Goal: Task Accomplishment & Management: Manage account settings

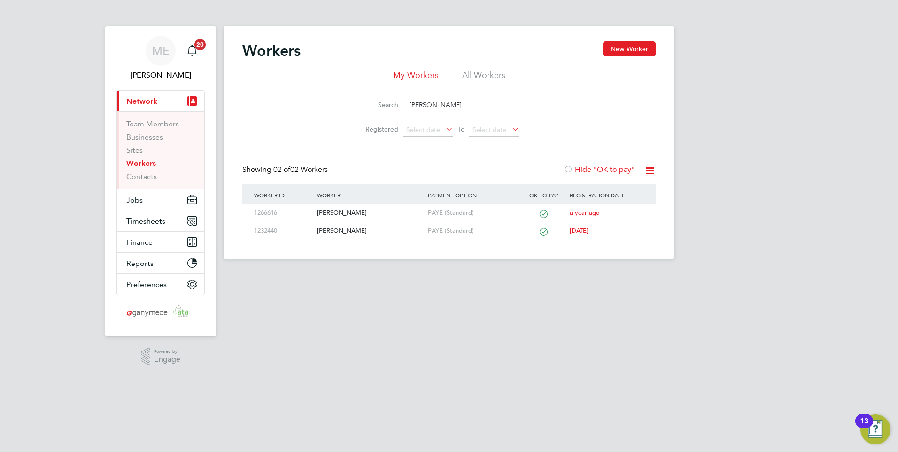
drag, startPoint x: 437, startPoint y: 108, endPoint x: 409, endPoint y: 106, distance: 28.7
click at [409, 106] on input "carole" at bounding box center [473, 105] width 137 height 18
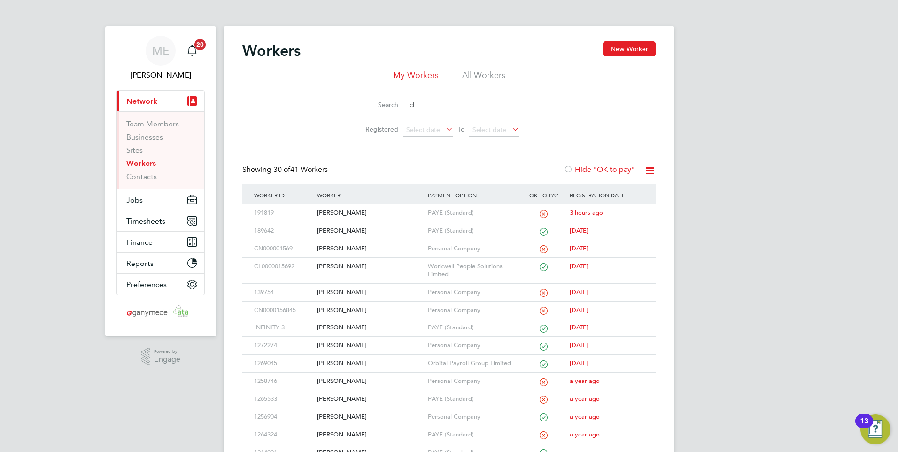
click at [432, 109] on input "cl" at bounding box center [473, 105] width 137 height 18
type input "c"
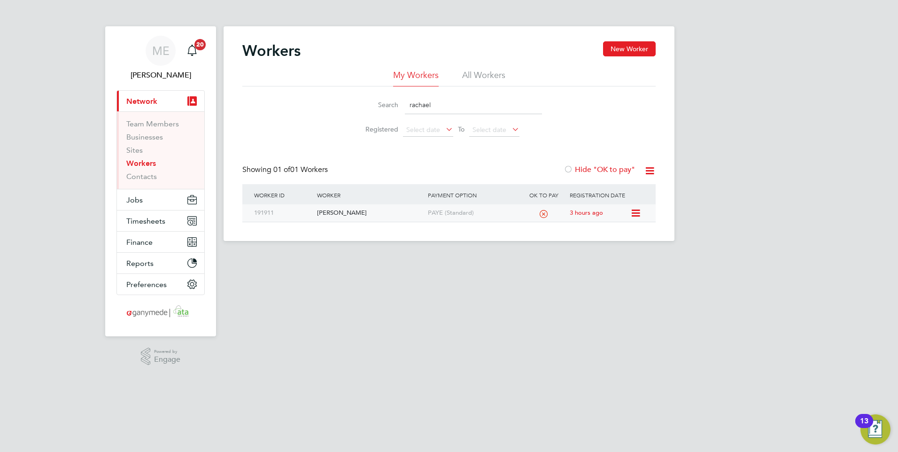
type input "rachael"
click at [372, 209] on div "[PERSON_NAME]" at bounding box center [370, 212] width 110 height 17
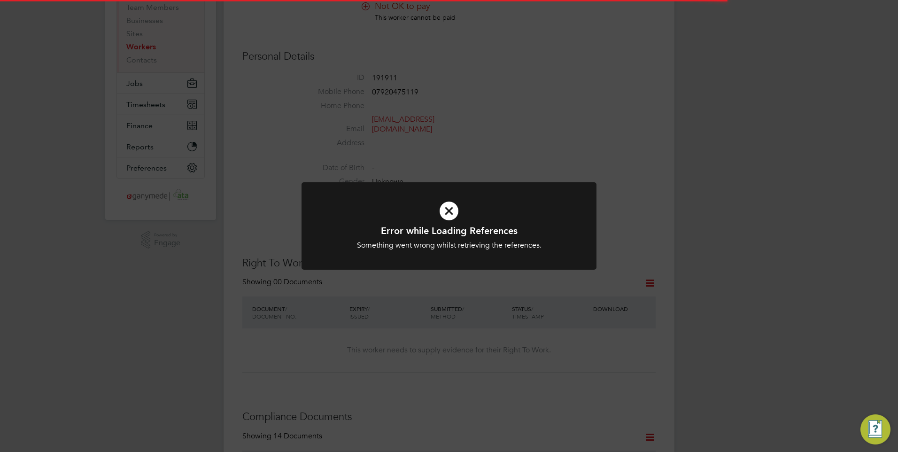
scroll to position [141, 0]
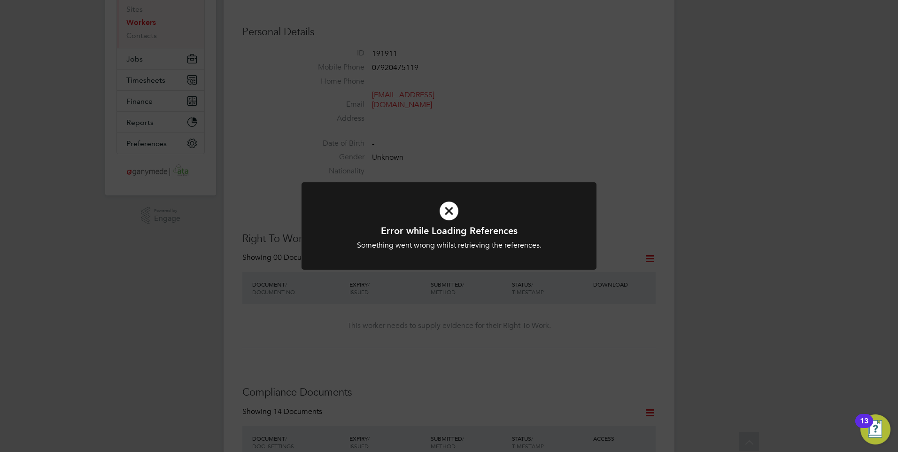
click at [415, 208] on icon at bounding box center [449, 211] width 244 height 37
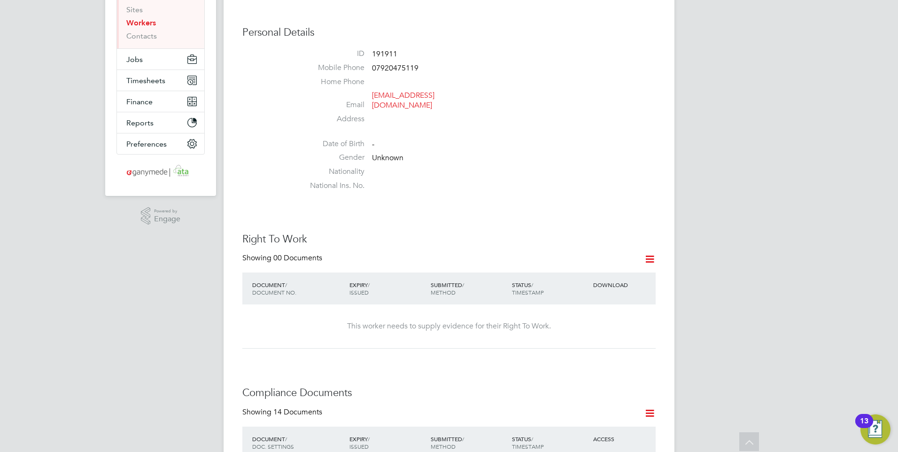
scroll to position [0, 0]
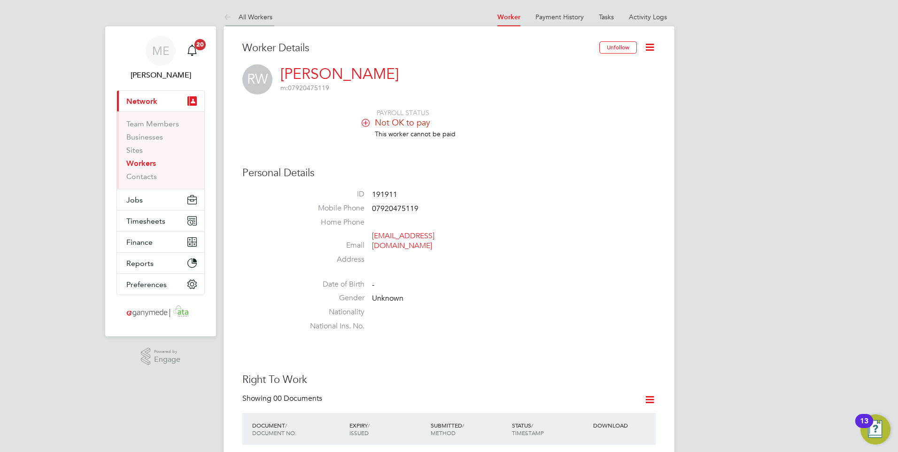
click at [224, 15] on icon at bounding box center [230, 18] width 12 height 12
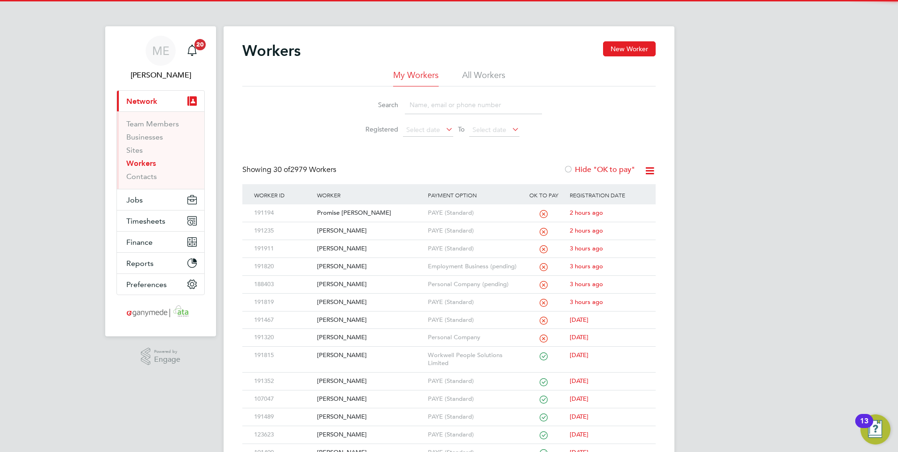
click at [460, 96] on input at bounding box center [473, 105] width 137 height 18
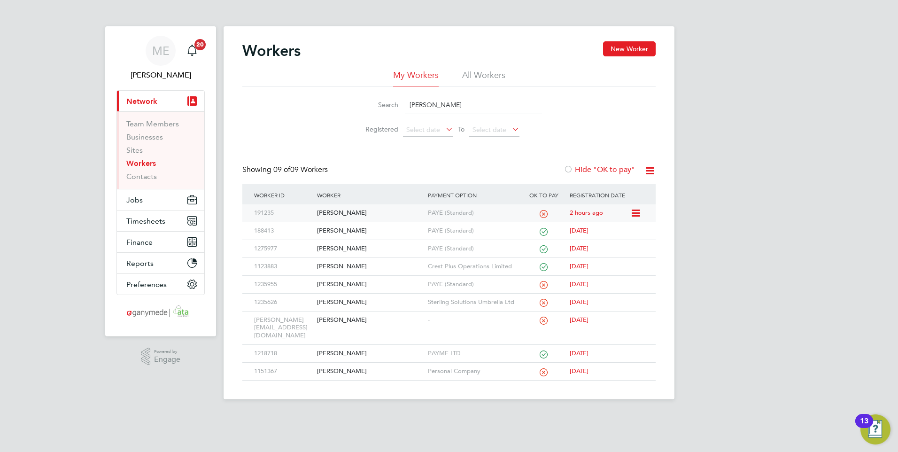
type input "shaun"
click at [376, 211] on div "[PERSON_NAME]" at bounding box center [370, 212] width 110 height 17
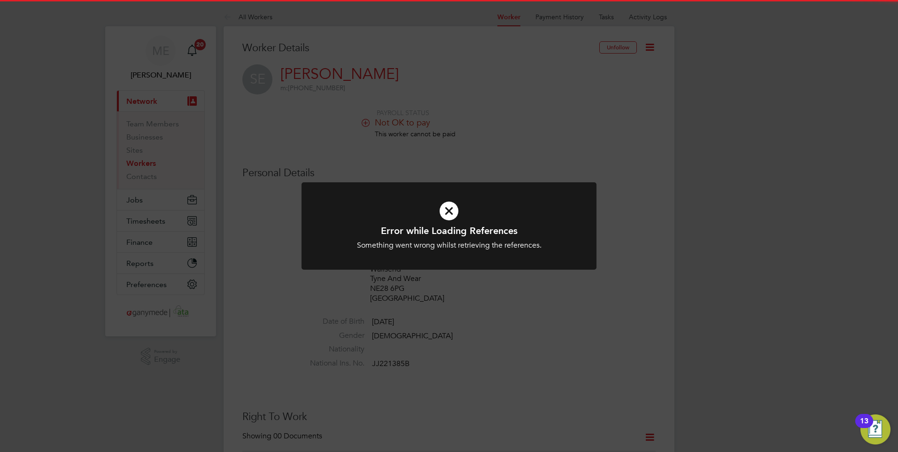
click at [448, 212] on icon at bounding box center [449, 211] width 244 height 37
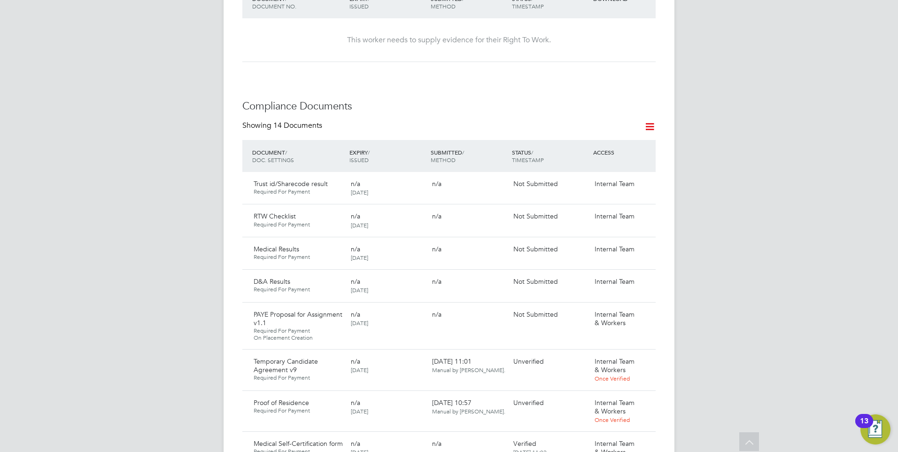
scroll to position [517, 0]
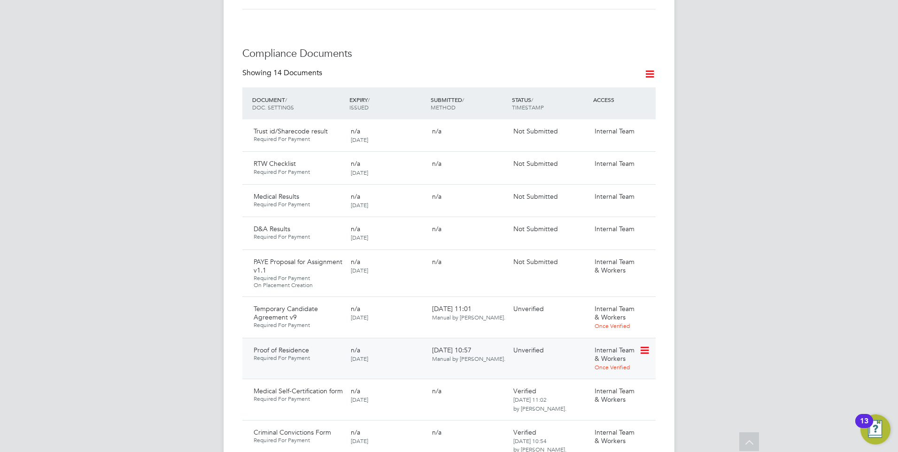
click at [645, 345] on icon at bounding box center [643, 350] width 9 height 11
click at [593, 377] on li "Download Document" at bounding box center [611, 376] width 75 height 13
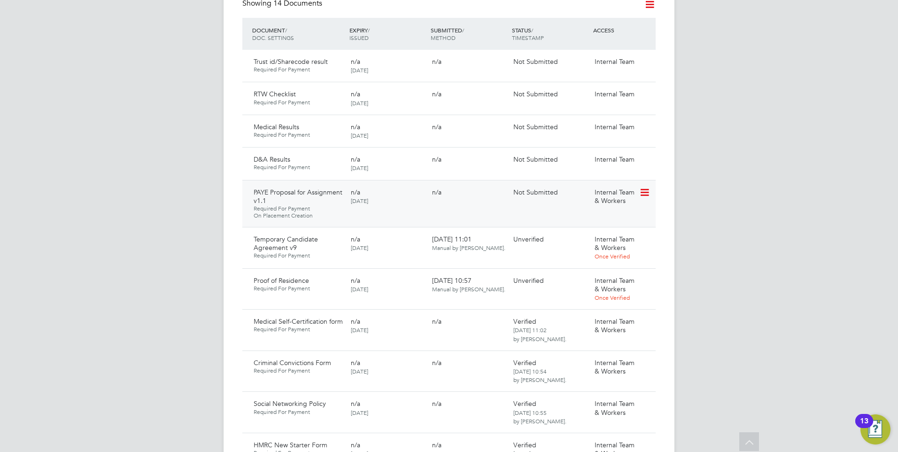
scroll to position [611, 0]
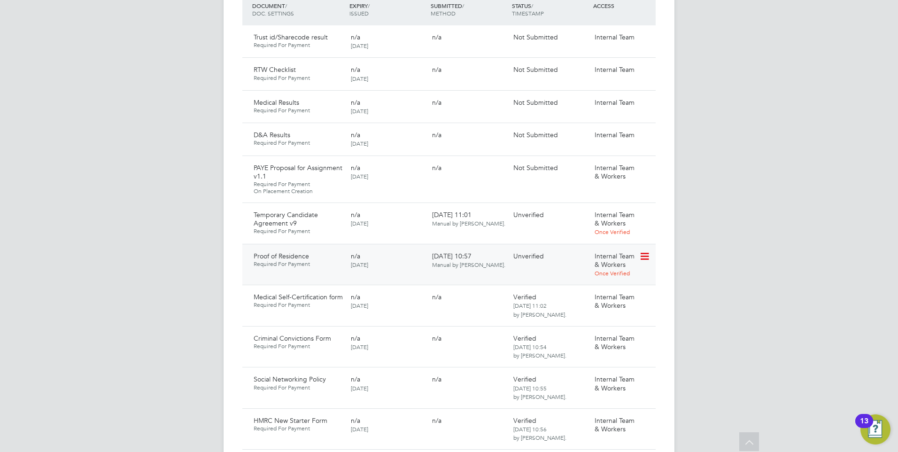
click at [642, 251] on icon at bounding box center [643, 256] width 9 height 11
click at [598, 292] on li "Reject Document" at bounding box center [611, 295] width 75 height 13
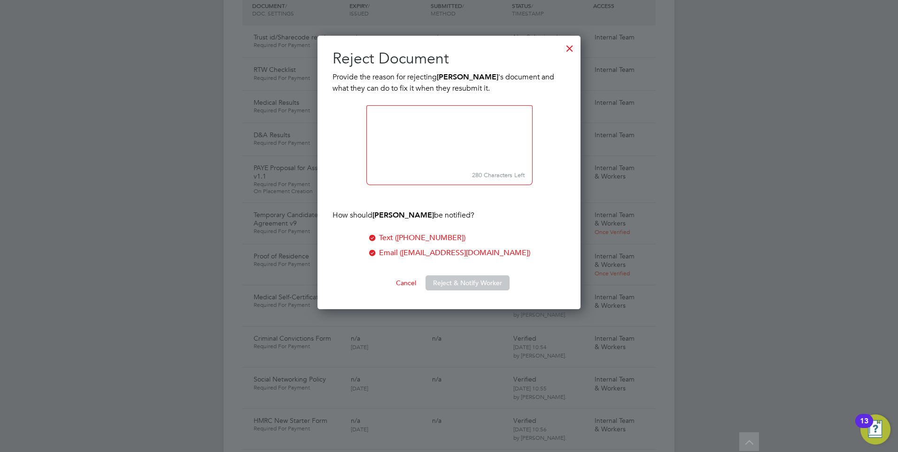
scroll to position [274, 264]
paste textarea "Please upload a Full Drivers Licence or a Utilities bill (not a mobile phone bi…"
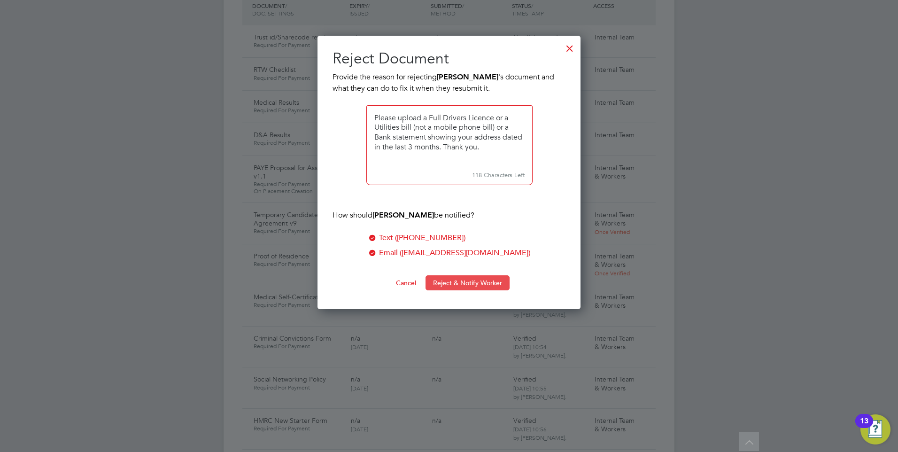
type textarea "Please upload a Full Drivers Licence or a Utilities bill (not a mobile phone bi…"
click at [452, 281] on button "Reject & Notify Worker" at bounding box center [468, 282] width 84 height 15
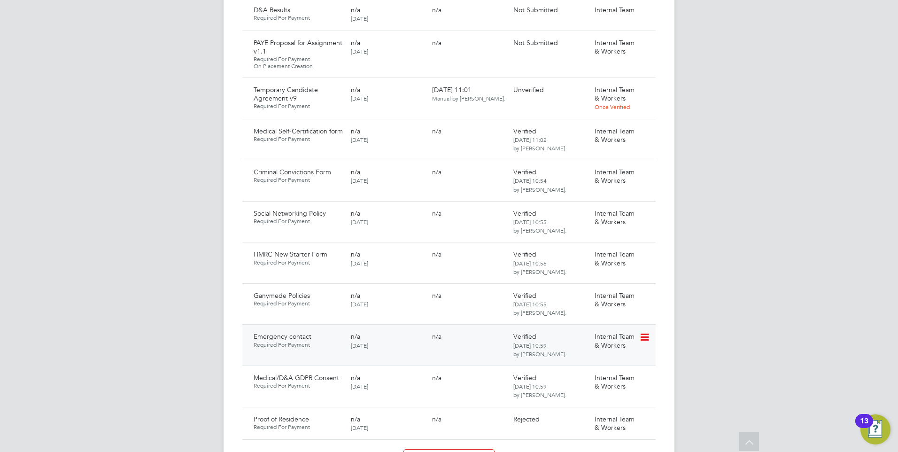
scroll to position [799, 0]
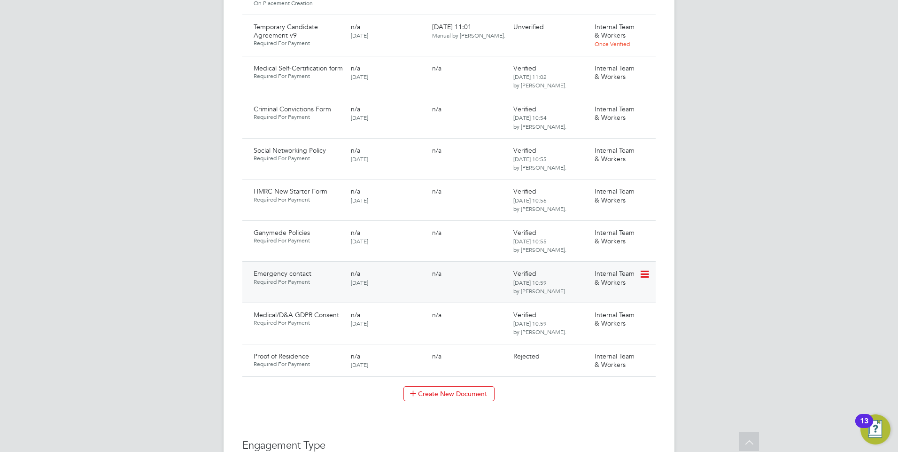
click at [642, 269] on icon at bounding box center [643, 274] width 9 height 11
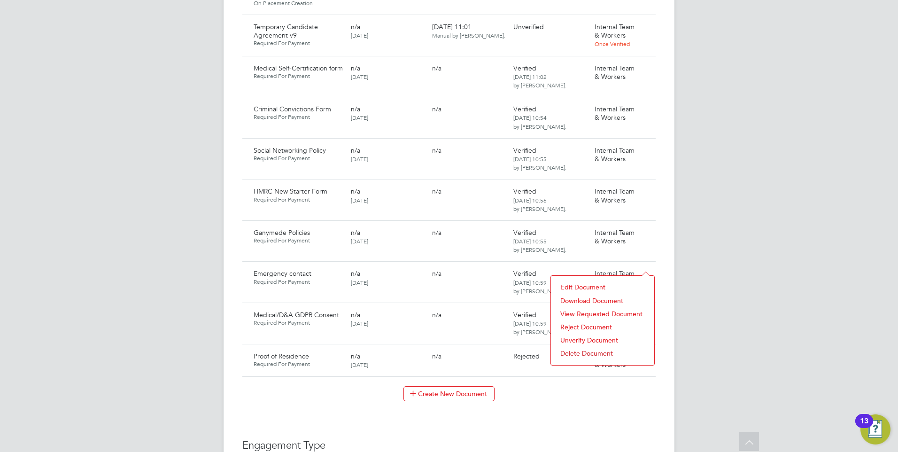
click at [597, 298] on li "Download Document" at bounding box center [603, 300] width 94 height 13
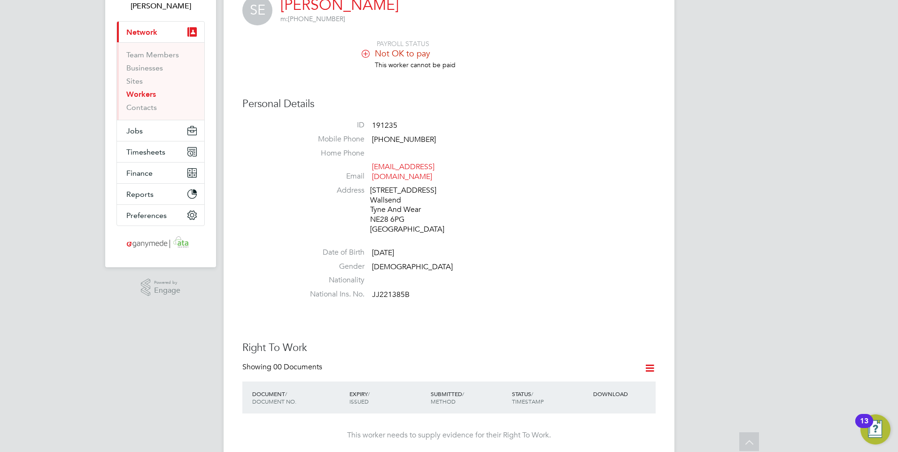
scroll to position [0, 0]
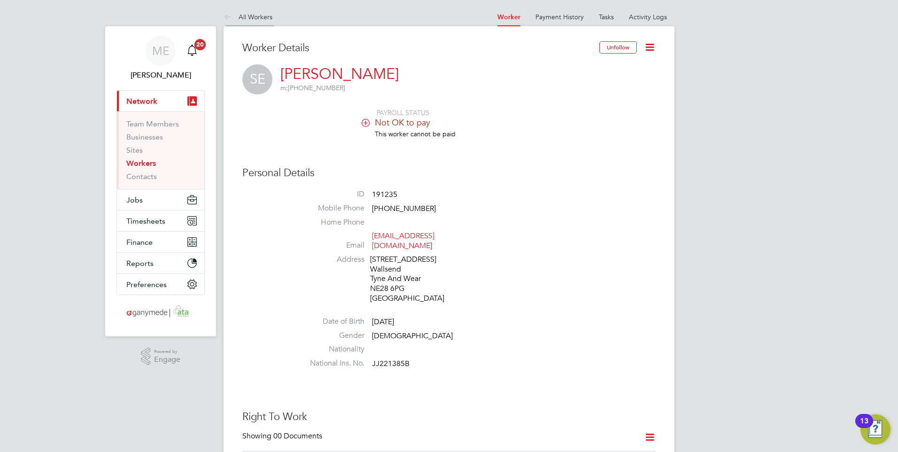
click at [226, 10] on li "All Workers" at bounding box center [248, 17] width 49 height 19
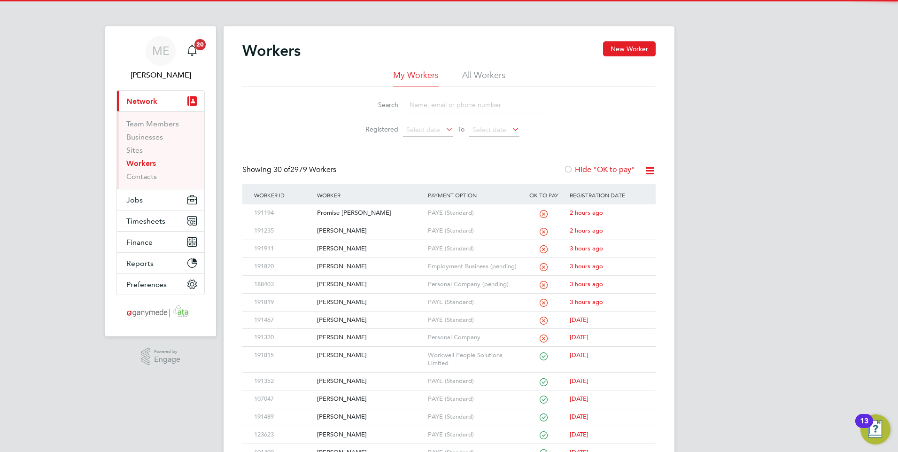
click at [438, 104] on input at bounding box center [473, 105] width 137 height 18
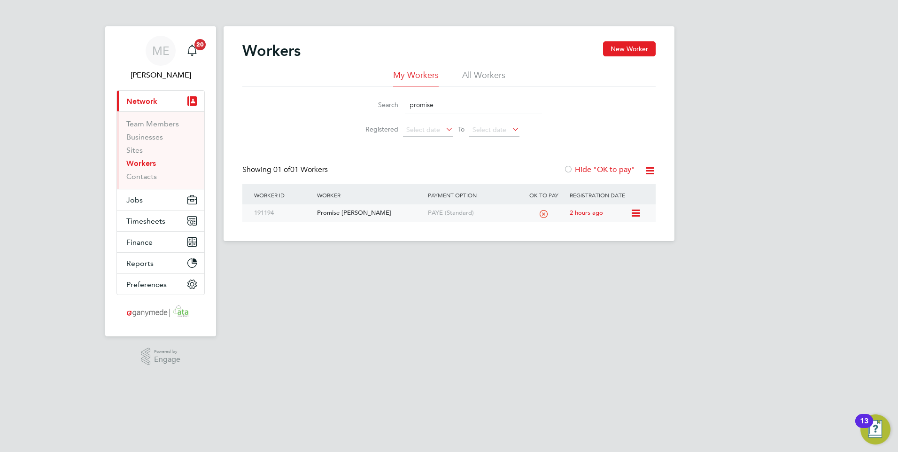
type input "promise"
click at [366, 213] on div "Promise [PERSON_NAME]" at bounding box center [370, 212] width 110 height 17
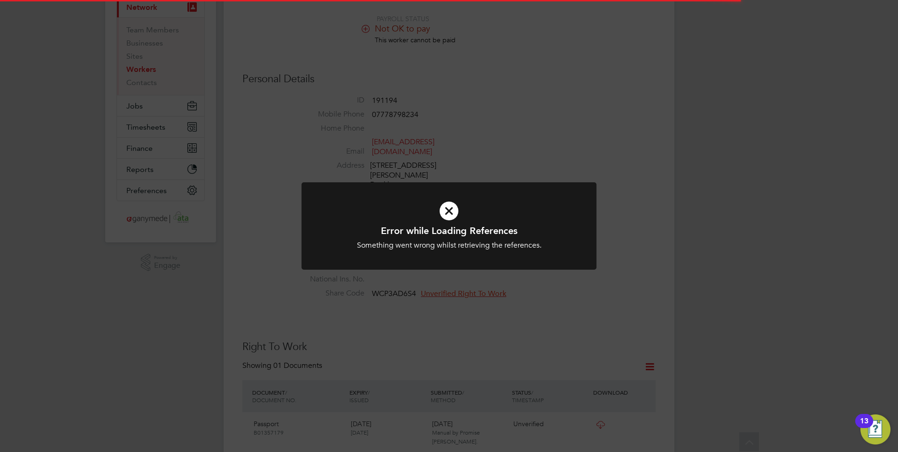
scroll to position [141, 0]
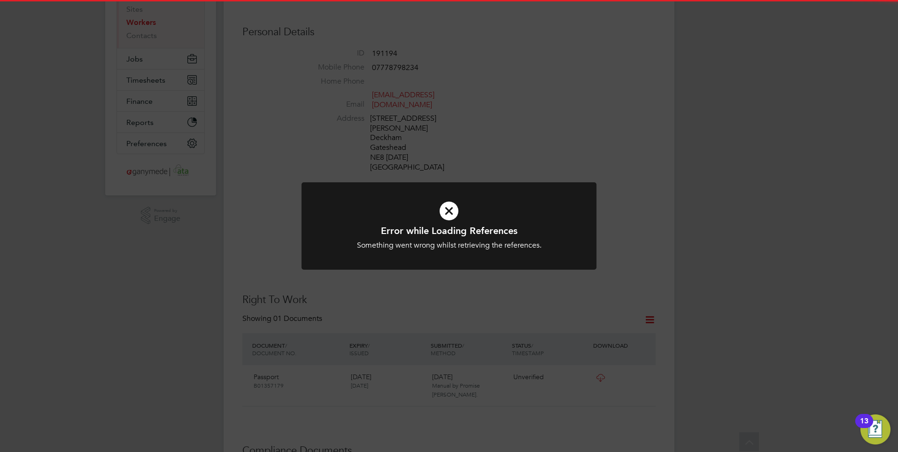
click at [469, 235] on h1 "Error while Loading References" at bounding box center [449, 231] width 244 height 12
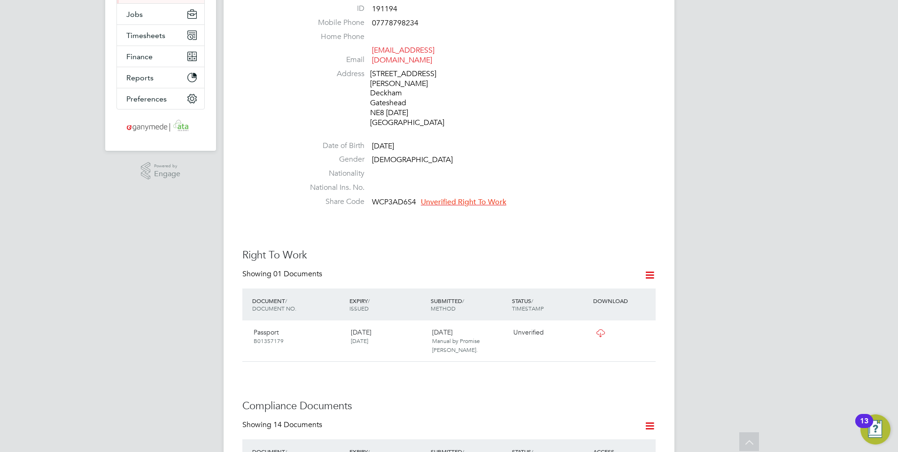
scroll to position [185, 0]
click at [597, 330] on icon at bounding box center [601, 334] width 12 height 8
drag, startPoint x: 415, startPoint y: 182, endPoint x: 373, endPoint y: 181, distance: 42.3
click at [373, 198] on span "WCP3AD6S4" at bounding box center [394, 202] width 44 height 9
drag, startPoint x: 373, startPoint y: 181, endPoint x: 382, endPoint y: 186, distance: 10.1
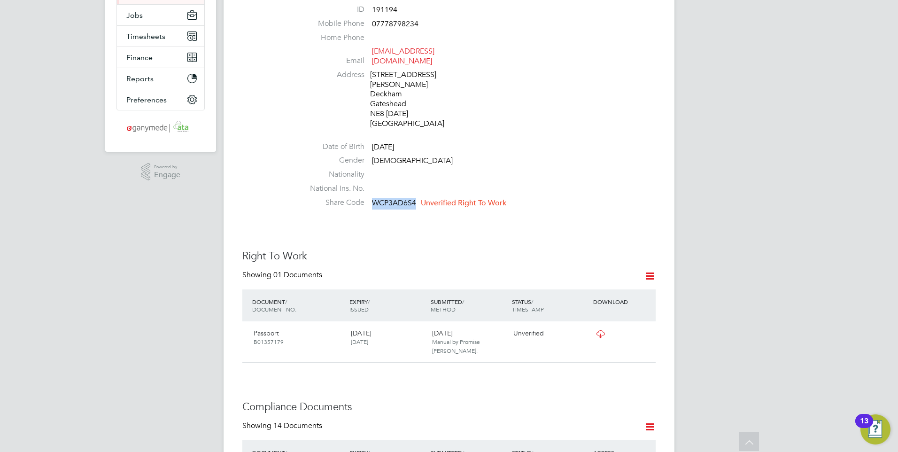
copy span "WCP3AD6S4"
click at [535, 74] on li "Address 52 Raby Street Deckham Gateshead NE8 4AD United Kingdom" at bounding box center [477, 100] width 357 height 61
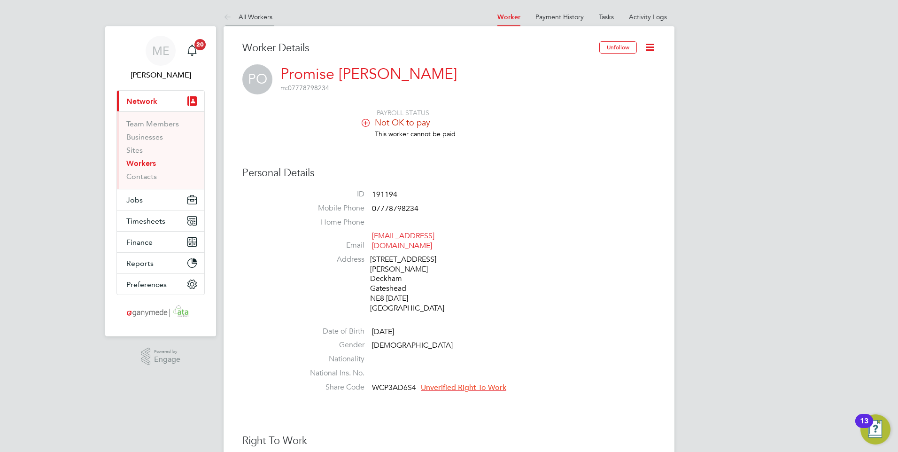
click at [233, 16] on icon at bounding box center [230, 18] width 12 height 12
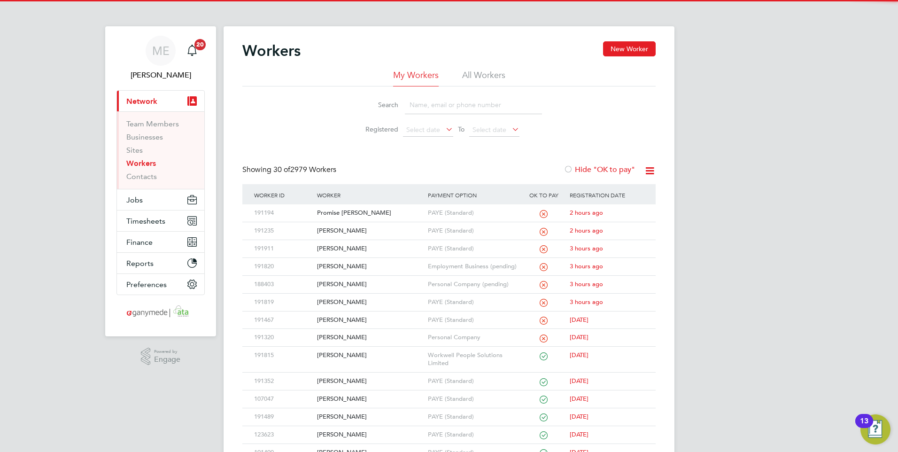
click at [451, 105] on input at bounding box center [473, 105] width 137 height 18
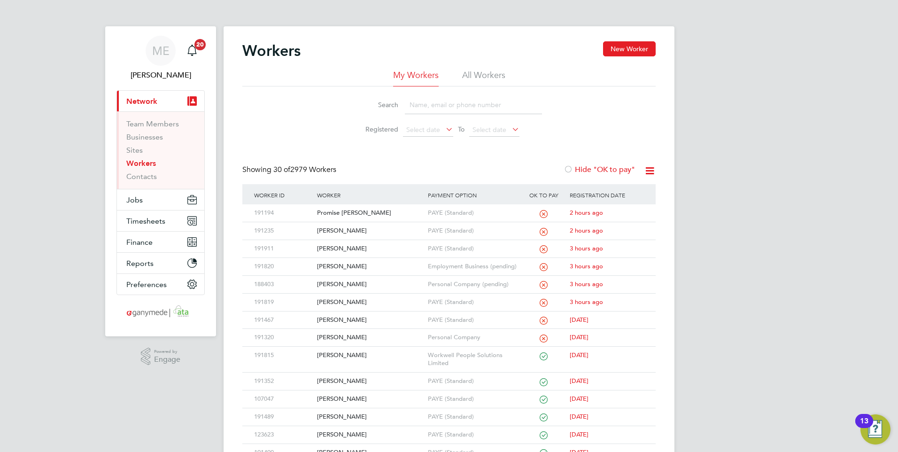
type input "s"
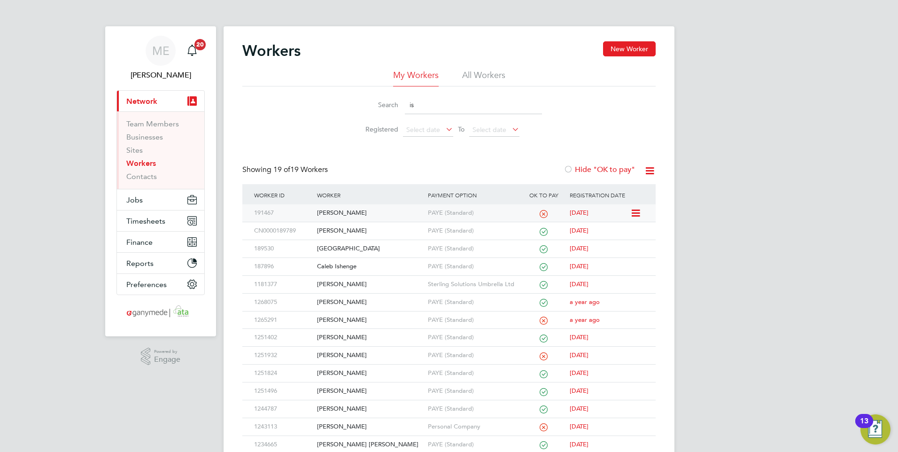
type input "is"
click at [361, 215] on div "[PERSON_NAME]" at bounding box center [370, 212] width 110 height 17
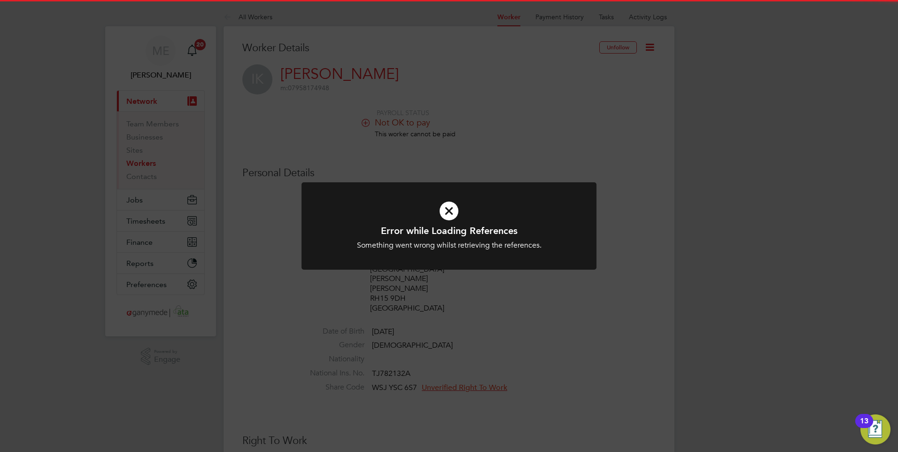
click at [439, 226] on h1 "Error while Loading References" at bounding box center [449, 231] width 244 height 12
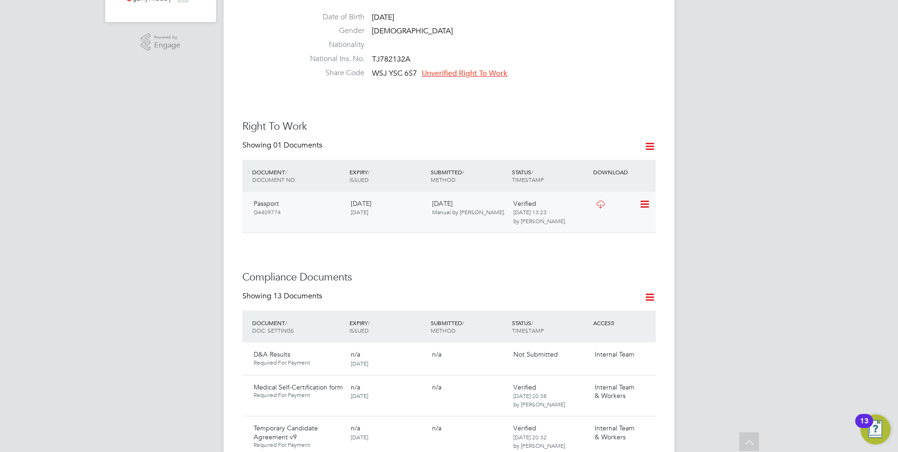
scroll to position [329, 0]
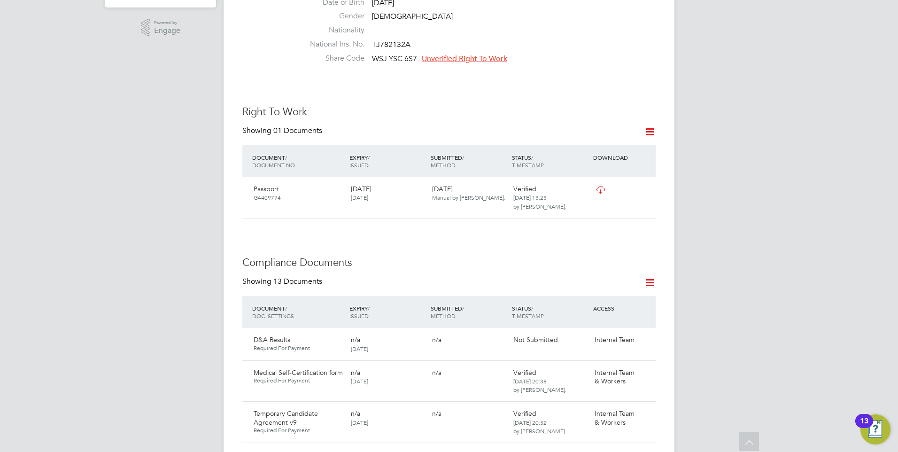
click at [439, 54] on span "Unverified Right To Work" at bounding box center [465, 58] width 86 height 9
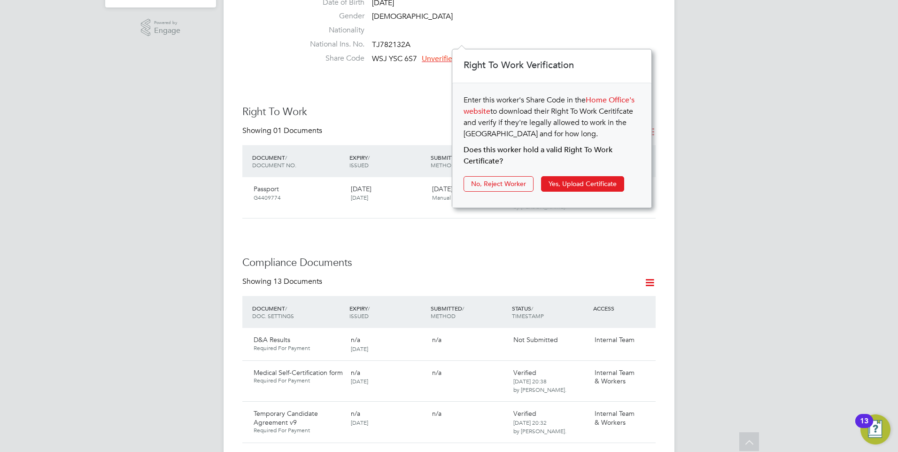
scroll to position [10, 86]
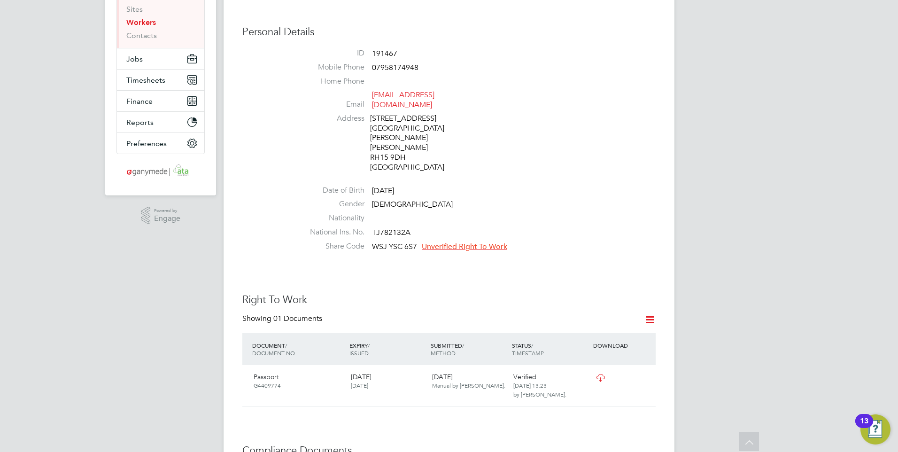
scroll to position [0, 0]
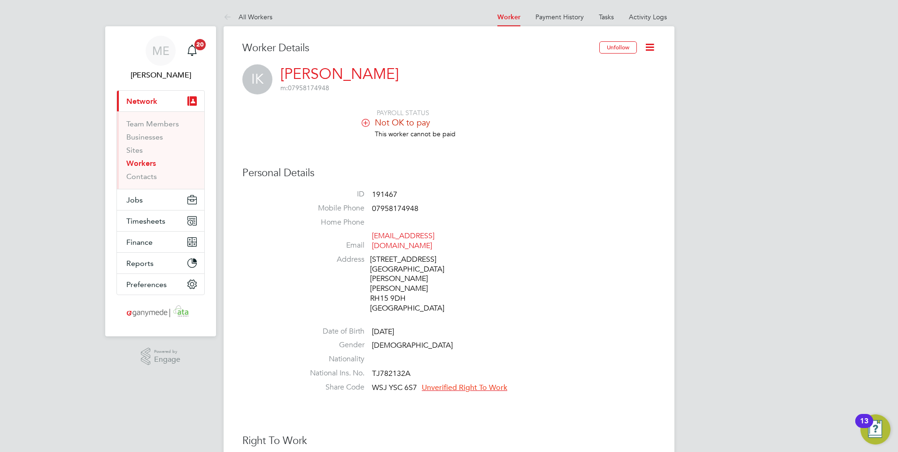
click at [447, 383] on span "Unverified Right To Work" at bounding box center [465, 387] width 86 height 9
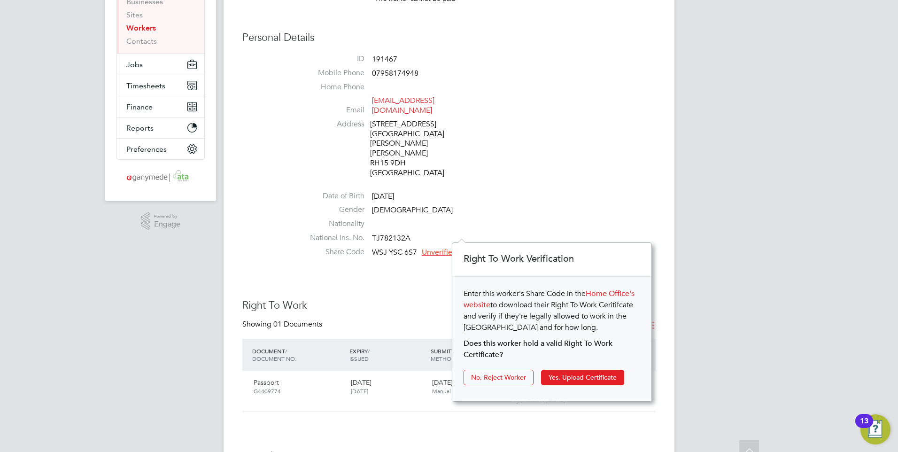
scroll to position [141, 0]
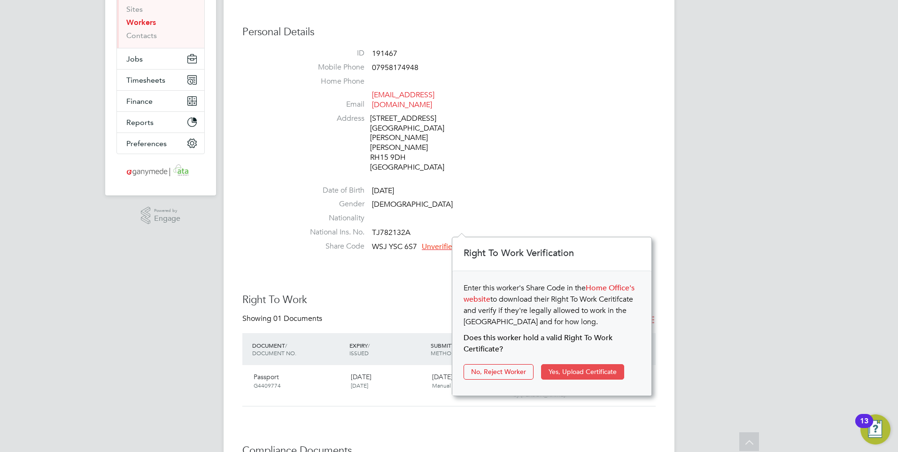
click at [566, 368] on button "Yes, Upload Certificate" at bounding box center [582, 371] width 83 height 15
click at [594, 369] on button "Yes, Upload Certificate" at bounding box center [582, 371] width 83 height 15
click at [581, 369] on button "Yes, Upload Certificate" at bounding box center [582, 371] width 83 height 15
click at [518, 213] on li "Nationality" at bounding box center [477, 220] width 357 height 14
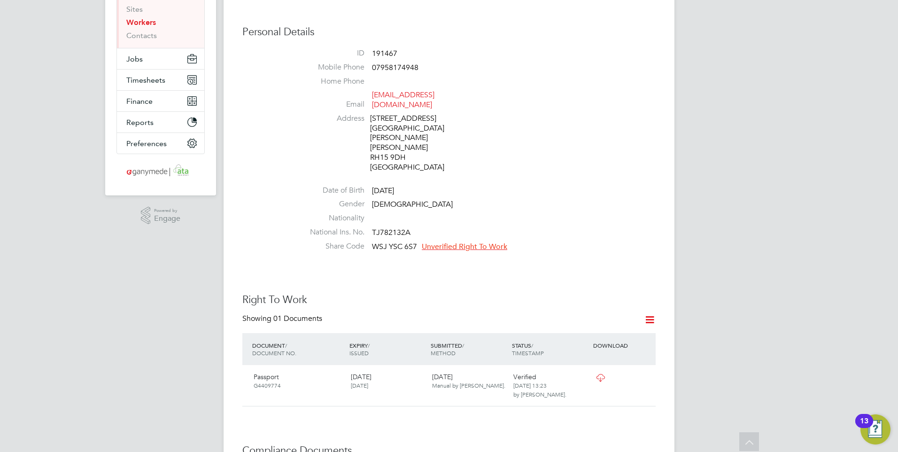
click at [464, 242] on span "Unverified Right To Work" at bounding box center [465, 246] width 86 height 9
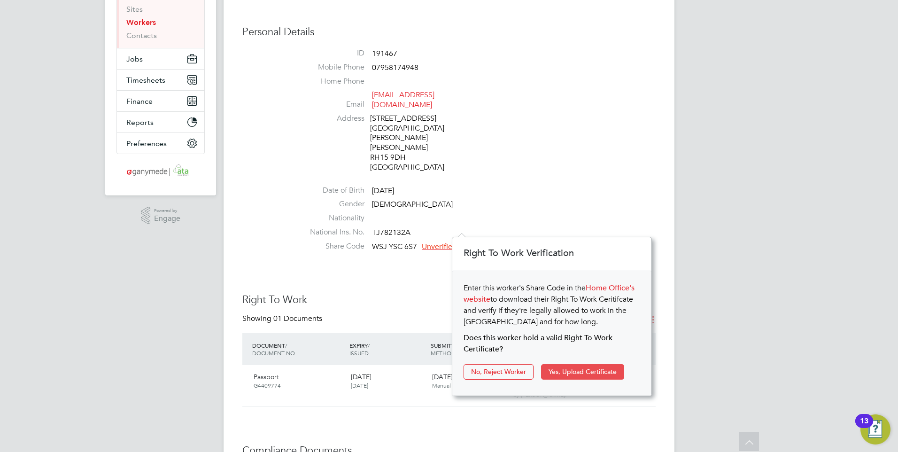
click at [565, 368] on button "Yes, Upload Certificate" at bounding box center [582, 371] width 83 height 15
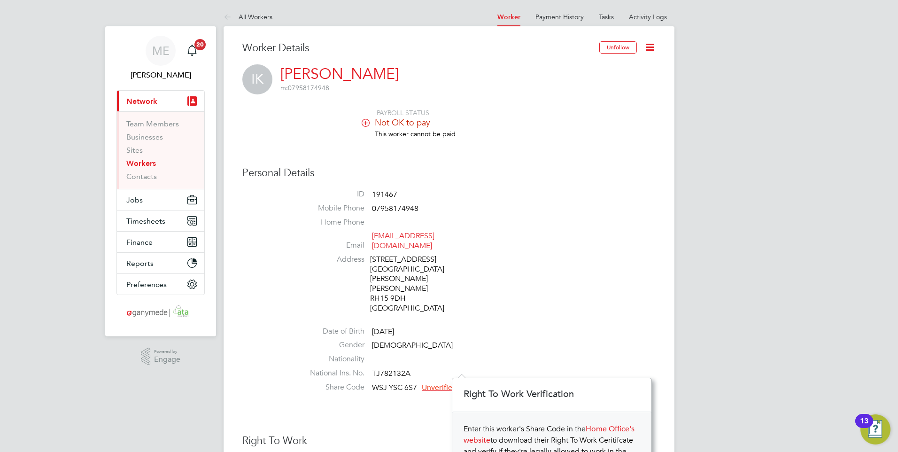
click at [454, 383] on span "Unverified Right To Work" at bounding box center [465, 387] width 86 height 9
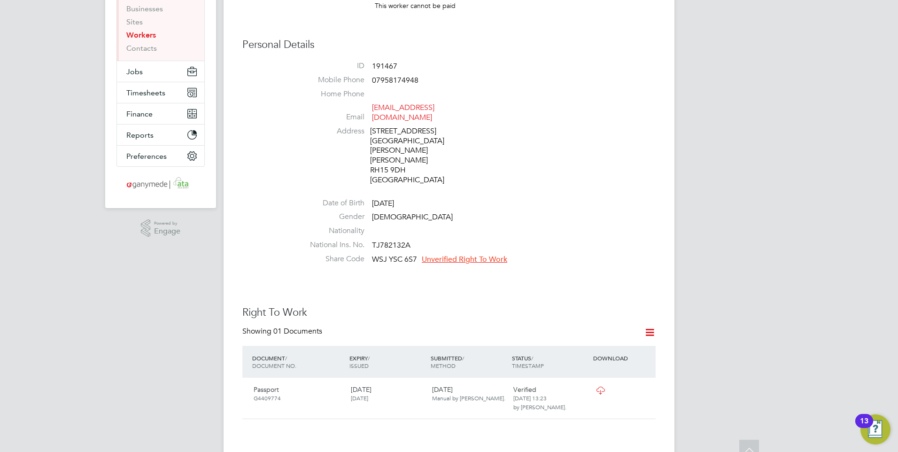
scroll to position [141, 0]
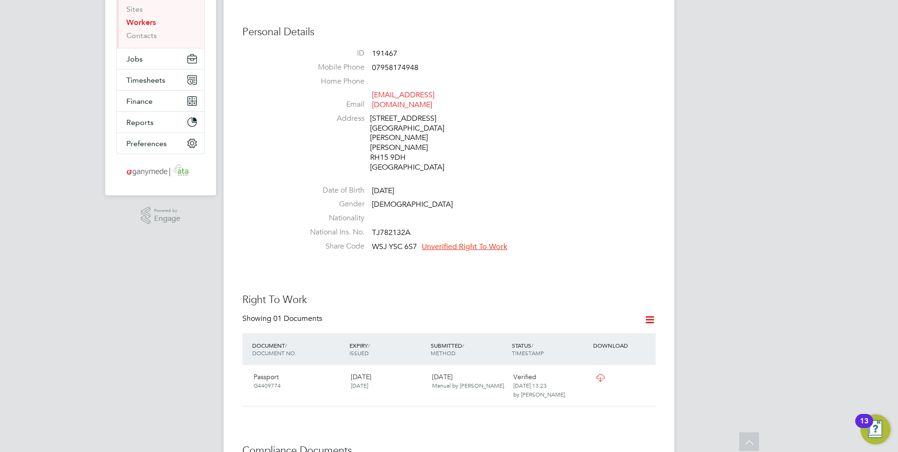
click at [443, 241] on li "Share Code WSJ YSC 6S7 Unverified Right To Work" at bounding box center [477, 248] width 357 height 14
click at [453, 242] on span "Unverified Right To Work" at bounding box center [465, 246] width 86 height 9
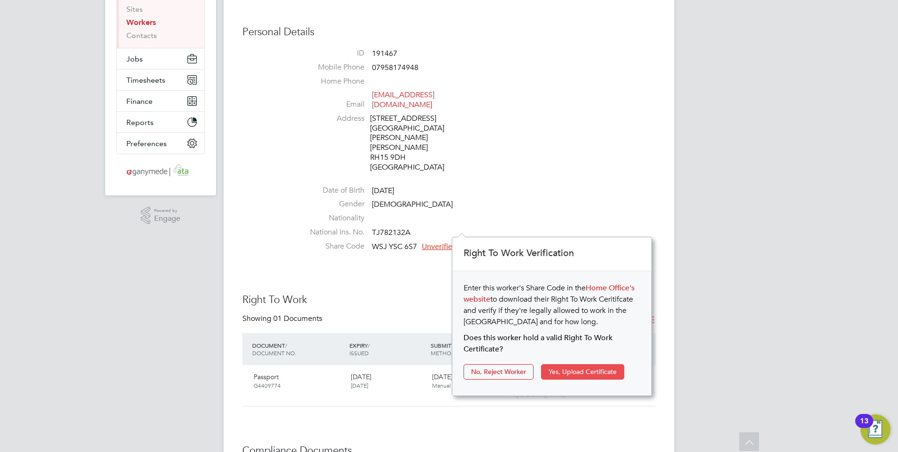
click at [559, 369] on button "Yes, Upload Certificate" at bounding box center [582, 371] width 83 height 15
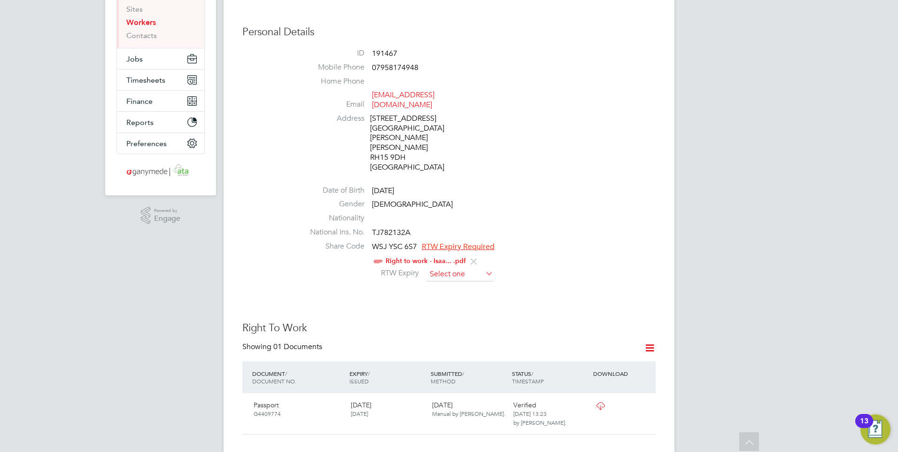
click at [444, 267] on input at bounding box center [460, 274] width 67 height 14
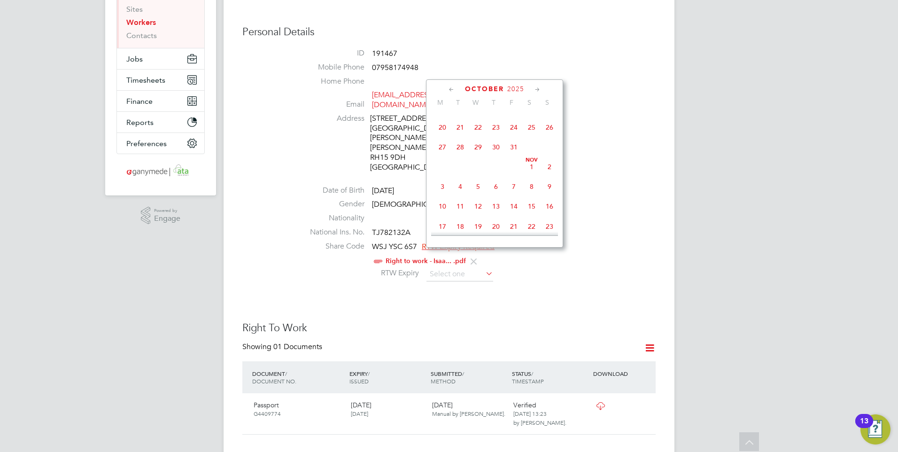
click at [497, 86] on span "October" at bounding box center [484, 89] width 39 height 8
click at [517, 116] on span "2" at bounding box center [514, 107] width 18 height 18
type input "02 Oct 2026"
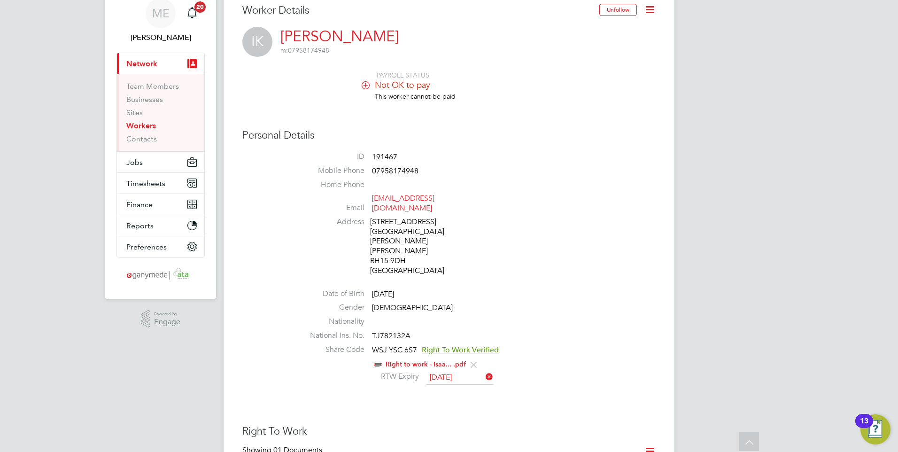
scroll to position [0, 0]
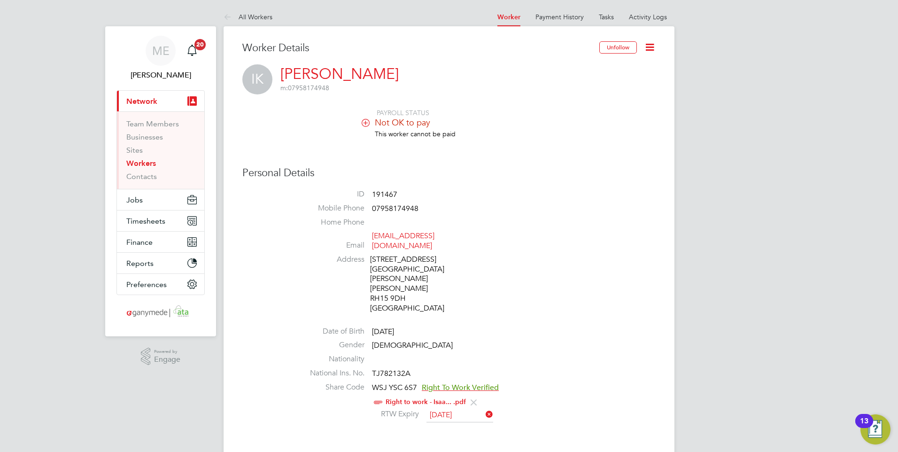
click at [496, 141] on li "This worker cannot be paid" at bounding box center [477, 139] width 357 height 18
click at [226, 12] on icon at bounding box center [230, 18] width 12 height 12
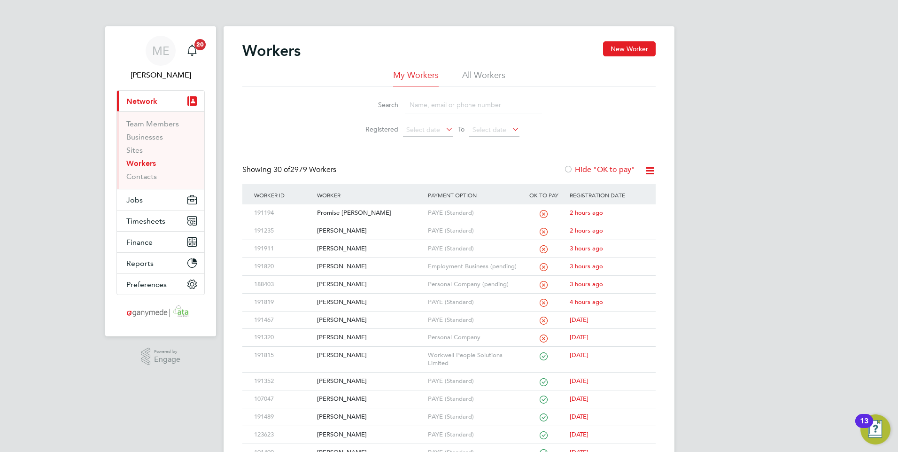
click at [431, 105] on input at bounding box center [473, 105] width 137 height 18
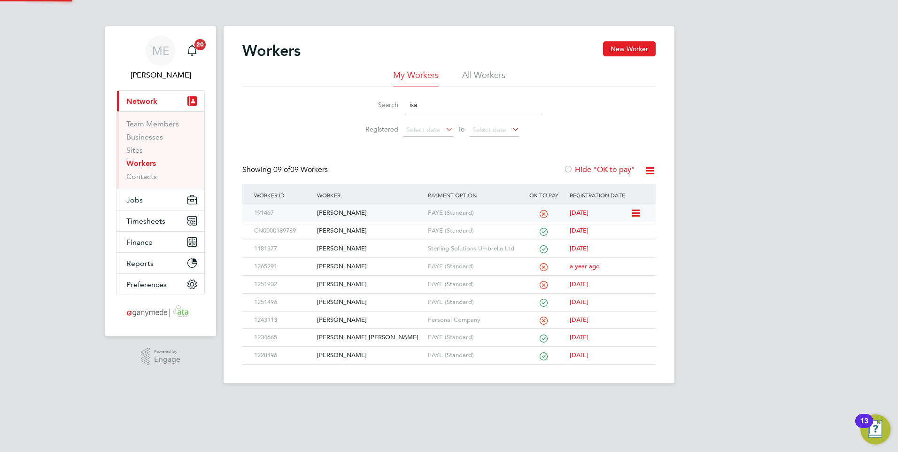
type input "isa"
click at [383, 214] on div "[PERSON_NAME]" at bounding box center [370, 212] width 110 height 17
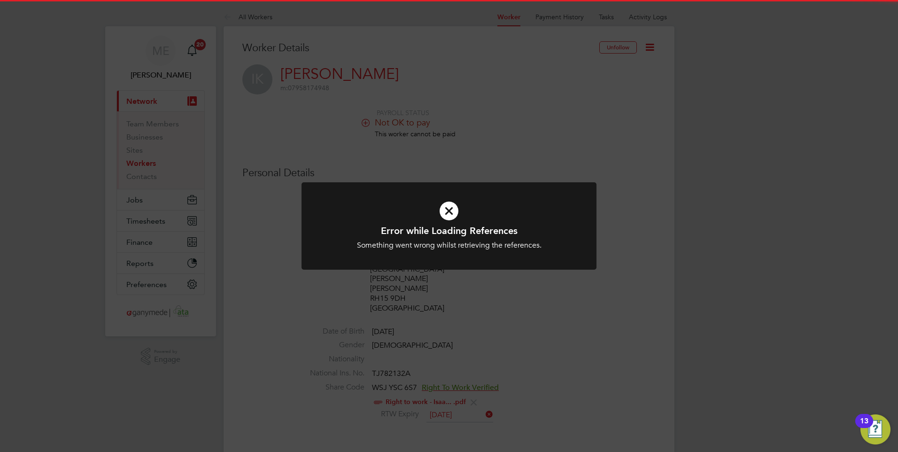
click at [423, 211] on icon at bounding box center [449, 211] width 244 height 37
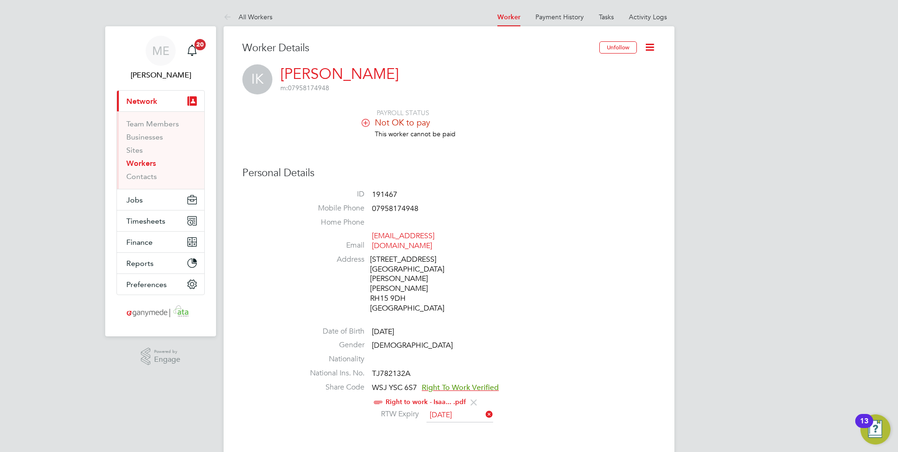
click at [385, 122] on span "Not OK to pay" at bounding box center [402, 122] width 55 height 11
click at [228, 16] on icon at bounding box center [230, 18] width 12 height 12
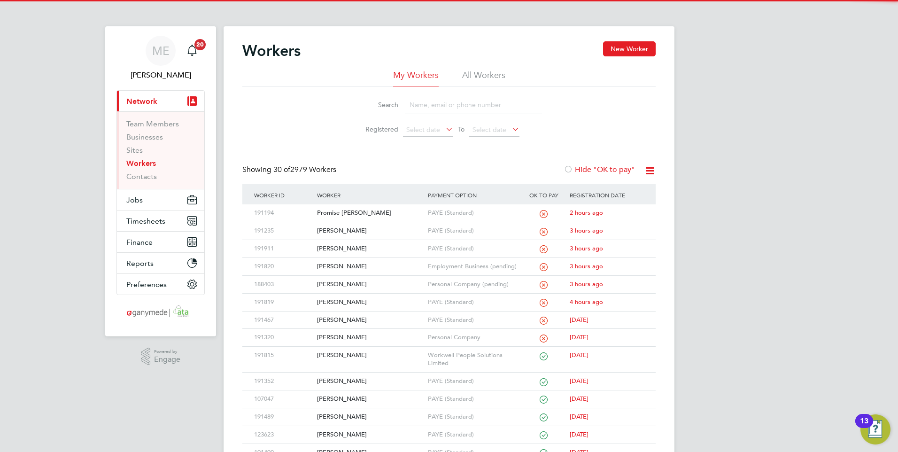
click at [454, 106] on input at bounding box center [473, 105] width 137 height 18
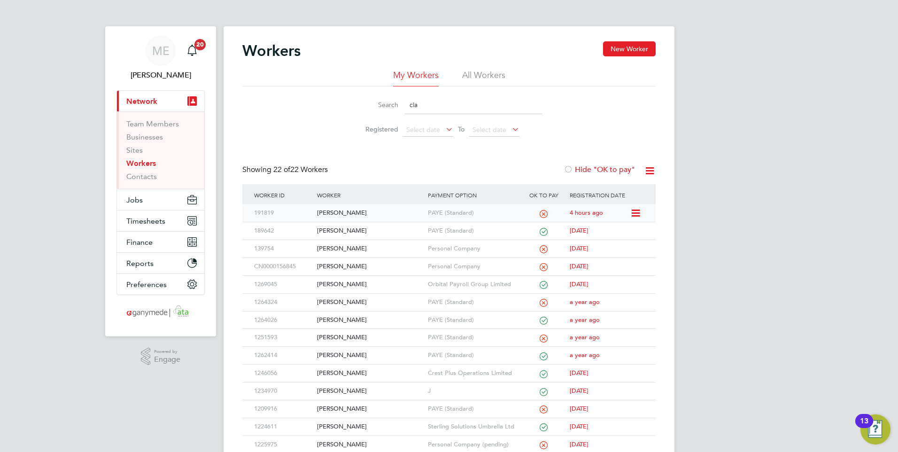
type input "cla"
click at [365, 212] on div "[PERSON_NAME]" at bounding box center [370, 212] width 110 height 17
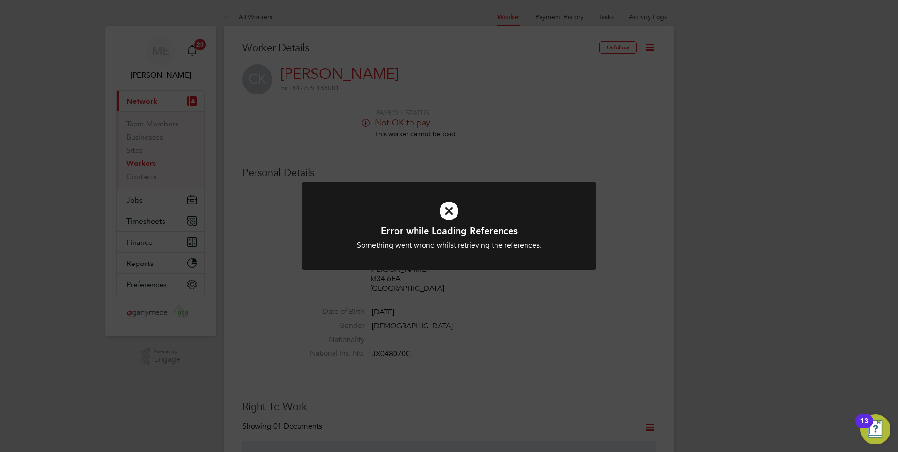
click at [426, 205] on icon at bounding box center [449, 211] width 244 height 37
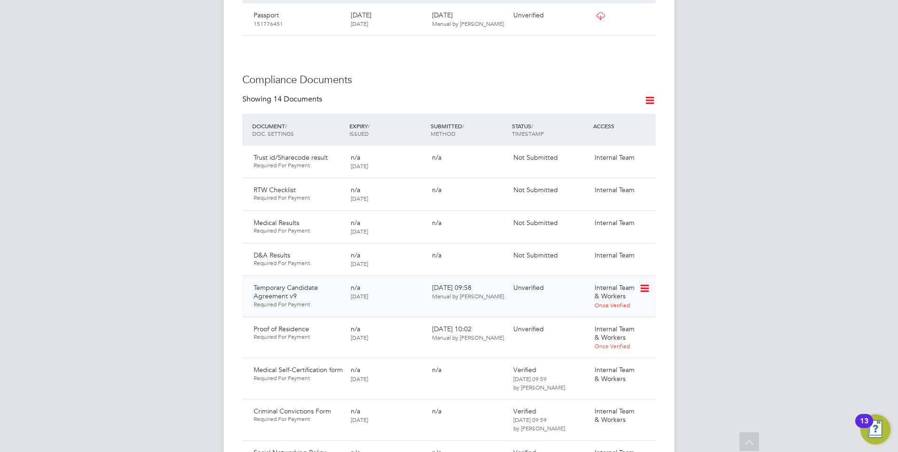
scroll to position [470, 0]
click at [644, 324] on icon at bounding box center [643, 329] width 9 height 11
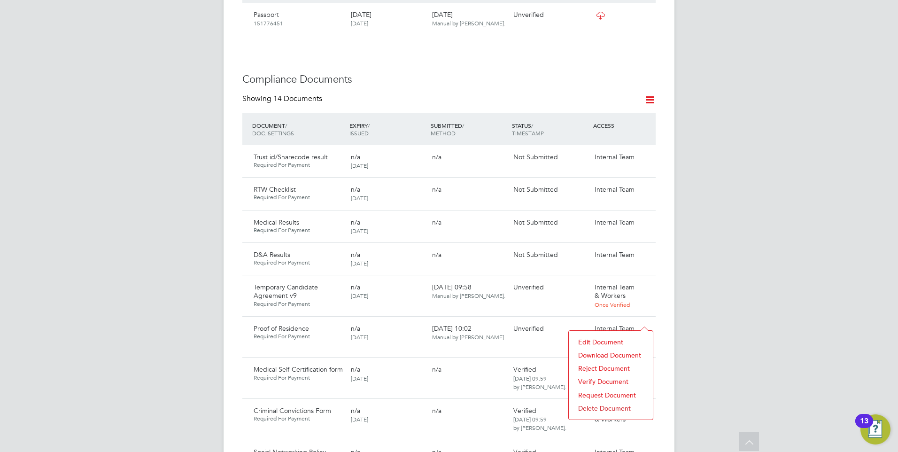
click at [595, 351] on li "Download Document" at bounding box center [611, 355] width 75 height 13
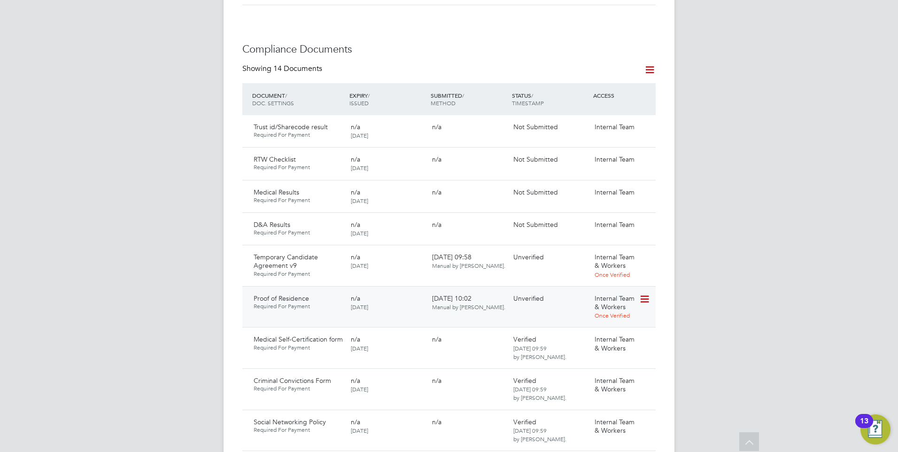
scroll to position [517, 0]
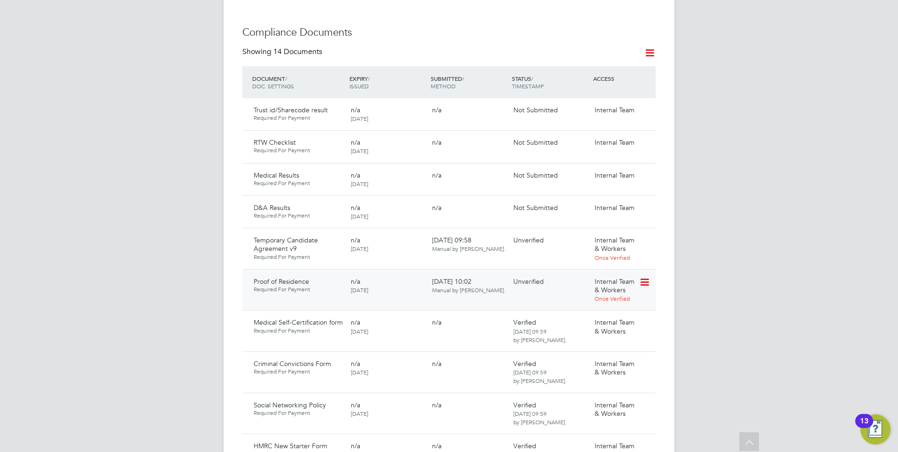
click at [647, 277] on icon at bounding box center [643, 282] width 9 height 11
click at [595, 333] on li "Verify Document" at bounding box center [611, 334] width 75 height 13
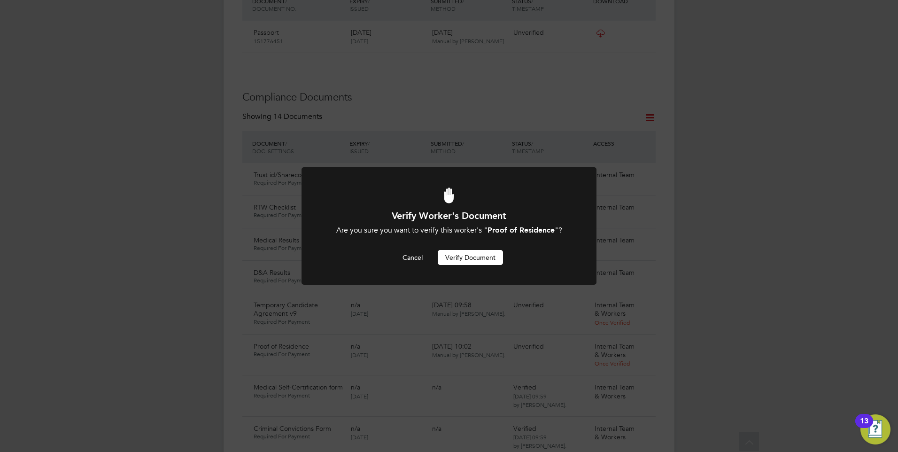
scroll to position [0, 0]
click at [463, 253] on button "Verify Document" at bounding box center [470, 257] width 65 height 15
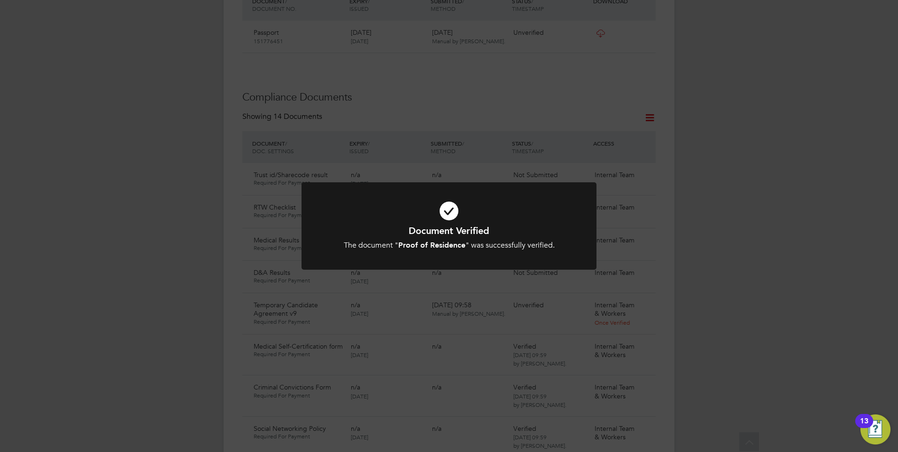
click at [278, 303] on div "Document Verified The document " Proof of Residence " was successfully verified…" at bounding box center [449, 226] width 898 height 452
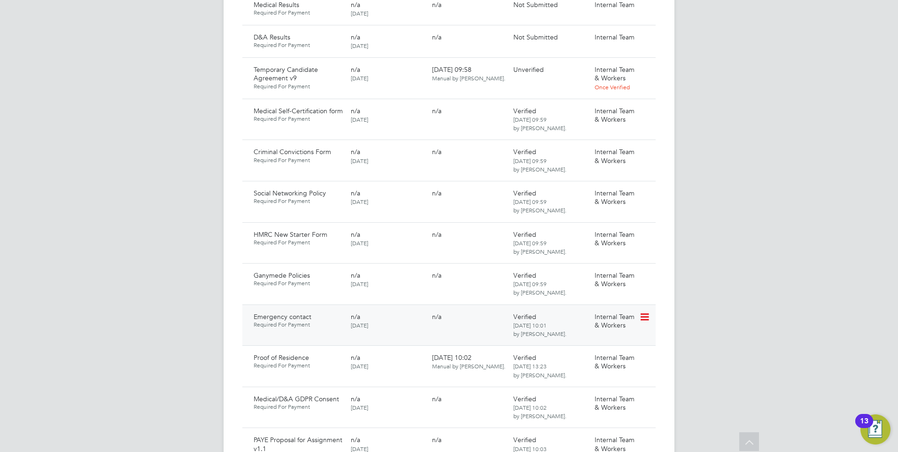
scroll to position [687, 0]
click at [644, 312] on icon at bounding box center [643, 317] width 9 height 11
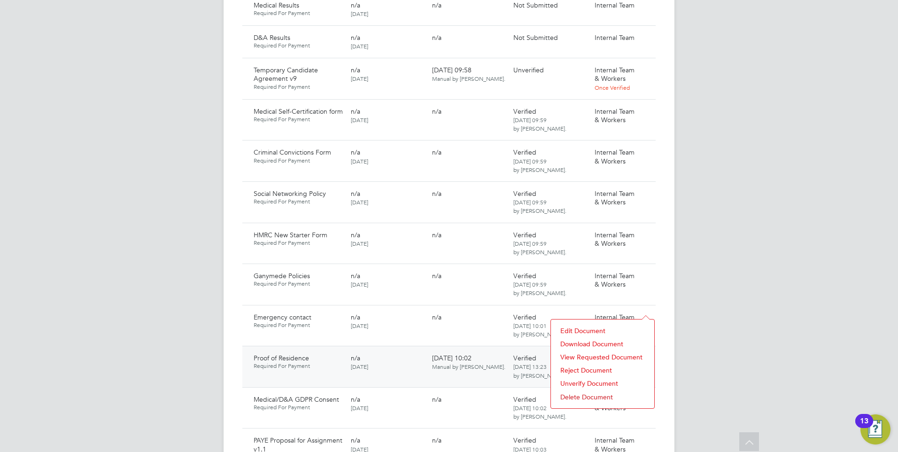
click at [590, 340] on li "Download Document" at bounding box center [603, 343] width 94 height 13
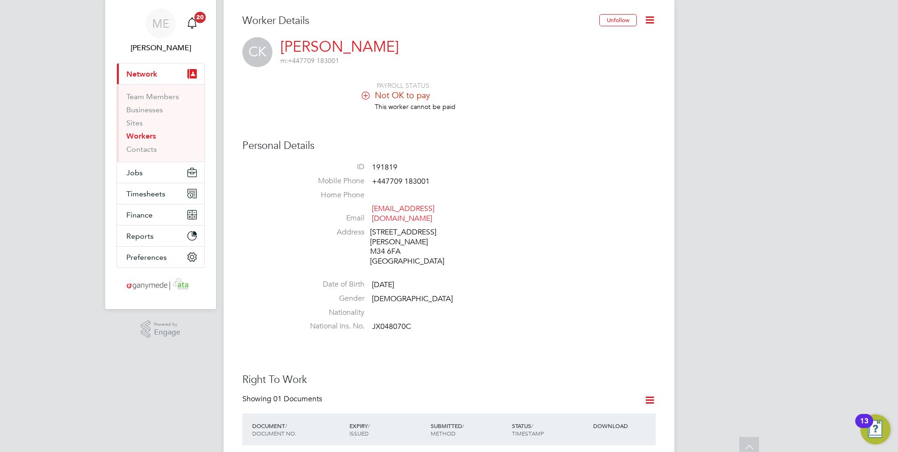
scroll to position [0, 0]
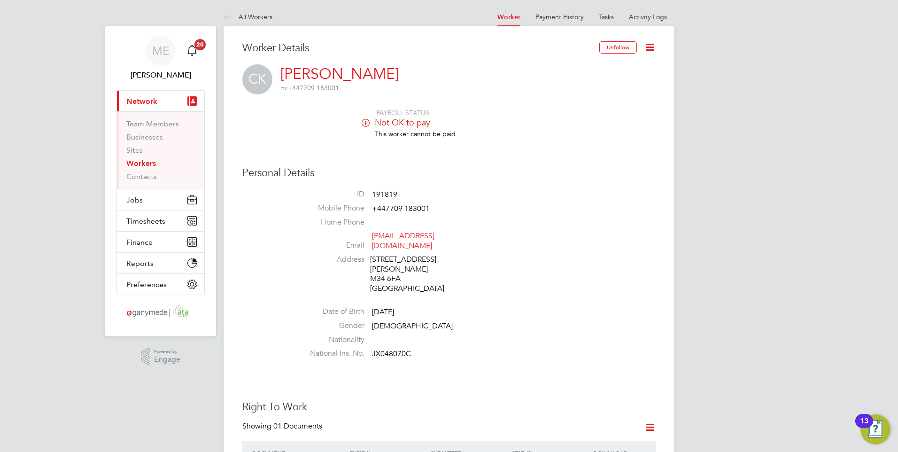
click at [237, 13] on link "All Workers" at bounding box center [248, 17] width 49 height 8
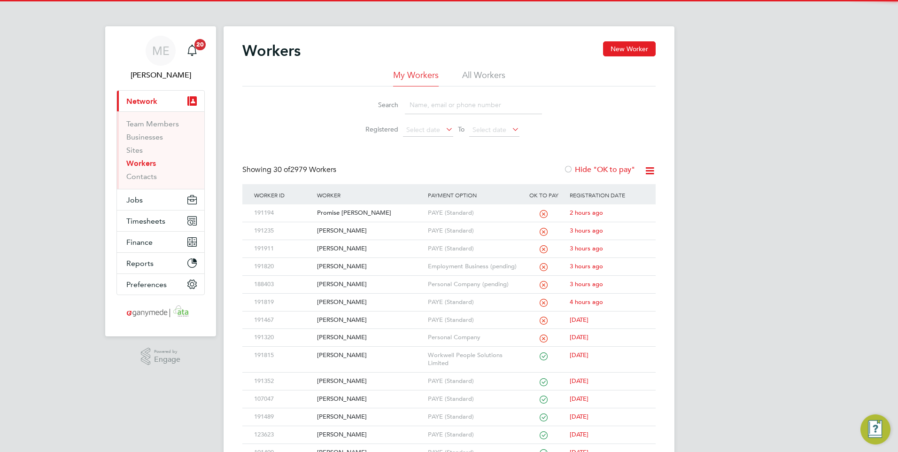
click at [428, 105] on input at bounding box center [473, 105] width 137 height 18
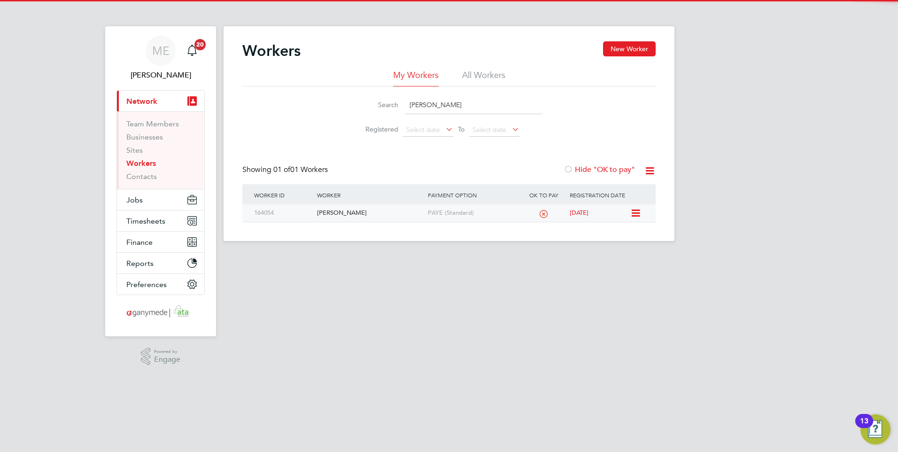
type input "WENDY"
click at [367, 211] on div "[PERSON_NAME]" at bounding box center [370, 212] width 110 height 17
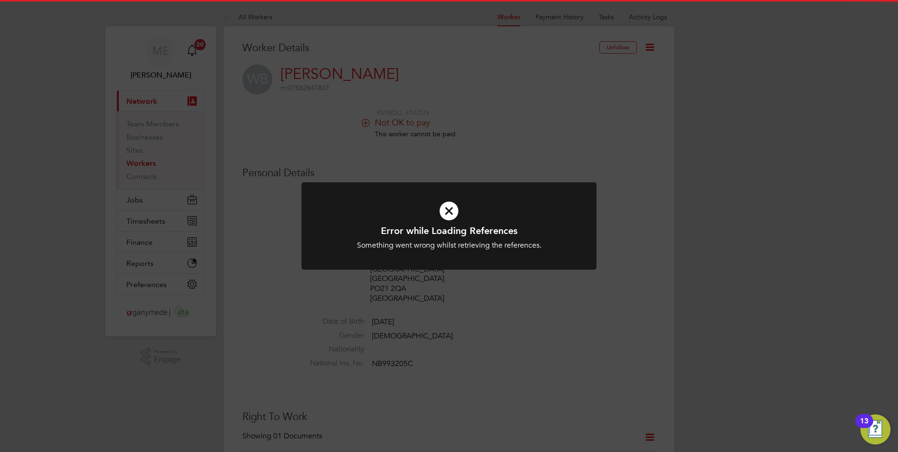
click at [467, 217] on icon at bounding box center [449, 211] width 244 height 37
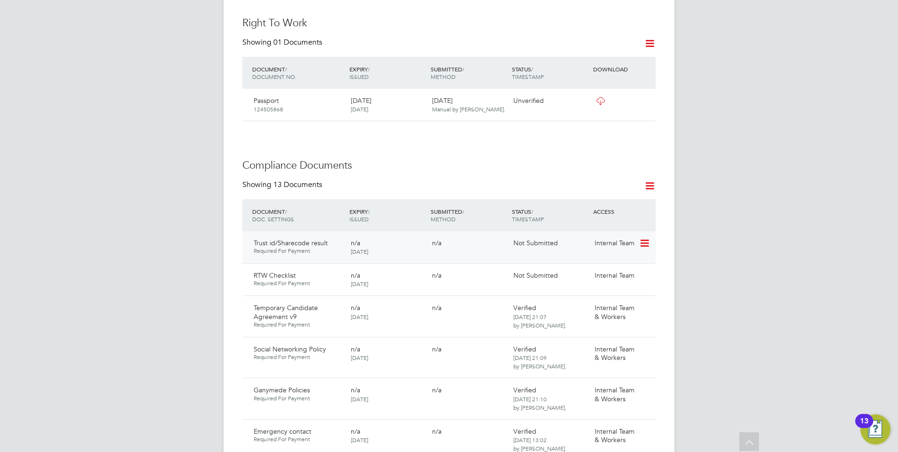
scroll to position [423, 0]
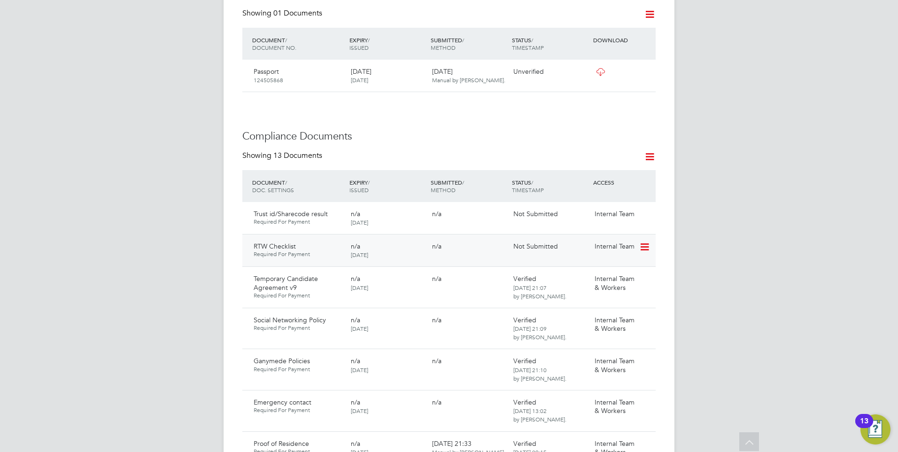
click at [647, 246] on icon at bounding box center [643, 246] width 9 height 11
click at [605, 278] on li "Submit Document" at bounding box center [616, 282] width 66 height 13
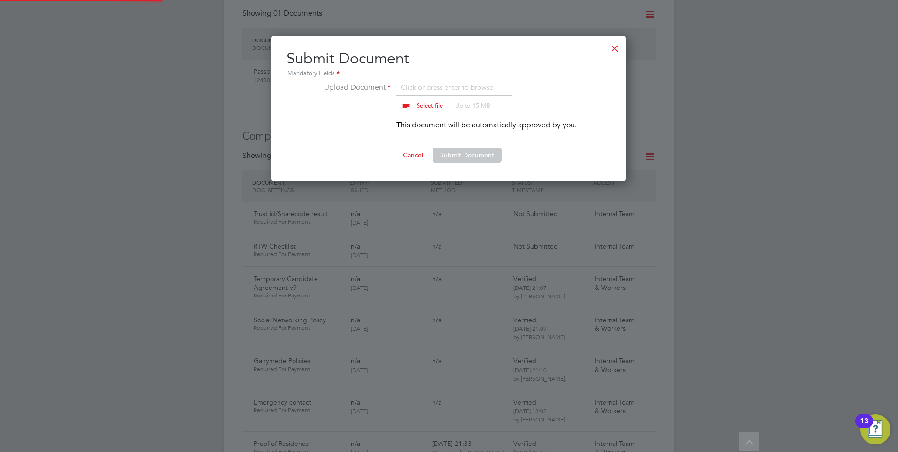
scroll to position [146, 355]
click at [455, 157] on button "Submit Document" at bounding box center [467, 155] width 69 height 15
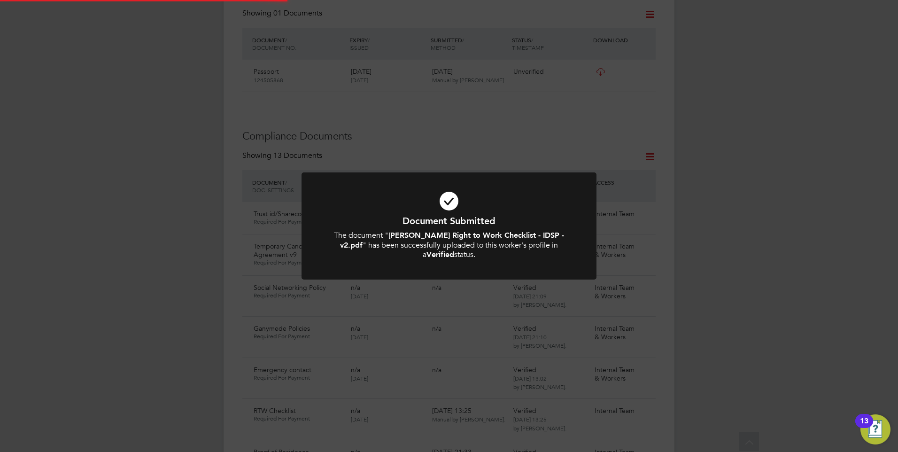
click at [475, 179] on div at bounding box center [449, 225] width 295 height 107
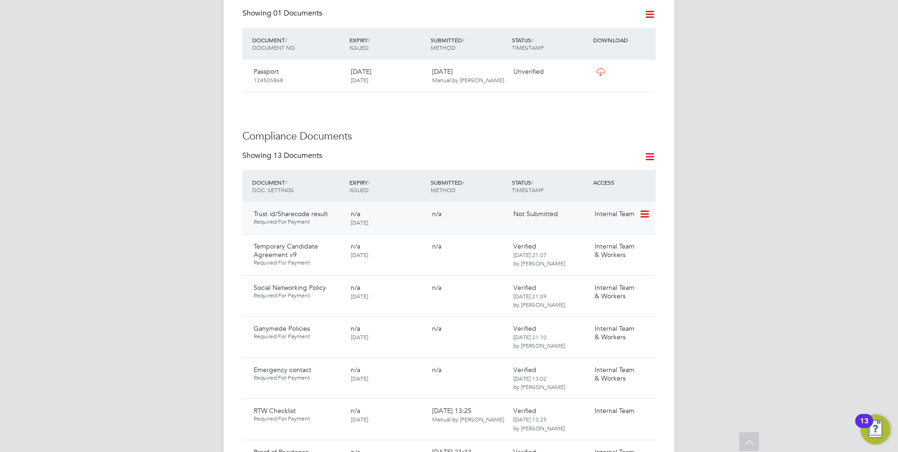
click at [648, 212] on icon at bounding box center [643, 214] width 9 height 11
click at [599, 248] on li "Submit Document" at bounding box center [616, 250] width 66 height 13
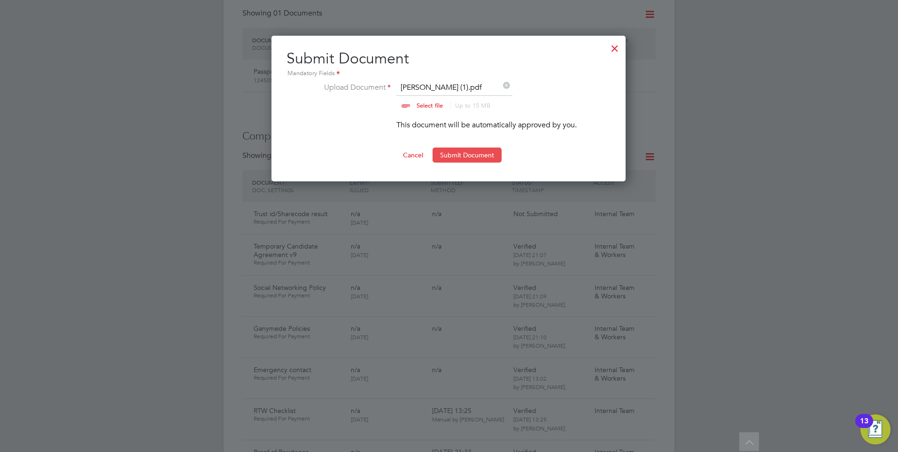
click at [456, 153] on button "Submit Document" at bounding box center [467, 155] width 69 height 15
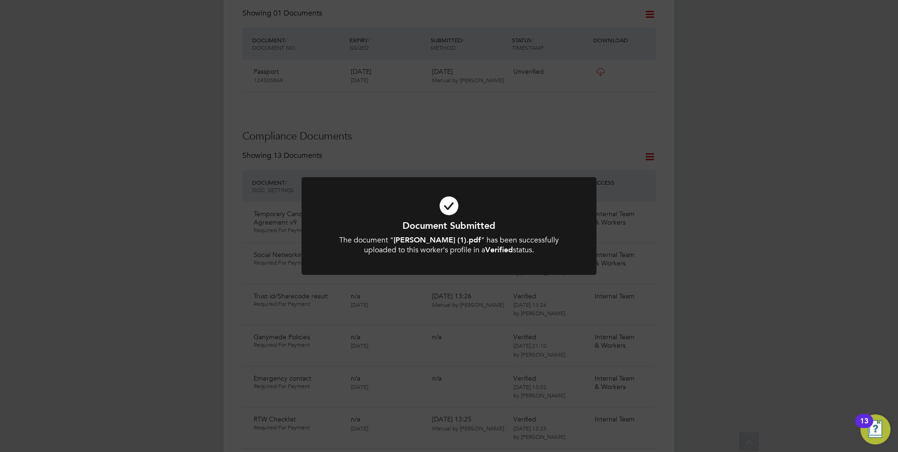
click at [455, 203] on icon at bounding box center [449, 205] width 244 height 37
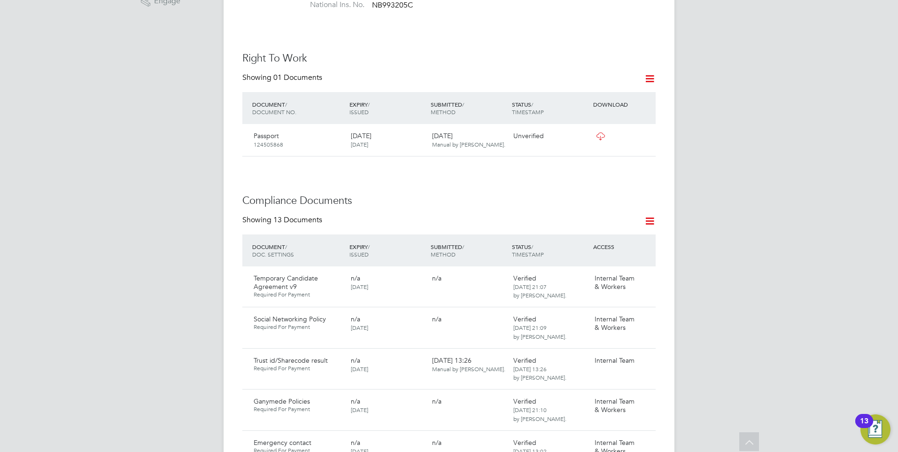
scroll to position [329, 0]
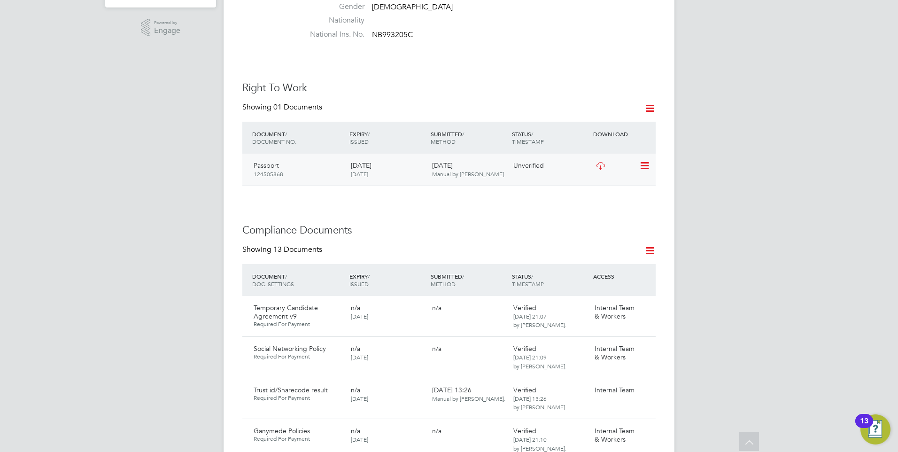
click at [639, 161] on div at bounding box center [615, 165] width 49 height 16
click at [644, 161] on icon at bounding box center [643, 165] width 9 height 11
click at [595, 184] on li "Verify Document" at bounding box center [614, 188] width 69 height 13
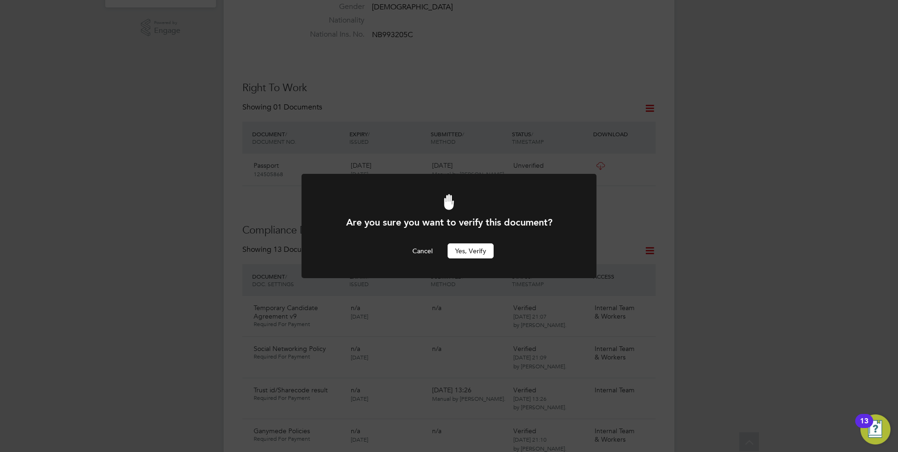
scroll to position [0, 0]
click at [463, 249] on button "Yes, verify" at bounding box center [471, 250] width 46 height 15
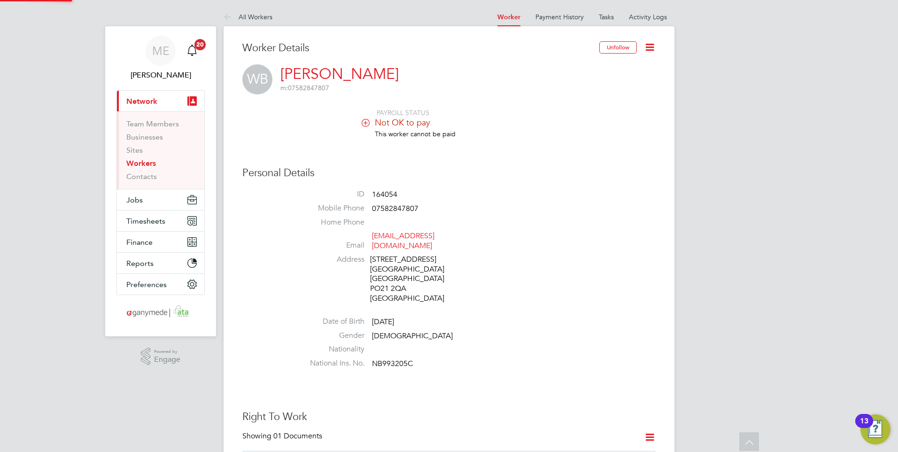
scroll to position [329, 0]
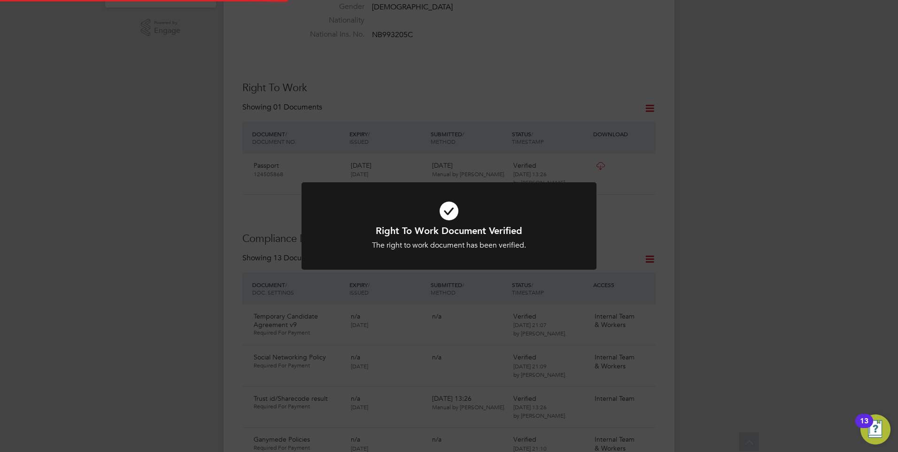
click at [440, 219] on icon at bounding box center [449, 211] width 244 height 37
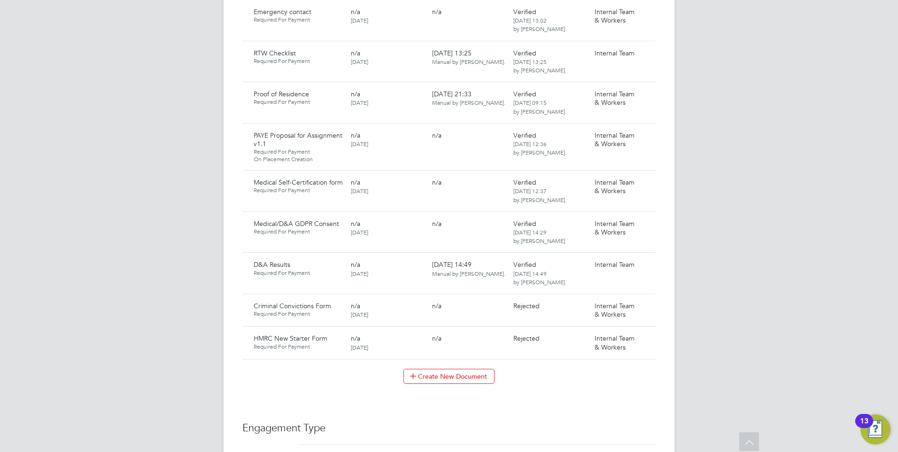
scroll to position [799, 0]
click at [648, 306] on icon at bounding box center [643, 305] width 9 height 11
click at [582, 324] on li "Edit Document" at bounding box center [603, 328] width 94 height 13
type input "Criminal Convictions Form"
type textarea "As part of your onboarding, you are required to complete a Criminal Convictions…"
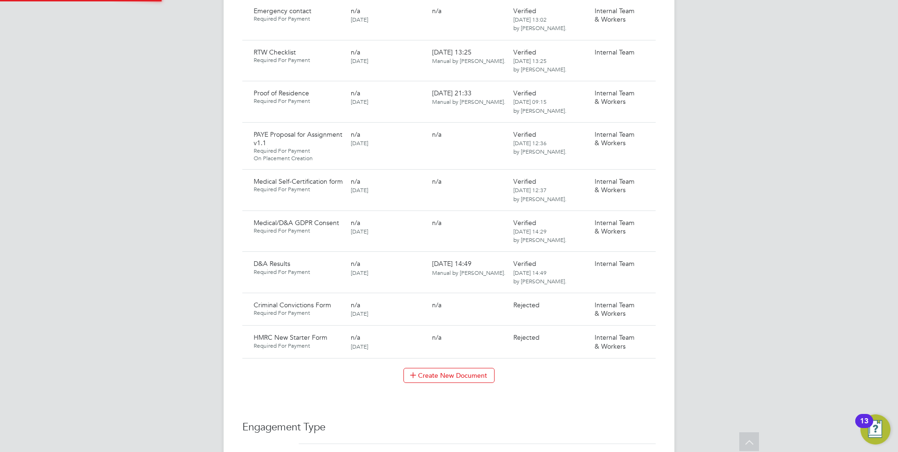
type input "18 Aug 2025"
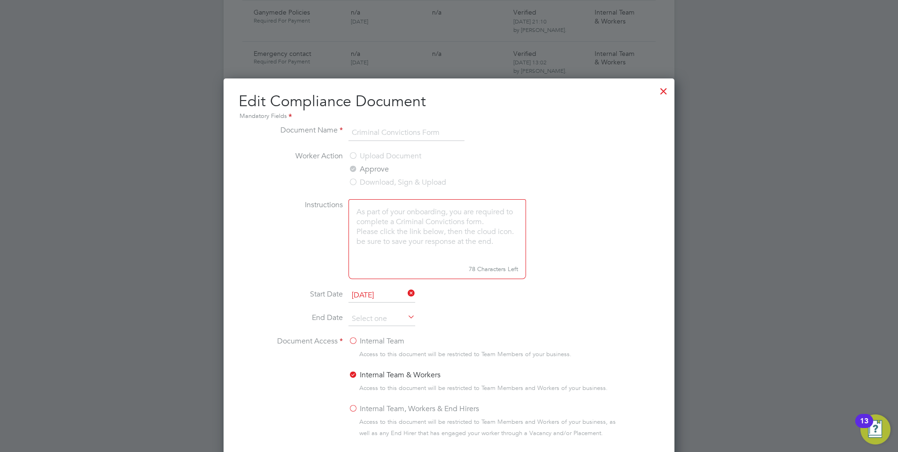
scroll to position [752, 0]
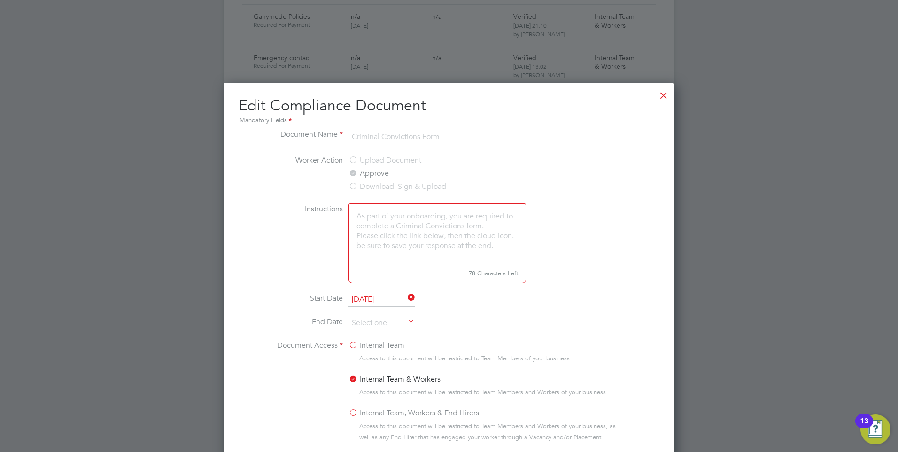
click at [352, 172] on label "Approve" at bounding box center [369, 173] width 40 height 11
click at [664, 98] on div at bounding box center [663, 93] width 17 height 17
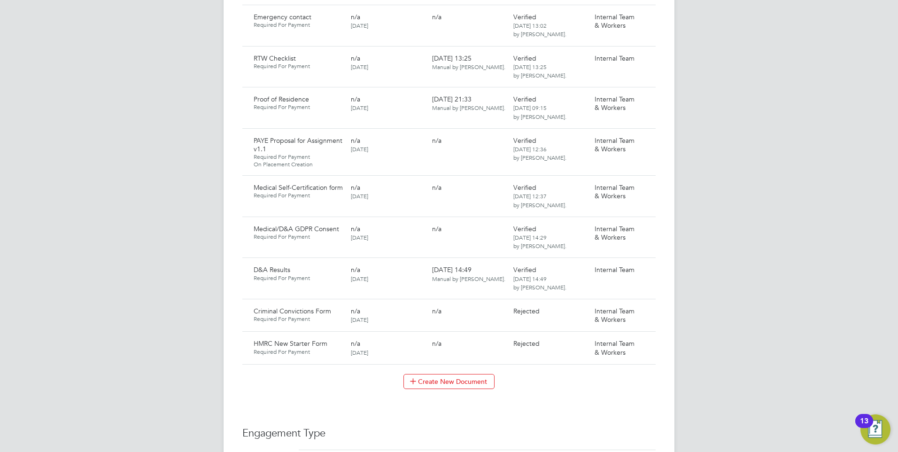
scroll to position [799, 0]
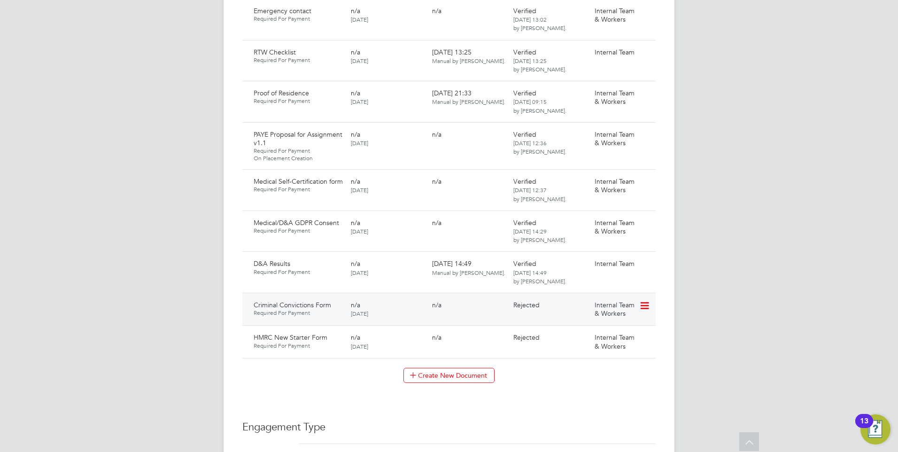
click at [641, 304] on icon at bounding box center [643, 305] width 9 height 11
click at [537, 314] on div "Criminal Convictions Form Required For Payment n/a 18 Aug 2025 n/a Rejected Int…" at bounding box center [448, 309] width 413 height 32
click at [536, 308] on span "Rejected" at bounding box center [526, 305] width 26 height 8
drag, startPoint x: 643, startPoint y: 307, endPoint x: 630, endPoint y: 307, distance: 12.7
click at [630, 307] on span "Internal Team & Workers" at bounding box center [615, 309] width 40 height 17
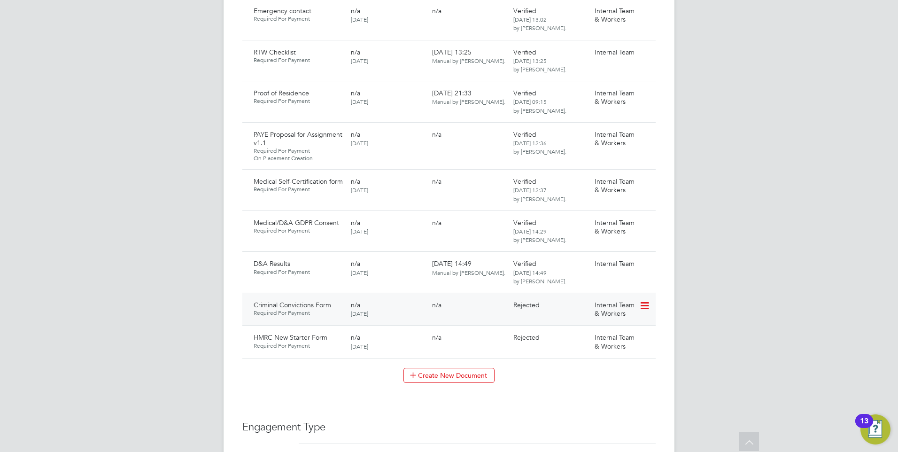
click at [653, 304] on div at bounding box center [647, 305] width 16 height 16
click at [646, 305] on icon at bounding box center [643, 305] width 9 height 11
click at [583, 337] on li "View Requested Document" at bounding box center [603, 341] width 94 height 13
click at [645, 305] on icon at bounding box center [643, 305] width 9 height 11
click at [377, 295] on div "Criminal Convictions Form Required For Payment n/a 18 Aug 2025 n/a Rejected Int…" at bounding box center [448, 309] width 413 height 32
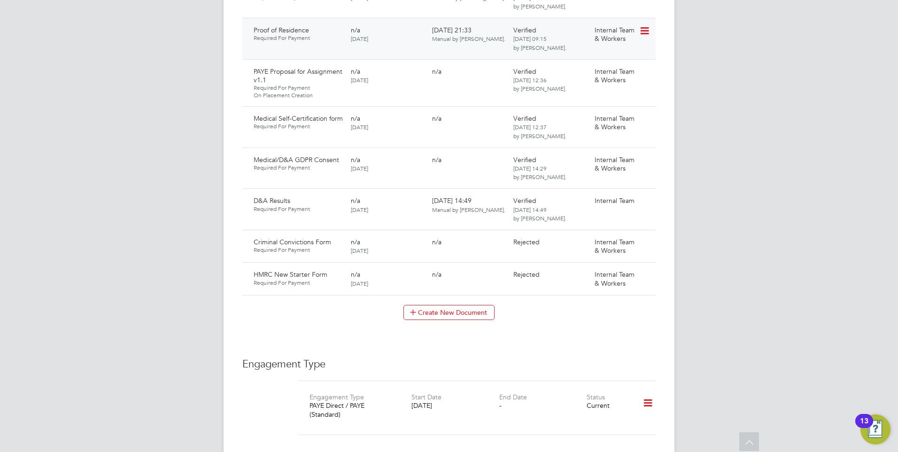
scroll to position [846, 0]
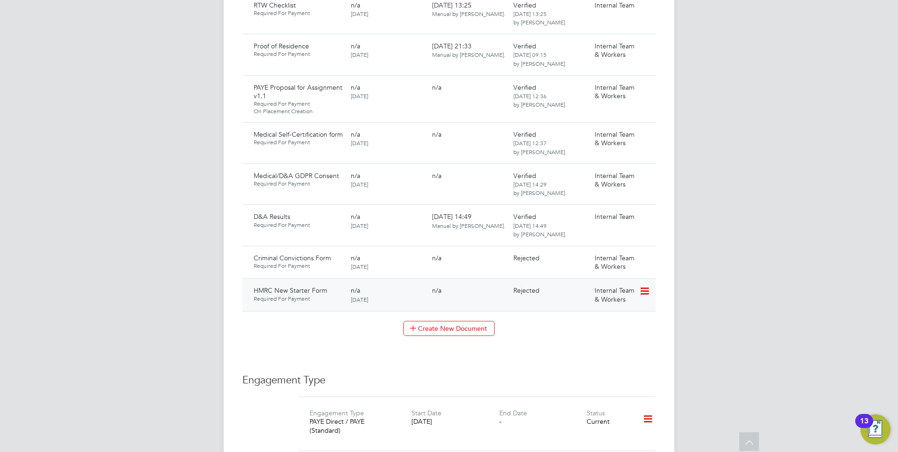
click at [642, 290] on icon at bounding box center [643, 291] width 9 height 11
click at [538, 342] on div "Worker Details Unfollow WB Wendy Brockman m: 07582847807 PAYROLL STATUS Not OK …" at bounding box center [448, 9] width 413 height 1627
click at [641, 257] on icon at bounding box center [643, 258] width 9 height 11
click at [596, 318] on li "Delete Document" at bounding box center [603, 320] width 94 height 13
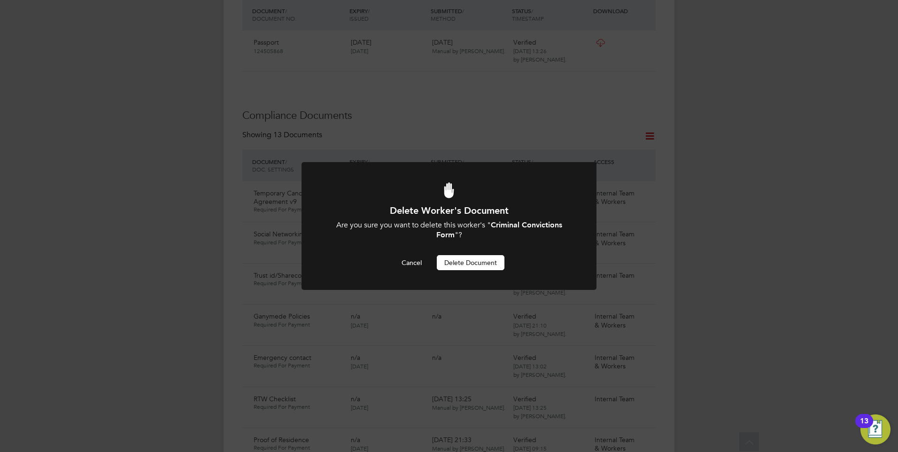
scroll to position [0, 0]
click at [461, 259] on button "Delete Document" at bounding box center [471, 262] width 68 height 15
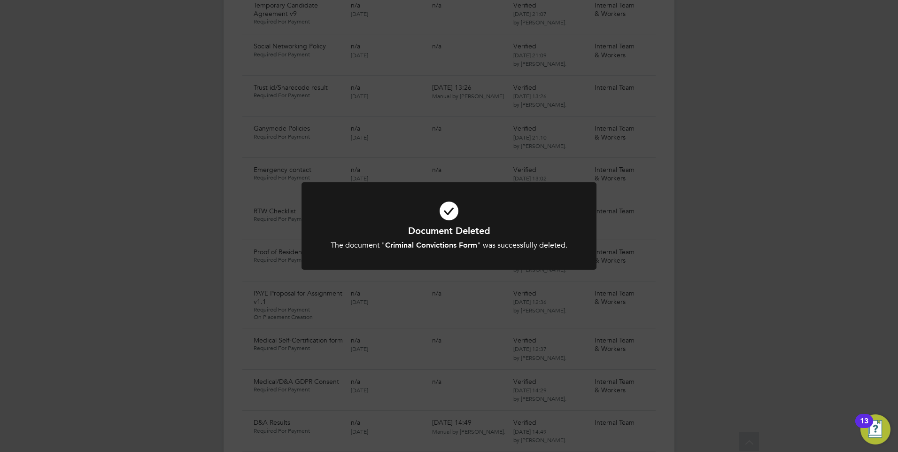
click at [468, 327] on div "Document Deleted The document " Criminal Convictions Form " was successfully de…" at bounding box center [449, 226] width 898 height 452
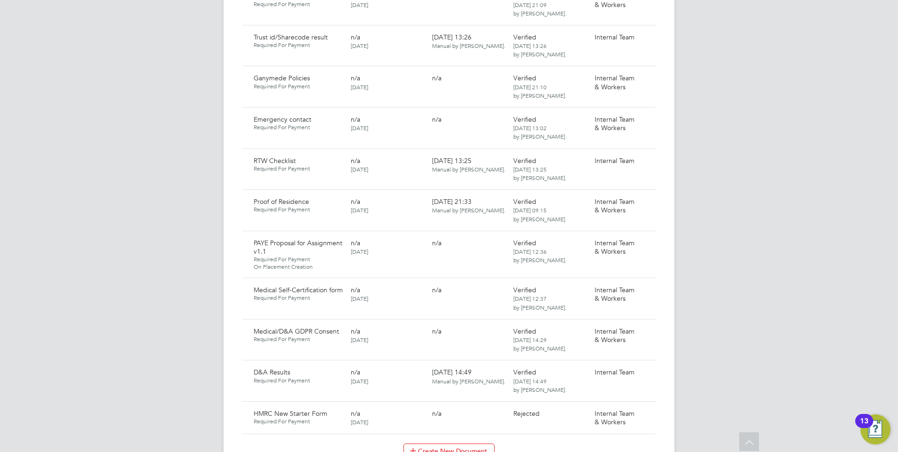
scroll to position [828, 0]
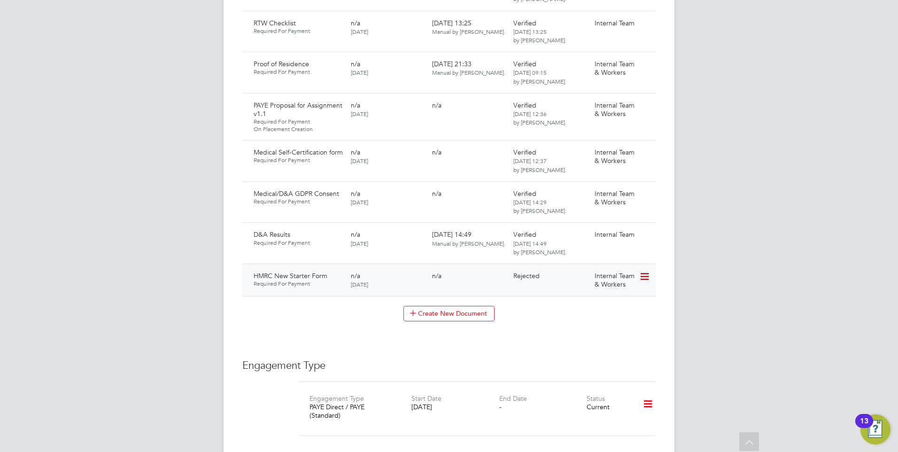
click at [647, 274] on icon at bounding box center [643, 276] width 9 height 11
click at [581, 334] on li "Delete Document" at bounding box center [603, 338] width 94 height 13
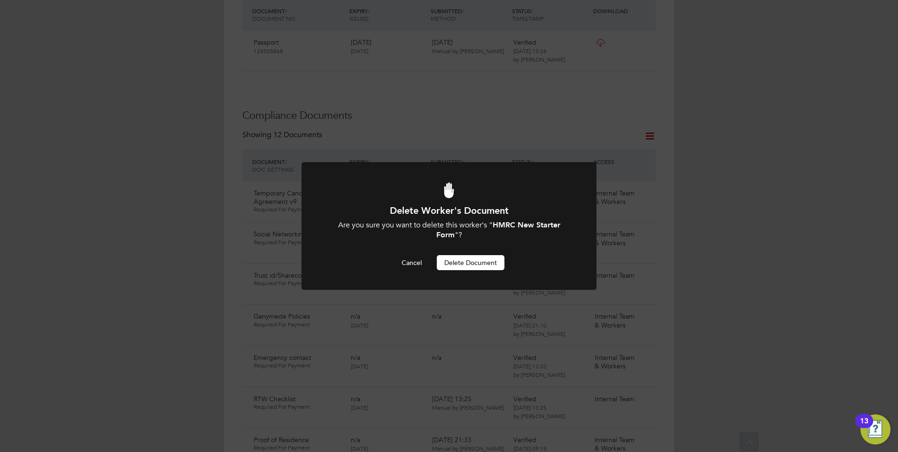
click at [466, 258] on button "Delete Document" at bounding box center [471, 262] width 68 height 15
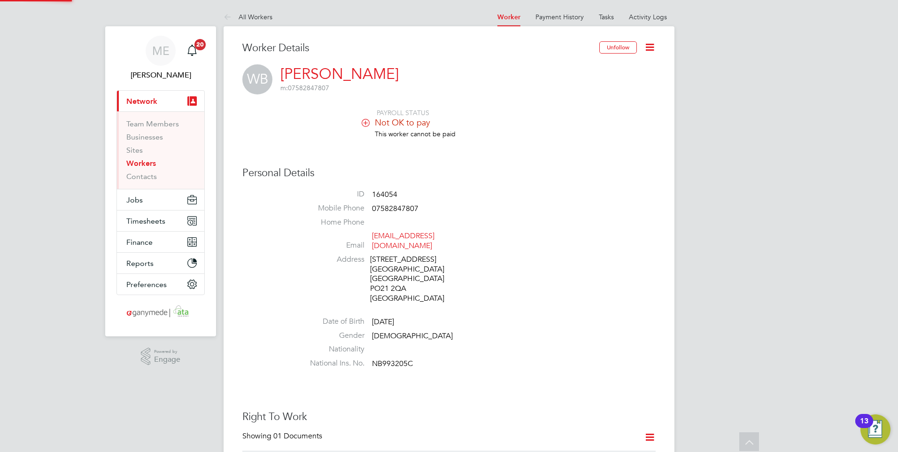
scroll to position [452, 0]
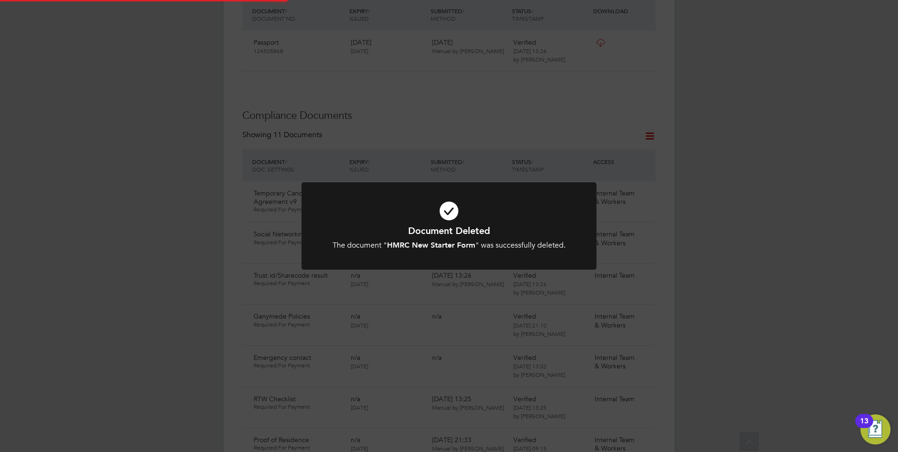
click at [462, 290] on div "Document Deleted The document " HMRC New Starter Form " was successfully delete…" at bounding box center [449, 226] width 898 height 452
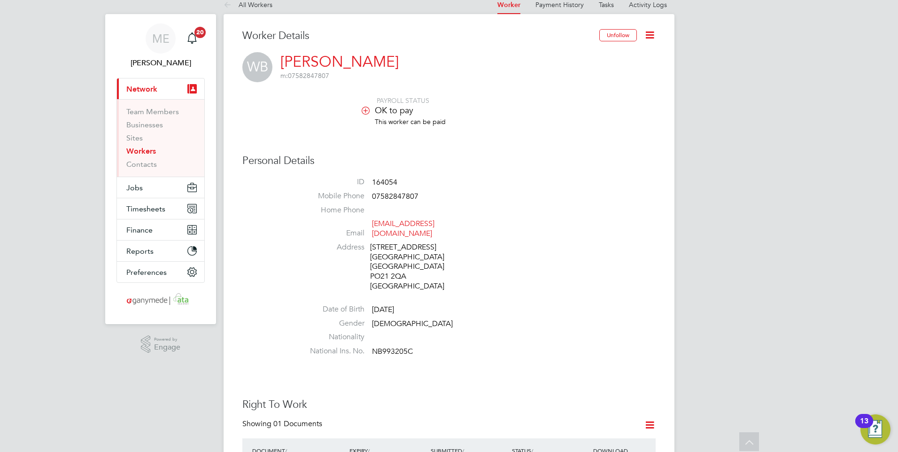
scroll to position [0, 0]
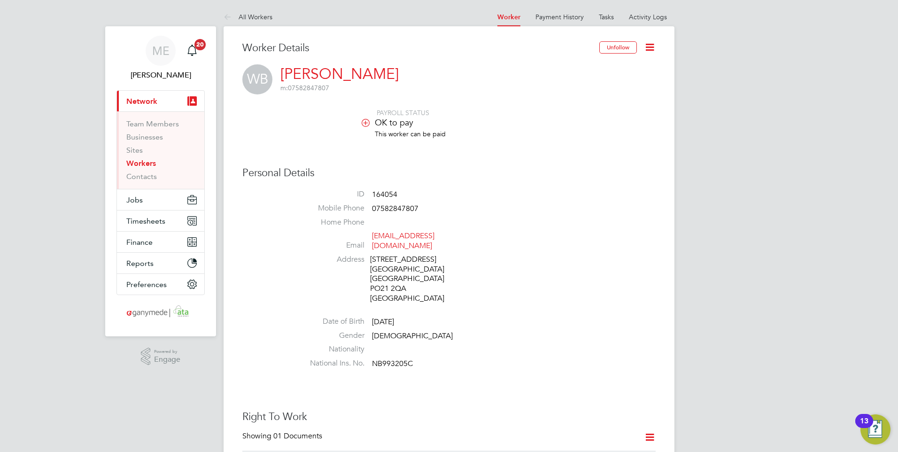
click at [649, 43] on icon at bounding box center [650, 47] width 12 height 12
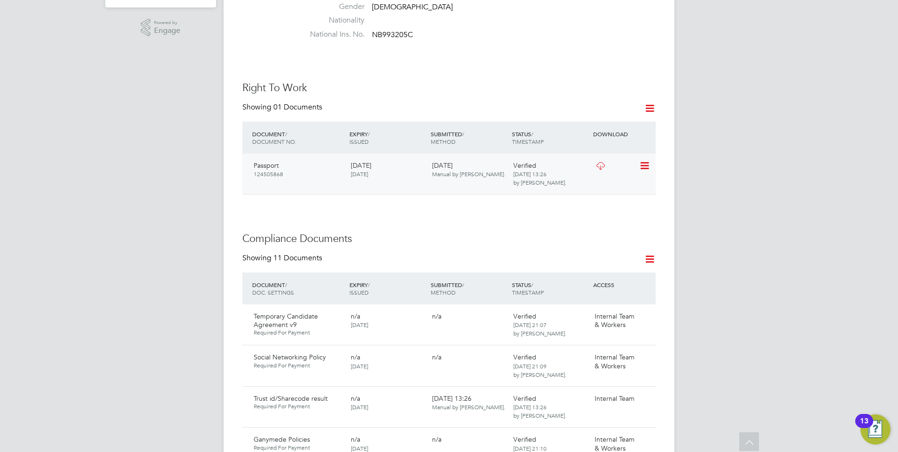
click at [583, 187] on div "Verified 01 Sep 2025, 13:26 by Mia Eckersley." at bounding box center [550, 173] width 81 height 33
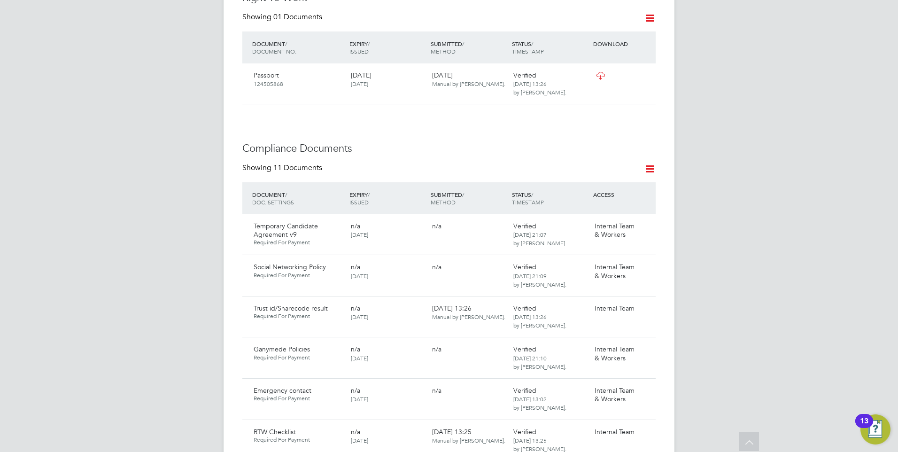
scroll to position [423, 0]
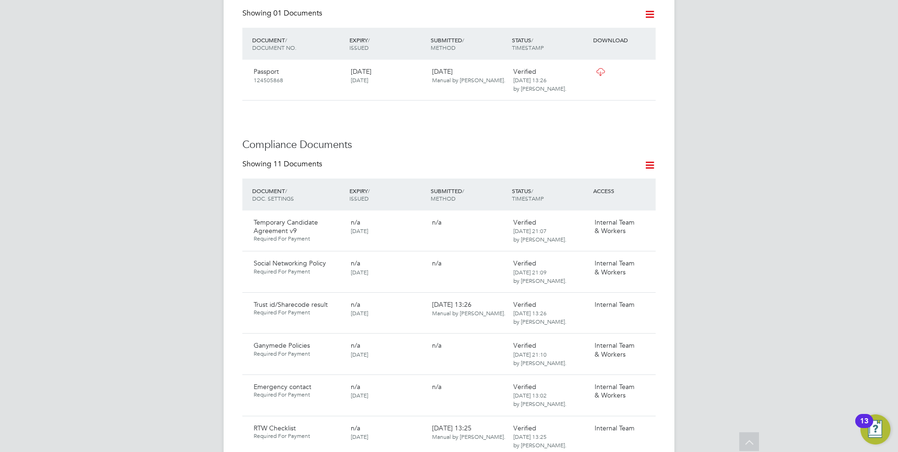
click at [649, 164] on icon at bounding box center [650, 165] width 12 height 12
click at [611, 187] on li "Document Settings" at bounding box center [619, 187] width 69 height 13
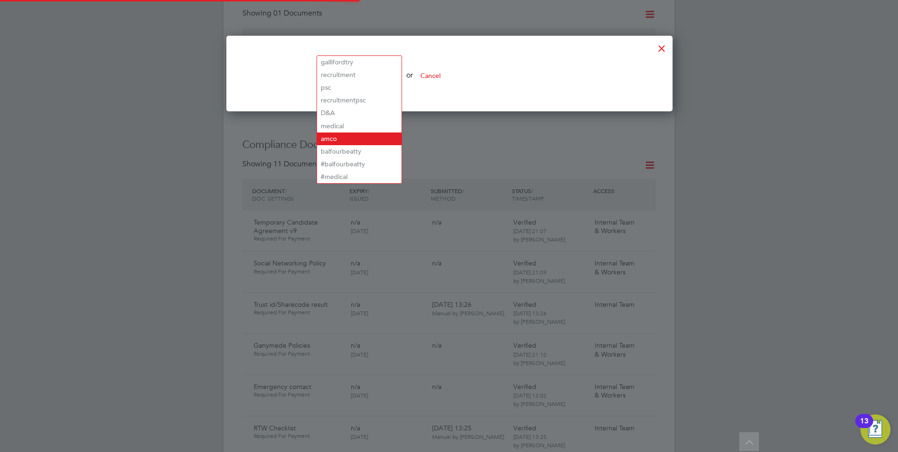
scroll to position [327, 446]
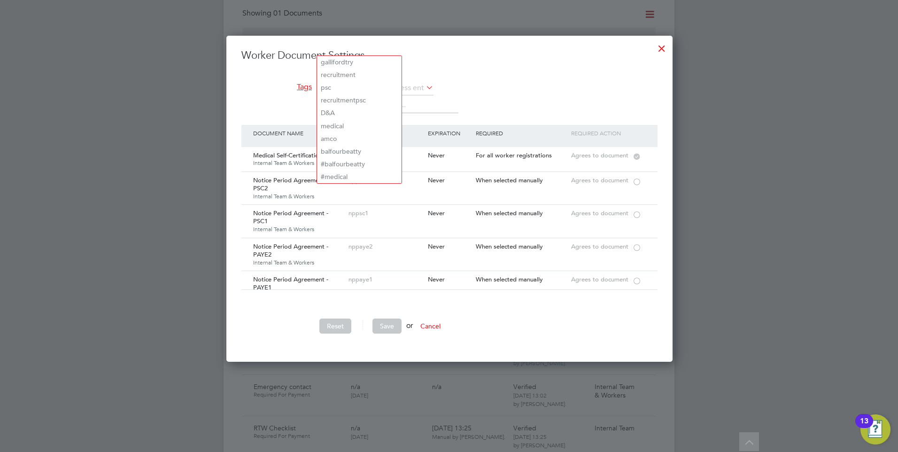
click at [258, 111] on li "Tags The list will appear here..." at bounding box center [449, 103] width 416 height 44
click at [332, 89] on input "text" at bounding box center [376, 88] width 116 height 14
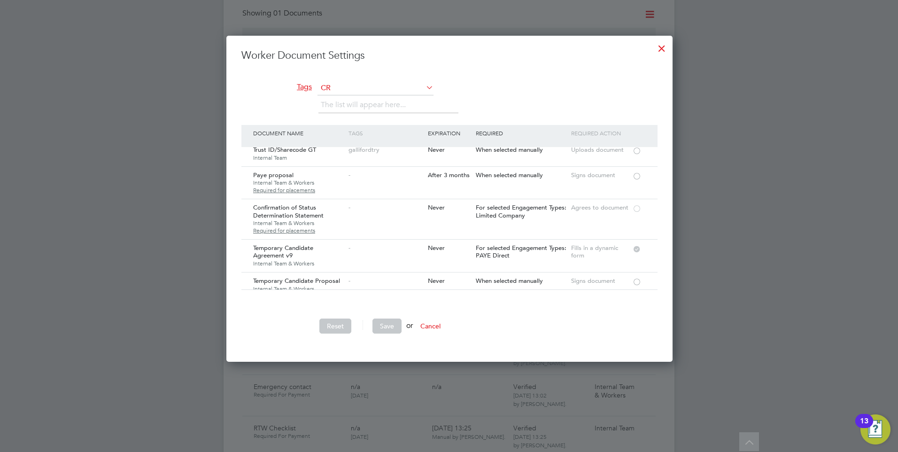
scroll to position [235, 0]
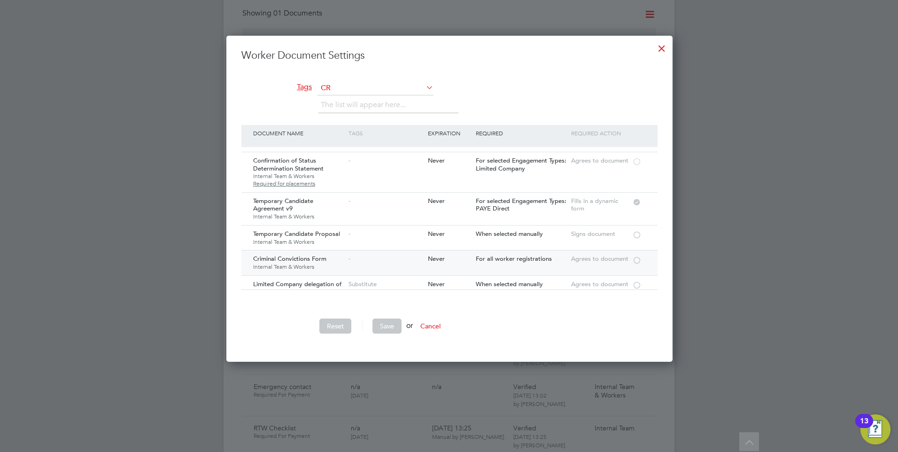
type input "CR"
click at [635, 258] on div at bounding box center [636, 259] width 9 height 7
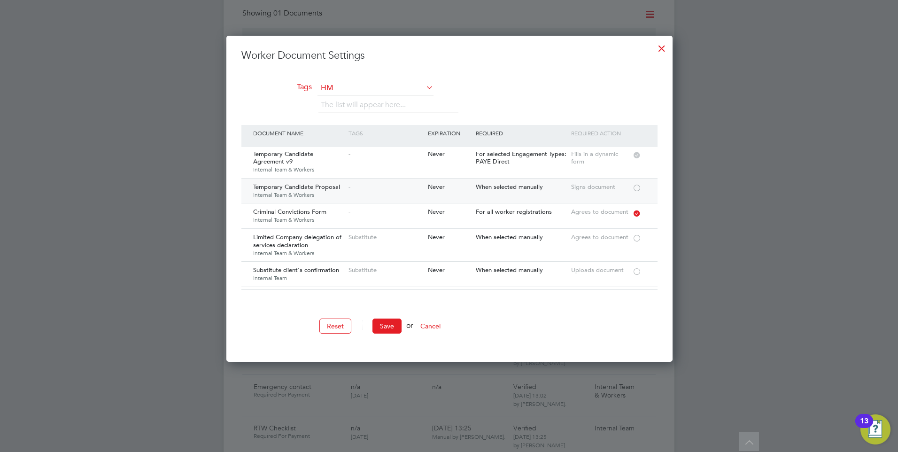
scroll to position [376, 0]
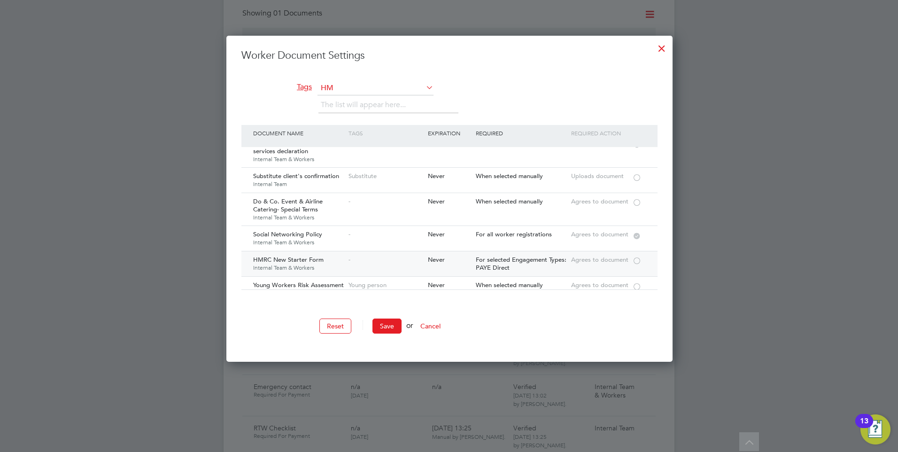
type input "HM"
click at [640, 261] on div at bounding box center [636, 260] width 9 height 7
click at [388, 321] on button "Save" at bounding box center [387, 326] width 29 height 15
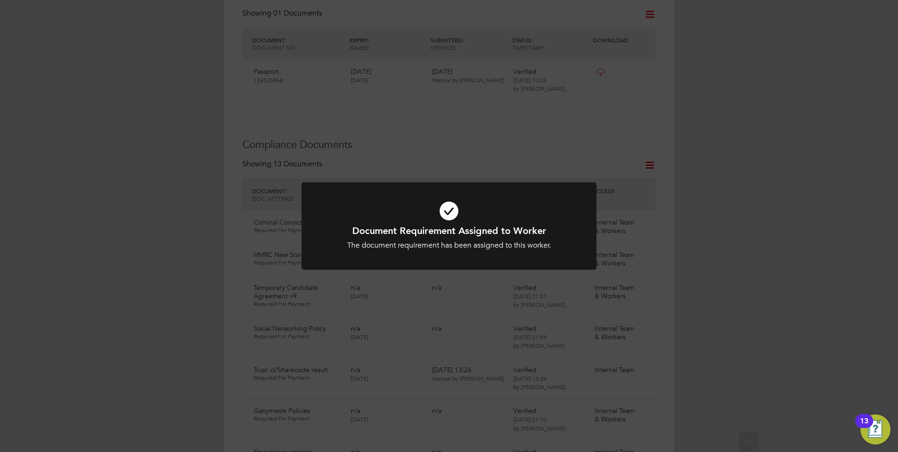
click at [450, 241] on div "The document requirement has been assigned to this worker." at bounding box center [449, 246] width 244 height 10
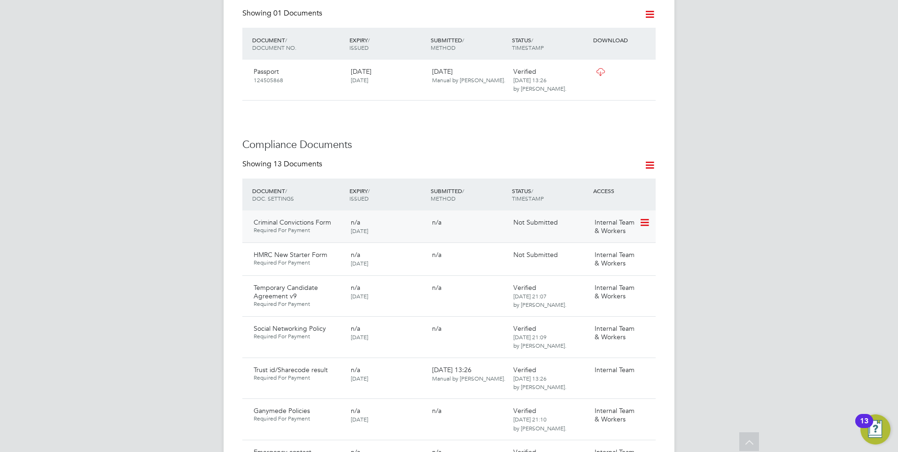
click at [649, 220] on icon at bounding box center [643, 222] width 9 height 11
click at [568, 269] on li "Request Document" at bounding box center [603, 271] width 94 height 13
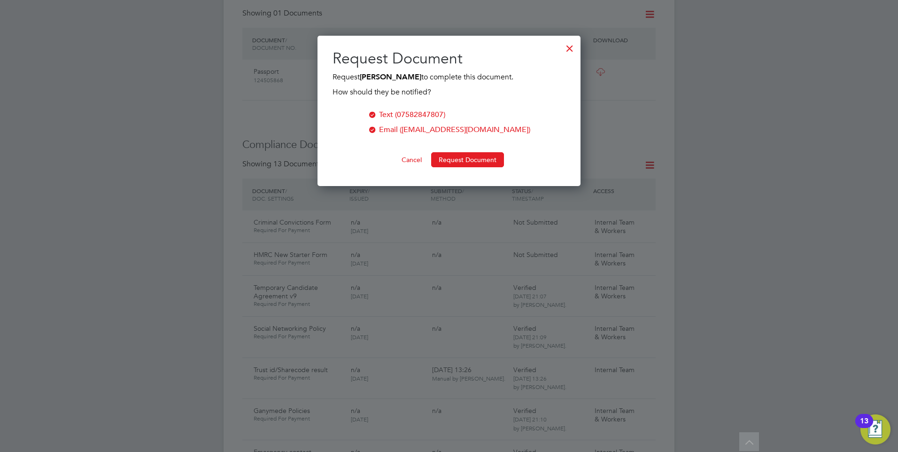
scroll to position [151, 264]
click at [459, 158] on button "Request Document" at bounding box center [467, 159] width 73 height 15
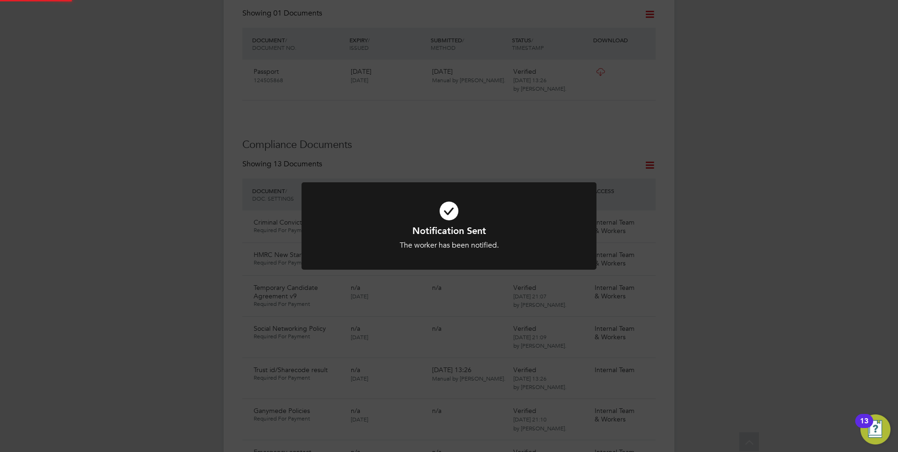
click at [506, 234] on h1 "Notification Sent" at bounding box center [449, 231] width 244 height 12
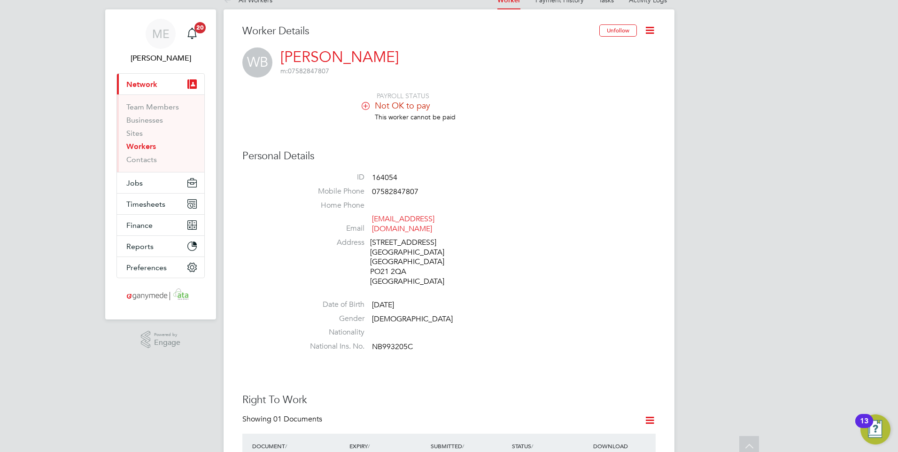
scroll to position [0, 0]
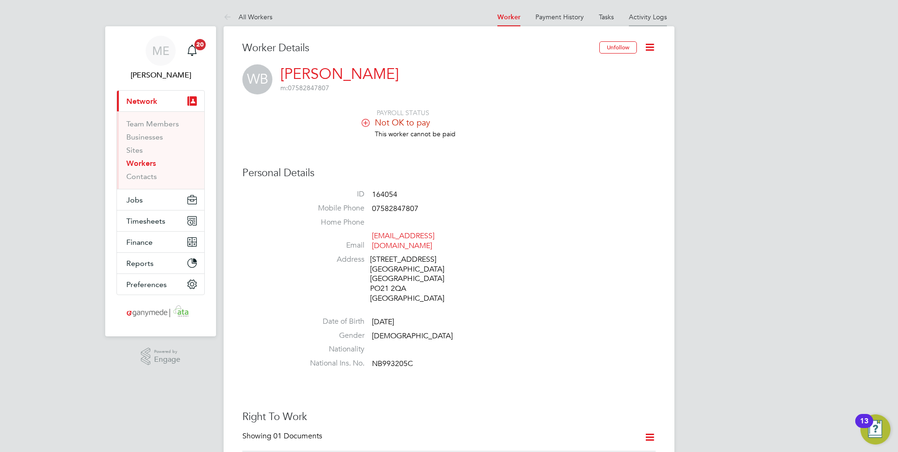
click at [659, 14] on link "Activity Logs" at bounding box center [648, 17] width 38 height 8
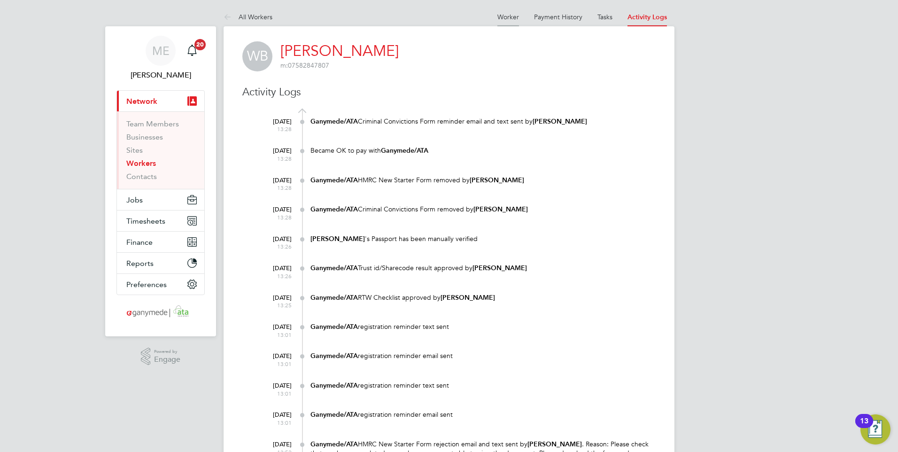
click at [503, 20] on link "Worker" at bounding box center [509, 17] width 22 height 8
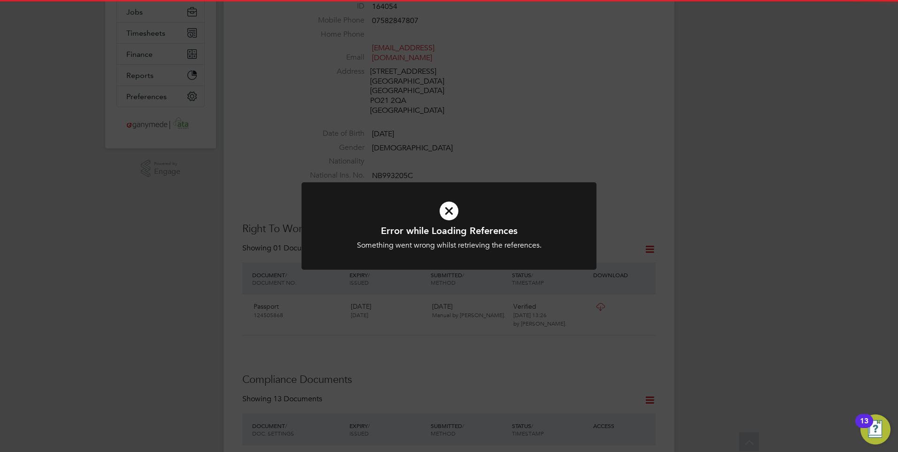
click at [498, 212] on icon at bounding box center [449, 211] width 244 height 37
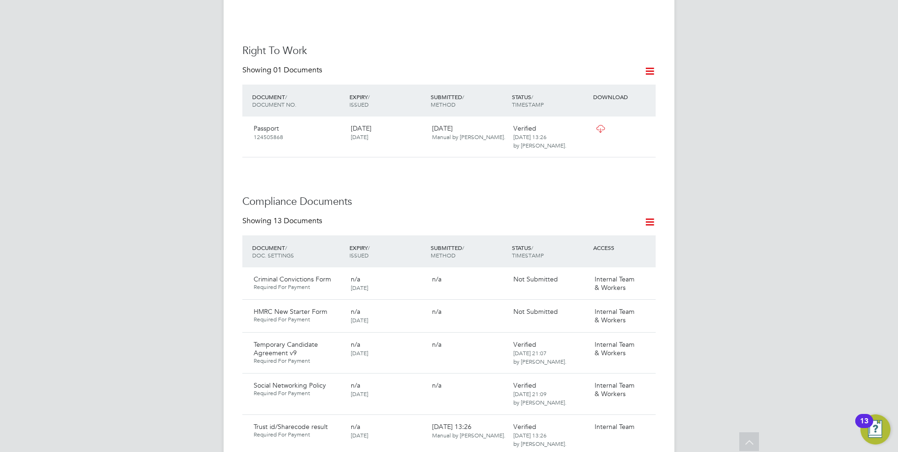
scroll to position [470, 0]
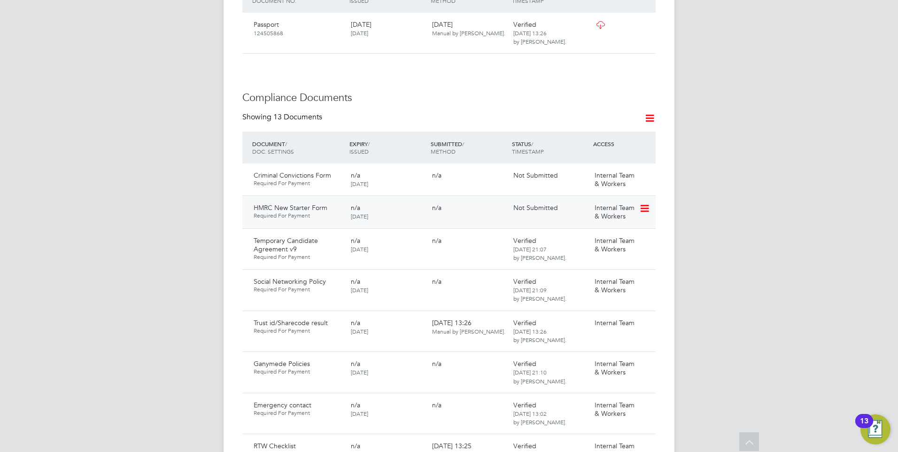
click at [646, 208] on icon at bounding box center [643, 208] width 9 height 11
click at [582, 255] on li "Request Document" at bounding box center [603, 257] width 94 height 13
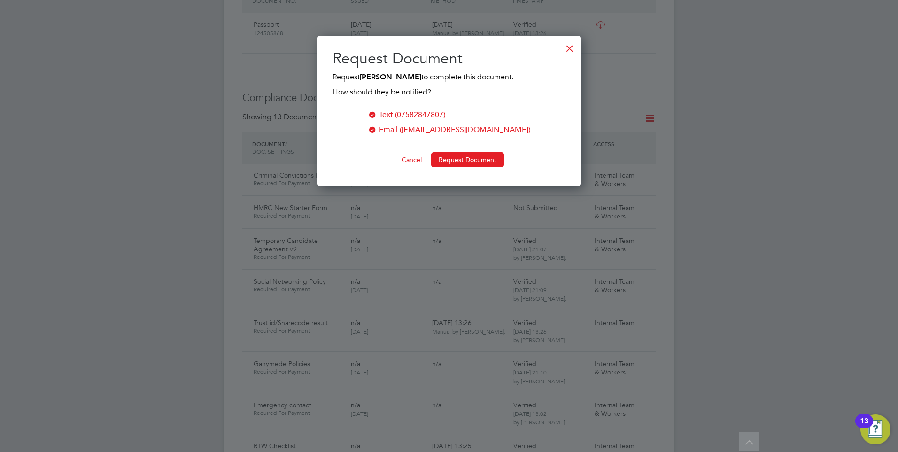
scroll to position [151, 264]
click at [460, 158] on button "Request Document" at bounding box center [467, 159] width 73 height 15
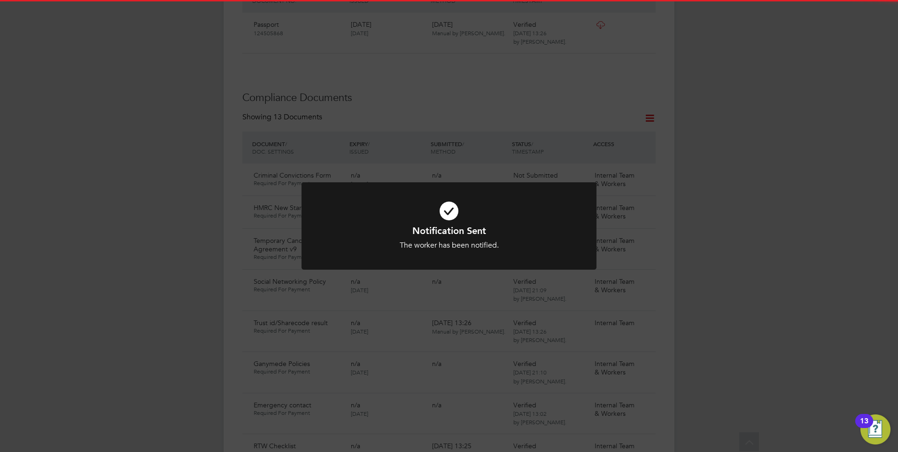
click at [429, 142] on div "Notification Sent The worker has been notified. Cancel Okay" at bounding box center [449, 226] width 898 height 452
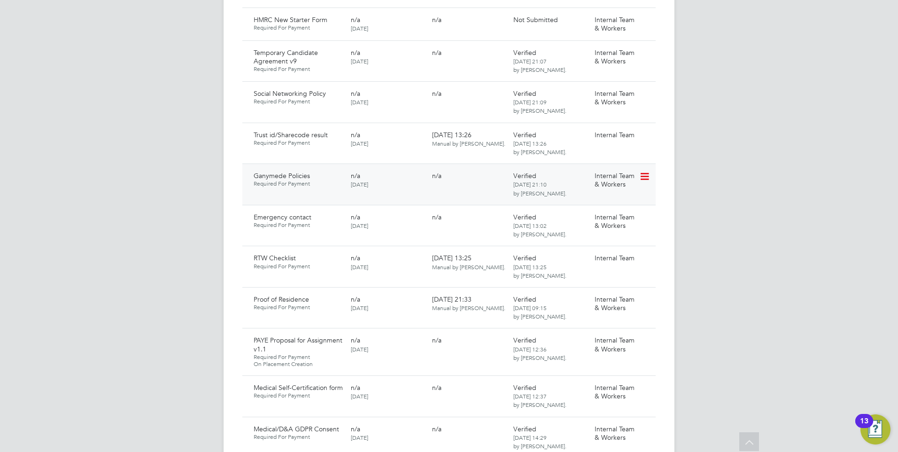
scroll to position [470, 0]
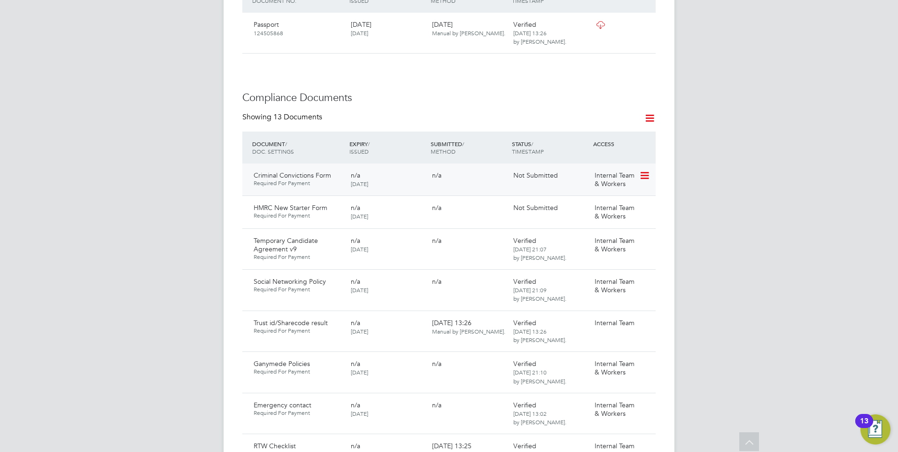
click at [641, 172] on icon at bounding box center [643, 175] width 9 height 11
click at [429, 100] on h3 "Compliance Documents" at bounding box center [448, 98] width 413 height 14
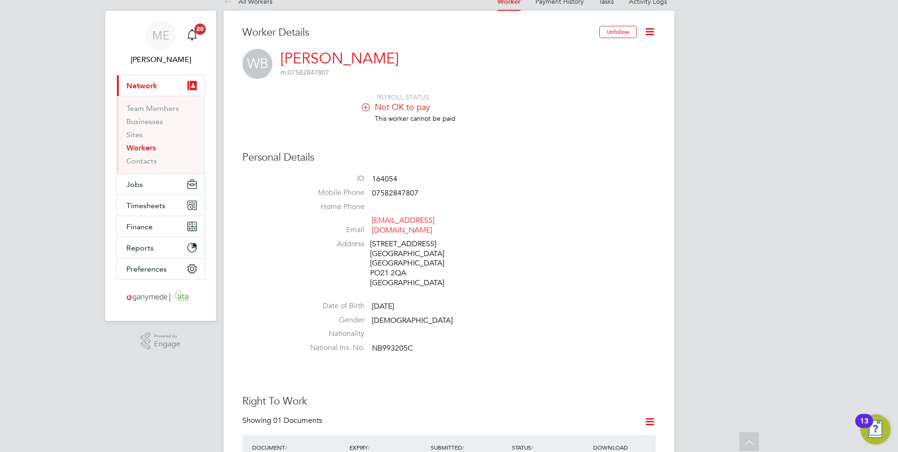
scroll to position [0, 0]
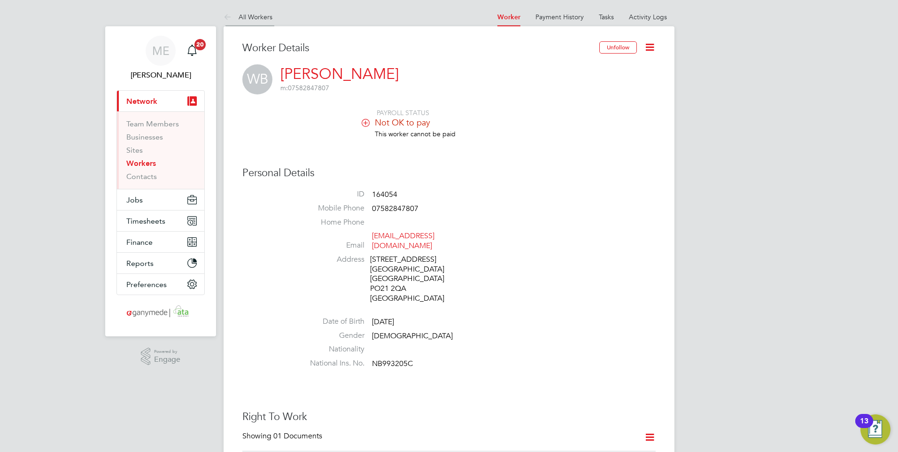
click at [226, 16] on icon at bounding box center [230, 18] width 12 height 12
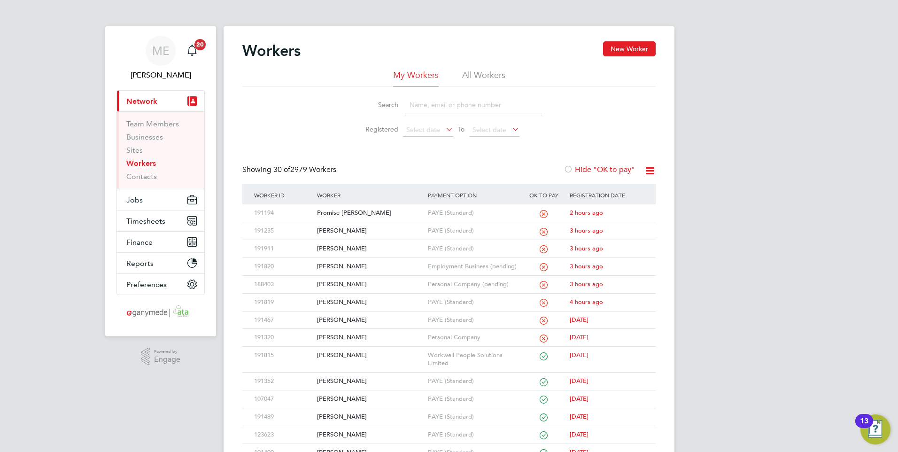
click at [442, 108] on input at bounding box center [473, 105] width 137 height 18
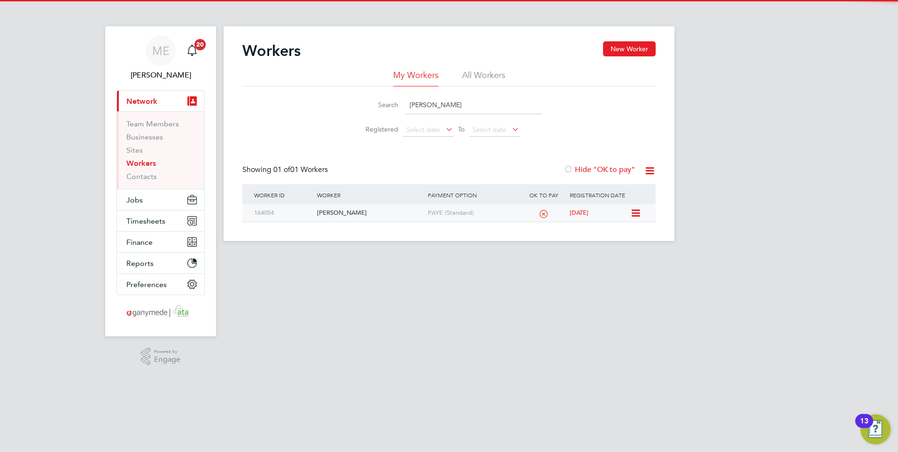
click at [366, 215] on div "[PERSON_NAME]" at bounding box center [370, 212] width 110 height 17
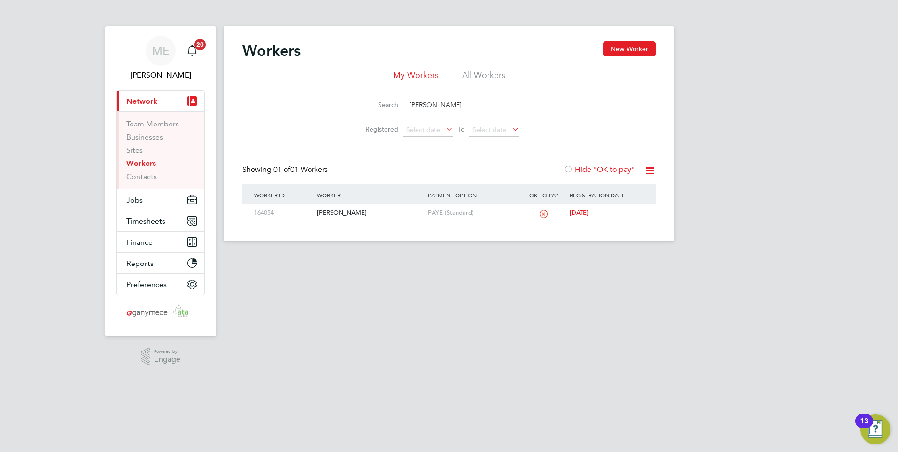
drag, startPoint x: 431, startPoint y: 101, endPoint x: 414, endPoint y: 104, distance: 16.8
click at [414, 104] on input "wendy" at bounding box center [473, 105] width 137 height 18
type input "w"
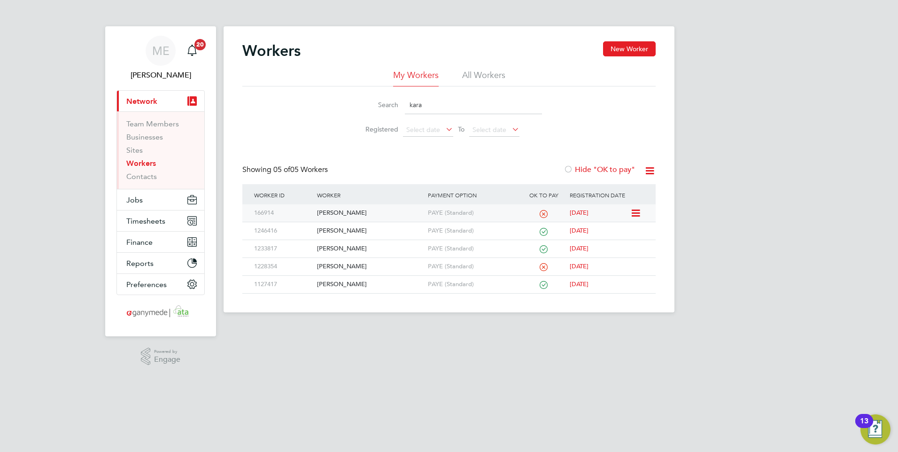
type input "kara"
click at [375, 206] on div "[PERSON_NAME]" at bounding box center [370, 212] width 110 height 17
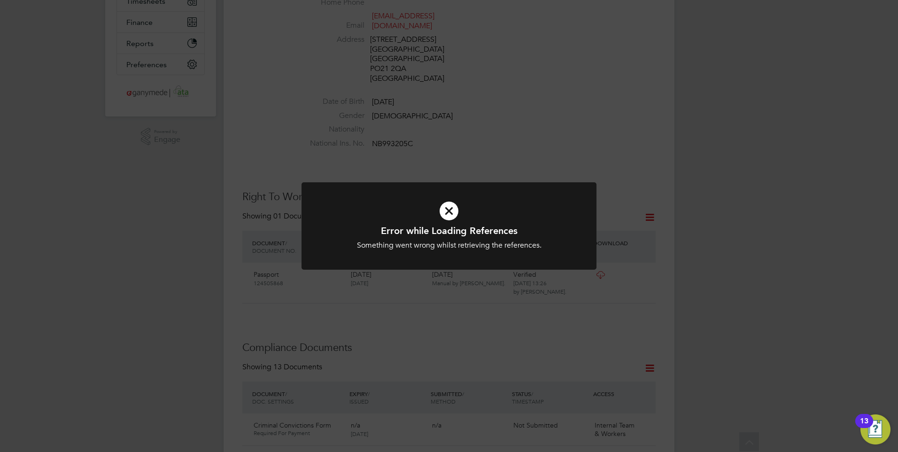
scroll to position [235, 0]
click at [462, 264] on div at bounding box center [449, 226] width 295 height 88
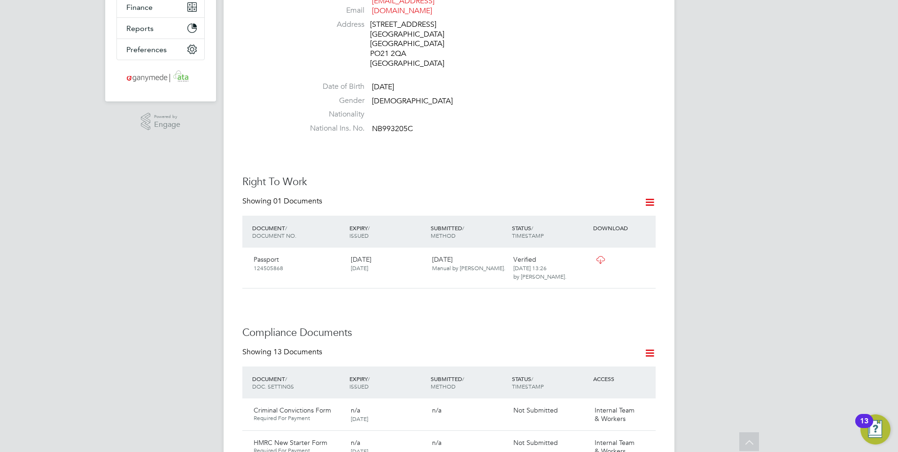
scroll to position [0, 0]
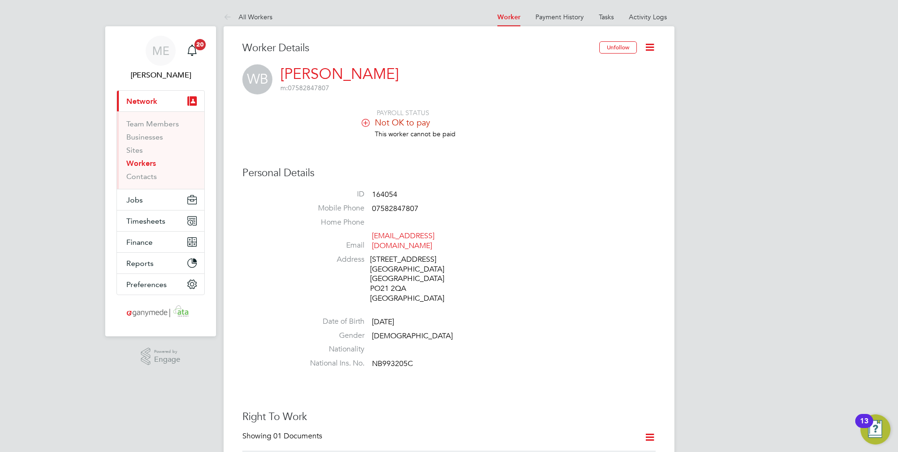
drag, startPoint x: 226, startPoint y: 16, endPoint x: 240, endPoint y: 23, distance: 15.2
click at [226, 16] on icon at bounding box center [230, 18] width 12 height 12
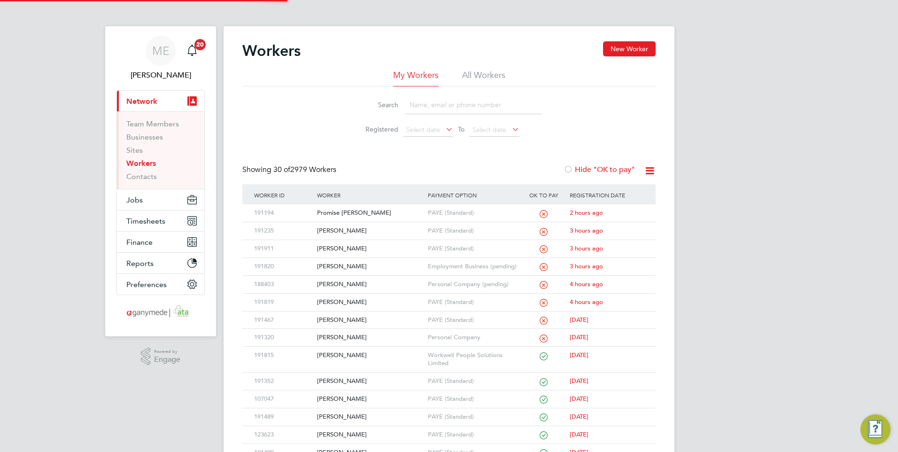
click at [424, 111] on input at bounding box center [473, 105] width 137 height 18
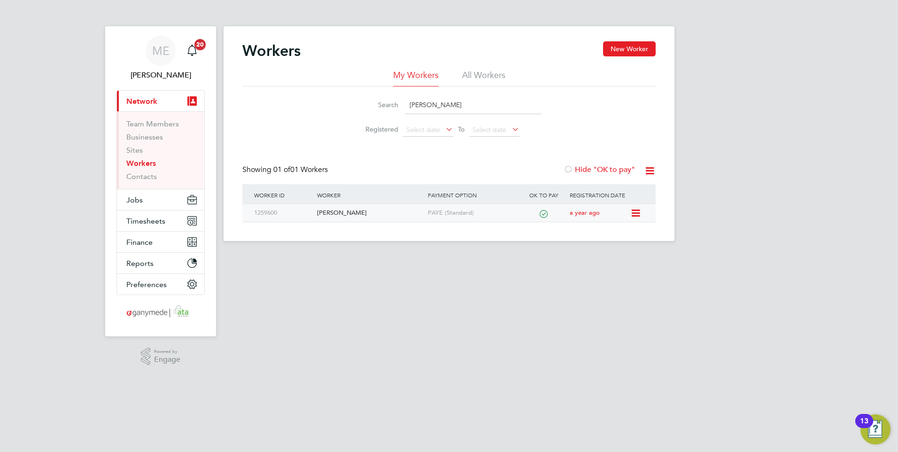
type input "[PERSON_NAME]"
click at [375, 206] on div "[PERSON_NAME]" at bounding box center [370, 212] width 110 height 17
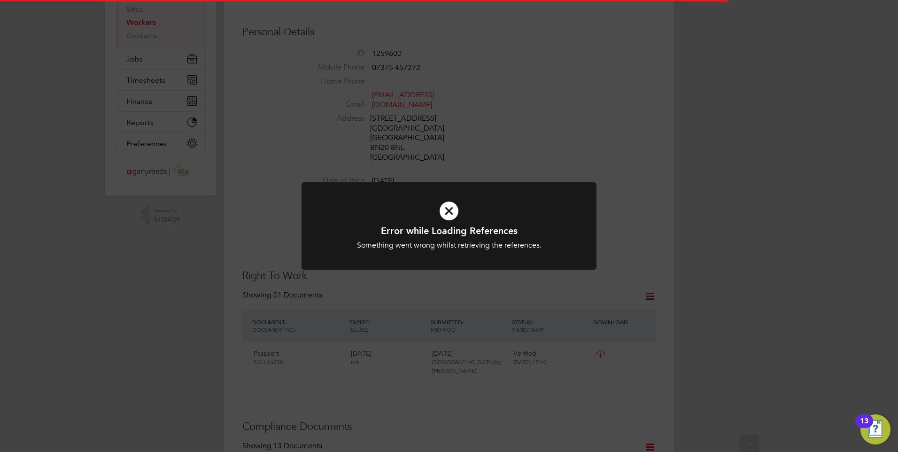
click at [437, 225] on h1 "Error while Loading References" at bounding box center [449, 231] width 244 height 12
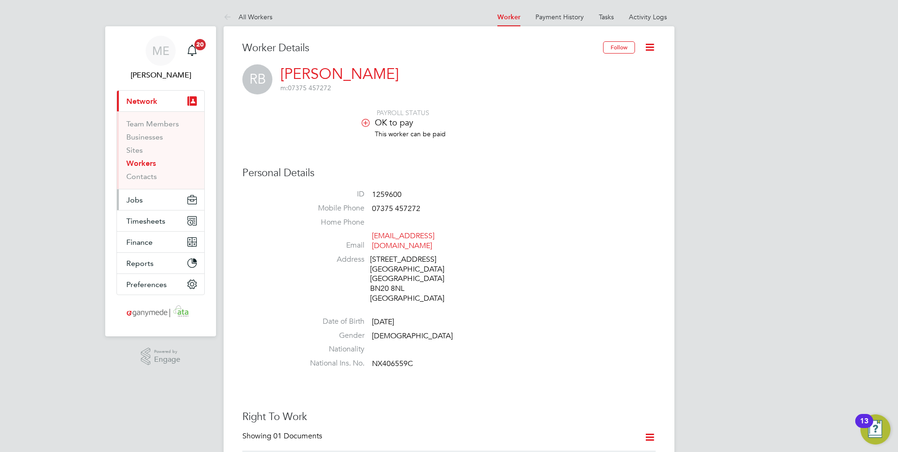
click at [127, 200] on span "Jobs" at bounding box center [134, 199] width 16 height 9
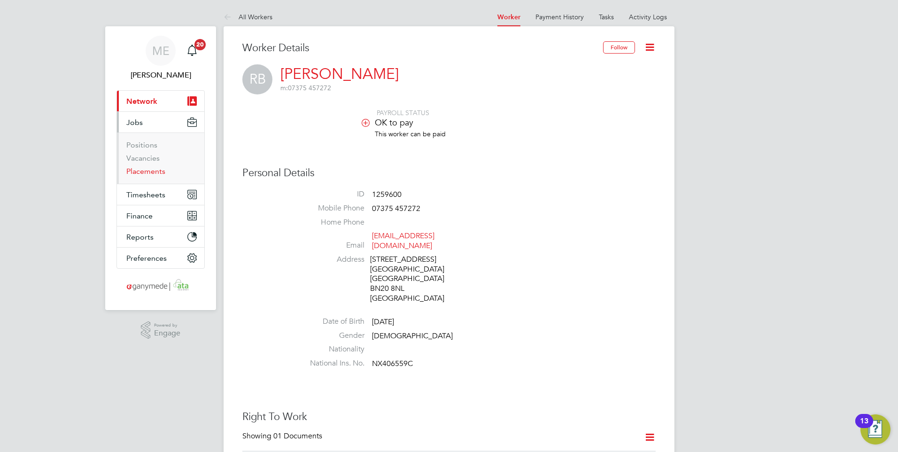
click at [142, 171] on link "Placements" at bounding box center [145, 171] width 39 height 9
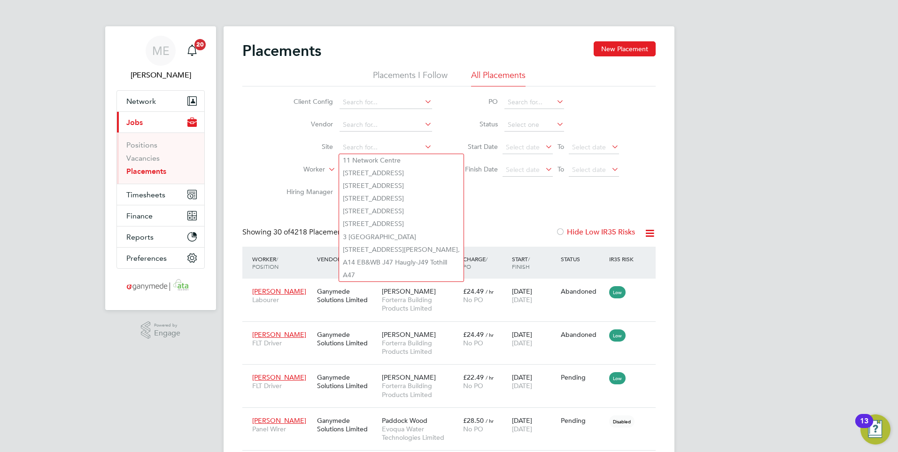
click at [249, 161] on div "Client Config Vendor Site Worker Hiring Manager PO Status Start Date Select dat…" at bounding box center [448, 144] width 413 height 117
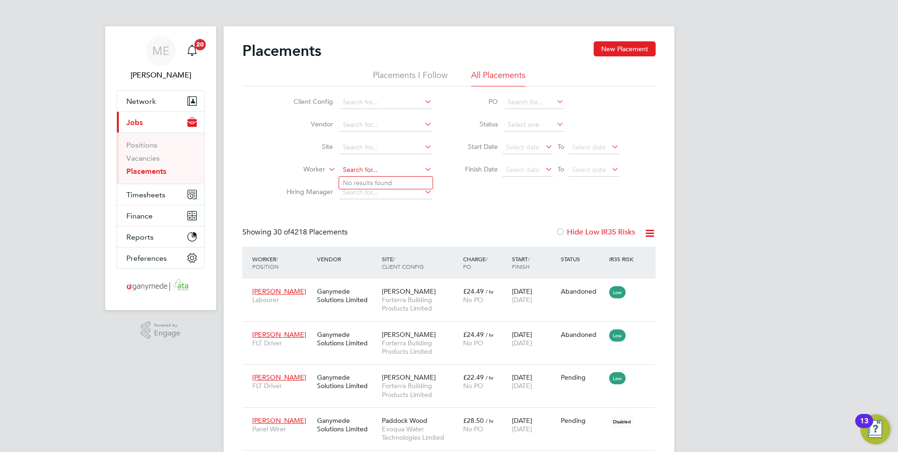
click at [349, 169] on input at bounding box center [386, 169] width 93 height 13
click at [362, 179] on b "Robert" at bounding box center [370, 183] width 54 height 8
type input "[PERSON_NAME]"
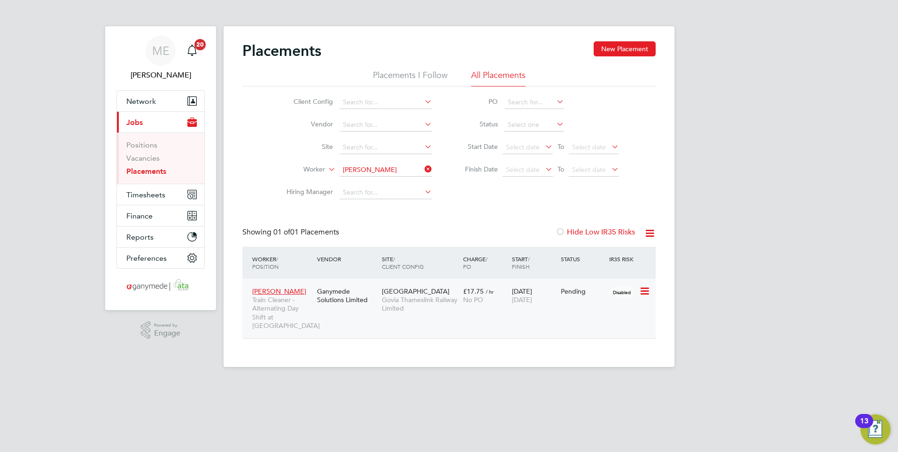
click at [377, 314] on div "Robert Brandon Train Cleaner - Alternating Day Shift at Brighton Depot Ganymede…" at bounding box center [448, 309] width 413 height 60
click at [453, 312] on span "Govia Thameslink Railway Limited" at bounding box center [420, 303] width 77 height 17
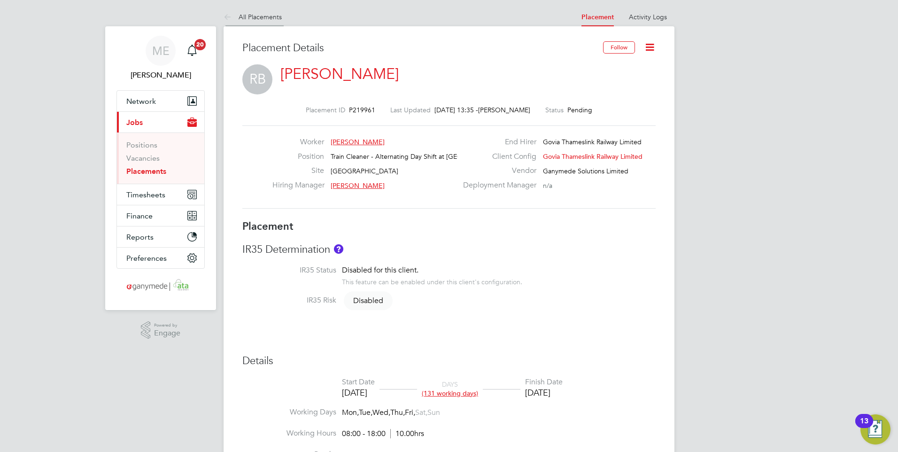
click at [225, 18] on icon at bounding box center [230, 18] width 12 height 12
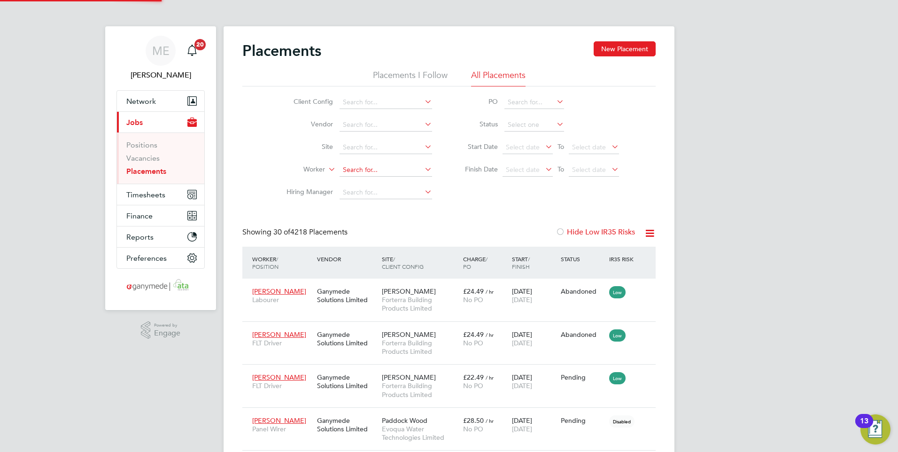
scroll to position [27, 65]
click at [162, 97] on button "Network" at bounding box center [160, 101] width 87 height 21
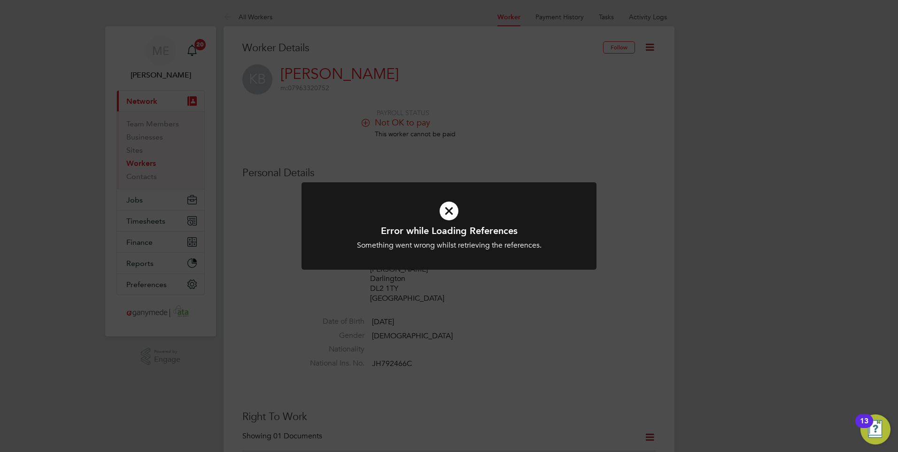
click at [428, 211] on icon at bounding box center [449, 211] width 244 height 37
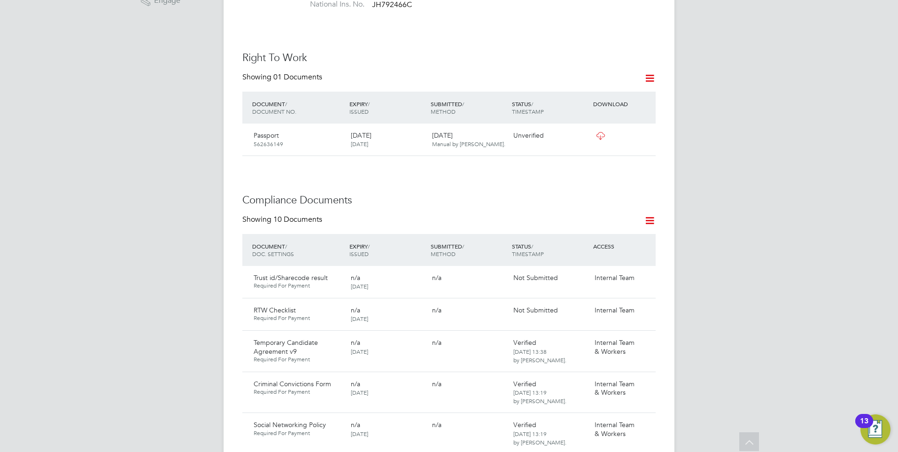
scroll to position [376, 0]
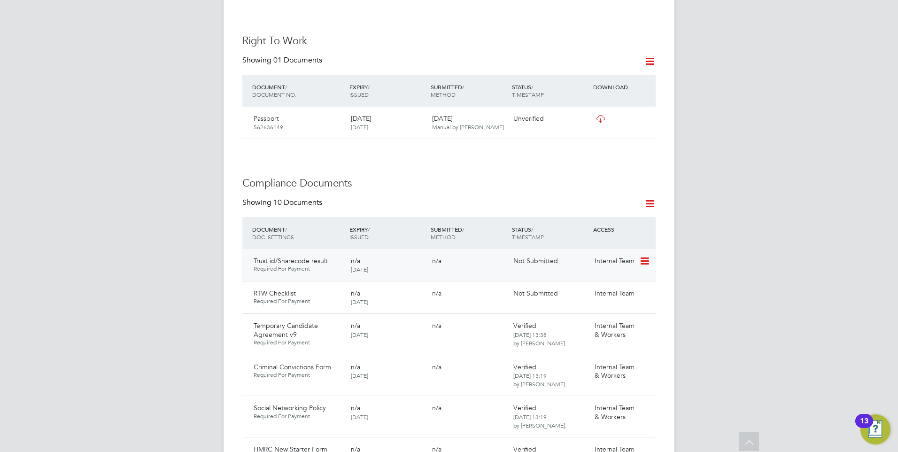
click at [647, 256] on icon at bounding box center [643, 261] width 9 height 11
click at [610, 284] on li "Submit Document" at bounding box center [616, 287] width 66 height 13
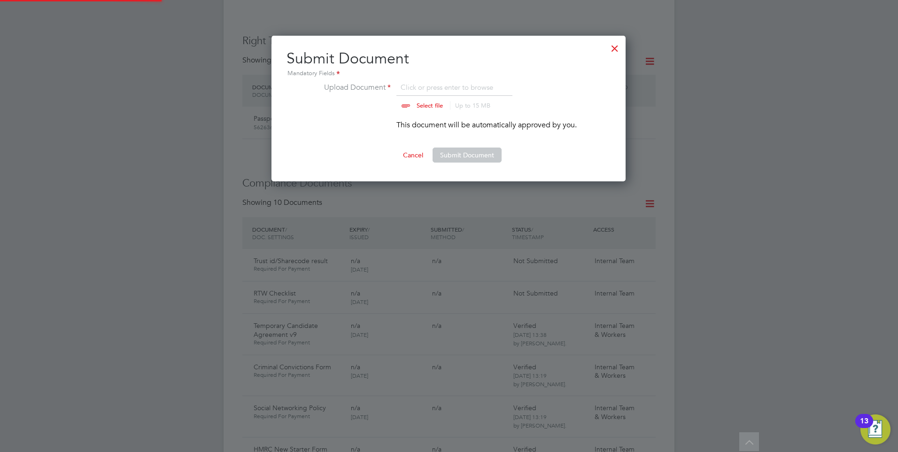
scroll to position [146, 355]
click at [451, 153] on button "Submit Document" at bounding box center [467, 155] width 69 height 15
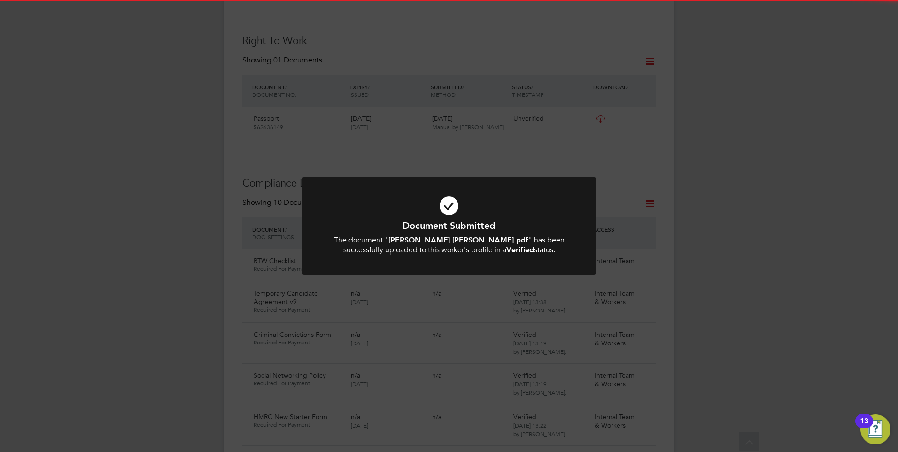
click at [425, 214] on icon at bounding box center [449, 205] width 244 height 37
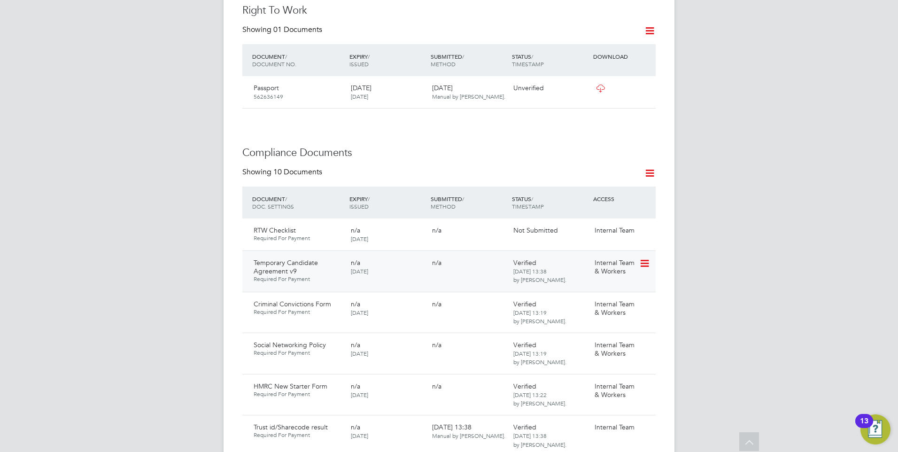
scroll to position [423, 0]
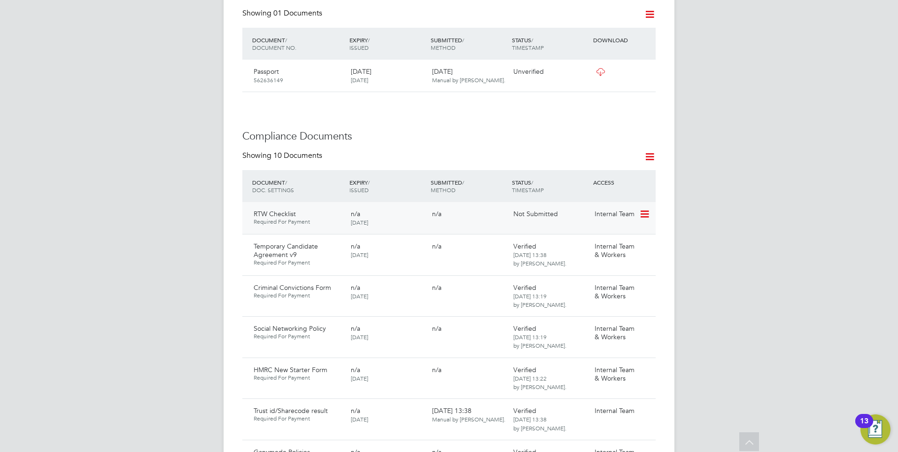
click at [649, 209] on icon at bounding box center [643, 214] width 9 height 11
click at [614, 240] on li "Submit Document" at bounding box center [616, 240] width 66 height 13
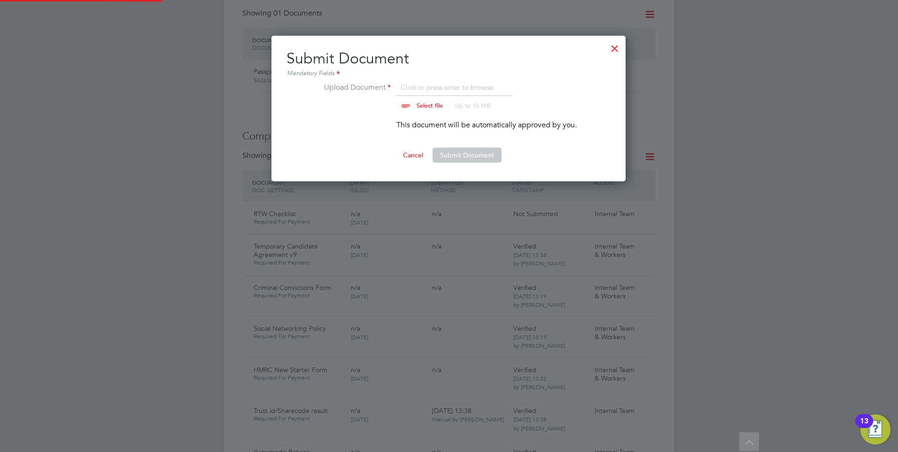
scroll to position [146, 355]
click at [455, 154] on button "Submit Document" at bounding box center [467, 155] width 69 height 15
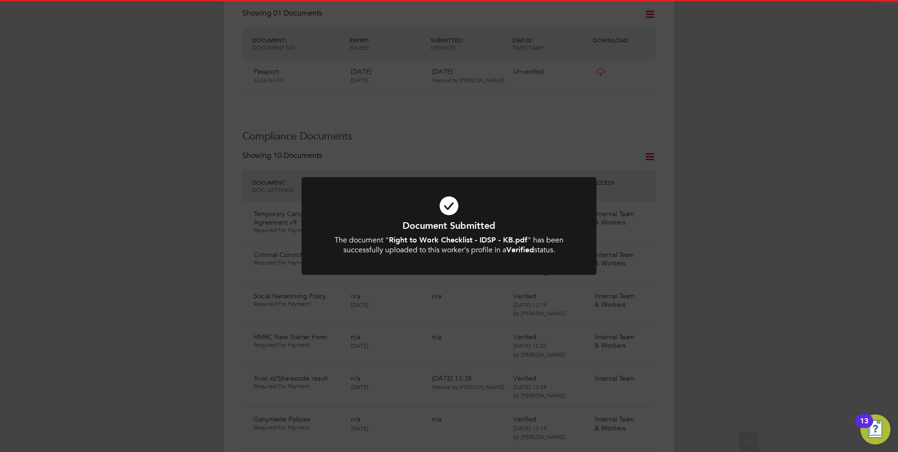
click at [532, 153] on div "Document Submitted The document " Right to Work Checklist - IDSP - KB.pdf " has…" at bounding box center [449, 226] width 898 height 452
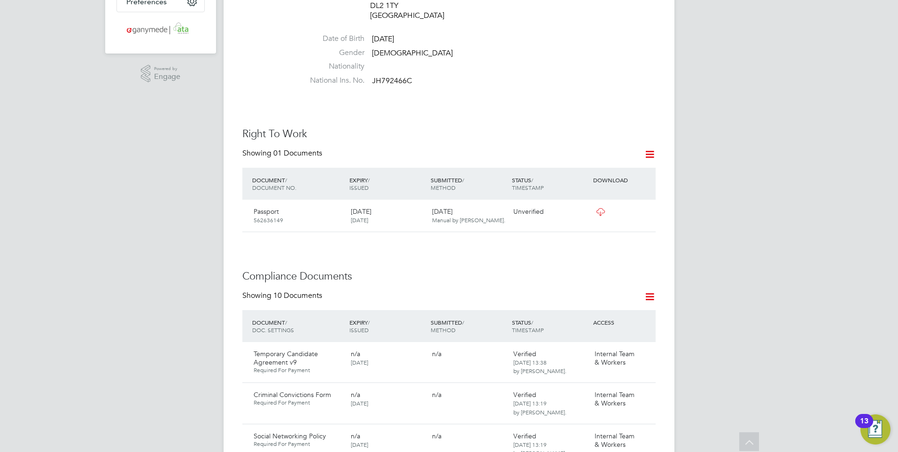
scroll to position [282, 0]
click at [643, 207] on icon at bounding box center [643, 212] width 9 height 11
click at [601, 223] on li "Verify Document" at bounding box center [614, 225] width 69 height 13
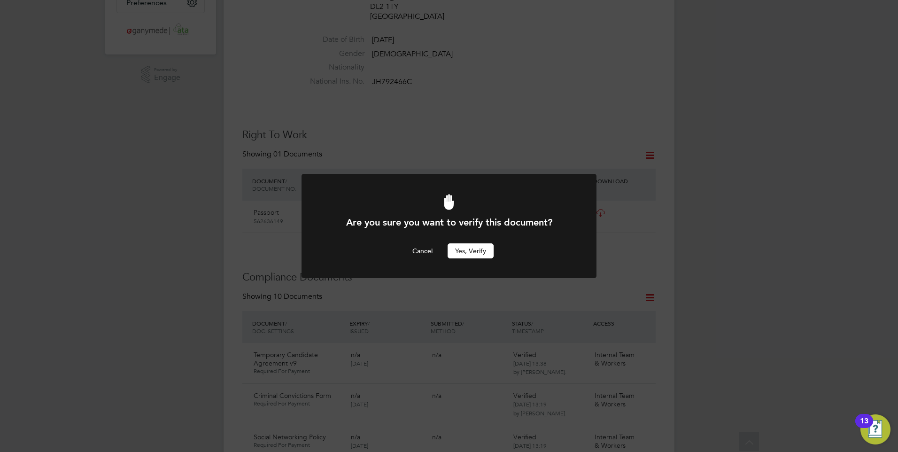
click at [456, 249] on button "Yes, verify" at bounding box center [471, 250] width 46 height 15
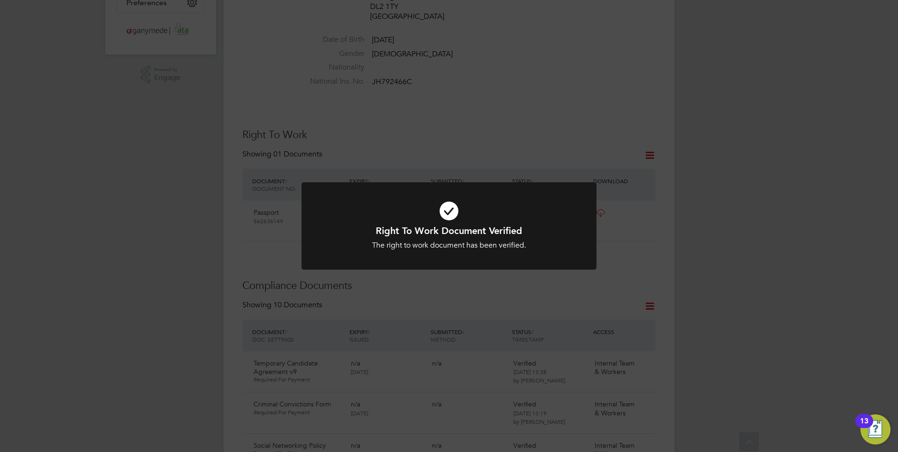
click at [188, 245] on div "Right To Work Document Verified The right to work document has been verified. C…" at bounding box center [449, 226] width 898 height 452
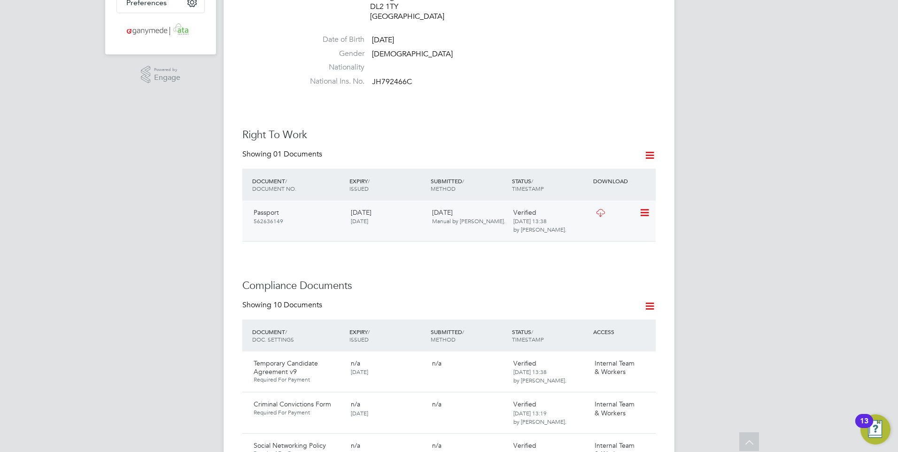
click at [303, 201] on div "Passport 562636149 24 Jul 2029 24 Jul 2019 28 Aug 2025 Manual by Kara Bradbury.…" at bounding box center [448, 221] width 413 height 41
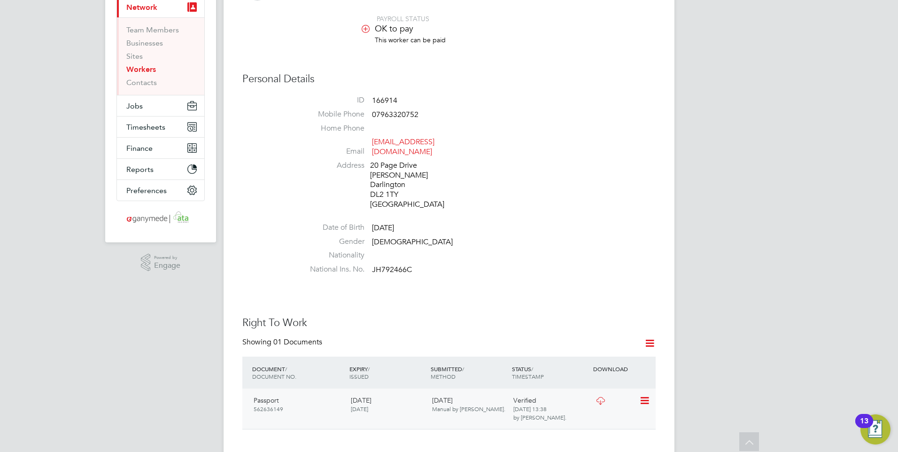
scroll to position [0, 0]
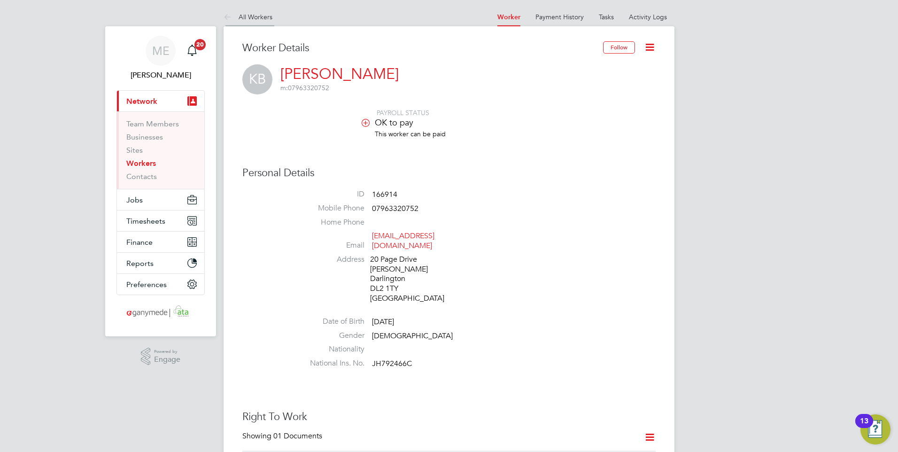
click at [226, 15] on icon at bounding box center [230, 18] width 12 height 12
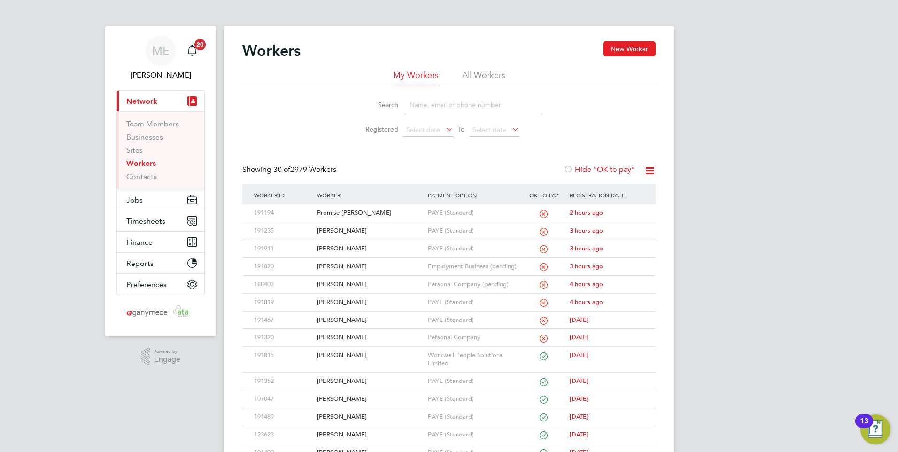
click at [448, 109] on input at bounding box center [473, 105] width 137 height 18
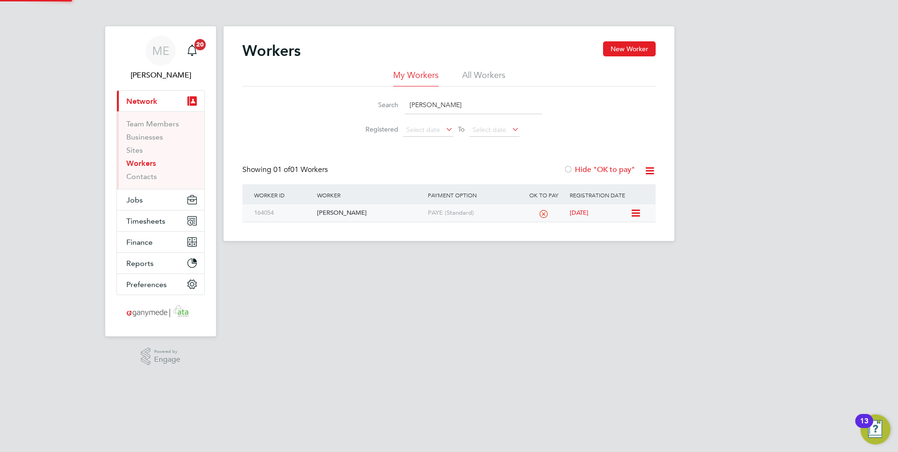
type input "WENDY"
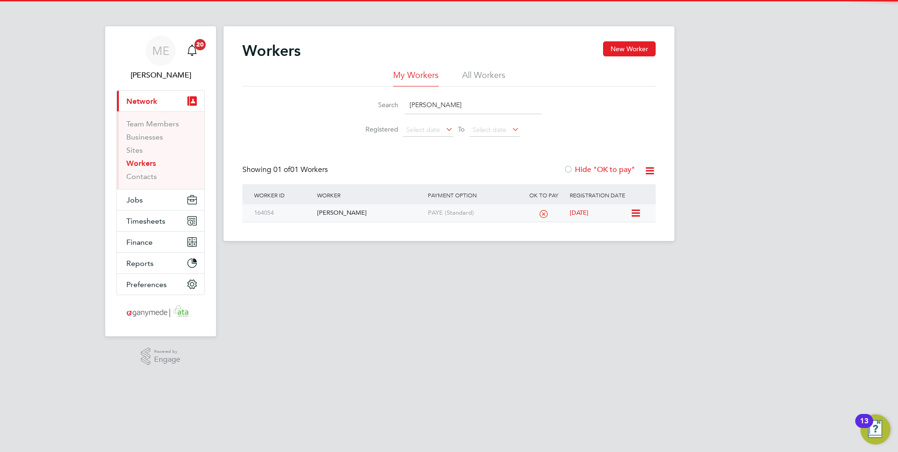
click at [390, 211] on div "[PERSON_NAME]" at bounding box center [370, 212] width 110 height 17
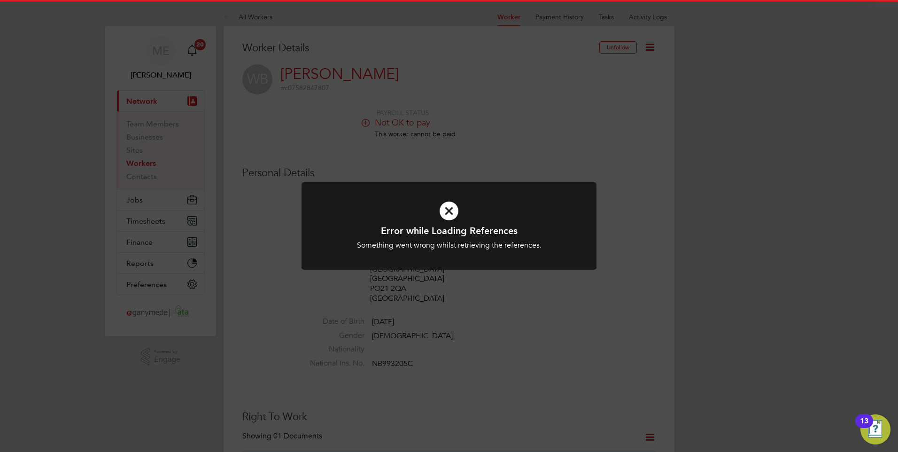
click at [428, 209] on icon at bounding box center [449, 211] width 244 height 37
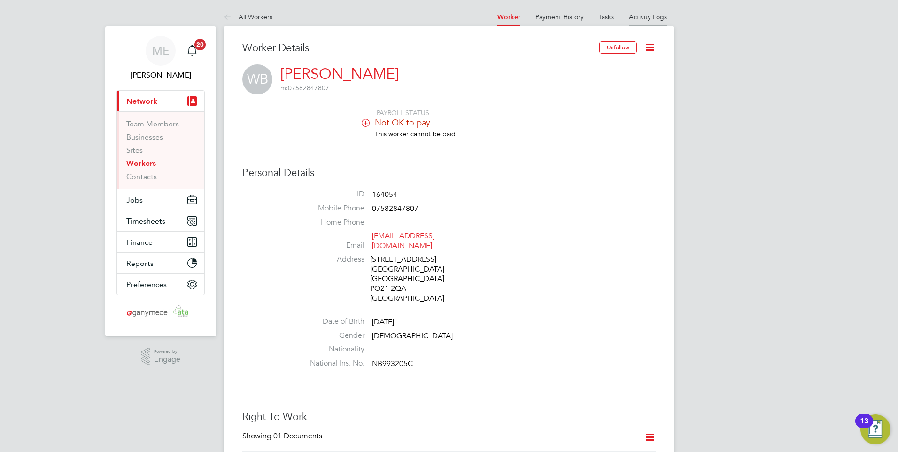
click at [640, 20] on link "Activity Logs" at bounding box center [648, 17] width 38 height 8
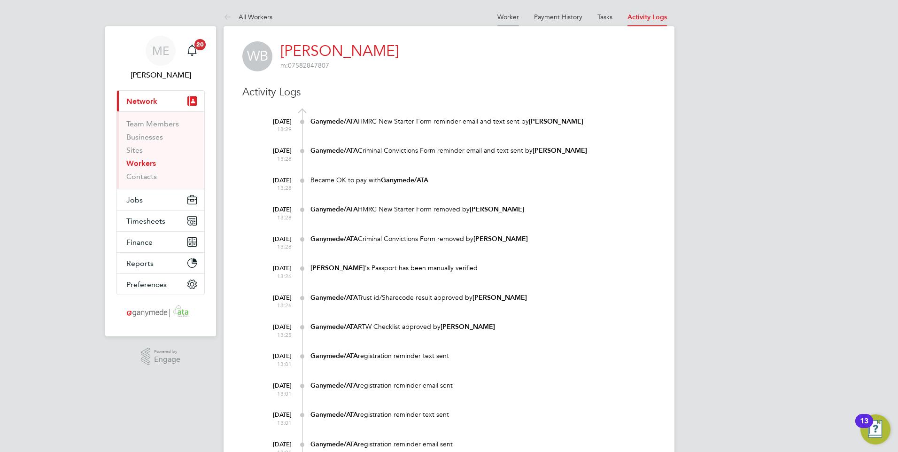
click at [510, 16] on link "Worker" at bounding box center [509, 17] width 22 height 8
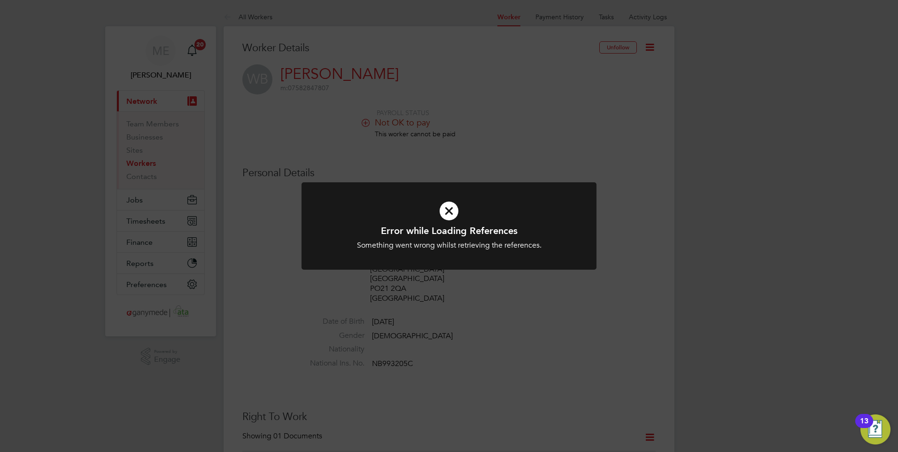
click at [448, 206] on icon at bounding box center [449, 211] width 244 height 37
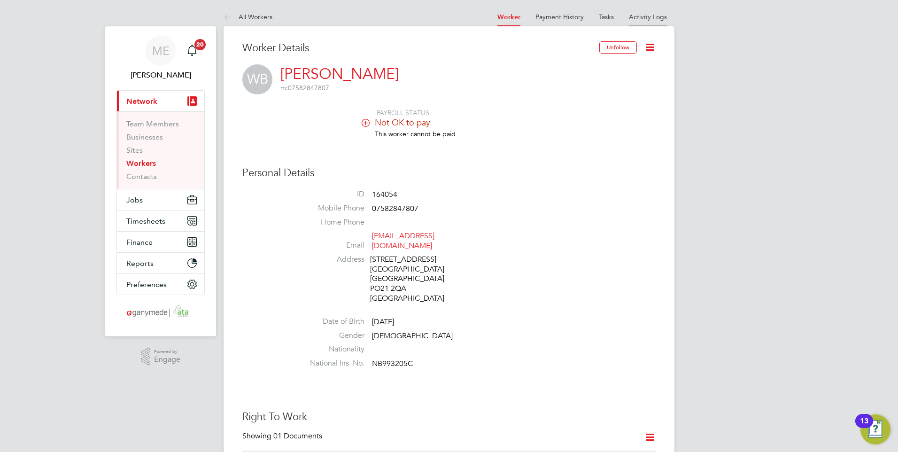
click at [636, 13] on link "Activity Logs" at bounding box center [648, 17] width 38 height 8
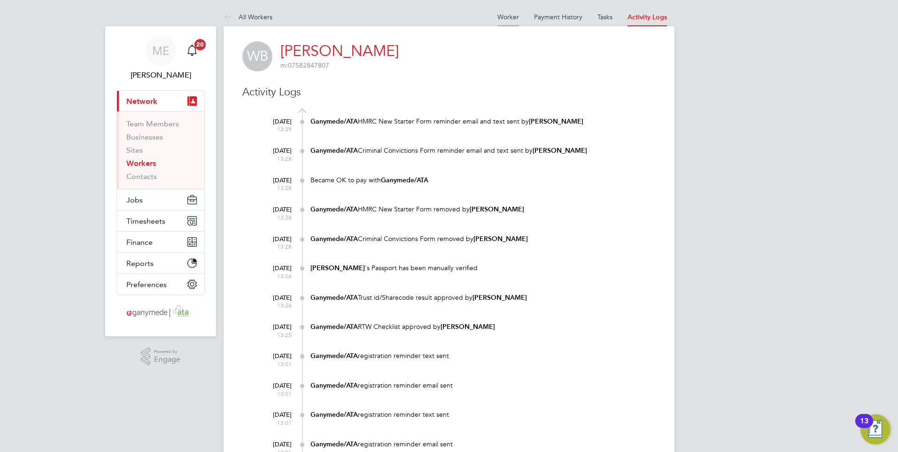
click at [499, 16] on link "Worker" at bounding box center [509, 17] width 22 height 8
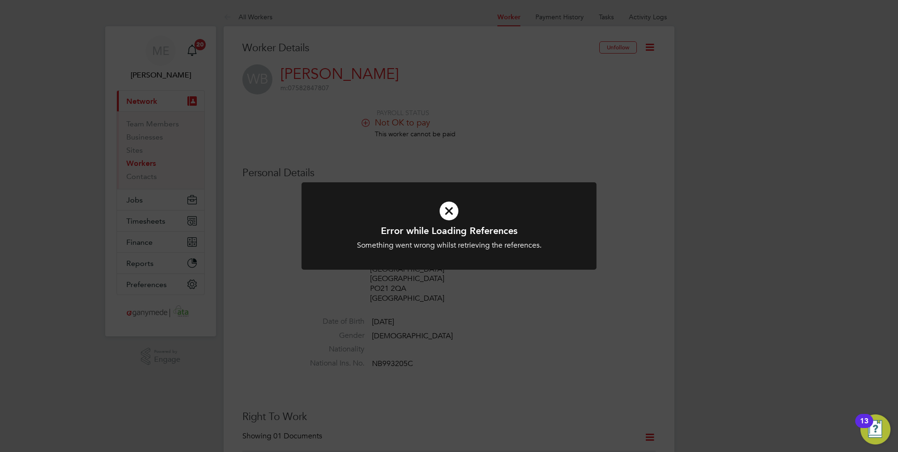
click at [448, 210] on icon at bounding box center [449, 211] width 244 height 37
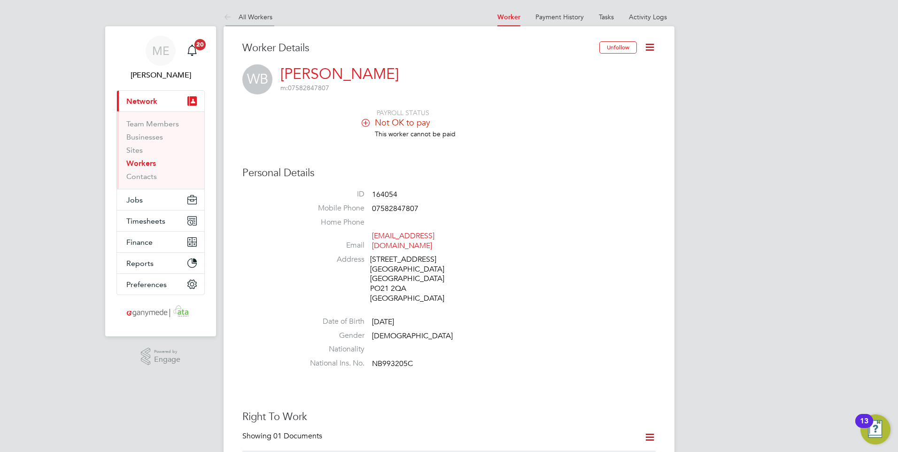
click at [232, 16] on icon at bounding box center [230, 18] width 12 height 12
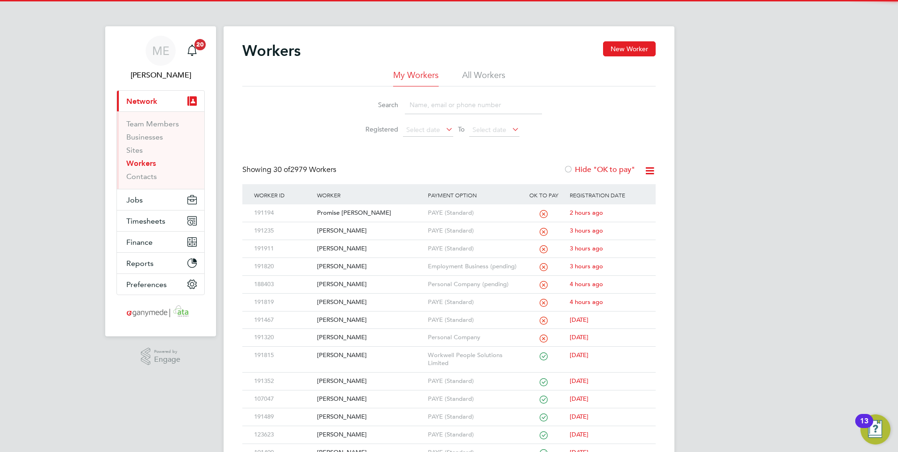
click at [451, 105] on input at bounding box center [473, 105] width 137 height 18
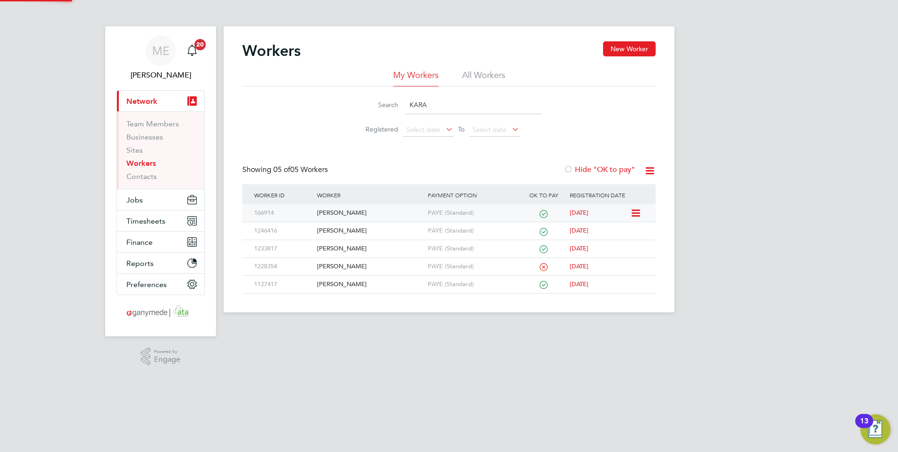
type input "KARA"
click at [361, 213] on div "[PERSON_NAME]" at bounding box center [370, 212] width 110 height 17
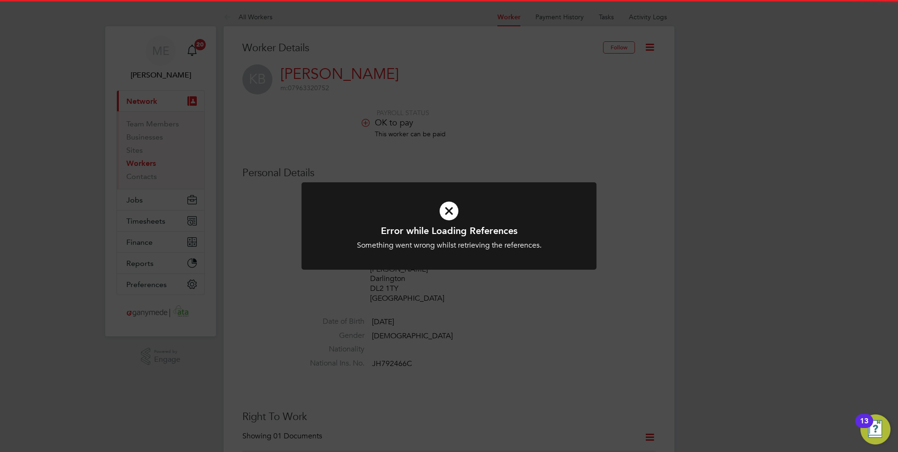
click at [471, 217] on icon at bounding box center [449, 211] width 244 height 37
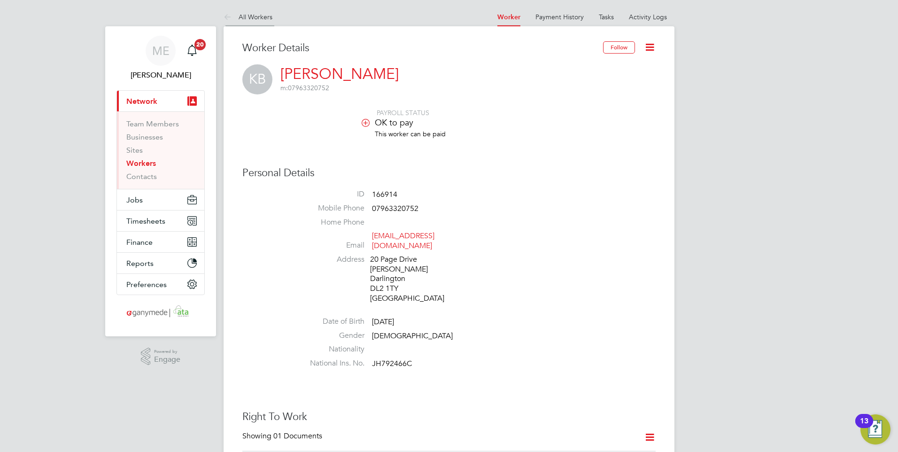
click at [224, 15] on icon at bounding box center [230, 18] width 12 height 12
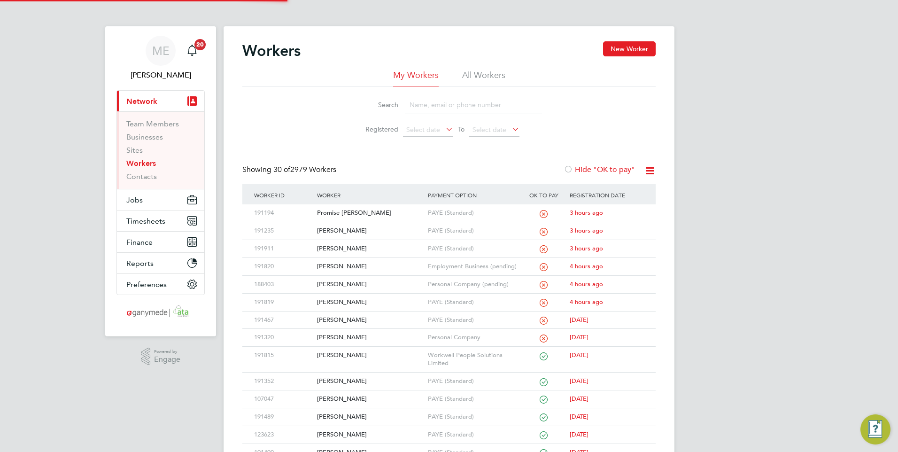
click at [425, 105] on input at bounding box center [473, 105] width 137 height 18
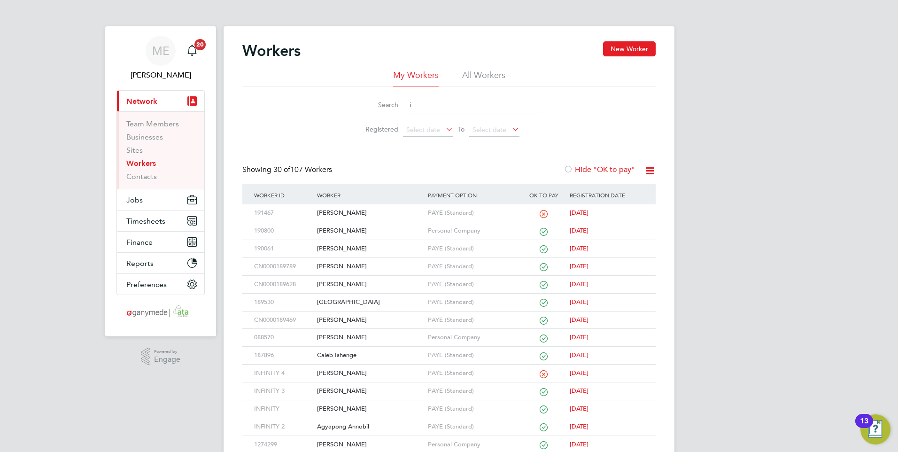
type input "i"
drag, startPoint x: 425, startPoint y: 106, endPoint x: 381, endPoint y: 108, distance: 43.3
click at [383, 108] on div "Search cla" at bounding box center [449, 105] width 186 height 18
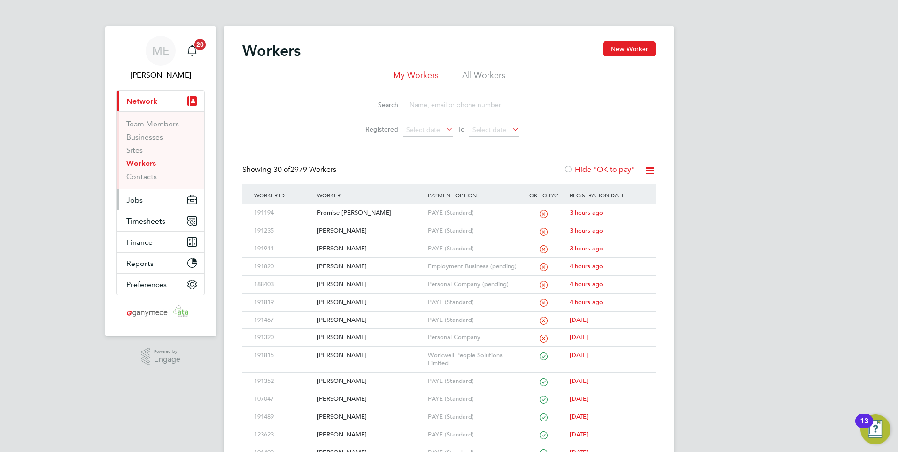
click at [154, 201] on button "Jobs" at bounding box center [160, 199] width 87 height 21
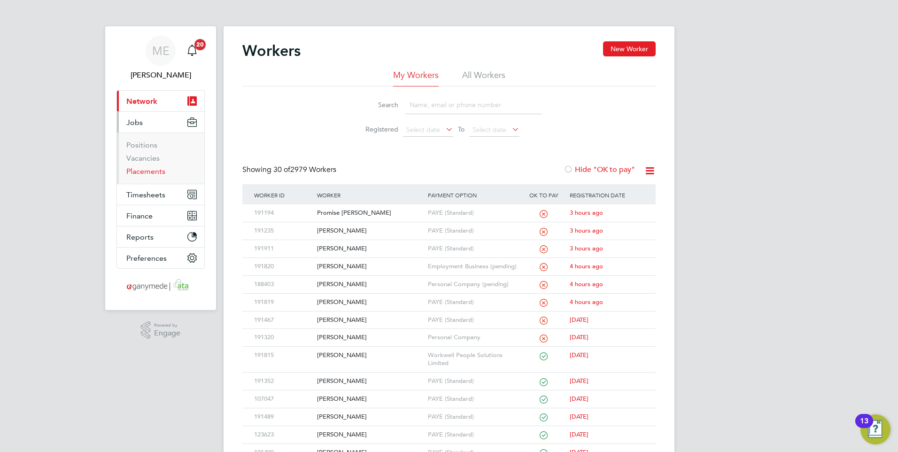
click at [140, 170] on link "Placements" at bounding box center [145, 171] width 39 height 9
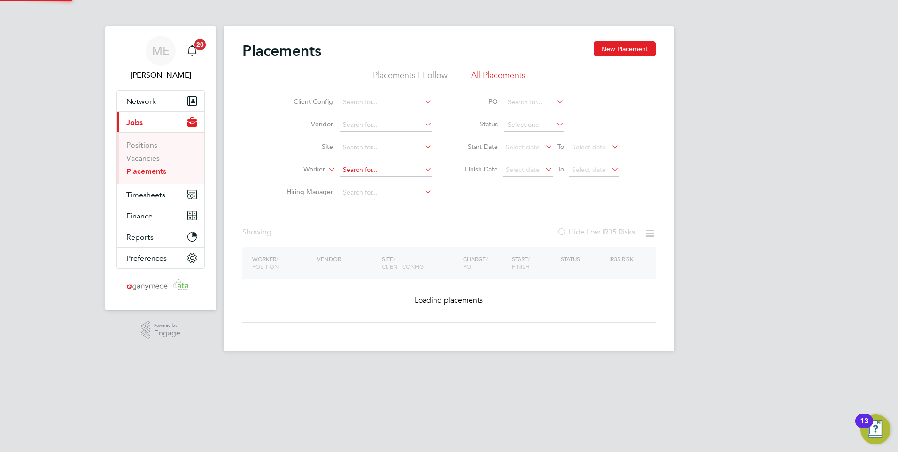
click at [353, 168] on input at bounding box center [386, 169] width 93 height 13
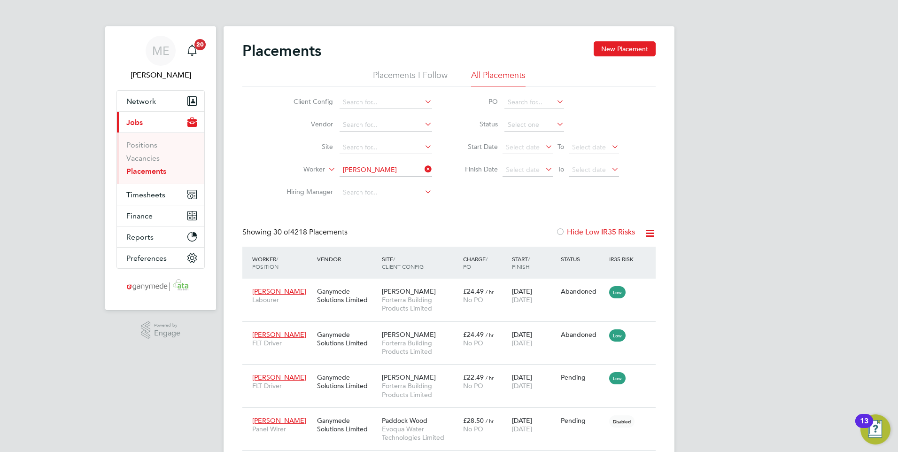
click at [356, 217] on b "Michael" at bounding box center [370, 221] width 54 height 8
type input "[PERSON_NAME]"
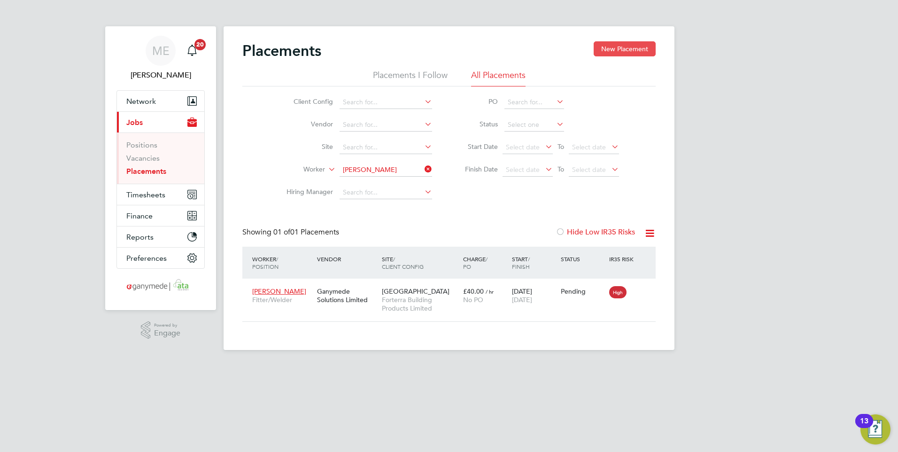
click at [630, 44] on button "New Placement" at bounding box center [625, 48] width 62 height 15
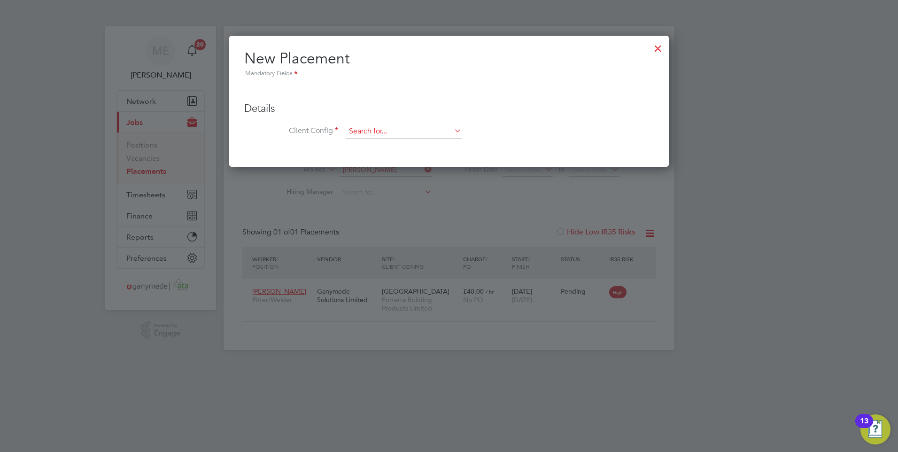
click at [398, 133] on input at bounding box center [404, 131] width 116 height 14
click at [397, 154] on li "Fort erra Building Products Limited" at bounding box center [403, 157] width 117 height 13
type input "Forterra Building Products Limited"
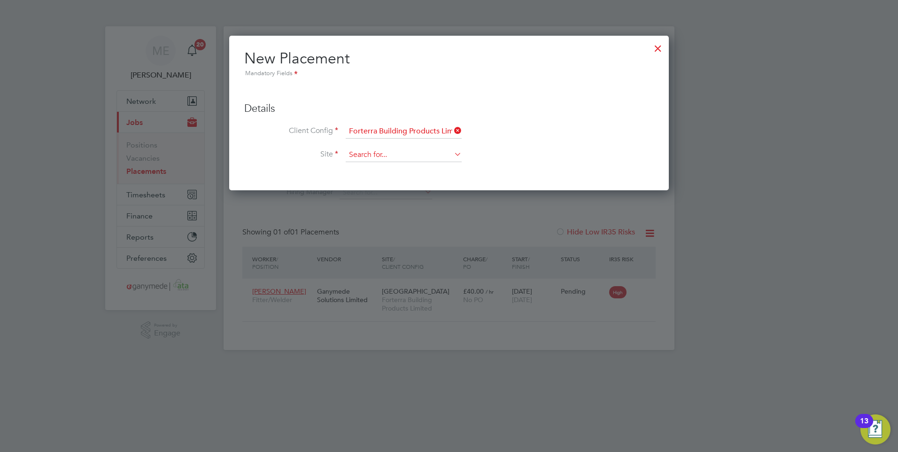
click at [397, 157] on input at bounding box center [404, 155] width 116 height 14
click at [378, 218] on li "[GEOGRAPHIC_DATA]" at bounding box center [403, 219] width 117 height 13
type input "[GEOGRAPHIC_DATA]"
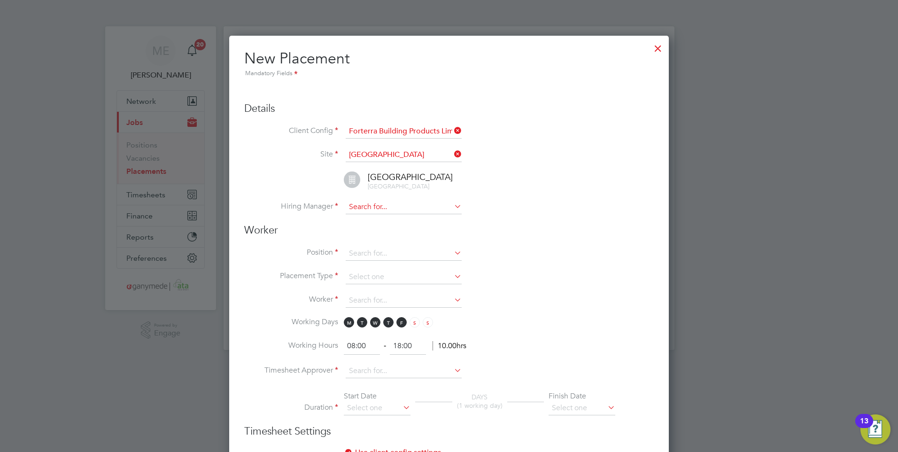
click at [376, 210] on input at bounding box center [404, 207] width 116 height 14
click at [400, 218] on li "Tony Birkbeck" at bounding box center [403, 220] width 117 height 13
type input "Tony Birkbeck"
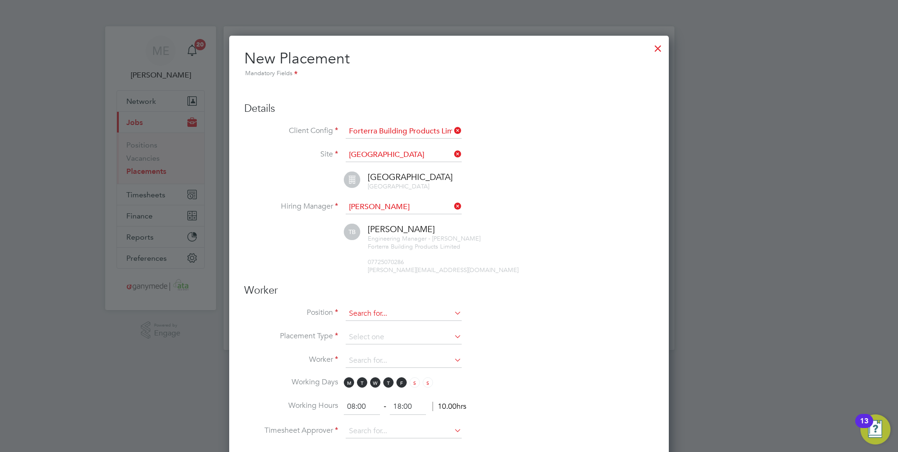
click at [404, 312] on input at bounding box center [404, 314] width 116 height 14
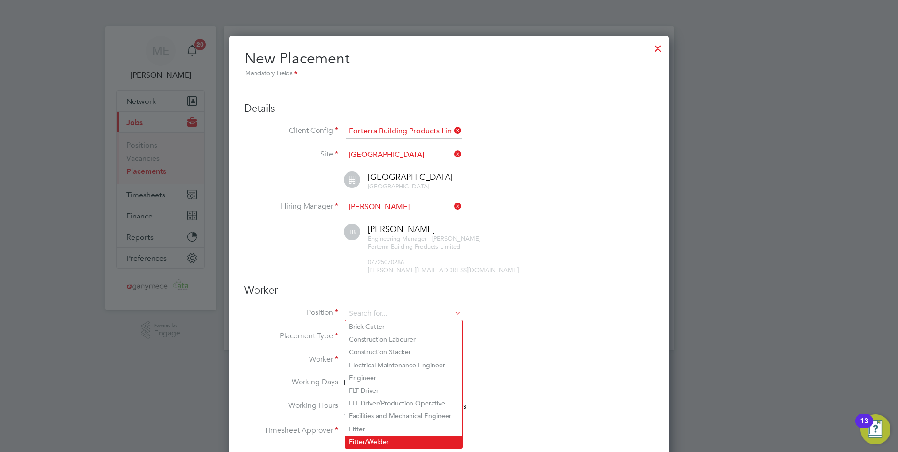
click at [371, 435] on li "Fitter/Welder" at bounding box center [403, 441] width 117 height 13
type input "Fitter/Welder"
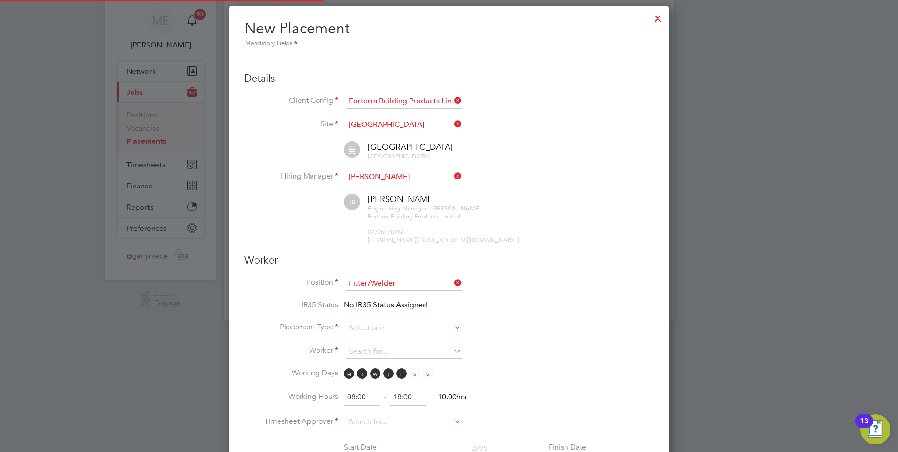
scroll to position [47, 0]
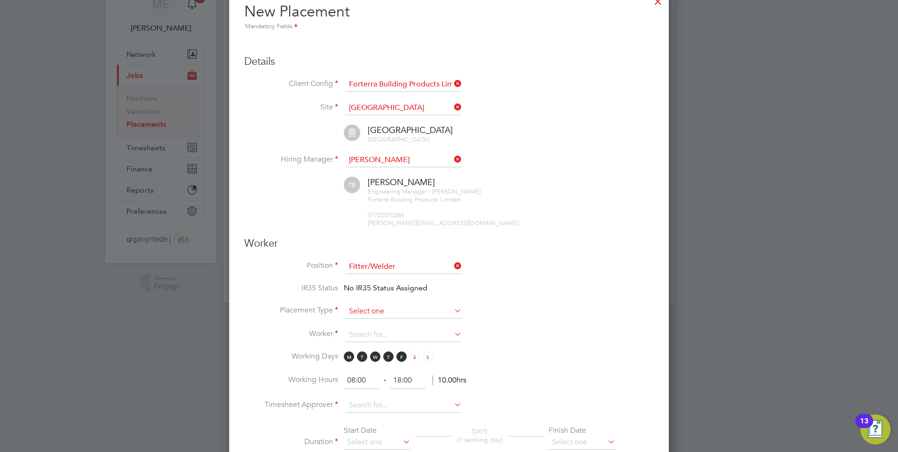
click at [383, 304] on input at bounding box center [404, 311] width 116 height 14
click at [368, 323] on li "Temporary" at bounding box center [403, 324] width 117 height 12
type input "Temporary"
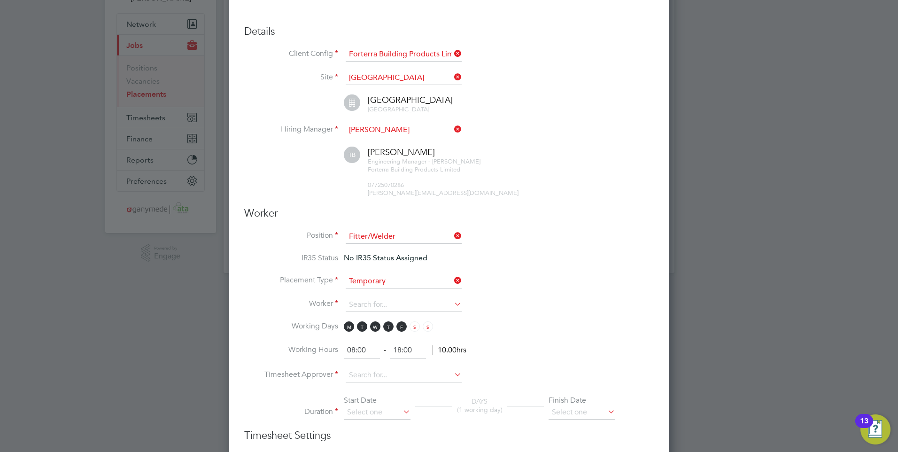
scroll to position [94, 0]
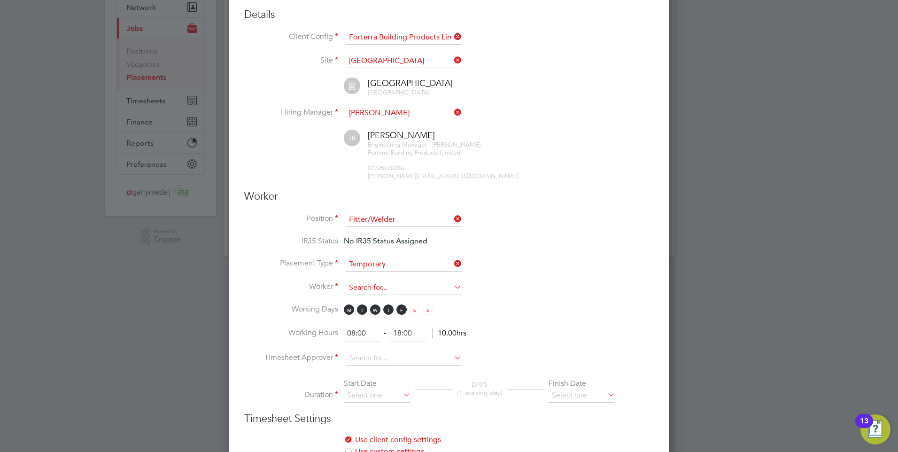
click at [366, 286] on input at bounding box center [404, 288] width 116 height 14
click at [372, 300] on b "Michael" at bounding box center [376, 301] width 54 height 8
type input "Michael Roche (1274807)"
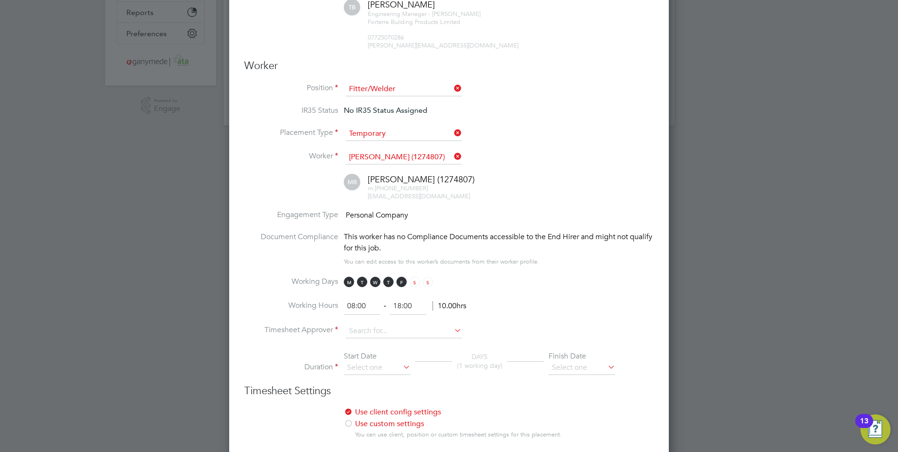
scroll to position [282, 0]
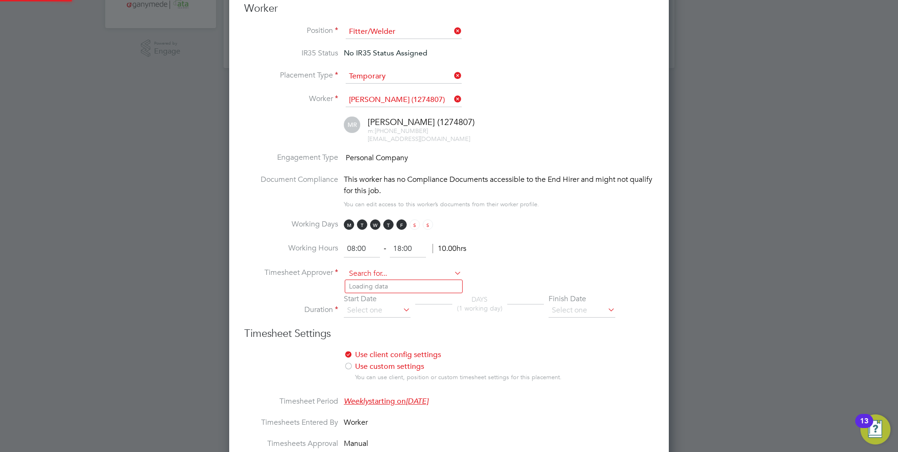
click at [372, 276] on input at bounding box center [404, 274] width 116 height 14
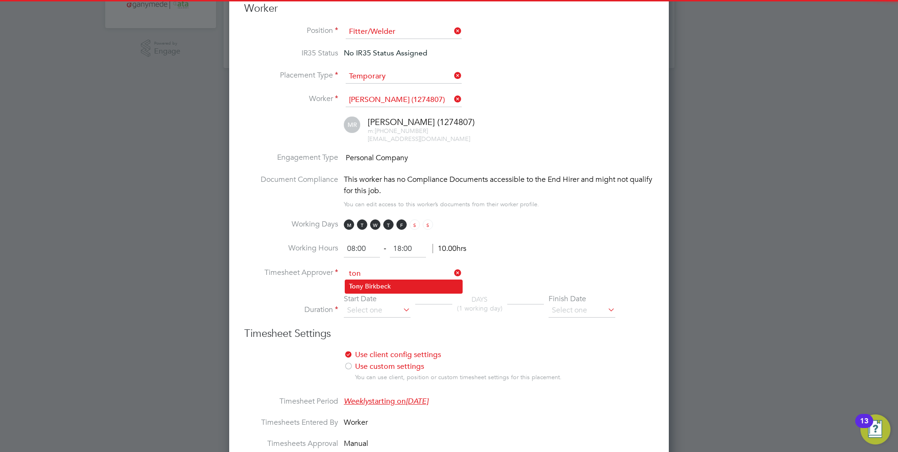
click at [368, 281] on li "Ton y Birkbeck" at bounding box center [403, 286] width 117 height 13
type input "Tony Birkbeck"
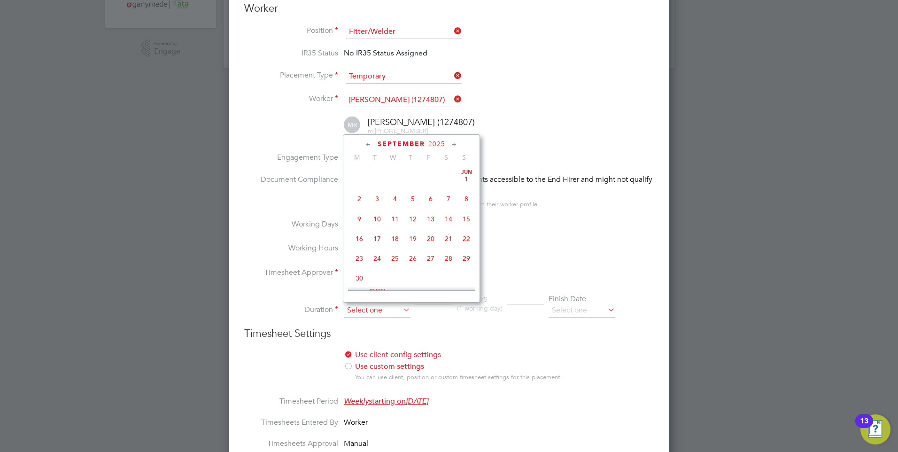
click at [368, 309] on input at bounding box center [377, 310] width 67 height 14
click at [365, 251] on span "29" at bounding box center [359, 244] width 18 height 18
type input "[DATE]"
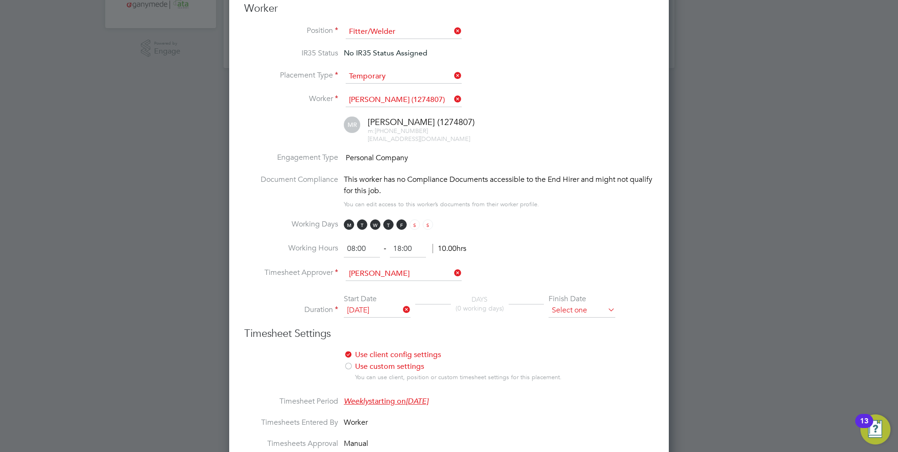
click at [562, 308] on input at bounding box center [582, 310] width 67 height 14
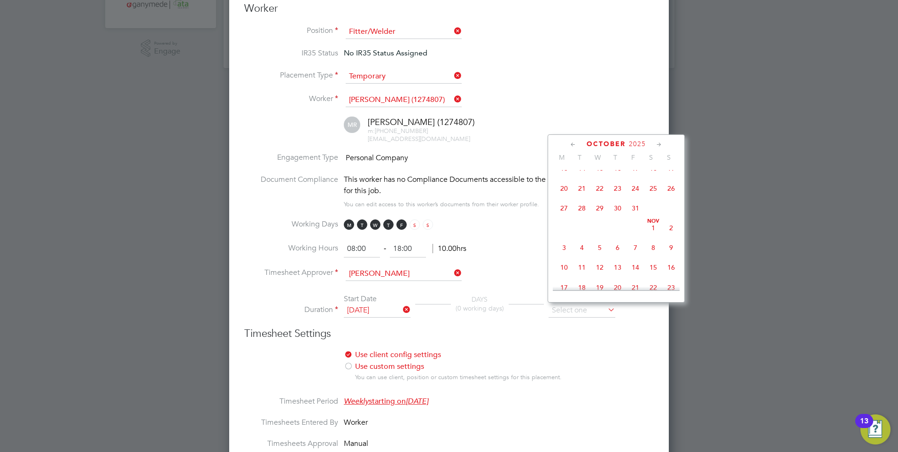
scroll to position [460, 0]
click at [633, 220] on span "31" at bounding box center [636, 215] width 18 height 18
type input "[DATE]"
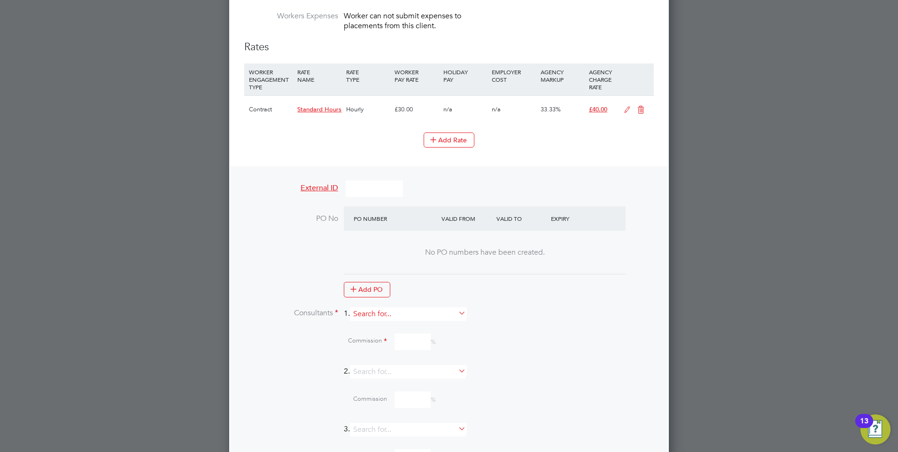
scroll to position [752, 0]
click at [381, 315] on input at bounding box center [408, 314] width 116 height 14
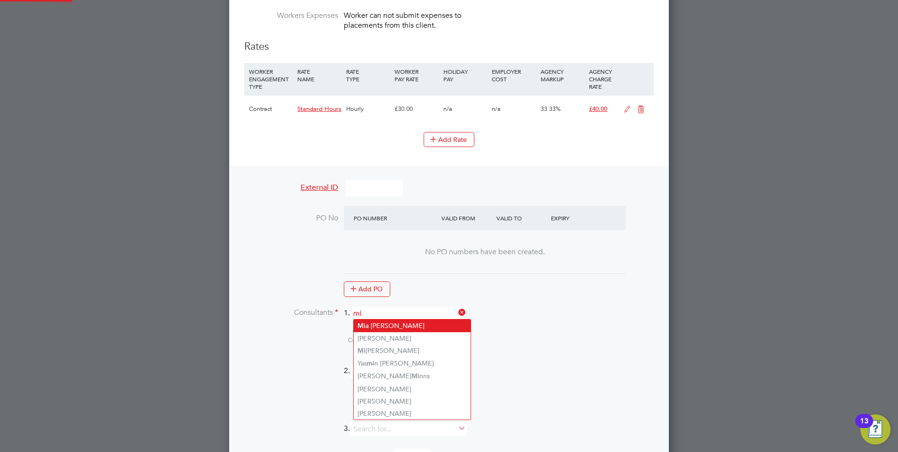
click at [382, 320] on li "Mi a Eckersley" at bounding box center [412, 325] width 117 height 13
type input "[PERSON_NAME]"
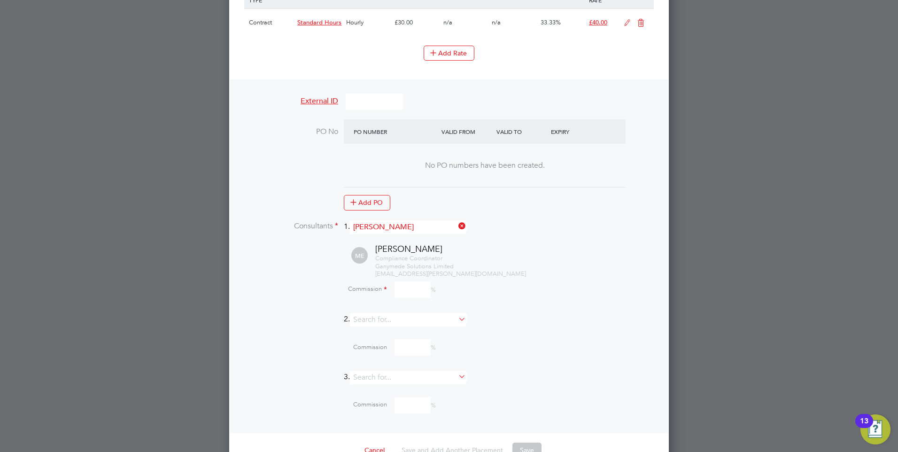
scroll to position [846, 0]
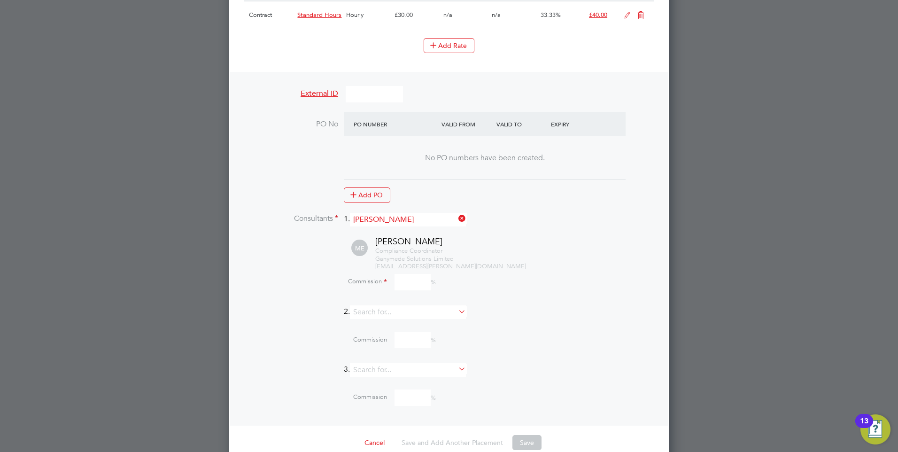
click at [402, 284] on input at bounding box center [413, 282] width 36 height 16
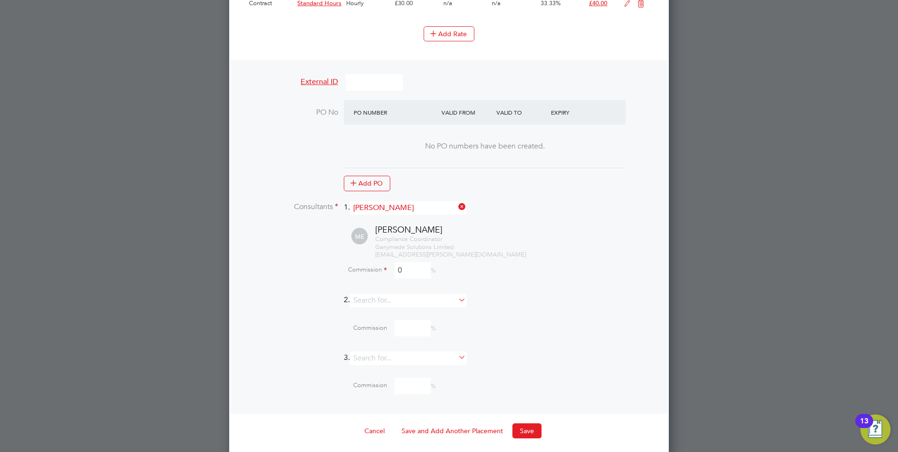
scroll to position [861, 0]
type input "0"
click at [520, 428] on button "Save" at bounding box center [527, 427] width 29 height 15
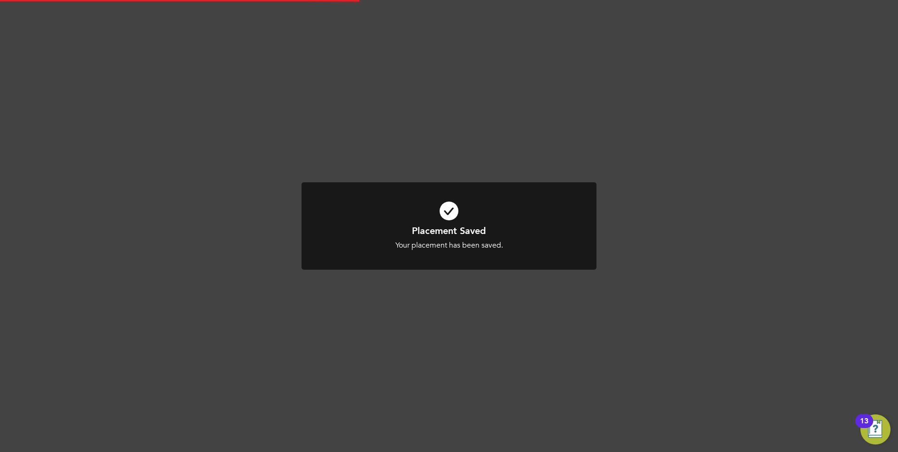
scroll to position [5, 5]
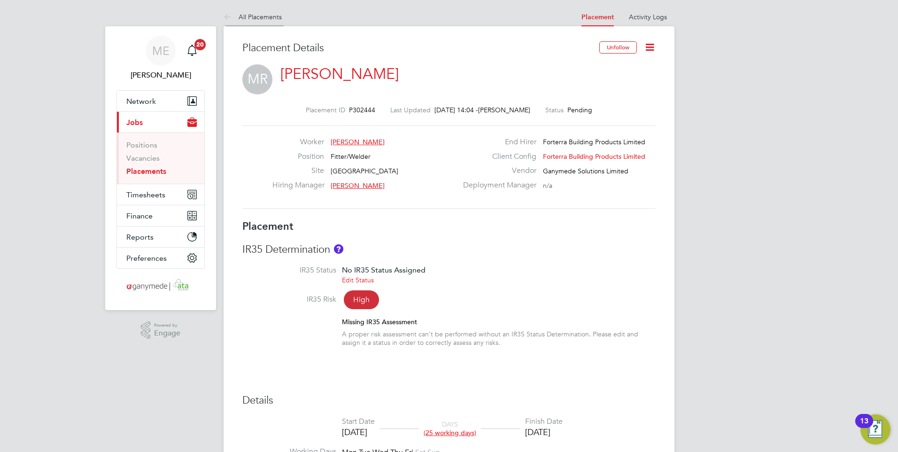
click at [228, 15] on icon at bounding box center [230, 18] width 12 height 12
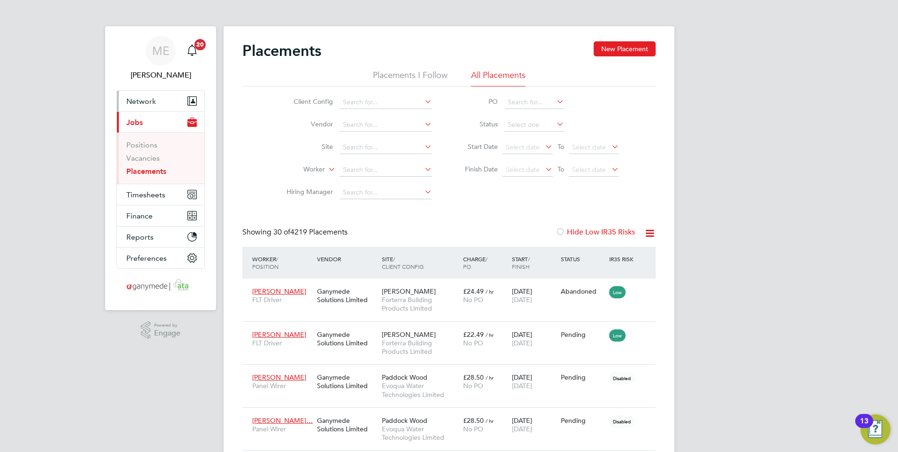
click at [138, 99] on span "Network" at bounding box center [141, 101] width 30 height 9
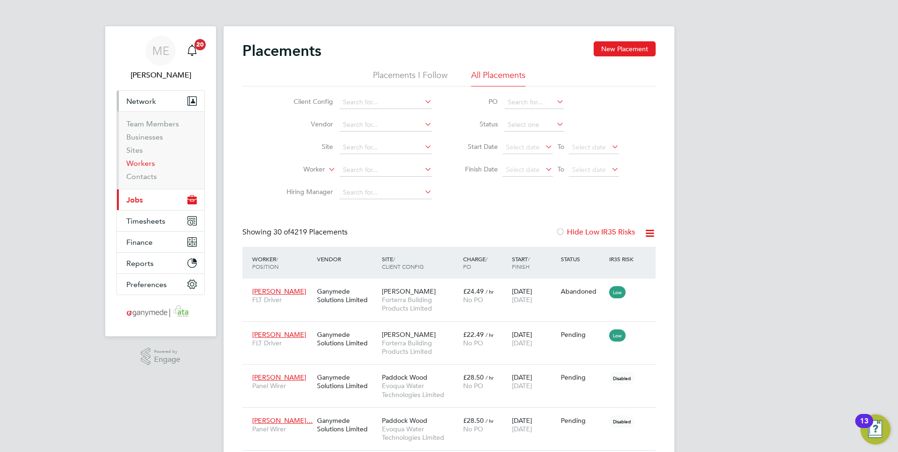
click at [139, 162] on link "Workers" at bounding box center [140, 163] width 29 height 9
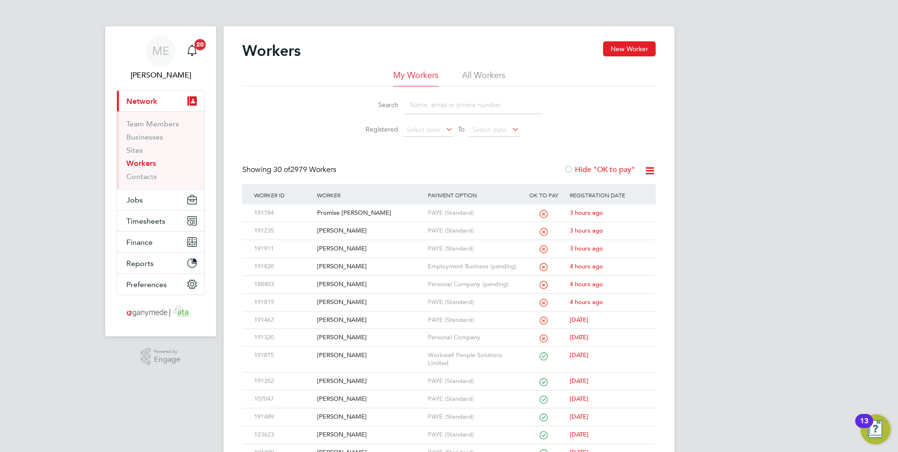
click at [427, 105] on input at bounding box center [473, 105] width 137 height 18
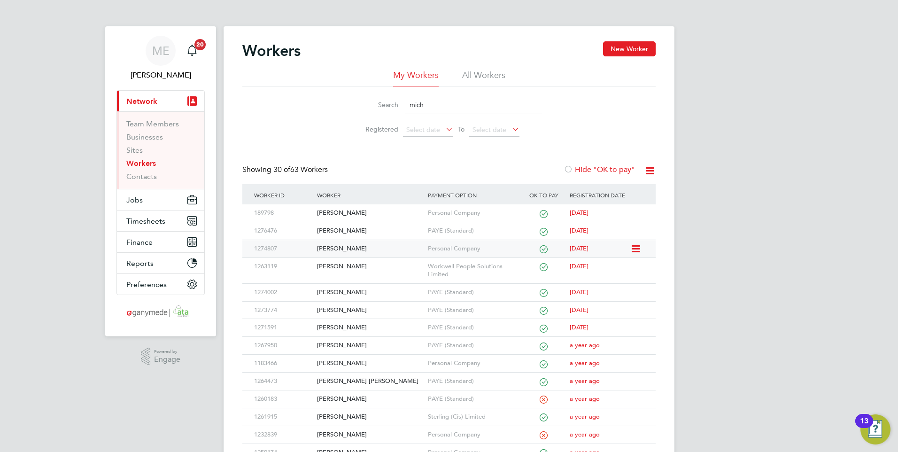
type input "mich"
click at [367, 248] on div "[PERSON_NAME]" at bounding box center [370, 248] width 110 height 17
click at [140, 199] on span "Jobs" at bounding box center [134, 199] width 16 height 9
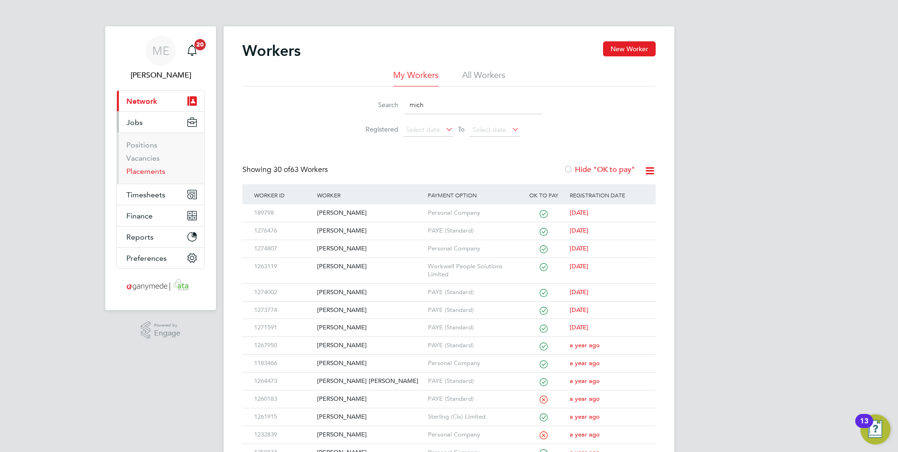
click at [138, 170] on link "Placements" at bounding box center [145, 171] width 39 height 9
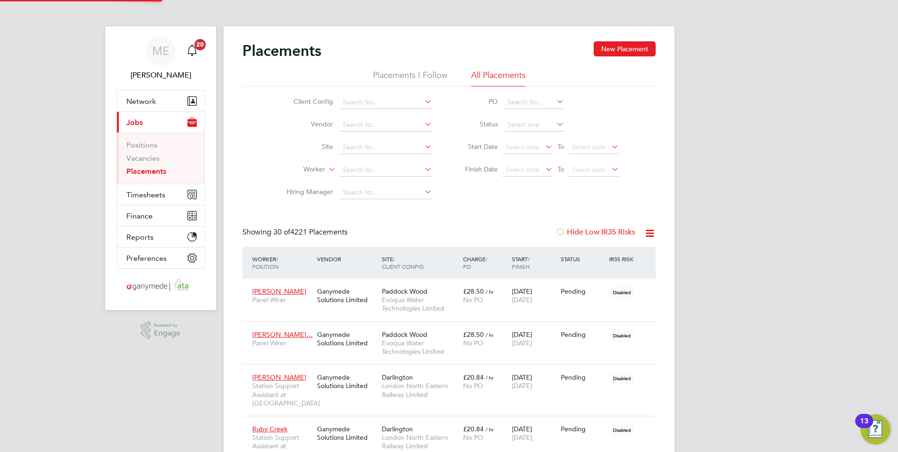
scroll to position [44, 65]
click at [358, 168] on input at bounding box center [386, 169] width 93 height 13
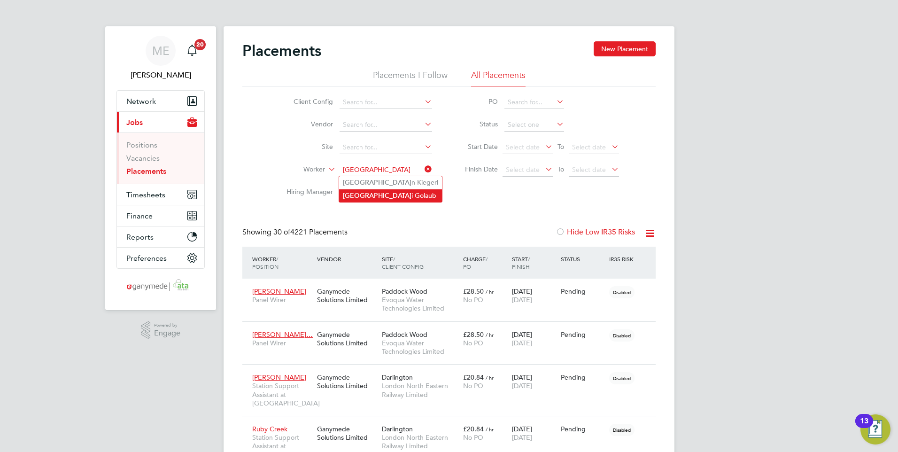
click at [361, 196] on li "Roma i Golaub" at bounding box center [390, 195] width 103 height 13
type input "Romai Golaub"
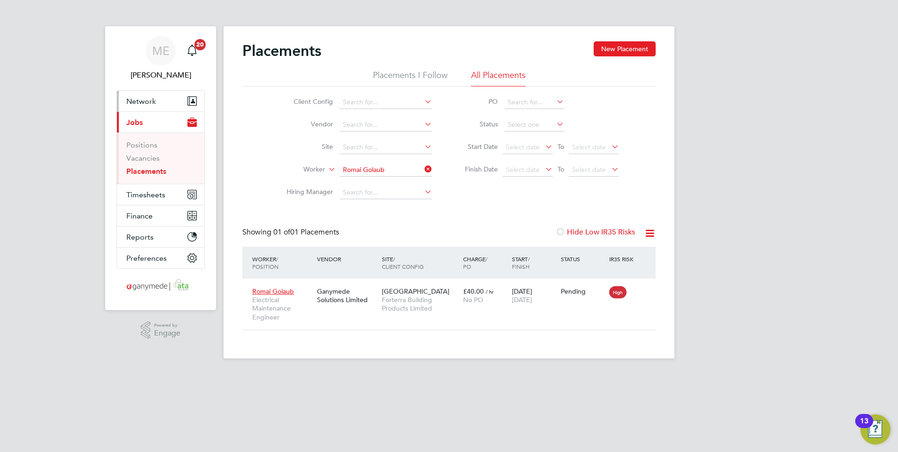
click at [154, 99] on span "Network" at bounding box center [141, 101] width 30 height 9
click at [622, 46] on button "New Placement" at bounding box center [625, 48] width 62 height 15
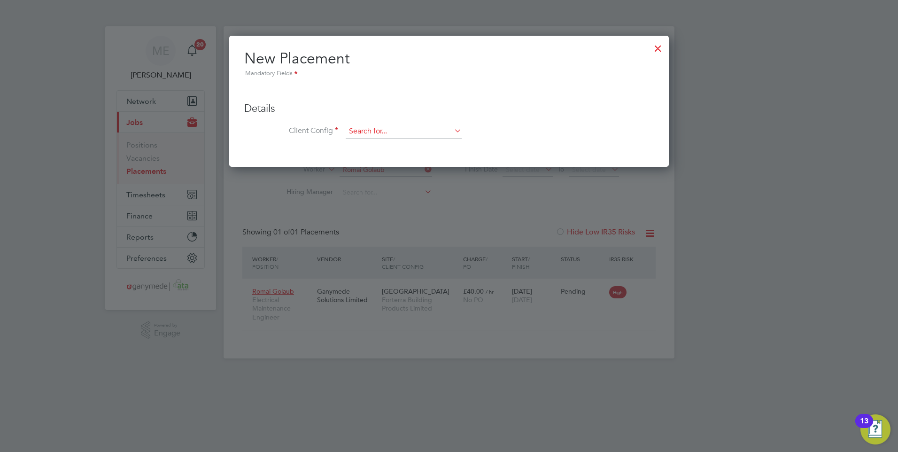
click at [381, 131] on input at bounding box center [404, 131] width 116 height 14
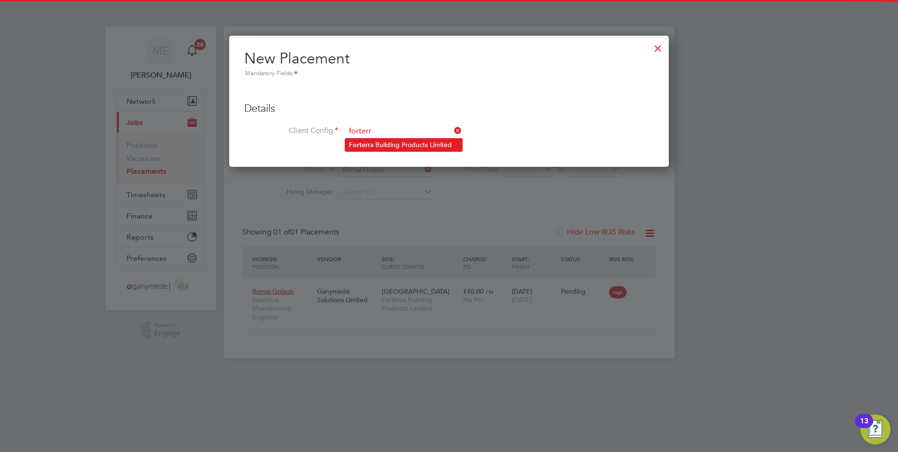
click at [369, 141] on b "Forterr" at bounding box center [359, 145] width 21 height 8
type input "Forterra Building Products Limited"
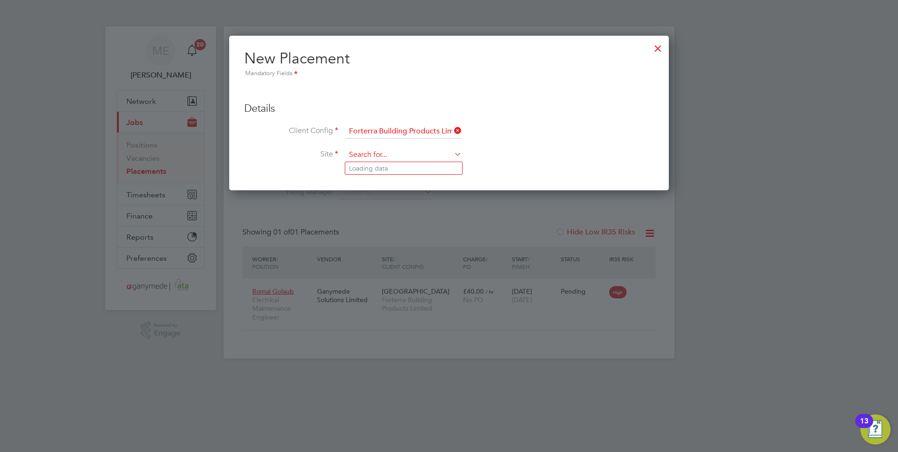
click at [369, 152] on input at bounding box center [404, 155] width 116 height 14
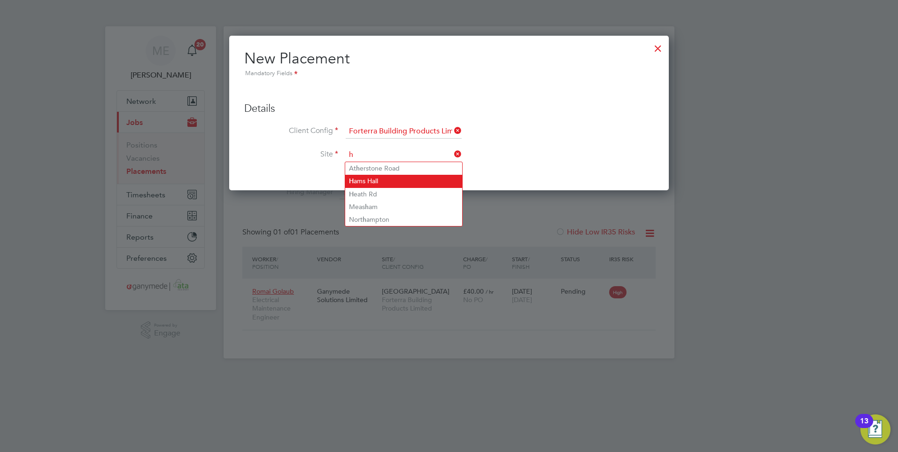
click at [373, 181] on li "H ams Hall" at bounding box center [403, 181] width 117 height 13
type input "Hams Hall"
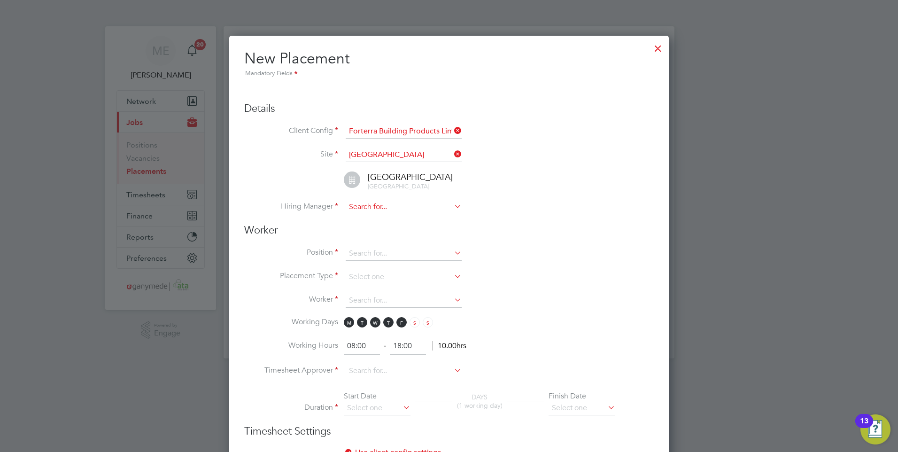
click at [374, 204] on input at bounding box center [404, 207] width 116 height 14
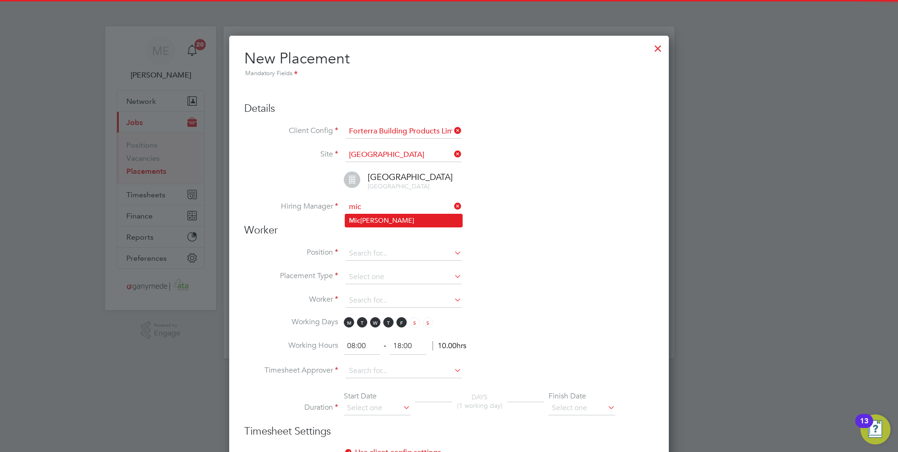
click at [374, 222] on li "Mic hael Wright" at bounding box center [403, 220] width 117 height 13
type input "Michael Wright"
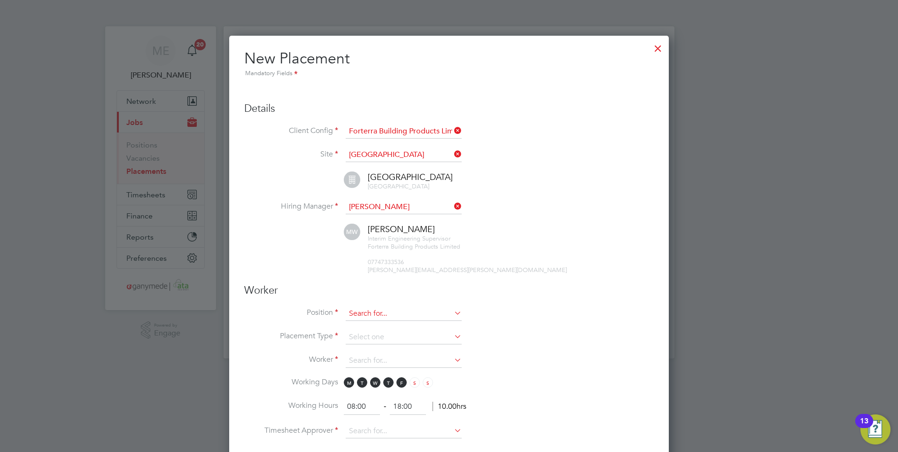
click at [395, 310] on input at bounding box center [404, 314] width 116 height 14
click at [394, 327] on li "Elec trical Maintenance Engineer" at bounding box center [403, 326] width 117 height 13
type input "Electrical Maintenance Engineer"
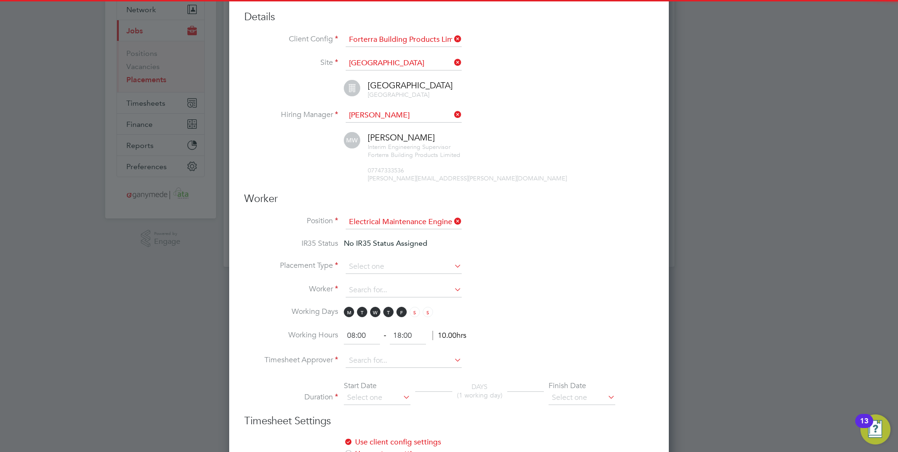
scroll to position [94, 0]
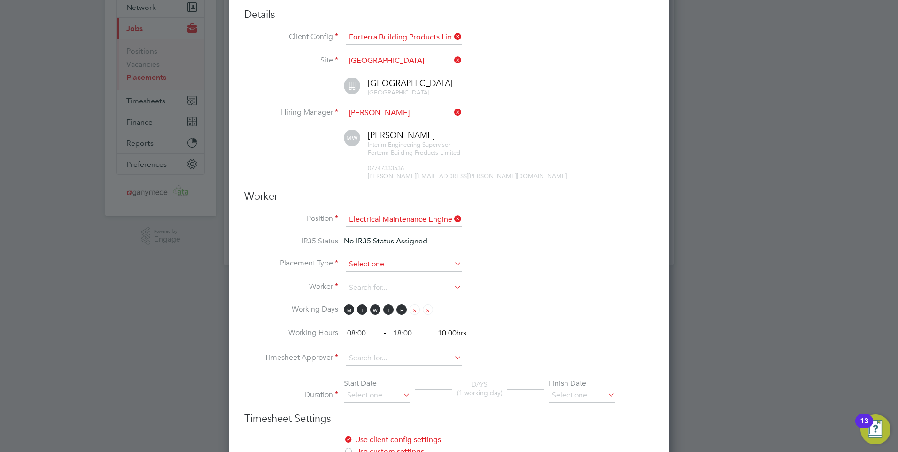
click at [382, 261] on input at bounding box center [404, 264] width 116 height 14
click at [376, 274] on li "Temporary" at bounding box center [403, 277] width 117 height 12
type input "Temporary"
click at [372, 285] on input at bounding box center [404, 288] width 116 height 14
click at [379, 310] on li "Rom ai Golaub (1266212)" at bounding box center [403, 313] width 117 height 13
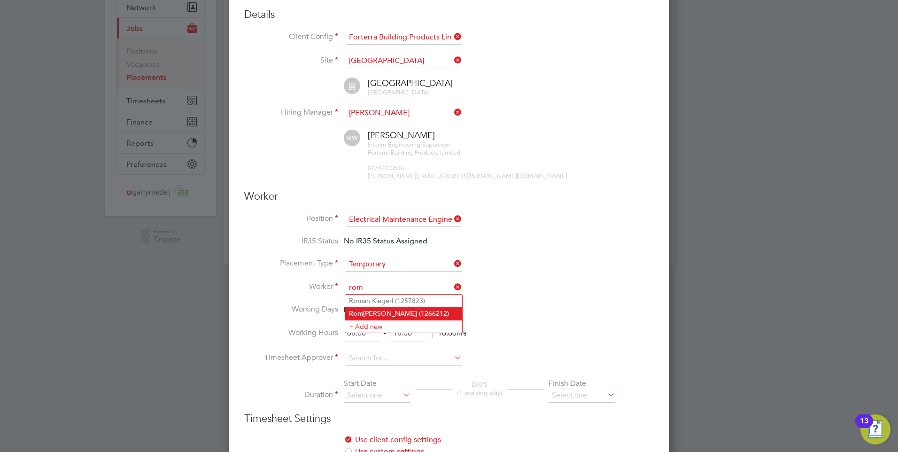
type input "Romai Golaub (1266212)"
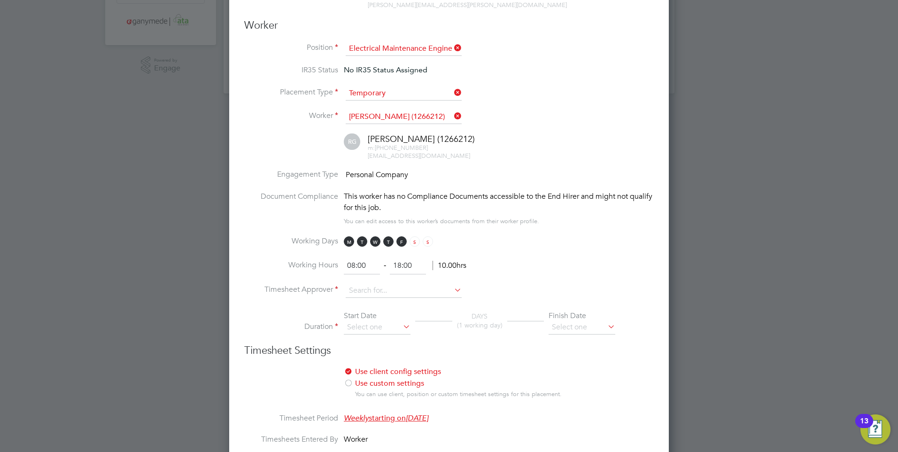
scroll to position [282, 0]
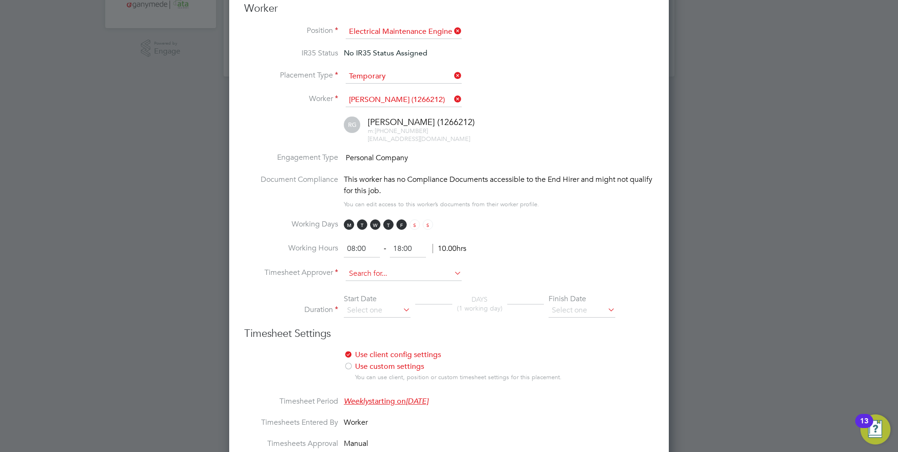
click at [366, 270] on input at bounding box center [404, 274] width 116 height 14
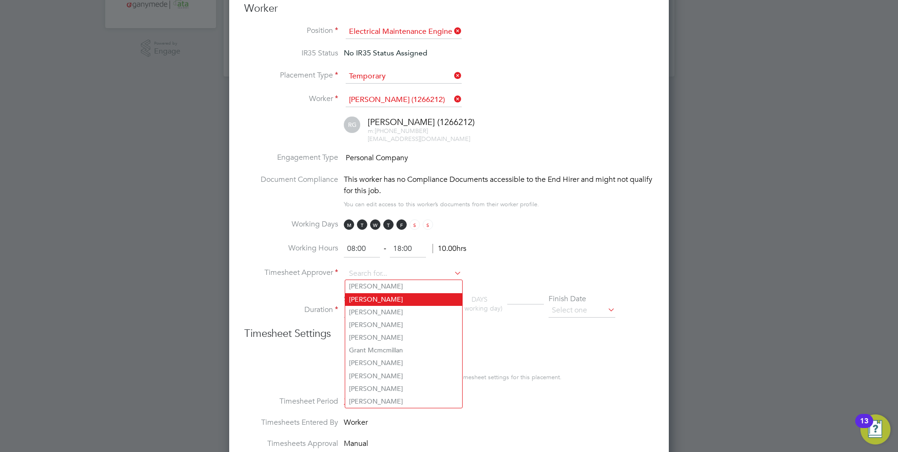
click at [376, 297] on li "Michael Wright" at bounding box center [403, 299] width 117 height 13
type input "Michael Wright"
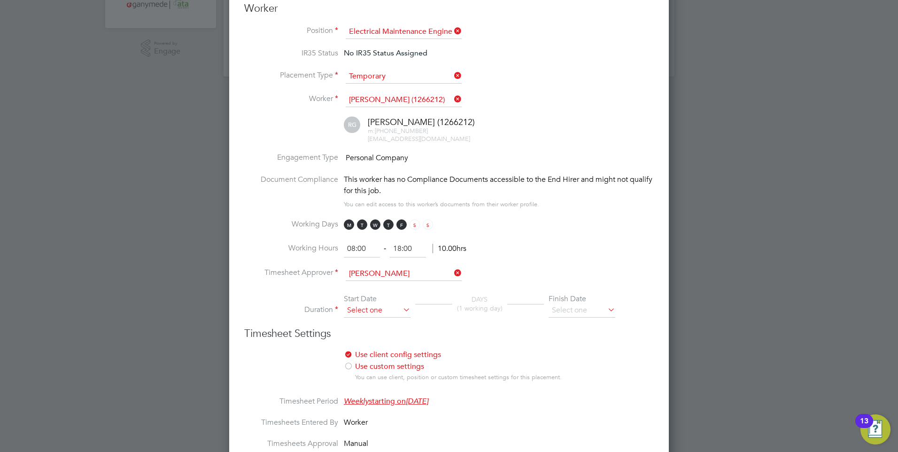
scroll to position [329, 0]
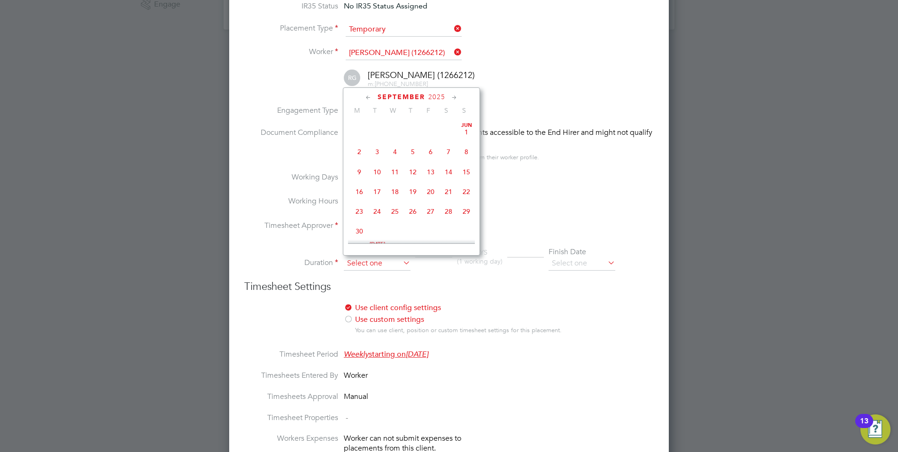
click at [363, 264] on input at bounding box center [377, 264] width 67 height 14
click at [378, 155] on span "31" at bounding box center [377, 154] width 18 height 18
type input "31 Dec 2024"
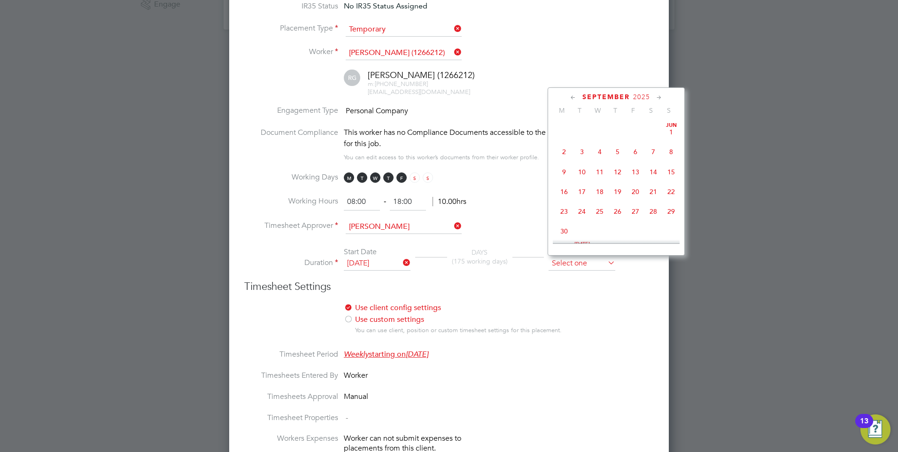
click at [572, 263] on input at bounding box center [582, 264] width 67 height 14
click at [599, 178] on span "31" at bounding box center [600, 169] width 18 height 18
type input "31 Dec 2025"
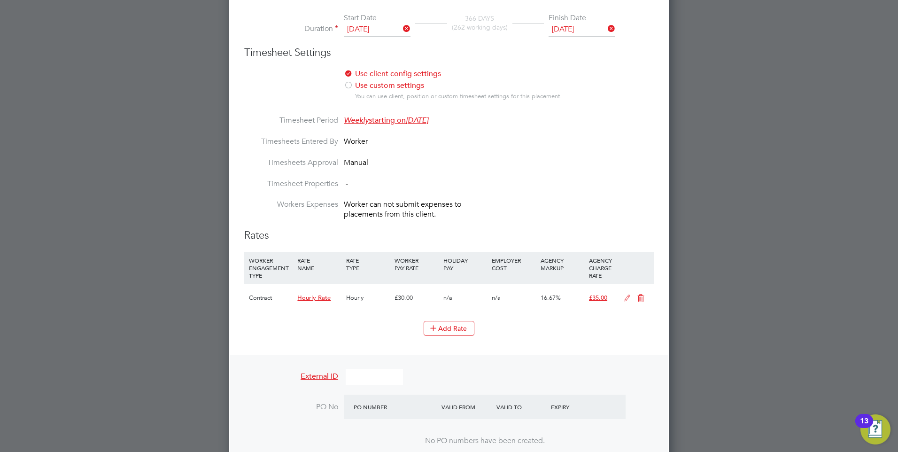
scroll to position [564, 0]
click at [641, 295] on icon at bounding box center [641, 298] width 12 height 8
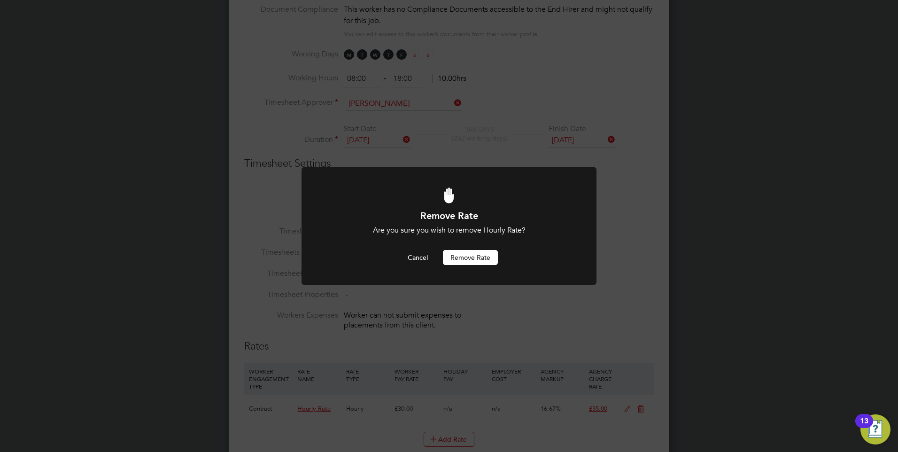
click at [469, 254] on button "Remove rate" at bounding box center [470, 257] width 55 height 15
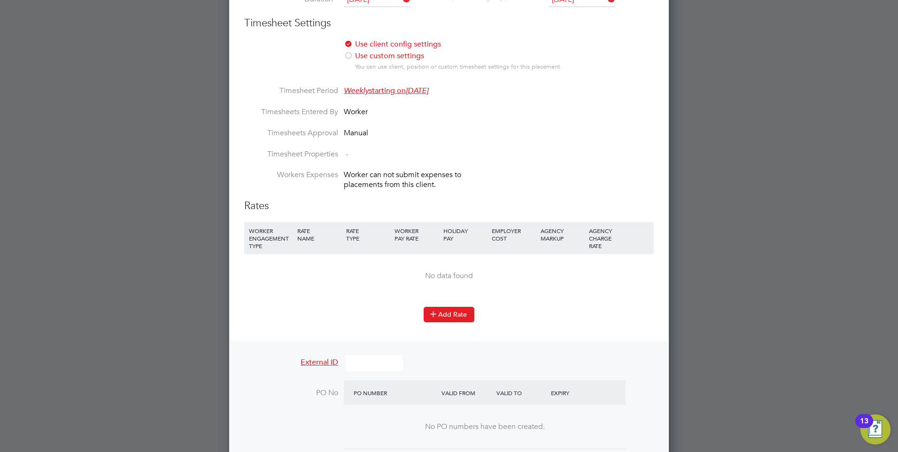
scroll to position [593, 0]
click at [446, 309] on button "Add Rate" at bounding box center [449, 313] width 51 height 15
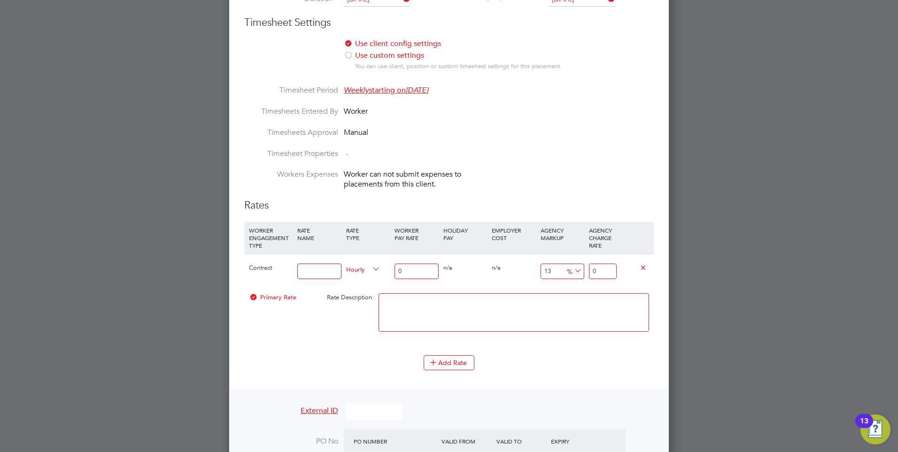
click at [309, 271] on input at bounding box center [319, 272] width 44 height 16
click at [326, 271] on input "Hourly rate" at bounding box center [319, 272] width 44 height 16
type input "Hourly rate (All hours)"
type input "[PERSON_NAME]"
drag, startPoint x: 409, startPoint y: 268, endPoint x: 379, endPoint y: 267, distance: 29.6
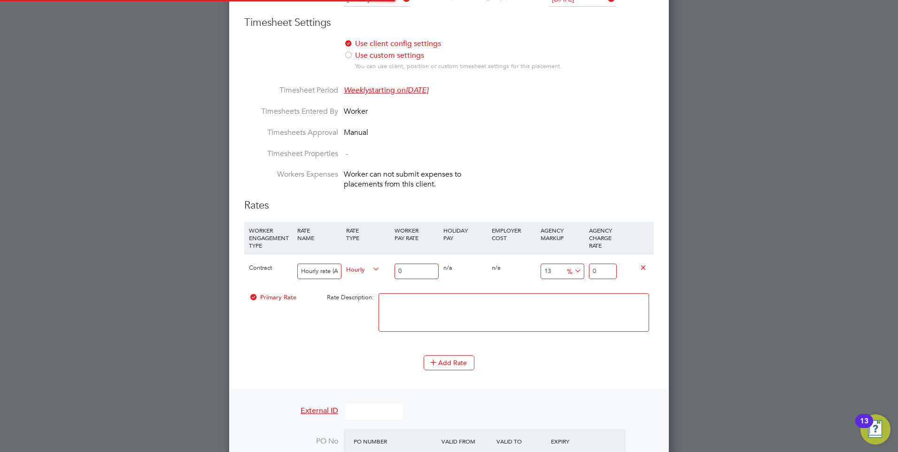
click at [379, 267] on div "Contract Hourly rate (All hours) Hourly 0 0 n/a 0 n/a 13 0 % 0" at bounding box center [449, 271] width 410 height 35
type input "3"
type input "3.39"
type input "34"
type input "38.42"
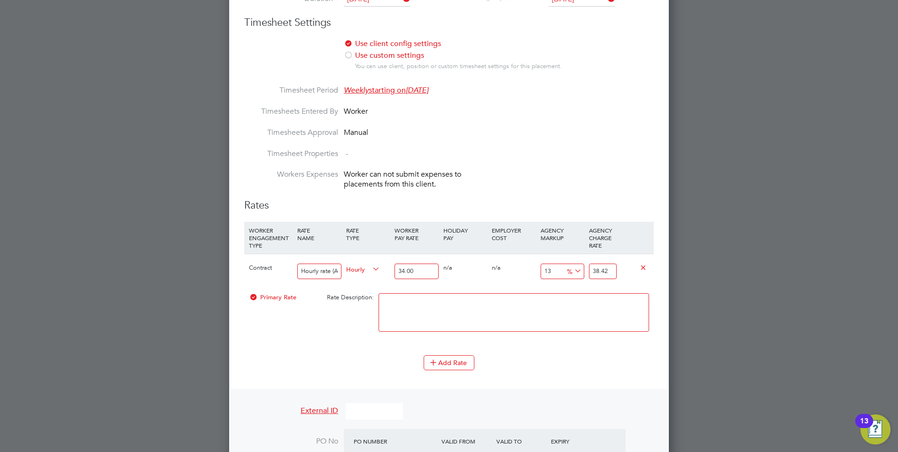
type input "34.00"
drag, startPoint x: 612, startPoint y: 270, endPoint x: 596, endPoint y: 272, distance: 16.0
click at [596, 272] on input "38.42" at bounding box center [603, 272] width 28 height 16
type input "-91.17647058823529"
type input "3"
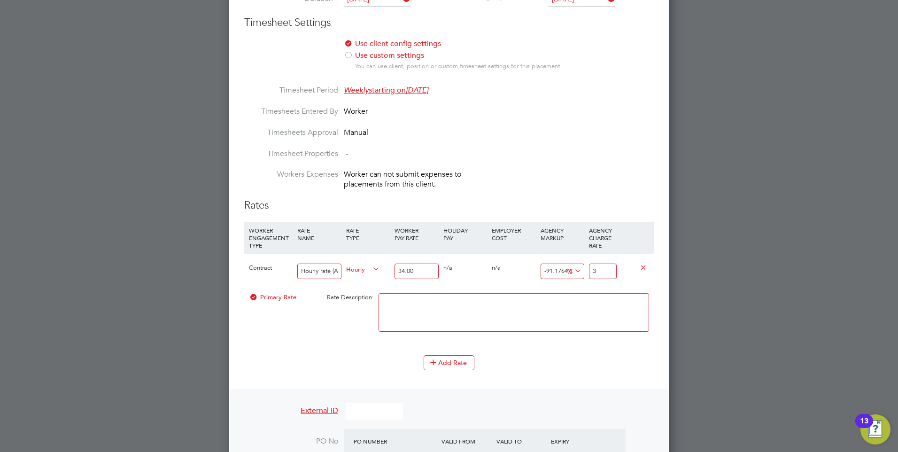
click at [595, 269] on input "3" at bounding box center [603, 272] width 28 height 16
type input "-88.23529411764706"
type input "4"
type input "17.647058823529413"
type input "40.00"
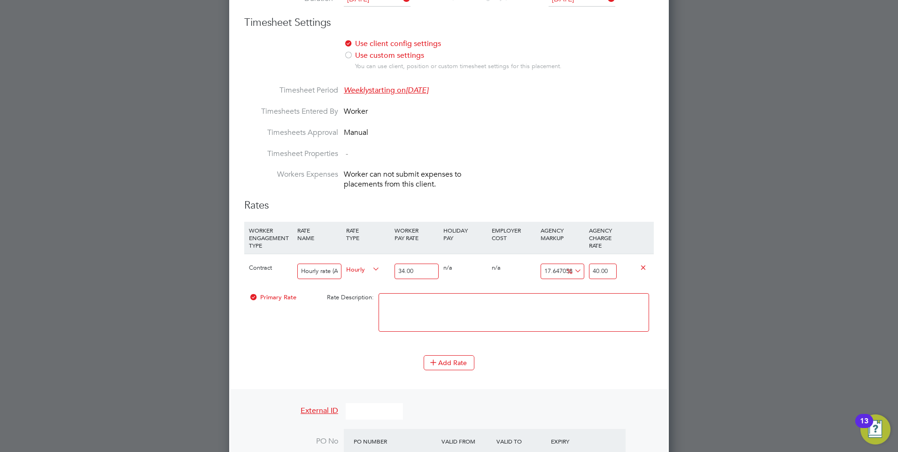
click at [490, 290] on div at bounding box center [513, 316] width 275 height 57
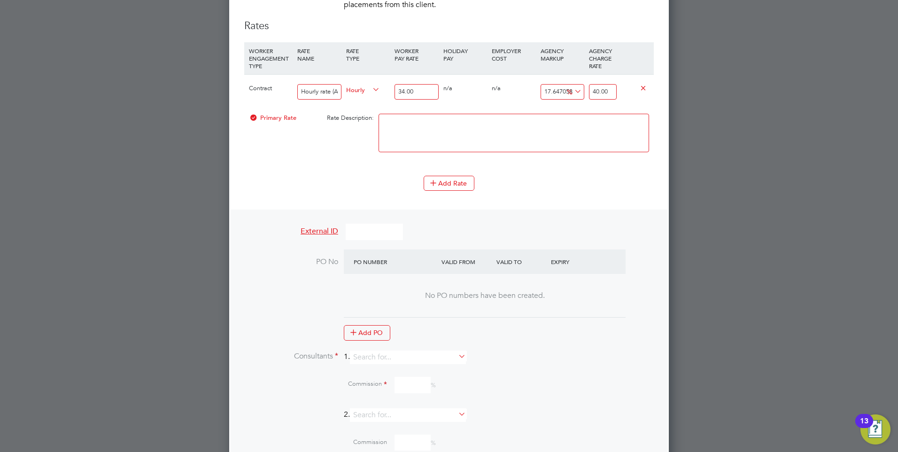
scroll to position [781, 0]
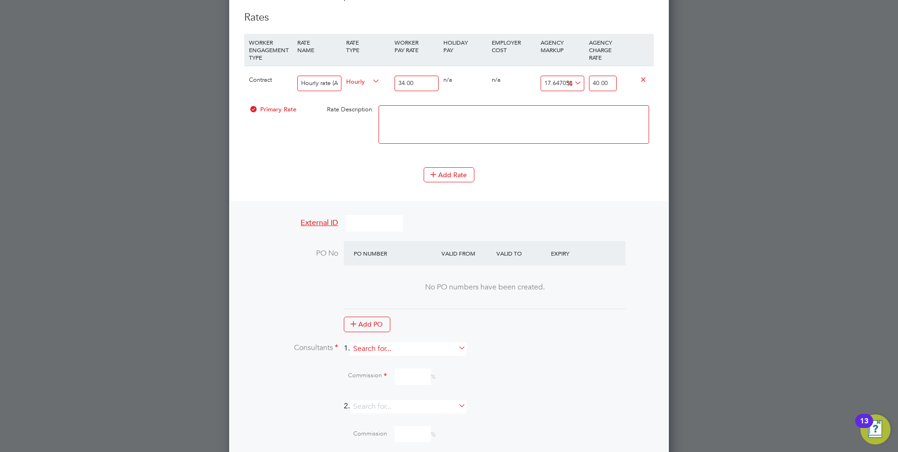
click at [393, 343] on input at bounding box center [408, 349] width 116 height 14
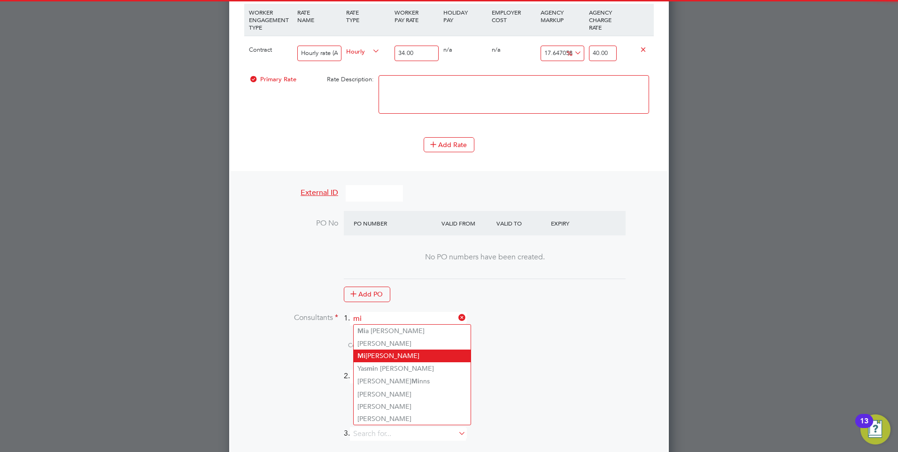
scroll to position [828, 0]
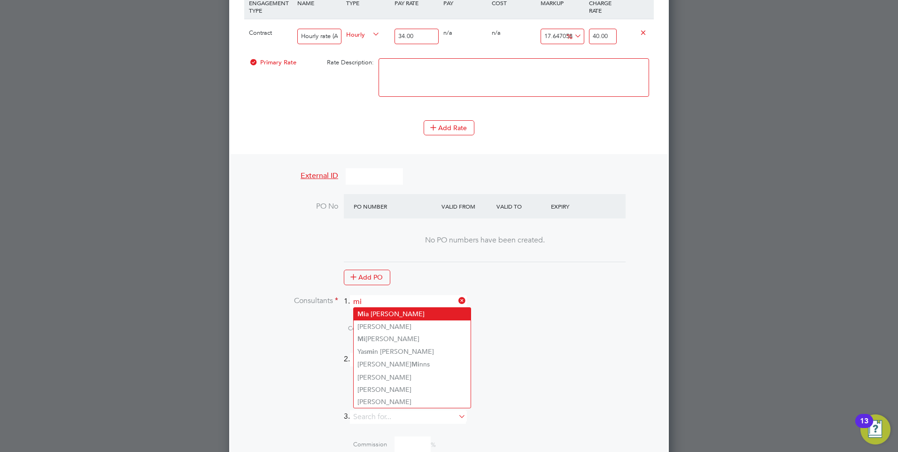
click at [381, 312] on li "Mi a Eckersley" at bounding box center [412, 314] width 117 height 13
type input "[PERSON_NAME]"
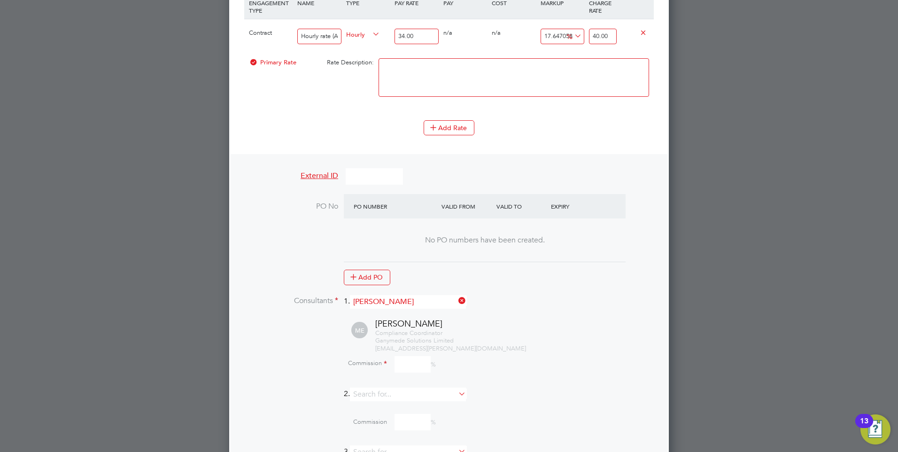
scroll to position [875, 0]
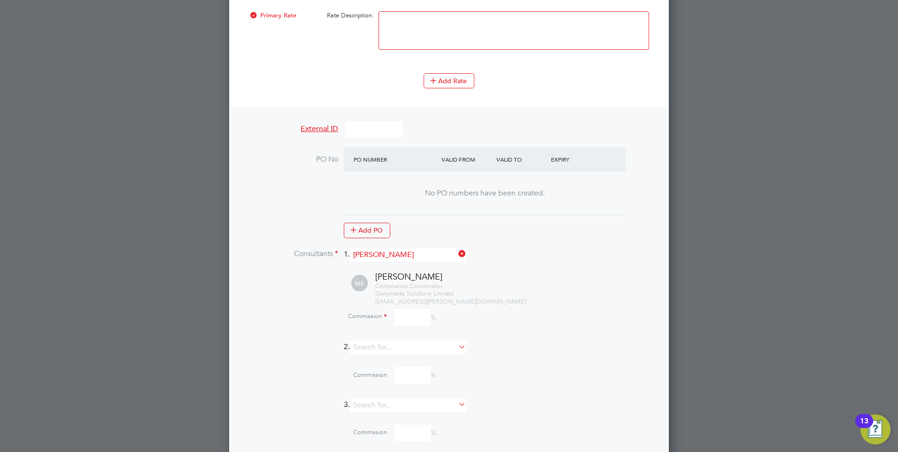
click at [403, 319] on input at bounding box center [413, 317] width 36 height 16
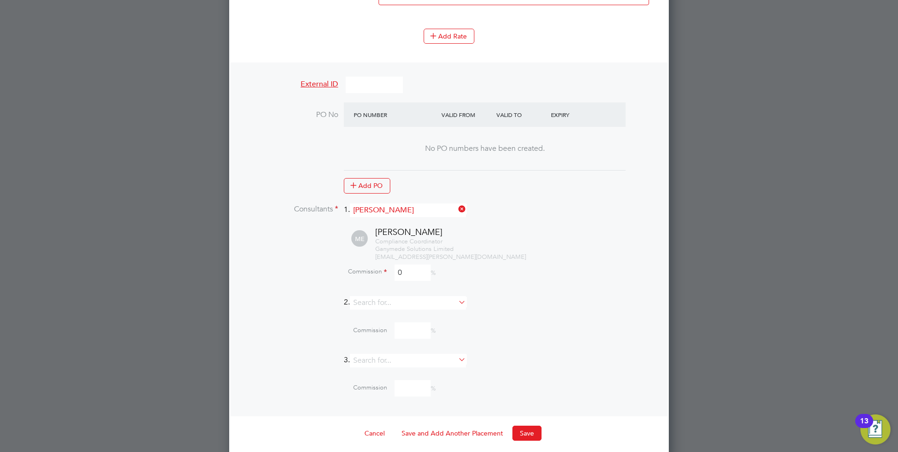
scroll to position [925, 0]
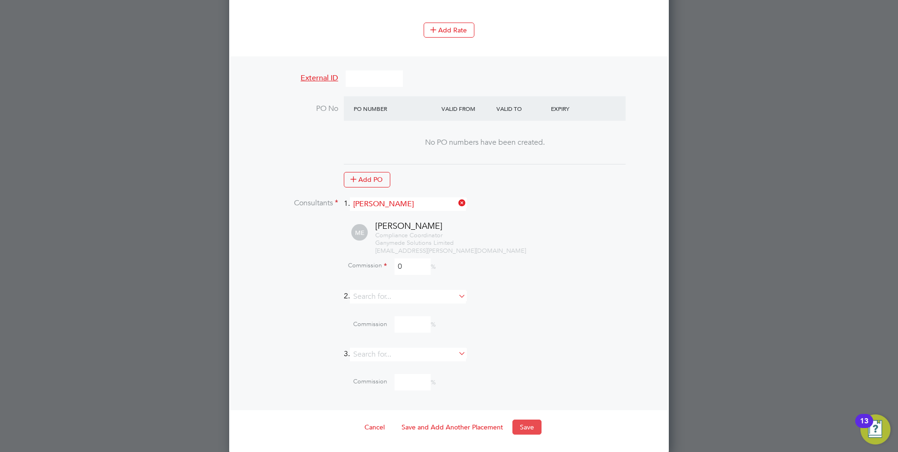
type input "0"
click at [527, 421] on button "Save" at bounding box center [527, 427] width 29 height 15
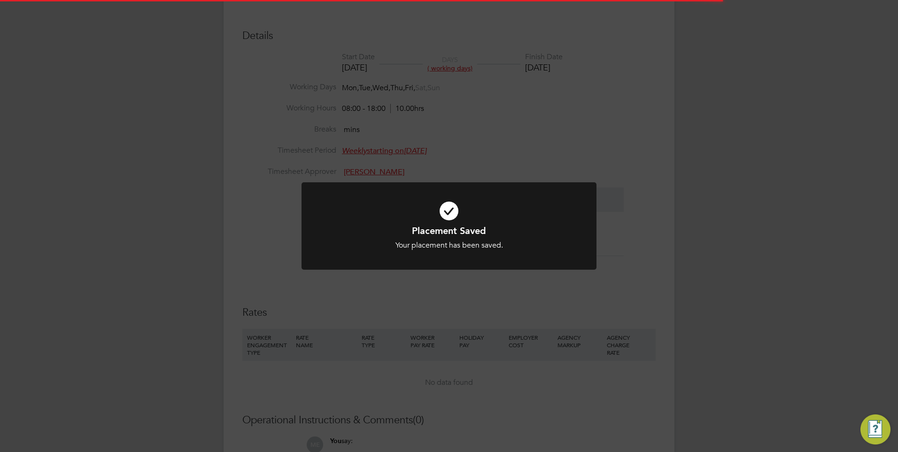
scroll to position [22, 414]
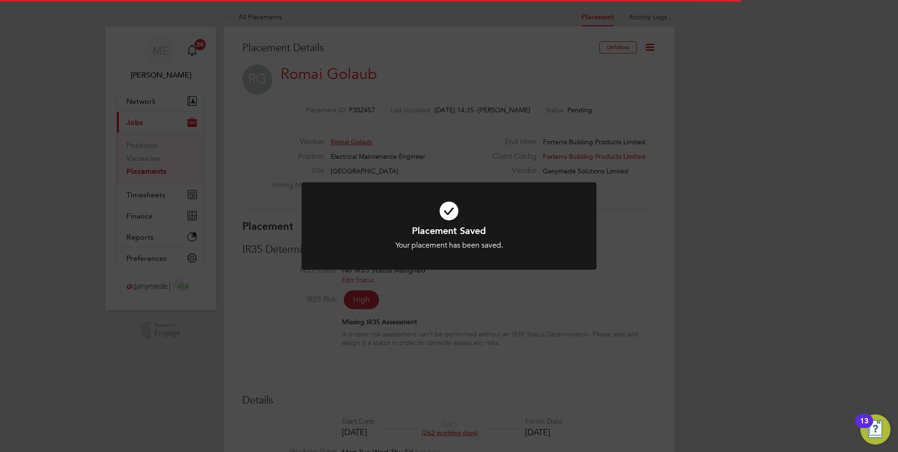
click at [512, 381] on div "Placement Saved Your placement has been saved. Cancel Okay" at bounding box center [449, 226] width 898 height 452
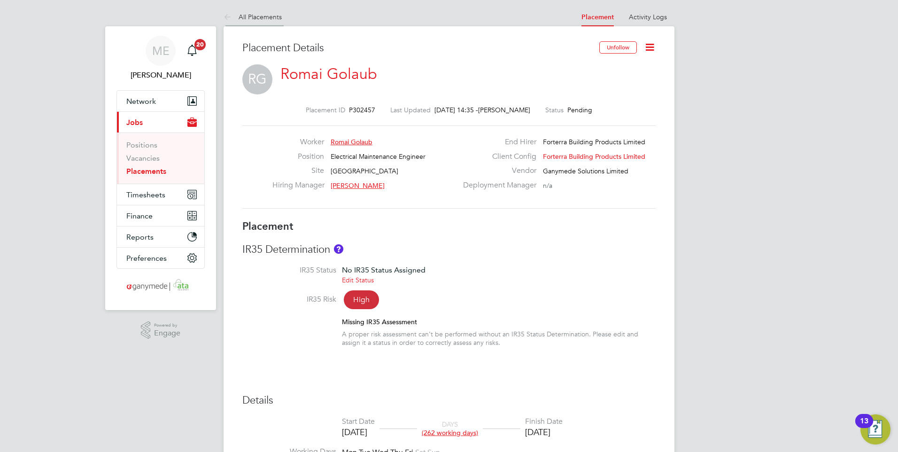
click at [225, 16] on icon at bounding box center [230, 18] width 12 height 12
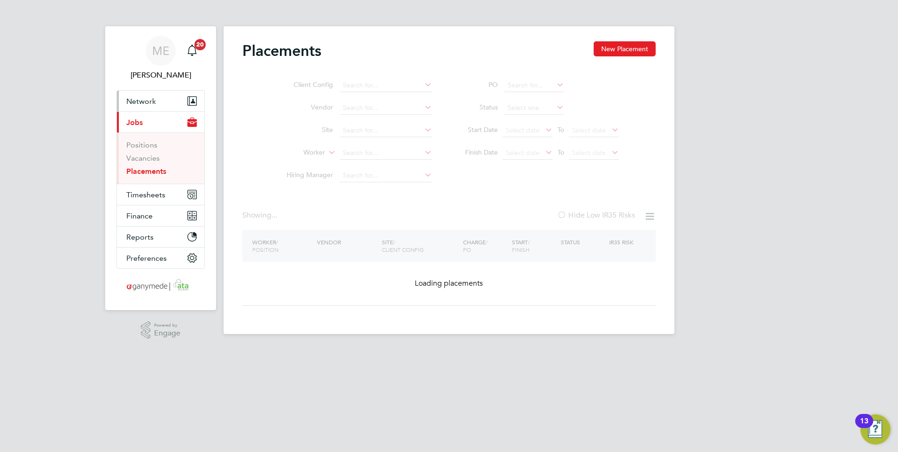
click at [151, 100] on span "Network" at bounding box center [141, 101] width 30 height 9
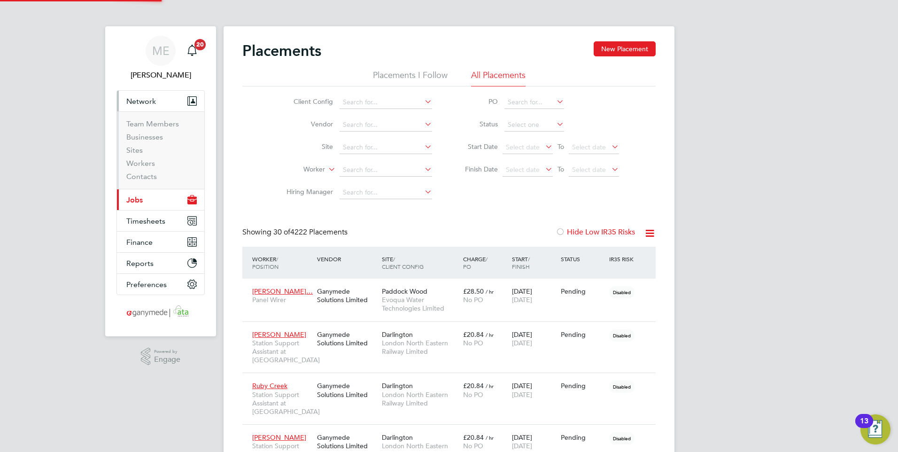
click at [148, 158] on li "Sites" at bounding box center [161, 152] width 70 height 13
click at [147, 162] on link "Workers" at bounding box center [140, 163] width 29 height 9
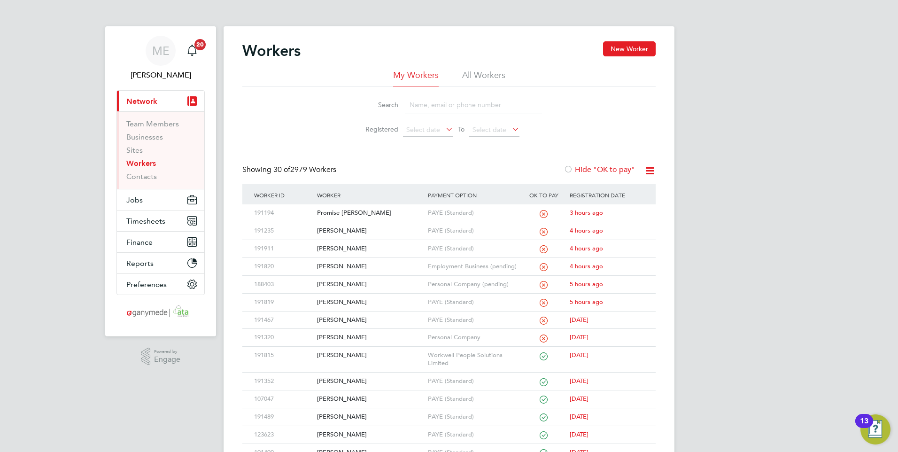
click at [454, 113] on input at bounding box center [473, 105] width 137 height 18
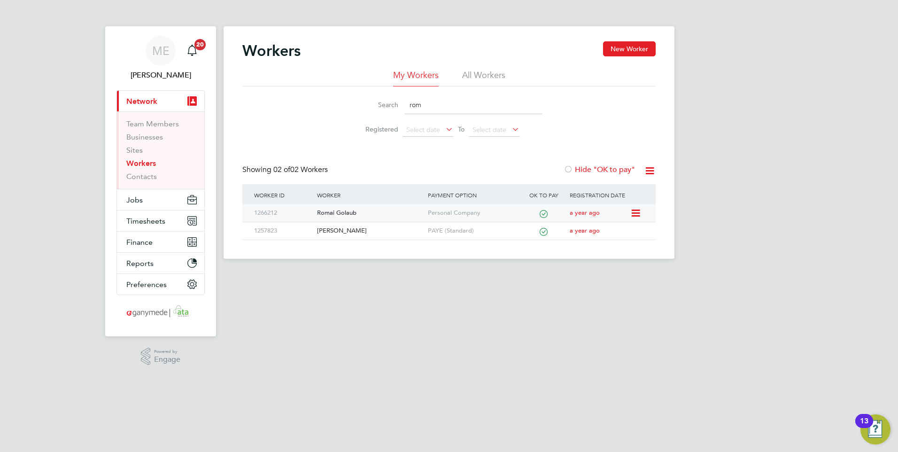
type input "rom"
click at [382, 211] on div "Romai Golaub" at bounding box center [370, 212] width 110 height 17
drag, startPoint x: 404, startPoint y: 99, endPoint x: 396, endPoint y: 101, distance: 8.6
click at [396, 101] on div "Search rom" at bounding box center [449, 105] width 186 height 18
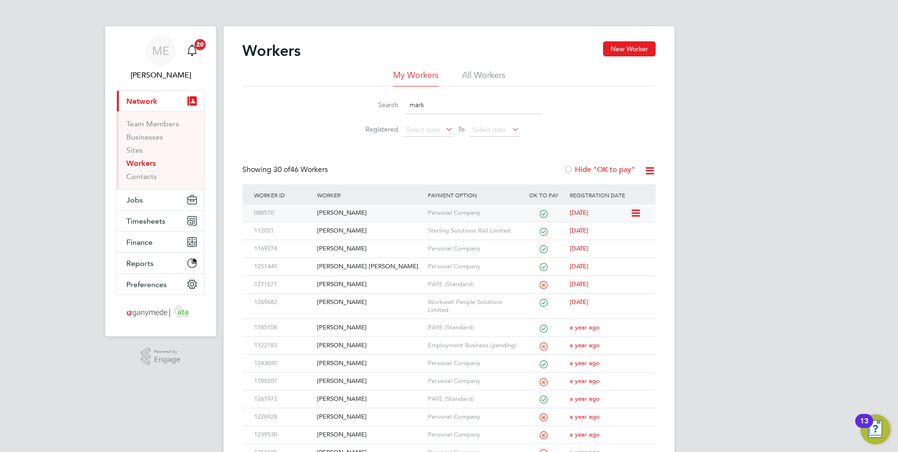
click at [370, 209] on div "[PERSON_NAME]" at bounding box center [370, 212] width 110 height 17
drag, startPoint x: 429, startPoint y: 107, endPoint x: 414, endPoint y: 106, distance: 15.1
click at [414, 106] on input "mark" at bounding box center [473, 105] width 137 height 18
type input "m"
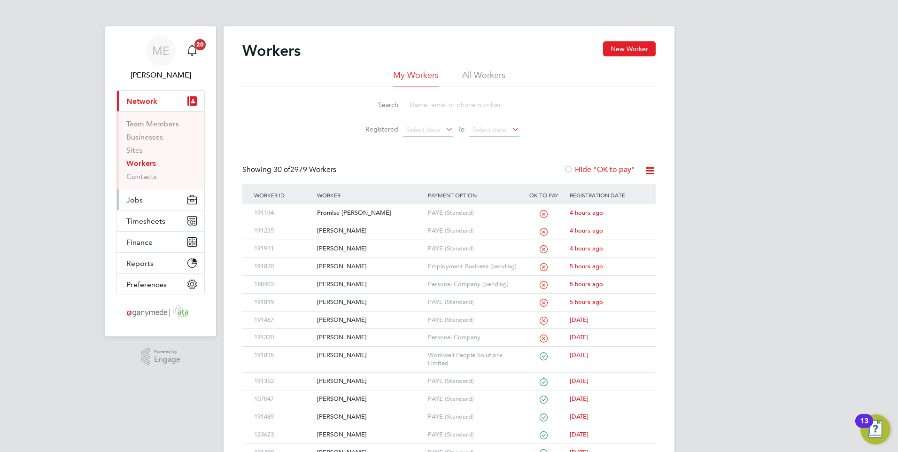
click at [145, 197] on button "Jobs" at bounding box center [160, 199] width 87 height 21
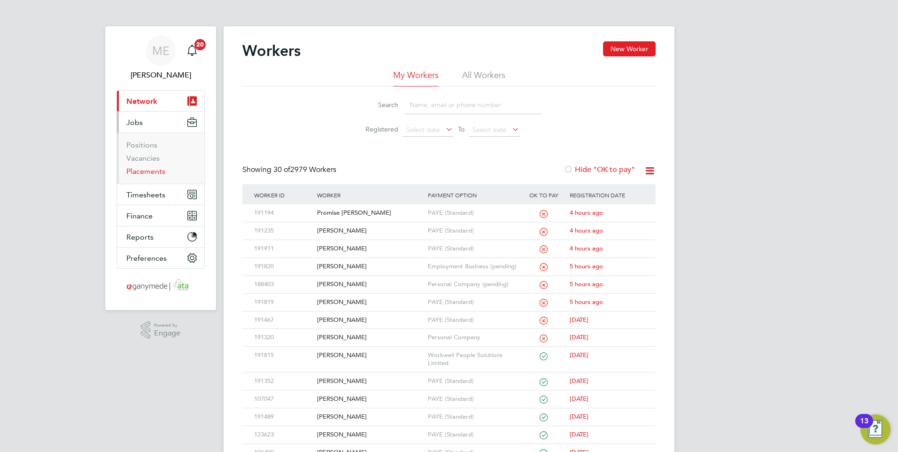
click at [148, 172] on link "Placements" at bounding box center [145, 171] width 39 height 9
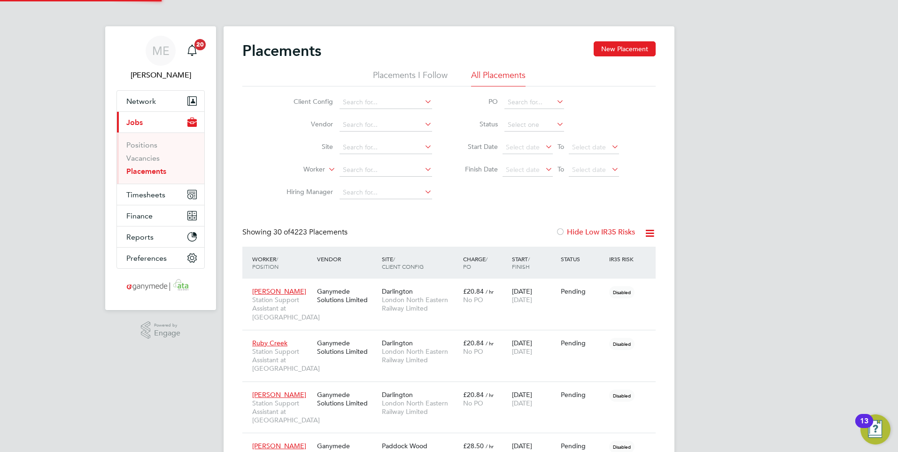
scroll to position [44, 65]
click at [361, 168] on input at bounding box center [386, 169] width 93 height 13
click at [360, 181] on b "Shelto" at bounding box center [370, 183] width 54 height 8
type input "Shelton Munyonga"
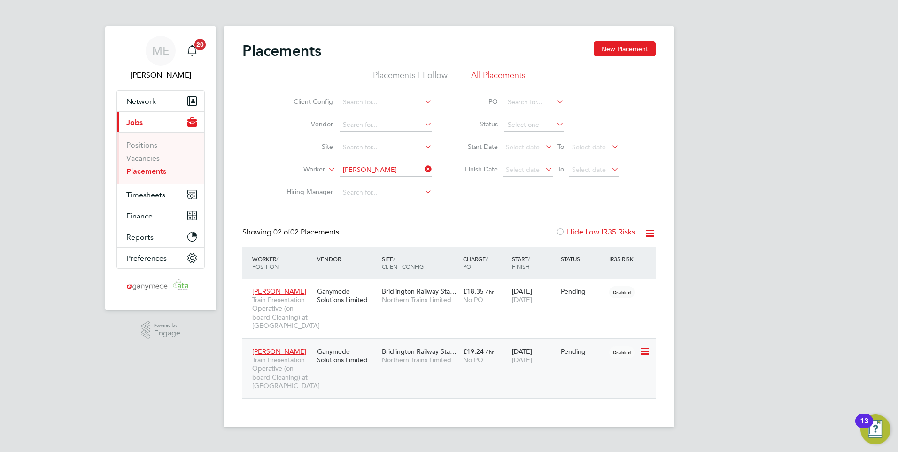
click at [464, 389] on div "Shelton Munyonga Train Presentation Operative (on-board Cleaning) at Bridlingto…" at bounding box center [448, 368] width 413 height 60
click at [423, 167] on icon at bounding box center [423, 169] width 0 height 13
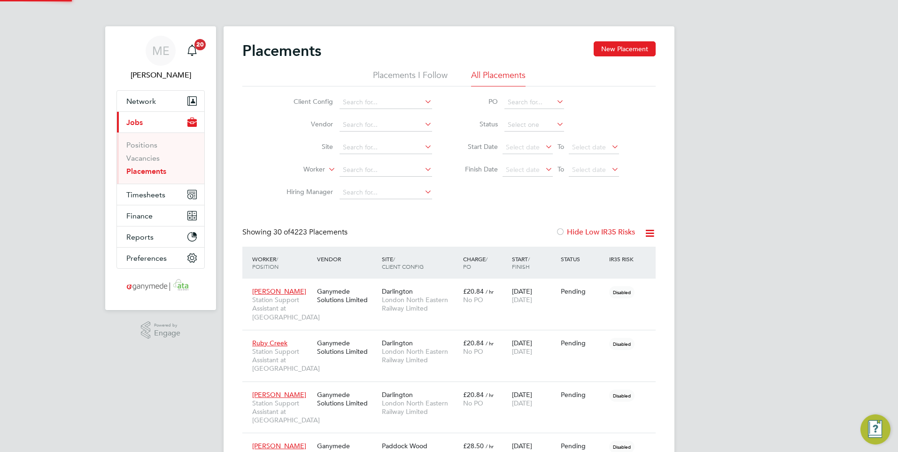
scroll to position [44, 65]
click at [359, 169] on input at bounding box center [386, 169] width 93 height 13
click at [370, 180] on li "Worker" at bounding box center [355, 170] width 177 height 23
click at [369, 171] on input at bounding box center [386, 169] width 93 height 13
click at [146, 103] on span "Network" at bounding box center [141, 101] width 30 height 9
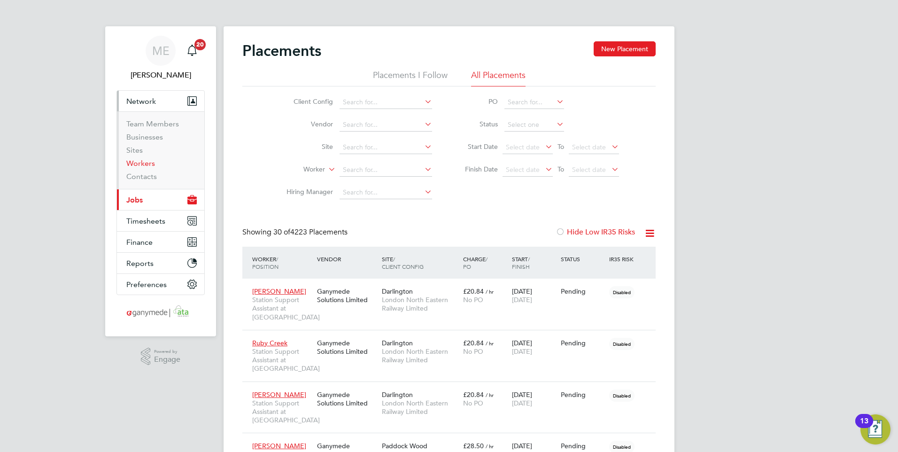
click at [137, 161] on link "Workers" at bounding box center [140, 163] width 29 height 9
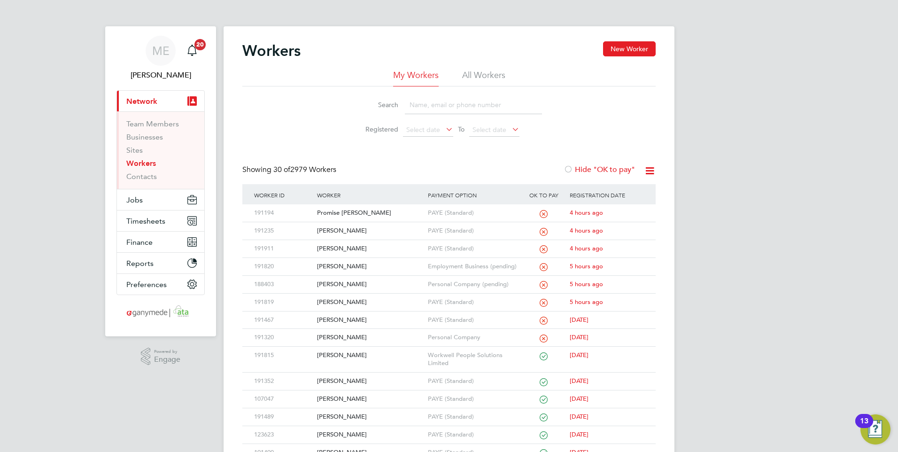
click at [459, 107] on input at bounding box center [473, 105] width 137 height 18
click at [132, 200] on span "Jobs" at bounding box center [134, 199] width 16 height 9
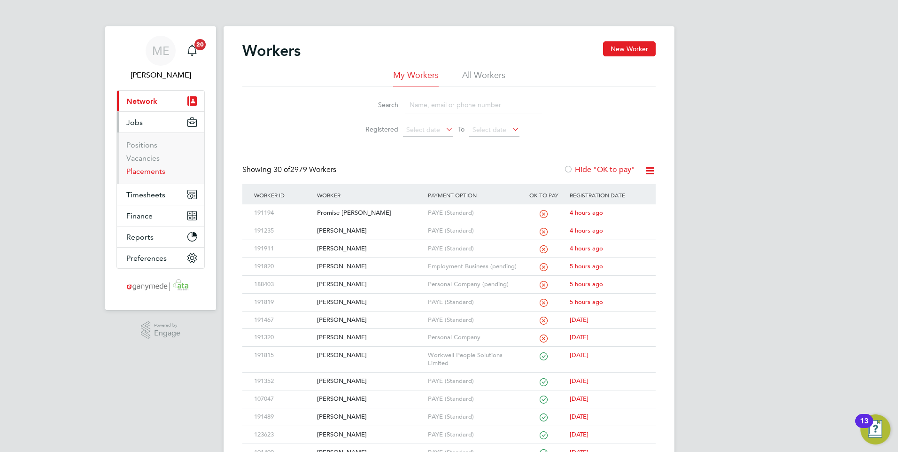
click at [154, 169] on link "Placements" at bounding box center [145, 171] width 39 height 9
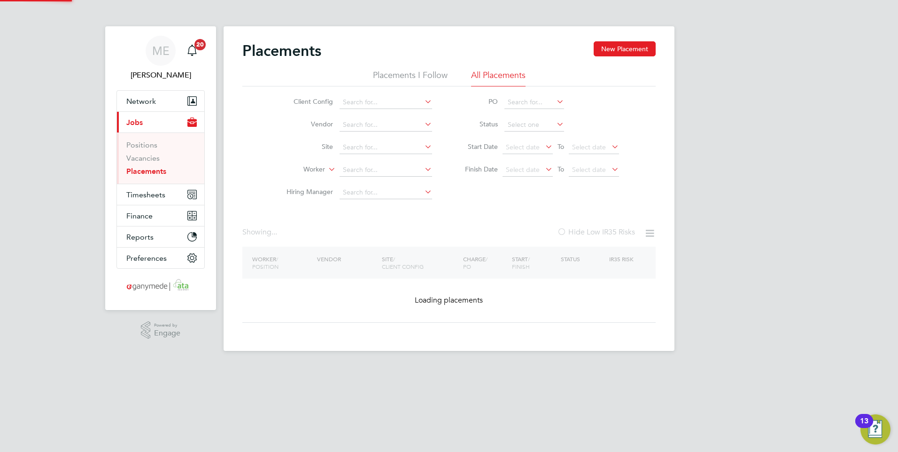
click at [353, 153] on div "Placements New Placement Placements I Follow All Placements Client Config Vendo…" at bounding box center [449, 188] width 451 height 325
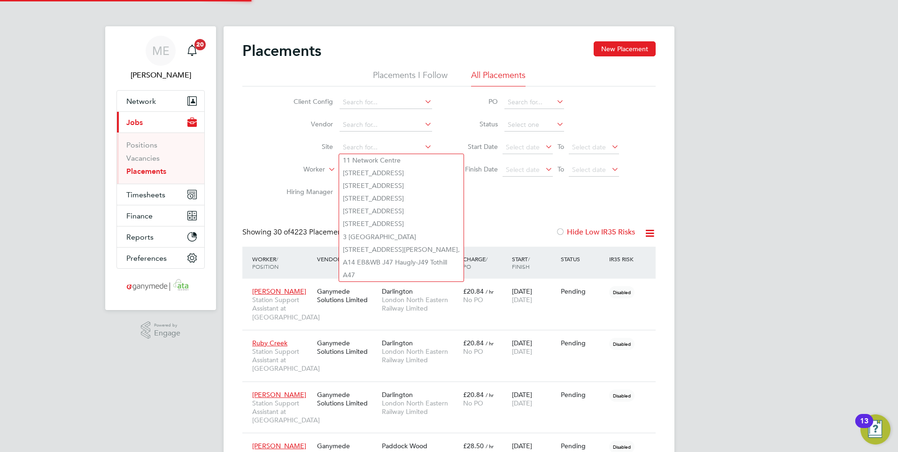
scroll to position [44, 65]
click at [293, 157] on li "Site" at bounding box center [355, 147] width 177 height 23
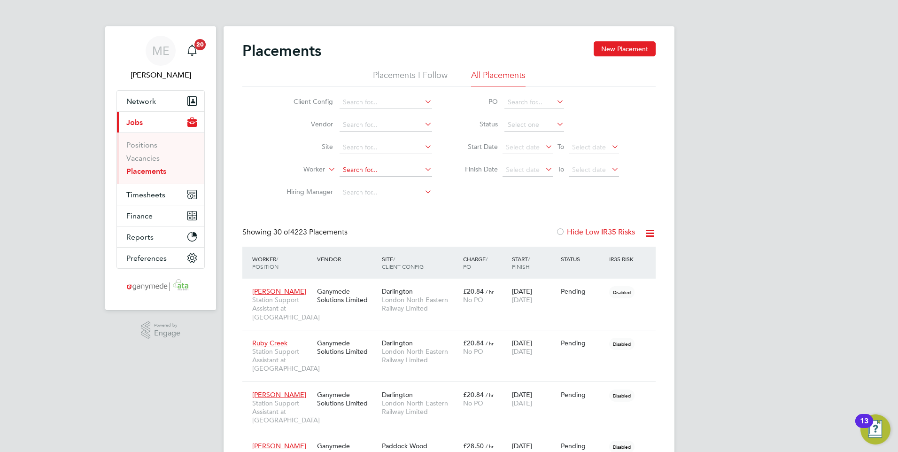
click at [362, 170] on input at bounding box center [386, 169] width 93 height 13
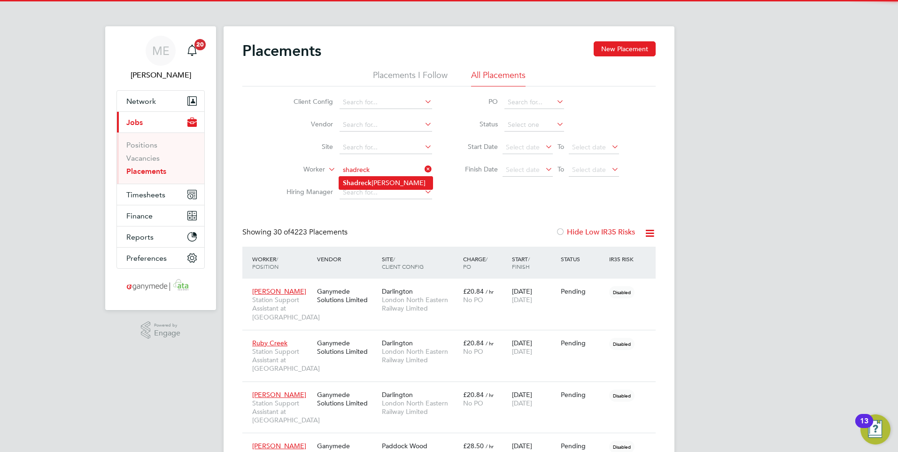
click at [358, 181] on b "Shadreck" at bounding box center [357, 183] width 29 height 8
type input "[PERSON_NAME]"
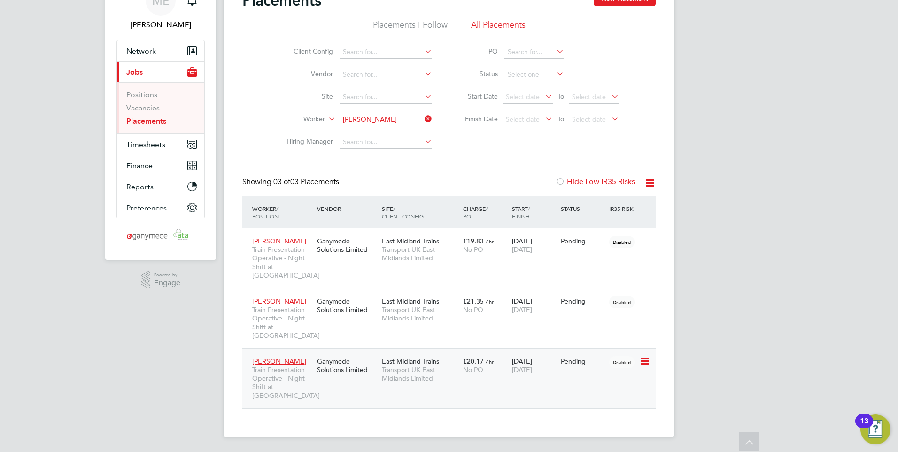
click at [646, 360] on icon at bounding box center [643, 361] width 9 height 11
click at [494, 385] on div "Shadreck Chawada Train Presentation Operative - Night Shift at Eastcroft Depot …" at bounding box center [448, 378] width 413 height 60
click at [453, 372] on span "Transport UK East Midlands Limited" at bounding box center [420, 373] width 77 height 17
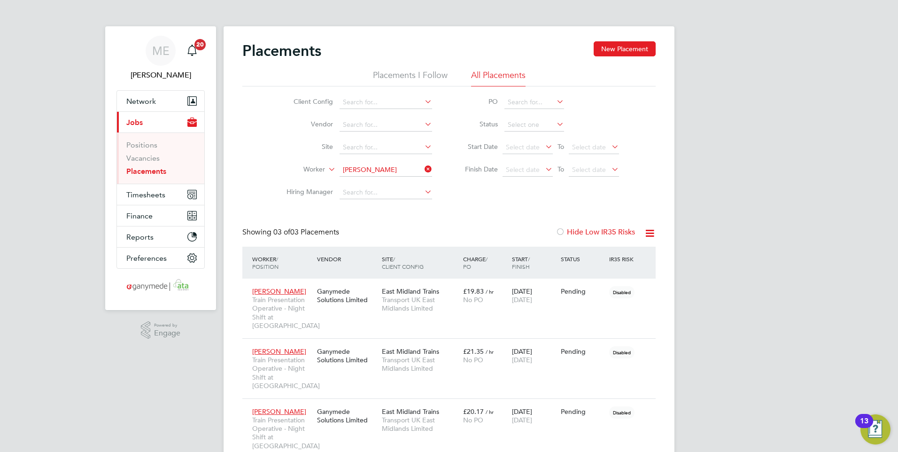
click at [423, 166] on icon at bounding box center [423, 169] width 0 height 13
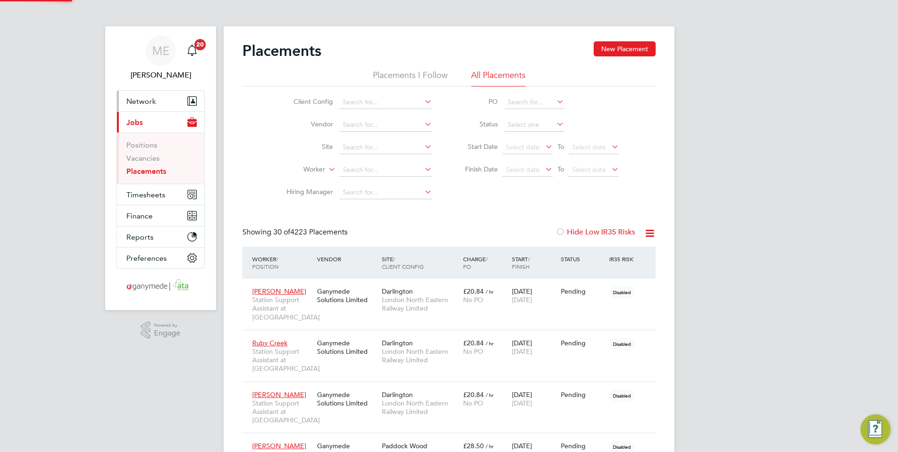
scroll to position [44, 65]
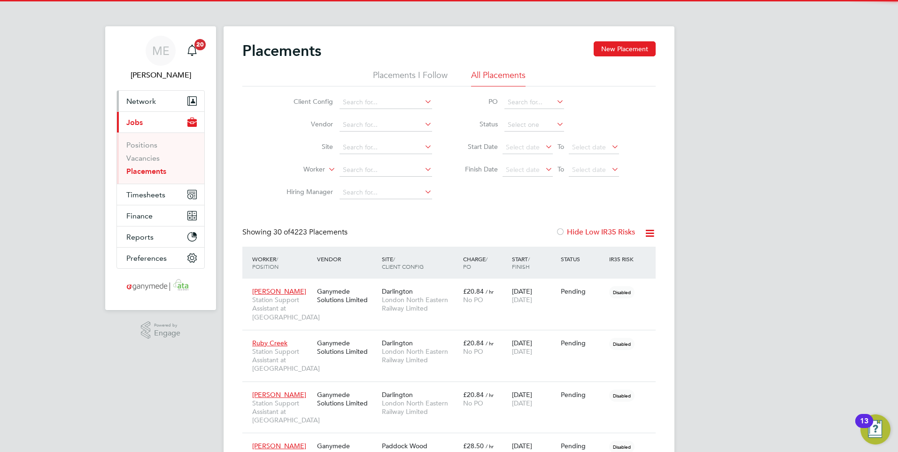
click at [144, 98] on span "Network" at bounding box center [141, 101] width 30 height 9
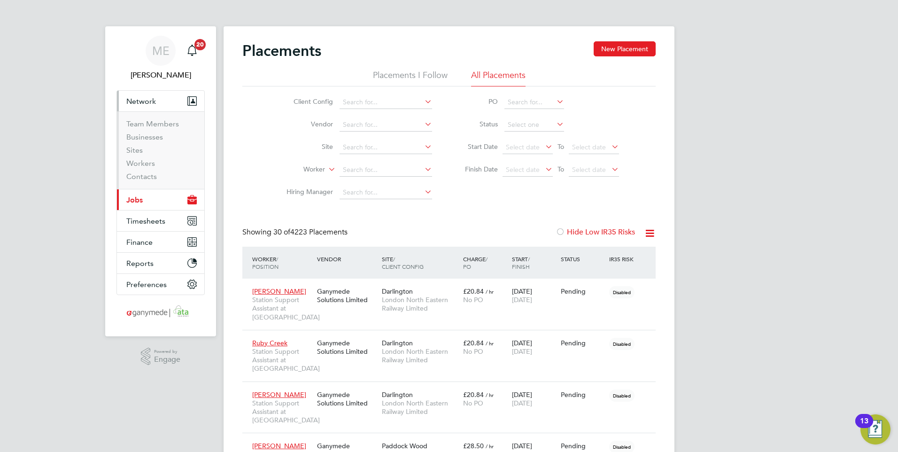
click at [129, 202] on span "Jobs" at bounding box center [134, 199] width 16 height 9
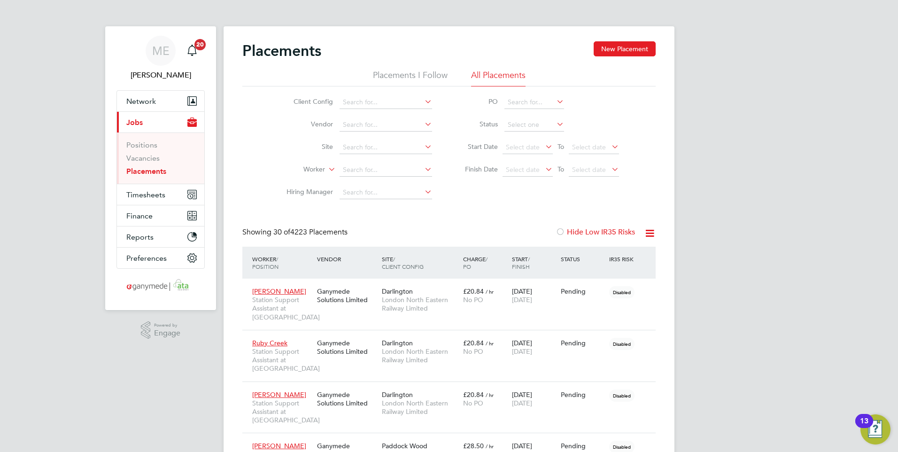
click at [138, 169] on link "Placements" at bounding box center [146, 171] width 40 height 9
click at [374, 169] on input at bounding box center [386, 169] width 93 height 13
click at [370, 178] on li "Stephen Do ran" at bounding box center [385, 183] width 93 height 13
type input "Stephen Doran"
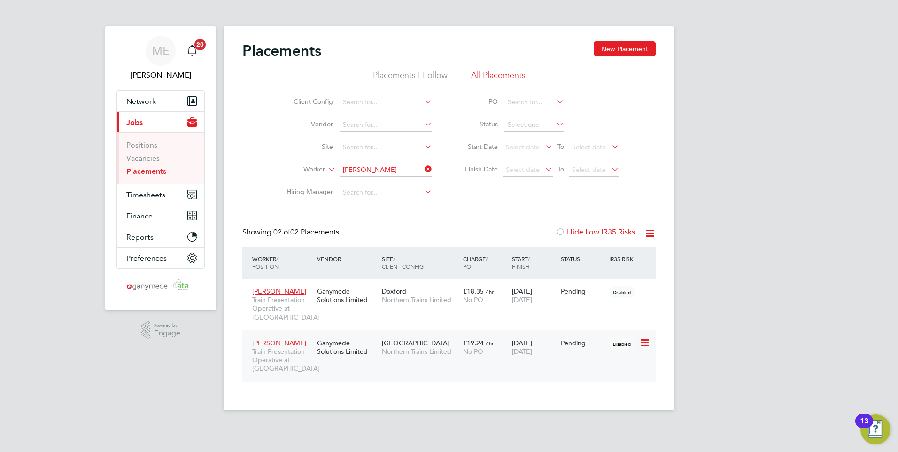
click at [584, 374] on div "Stephen Doran Train Presentation Operative at Liverpool Lime Street Ganymede So…" at bounding box center [448, 356] width 413 height 52
click at [271, 347] on span "Stephen Doran" at bounding box center [279, 343] width 54 height 8
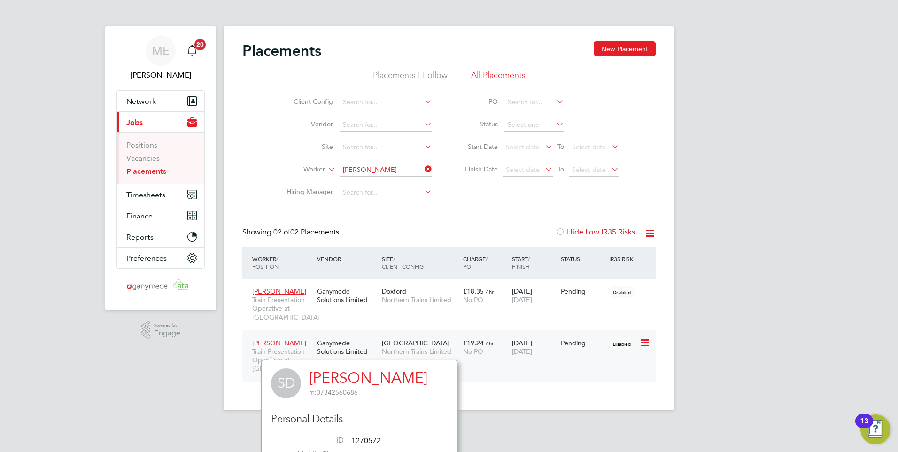
click at [269, 347] on span "Stephen Doran" at bounding box center [279, 343] width 54 height 8
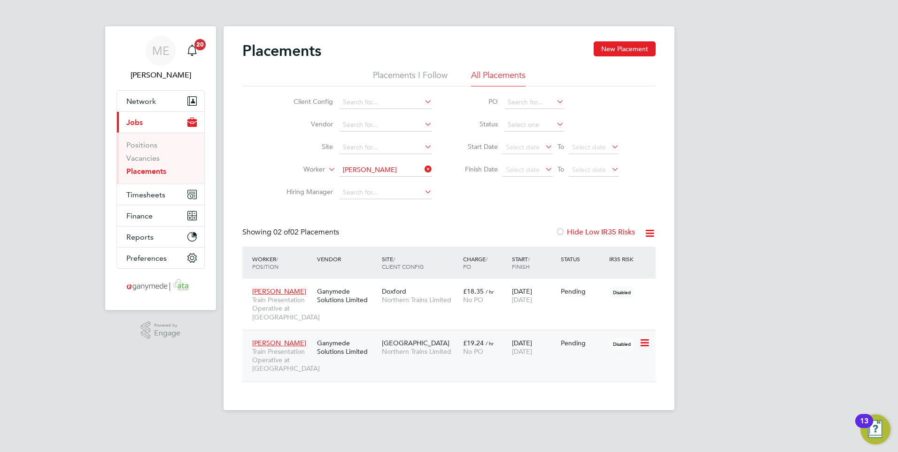
click at [274, 347] on span "Stephen Doran" at bounding box center [279, 343] width 54 height 8
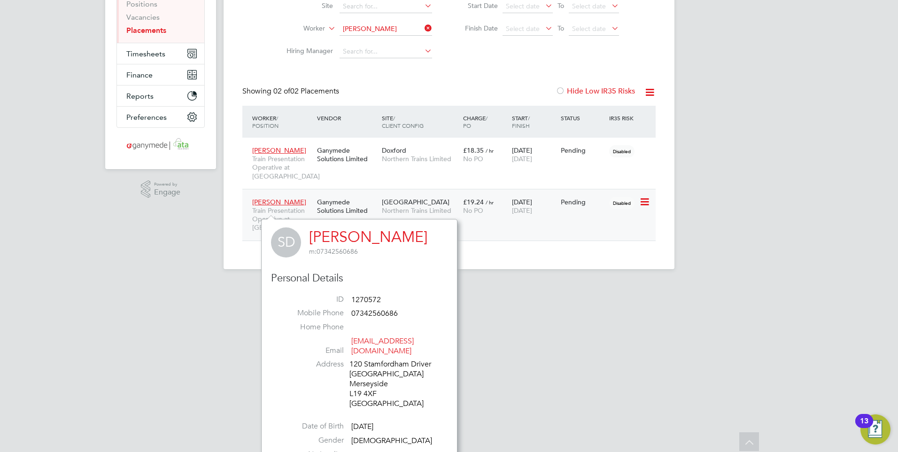
click at [495, 239] on div "Stephen Doran Train Presentation Operative at Liverpool Lime Street Ganymede So…" at bounding box center [448, 215] width 413 height 52
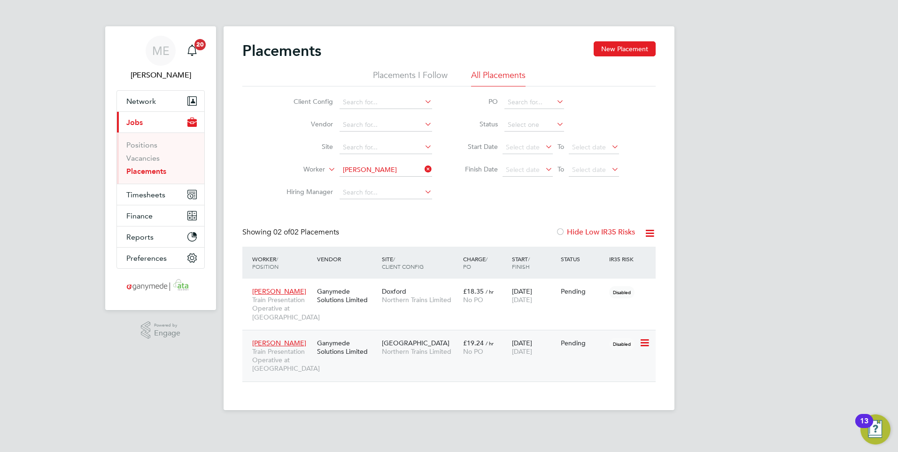
click at [355, 377] on div "Stephen Doran Train Presentation Operative at Liverpool Lime Street Ganymede So…" at bounding box center [448, 356] width 413 height 52
click at [332, 370] on div "Stephen Doran Train Presentation Operative at Liverpool Lime Street Ganymede So…" at bounding box center [448, 356] width 413 height 52
click at [271, 347] on span "Stephen Doran" at bounding box center [279, 343] width 54 height 8
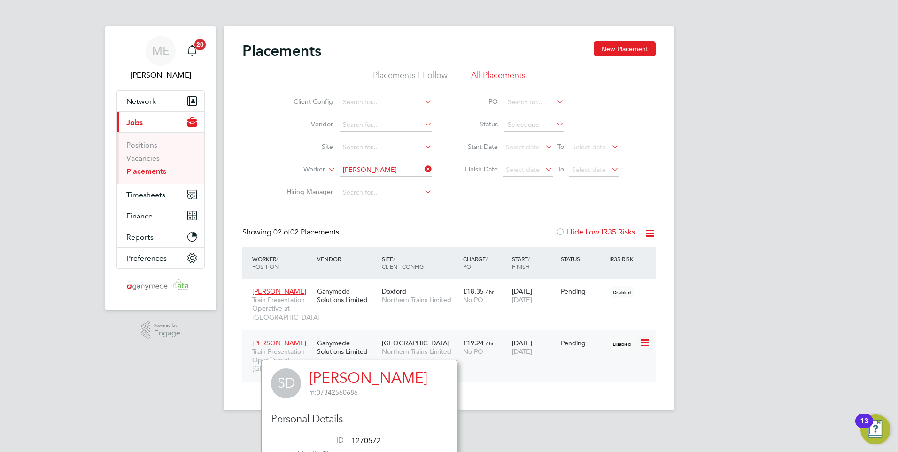
click at [271, 347] on span "Stephen Doran" at bounding box center [279, 343] width 54 height 8
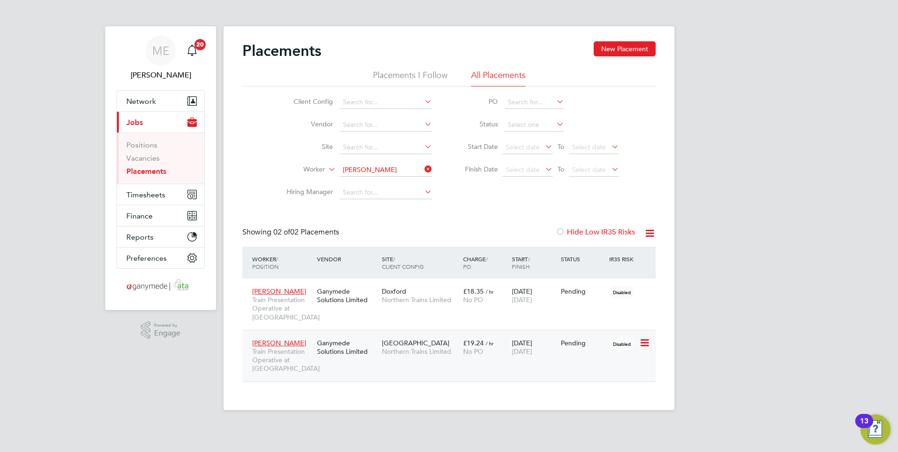
click at [379, 380] on div "Stephen Doran Train Presentation Operative at Liverpool Lime Street Ganymede So…" at bounding box center [448, 356] width 413 height 52
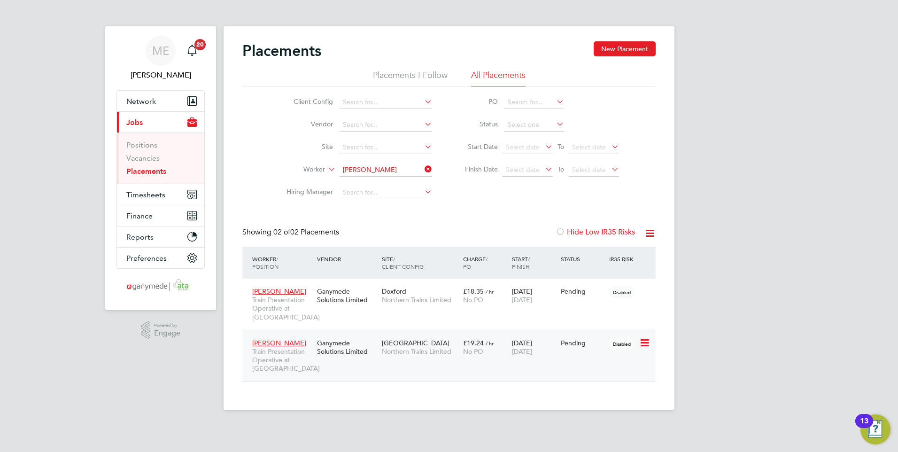
click at [273, 347] on span "Stephen Doran" at bounding box center [279, 343] width 54 height 8
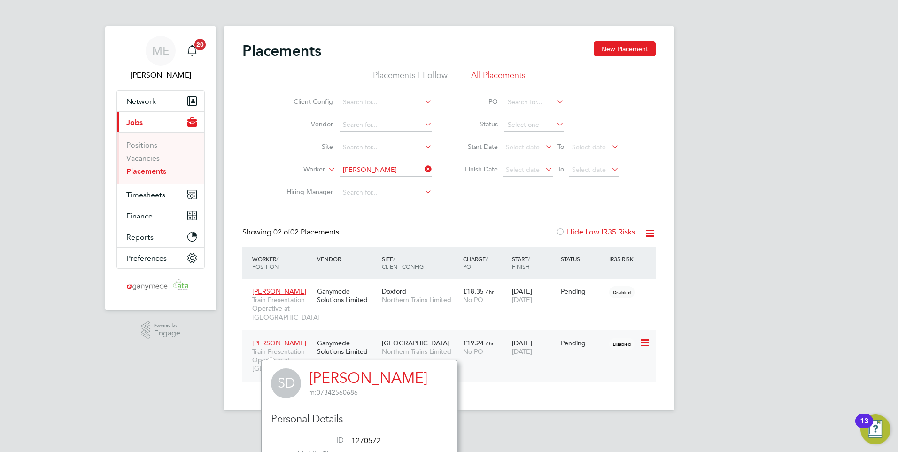
click at [466, 356] on span "No PO" at bounding box center [473, 351] width 20 height 8
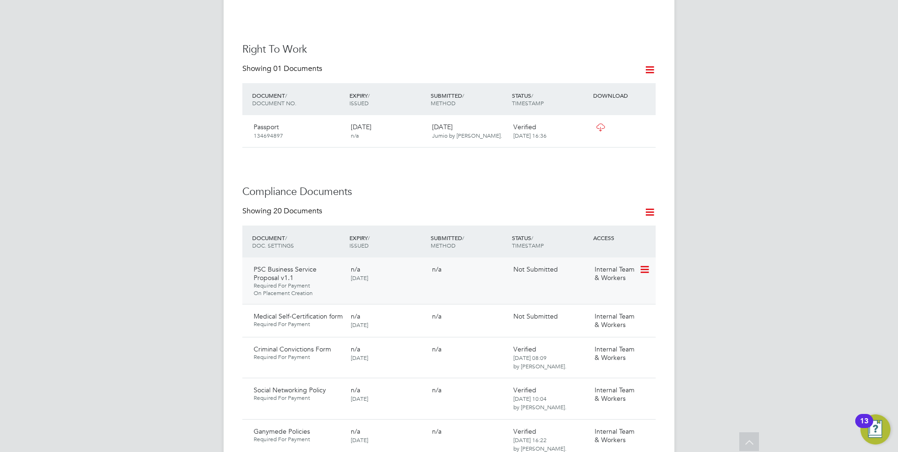
scroll to position [376, 0]
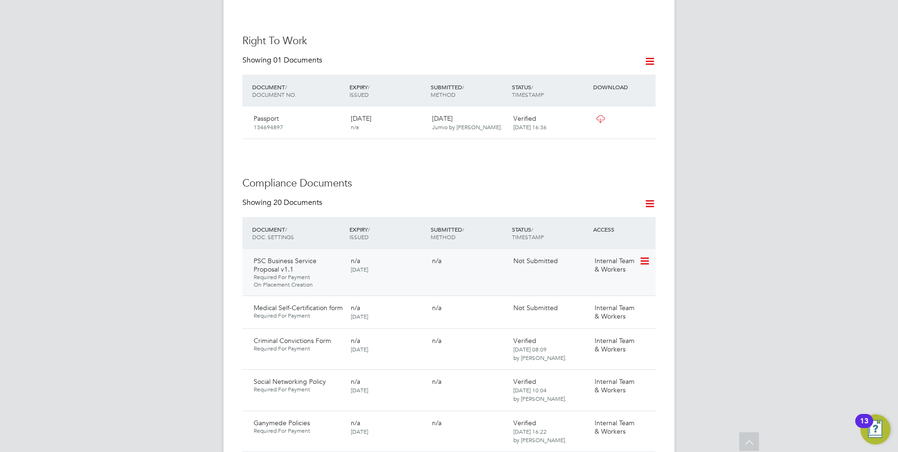
click at [645, 256] on icon at bounding box center [643, 261] width 9 height 11
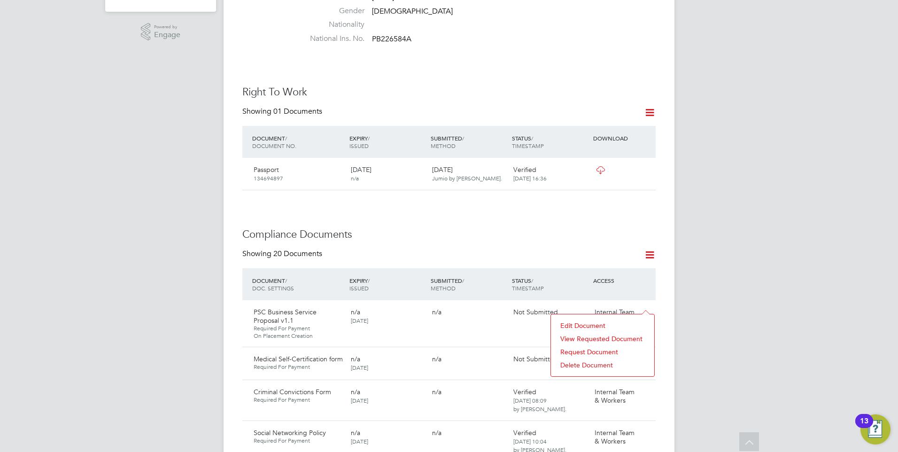
scroll to position [329, 0]
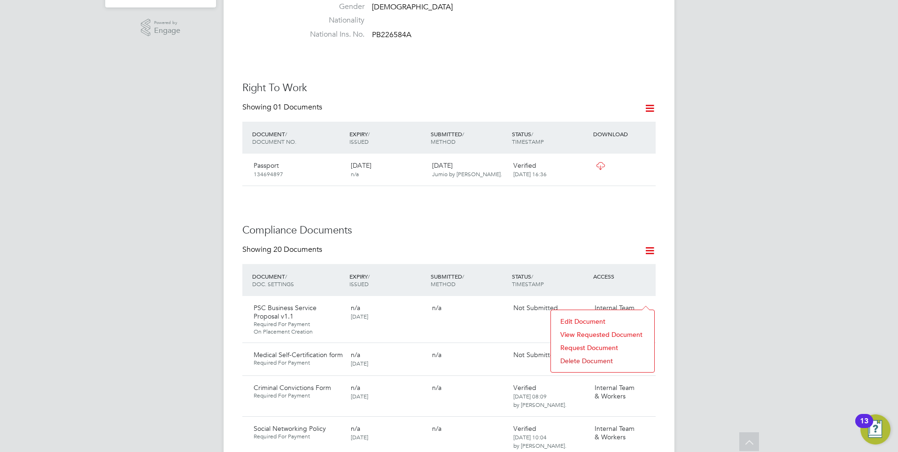
click at [451, 224] on h3 "Compliance Documents" at bounding box center [448, 231] width 413 height 14
click at [642, 350] on icon at bounding box center [643, 355] width 9 height 11
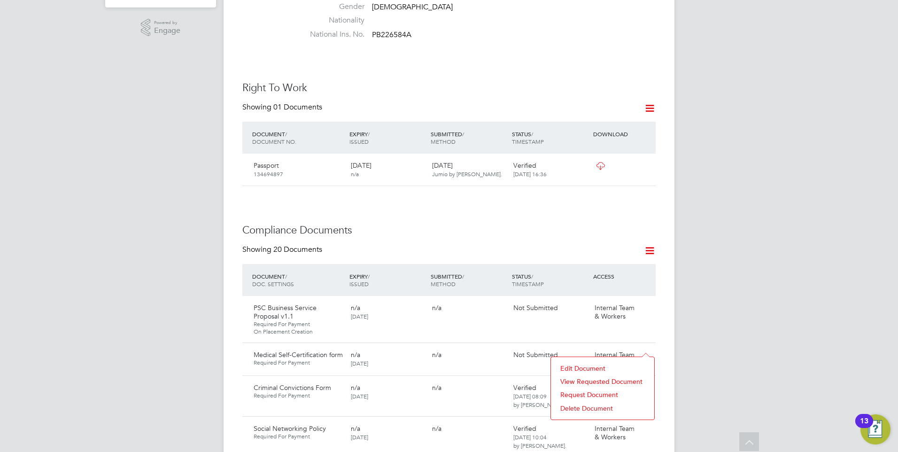
click at [612, 405] on li "Delete Document" at bounding box center [603, 408] width 94 height 13
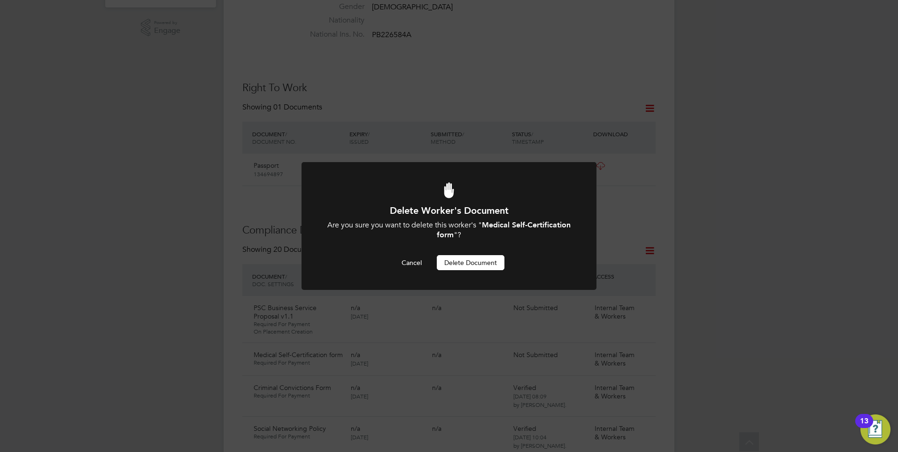
click at [474, 258] on button "Delete Document" at bounding box center [471, 262] width 68 height 15
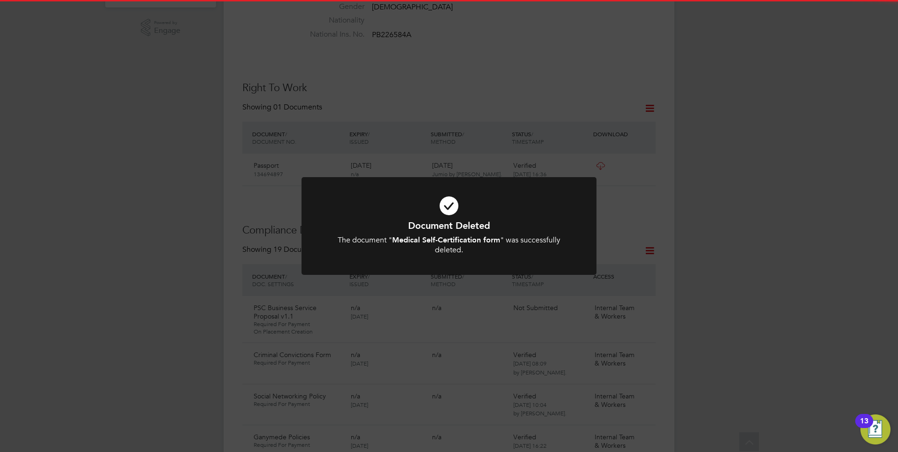
click at [455, 217] on icon at bounding box center [449, 205] width 244 height 37
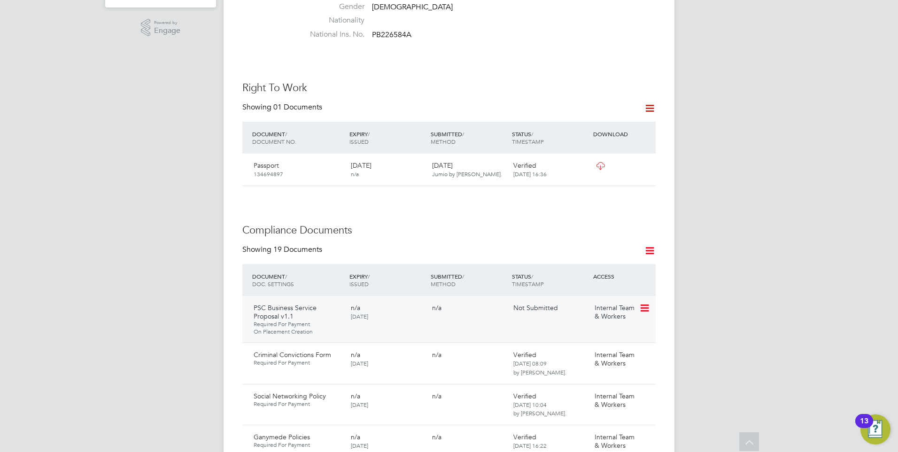
click at [644, 303] on icon at bounding box center [643, 308] width 9 height 11
click at [587, 344] on li "Request Document" at bounding box center [603, 347] width 94 height 13
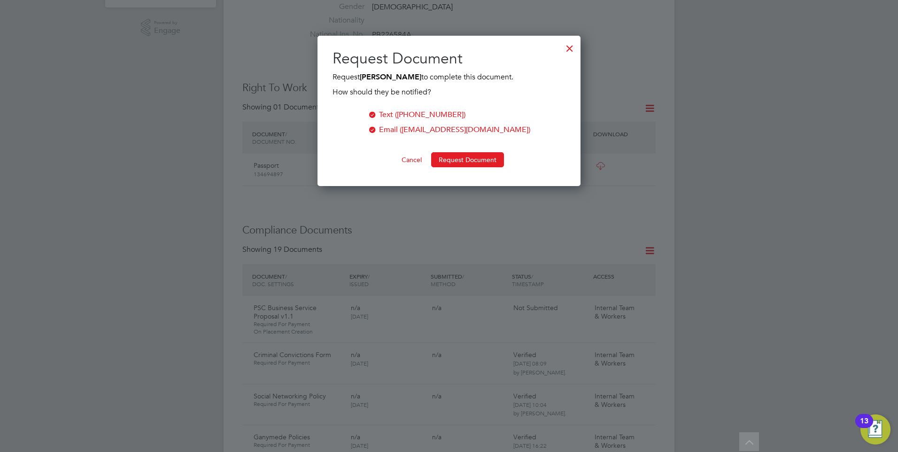
scroll to position [151, 264]
click at [457, 156] on button "Request Document" at bounding box center [467, 159] width 73 height 15
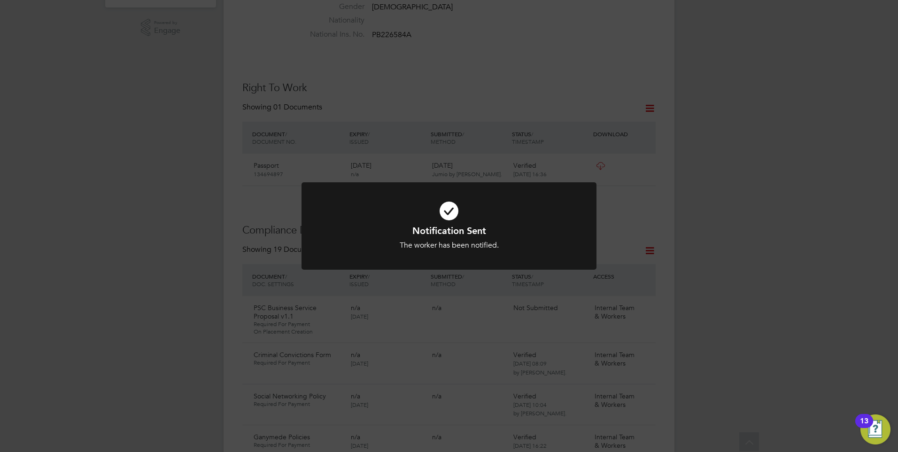
click at [449, 209] on icon at bounding box center [449, 211] width 244 height 37
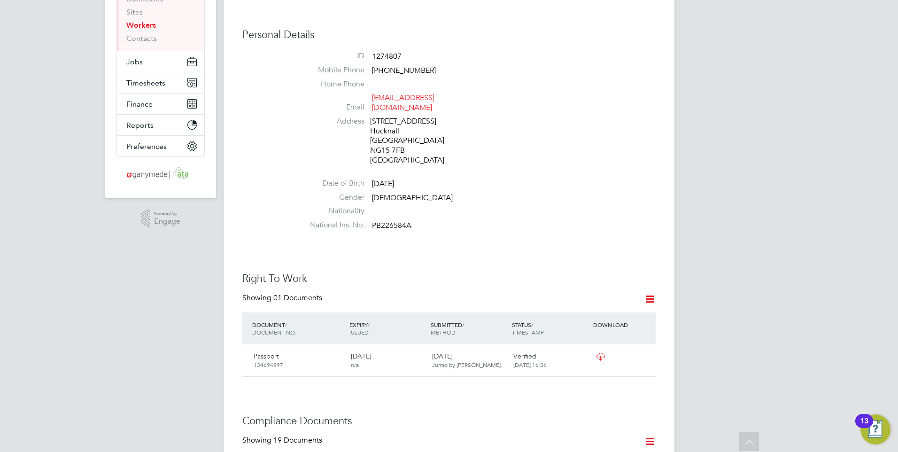
scroll to position [0, 0]
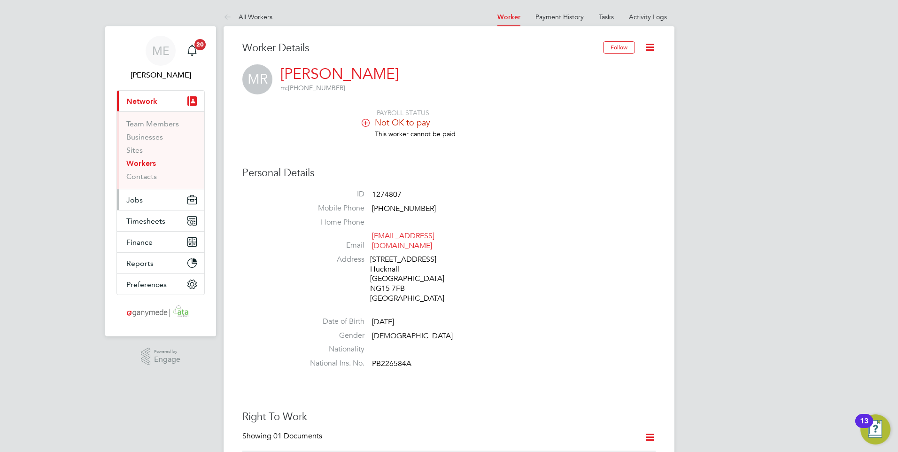
click at [146, 199] on button "Jobs" at bounding box center [160, 199] width 87 height 21
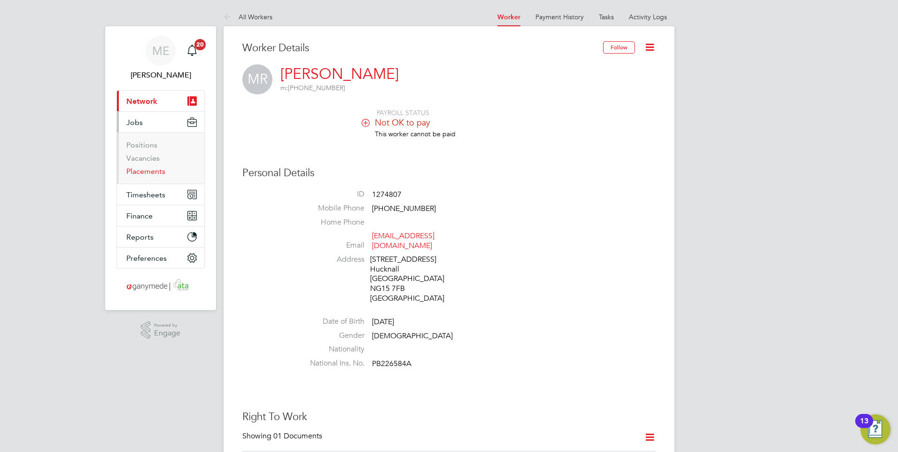
click at [142, 173] on link "Placements" at bounding box center [145, 171] width 39 height 9
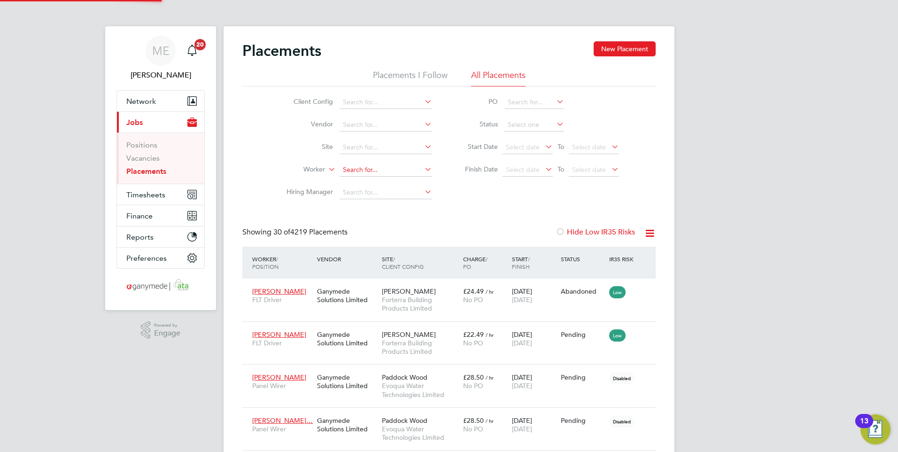
click at [356, 164] on input at bounding box center [386, 169] width 93 height 13
click at [399, 183] on b "Bona" at bounding box center [407, 183] width 16 height 8
type input "[PERSON_NAME]"
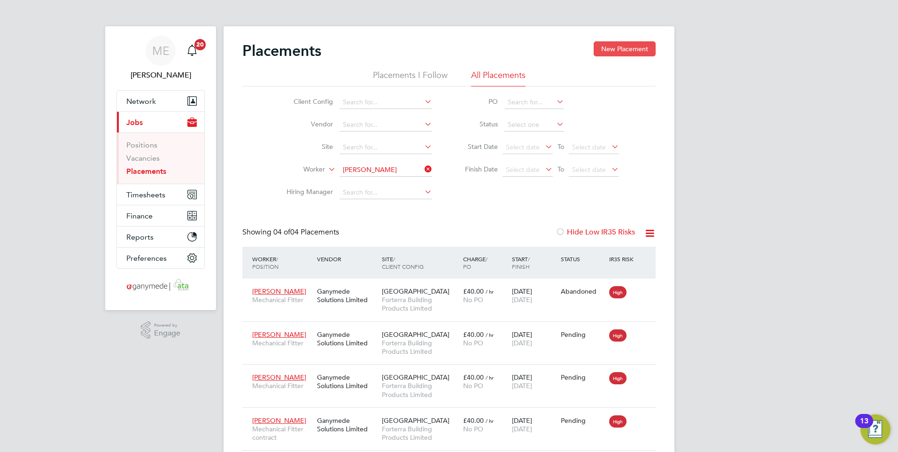
click at [617, 45] on button "New Placement" at bounding box center [625, 48] width 62 height 15
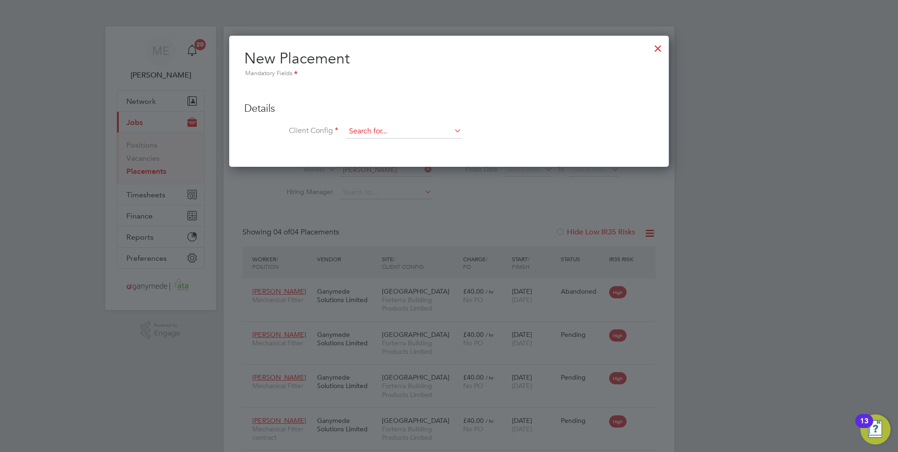
click at [383, 129] on input at bounding box center [404, 131] width 116 height 14
click at [380, 156] on li "Fort erra Building Products Limited" at bounding box center [403, 157] width 117 height 13
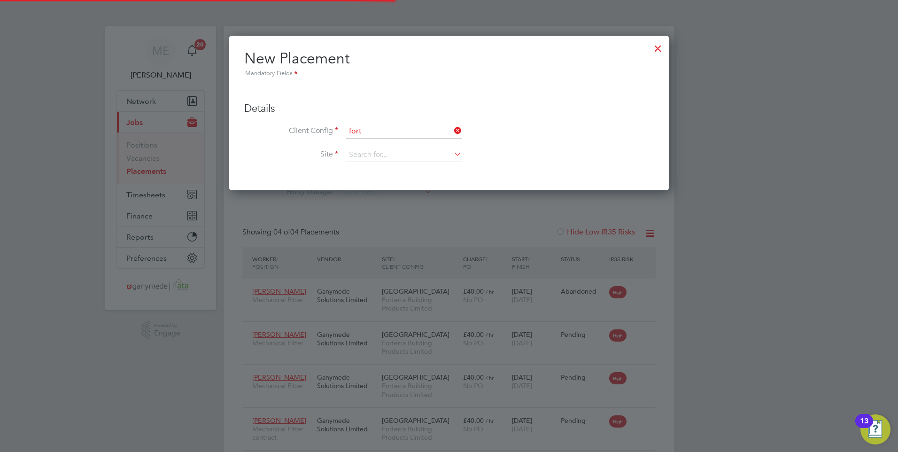
type input "Forterra Building Products Limited"
click at [376, 153] on input at bounding box center [404, 155] width 116 height 14
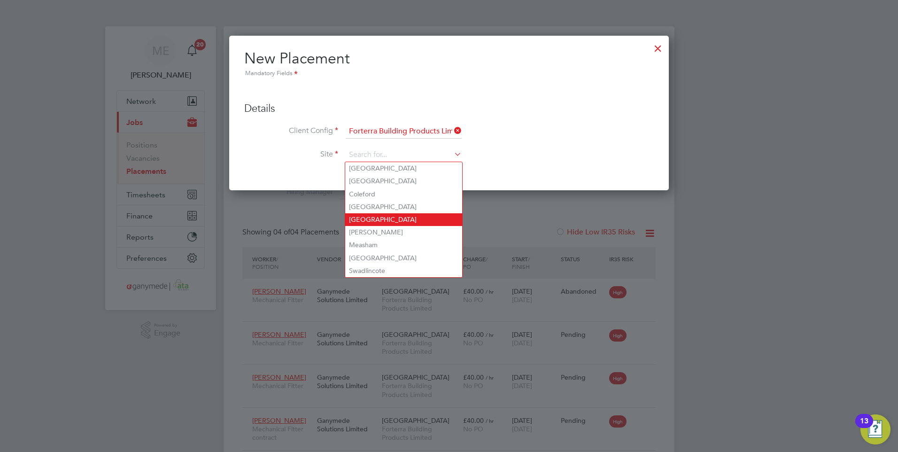
click at [363, 217] on li "[GEOGRAPHIC_DATA]" at bounding box center [403, 219] width 117 height 13
type input "[GEOGRAPHIC_DATA]"
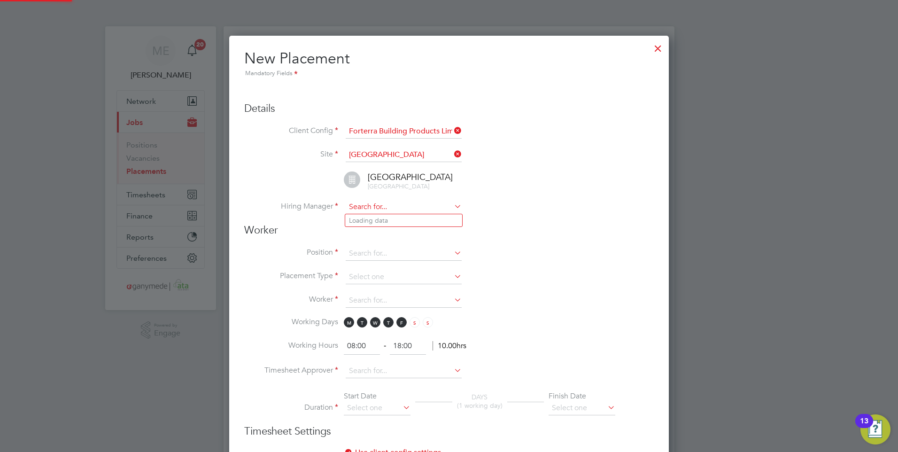
click at [365, 208] on input at bounding box center [404, 207] width 116 height 14
click at [365, 214] on li "Si mon Garami" at bounding box center [403, 220] width 117 height 13
type input "Simon Garami"
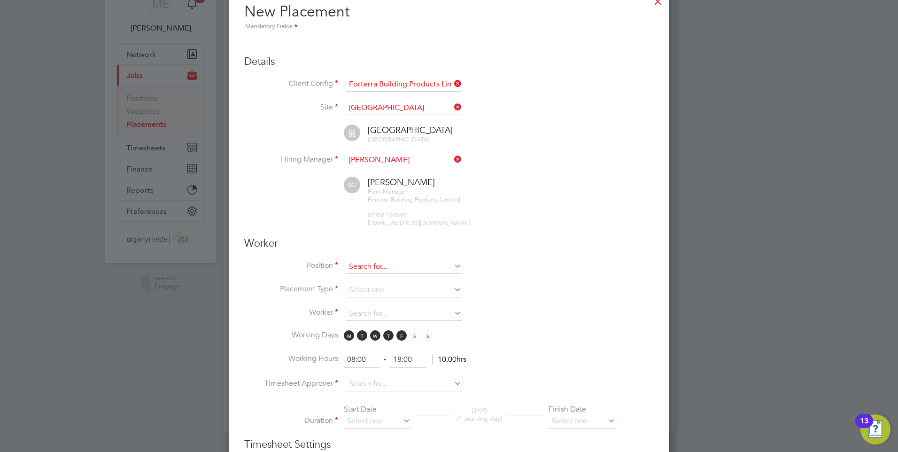
click at [362, 267] on input at bounding box center [404, 267] width 116 height 14
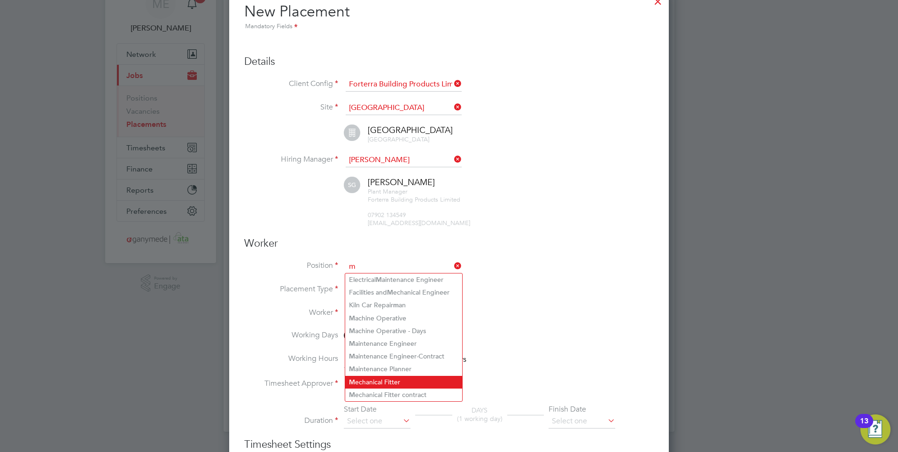
click at [359, 376] on li "M echanical Fitter" at bounding box center [403, 382] width 117 height 13
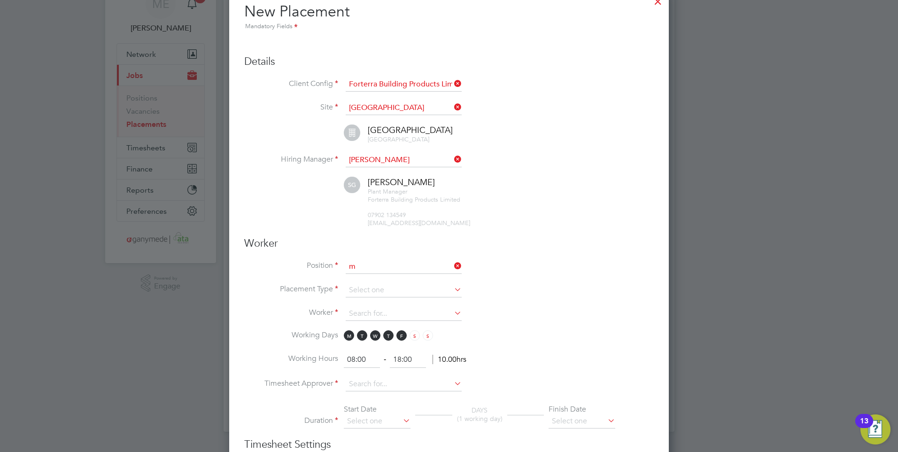
type input "Mechanical Fitter"
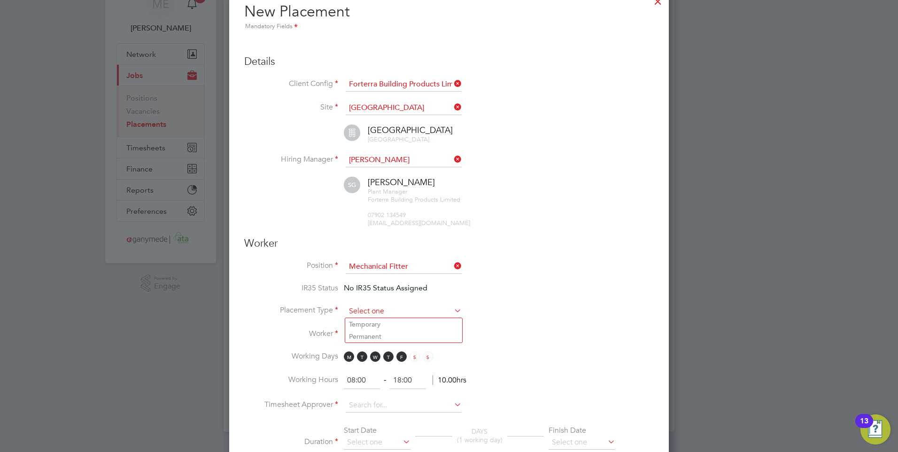
click at [374, 307] on input at bounding box center [404, 311] width 116 height 14
click at [370, 318] on ul "Temporary Permanent" at bounding box center [404, 330] width 118 height 25
click at [364, 305] on input at bounding box center [404, 311] width 116 height 14
click at [362, 323] on li "Temporary" at bounding box center [403, 324] width 117 height 12
type input "Temporary"
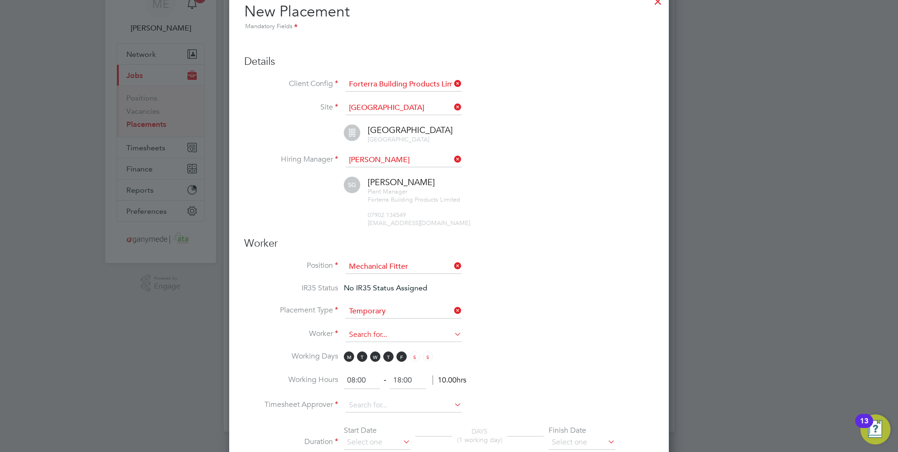
click at [357, 333] on input at bounding box center [404, 335] width 116 height 14
click at [361, 342] on li "Paul Bon ar (1173559)" at bounding box center [403, 348] width 117 height 13
type input "Paul Bonar (1173559)"
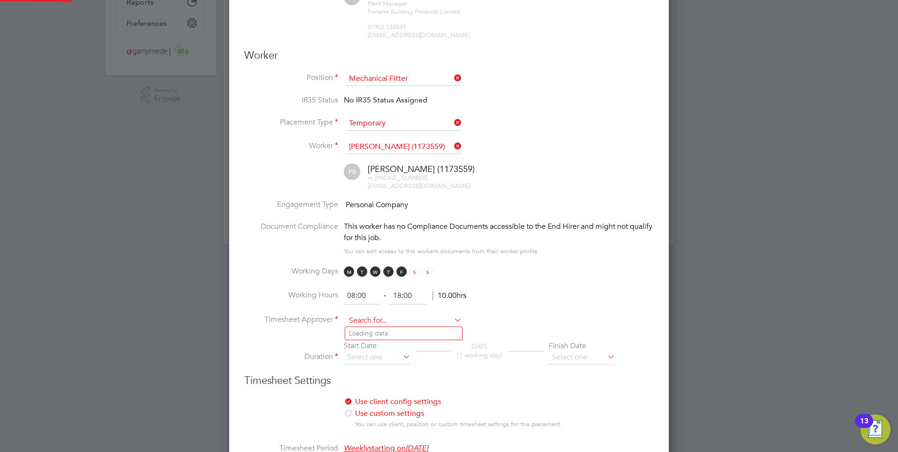
click at [362, 317] on input at bounding box center [404, 321] width 116 height 14
click at [365, 331] on b "Simon" at bounding box center [376, 333] width 54 height 8
type input "Simon Garami"
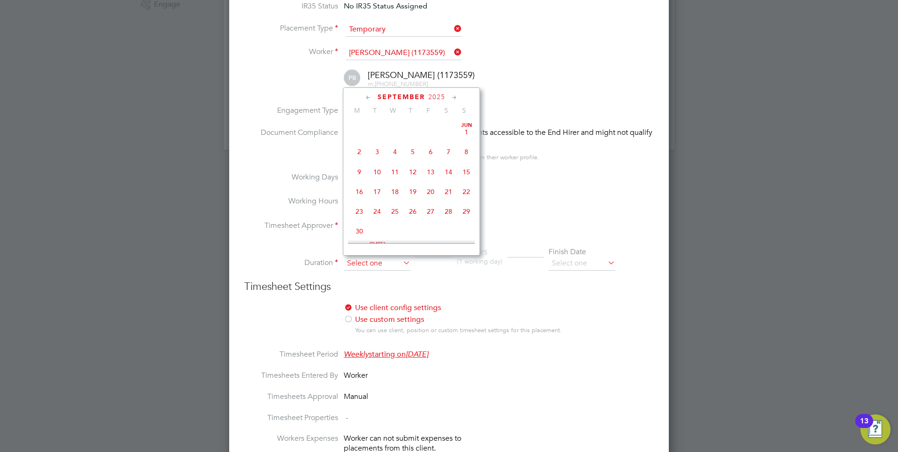
click at [355, 263] on input at bounding box center [377, 264] width 67 height 14
click at [359, 202] on span "29" at bounding box center [359, 197] width 18 height 18
type input "[DATE]"
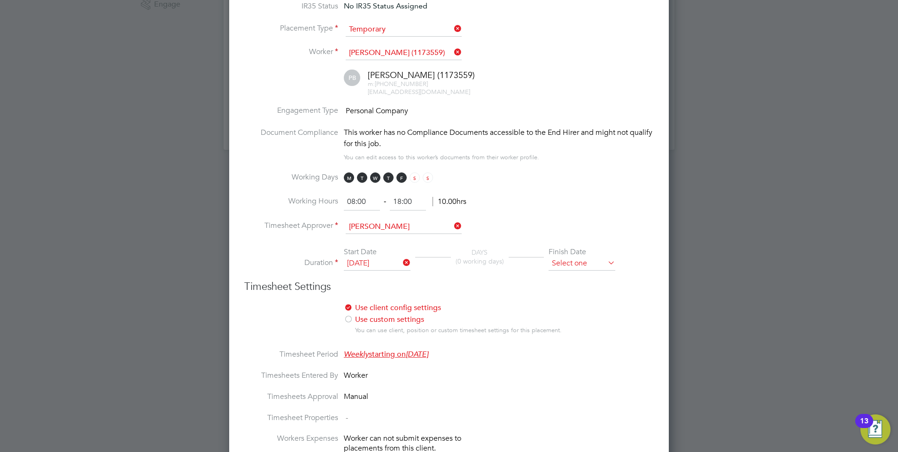
click at [569, 262] on input at bounding box center [582, 264] width 67 height 14
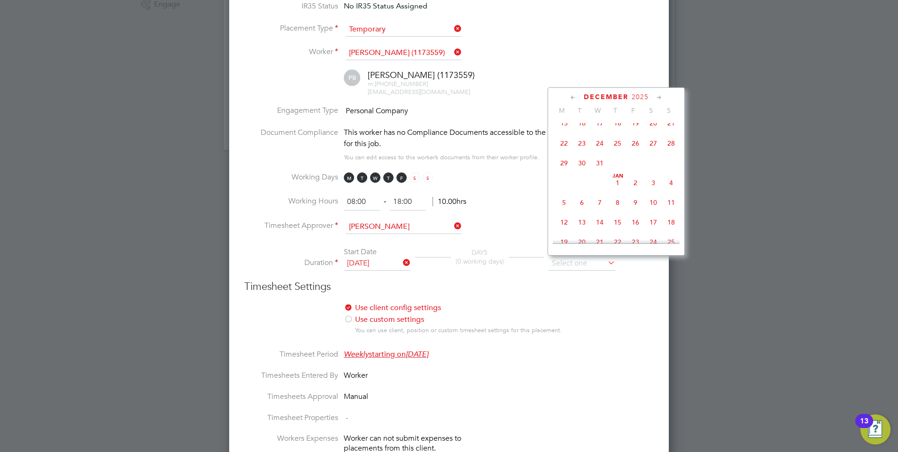
scroll to position [648, 0]
click at [599, 187] on span "31" at bounding box center [600, 178] width 18 height 18
type input "[DATE]"
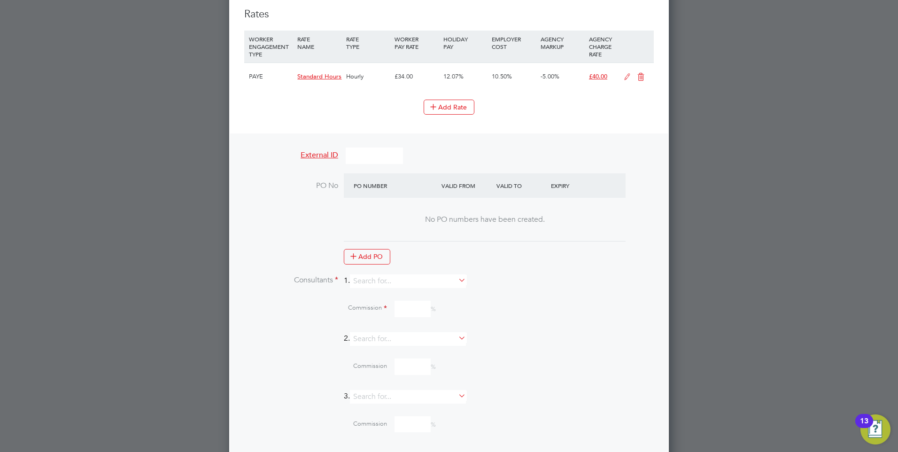
scroll to position [826, 0]
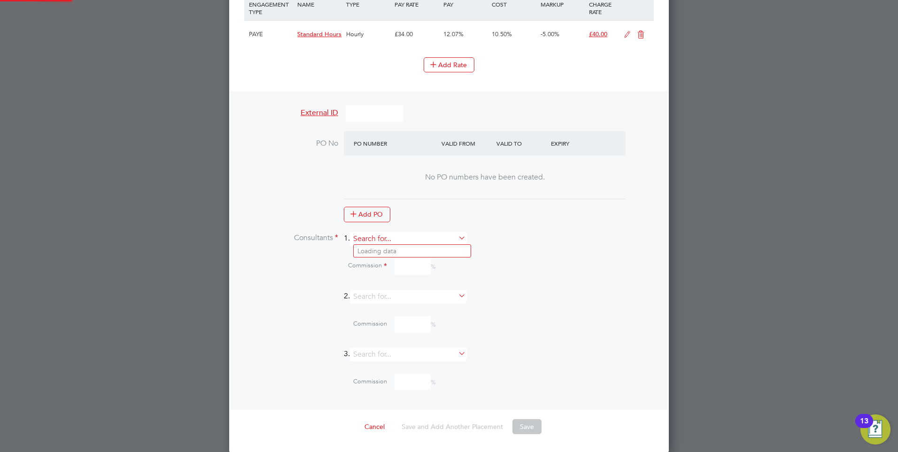
click at [382, 243] on input at bounding box center [408, 239] width 116 height 14
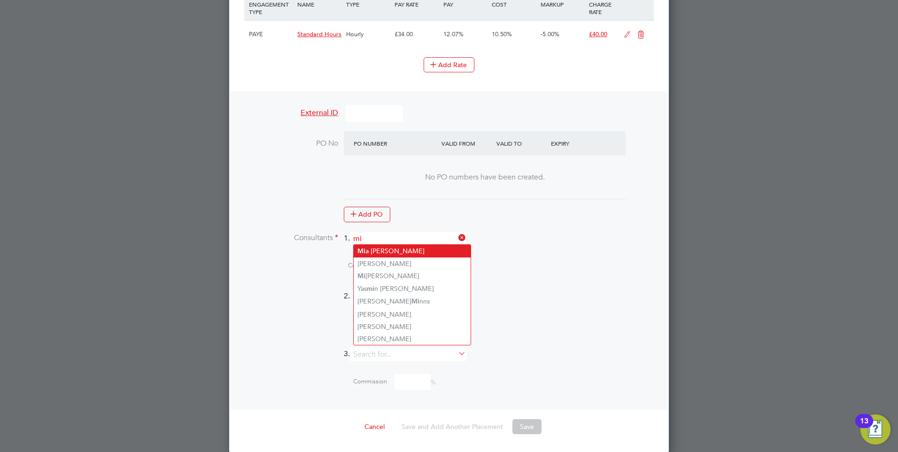
click at [384, 251] on li "Mi a Eckersley" at bounding box center [412, 251] width 117 height 13
type input "[PERSON_NAME]"
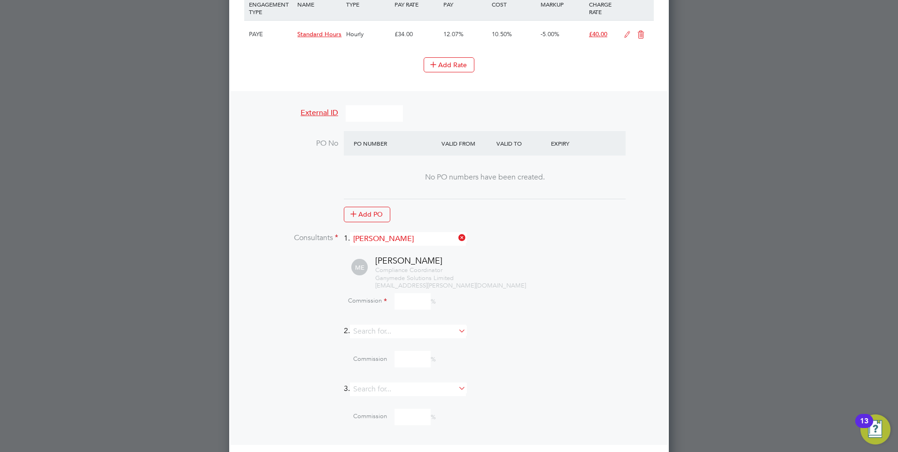
scroll to position [1278, 440]
click at [403, 293] on input at bounding box center [413, 301] width 36 height 16
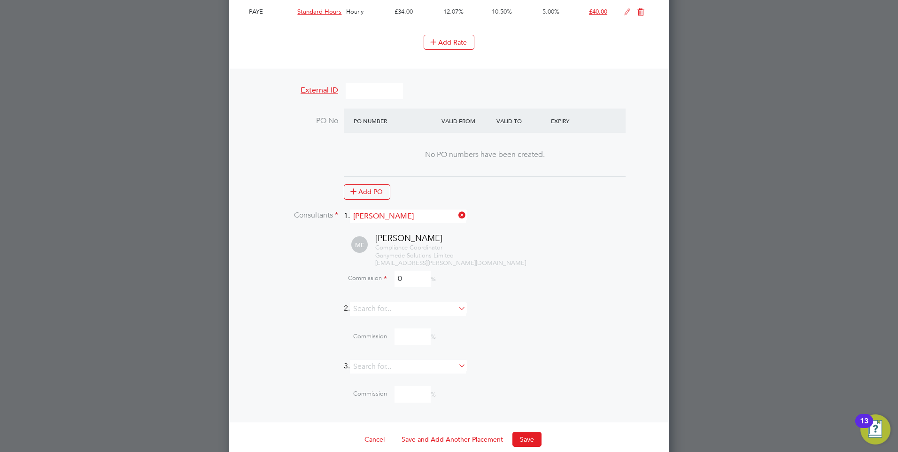
scroll to position [861, 0]
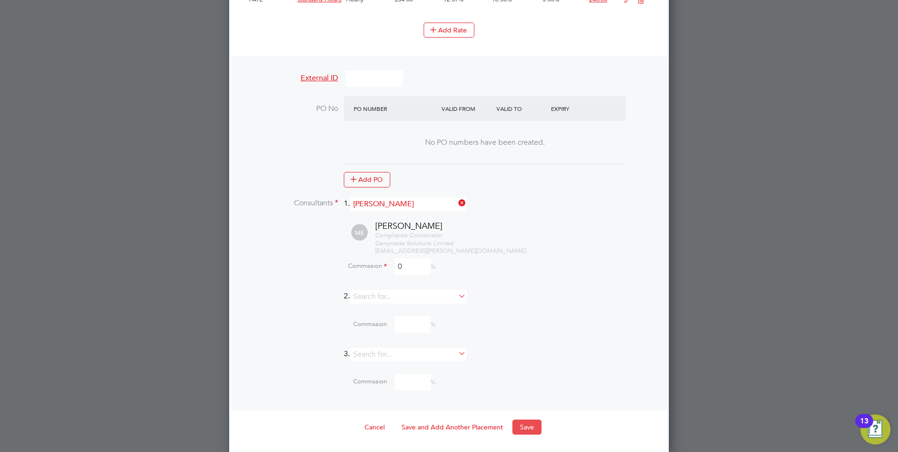
type input "0"
click at [526, 423] on button "Save" at bounding box center [527, 427] width 29 height 15
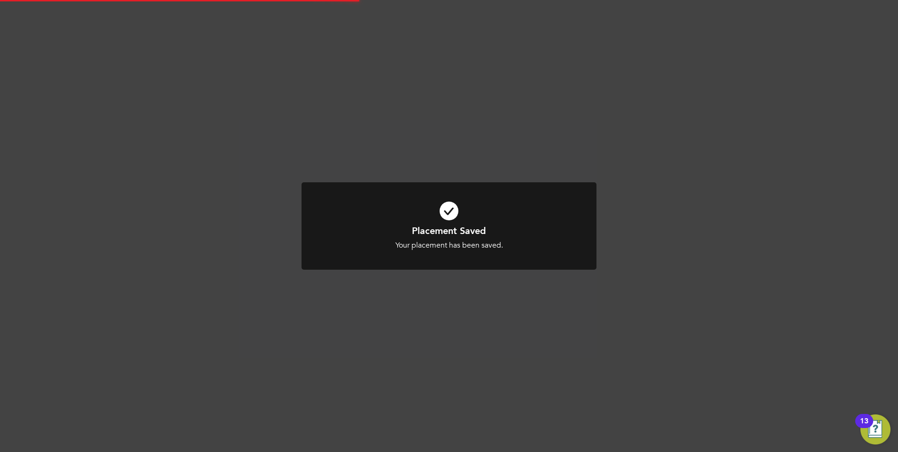
scroll to position [5, 5]
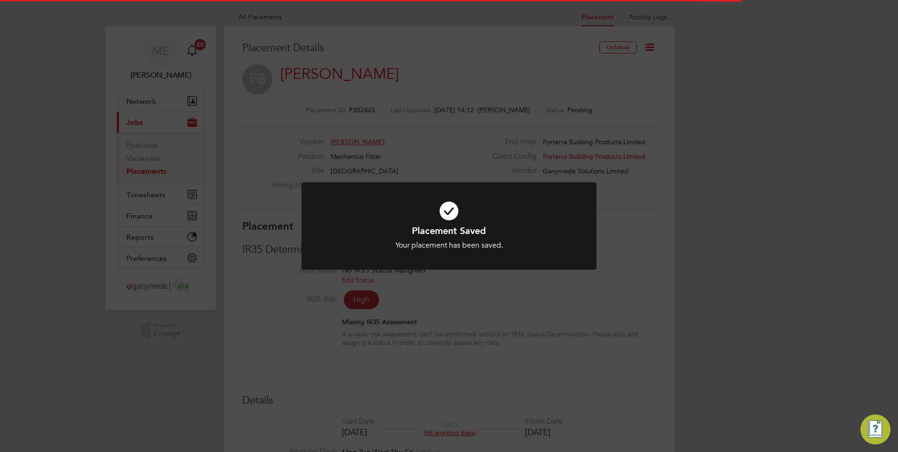
click at [590, 297] on div "Placement Saved Your placement has been saved. Cancel Okay" at bounding box center [449, 226] width 898 height 452
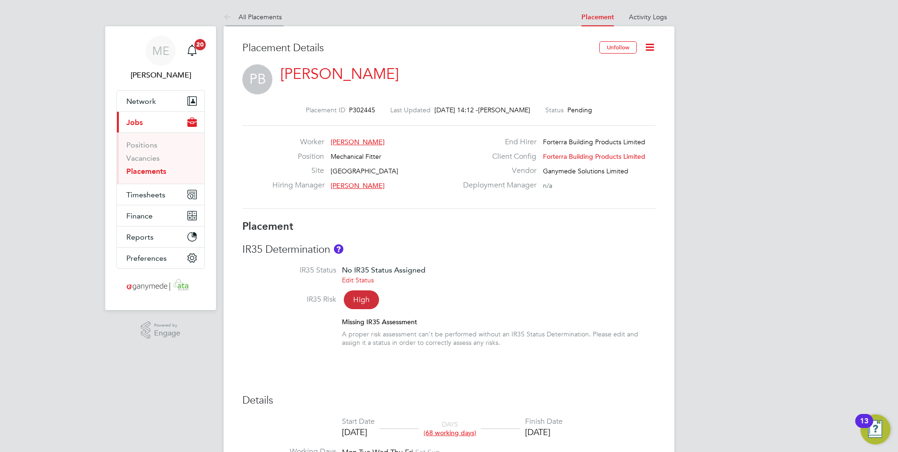
click at [225, 18] on icon at bounding box center [230, 18] width 12 height 12
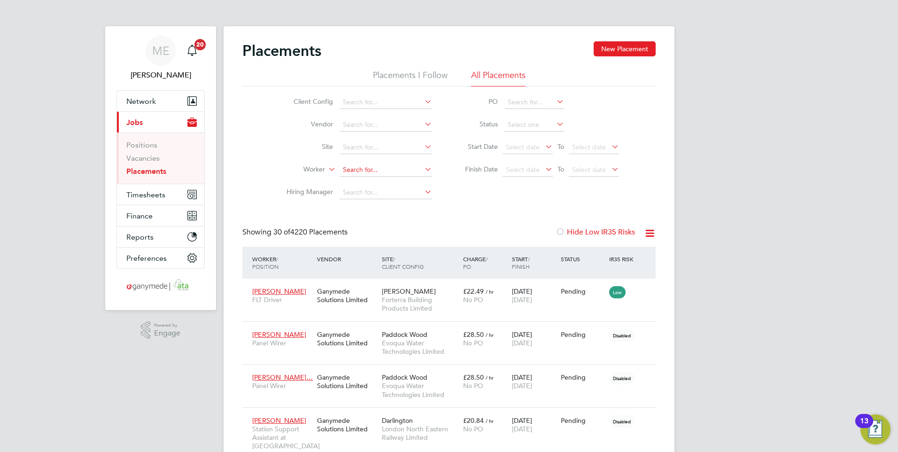
click at [353, 170] on input at bounding box center [386, 169] width 93 height 13
click at [399, 181] on b "Bo" at bounding box center [403, 183] width 8 height 8
type input "[PERSON_NAME]"
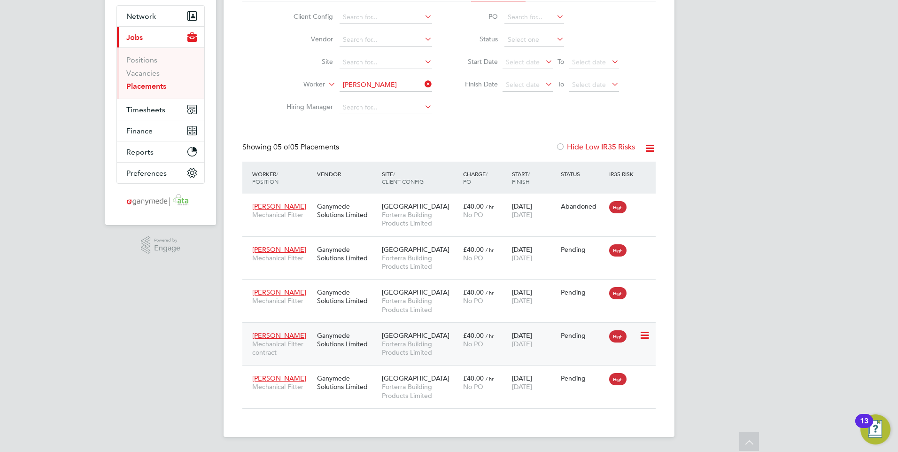
click at [440, 340] on span "Forterra Building Products Limited" at bounding box center [420, 348] width 77 height 17
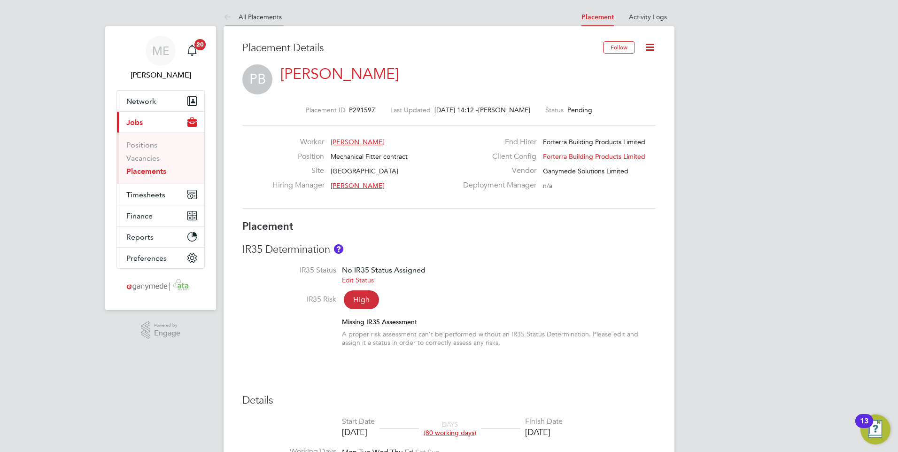
click at [226, 18] on icon at bounding box center [230, 18] width 12 height 12
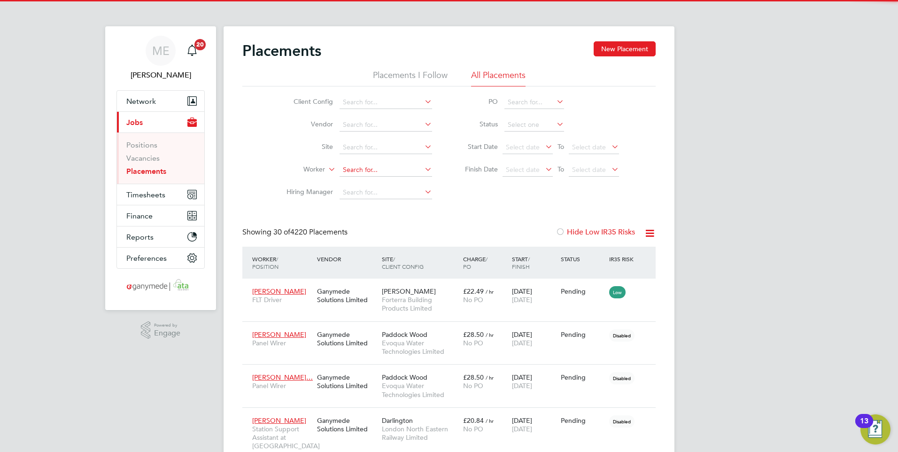
click at [355, 172] on input at bounding box center [386, 169] width 93 height 13
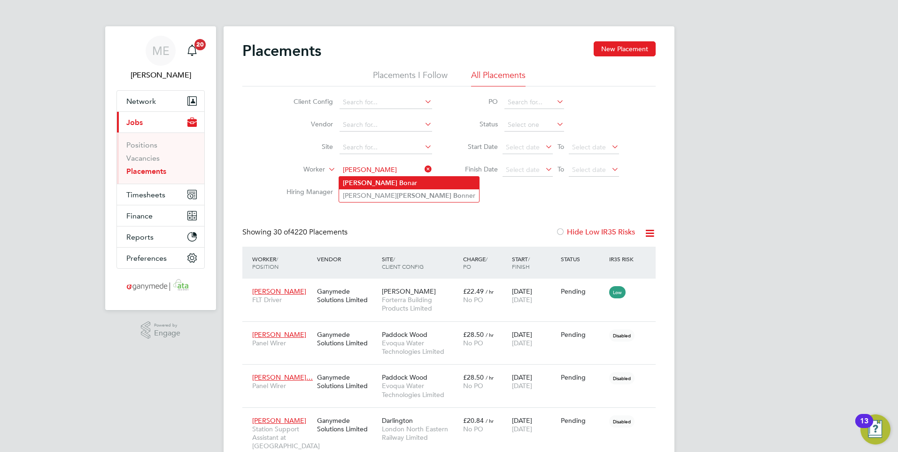
click at [399, 180] on b "Bo" at bounding box center [403, 183] width 8 height 8
type input "[PERSON_NAME]"
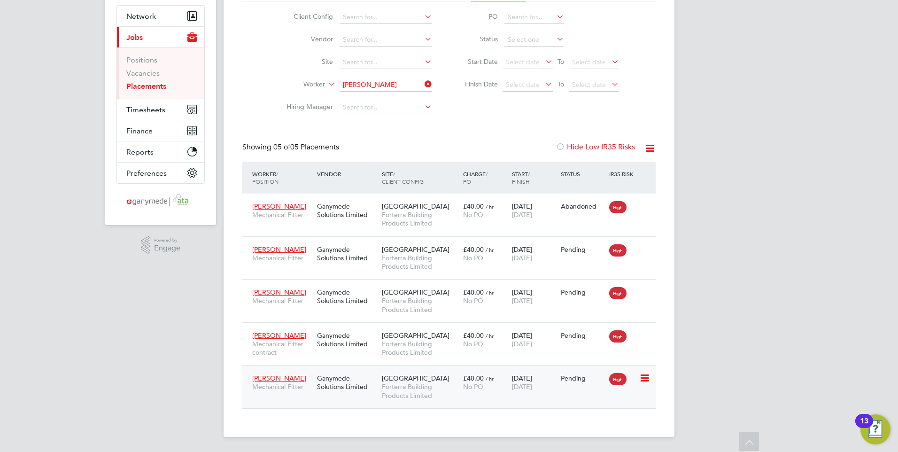
click at [457, 389] on span "Forterra Building Products Limited" at bounding box center [420, 390] width 77 height 17
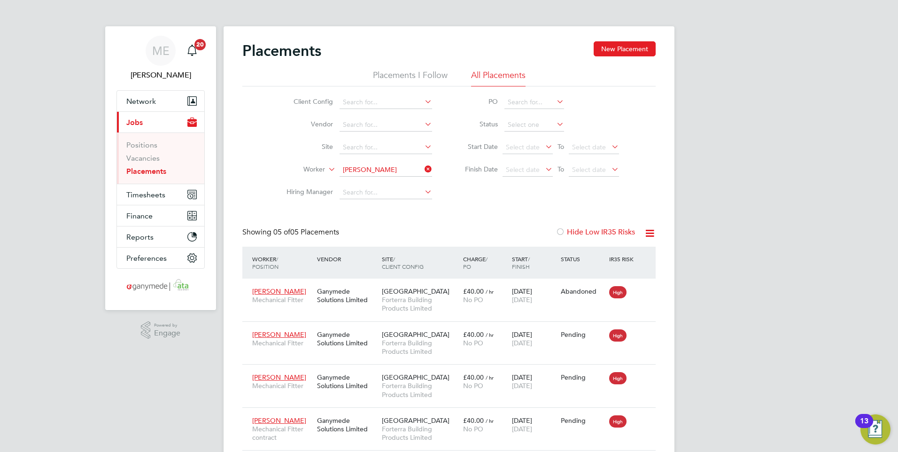
click at [423, 168] on icon at bounding box center [423, 169] width 0 height 13
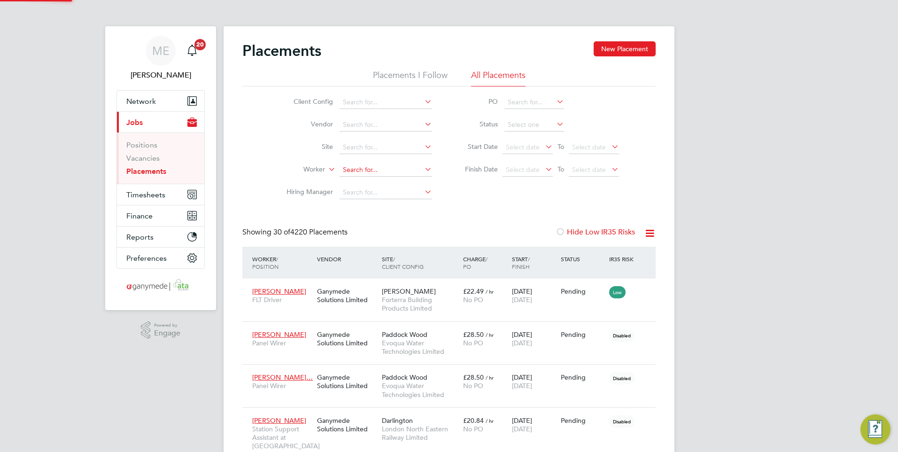
scroll to position [27, 65]
click at [381, 171] on input at bounding box center [386, 169] width 93 height 13
click at [357, 294] on b "Nath" at bounding box center [350, 298] width 15 height 8
type input "[PERSON_NAME]"
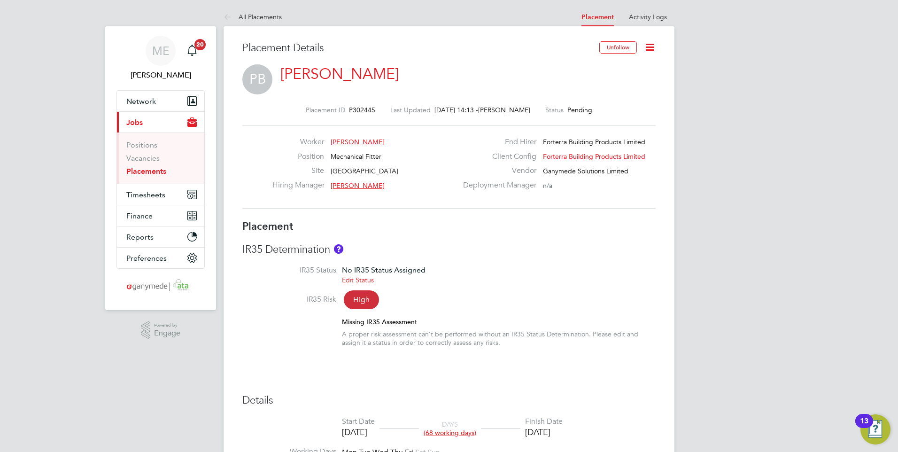
click at [649, 44] on icon at bounding box center [650, 47] width 12 height 12
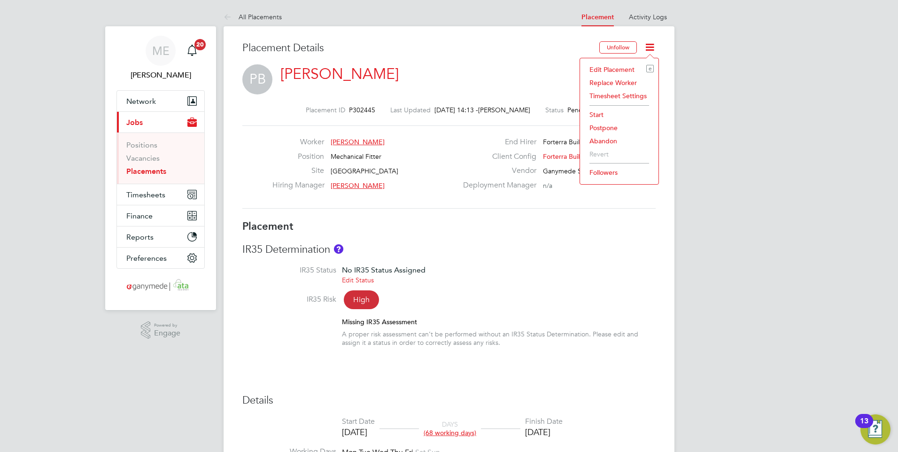
click at [603, 65] on li "Edit Placement e" at bounding box center [619, 69] width 69 height 13
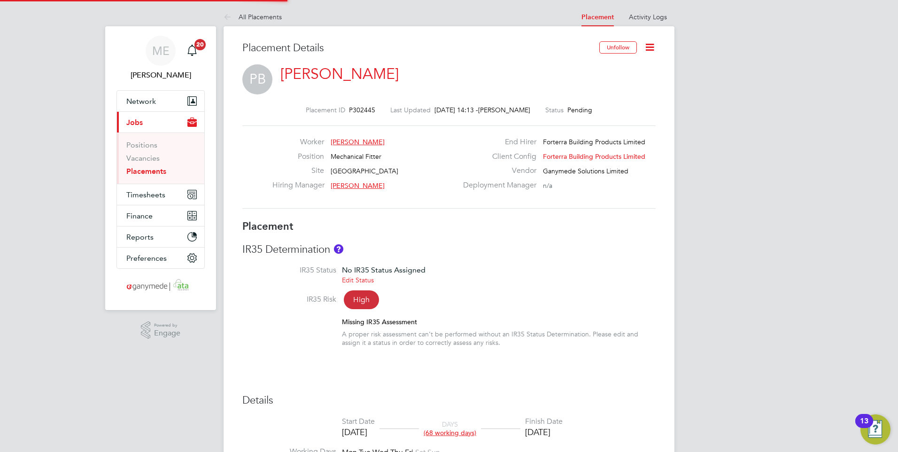
type input "Simon Garami"
type input "[DATE]"
type input "08:00"
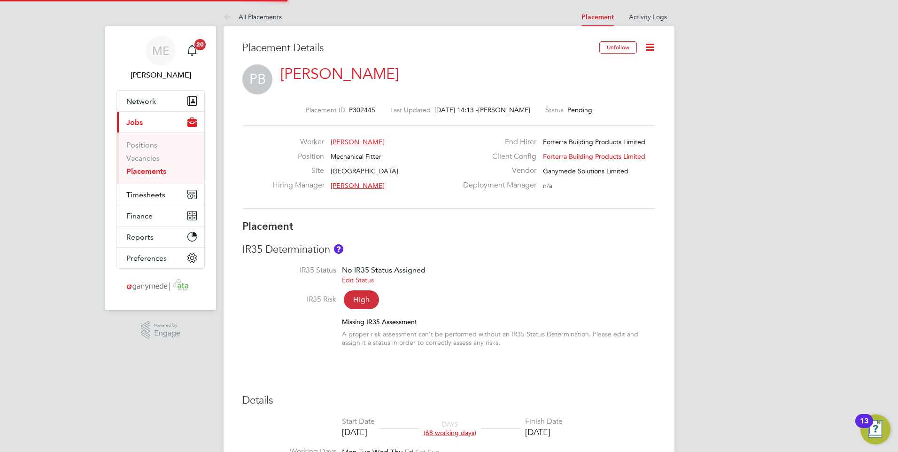
type input "18:00"
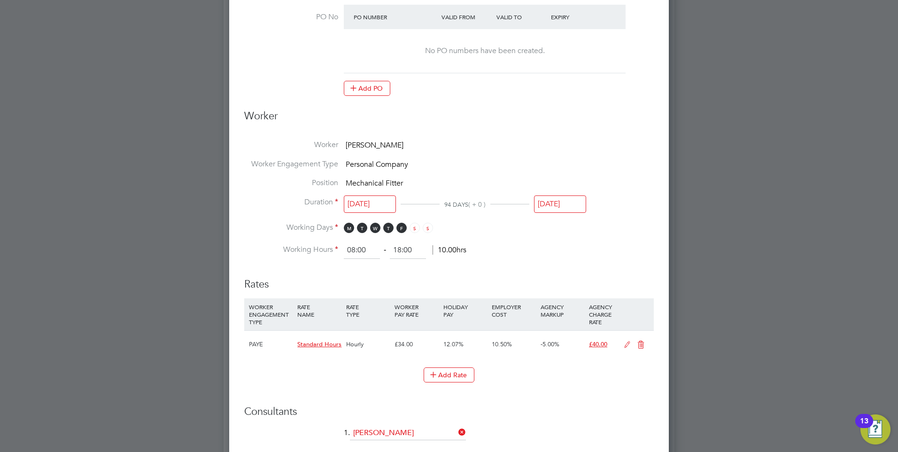
click at [629, 342] on icon at bounding box center [628, 345] width 12 height 8
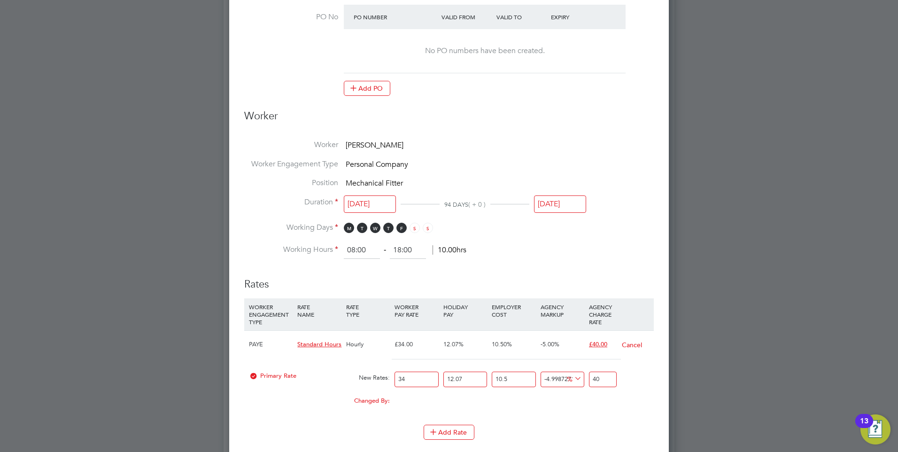
click at [406, 376] on input "34" at bounding box center [417, 380] width 44 height 16
type input "3"
type input "3.5294117647058822"
type input "35"
type input "41.1764705882353"
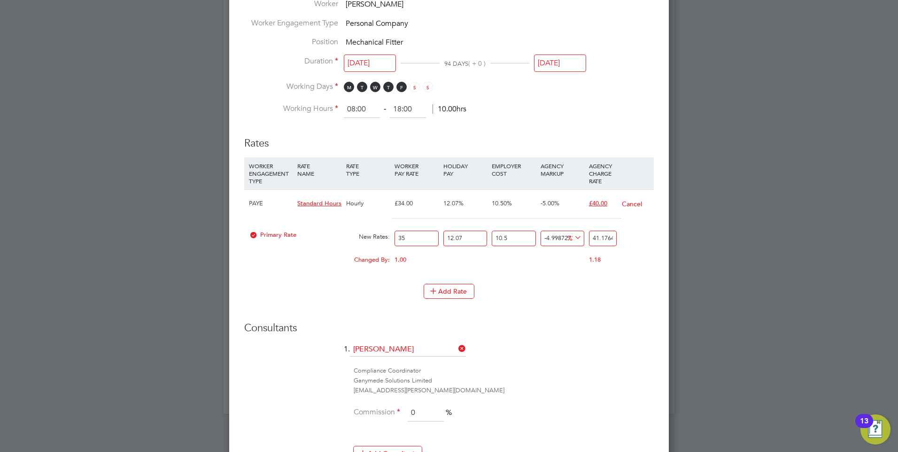
type input "35"
click at [346, 282] on li "WORKER ENGAGEMENT TYPE RATE NAME RATE TYPE WORKER PAY RATE HOLIDAY PAY EMPLOYER…" at bounding box center [449, 220] width 410 height 126
drag, startPoint x: 608, startPoint y: 238, endPoint x: 588, endPoint y: 235, distance: 20.4
click at [588, 235] on div "41.1764705882353" at bounding box center [603, 238] width 32 height 25
type input "149287714454.6154"
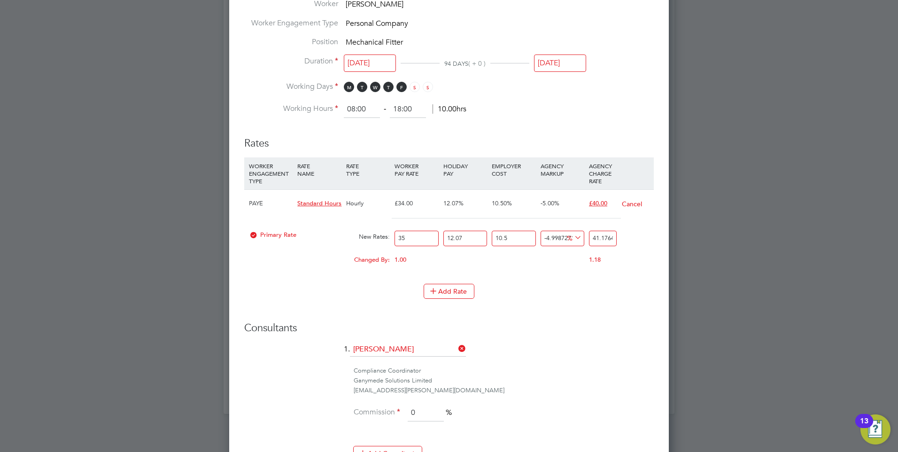
type input "64705882353"
drag, startPoint x: 606, startPoint y: 237, endPoint x: 575, endPoint y: 237, distance: 31.0
click at [575, 237] on div "Primary Rate New Rates: 35 12.07 n/a 10.5 n/a 149287714454.6154 64705882309.656…" at bounding box center [449, 238] width 410 height 25
type input "13571510.54975971"
type input "5882353"
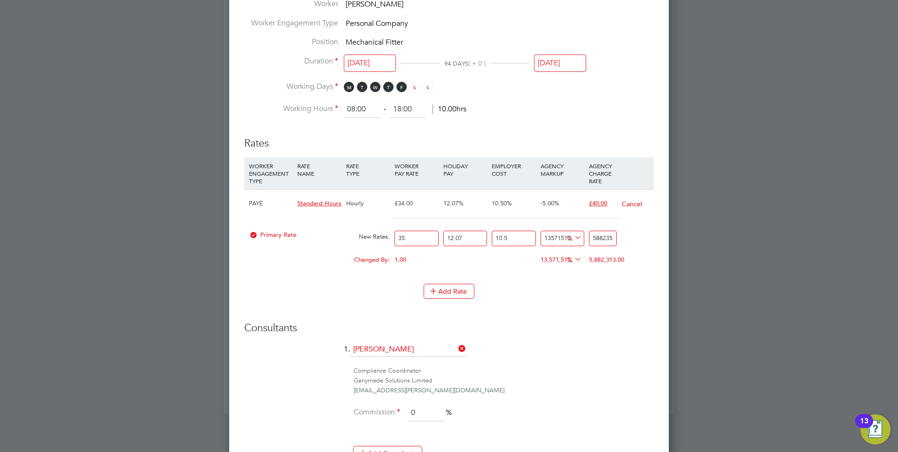
drag, startPoint x: 607, startPoint y: 237, endPoint x: 569, endPoint y: 236, distance: 37.6
click at [569, 236] on div "Primary Rate New Rates: 35 12.07 n/a 10.5 n/a 13571510.54975971 5882309.6569275…" at bounding box center [449, 238] width 410 height 25
type input "714.4323409467569"
type input "353"
drag, startPoint x: 606, startPoint y: 237, endPoint x: 552, endPoint y: 237, distance: 54.5
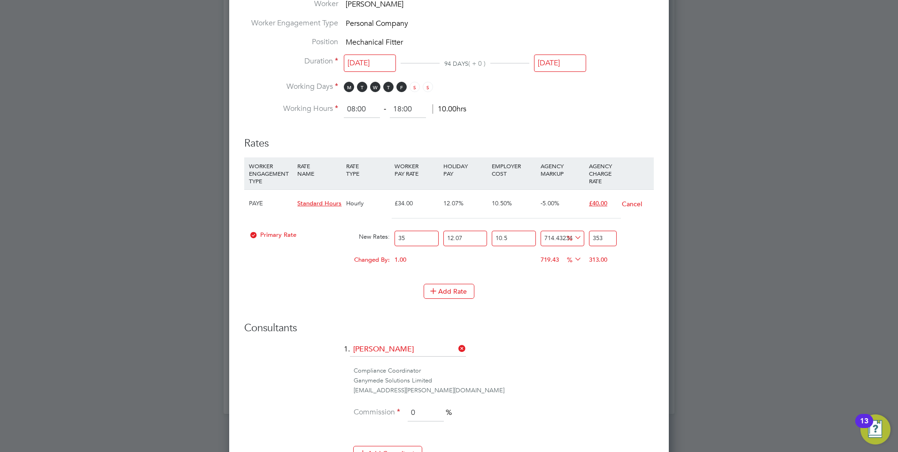
click at [552, 237] on div "Primary Rate New Rates: 35 12.07 n/a 10.5 n/a 714.4323409467569 309.6569275 % 3…" at bounding box center [449, 238] width 410 height 25
type input "353.00000000000006"
drag, startPoint x: 549, startPoint y: 238, endPoint x: 539, endPoint y: 238, distance: 9.9
click at [539, 238] on div "714.4323409467569 309.65692750000005 %" at bounding box center [562, 238] width 48 height 25
type input ".4323409467569"
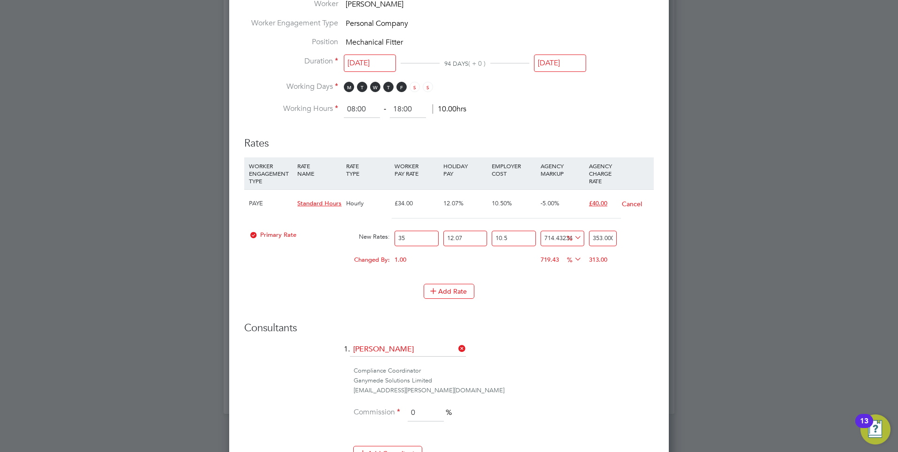
type input "43.53046235000003"
drag, startPoint x: 562, startPoint y: 238, endPoint x: 536, endPoint y: 234, distance: 27.0
click at [536, 234] on div "Primary Rate New Rates: 35 12.07 n/a 10.5 n/a .4323409467569 0.18738985000003 %…" at bounding box center [449, 238] width 410 height 25
type input "09467569"
type input "4103578.638730025"
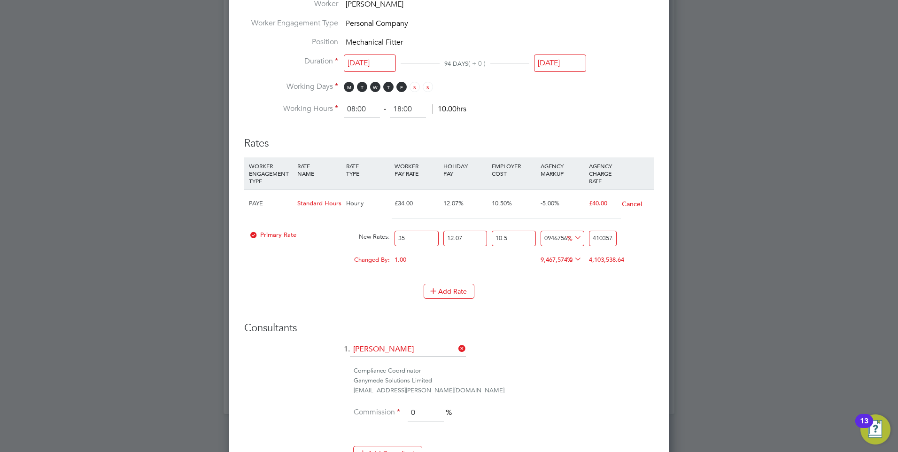
drag, startPoint x: 560, startPoint y: 235, endPoint x: 532, endPoint y: 235, distance: 28.2
click at [532, 235] on div "Primary Rate New Rates: 35 12.07 n/a 10.5 n/a 09467569 4103535.295657525 % 4103…" at bounding box center [449, 238] width 410 height 25
type input "569"
type input "289.965155025"
drag, startPoint x: 560, startPoint y: 236, endPoint x: 537, endPoint y: 237, distance: 22.1
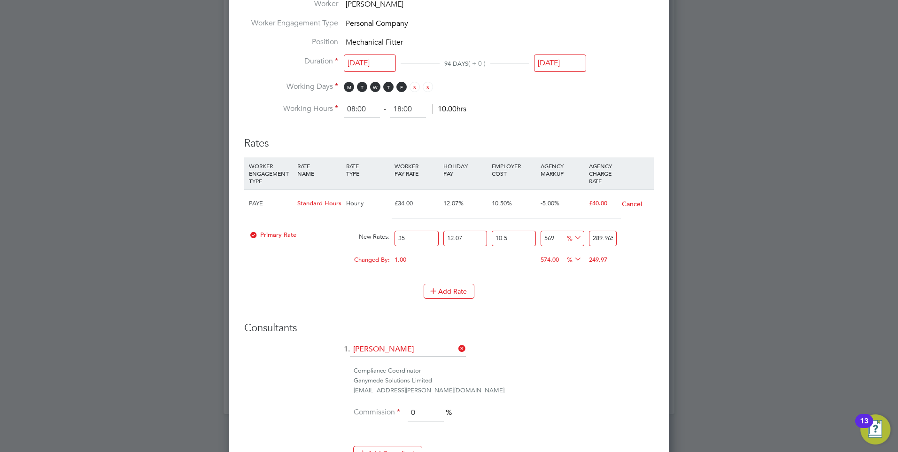
click at [523, 235] on div "Primary Rate New Rates: 35 12.07 n/a 10.5 n/a 569 246.622082525 % 289.965155025" at bounding box center [449, 238] width 410 height 25
type input "0"
type input "43.3430725"
drag, startPoint x: 614, startPoint y: 238, endPoint x: 589, endPoint y: 238, distance: 24.4
click at [589, 238] on input "43.3430725" at bounding box center [603, 239] width 28 height 16
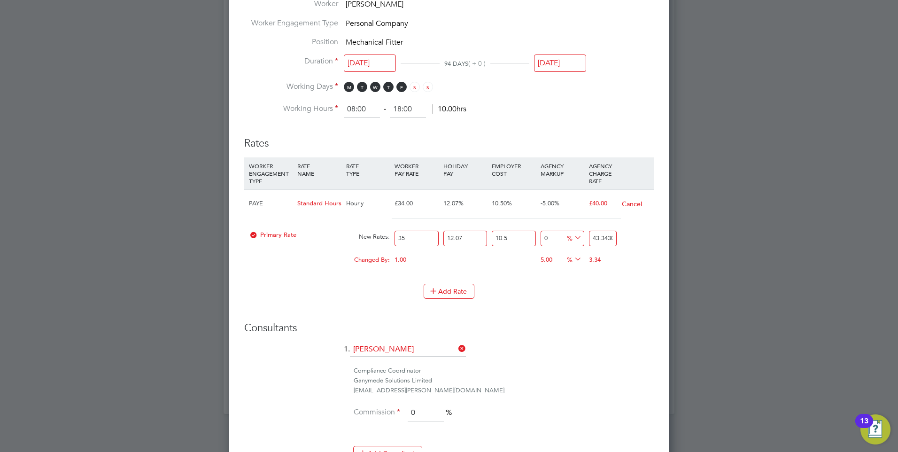
type input "1572.7009835308745"
type input "725"
drag, startPoint x: 598, startPoint y: 238, endPoint x: 585, endPoint y: 238, distance: 12.7
click at [585, 238] on div "Primary Rate New Rates: 35 12.07 n/a 10.5 n/a 1572.7009835308745 681.6569275 % …" at bounding box center [449, 238] width 410 height 25
type input "725"
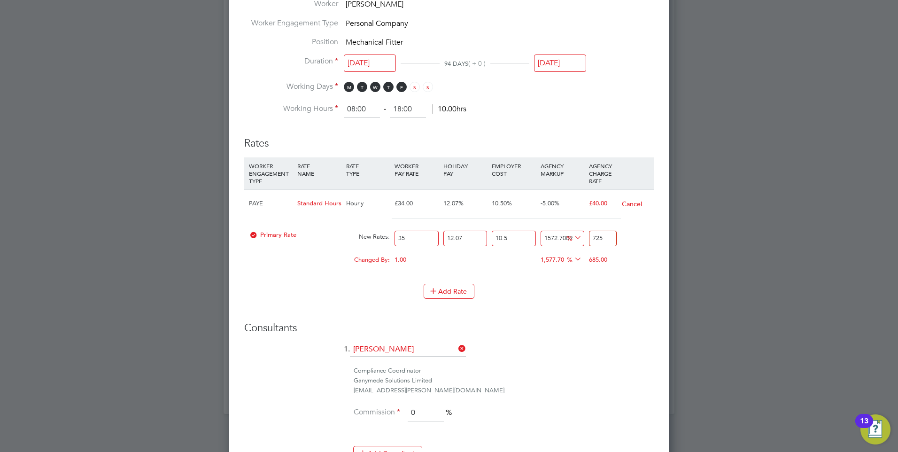
click at [417, 238] on input "35" at bounding box center [417, 239] width 44 height 16
type input "35.00"
drag, startPoint x: 613, startPoint y: 238, endPoint x: 579, endPoint y: 235, distance: 33.5
click at [579, 235] on div "Primary Rate New Rates: 35.00 12.07 n/a 10.5 n/a 1572.7009835308745 681.6569275…" at bounding box center [449, 238] width 410 height 25
type input "-90.77130491845034"
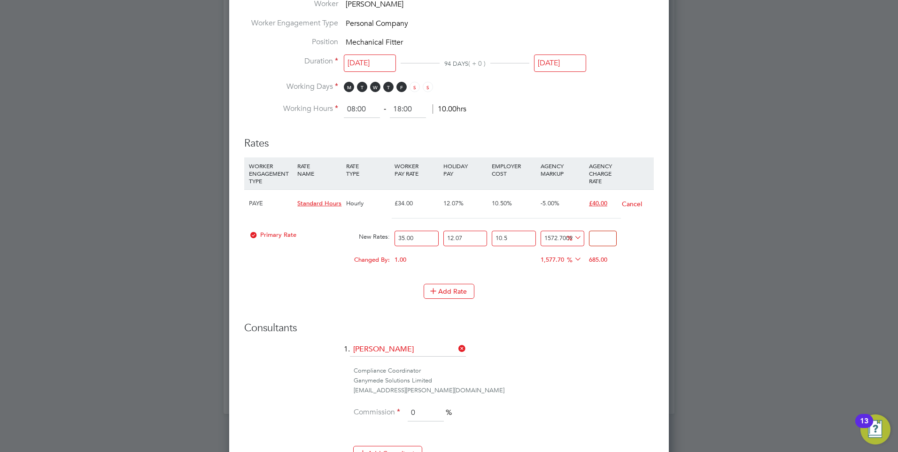
type input "4"
type input "-7.713049184503475"
type input "40.00"
click at [604, 281] on li "WORKER ENGAGEMENT TYPE RATE NAME RATE TYPE WORKER PAY RATE HOLIDAY PAY EMPLOYER…" at bounding box center [449, 220] width 410 height 126
click at [552, 237] on input "-7.713049184503475" at bounding box center [563, 239] width 44 height 16
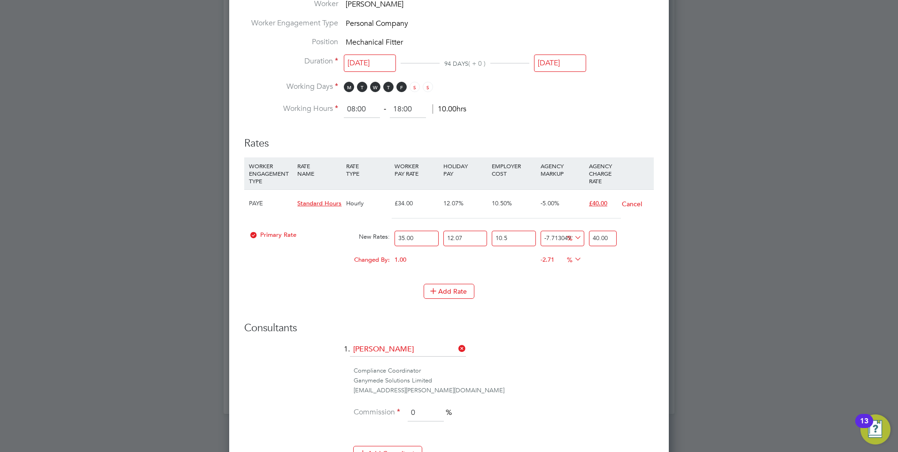
drag, startPoint x: 560, startPoint y: 238, endPoint x: 546, endPoint y: 236, distance: 13.8
click at [546, 236] on input "-7.713049184503475" at bounding box center [563, 239] width 44 height 16
type input "-3049184503475"
type input "-1321610249956.5913"
drag, startPoint x: 561, startPoint y: 236, endPoint x: 540, endPoint y: 235, distance: 21.6
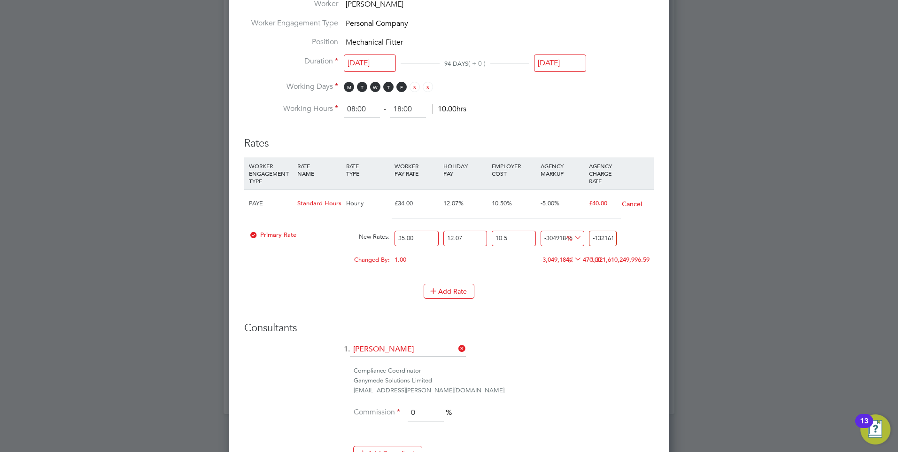
click at [540, 235] on div "-3049184503475 -1321610249999.9343 %" at bounding box center [562, 238] width 48 height 25
type input "184503475"
type input "79969518.27734187"
drag, startPoint x: 560, startPoint y: 237, endPoint x: 539, endPoint y: 237, distance: 20.7
click at [539, 237] on div "184503475 79969474.93426937 %" at bounding box center [562, 238] width 48 height 25
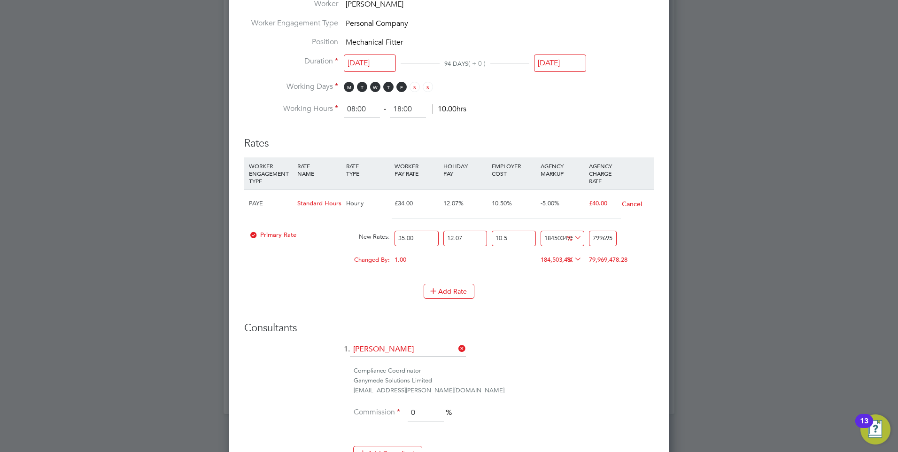
type input "3475"
type input "1549.514841875"
drag, startPoint x: 560, startPoint y: 238, endPoint x: 537, endPoint y: 233, distance: 23.1
click at [537, 233] on div "Primary Rate New Rates: 35.00 12.07 n/a 10.5 n/a 3475 1506.171769375 % 1549.514…" at bounding box center [449, 238] width 410 height 25
type input "1"
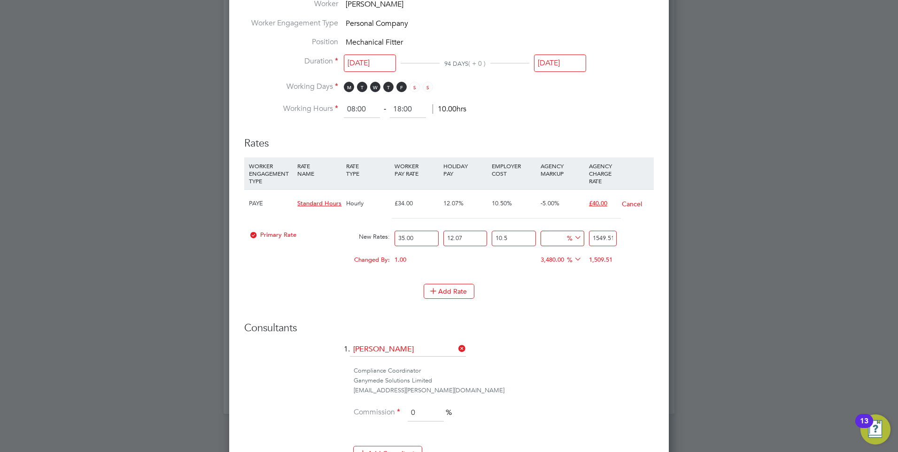
type input "43.776503225"
type input "14"
type input "49.41110265"
type input "14.2"
type input "49.497788795"
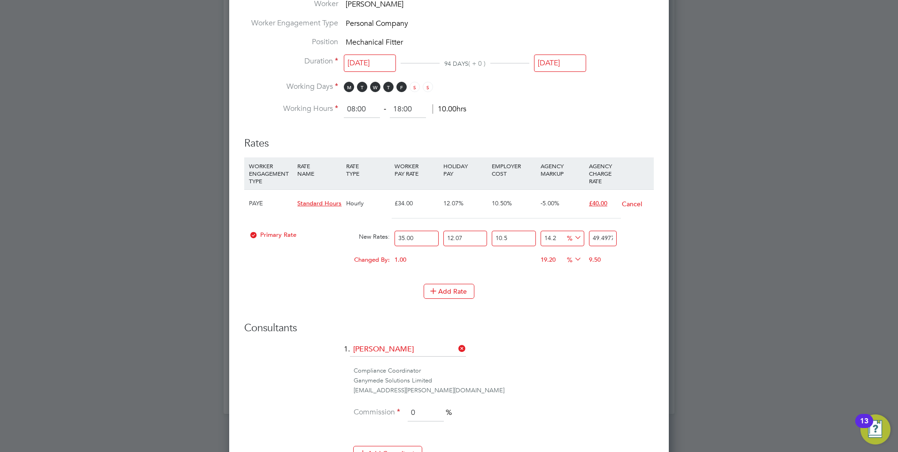
type input "14.29"
type input "49.53679756025"
click at [574, 270] on div "Changed By: 1.00 0.00 0.00 19.29 8.29842406025 % 9.54" at bounding box center [449, 262] width 410 height 23
drag, startPoint x: 614, startPoint y: 237, endPoint x: 598, endPoint y: 237, distance: 16.4
click at [598, 237] on input "49.53679756025" at bounding box center [603, 239] width 28 height 16
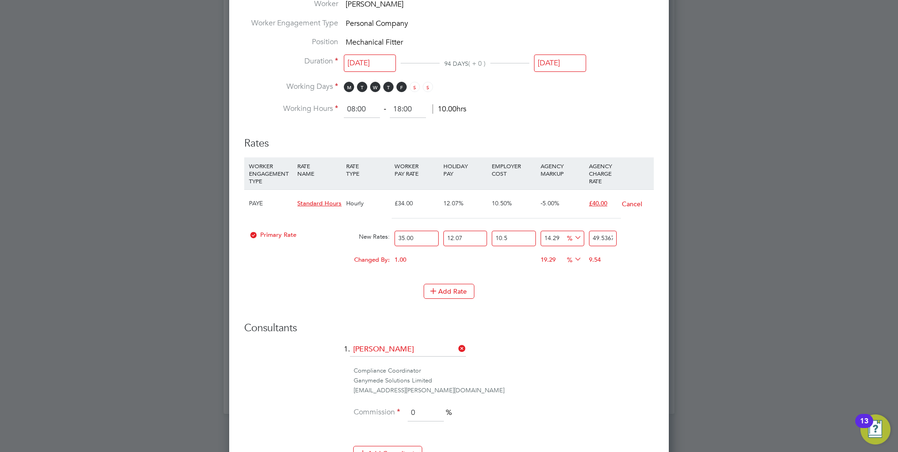
type input "114795695.79874039"
type input "49756025"
drag, startPoint x: 612, startPoint y: 236, endPoint x: 572, endPoint y: 234, distance: 39.5
click at [572, 234] on div "Primary Rate New Rates: 35.00 12.07 n/a 10.5 n/a 114795695.79874039 49755981.65…" at bounding box center [449, 238] width 410 height 25
type input "-42.32065574031467"
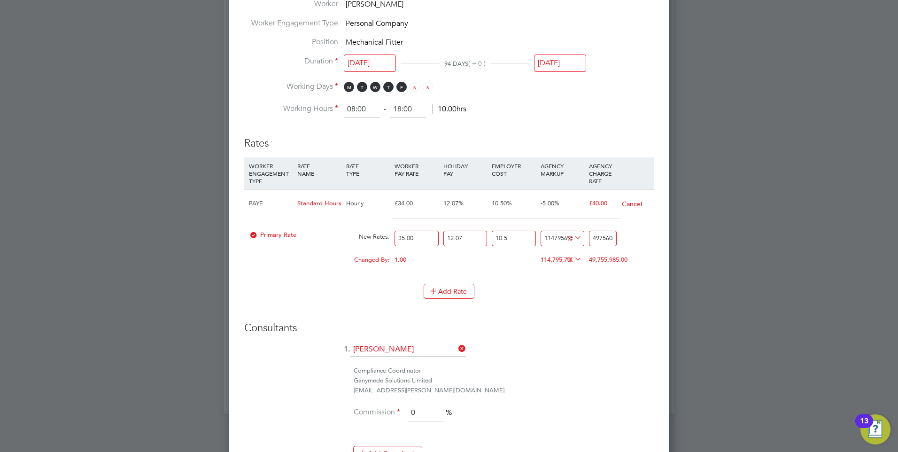
type input "25"
drag, startPoint x: 604, startPoint y: 239, endPoint x: 586, endPoint y: 235, distance: 18.7
click at [586, 235] on div "Primary Rate New Rates: 35.00 12.07 n/a 10.5 n/a -42.32065574031467 -18.3430725…" at bounding box center [449, 238] width 410 height 25
type input "-90.77130491845034"
type input "4"
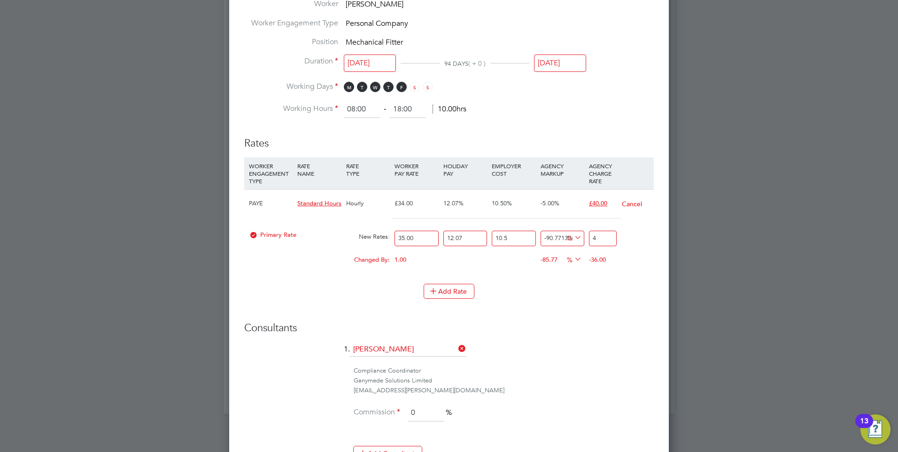
type input "-7.713049184503475"
type input "40.00"
click at [591, 290] on div "Add Rate" at bounding box center [449, 291] width 410 height 15
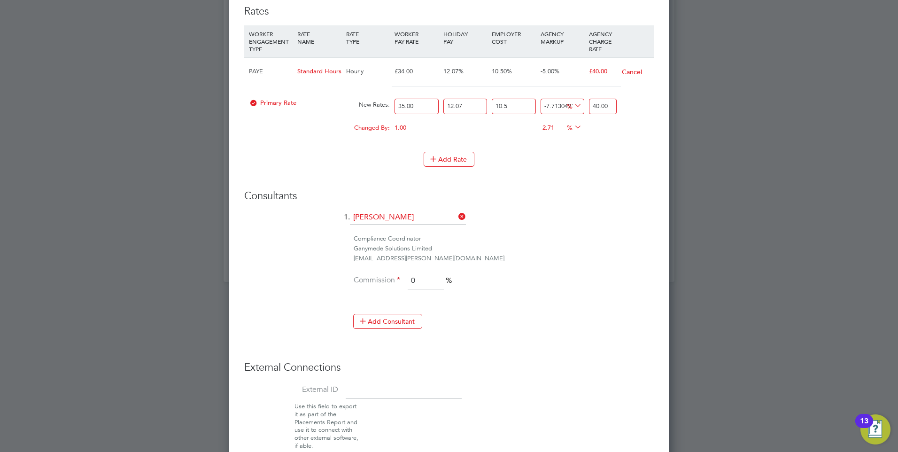
scroll to position [562, 0]
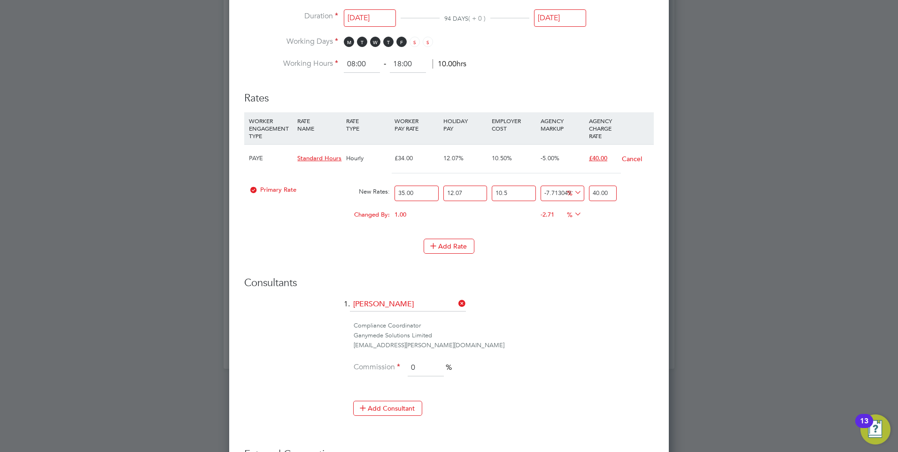
click at [573, 191] on icon at bounding box center [573, 192] width 0 height 13
click at [568, 200] on li "%" at bounding box center [574, 203] width 23 height 12
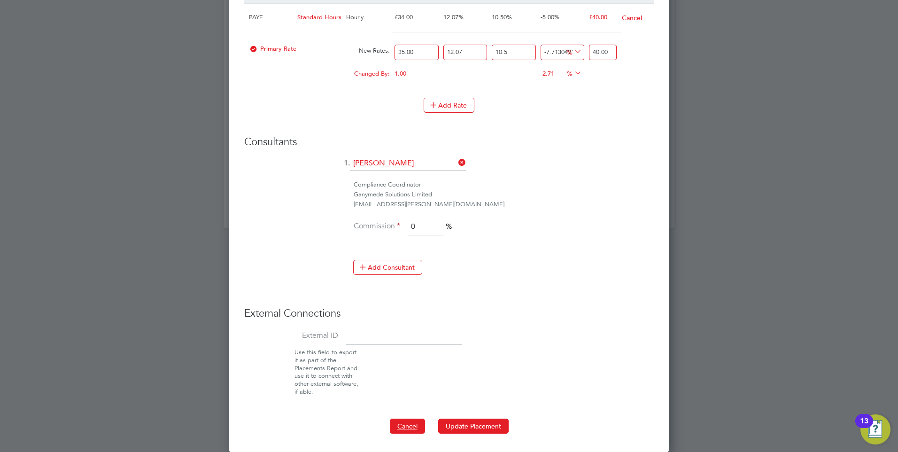
click at [400, 426] on button "Cancel" at bounding box center [407, 426] width 35 height 15
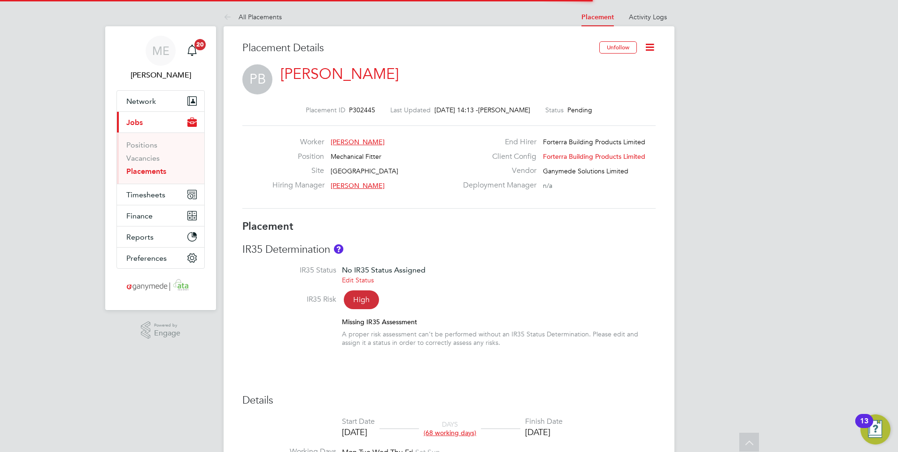
scroll to position [28, 66]
click at [653, 43] on icon at bounding box center [650, 47] width 12 height 12
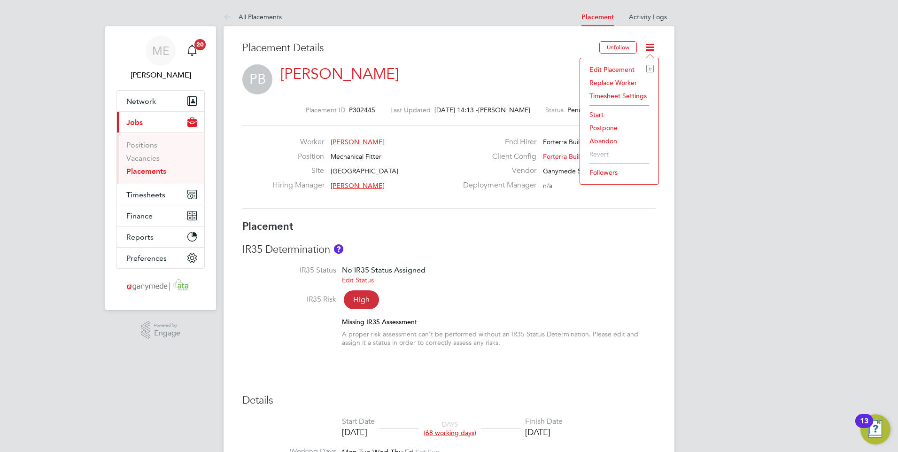
click at [618, 67] on li "Edit Placement e" at bounding box center [619, 69] width 69 height 13
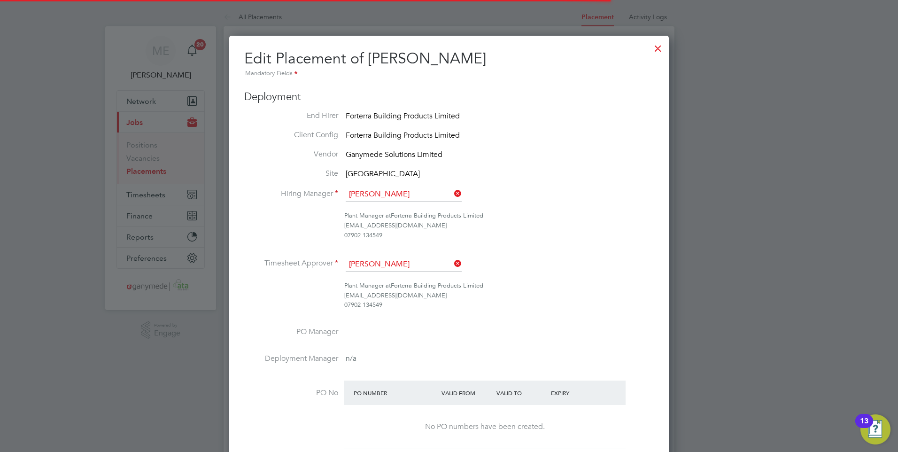
scroll to position [20, 410]
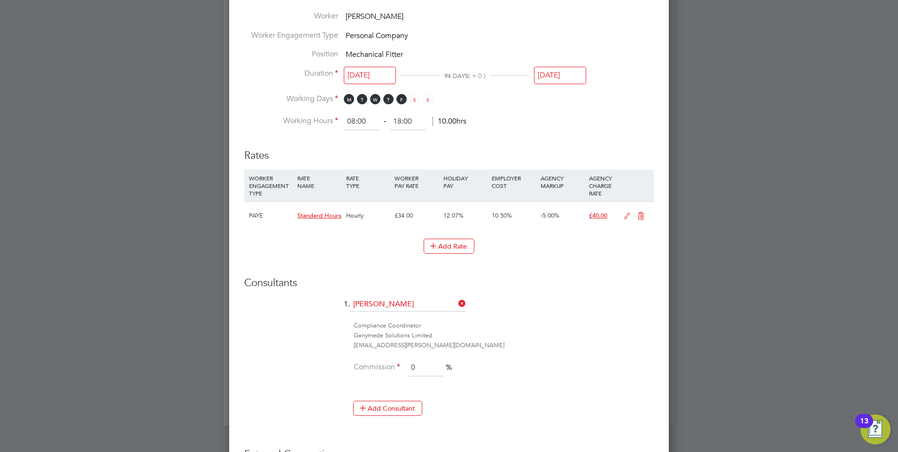
click at [640, 214] on icon at bounding box center [641, 216] width 12 height 8
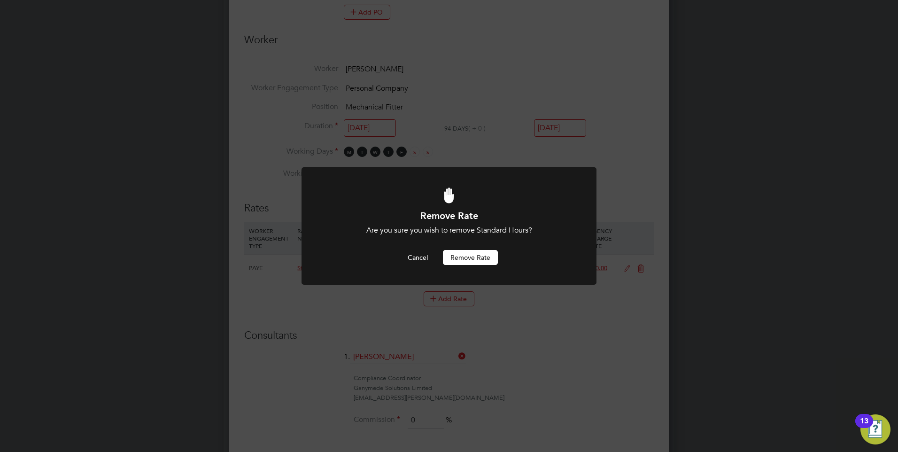
click at [467, 258] on button "Remove rate" at bounding box center [470, 257] width 55 height 15
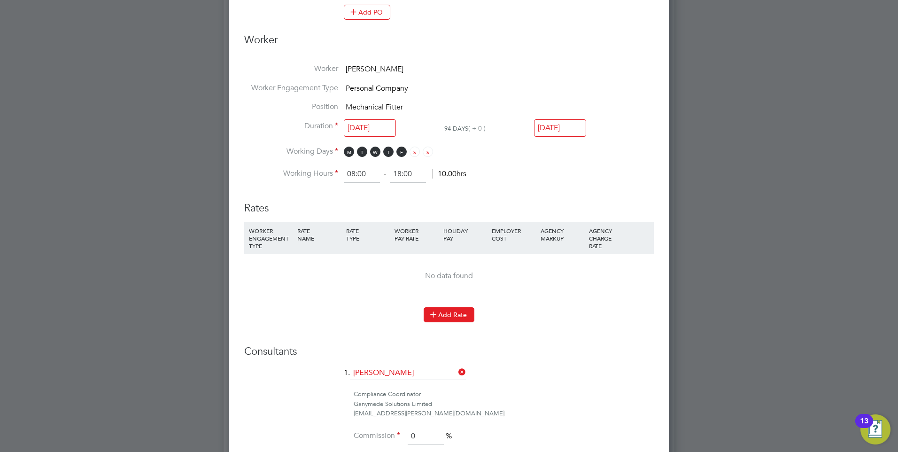
click at [458, 313] on button "Add Rate" at bounding box center [449, 314] width 51 height 15
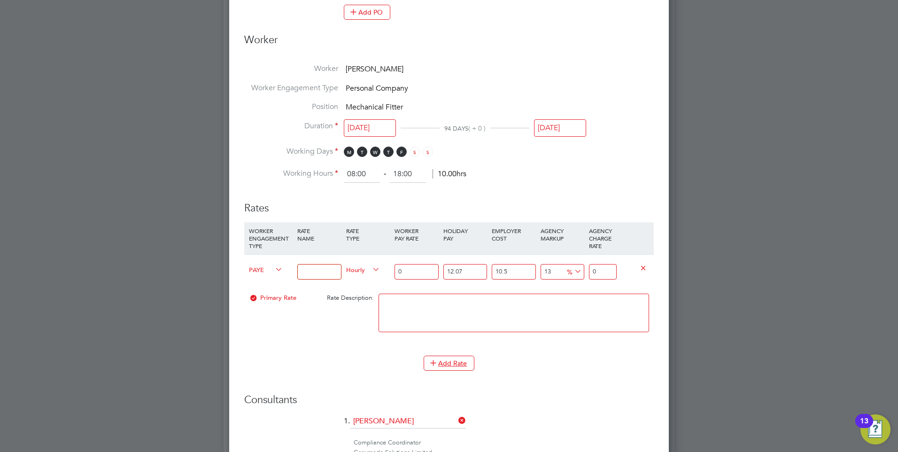
click at [315, 271] on input at bounding box center [319, 272] width 44 height 16
click at [272, 269] on span "PAYE" at bounding box center [266, 269] width 34 height 10
click at [268, 270] on span "PAYE" at bounding box center [266, 269] width 34 height 10
click at [255, 275] on li "Contract" at bounding box center [264, 280] width 38 height 12
click at [313, 275] on input "3" at bounding box center [319, 272] width 44 height 16
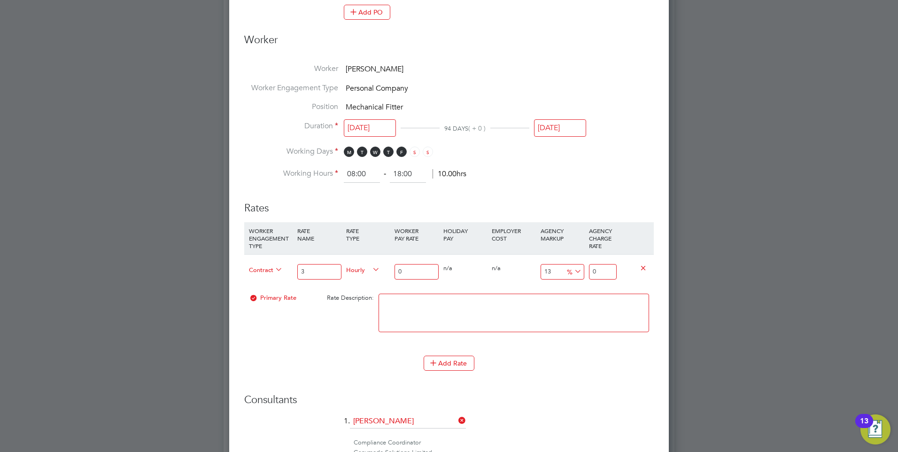
click at [314, 271] on input "3" at bounding box center [319, 272] width 44 height 16
type input "35.00"
drag, startPoint x: 296, startPoint y: 267, endPoint x: 288, endPoint y: 265, distance: 8.6
click at [288, 265] on div "Contract 35.00 Hourly 0 0 n/a 0 n/a 13 0 % 0" at bounding box center [449, 271] width 410 height 35
type input "Hourly rate (All hours)"
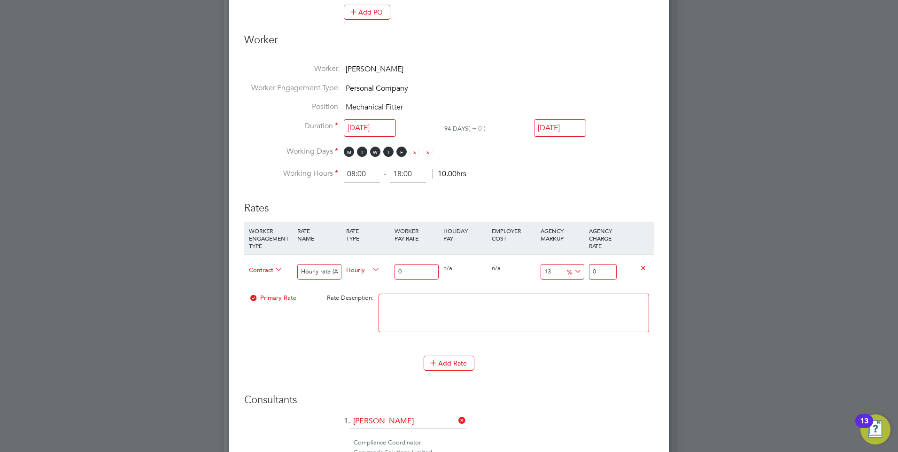
drag, startPoint x: 409, startPoint y: 266, endPoint x: 393, endPoint y: 268, distance: 16.1
click at [393, 268] on div "0" at bounding box center [416, 272] width 48 height 34
type input "3"
type input "3.39"
type input "35"
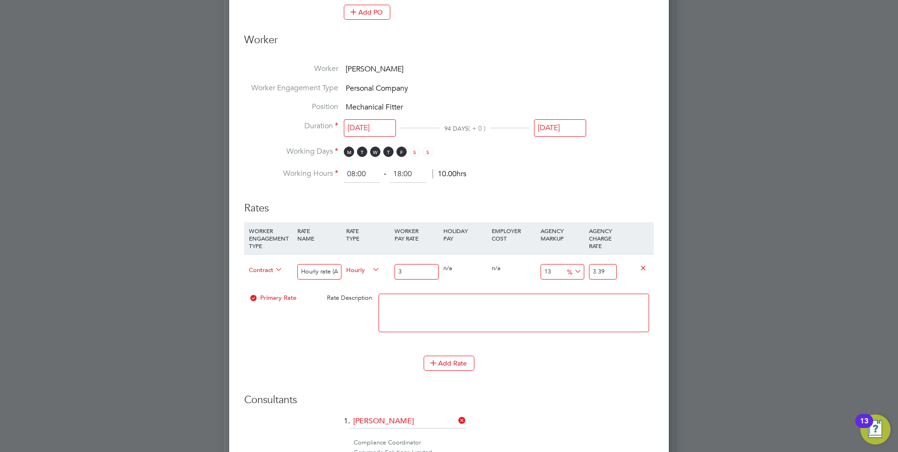
type input "39.55"
type input "35.00"
drag, startPoint x: 610, startPoint y: 271, endPoint x: 592, endPoint y: 272, distance: 17.5
click at [592, 272] on input "39.55" at bounding box center [603, 272] width 28 height 16
type input "-88.57142857142857"
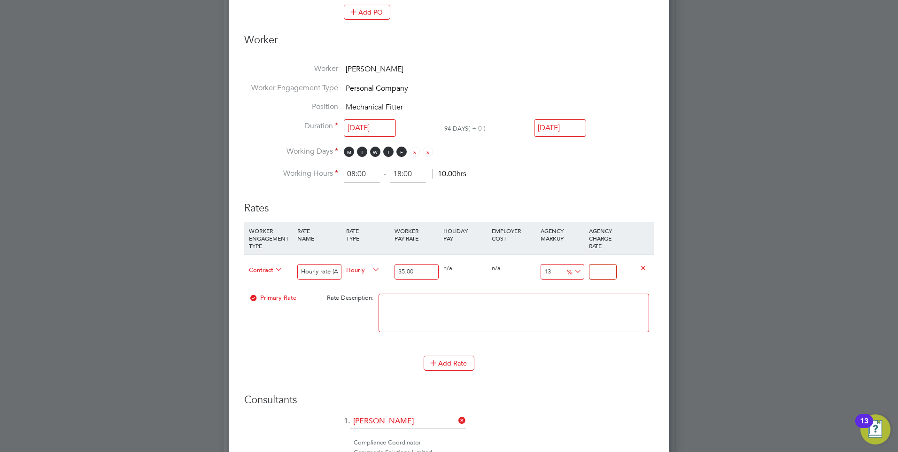
type input "4"
type input "14.285714285714286"
type input "40.00"
click at [574, 306] on textarea at bounding box center [514, 313] width 271 height 39
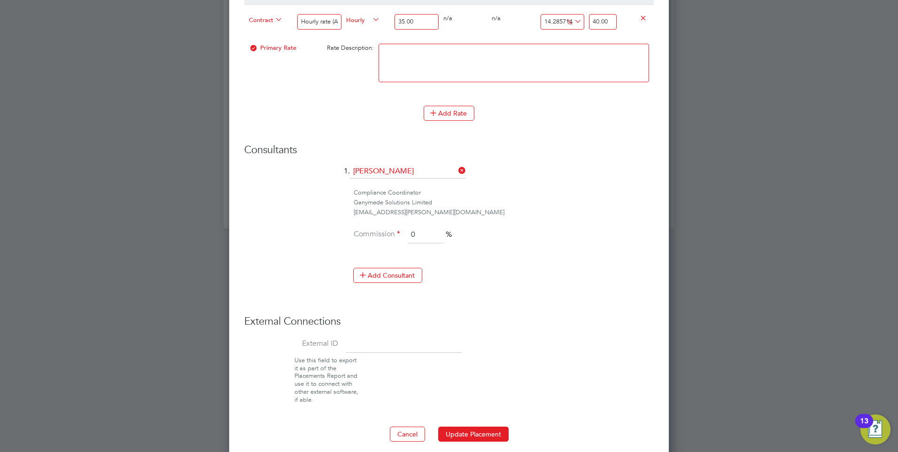
scroll to position [710, 0]
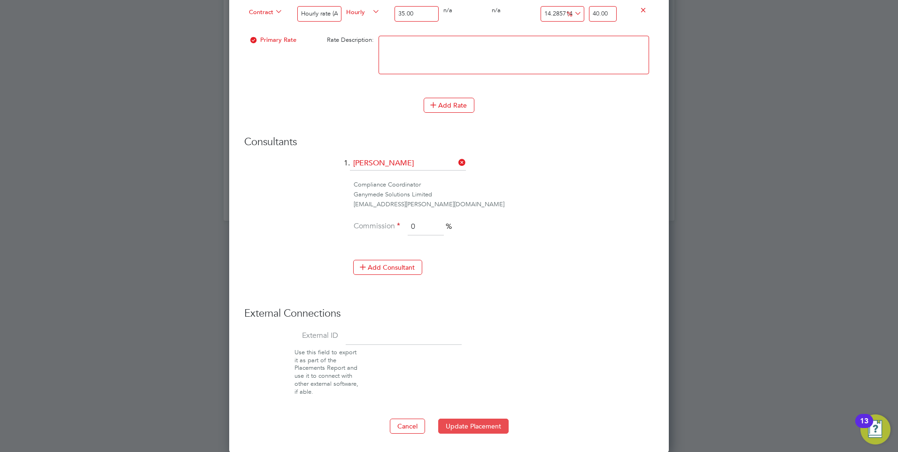
click at [481, 425] on button "Update Placement" at bounding box center [473, 426] width 70 height 15
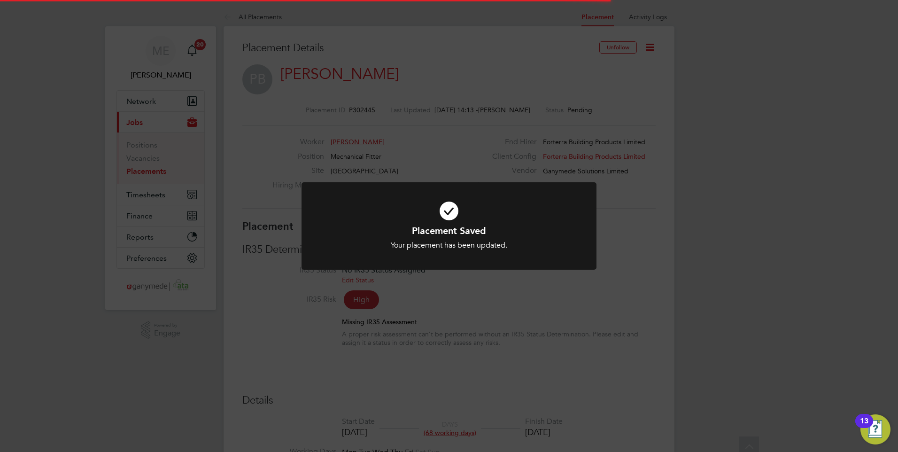
scroll to position [28, 66]
click at [501, 365] on div "Placement Saved Your placement has been updated. Cancel Okay" at bounding box center [449, 226] width 898 height 452
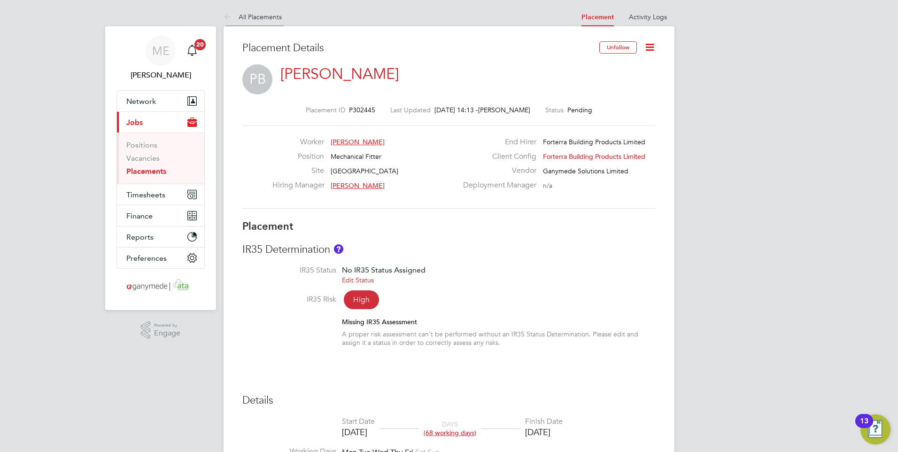
click at [225, 16] on icon at bounding box center [230, 18] width 12 height 12
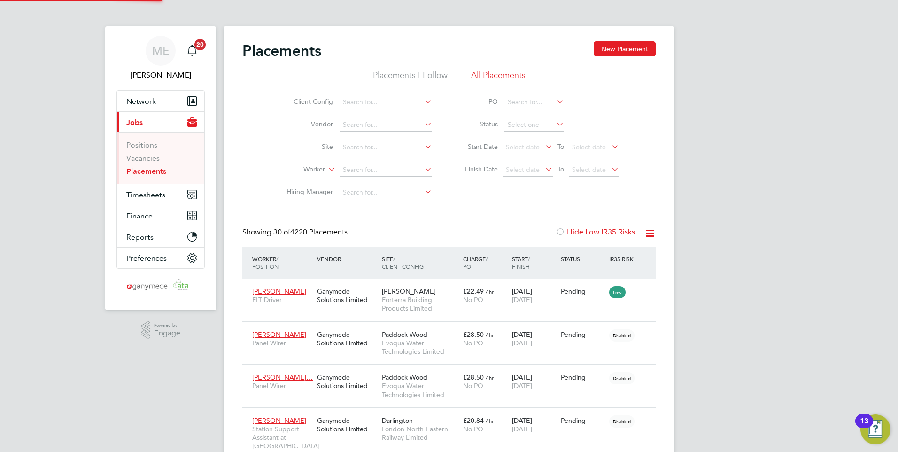
scroll to position [27, 65]
click at [137, 97] on span "Network" at bounding box center [141, 101] width 30 height 9
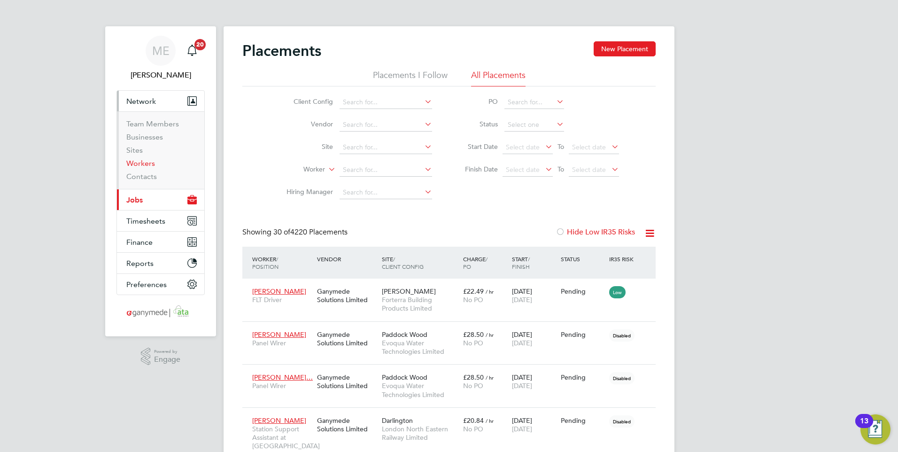
click at [145, 164] on link "Workers" at bounding box center [140, 163] width 29 height 9
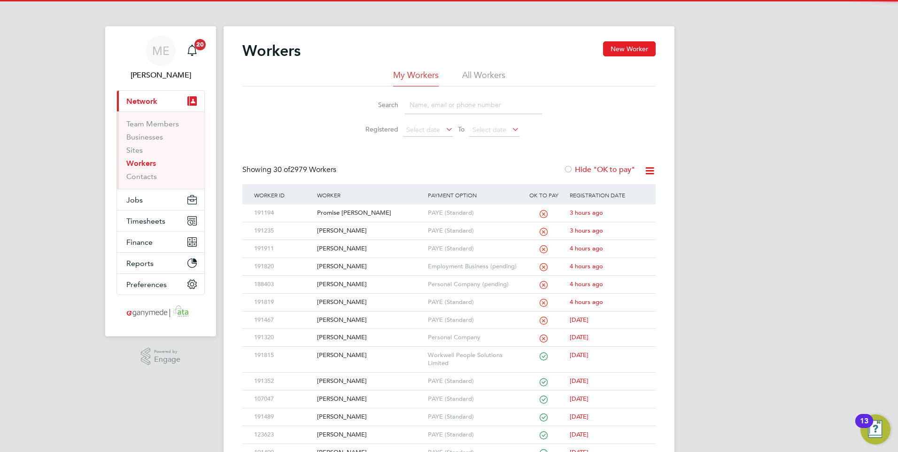
click at [420, 97] on input at bounding box center [473, 105] width 137 height 18
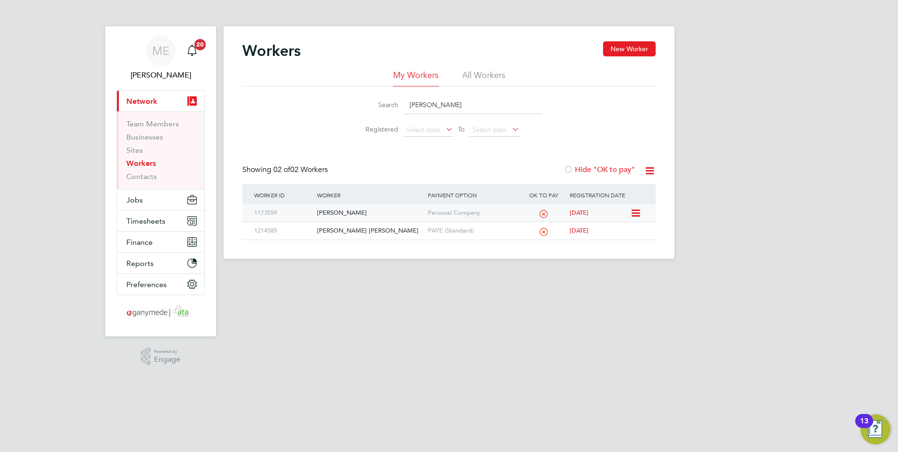
type input "paul bo"
click at [365, 209] on div "[PERSON_NAME]" at bounding box center [370, 212] width 110 height 17
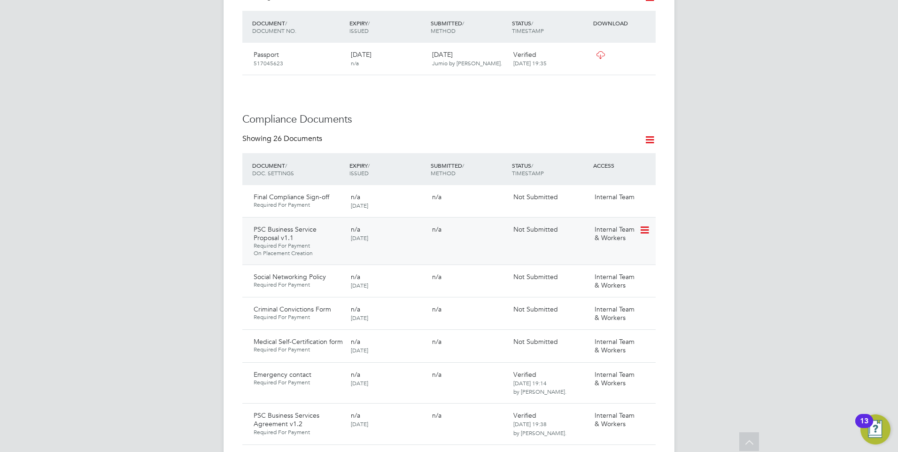
scroll to position [470, 0]
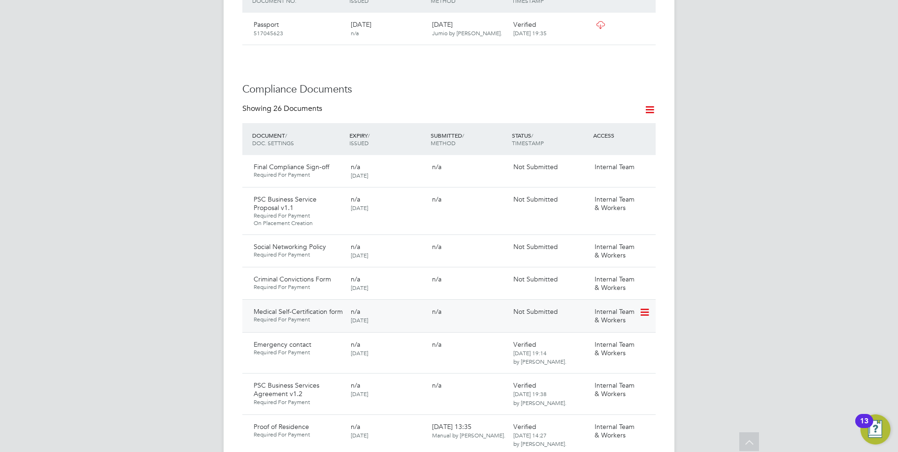
click at [648, 307] on icon at bounding box center [643, 312] width 9 height 11
click at [580, 362] on li "Delete Document" at bounding box center [603, 364] width 94 height 13
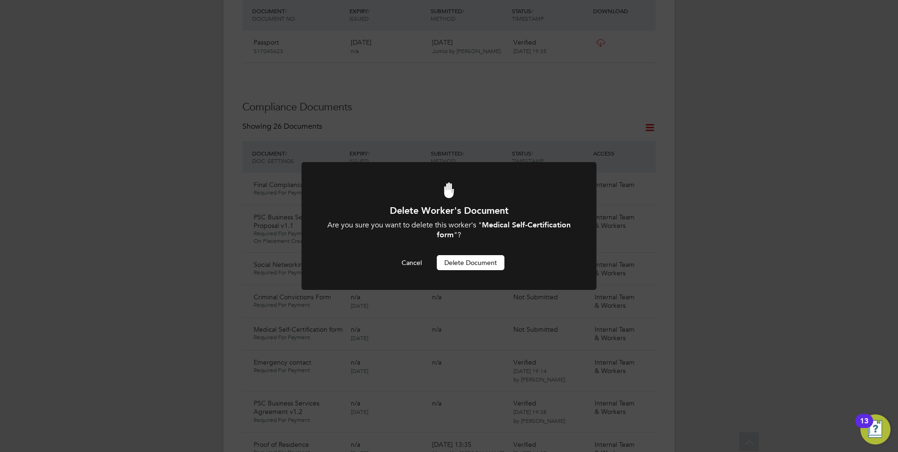
scroll to position [0, 0]
click at [470, 257] on button "Delete Document" at bounding box center [471, 262] width 68 height 15
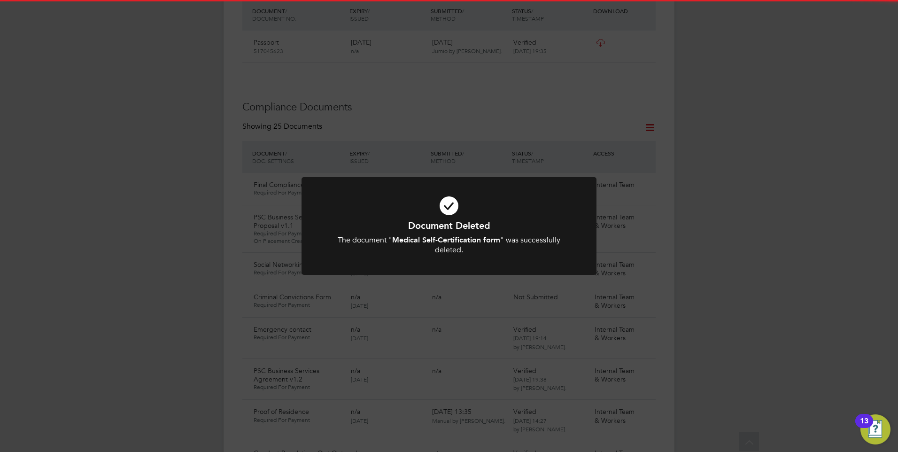
click at [448, 224] on h1 "Document Deleted" at bounding box center [449, 225] width 244 height 12
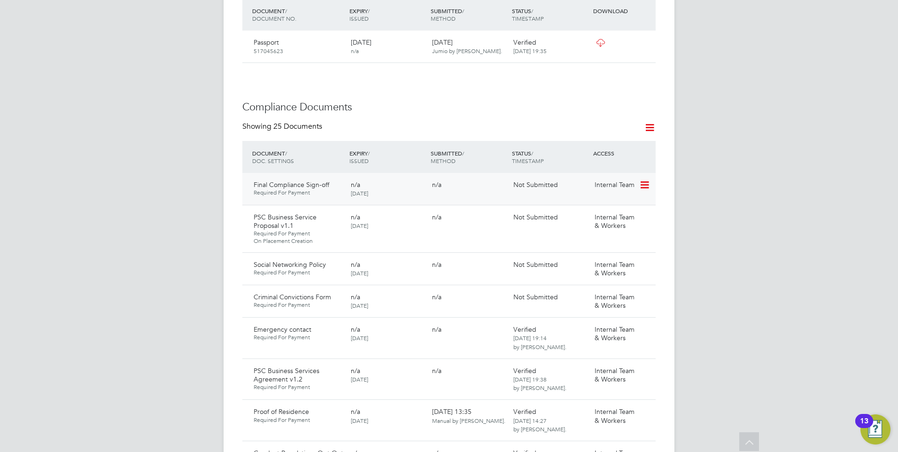
click at [648, 179] on icon at bounding box center [643, 184] width 9 height 11
click at [606, 223] on li "Delete Document" at bounding box center [616, 224] width 66 height 13
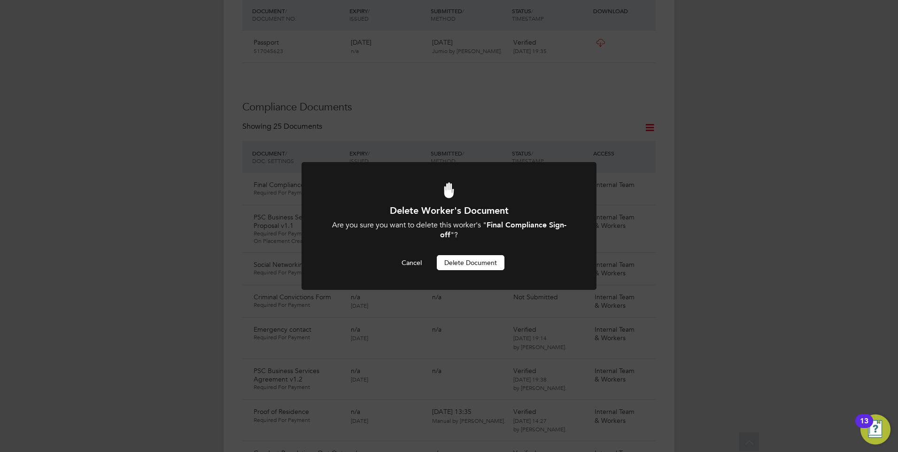
scroll to position [0, 0]
click at [471, 263] on button "Delete Document" at bounding box center [471, 262] width 68 height 15
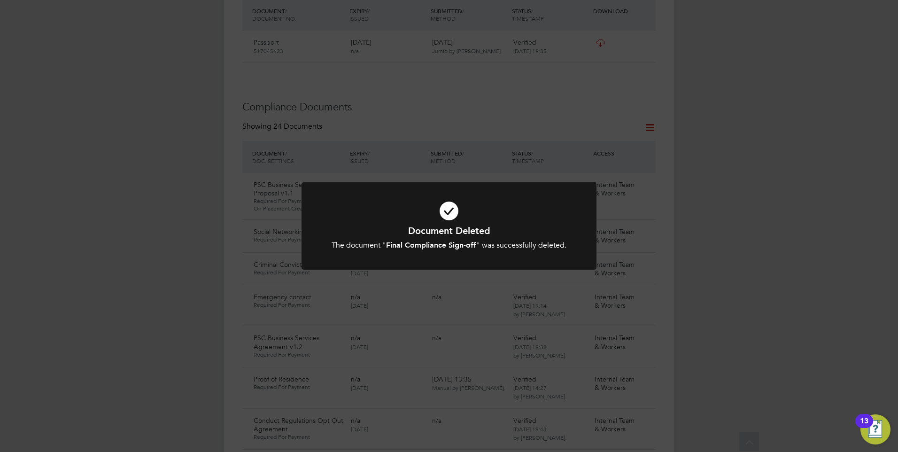
click at [447, 227] on h1 "Document Deleted" at bounding box center [449, 231] width 244 height 12
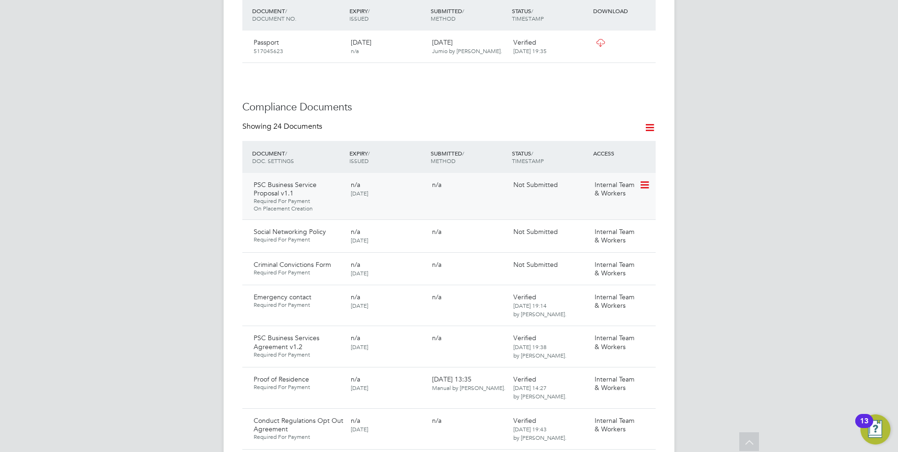
click at [646, 179] on icon at bounding box center [643, 184] width 9 height 11
click at [585, 220] on li "Request Document" at bounding box center [603, 224] width 94 height 13
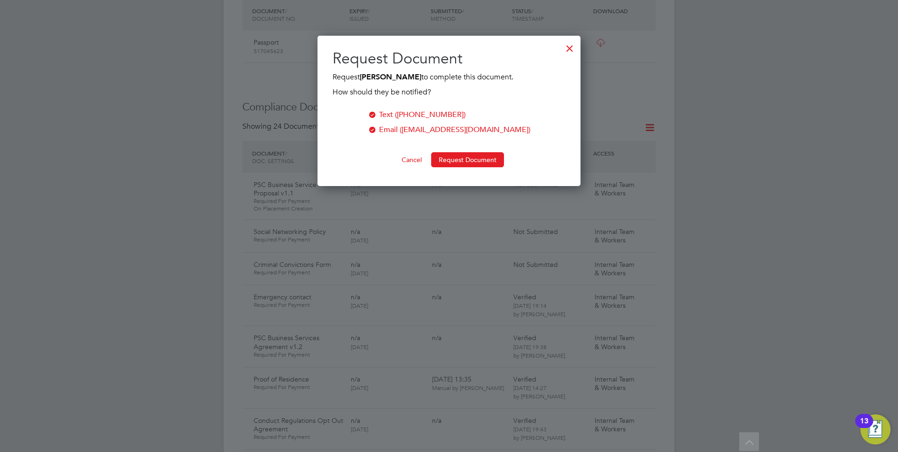
scroll to position [151, 264]
click at [462, 155] on button "Request Document" at bounding box center [467, 159] width 73 height 15
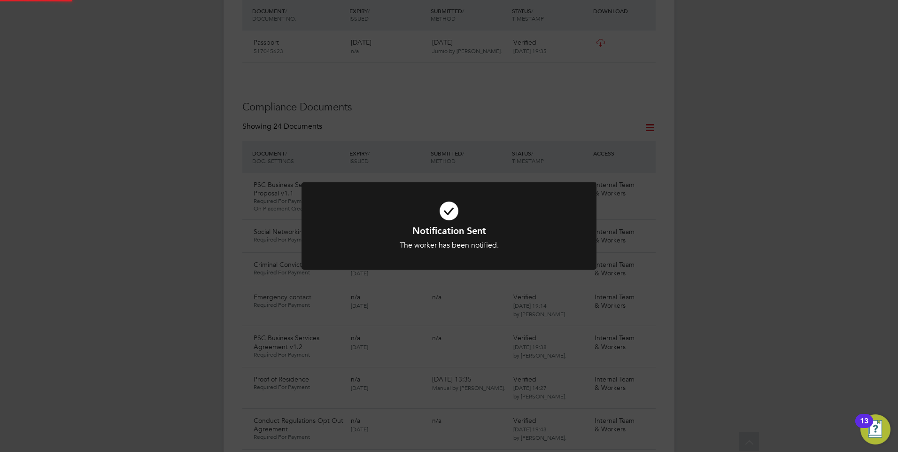
click at [440, 209] on icon at bounding box center [449, 211] width 244 height 37
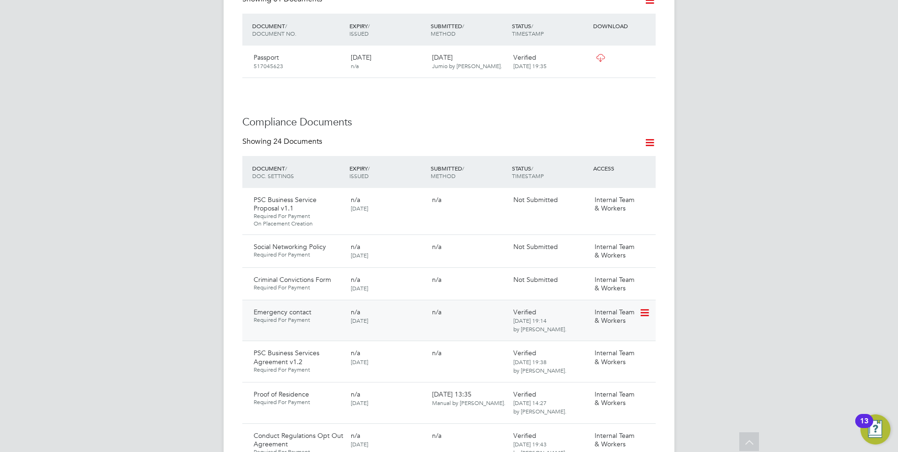
scroll to position [452, 0]
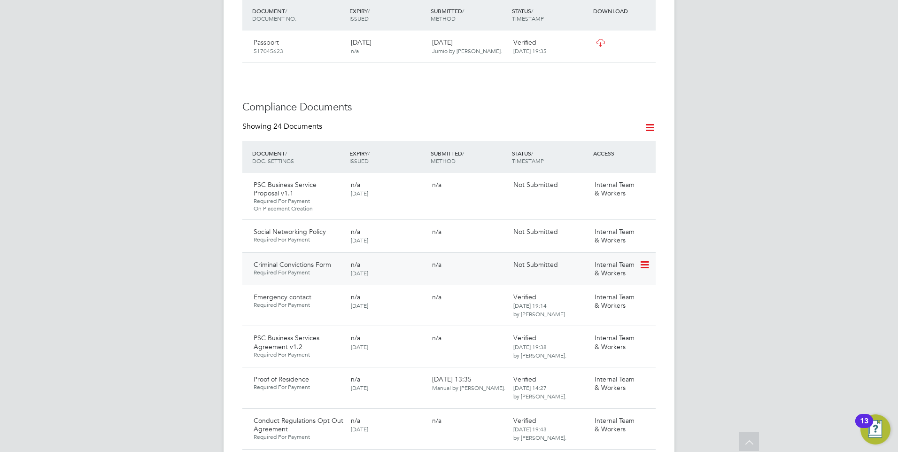
click at [649, 259] on icon at bounding box center [643, 264] width 9 height 11
click at [588, 316] on li "Delete Document" at bounding box center [603, 317] width 94 height 13
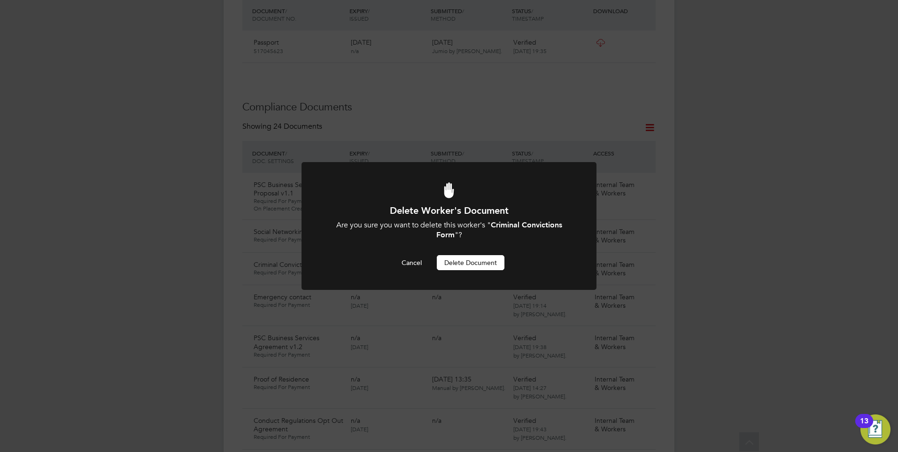
scroll to position [0, 0]
click at [472, 260] on button "Delete Document" at bounding box center [471, 262] width 68 height 15
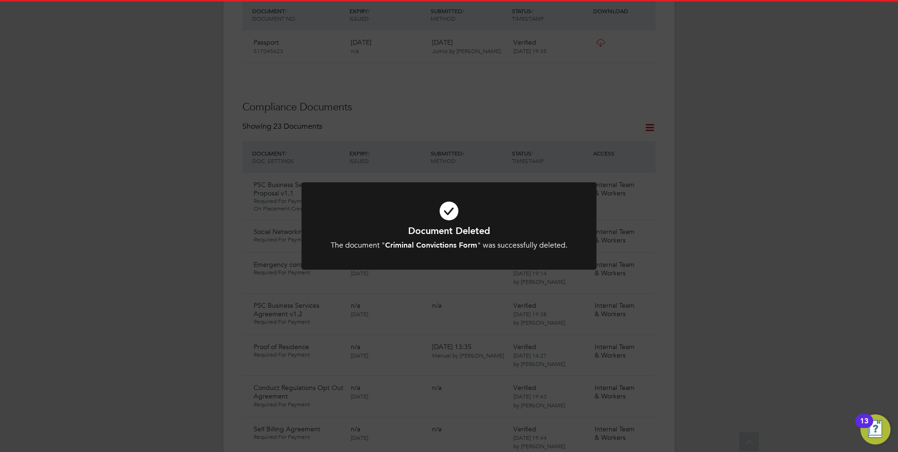
click at [442, 241] on b "Criminal Convictions Form" at bounding box center [431, 245] width 92 height 9
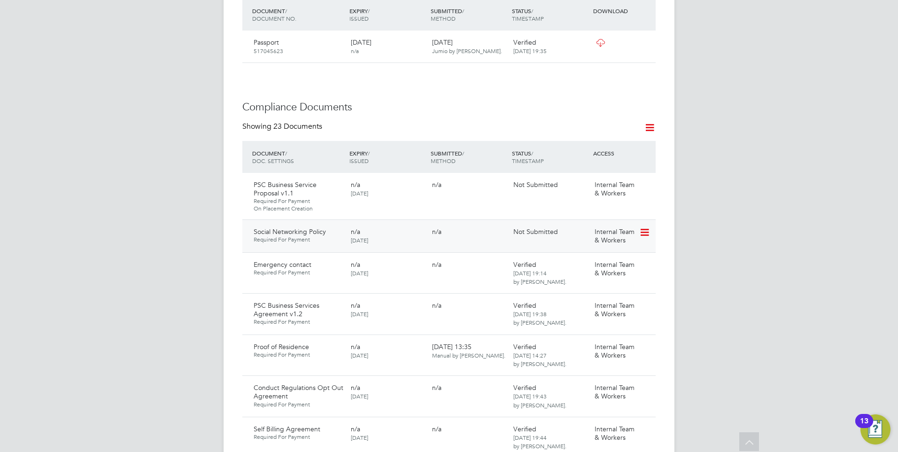
click at [646, 227] on icon at bounding box center [643, 232] width 9 height 11
click at [577, 268] on li "Request Document" at bounding box center [603, 271] width 94 height 13
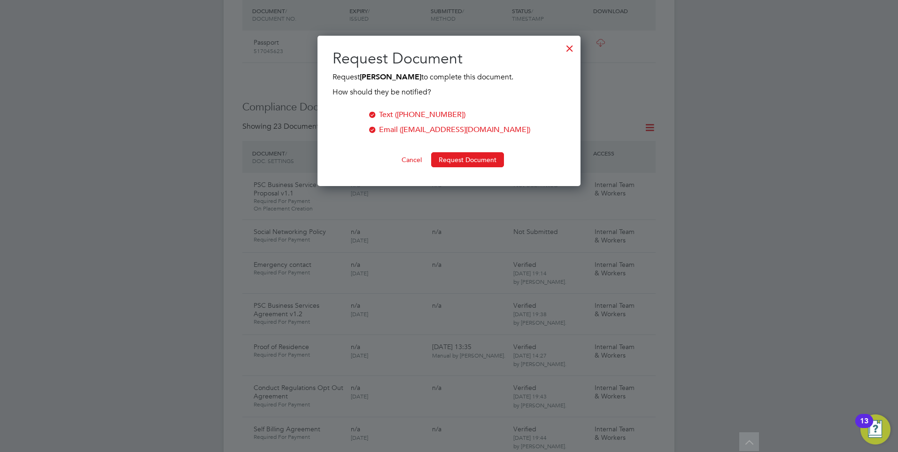
scroll to position [151, 264]
click at [459, 161] on button "Request Document" at bounding box center [467, 159] width 73 height 15
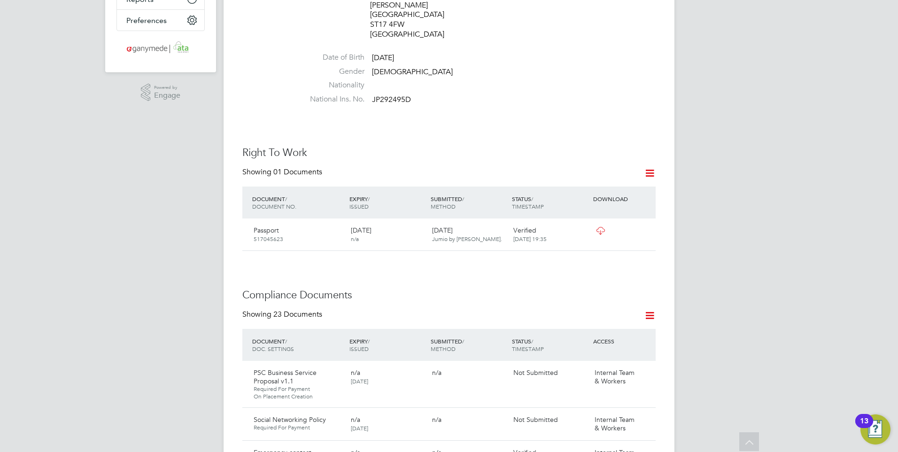
scroll to position [0, 0]
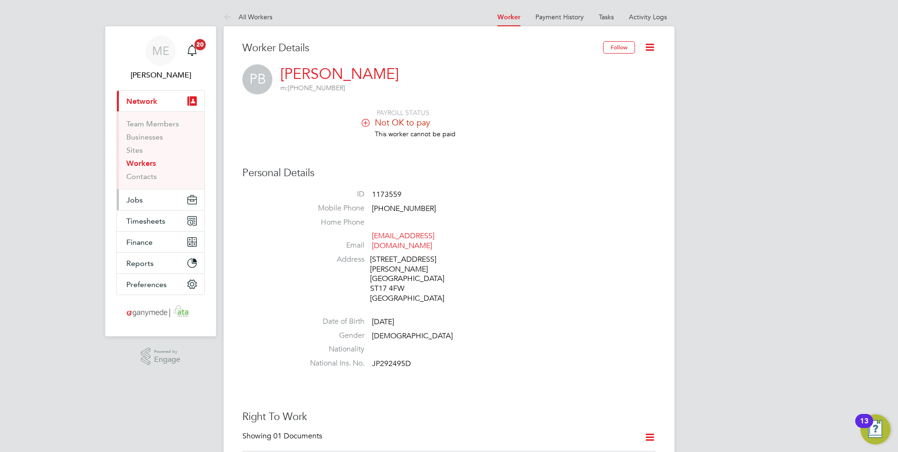
click at [148, 193] on button "Jobs" at bounding box center [160, 199] width 87 height 21
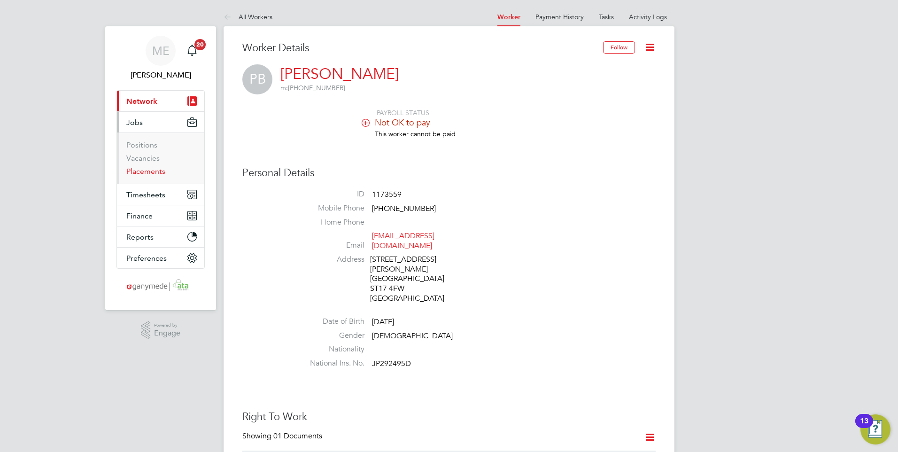
click at [153, 168] on link "Placements" at bounding box center [145, 171] width 39 height 9
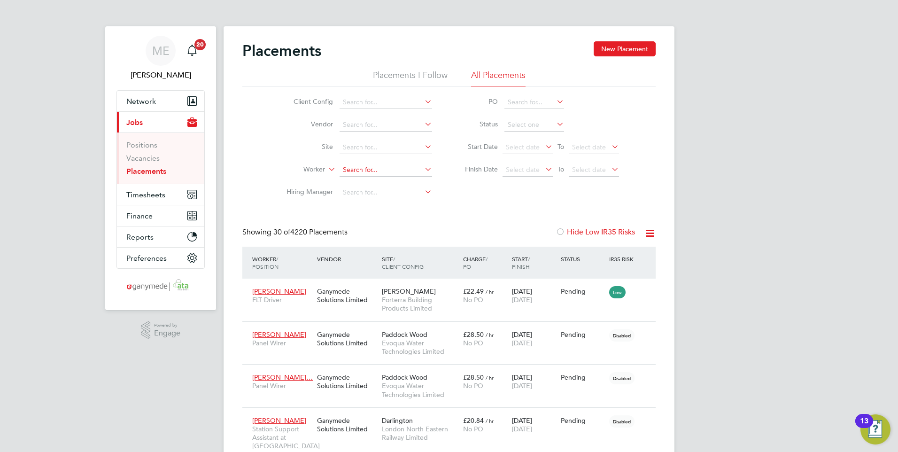
click at [371, 171] on input at bounding box center [386, 169] width 93 height 13
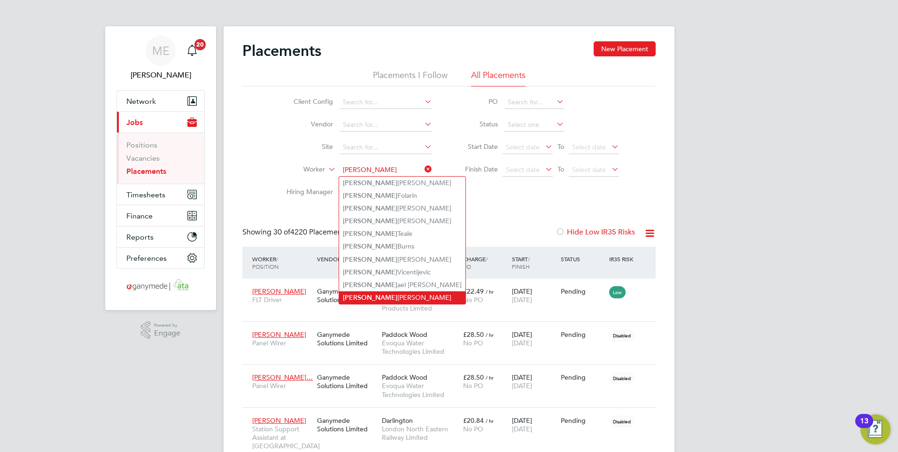
click at [366, 291] on li "[PERSON_NAME]" at bounding box center [402, 297] width 126 height 13
type input "[PERSON_NAME]"
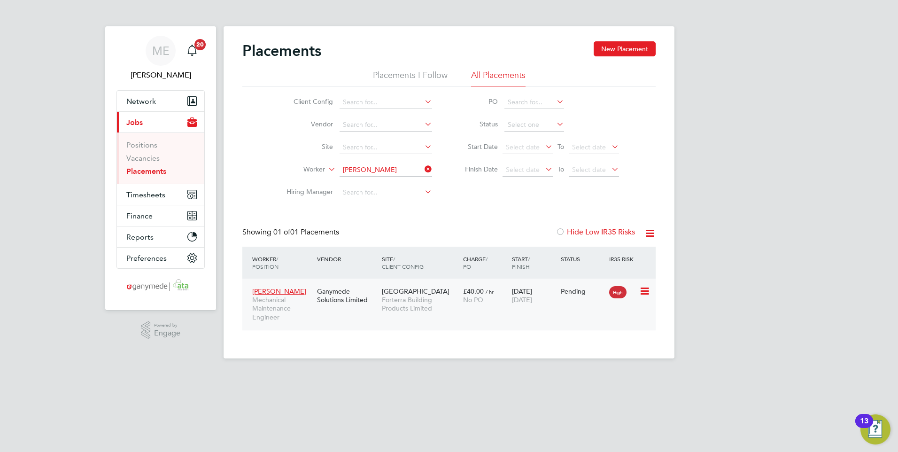
click at [420, 318] on div "[PERSON_NAME] Mechanical Maintenance Engineer Ganymede Solutions Limited [GEOGR…" at bounding box center [448, 304] width 413 height 51
click at [469, 314] on div "[PERSON_NAME] Mechanical Maintenance Engineer Ganymede Solutions Limited [GEOGR…" at bounding box center [448, 304] width 413 height 51
click at [452, 303] on span "Forterra Building Products Limited" at bounding box center [420, 303] width 77 height 17
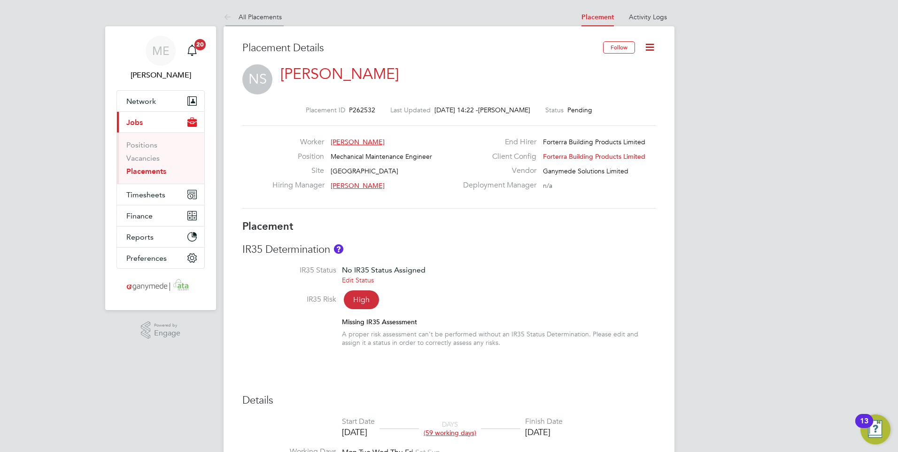
click at [230, 13] on icon at bounding box center [230, 18] width 12 height 12
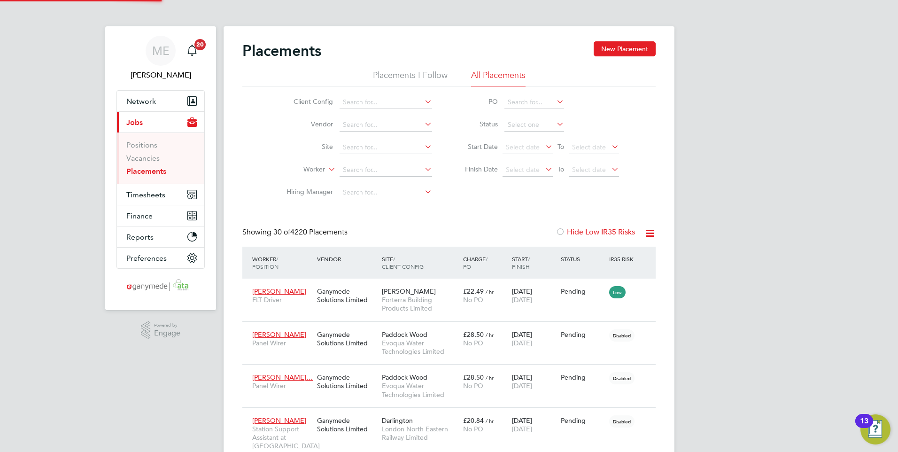
scroll to position [27, 65]
click at [350, 170] on input at bounding box center [386, 169] width 93 height 13
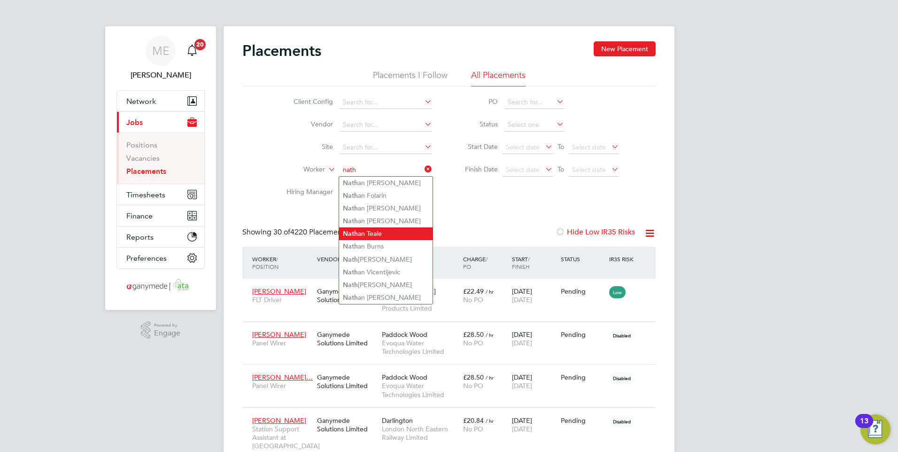
type input "nath"
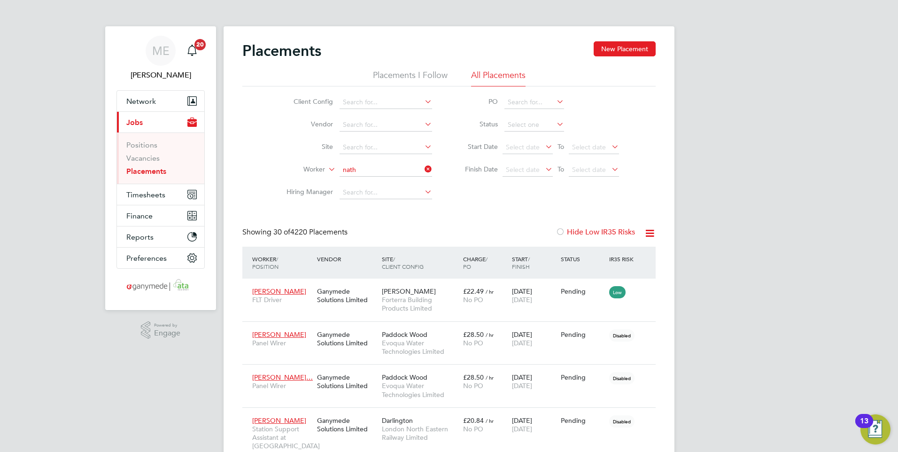
drag, startPoint x: 365, startPoint y: 228, endPoint x: 357, endPoint y: 245, distance: 18.7
click at [360, 237] on ul "Nath an Bailey Nath an Folarin Nath an Fairchild Nath an Klein Nath an Teale Na…" at bounding box center [386, 240] width 94 height 129
click at [351, 169] on input at bounding box center [386, 169] width 93 height 13
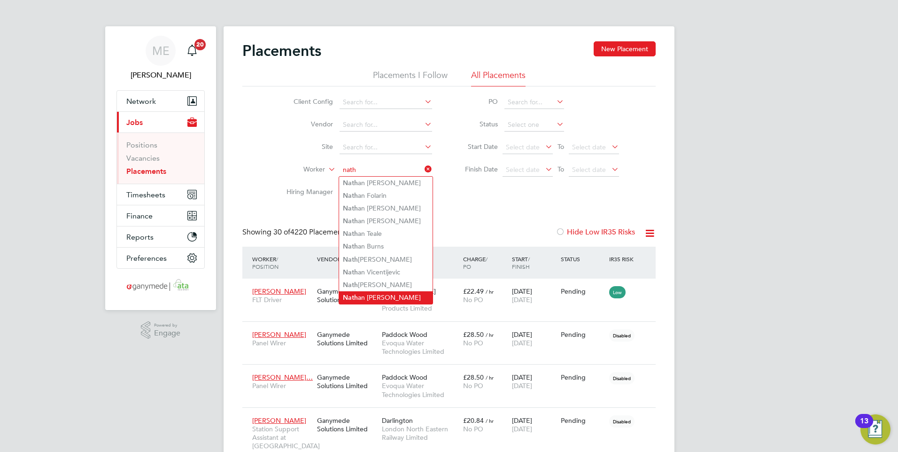
click at [379, 291] on li "Nath an Smith" at bounding box center [385, 297] width 93 height 13
type input "[PERSON_NAME]"
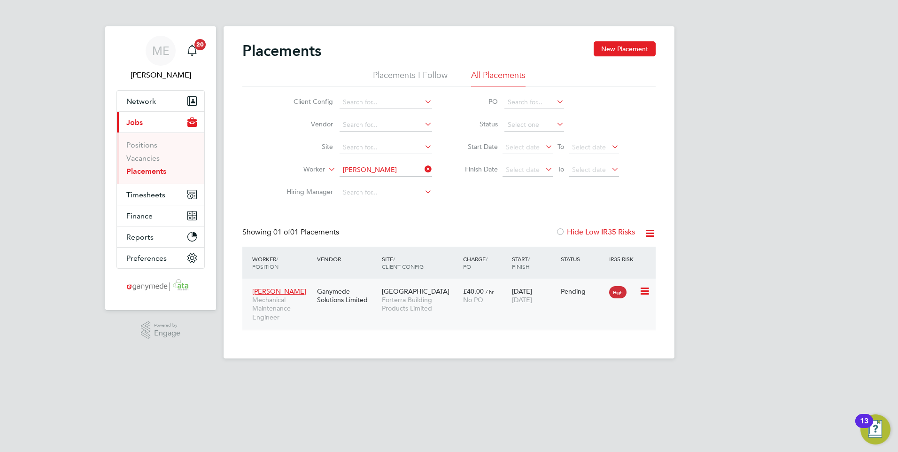
click at [443, 309] on span "Forterra Building Products Limited" at bounding box center [420, 303] width 77 height 17
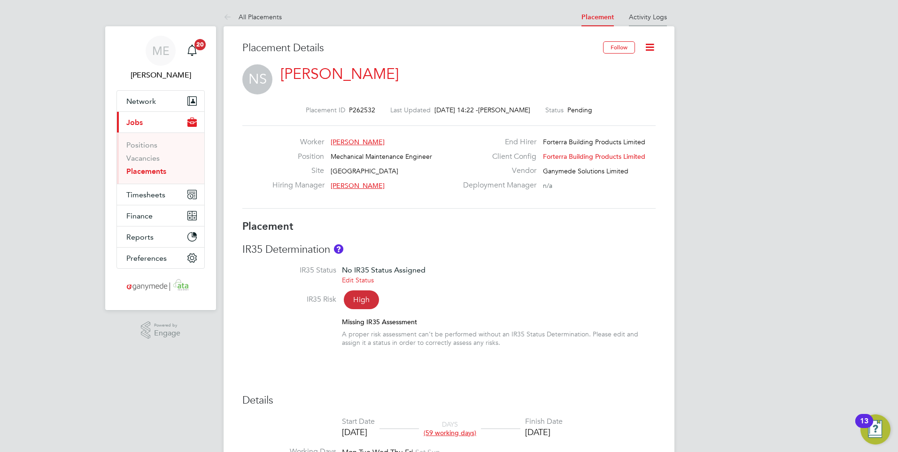
click at [641, 17] on link "Activity Logs" at bounding box center [648, 17] width 38 height 8
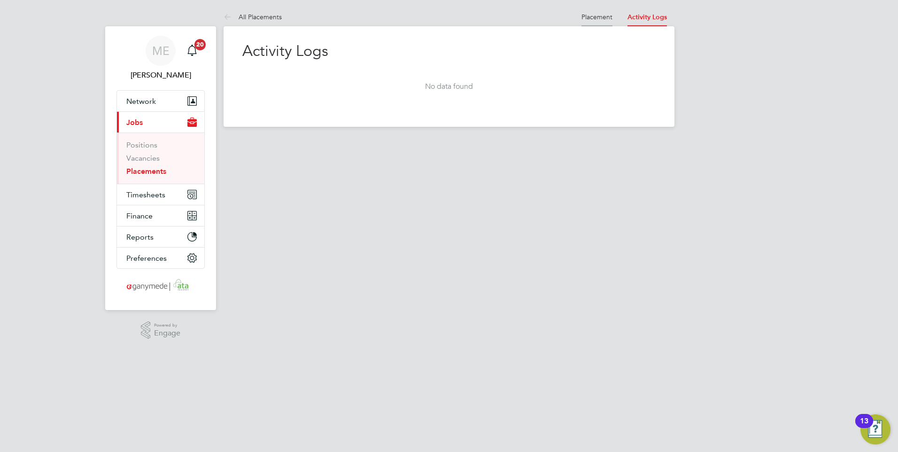
click at [589, 13] on link "Placement" at bounding box center [597, 17] width 31 height 8
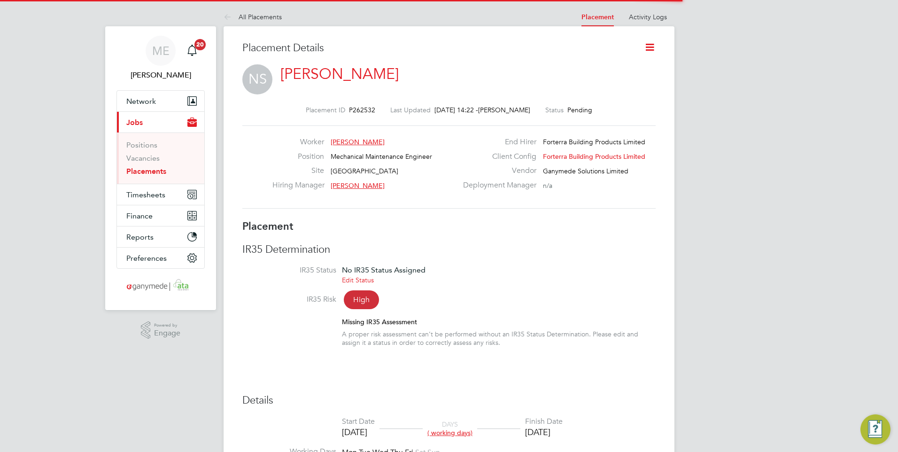
scroll to position [5, 5]
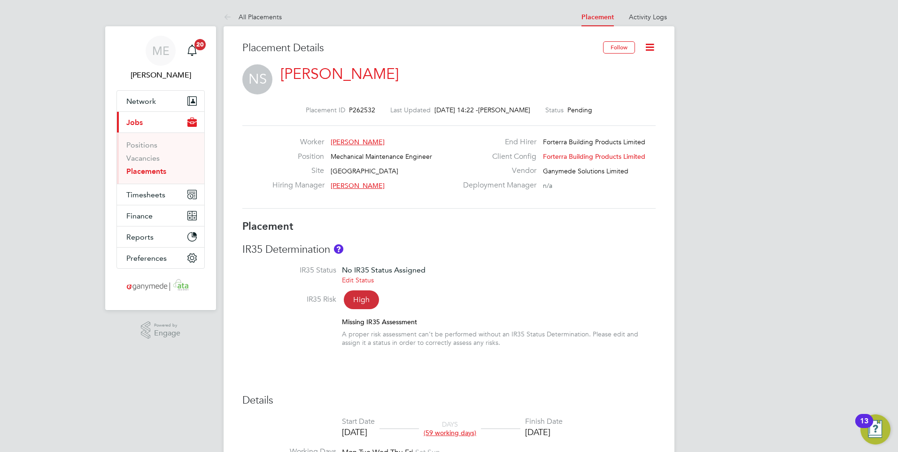
click at [297, 69] on link "[PERSON_NAME]" at bounding box center [339, 74] width 118 height 18
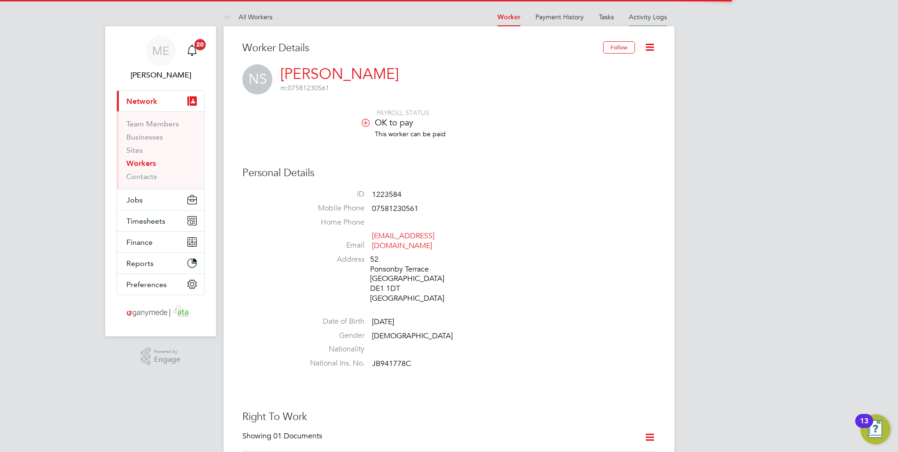
click at [646, 16] on link "Activity Logs" at bounding box center [648, 17] width 38 height 8
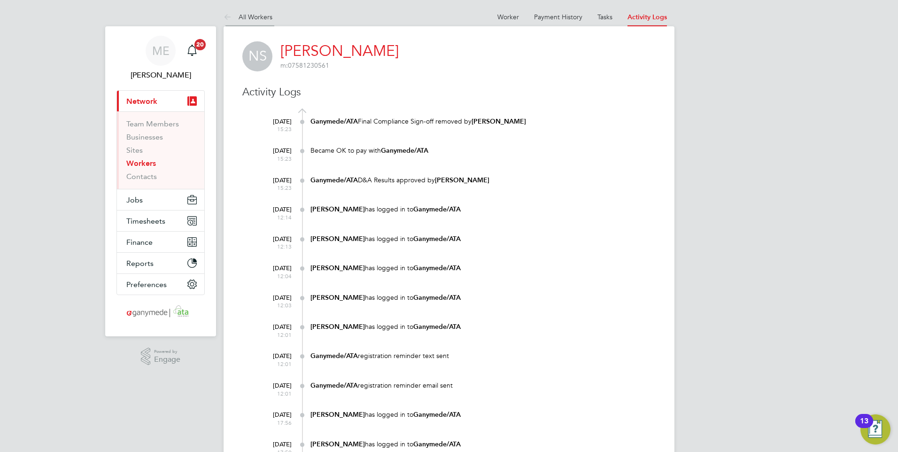
click at [224, 14] on icon at bounding box center [230, 18] width 12 height 12
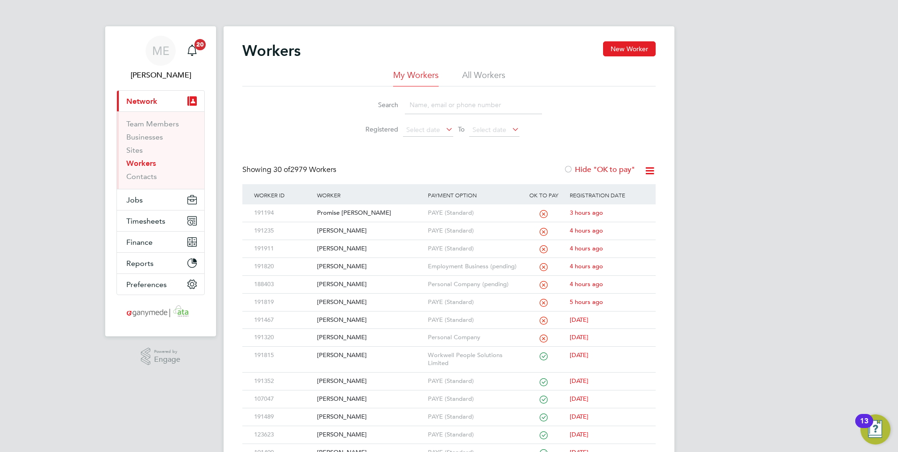
click at [420, 103] on input at bounding box center [473, 105] width 137 height 18
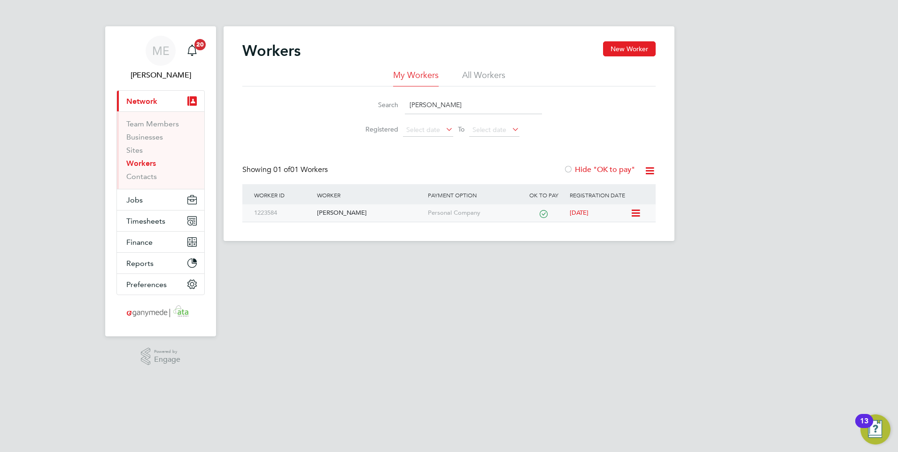
type input "nathan smith"
click at [374, 216] on div "[PERSON_NAME]" at bounding box center [370, 212] width 110 height 17
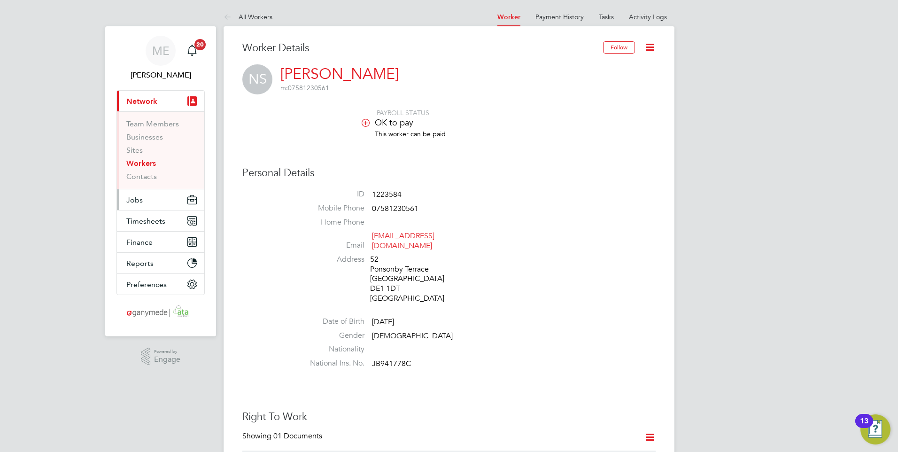
click at [148, 192] on button "Jobs" at bounding box center [160, 199] width 87 height 21
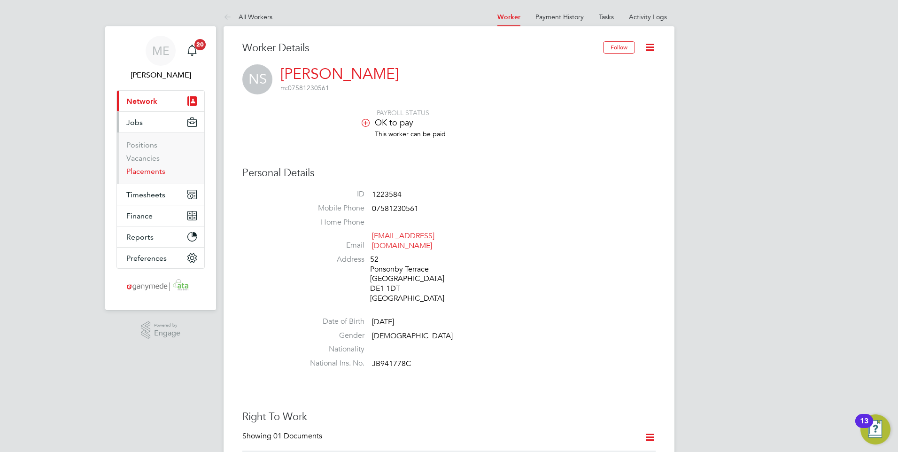
click at [141, 169] on link "Placements" at bounding box center [145, 171] width 39 height 9
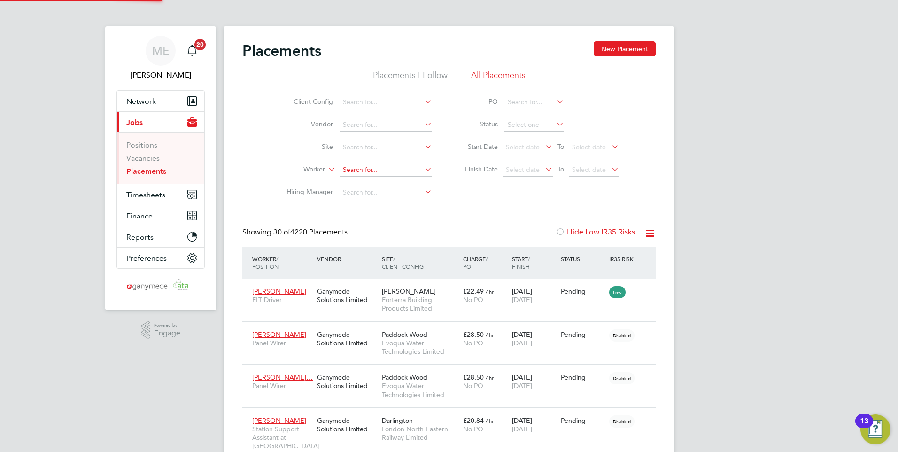
click at [359, 170] on input at bounding box center [386, 169] width 93 height 13
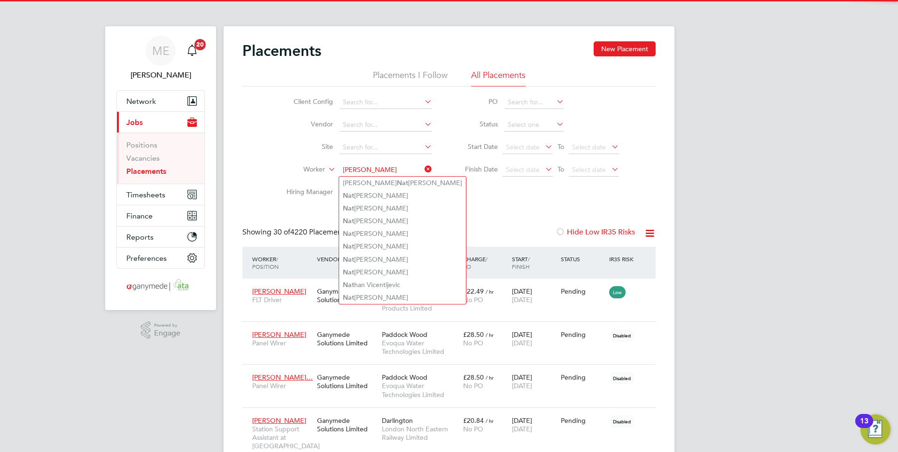
type input "nathan"
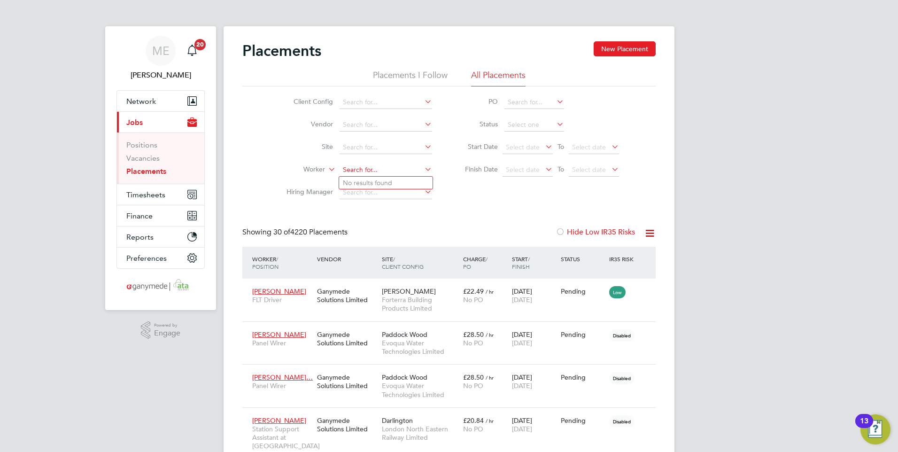
click at [361, 169] on input at bounding box center [386, 169] width 93 height 13
click at [374, 294] on li "Nathan Smith" at bounding box center [402, 297] width 126 height 13
type input "[PERSON_NAME]"
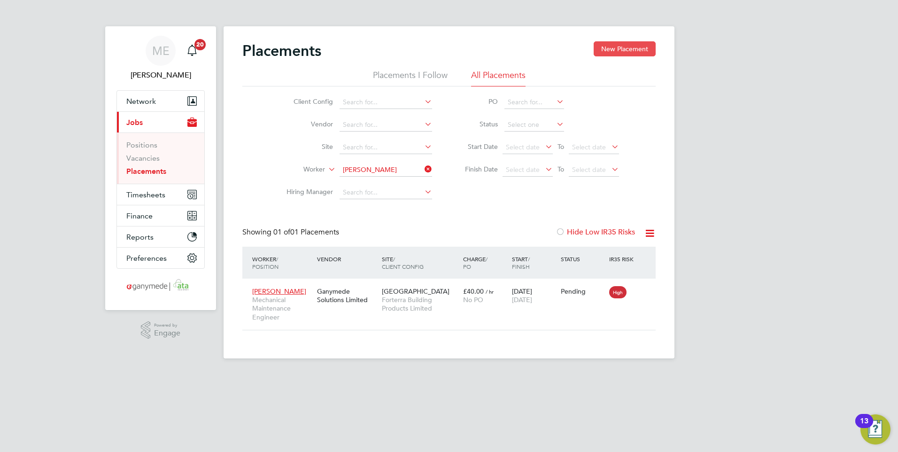
click at [612, 49] on button "New Placement" at bounding box center [625, 48] width 62 height 15
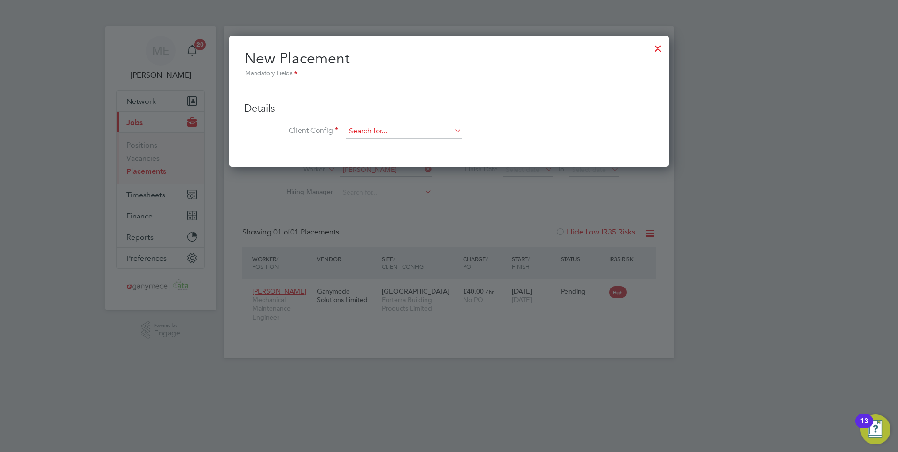
click at [367, 128] on input at bounding box center [404, 131] width 116 height 14
click at [369, 153] on li "Fort erra Building Products Limited" at bounding box center [403, 157] width 117 height 13
type input "Forterra Building Products Limited"
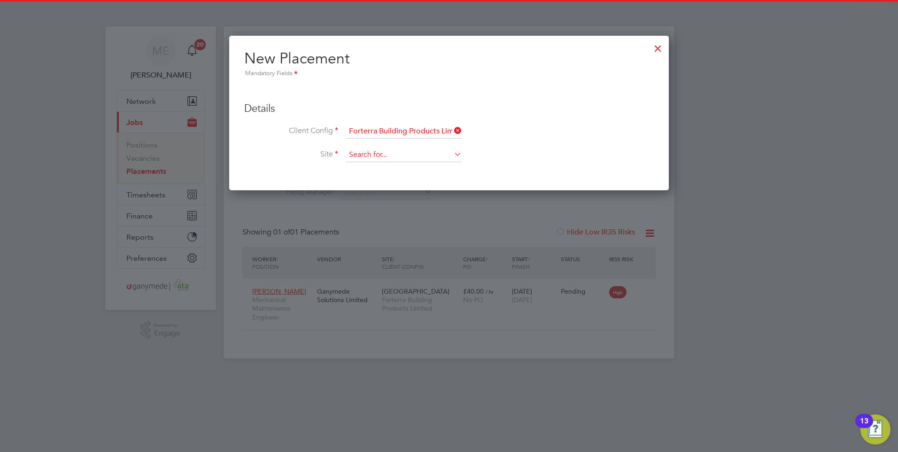
click at [370, 155] on input at bounding box center [404, 155] width 116 height 14
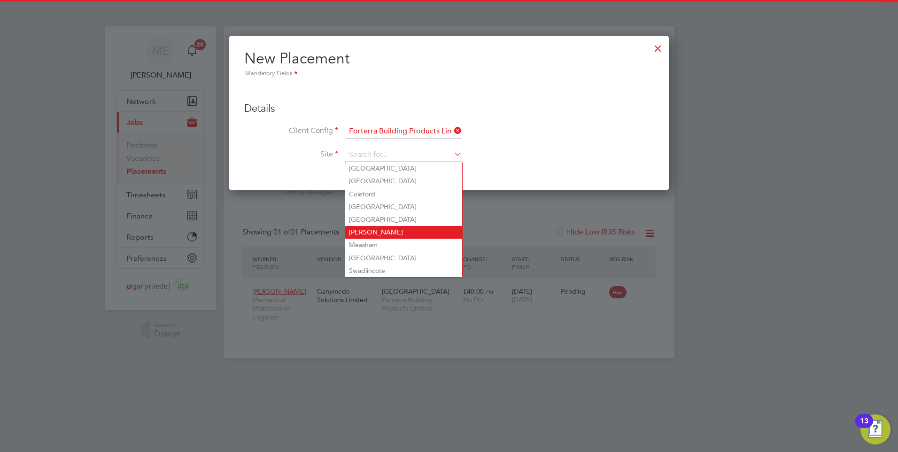
drag, startPoint x: 373, startPoint y: 194, endPoint x: 369, endPoint y: 228, distance: 34.0
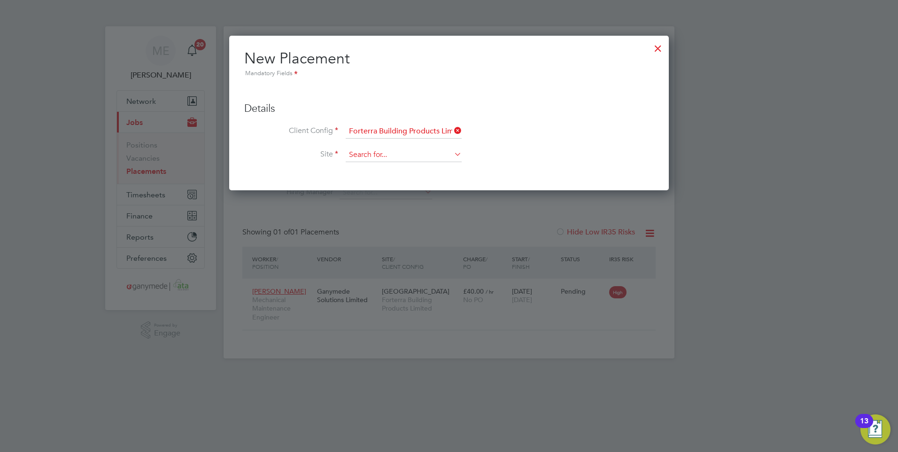
drag, startPoint x: 369, startPoint y: 228, endPoint x: 360, endPoint y: 149, distance: 79.5
click at [360, 149] on input at bounding box center [404, 155] width 116 height 14
click at [363, 216] on li "Hams Hall" at bounding box center [403, 219] width 117 height 13
type input "Hams Hall"
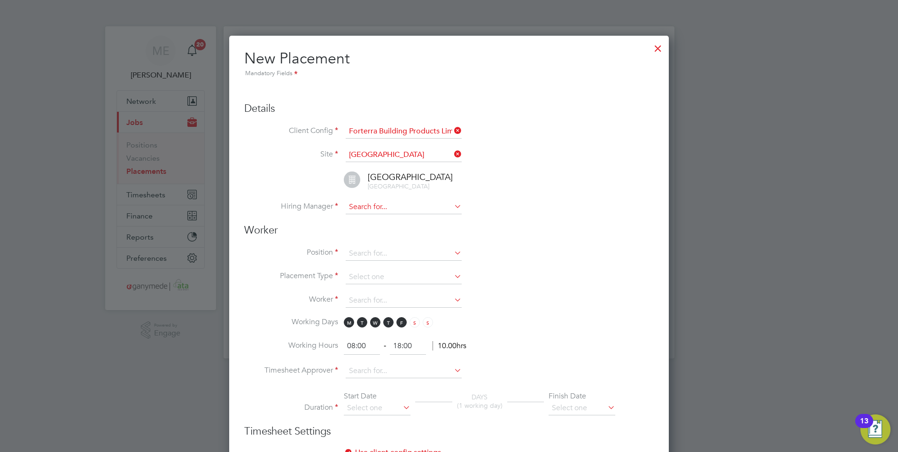
click at [373, 201] on input at bounding box center [404, 207] width 116 height 14
click at [372, 215] on li "Michael Wright" at bounding box center [403, 220] width 117 height 13
type input "[PERSON_NAME]"
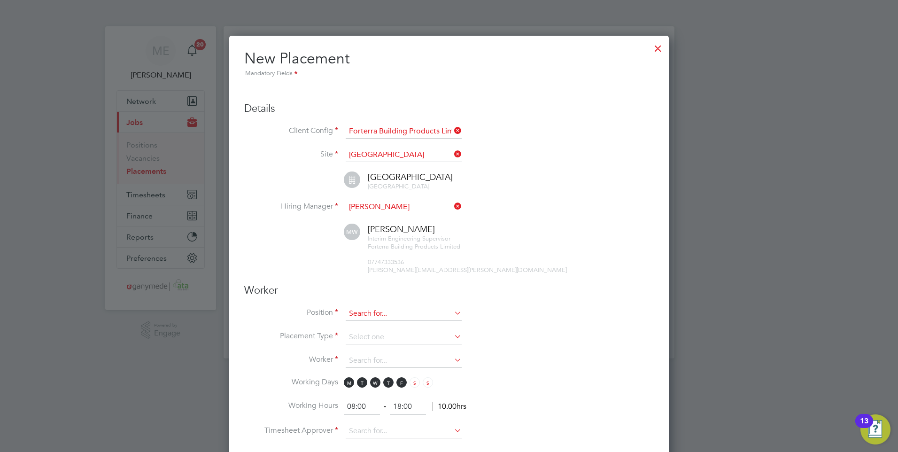
click at [367, 311] on input at bounding box center [404, 314] width 116 height 14
click at [386, 363] on li "Me chanical Maintenance Engineer" at bounding box center [403, 365] width 117 height 13
type input "Mechanical Maintenance Engineer"
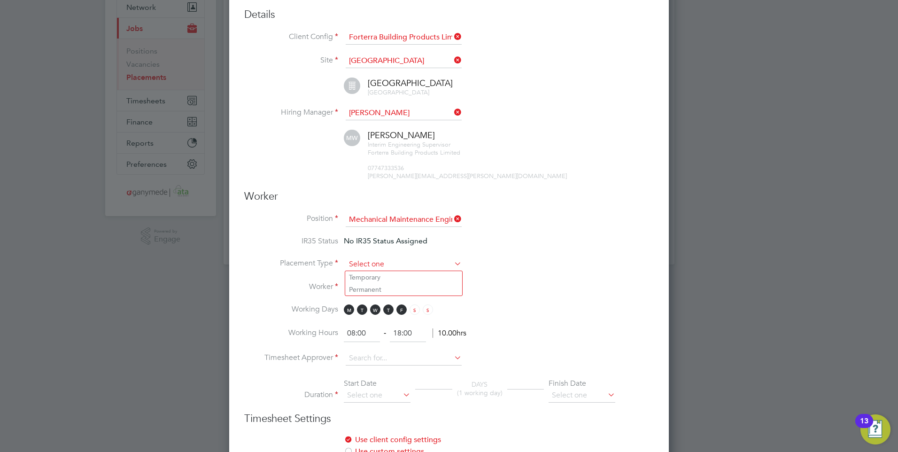
click at [362, 263] on input at bounding box center [404, 264] width 116 height 14
click at [359, 277] on li "Temporary" at bounding box center [403, 277] width 117 height 12
type input "Temporary"
click at [360, 288] on input at bounding box center [404, 288] width 116 height 14
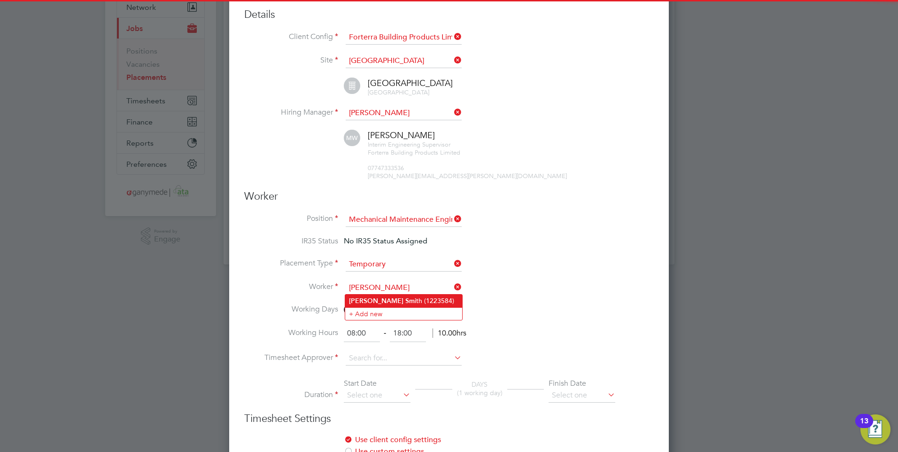
click at [373, 297] on li "Nathan Sm ith (1223584)" at bounding box center [403, 301] width 117 height 13
type input "Nathan Smith (1223584)"
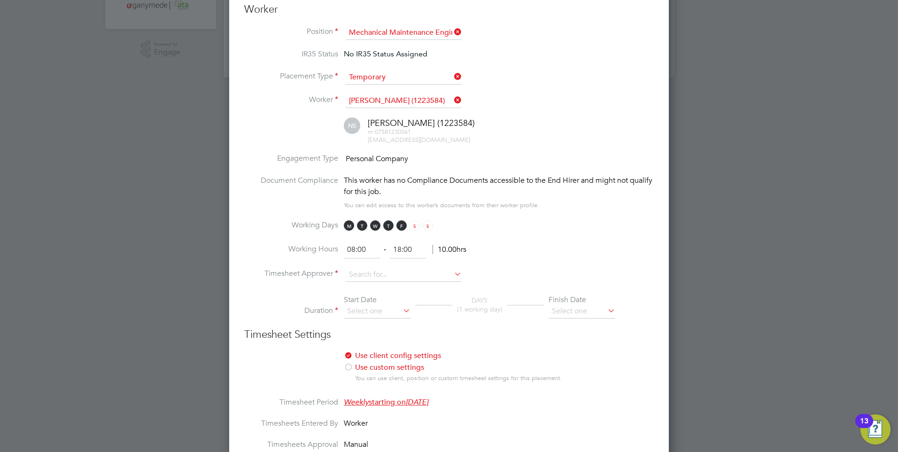
scroll to position [282, 0]
click at [361, 273] on input at bounding box center [404, 274] width 116 height 14
click at [381, 282] on li "Mich ael Wright" at bounding box center [403, 286] width 117 height 13
type input "[PERSON_NAME]"
click at [361, 310] on input at bounding box center [377, 310] width 67 height 14
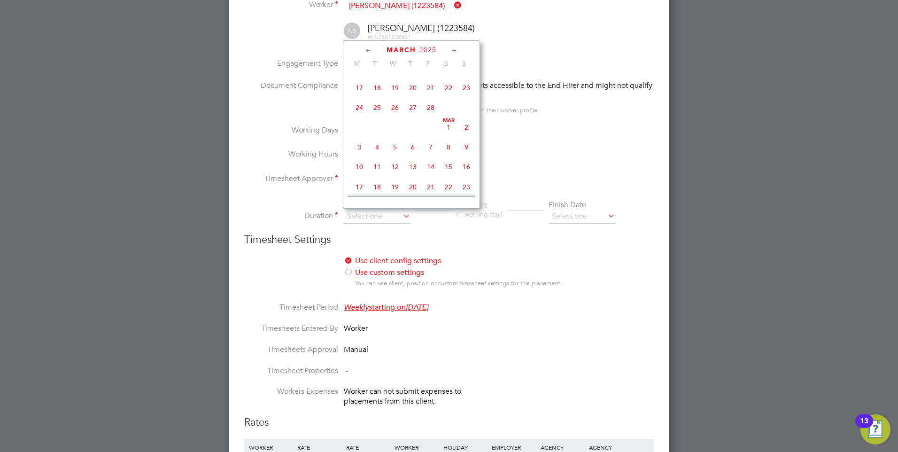
scroll to position [203, 0]
click at [358, 181] on span "31" at bounding box center [359, 180] width 18 height 18
type input "31 Mar 2025"
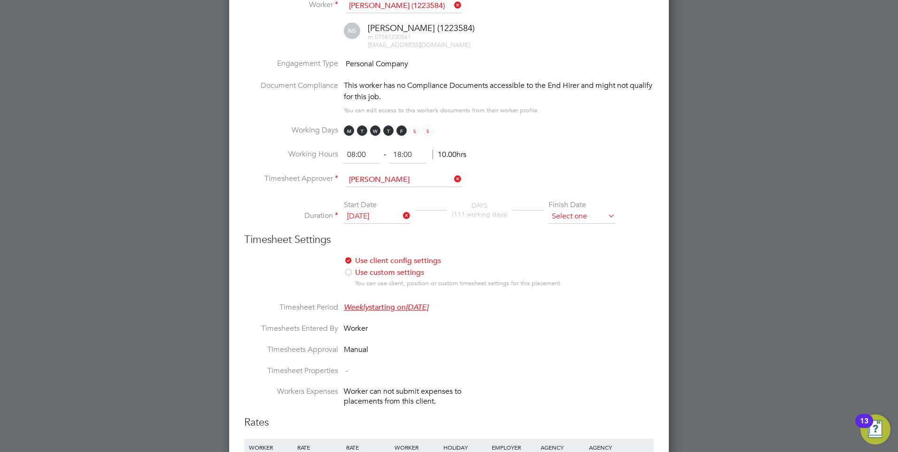
click at [562, 214] on input at bounding box center [582, 217] width 67 height 14
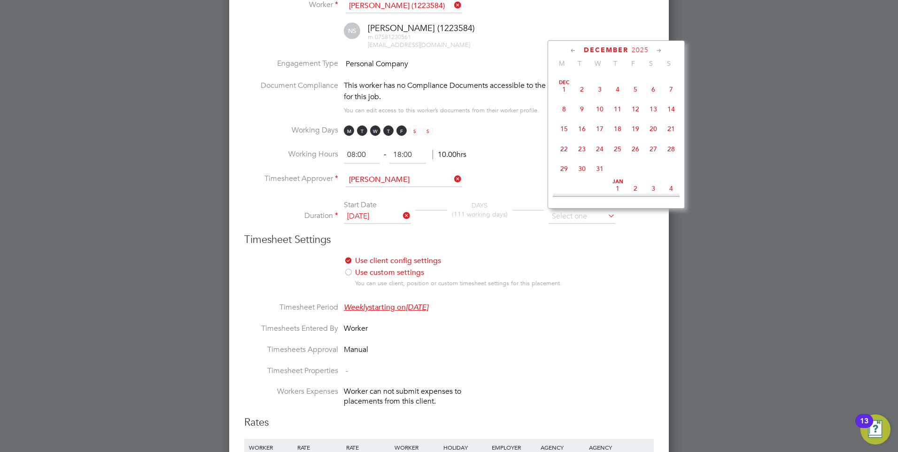
scroll to position [657, 0]
click at [601, 130] on span "31" at bounding box center [600, 122] width 18 height 18
type input "31 Dec 2025"
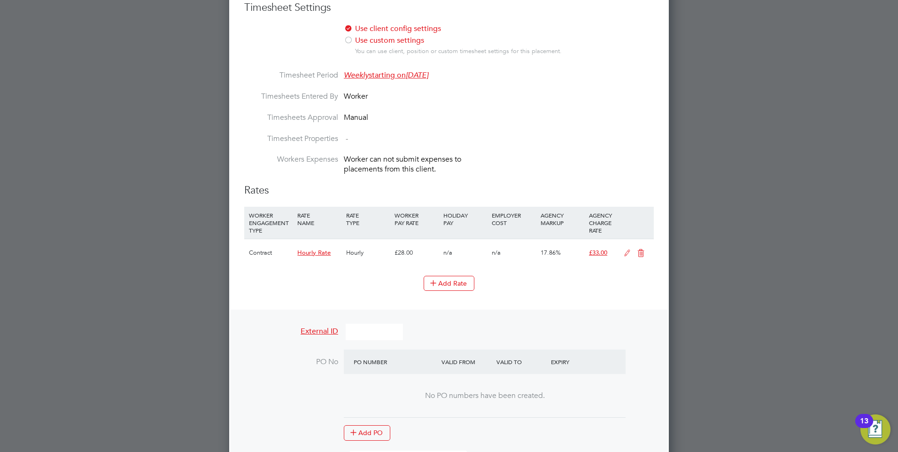
scroll to position [611, 0]
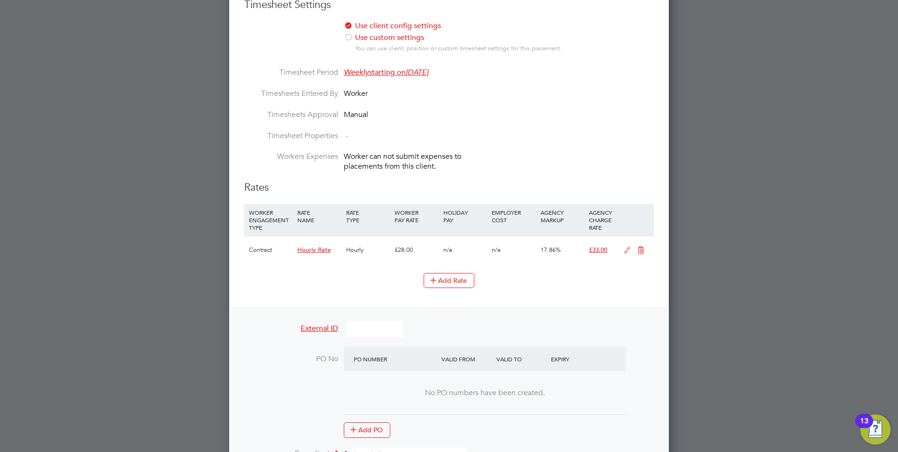
click at [642, 249] on icon at bounding box center [641, 251] width 12 height 8
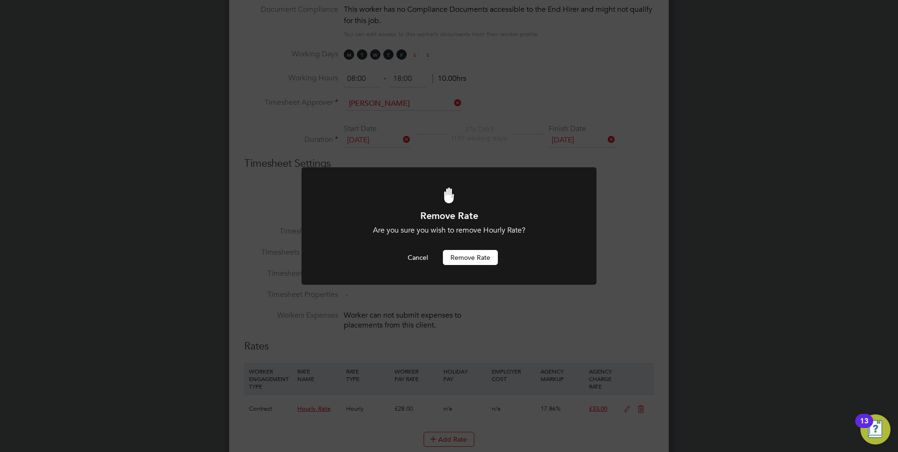
click at [458, 252] on button "Remove rate" at bounding box center [470, 257] width 55 height 15
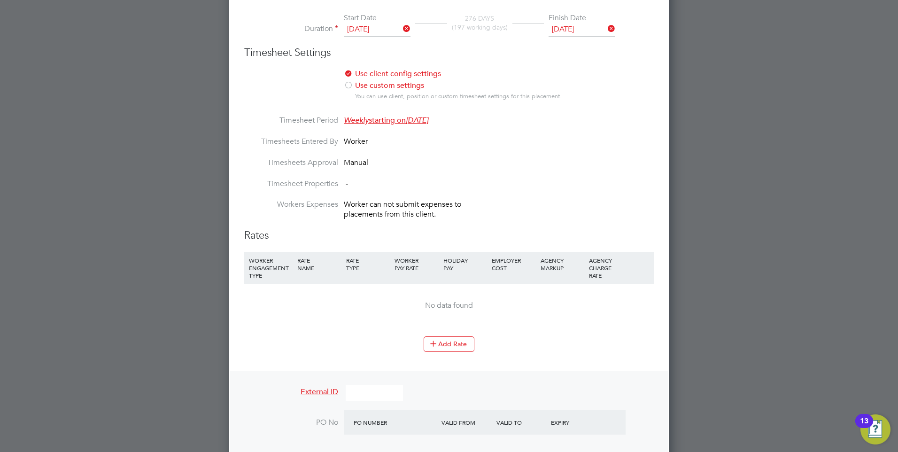
scroll to position [593, 0]
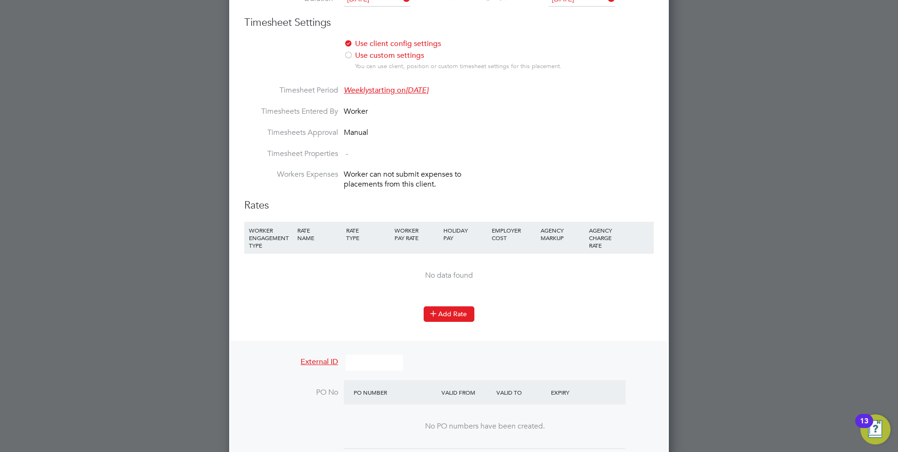
click at [447, 310] on button "Add Rate" at bounding box center [449, 313] width 51 height 15
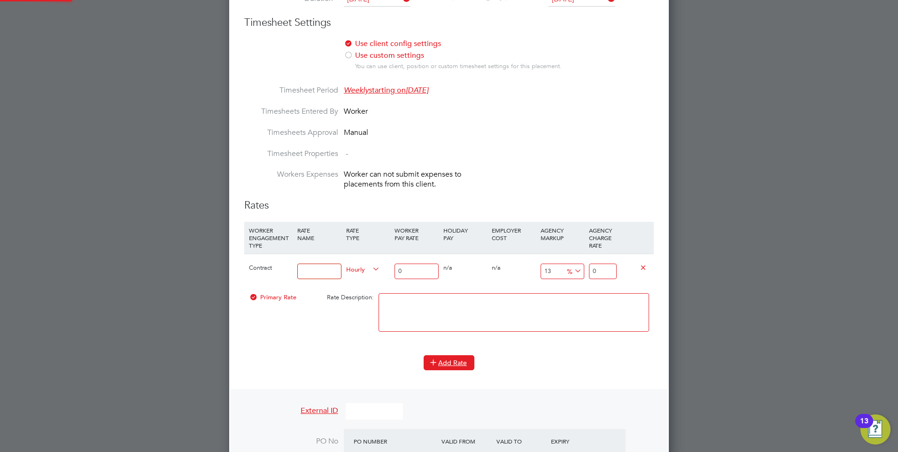
scroll to position [1307, 440]
click at [312, 273] on input at bounding box center [319, 272] width 44 height 16
type input "Hourly rate (All hours)"
type input "Simon Garami"
type input "[PERSON_NAME]"
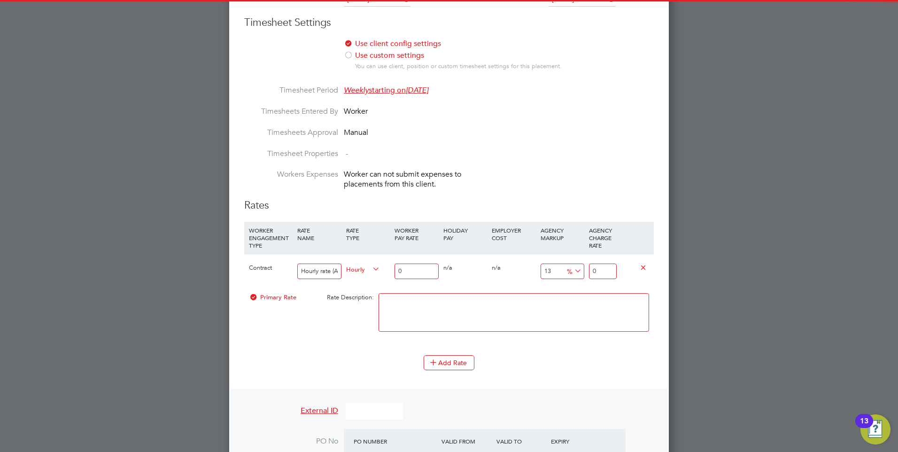
drag, startPoint x: 398, startPoint y: 270, endPoint x: 392, endPoint y: 270, distance: 5.6
click at [392, 270] on div "0" at bounding box center [416, 271] width 48 height 34
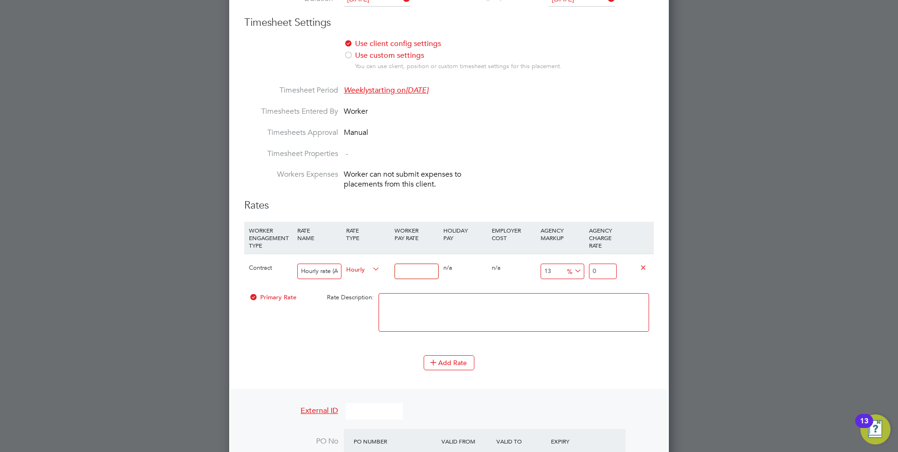
type input "3"
type input "3.39"
type input "34"
type input "38.42"
click at [411, 295] on textarea at bounding box center [514, 312] width 271 height 39
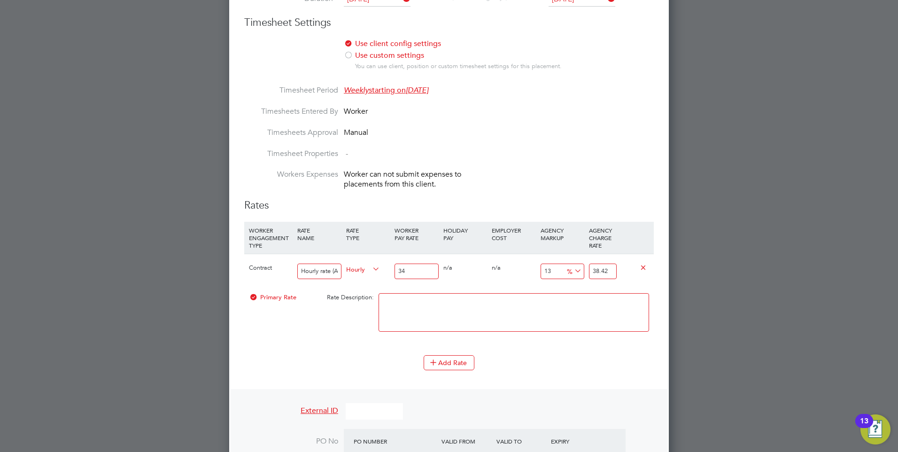
click at [412, 272] on input "34" at bounding box center [417, 272] width 44 height 16
type input "34.00"
click at [592, 269] on input "38.42" at bounding box center [603, 272] width 28 height 16
type input "-88.23529411764706"
type input "4"
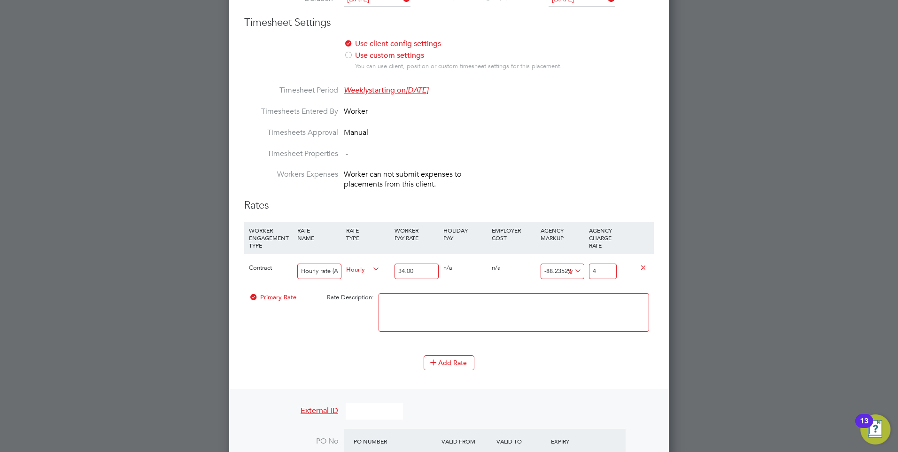
type input "17.647058823529413"
type input "40.00"
click at [565, 304] on textarea at bounding box center [514, 312] width 271 height 39
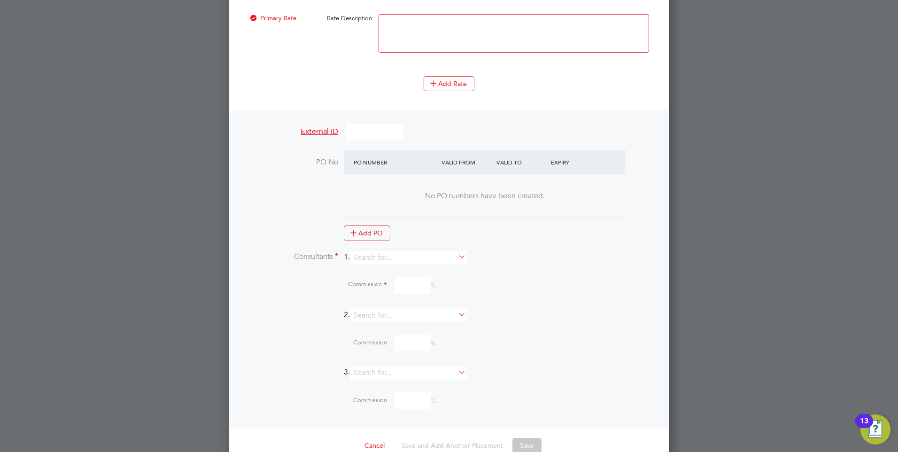
scroll to position [875, 0]
click at [400, 255] on input at bounding box center [408, 255] width 116 height 14
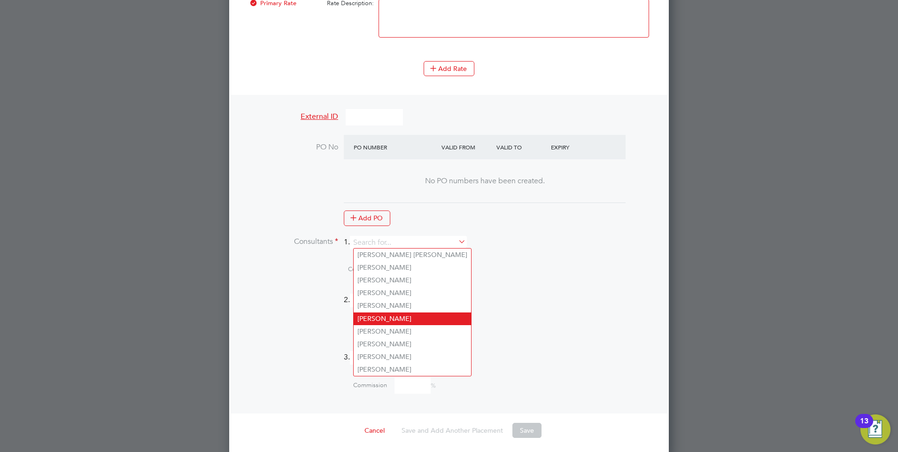
scroll to position [891, 0]
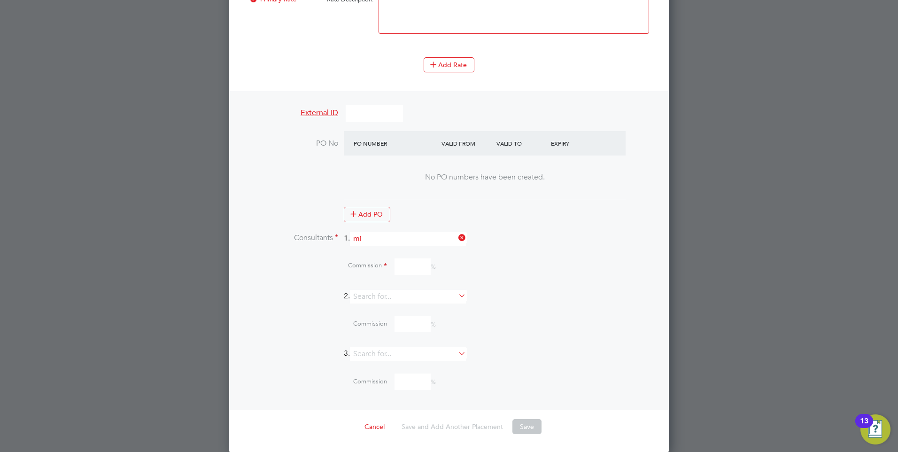
click at [379, 249] on li "Mi a Eckersley" at bounding box center [412, 251] width 117 height 13
type input "[PERSON_NAME]"
click at [404, 300] on input at bounding box center [413, 301] width 36 height 16
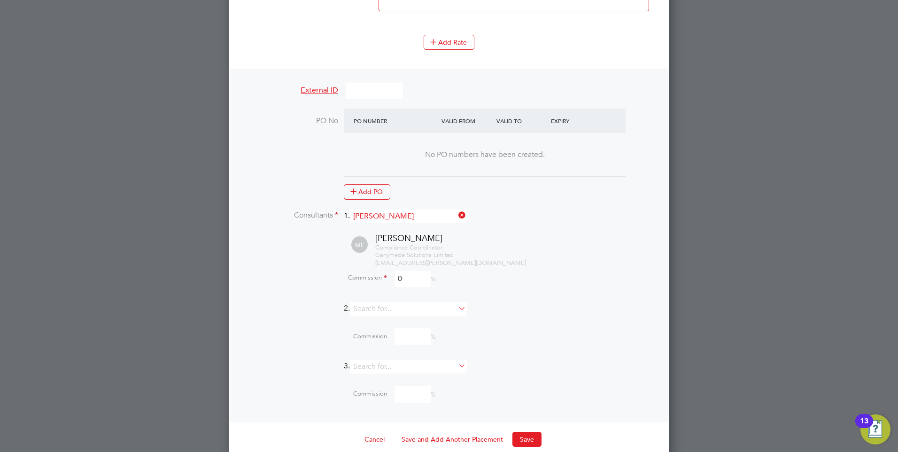
scroll to position [925, 0]
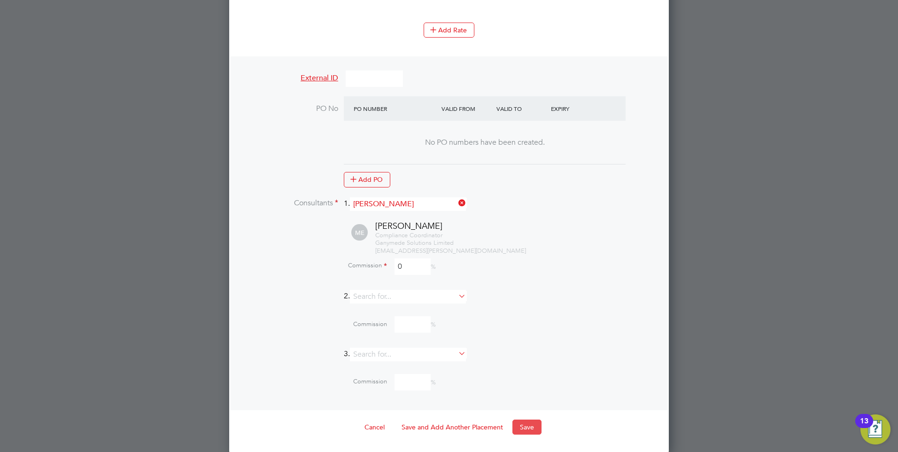
type input "0"
click at [525, 426] on button "Save" at bounding box center [527, 427] width 29 height 15
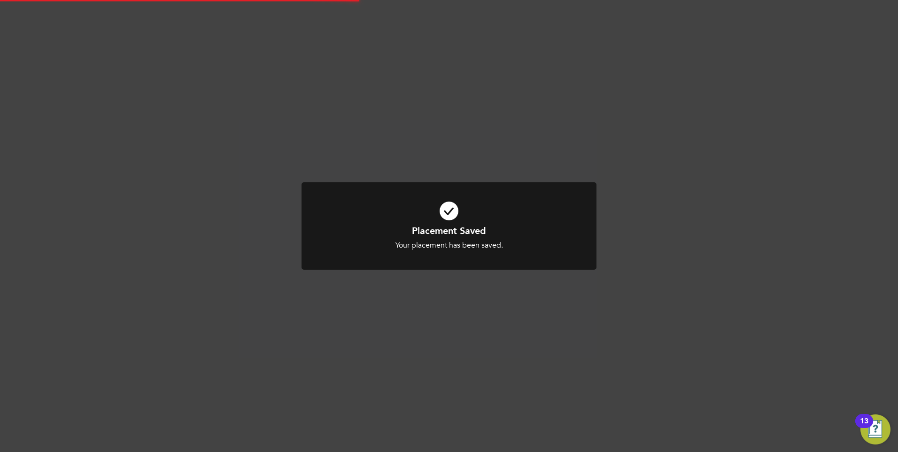
scroll to position [5, 5]
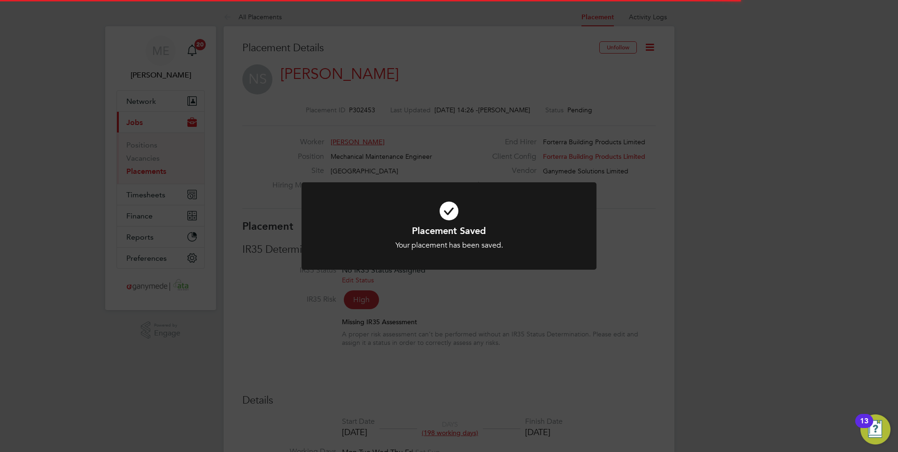
click at [447, 378] on div "Placement Saved Your placement has been saved. Cancel Okay" at bounding box center [449, 226] width 898 height 452
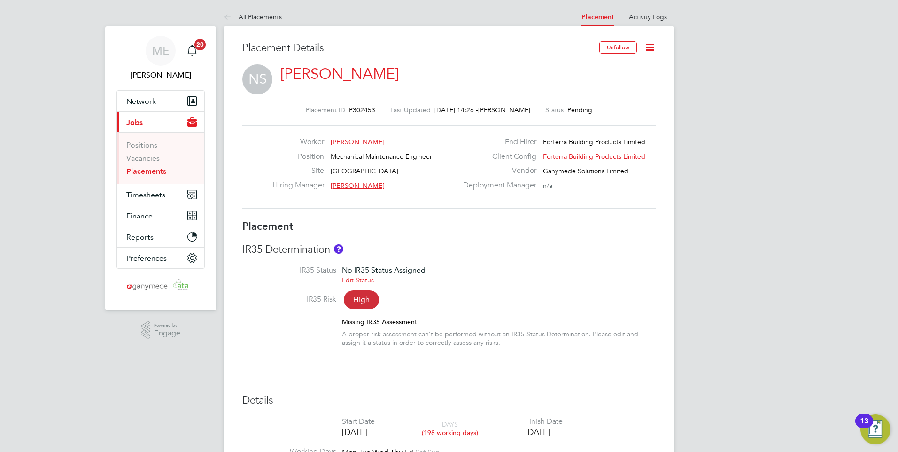
click at [342, 139] on span "[PERSON_NAME]" at bounding box center [358, 142] width 54 height 8
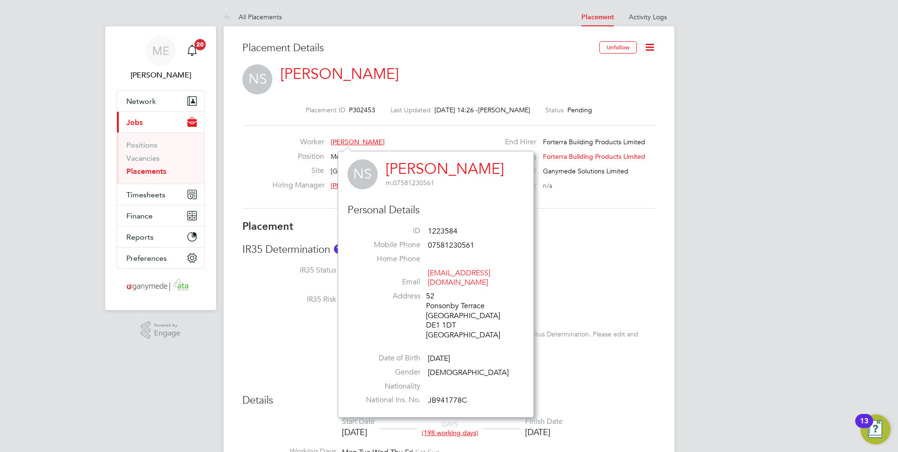
click at [307, 70] on link "[PERSON_NAME]" at bounding box center [339, 74] width 118 height 18
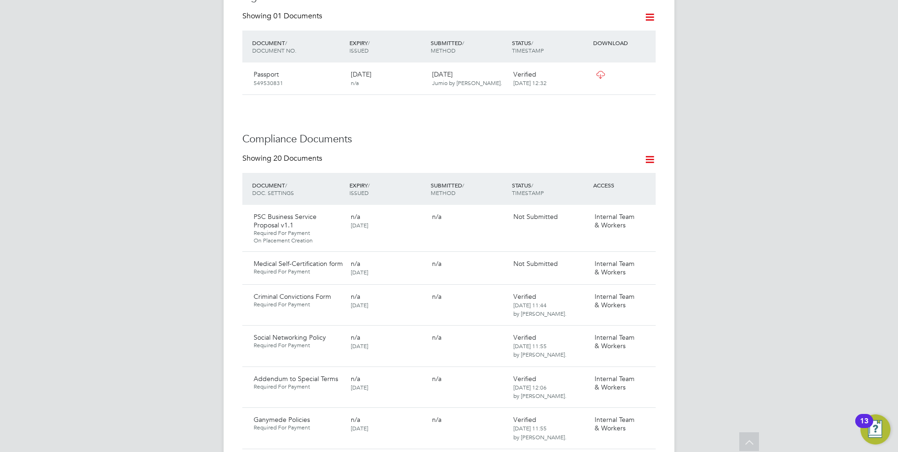
scroll to position [423, 0]
click at [642, 256] on icon at bounding box center [643, 261] width 9 height 11
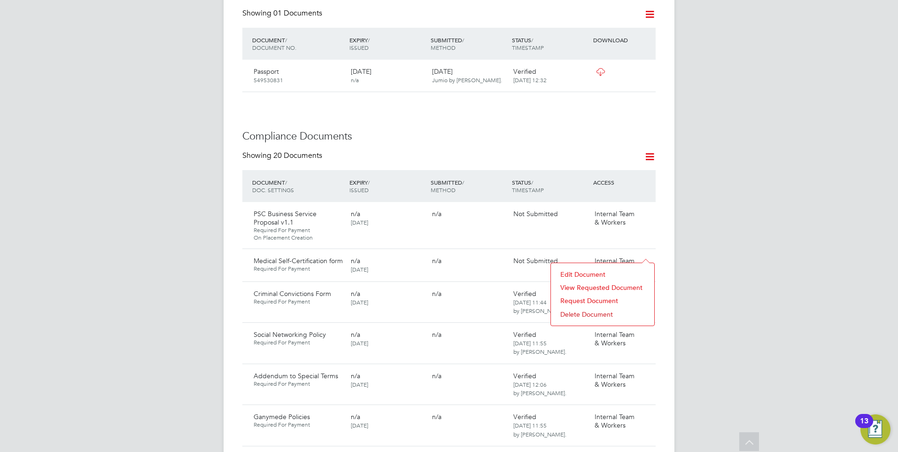
click at [583, 314] on li "Delete Document" at bounding box center [603, 314] width 94 height 13
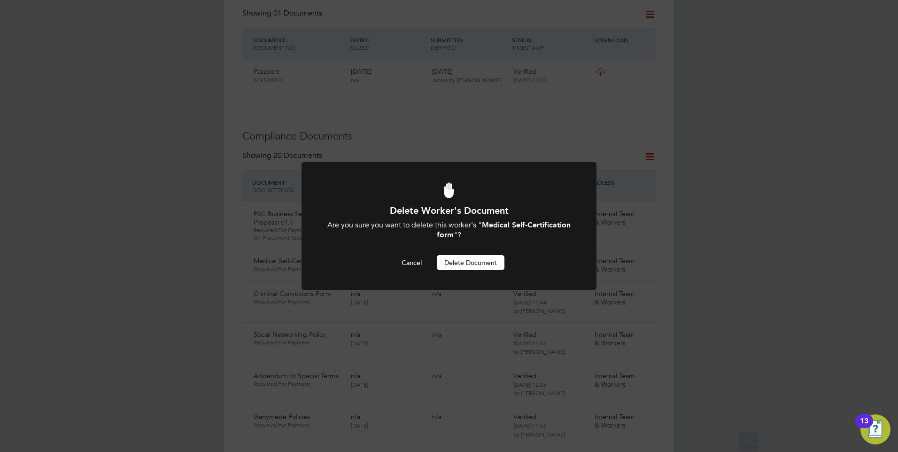
scroll to position [0, 0]
click at [463, 259] on button "Delete Document" at bounding box center [471, 262] width 68 height 15
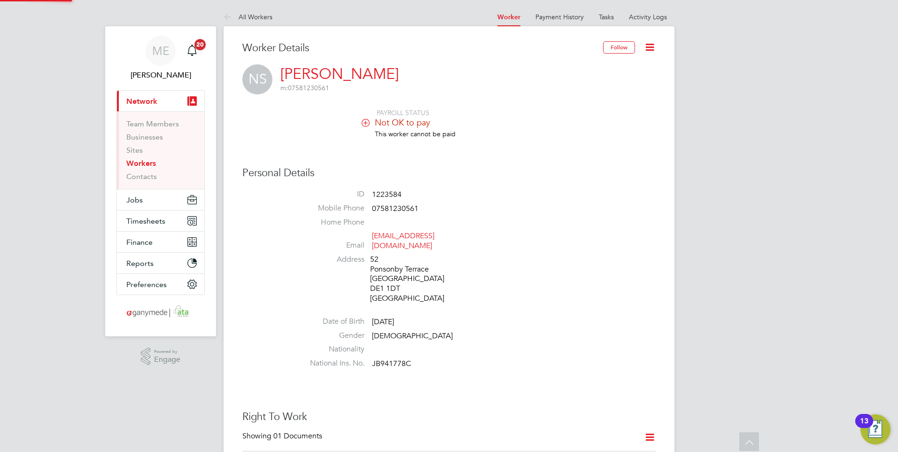
scroll to position [423, 0]
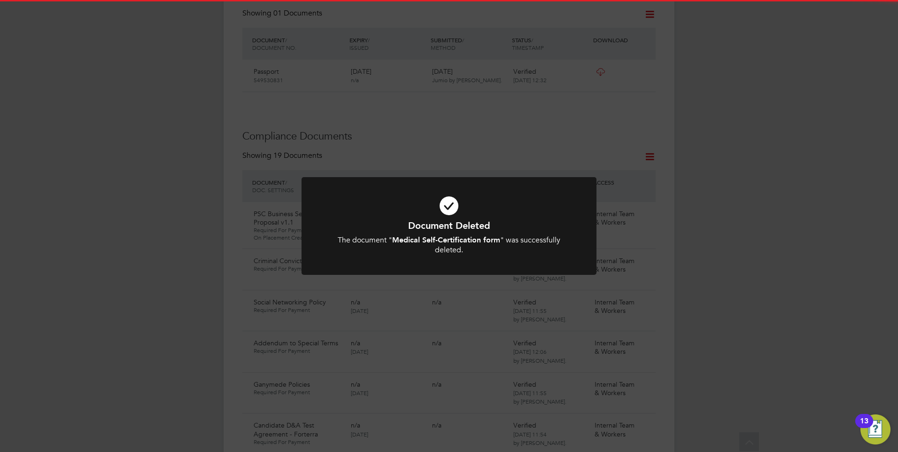
click at [476, 235] on b "Medical Self-Certification form" at bounding box center [446, 239] width 108 height 9
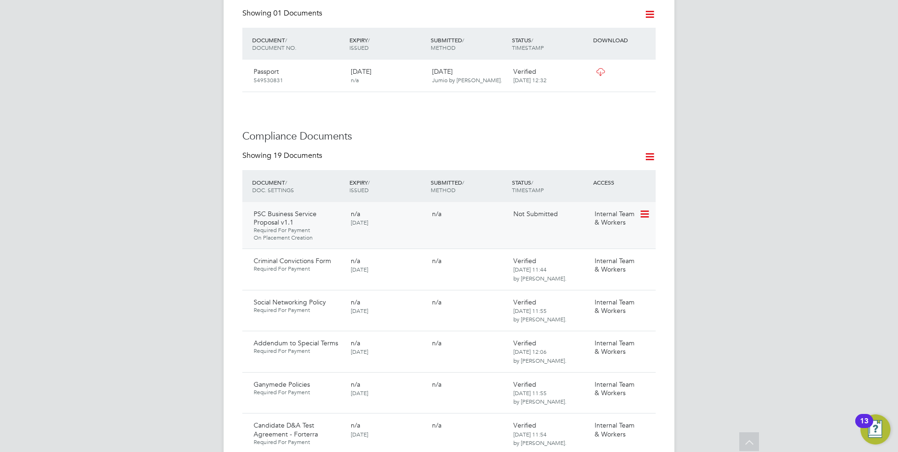
click at [641, 209] on icon at bounding box center [643, 214] width 9 height 11
click at [572, 249] on li "Request Document" at bounding box center [603, 253] width 94 height 13
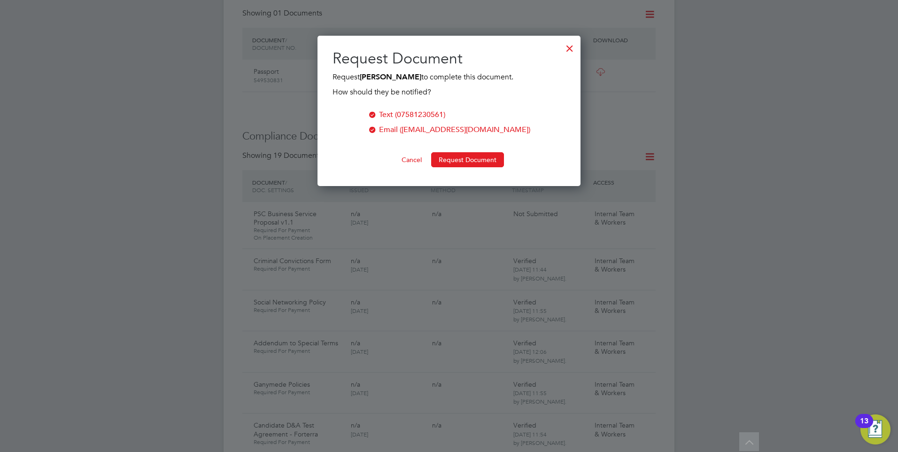
scroll to position [151, 264]
click at [460, 153] on button "Request Document" at bounding box center [467, 159] width 73 height 15
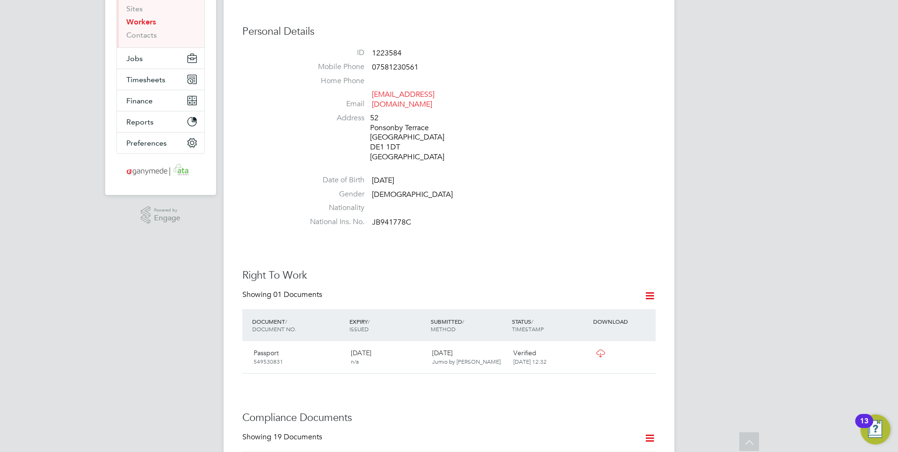
scroll to position [0, 0]
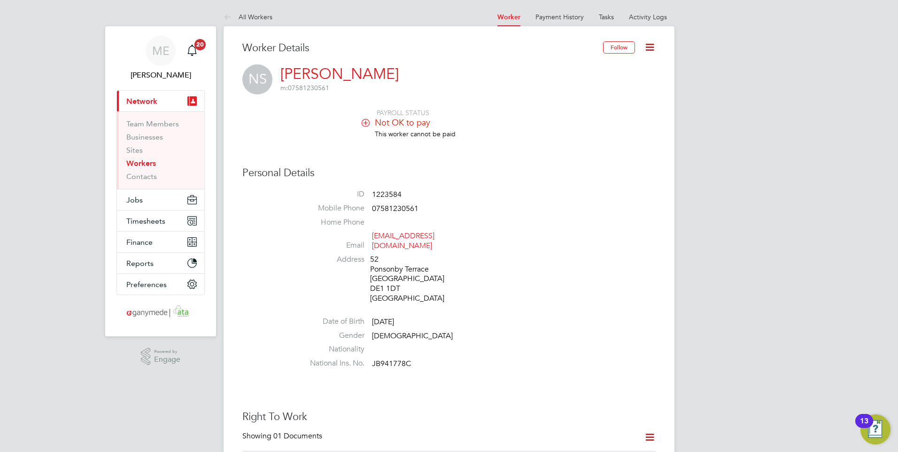
click at [232, 15] on icon at bounding box center [230, 18] width 12 height 12
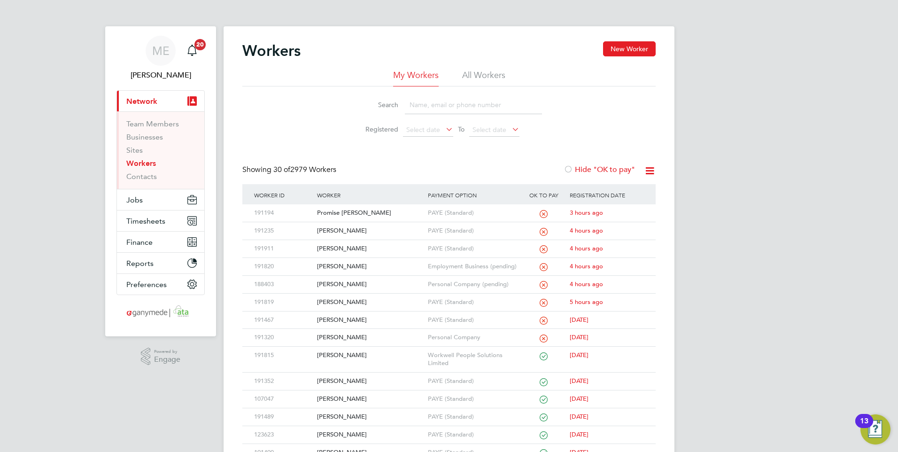
click at [429, 111] on input at bounding box center [473, 105] width 137 height 18
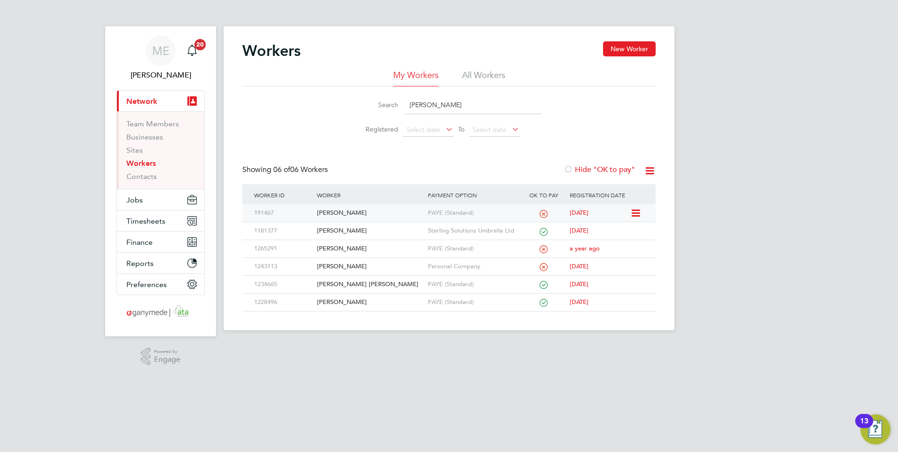
type input "[PERSON_NAME]"
click at [354, 212] on div "[PERSON_NAME]" at bounding box center [370, 212] width 110 height 17
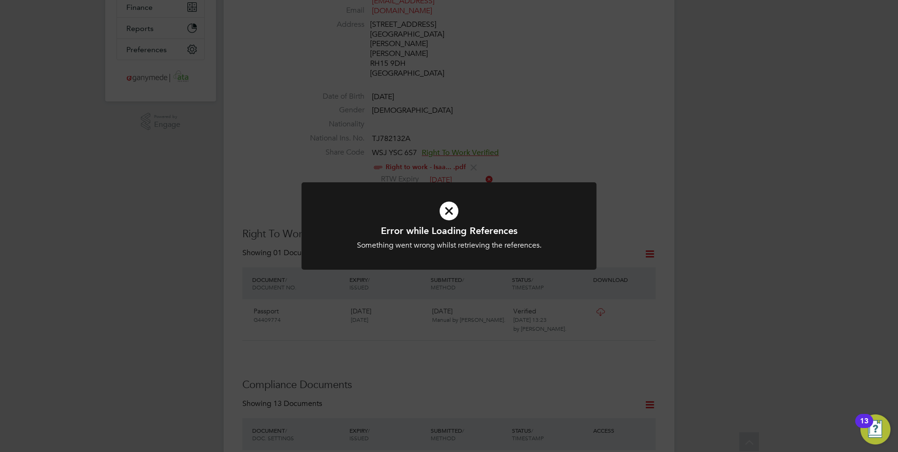
click at [417, 222] on icon at bounding box center [449, 211] width 244 height 37
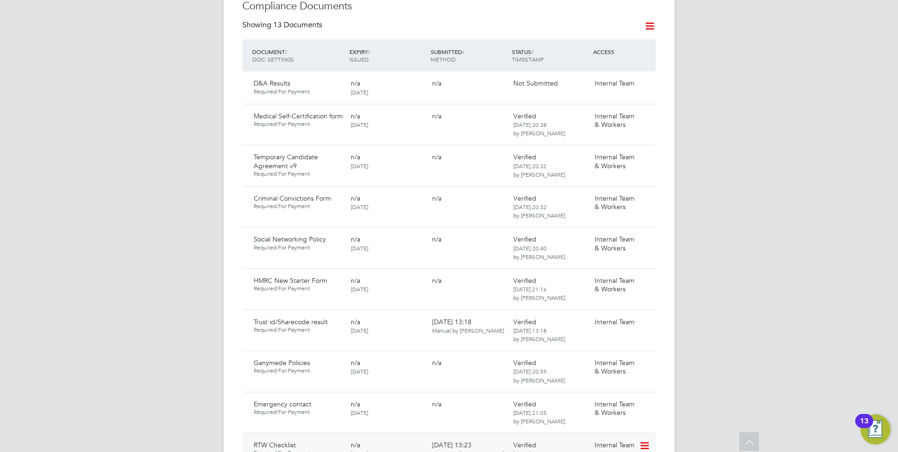
scroll to position [611, 0]
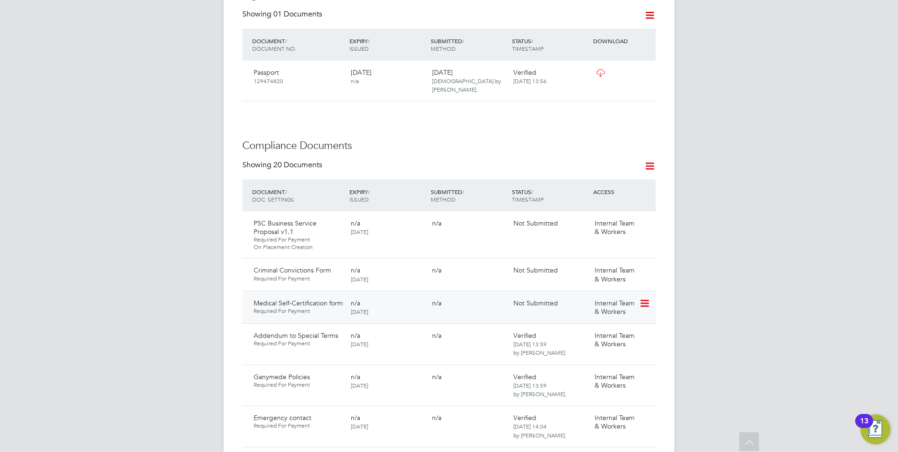
scroll to position [423, 0]
click at [649, 297] on icon at bounding box center [643, 302] width 9 height 11
click at [598, 344] on li "Delete Document" at bounding box center [603, 346] width 94 height 13
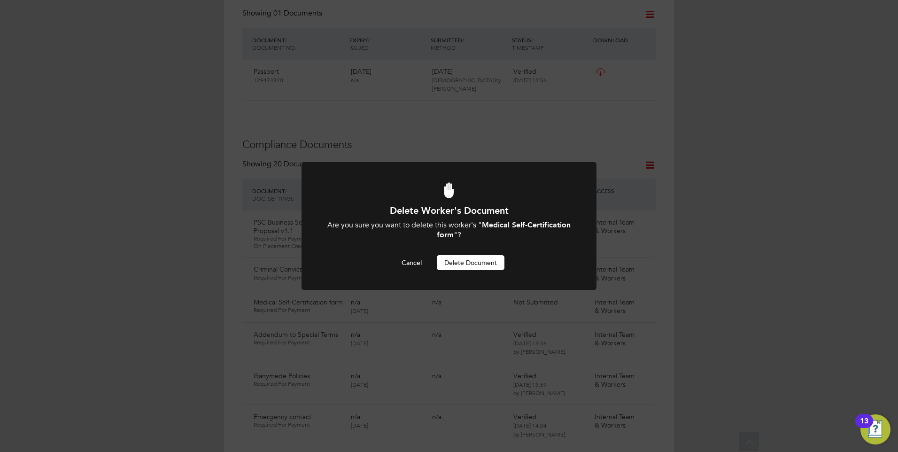
click at [469, 261] on button "Delete Document" at bounding box center [471, 262] width 68 height 15
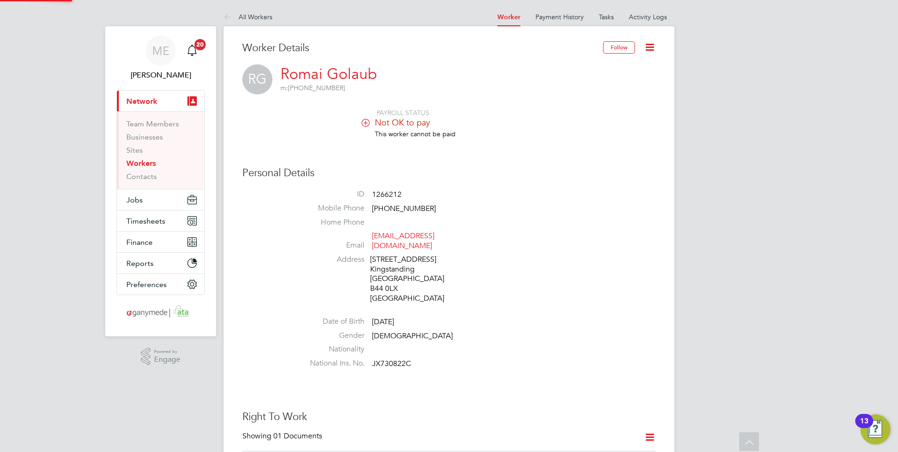
scroll to position [423, 0]
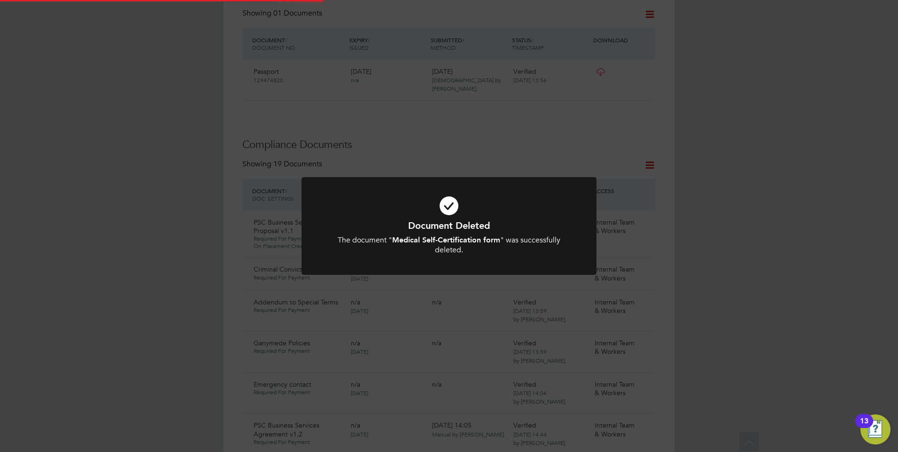
click at [435, 238] on b "Medical Self-Certification form" at bounding box center [446, 239] width 108 height 9
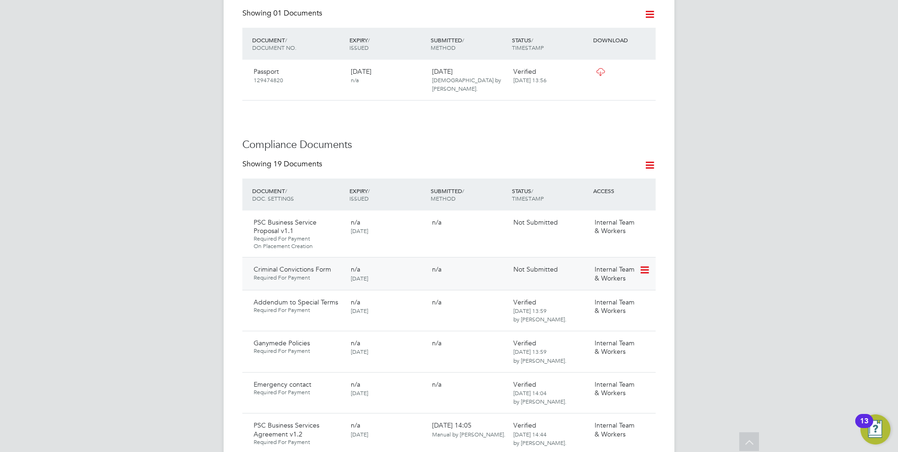
click at [644, 264] on icon at bounding box center [643, 269] width 9 height 11
click at [587, 311] on li "Delete Document" at bounding box center [603, 314] width 94 height 13
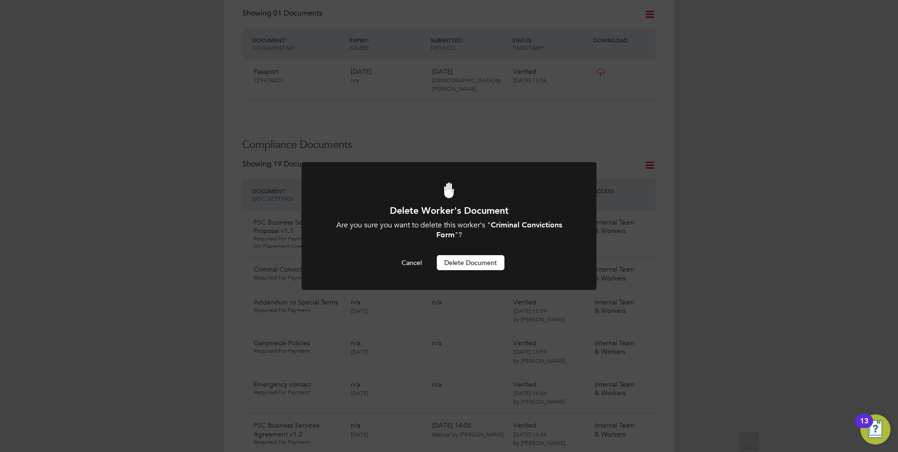
scroll to position [0, 0]
click at [474, 258] on button "Delete Document" at bounding box center [471, 262] width 68 height 15
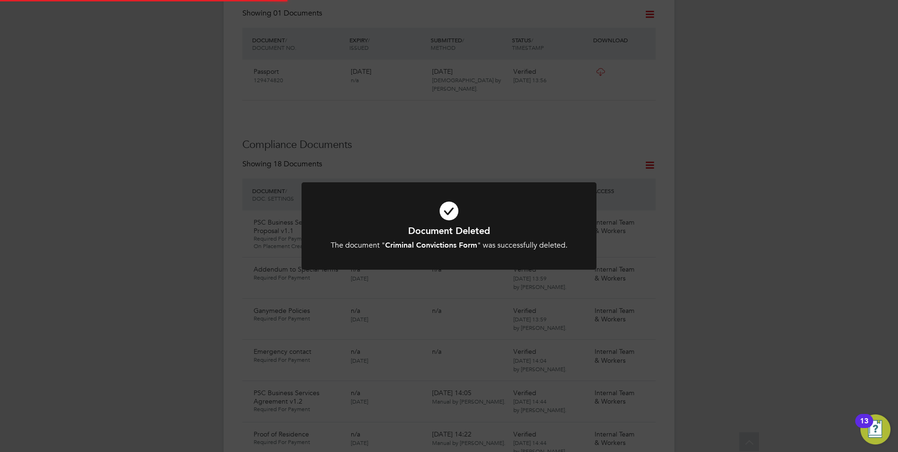
click at [558, 230] on h1 "Document Deleted" at bounding box center [449, 231] width 244 height 12
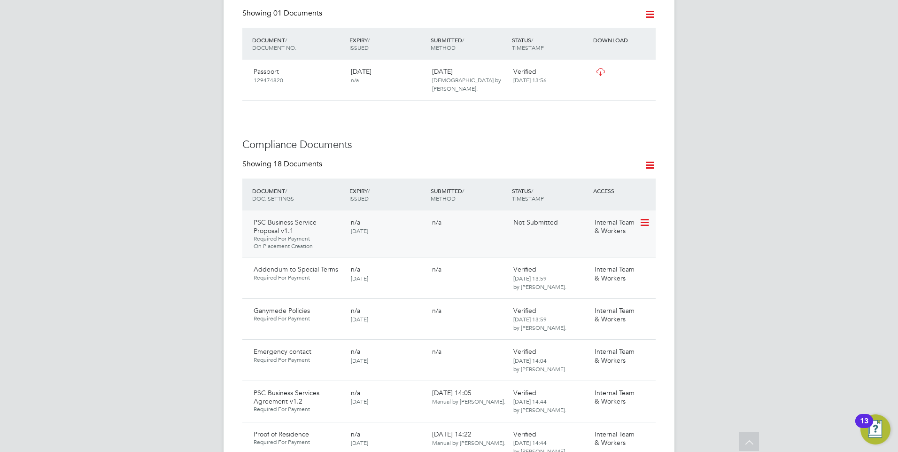
click at [649, 217] on icon at bounding box center [643, 222] width 9 height 11
click at [576, 250] on li "Request Document" at bounding box center [603, 253] width 94 height 13
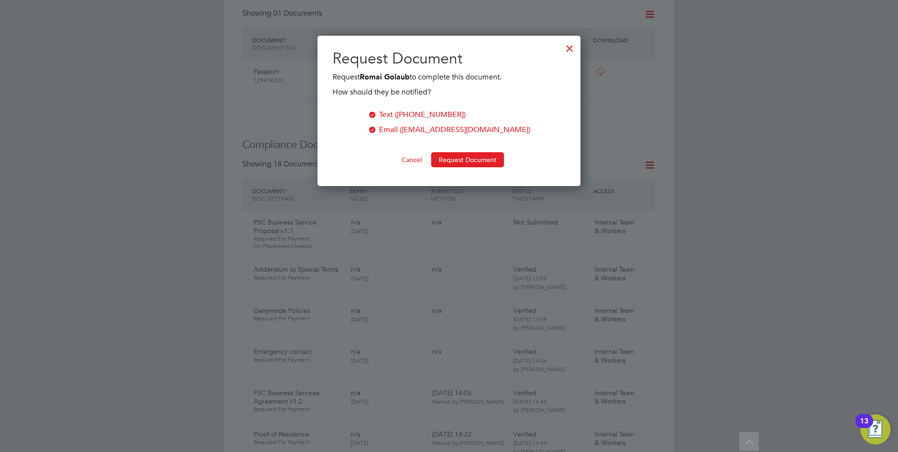
scroll to position [151, 264]
click at [452, 156] on button "Request Document" at bounding box center [467, 159] width 73 height 15
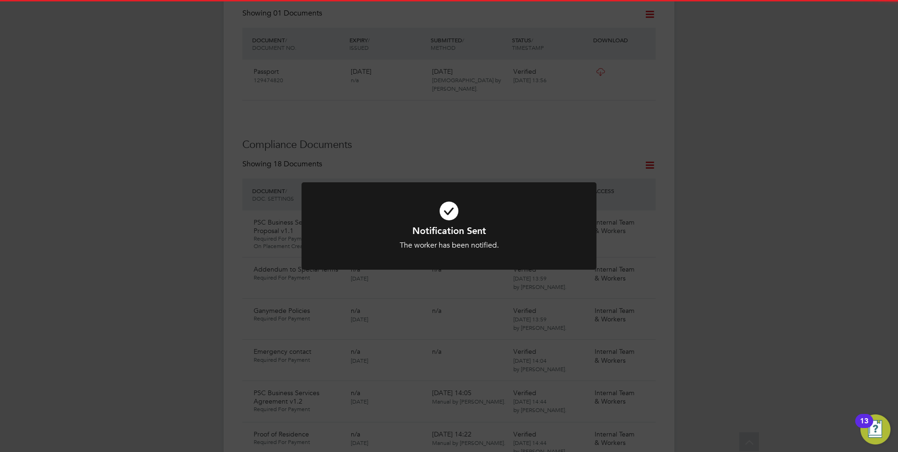
click at [463, 138] on div "Notification Sent The worker has been notified. Cancel Okay" at bounding box center [449, 226] width 898 height 452
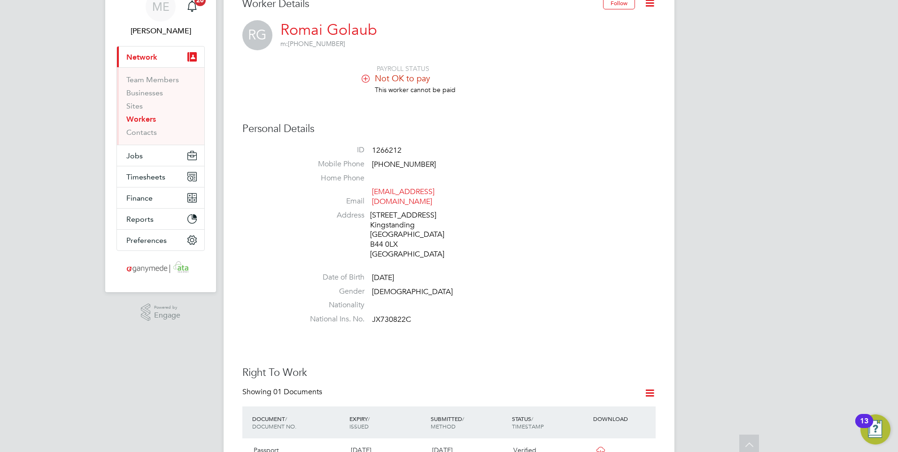
scroll to position [0, 0]
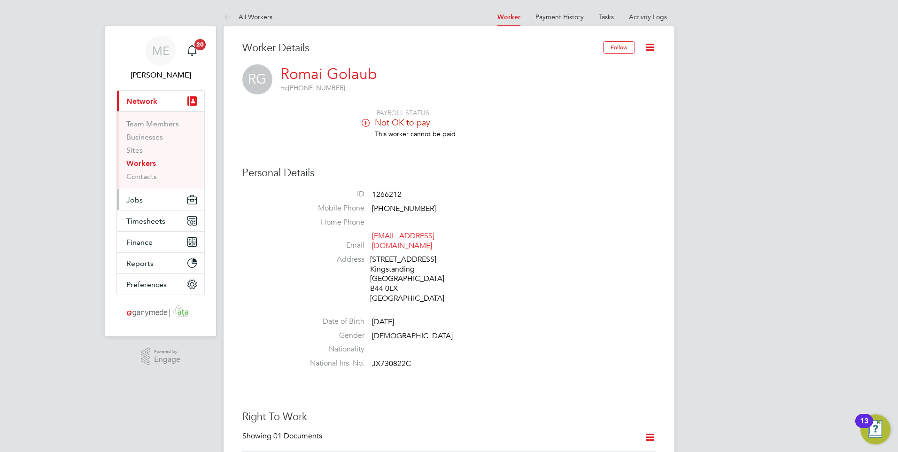
click at [141, 201] on span "Jobs" at bounding box center [134, 199] width 16 height 9
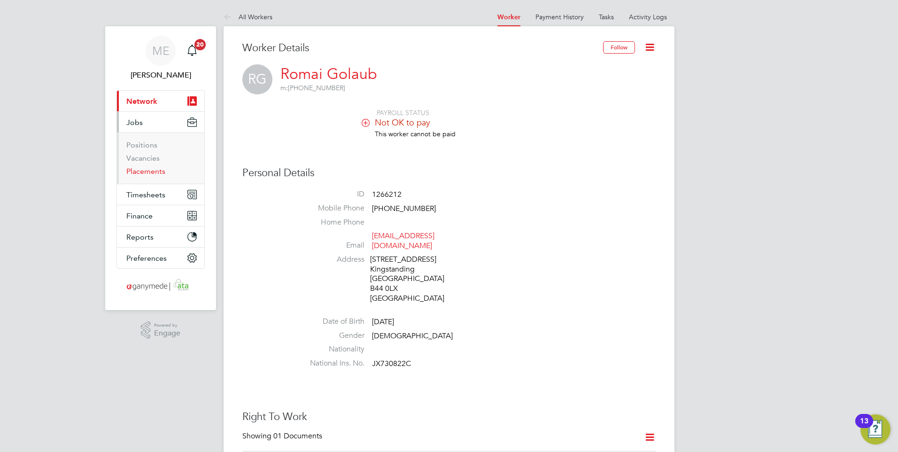
click at [143, 174] on link "Placements" at bounding box center [145, 171] width 39 height 9
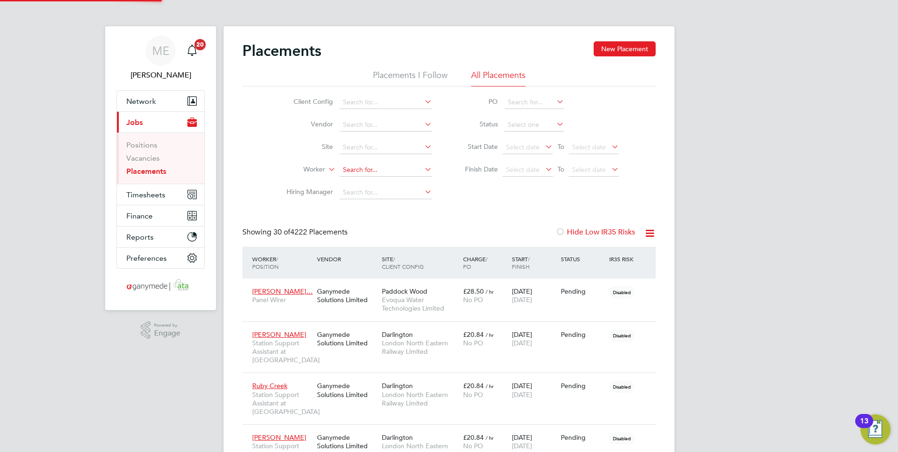
click at [355, 167] on input at bounding box center [386, 169] width 93 height 13
click at [366, 179] on li "Mark I reland" at bounding box center [385, 183] width 93 height 13
type input "Mark Ireland"
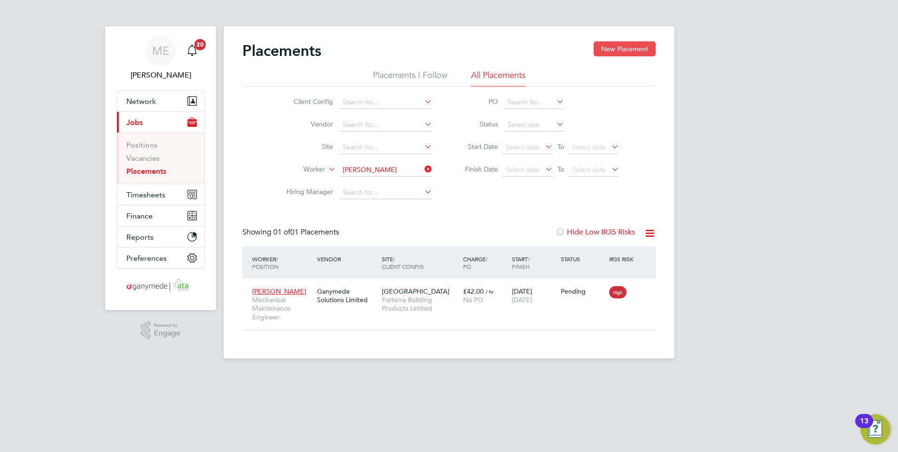
click at [608, 50] on button "New Placement" at bounding box center [625, 48] width 62 height 15
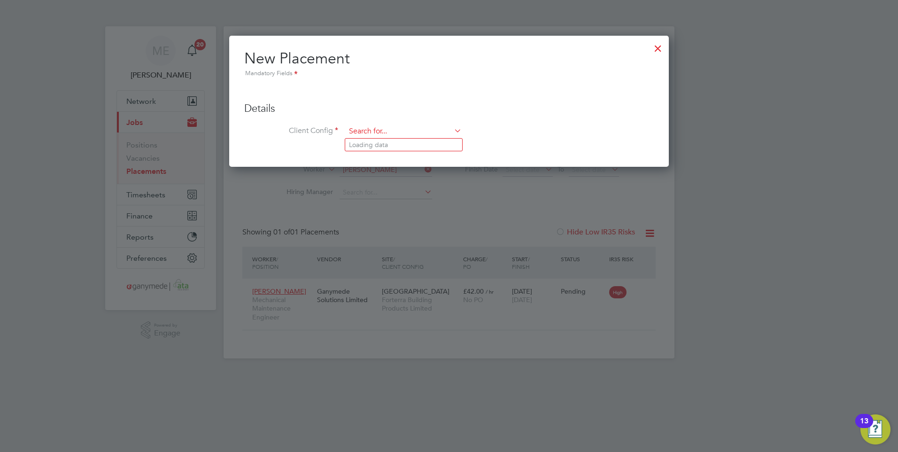
click at [365, 130] on input at bounding box center [404, 131] width 116 height 14
click at [369, 154] on li "Fort erra Building Products Limited" at bounding box center [403, 157] width 117 height 13
type input "Forterra Building Products Limited"
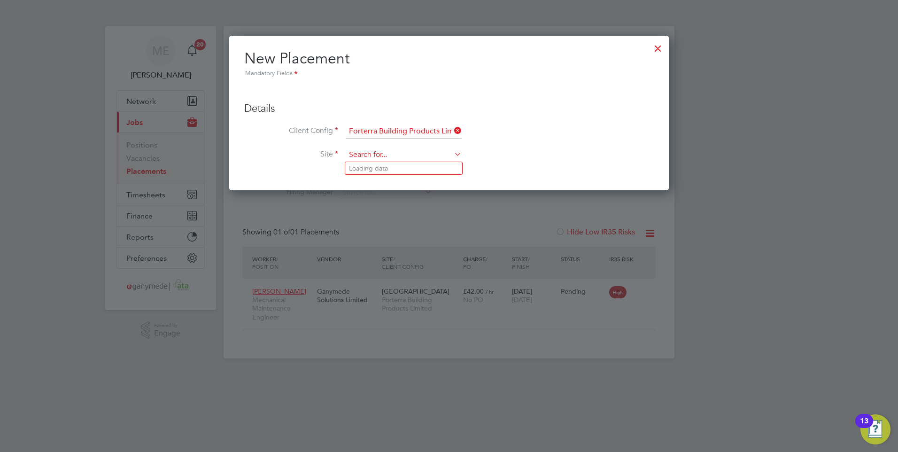
click at [369, 155] on input at bounding box center [404, 155] width 116 height 14
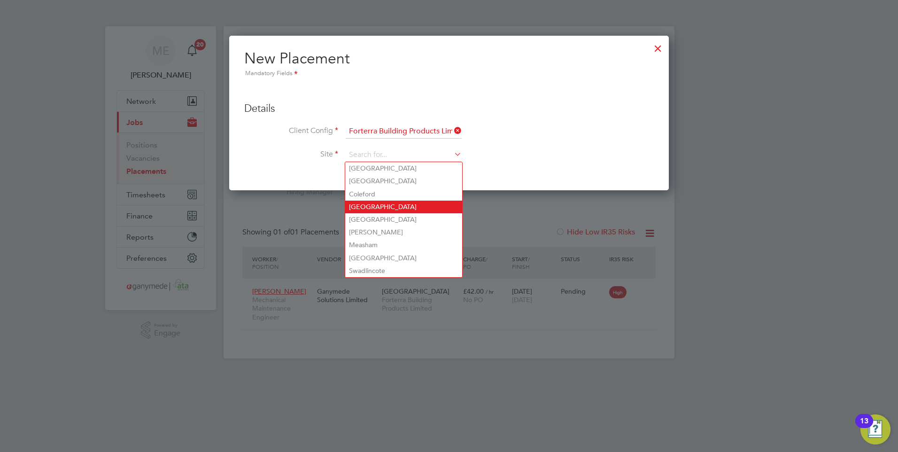
click at [365, 202] on li "Grange Park Court" at bounding box center [403, 207] width 117 height 13
type input "Grange Park Court"
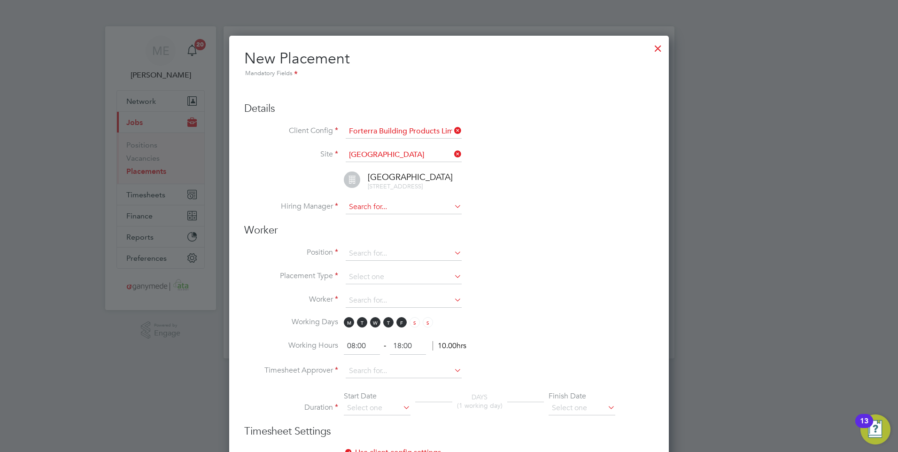
click at [376, 214] on input at bounding box center [404, 207] width 116 height 14
click at [383, 226] on li "And rew Hocking" at bounding box center [403, 228] width 117 height 13
type input "Andrew Hocking"
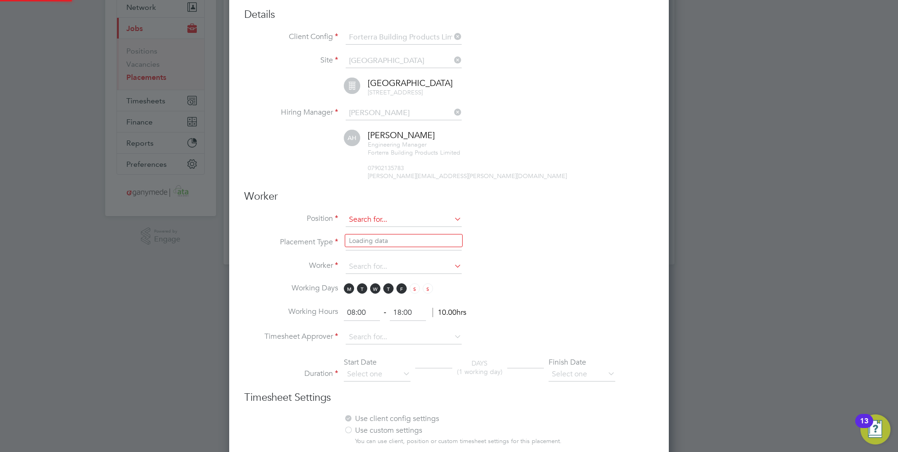
click at [369, 225] on input at bounding box center [404, 220] width 116 height 14
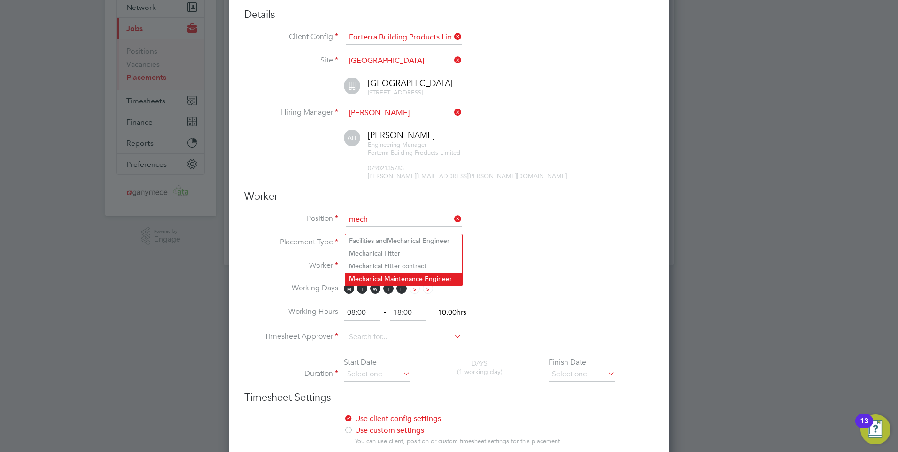
click at [380, 277] on li "Mech anical Maintenance Engineer" at bounding box center [403, 278] width 117 height 13
type input "Mechanical Maintenance Engineer"
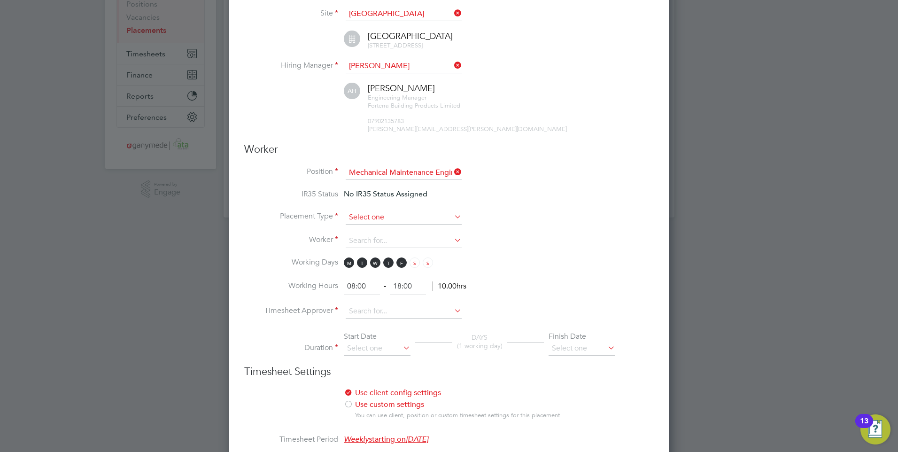
click at [364, 224] on input at bounding box center [404, 217] width 116 height 14
click at [365, 234] on li "Temporary" at bounding box center [403, 238] width 117 height 12
type input "Temporary"
click at [360, 248] on input at bounding box center [404, 241] width 116 height 14
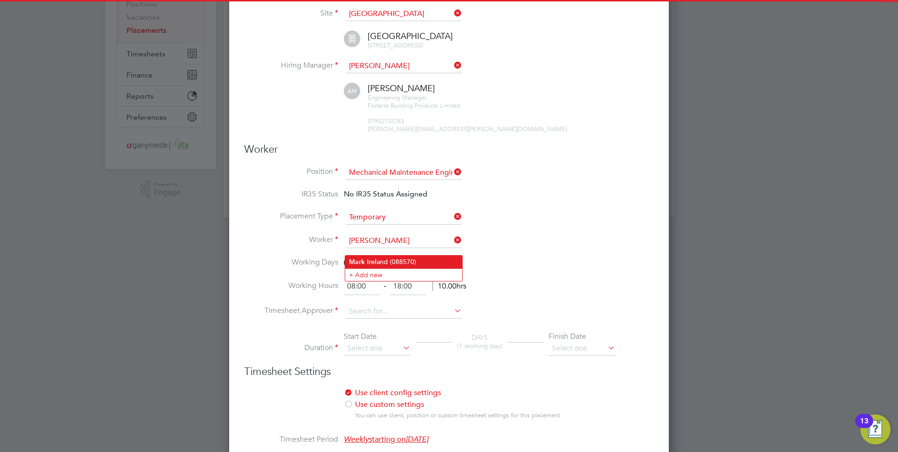
click at [369, 258] on b "Irel" at bounding box center [372, 262] width 10 height 8
type input "Mark Ireland (088570)"
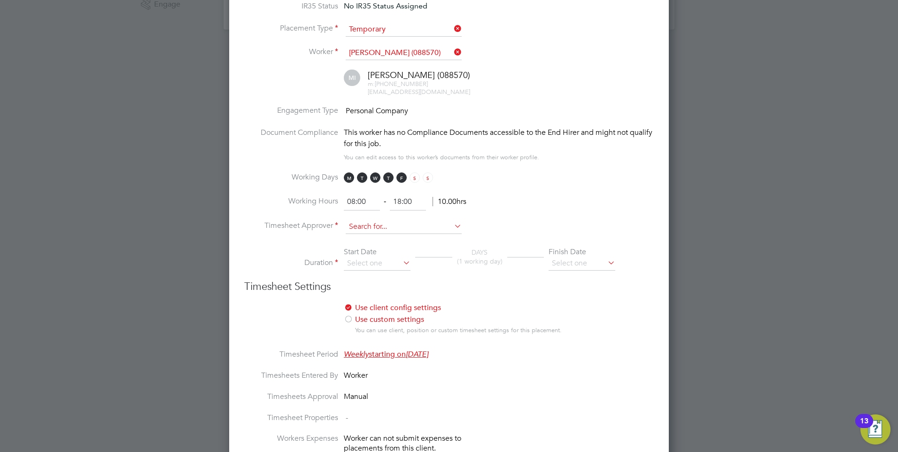
click at [362, 233] on input at bounding box center [404, 227] width 116 height 14
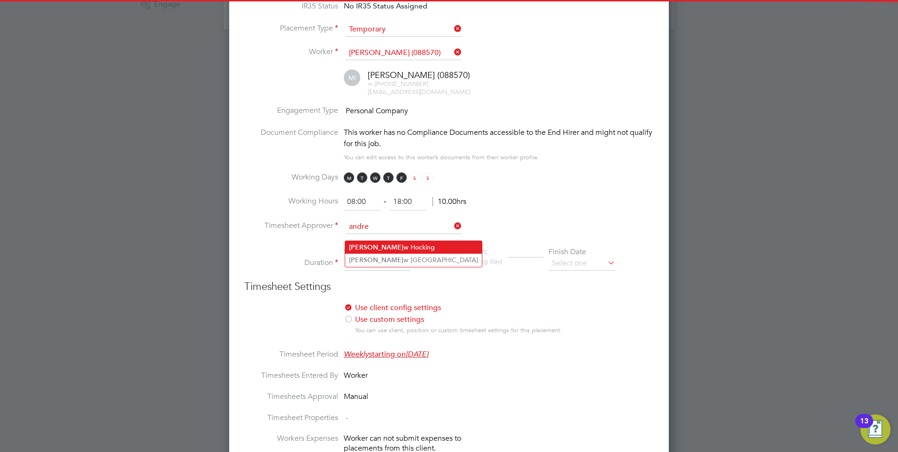
click at [381, 245] on li "Andre w Hocking" at bounding box center [413, 247] width 137 height 13
type input "Andrew Hocking"
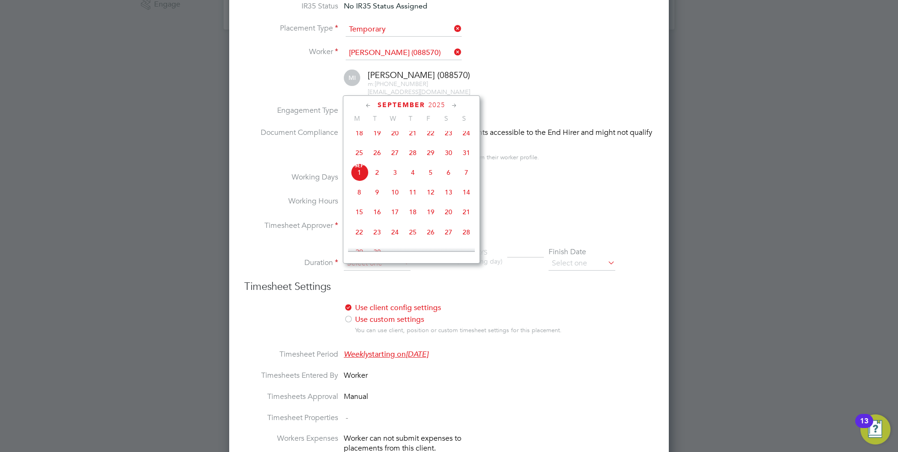
click at [374, 265] on input at bounding box center [377, 264] width 67 height 14
click at [357, 210] on span "29" at bounding box center [359, 205] width 18 height 18
type input "[DATE]"
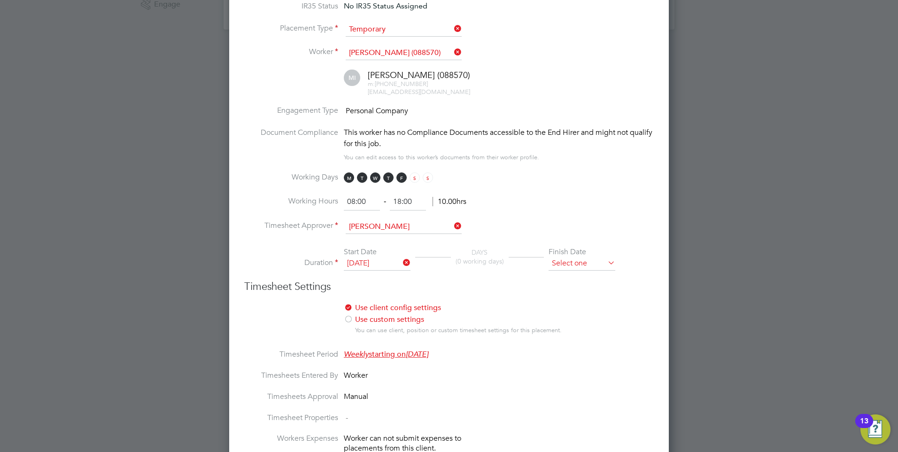
click at [576, 268] on input at bounding box center [582, 264] width 67 height 14
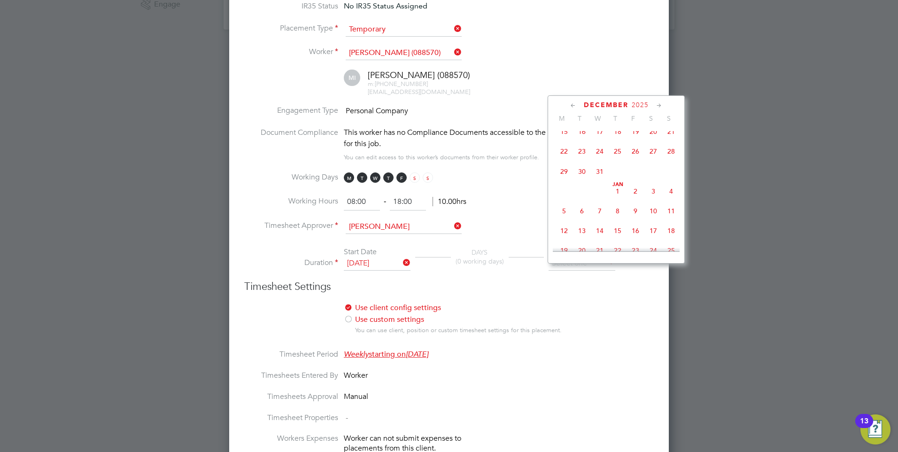
scroll to position [648, 0]
click at [599, 195] on span "31" at bounding box center [600, 186] width 18 height 18
type input "[DATE]"
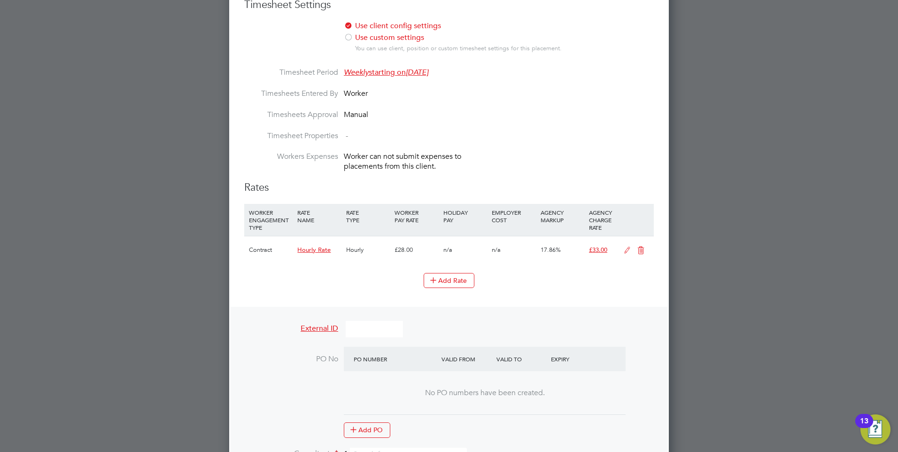
click at [640, 254] on icon at bounding box center [641, 251] width 12 height 8
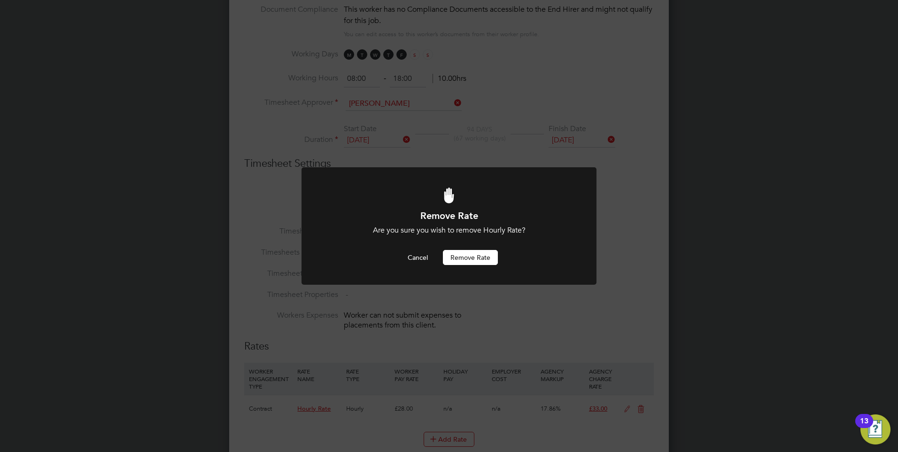
scroll to position [0, 0]
click at [456, 253] on button "Remove rate" at bounding box center [470, 257] width 55 height 15
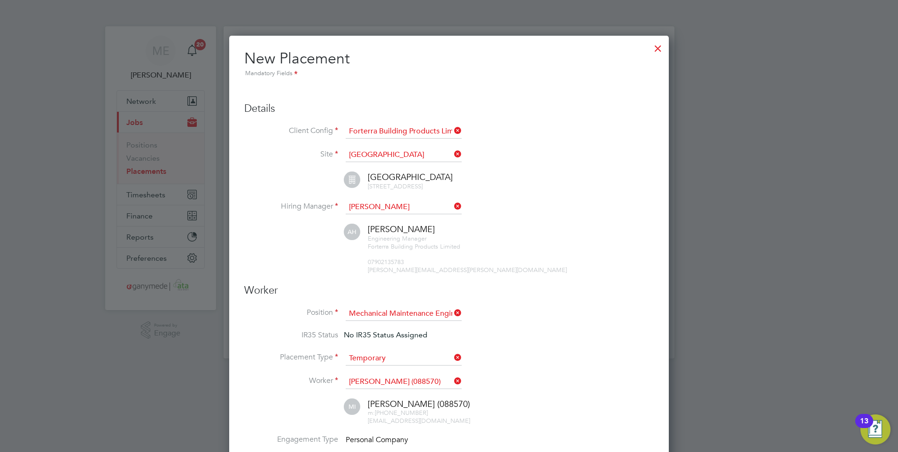
scroll to position [5, 5]
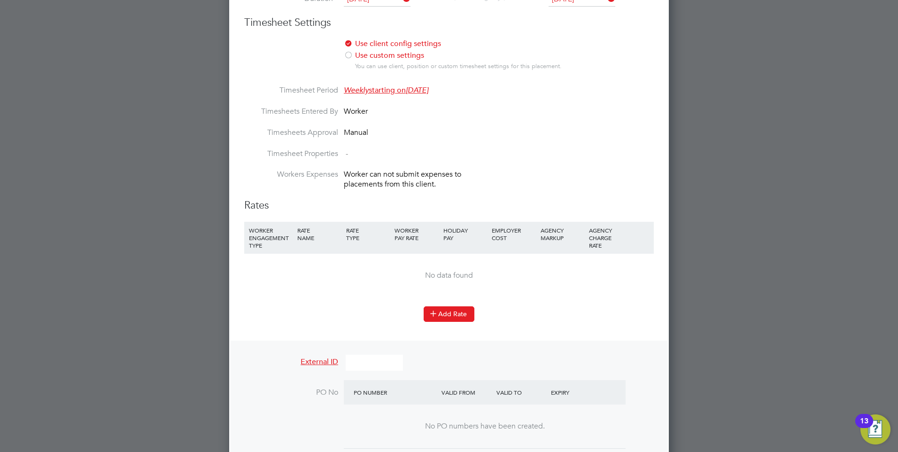
click at [437, 317] on icon at bounding box center [433, 313] width 7 height 7
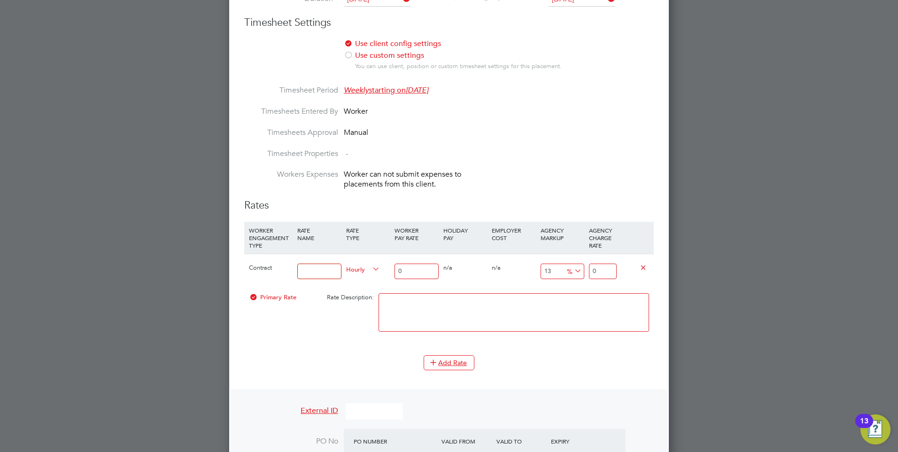
click at [313, 279] on input at bounding box center [319, 272] width 44 height 16
type input "Hourly rate (All hours)"
type input "[PERSON_NAME]"
drag, startPoint x: 415, startPoint y: 283, endPoint x: 395, endPoint y: 279, distance: 20.1
click at [396, 279] on input "0" at bounding box center [417, 272] width 44 height 16
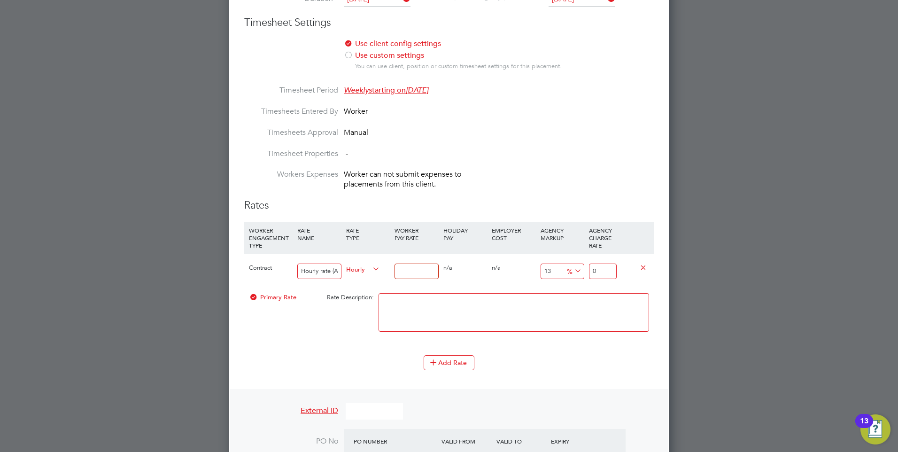
type input "3"
type input "3.39"
type input "34"
type input "38.42"
type input "34.00"
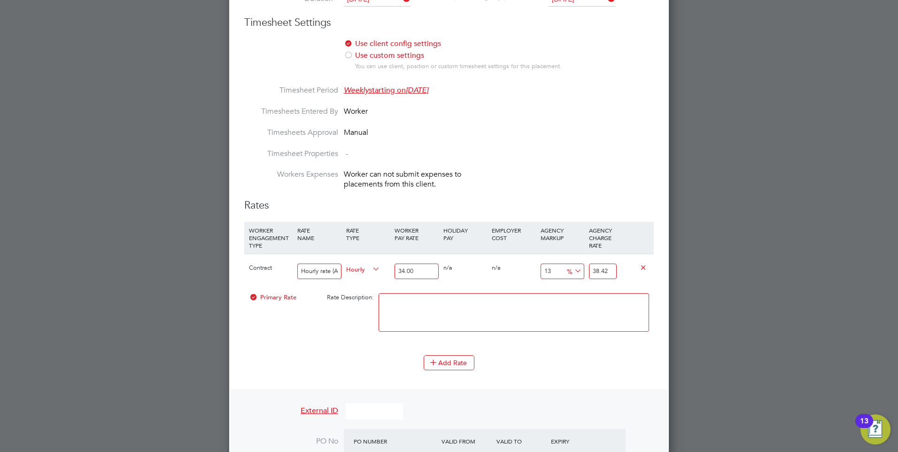
click at [609, 278] on input "38.42" at bounding box center [603, 272] width 28 height 16
drag, startPoint x: 612, startPoint y: 277, endPoint x: 593, endPoint y: 279, distance: 18.9
click at [593, 279] on input "38.42" at bounding box center [603, 272] width 28 height 16
type input "-88.23529411764706"
type input "4"
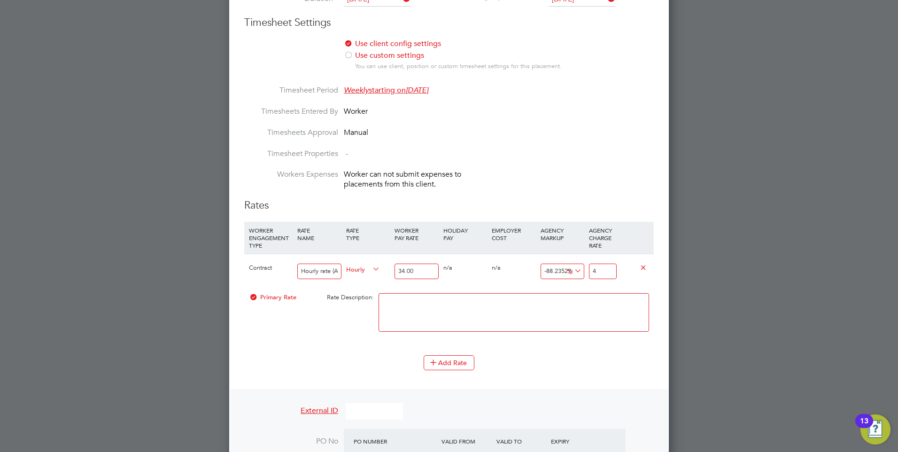
type input "23.529411764705884"
type input "42.00"
click at [490, 275] on div "0 n/a" at bounding box center [514, 267] width 48 height 27
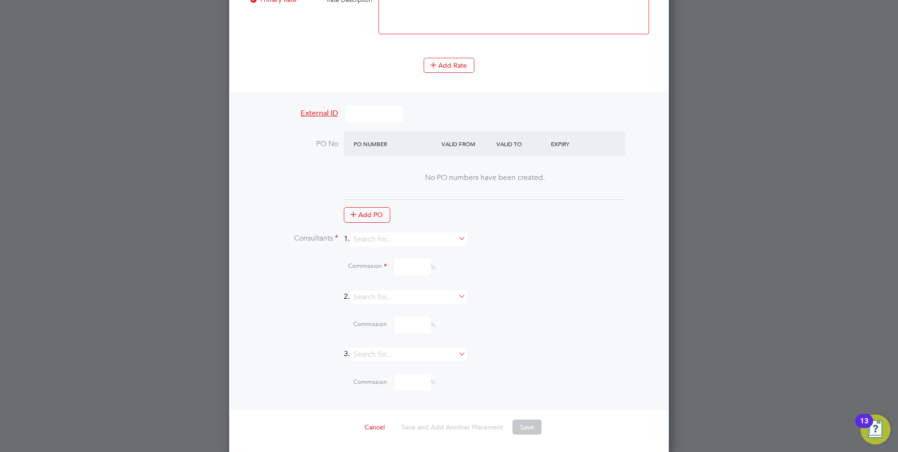
scroll to position [899, 0]
click at [388, 239] on input at bounding box center [408, 238] width 116 height 14
click at [380, 243] on input "mi" at bounding box center [408, 238] width 116 height 14
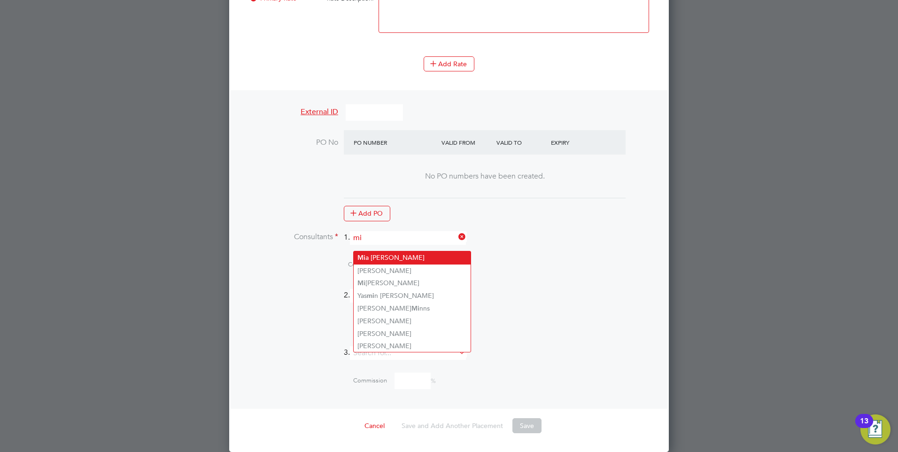
click at [379, 251] on li "Mi a Eckersley" at bounding box center [412, 257] width 117 height 13
type input "[PERSON_NAME]"
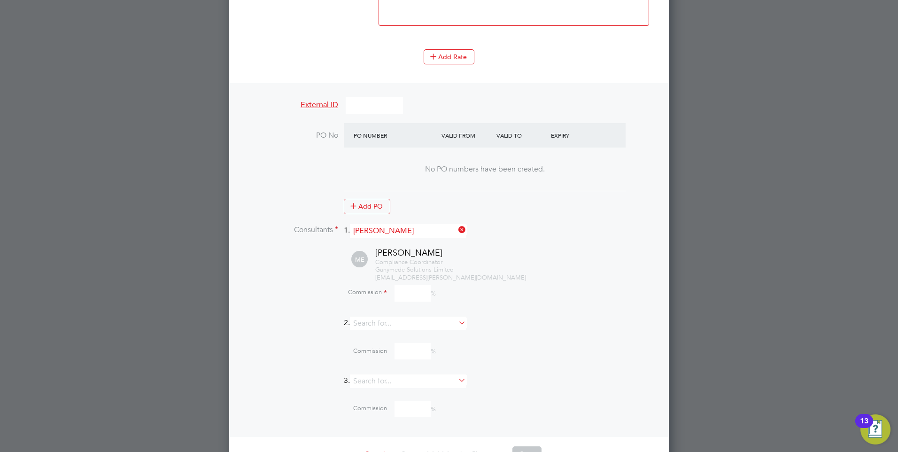
scroll to position [1350, 440]
click at [404, 301] on input at bounding box center [413, 293] width 36 height 16
type input "0"
click at [464, 294] on div "Commission 0 %" at bounding box center [473, 293] width 361 height 16
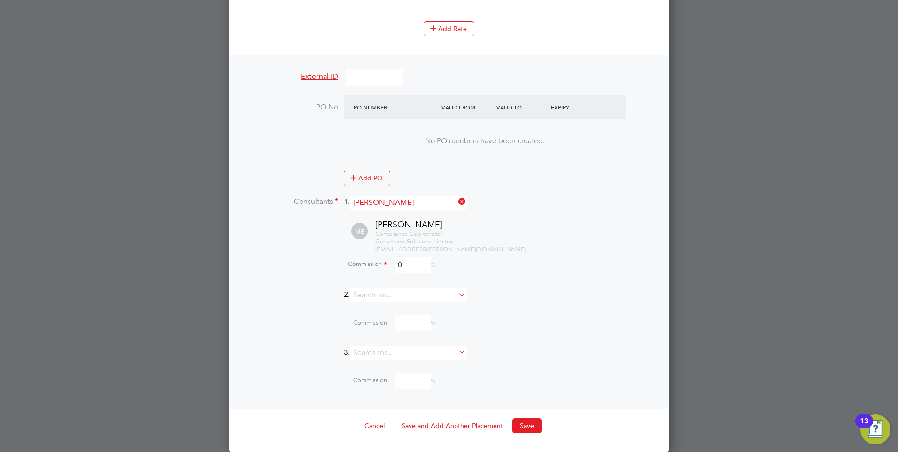
scroll to position [933, 0]
click at [529, 426] on button "Save" at bounding box center [527, 425] width 29 height 15
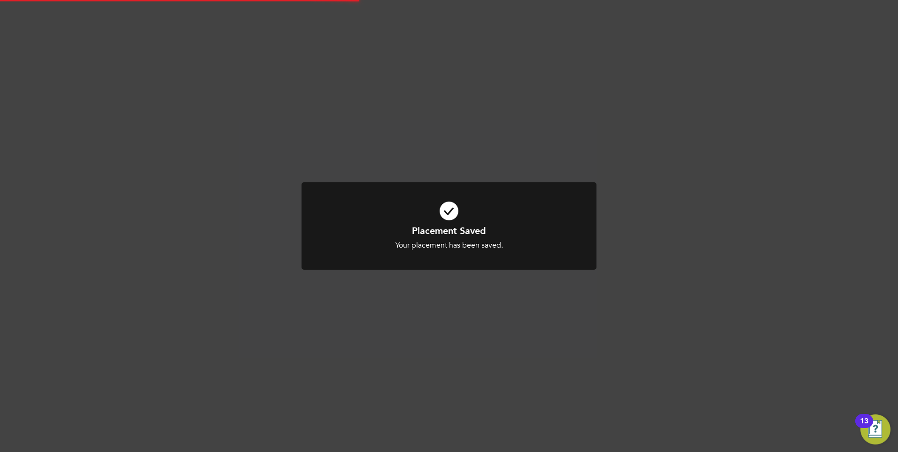
scroll to position [5, 5]
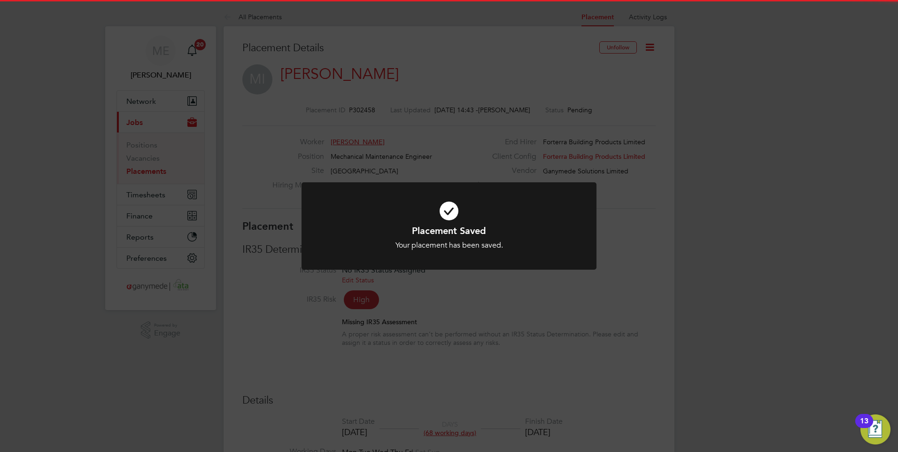
click at [482, 338] on div "Placement Saved Your placement has been saved. Cancel Okay" at bounding box center [449, 226] width 898 height 452
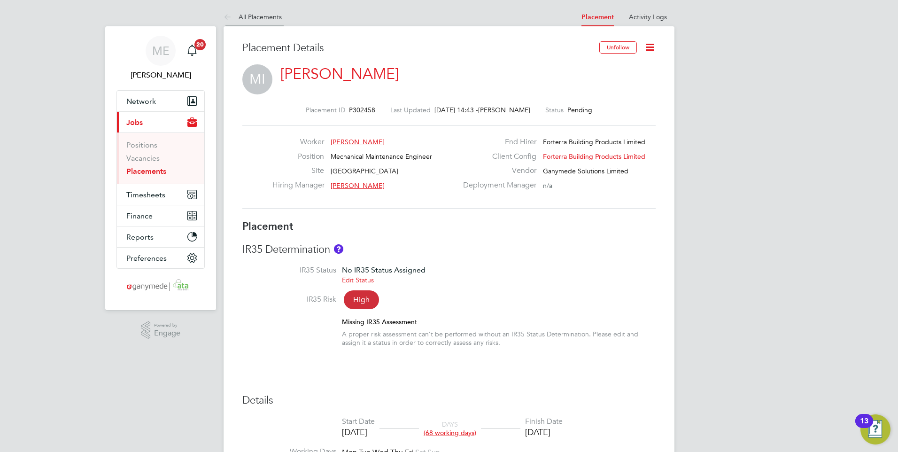
click at [225, 12] on icon at bounding box center [230, 18] width 12 height 12
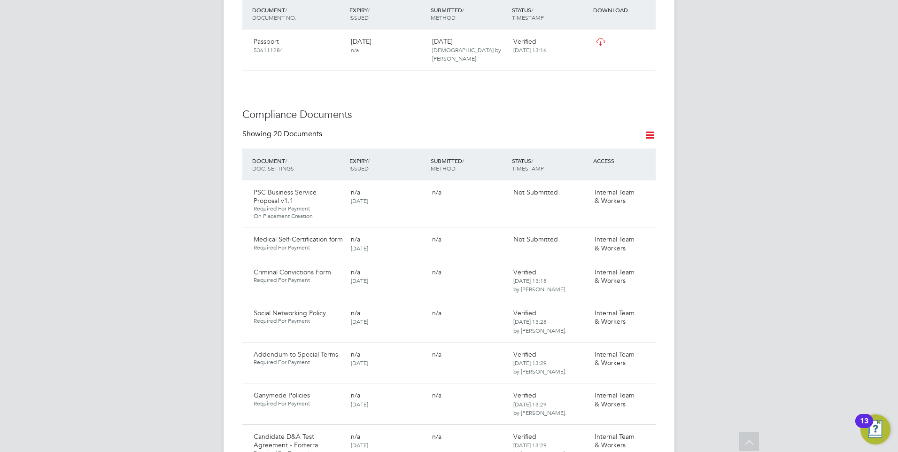
scroll to position [470, 0]
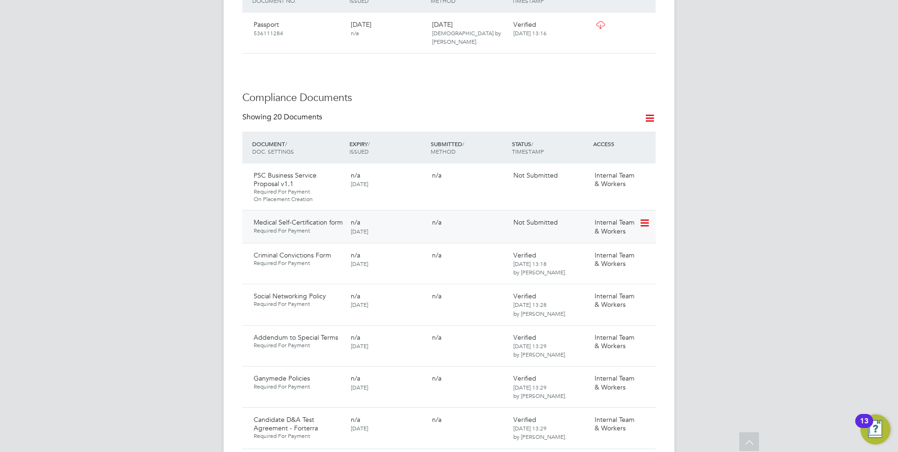
click at [646, 218] on icon at bounding box center [643, 223] width 9 height 11
click at [591, 264] on li "Delete Document" at bounding box center [603, 267] width 94 height 13
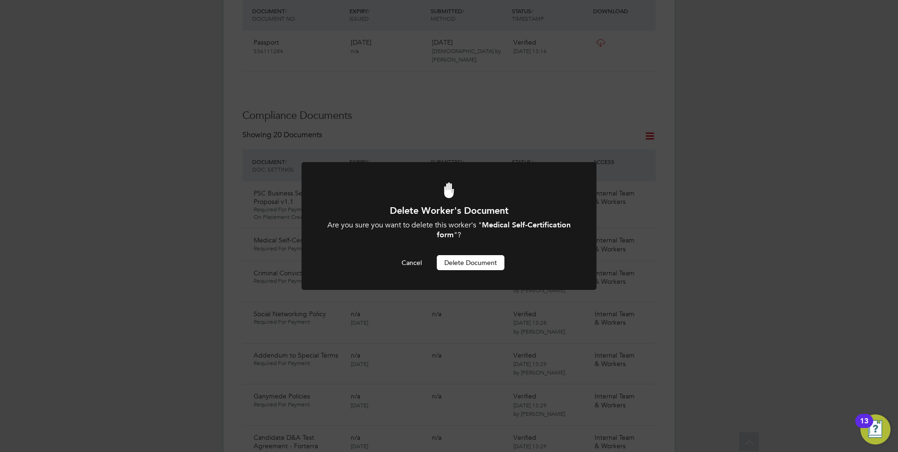
scroll to position [0, 0]
click at [463, 263] on button "Delete Document" at bounding box center [471, 262] width 68 height 15
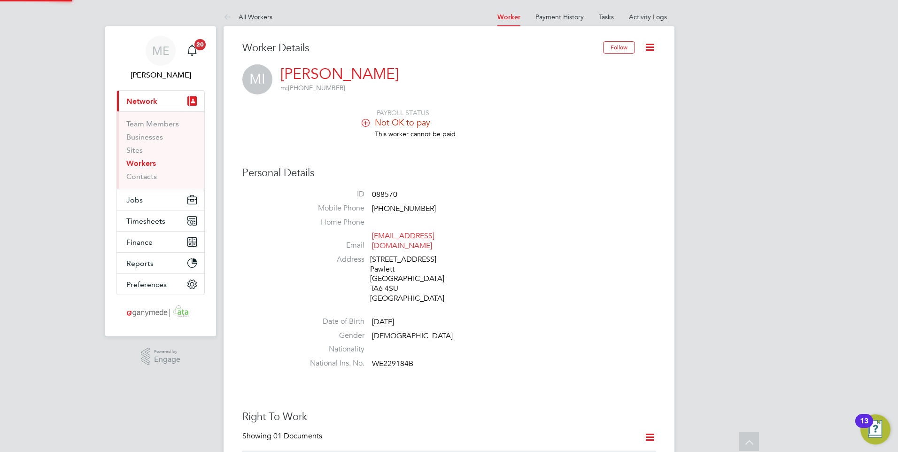
scroll to position [452, 0]
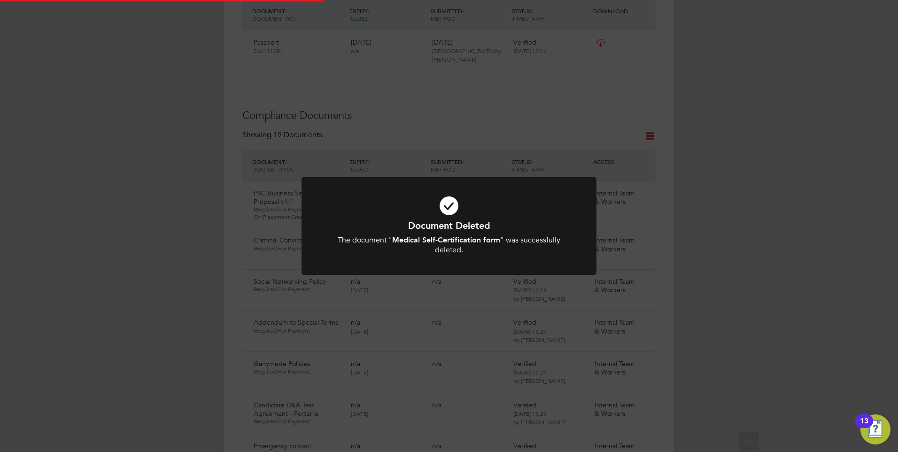
click at [453, 225] on h1 "Document Deleted" at bounding box center [449, 225] width 244 height 12
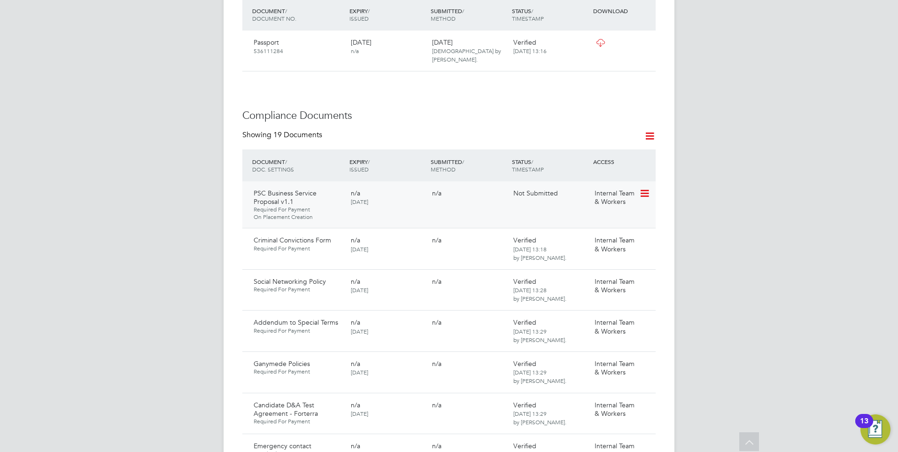
click at [648, 188] on icon at bounding box center [643, 193] width 9 height 11
click at [577, 221] on li "Request Document" at bounding box center [603, 224] width 94 height 13
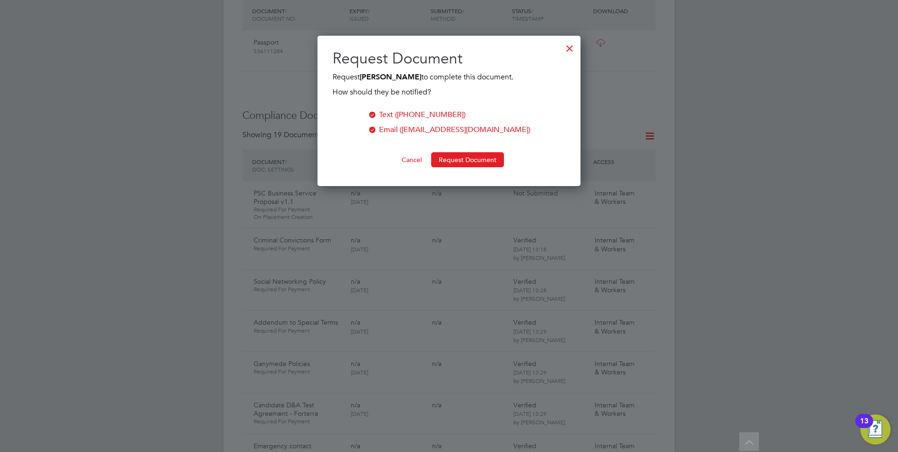
scroll to position [151, 264]
click at [451, 158] on button "Request Document" at bounding box center [467, 159] width 73 height 15
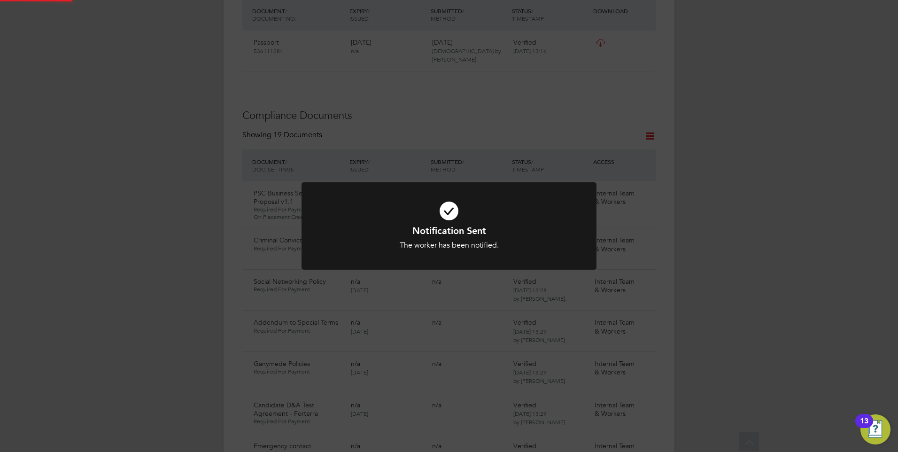
click at [462, 220] on icon at bounding box center [449, 211] width 244 height 37
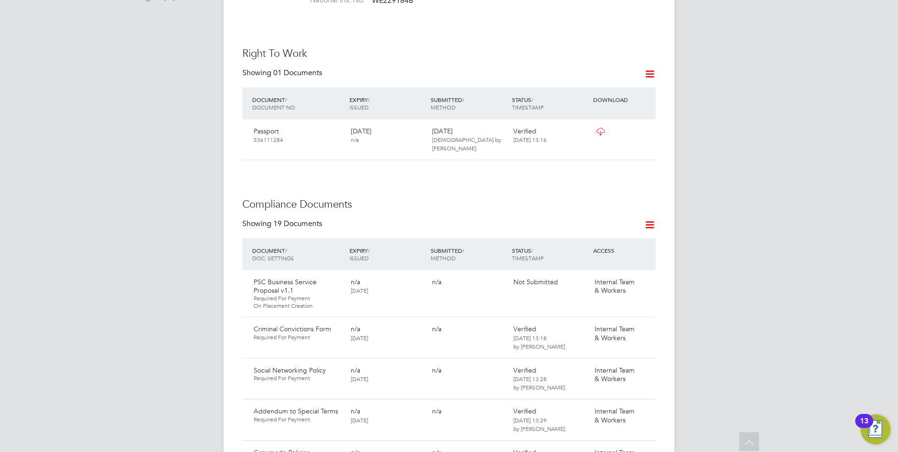
scroll to position [264, 0]
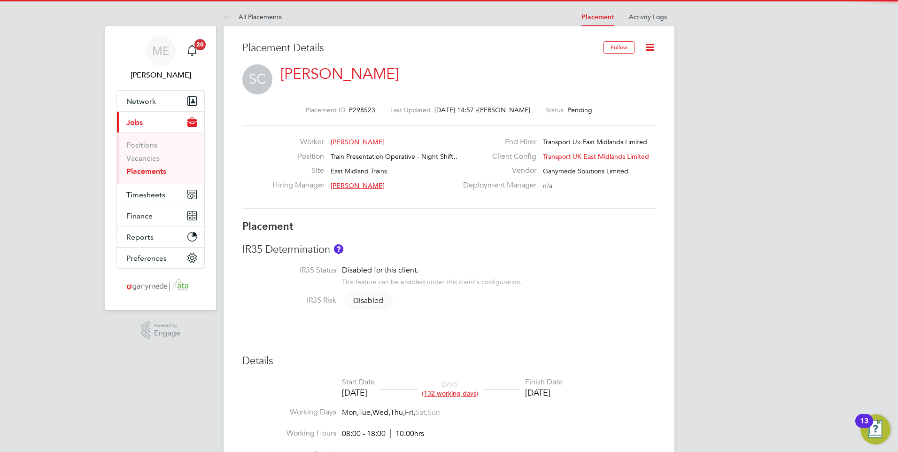
click at [650, 42] on icon at bounding box center [650, 47] width 12 height 12
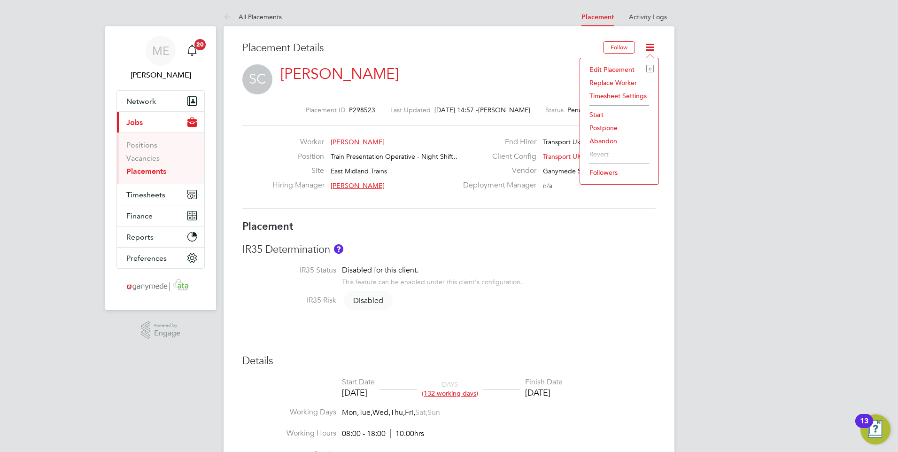
click at [609, 66] on li "Edit Placement e" at bounding box center [619, 69] width 69 height 13
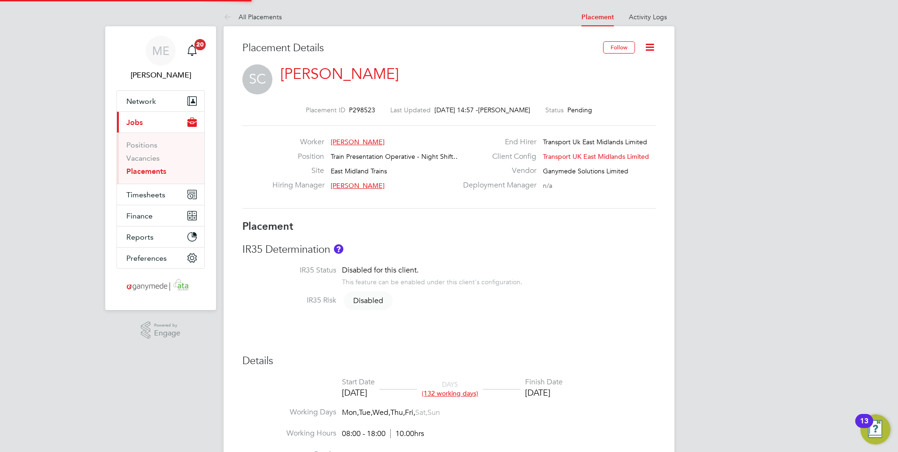
type input "[PERSON_NAME]"
type input "[DATE]"
type input "08:00"
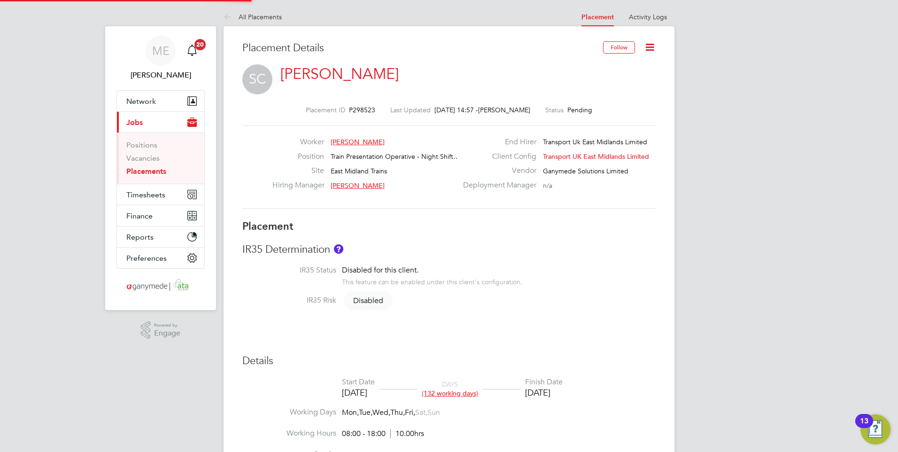
type input "18:00"
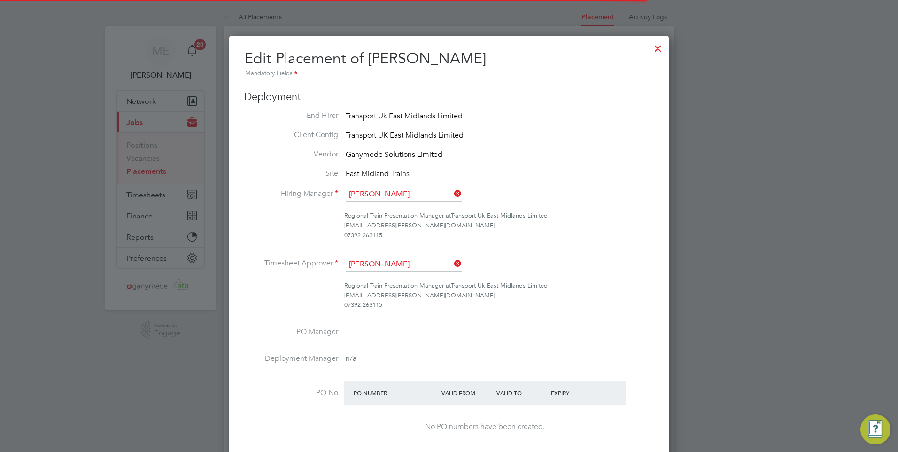
scroll to position [5, 5]
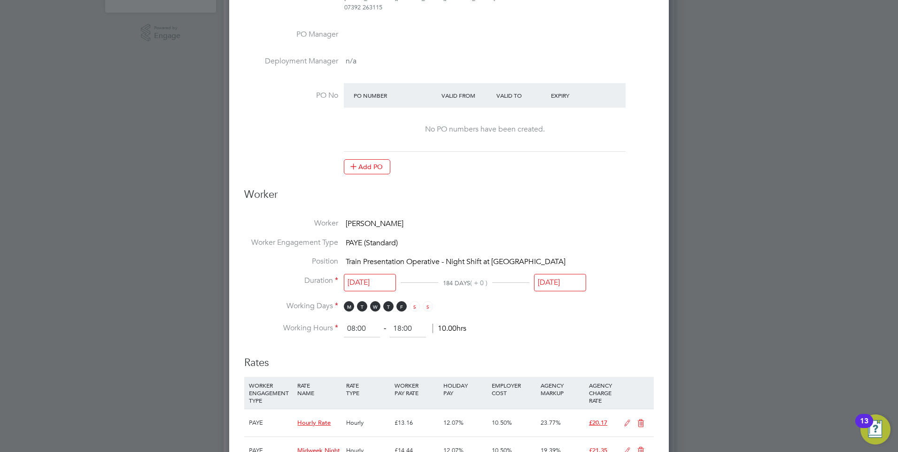
click at [560, 280] on input "[DATE]" at bounding box center [560, 282] width 52 height 17
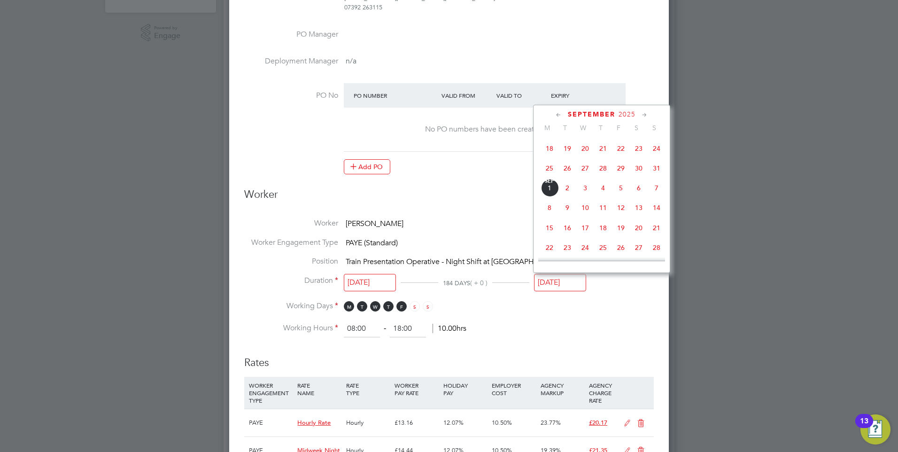
click at [637, 167] on span "30" at bounding box center [639, 168] width 18 height 18
type input "[DATE]"
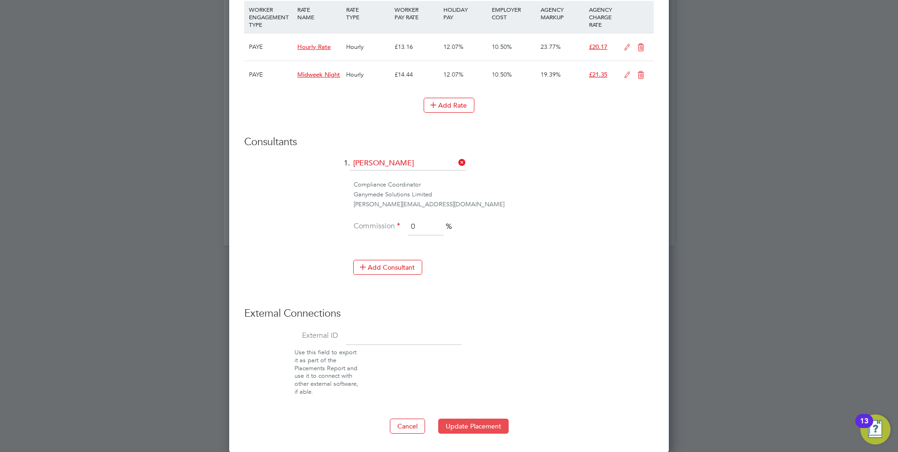
click at [465, 425] on button "Update Placement" at bounding box center [473, 426] width 70 height 15
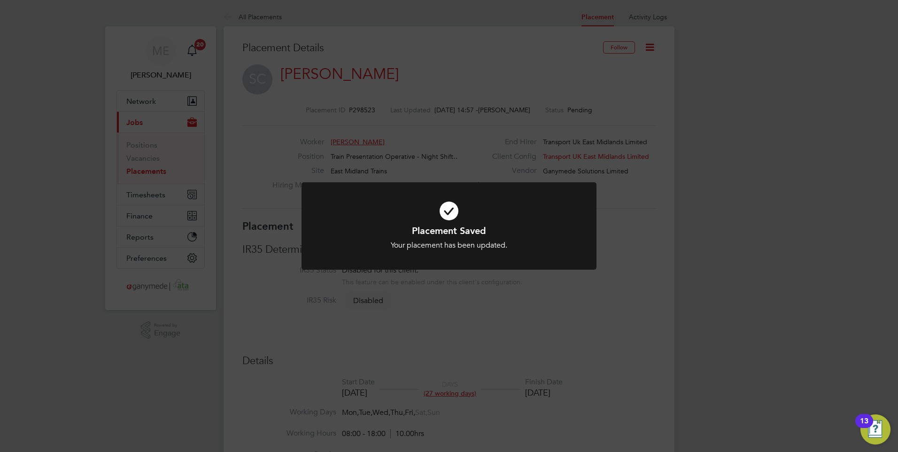
click at [456, 199] on icon at bounding box center [449, 211] width 244 height 37
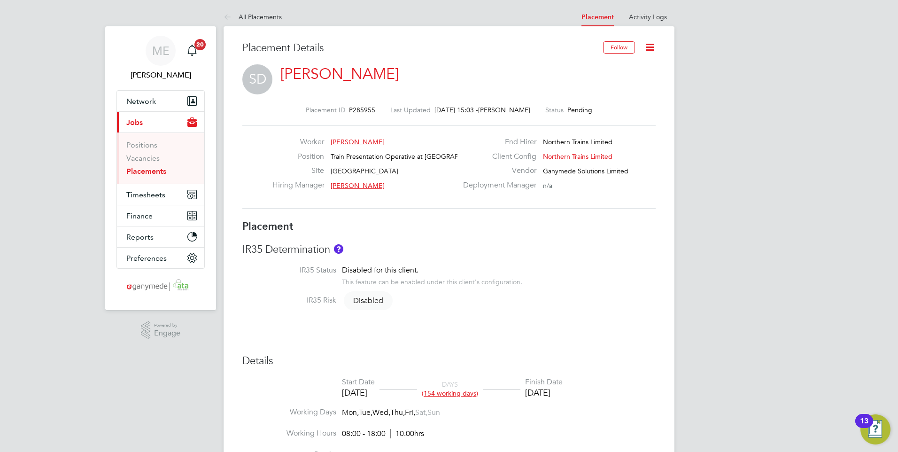
click at [648, 49] on icon at bounding box center [650, 47] width 12 height 12
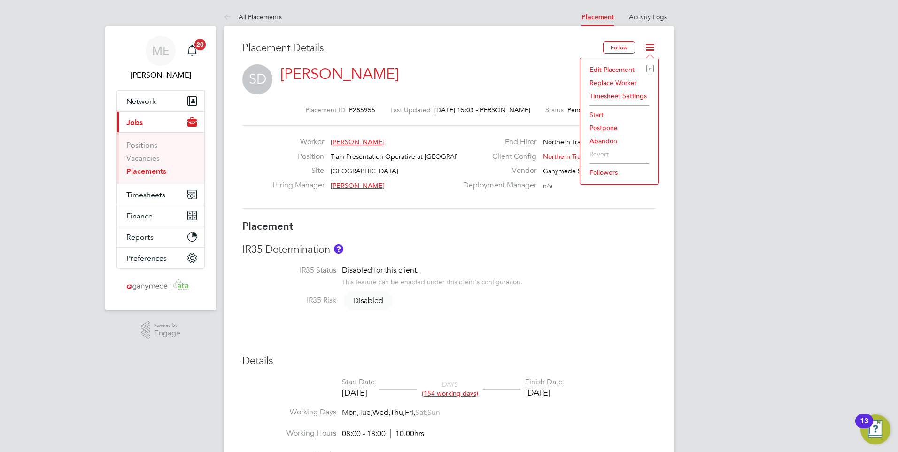
click at [602, 63] on li "Edit Placement e" at bounding box center [619, 69] width 69 height 13
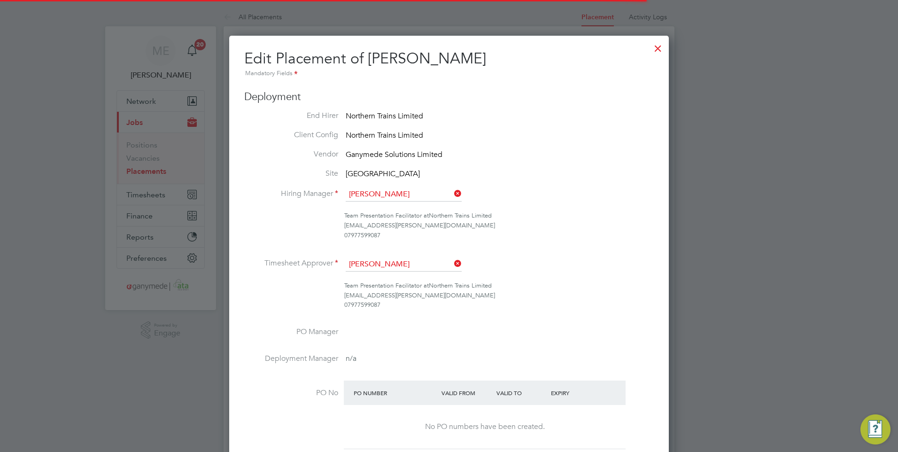
scroll to position [5, 5]
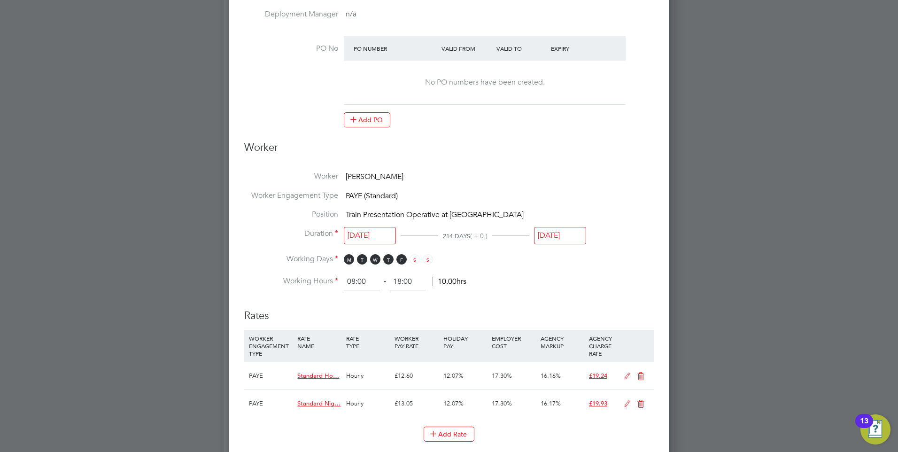
click at [555, 234] on input "[DATE]" at bounding box center [560, 235] width 52 height 17
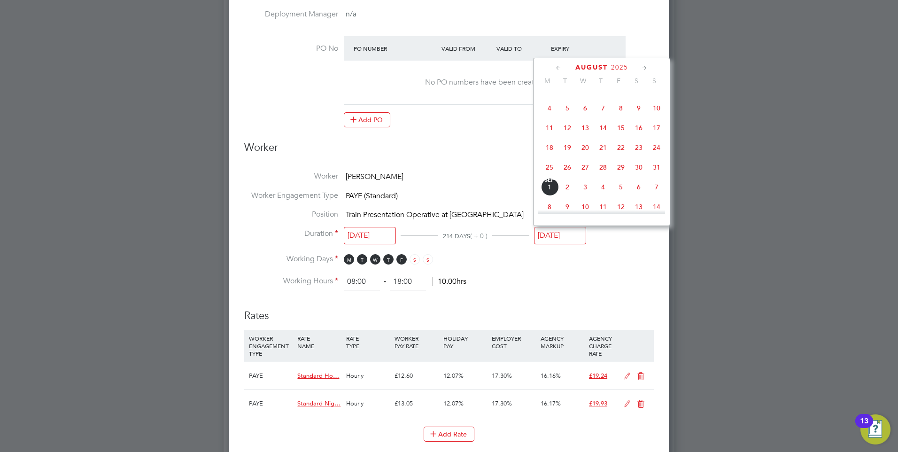
click at [657, 169] on span "31" at bounding box center [657, 167] width 18 height 18
type input "[DATE]"
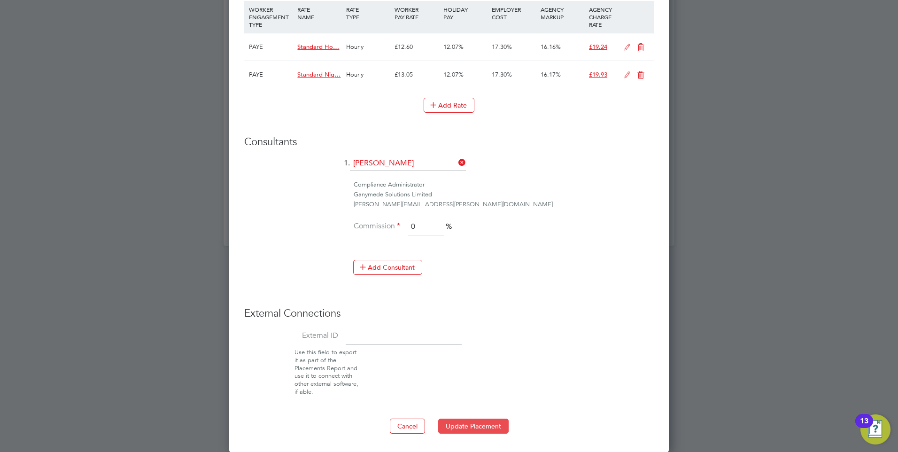
click at [460, 425] on button "Update Placement" at bounding box center [473, 426] width 70 height 15
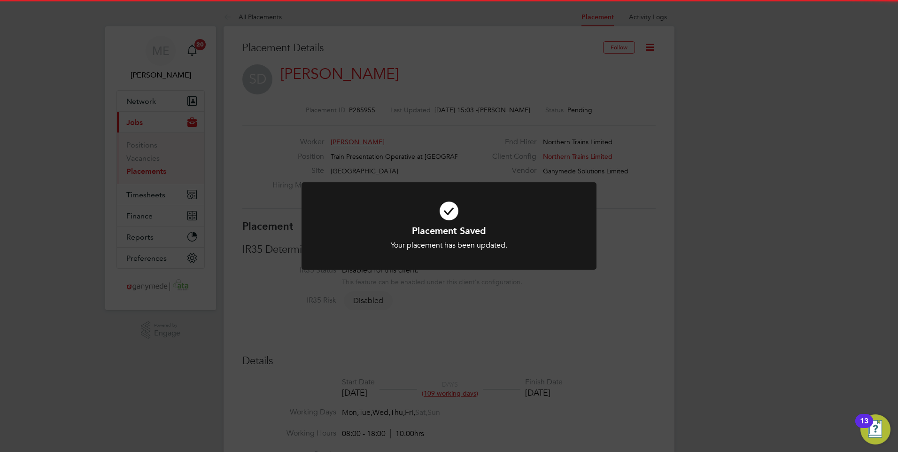
click at [568, 294] on div "Placement Saved Your placement has been updated. Cancel Okay" at bounding box center [449, 226] width 898 height 452
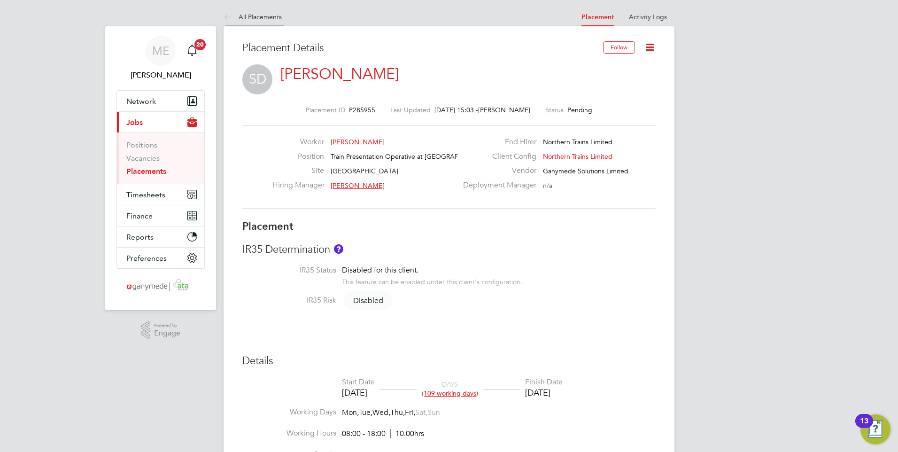
click at [224, 14] on icon at bounding box center [230, 18] width 12 height 12
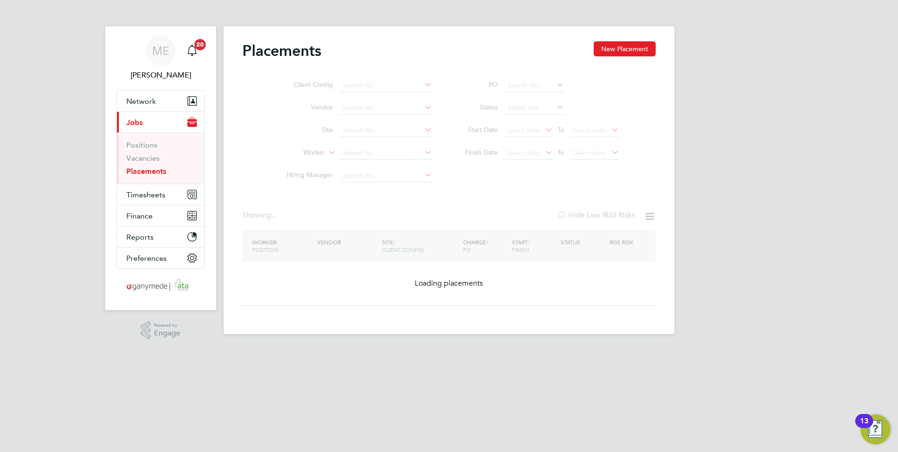
click at [362, 154] on ul "Client Config Vendor Site Worker Hiring Manager" at bounding box center [355, 130] width 177 height 113
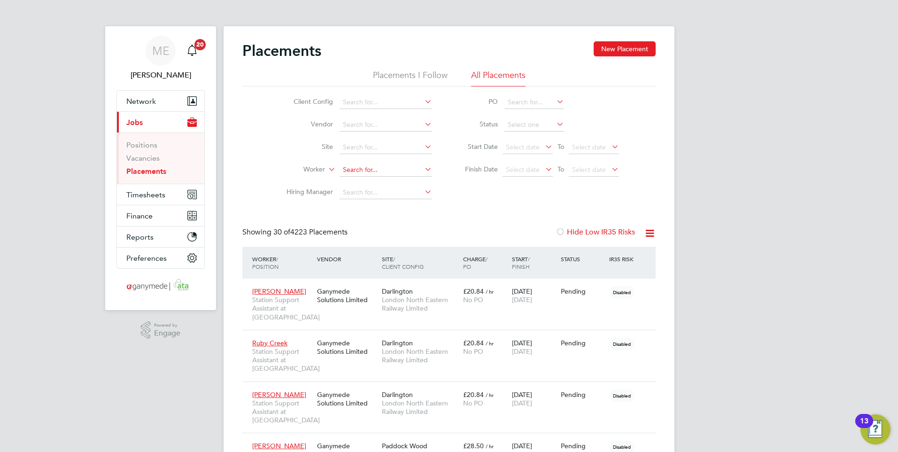
click at [377, 173] on input at bounding box center [386, 169] width 93 height 13
click at [399, 180] on b "Patter" at bounding box center [408, 183] width 19 height 8
type input "[PERSON_NAME]"
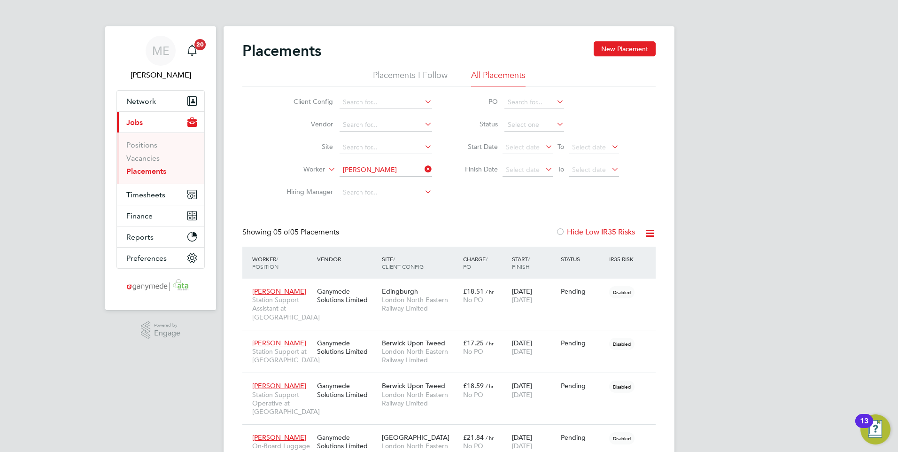
click at [423, 167] on icon at bounding box center [423, 169] width 0 height 13
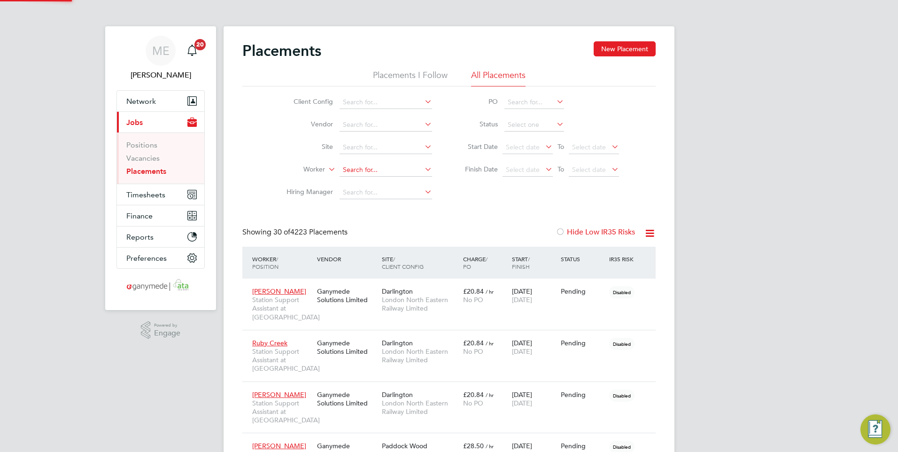
click at [370, 170] on input at bounding box center [386, 169] width 93 height 13
click at [371, 203] on li "Till y [PERSON_NAME]" at bounding box center [385, 208] width 93 height 13
type input "[PERSON_NAME]"
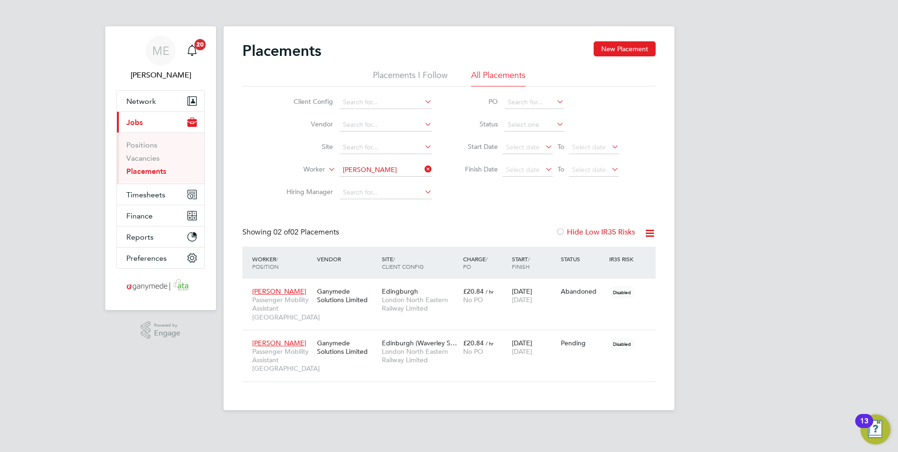
click at [423, 164] on icon at bounding box center [423, 169] width 0 height 13
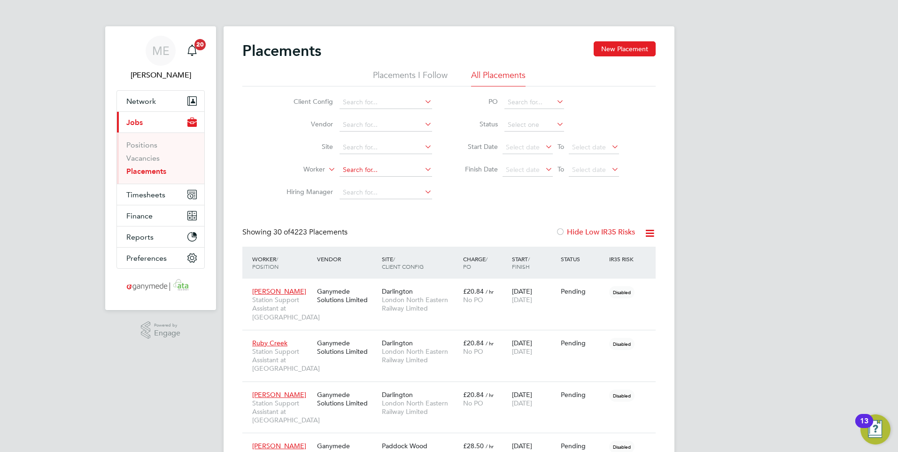
click at [356, 168] on input at bounding box center [386, 169] width 93 height 13
click at [361, 182] on b "Simran" at bounding box center [370, 183] width 54 height 8
type input "Simran Thavrani"
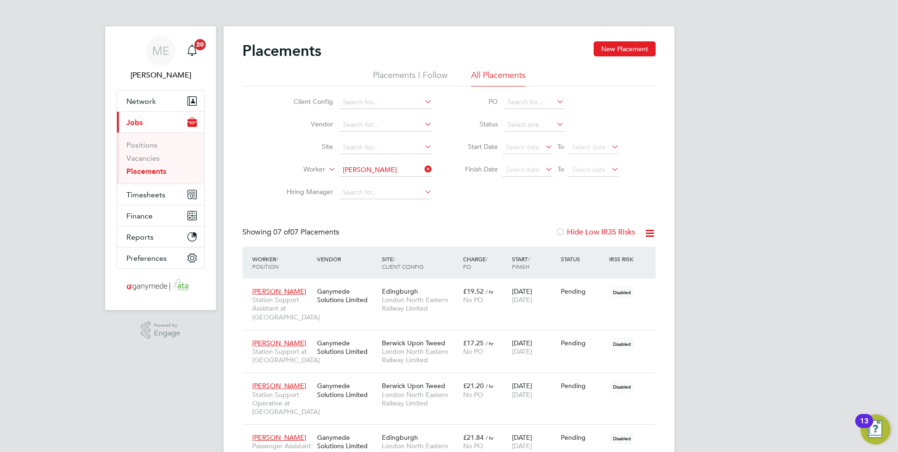
click at [423, 166] on icon at bounding box center [423, 169] width 0 height 13
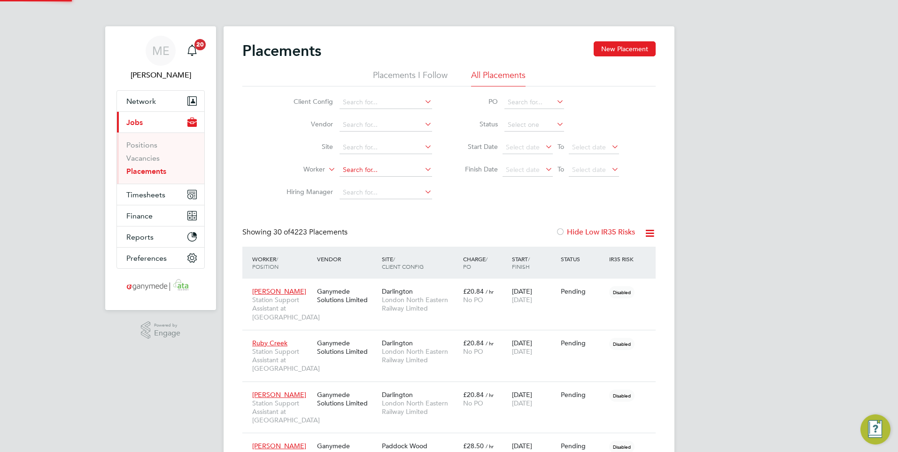
click at [383, 172] on input at bounding box center [386, 169] width 93 height 13
click at [399, 181] on b "Mc" at bounding box center [403, 183] width 9 height 8
type input "Scott Mckenzie"
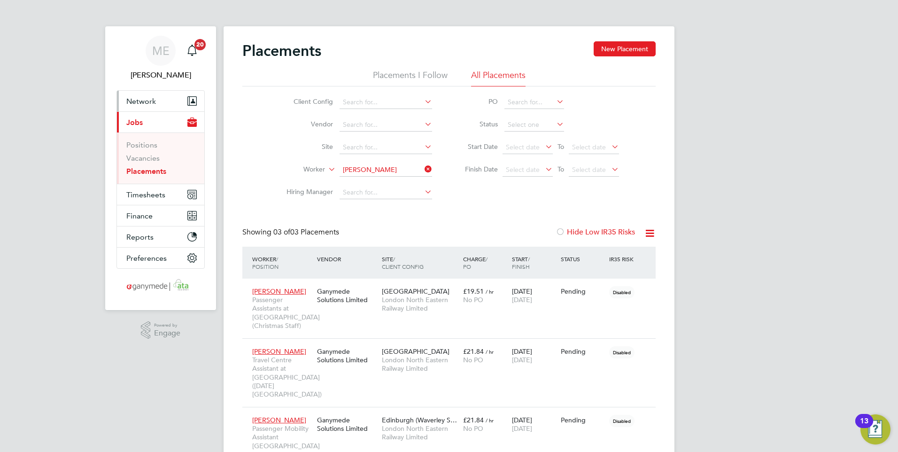
click at [164, 98] on button "Network" at bounding box center [160, 101] width 87 height 21
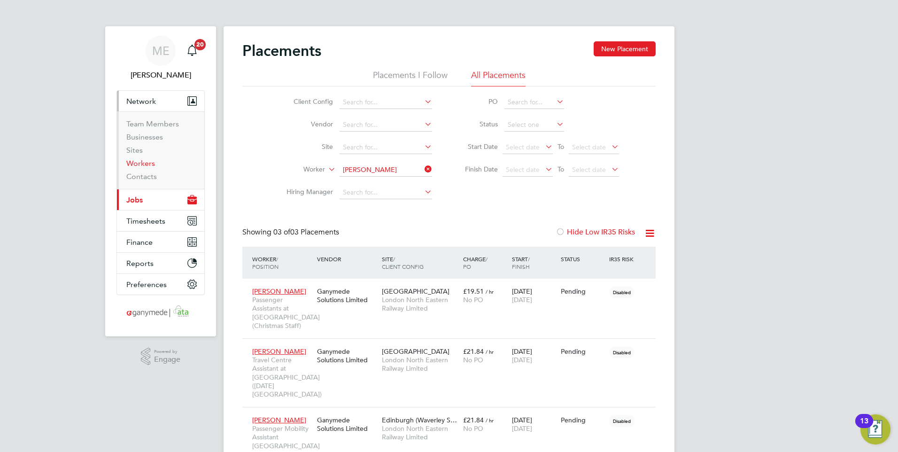
click at [138, 162] on link "Workers" at bounding box center [140, 163] width 29 height 9
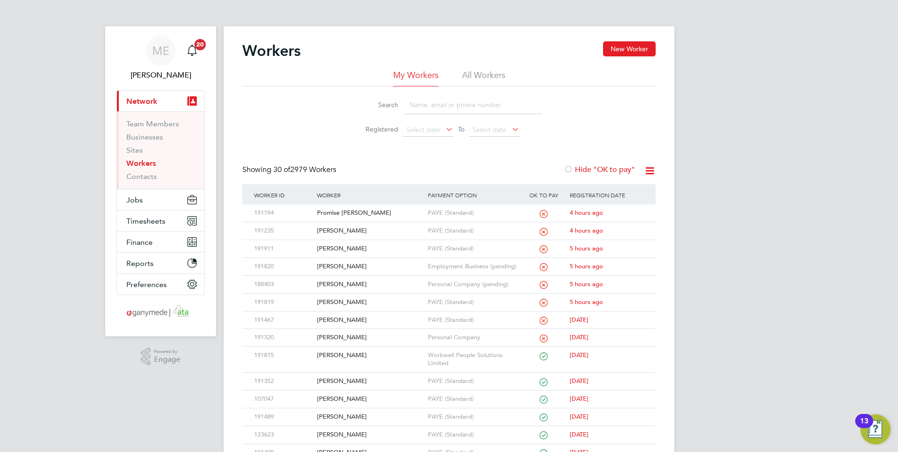
click at [433, 107] on input at bounding box center [473, 105] width 137 height 18
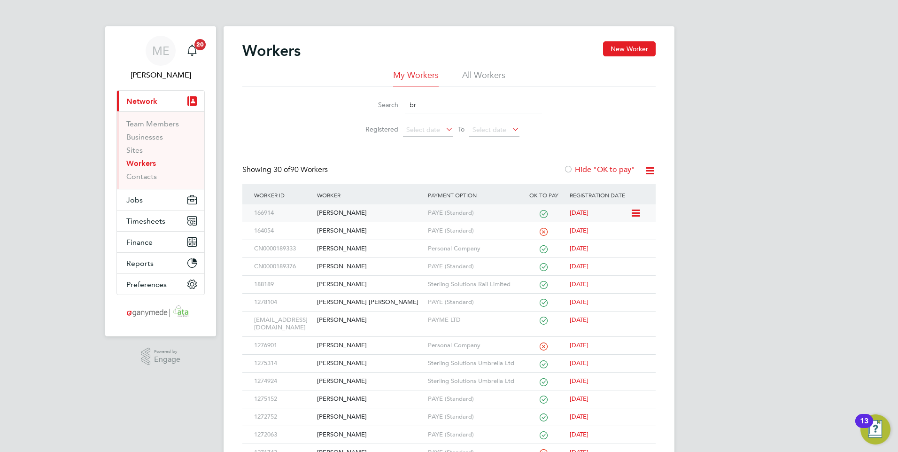
type input "br"
click at [363, 206] on div "Kara Bradbury" at bounding box center [370, 212] width 110 height 17
drag, startPoint x: 421, startPoint y: 105, endPoint x: 372, endPoint y: 102, distance: 49.4
click at [372, 102] on div "Search br" at bounding box center [449, 105] width 186 height 18
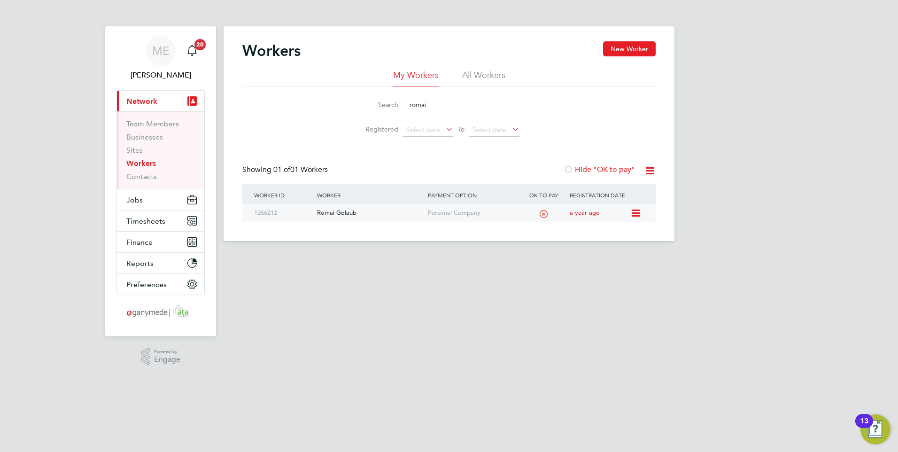
type input "romai"
click at [378, 212] on div "Romai Golaub" at bounding box center [370, 212] width 110 height 17
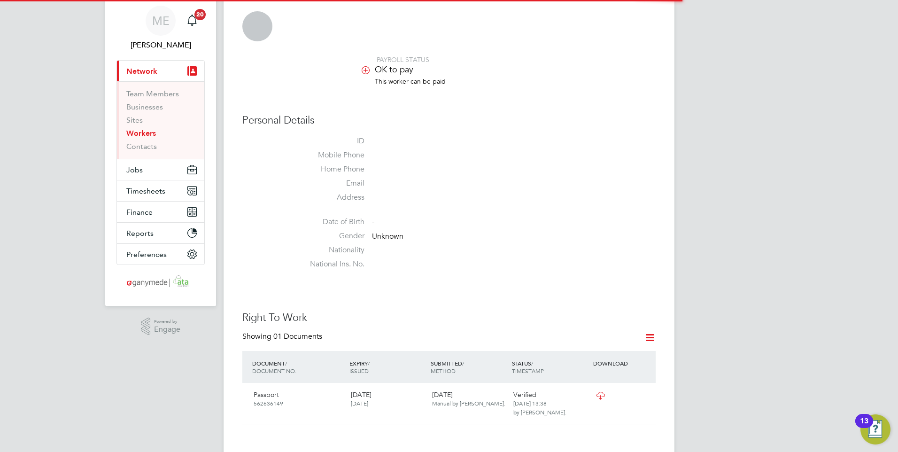
scroll to position [47, 0]
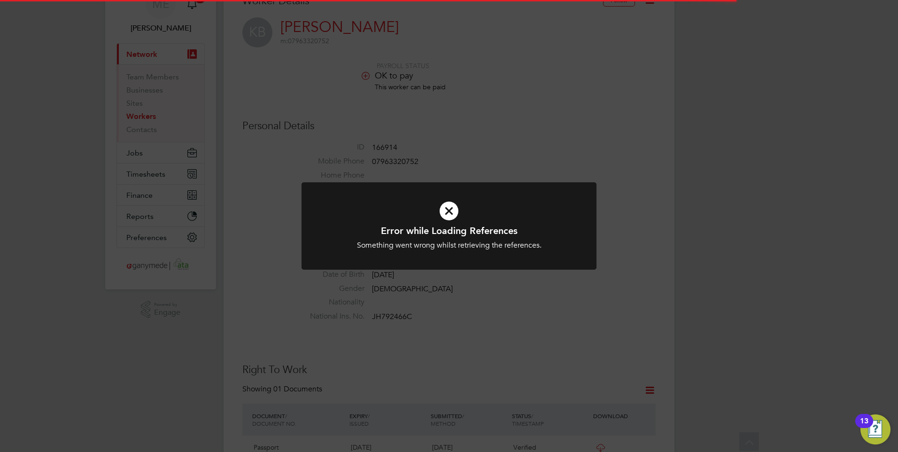
click at [445, 226] on h1 "Error while Loading References" at bounding box center [449, 231] width 244 height 12
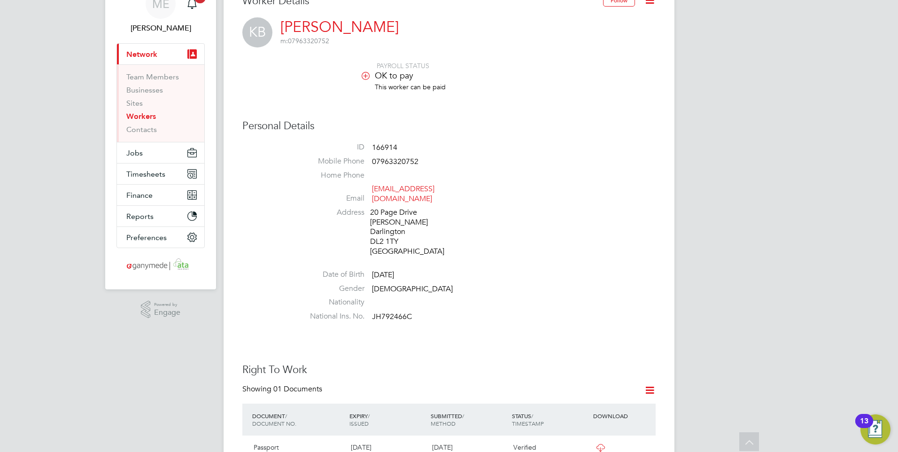
click at [420, 311] on li "National Ins. No. JH792466C" at bounding box center [477, 318] width 357 height 14
drag, startPoint x: 415, startPoint y: 304, endPoint x: 397, endPoint y: 305, distance: 17.9
click at [397, 311] on li "National Ins. No. JH792466C" at bounding box center [477, 318] width 357 height 14
drag, startPoint x: 397, startPoint y: 305, endPoint x: 427, endPoint y: 308, distance: 30.2
click at [427, 311] on li "National Ins. No. JH792466C" at bounding box center [477, 318] width 357 height 14
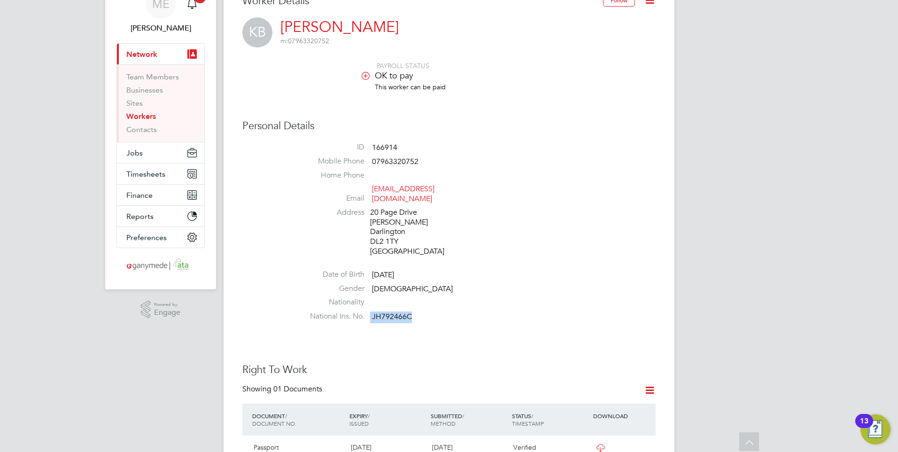
drag, startPoint x: 417, startPoint y: 307, endPoint x: 361, endPoint y: 307, distance: 55.9
click at [361, 311] on li "National Ins. No. JH792466C" at bounding box center [477, 318] width 357 height 14
drag, startPoint x: 361, startPoint y: 307, endPoint x: 384, endPoint y: 310, distance: 23.2
copy li "JH792466C"
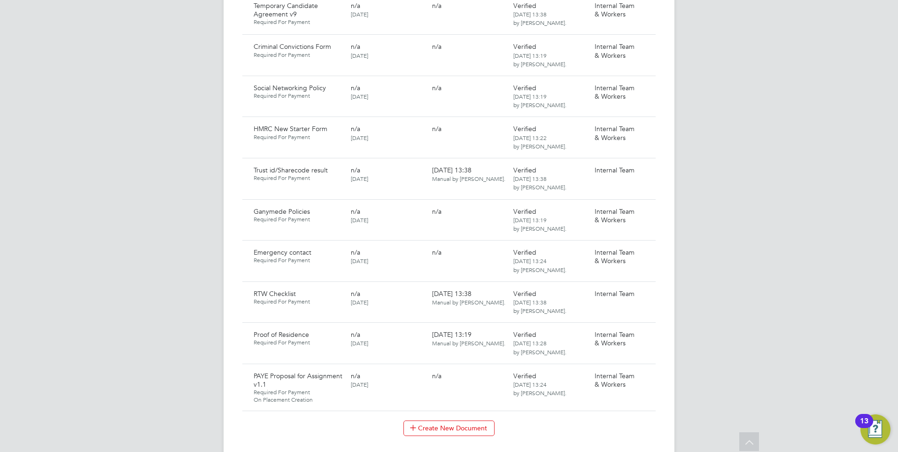
scroll to position [564, 0]
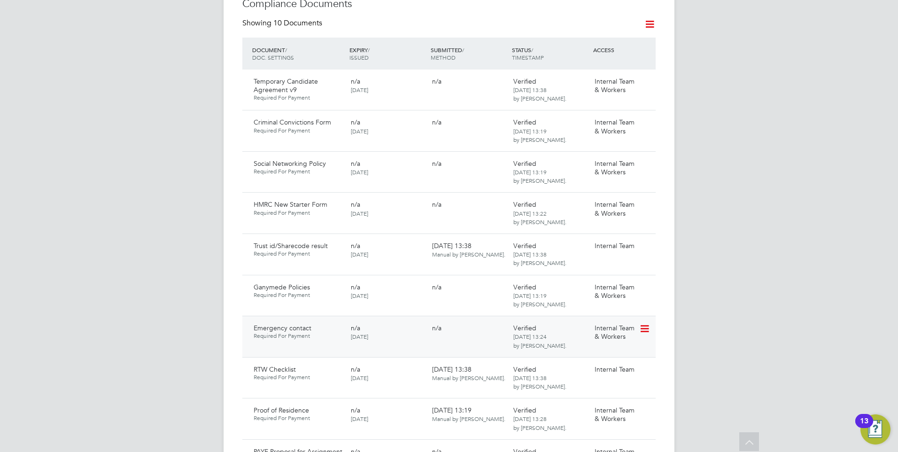
click at [649, 323] on icon at bounding box center [643, 328] width 9 height 11
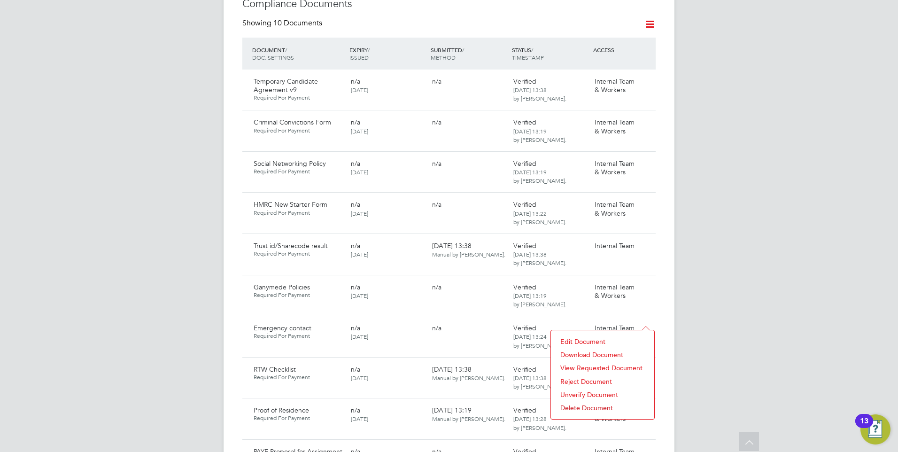
click at [587, 352] on li "Download Document" at bounding box center [603, 354] width 94 height 13
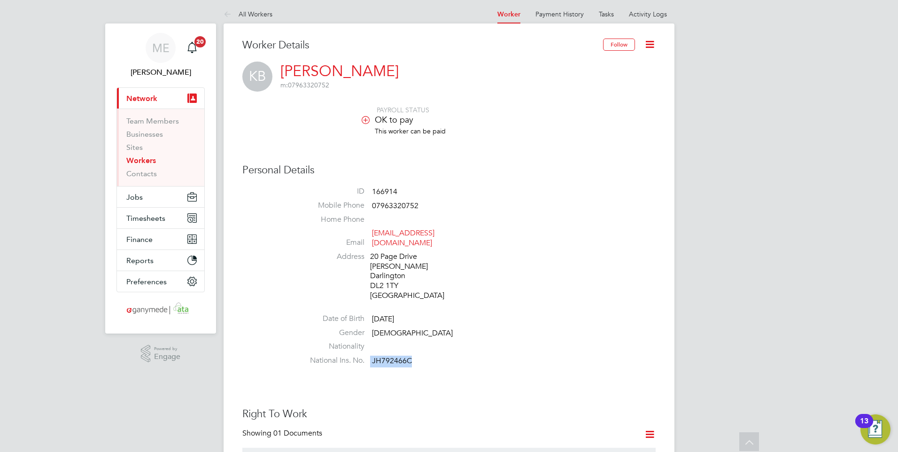
scroll to position [0, 0]
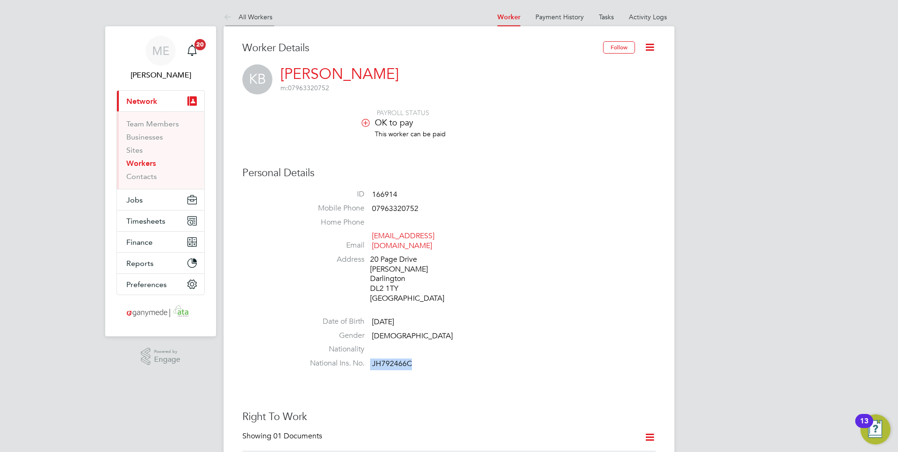
click at [225, 19] on icon at bounding box center [230, 18] width 12 height 12
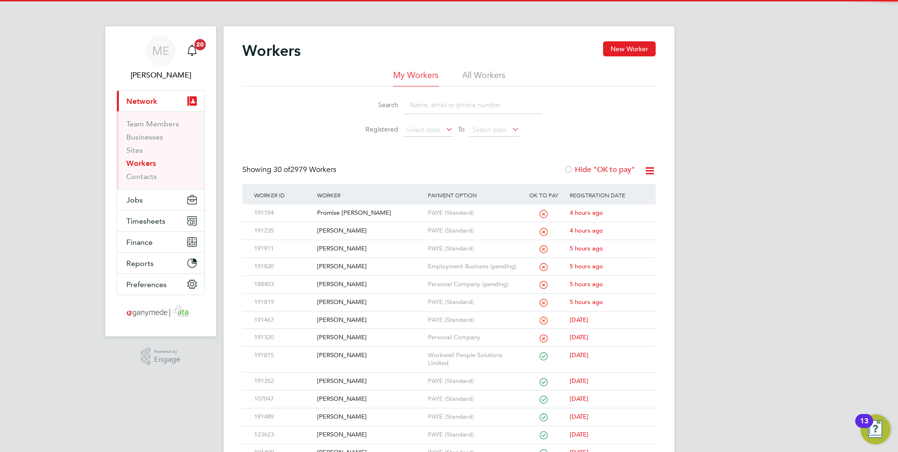
click at [424, 106] on input at bounding box center [473, 105] width 137 height 18
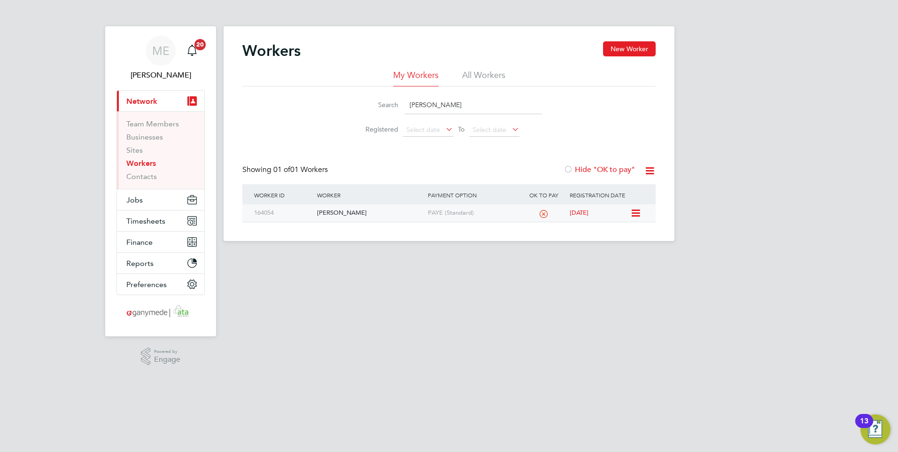
type input "wendy"
click at [383, 209] on div "Wendy Brockman" at bounding box center [370, 212] width 110 height 17
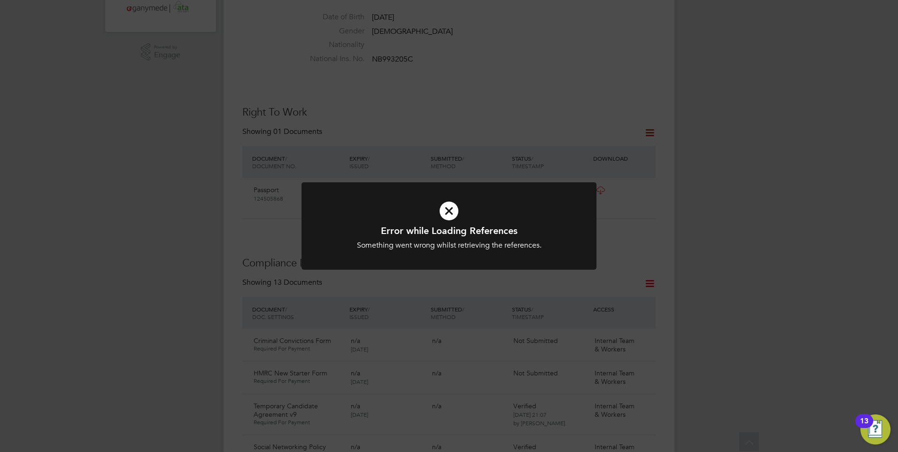
scroll to position [329, 0]
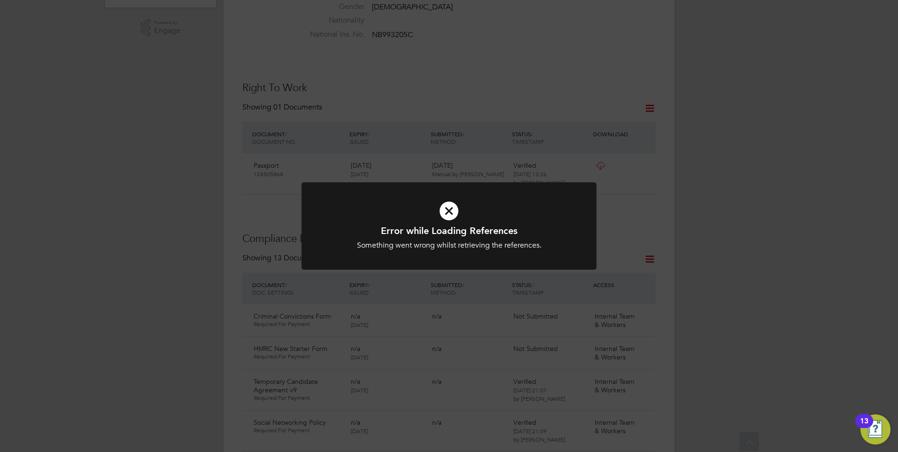
click at [448, 225] on h1 "Error while Loading References" at bounding box center [449, 231] width 244 height 12
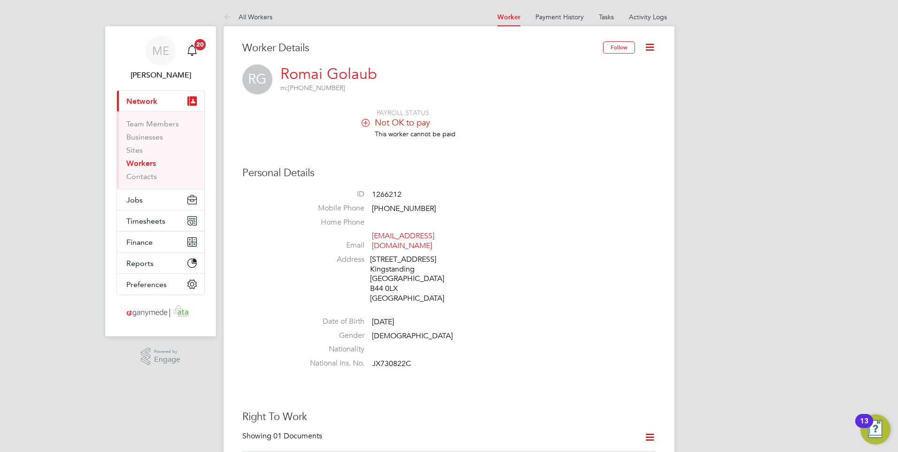
click at [647, 45] on icon at bounding box center [650, 47] width 12 height 12
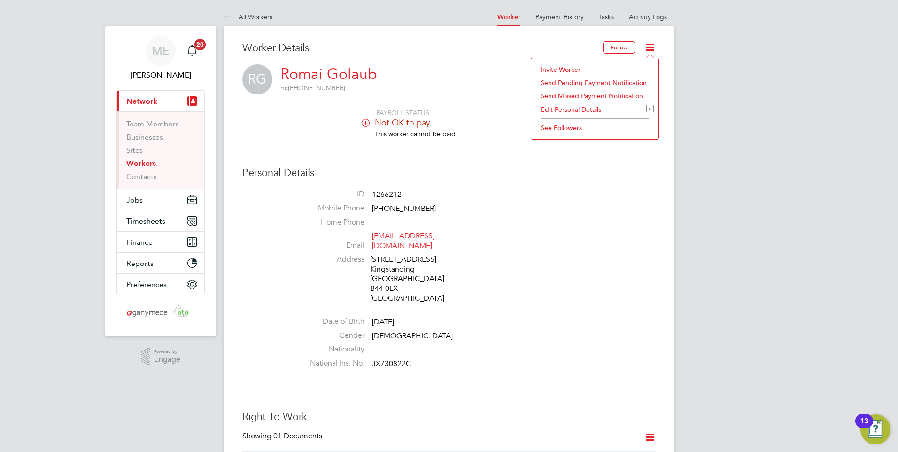
click at [559, 108] on li "Edit Personal Details e" at bounding box center [595, 109] width 118 height 13
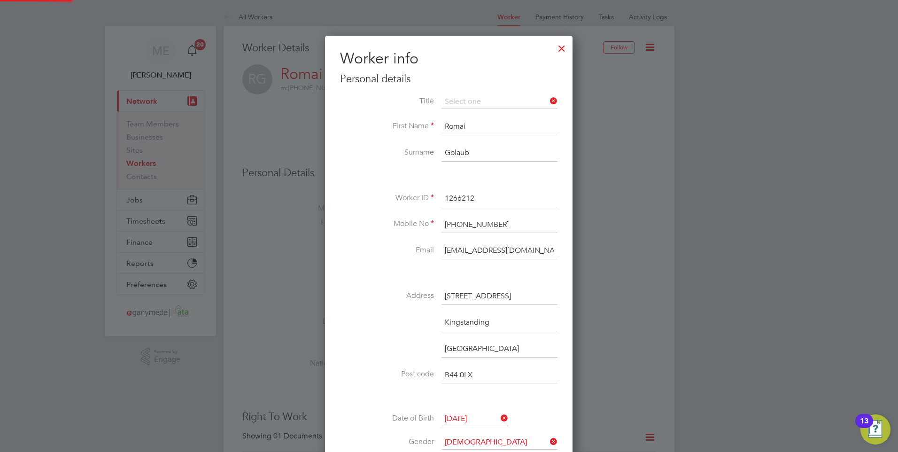
scroll to position [558, 249]
drag, startPoint x: 541, startPoint y: 252, endPoint x: 438, endPoint y: 244, distance: 103.2
click at [438, 244] on li "Email rgolaub93@hotmail.com" at bounding box center [449, 255] width 218 height 26
click at [466, 251] on input at bounding box center [500, 250] width 116 height 17
paste input "r.golaub@hotmail.com"
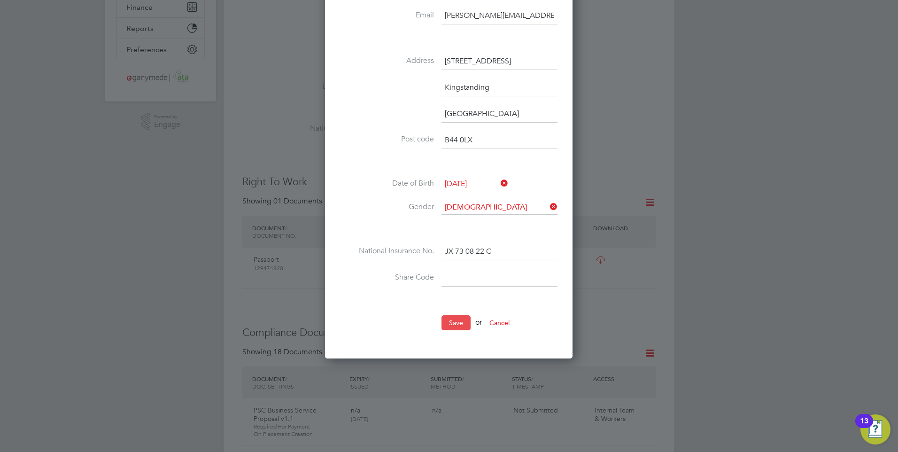
type input "r.golaub@hotmail.com"
click at [452, 319] on button "Save" at bounding box center [456, 322] width 29 height 15
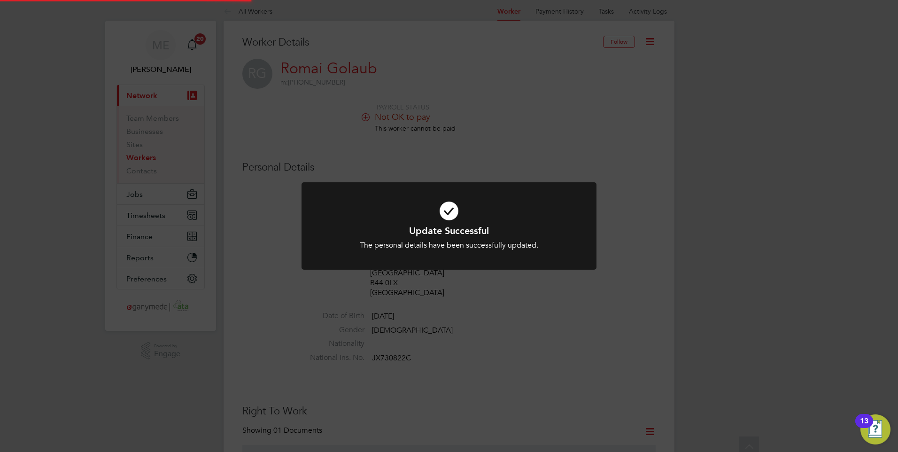
scroll to position [0, 0]
click at [267, 239] on div "Update Successful The personal details have been successfully updated. Cancel O…" at bounding box center [449, 226] width 898 height 452
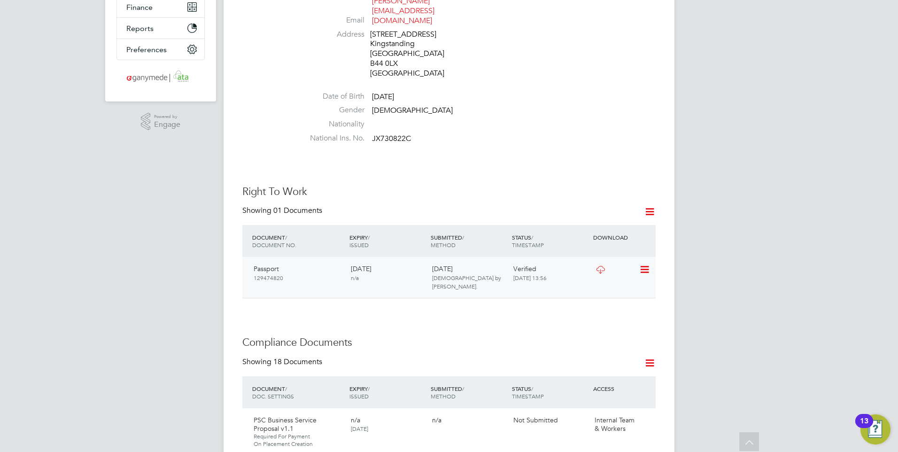
scroll to position [376, 0]
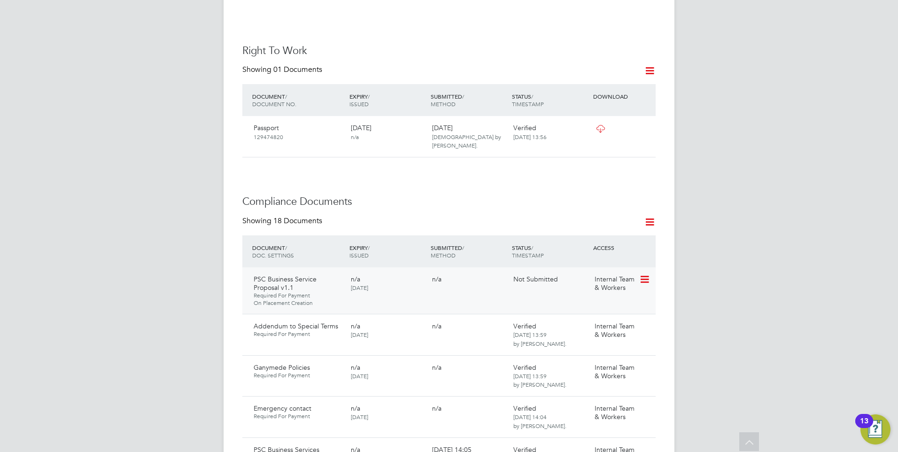
click at [647, 274] on icon at bounding box center [643, 279] width 9 height 11
click at [583, 298] on li "Request Document" at bounding box center [603, 300] width 94 height 13
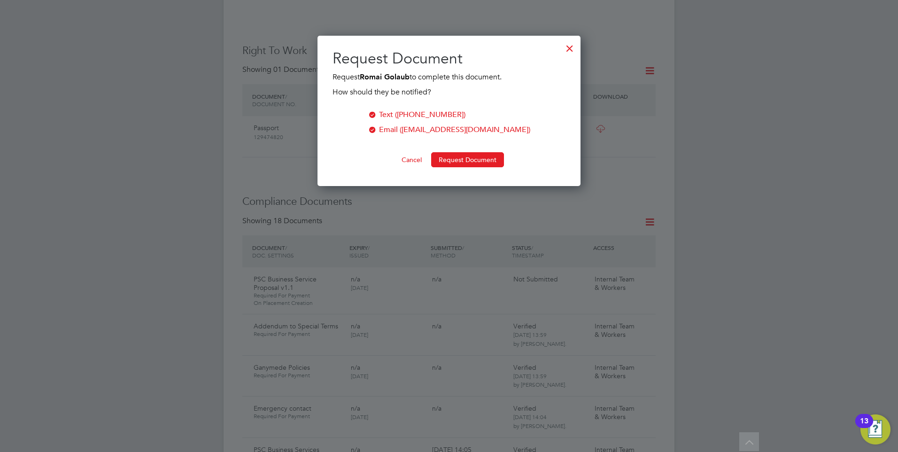
scroll to position [151, 264]
click at [462, 154] on button "Request Document" at bounding box center [467, 159] width 73 height 15
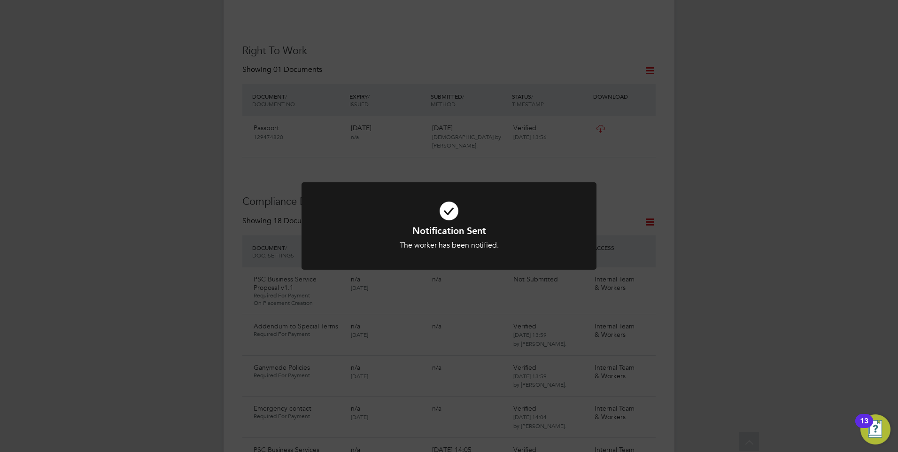
click at [449, 161] on div "Notification Sent The worker has been notified. Cancel Okay" at bounding box center [449, 226] width 898 height 452
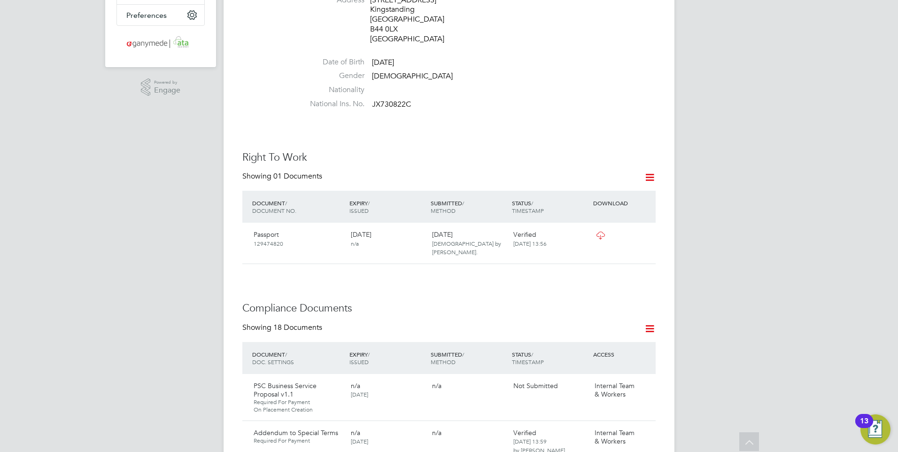
scroll to position [282, 0]
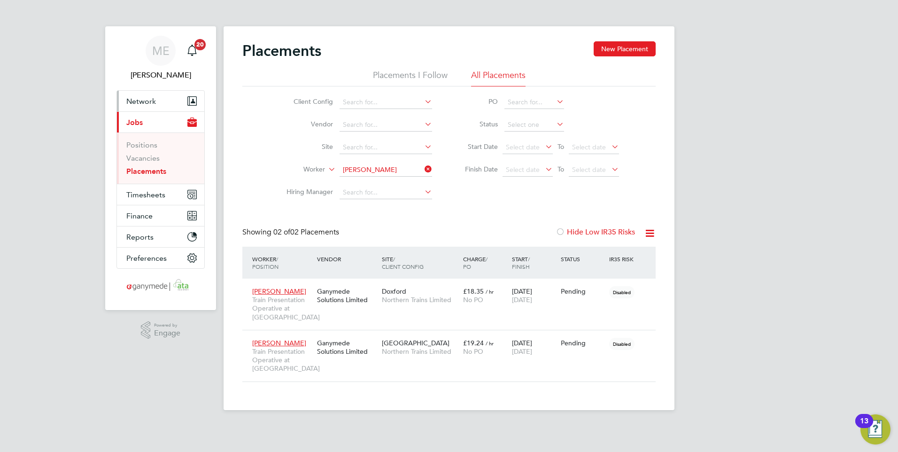
click at [145, 100] on span "Network" at bounding box center [141, 101] width 30 height 9
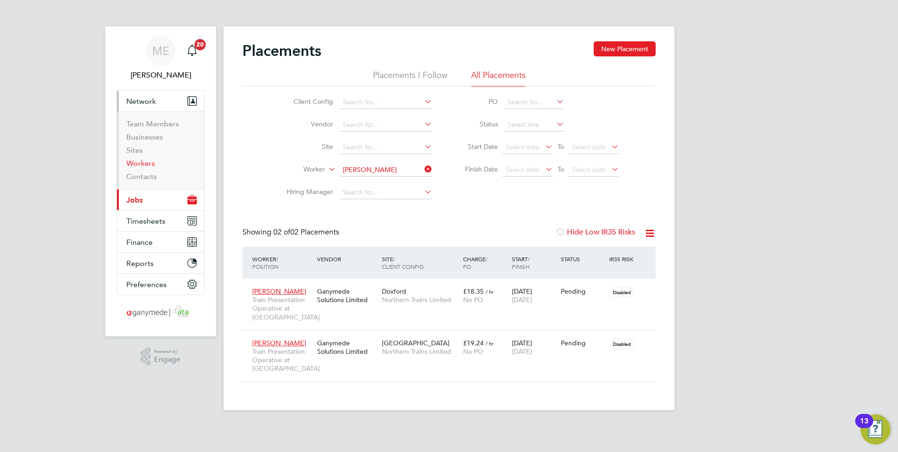
click at [147, 163] on link "Workers" at bounding box center [140, 163] width 29 height 9
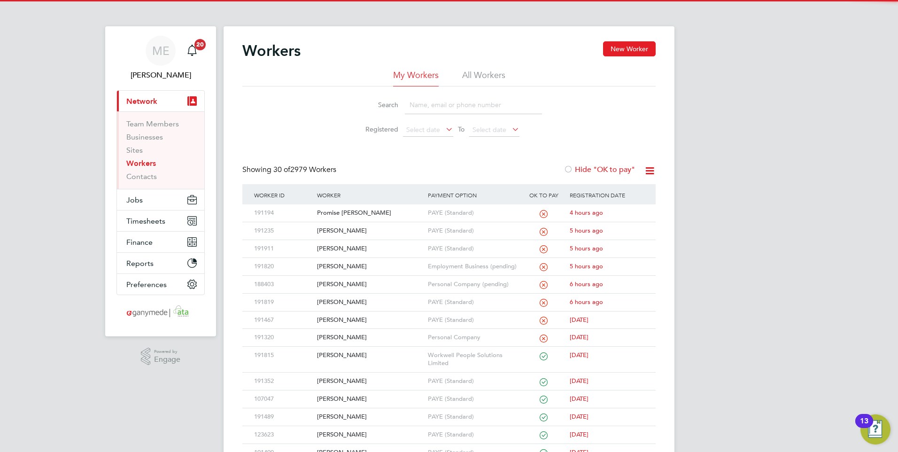
click at [434, 103] on input at bounding box center [473, 105] width 137 height 18
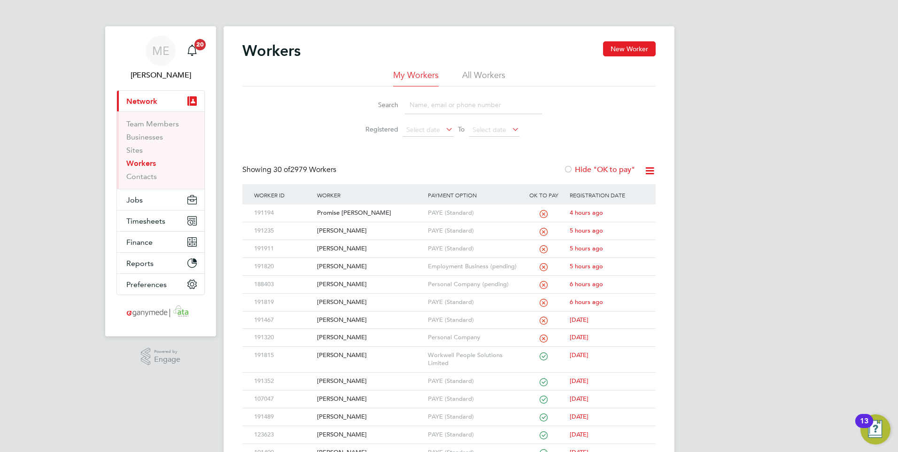
click at [426, 107] on input at bounding box center [473, 105] width 137 height 18
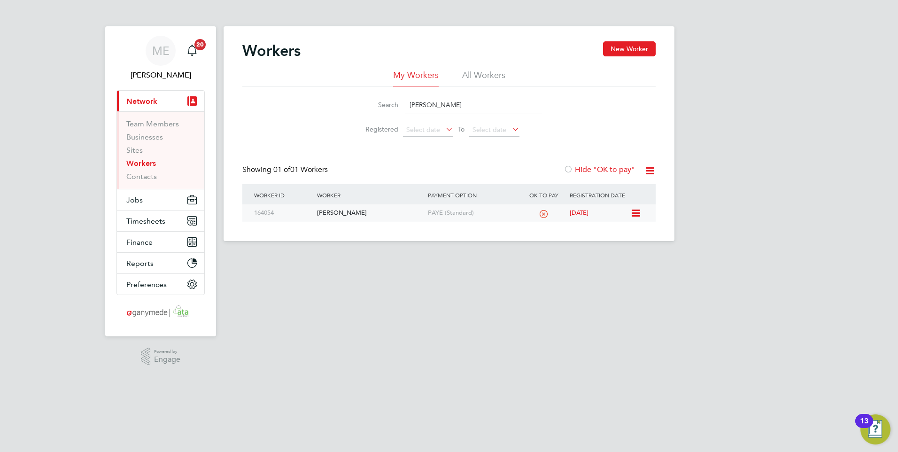
type input "brockman"
click at [365, 217] on div "[PERSON_NAME]" at bounding box center [370, 212] width 110 height 17
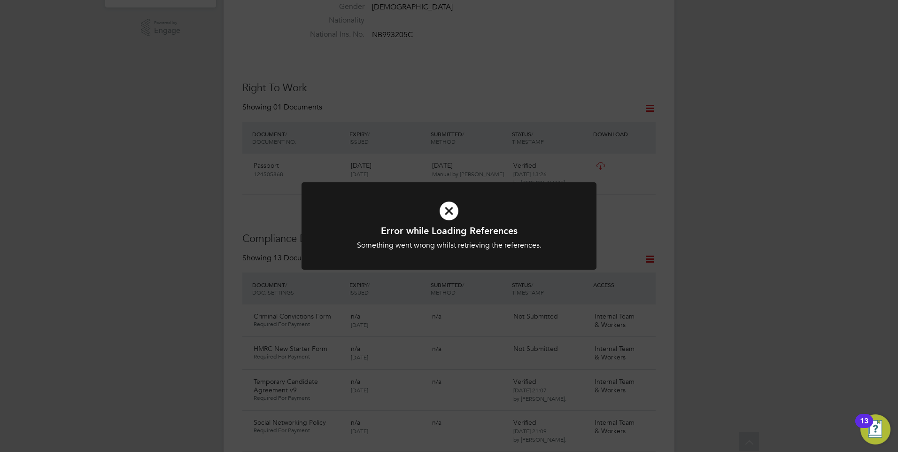
click at [505, 221] on icon at bounding box center [449, 211] width 244 height 37
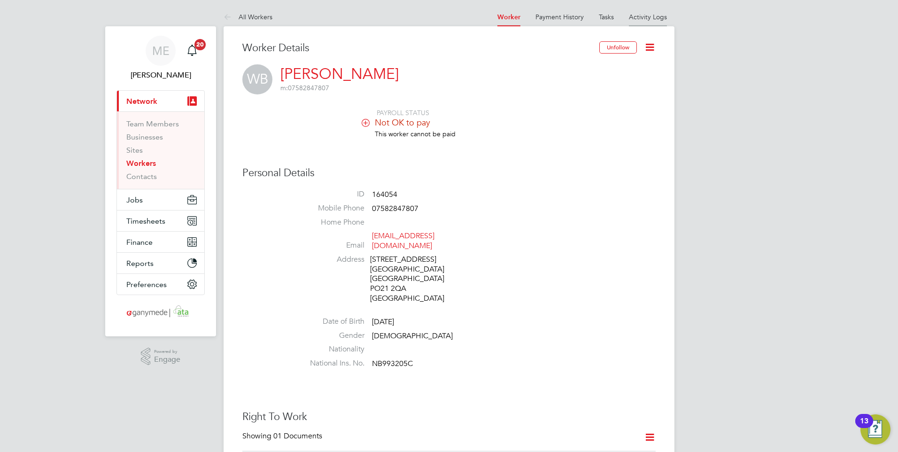
click at [648, 22] on li "Activity Logs" at bounding box center [648, 17] width 38 height 19
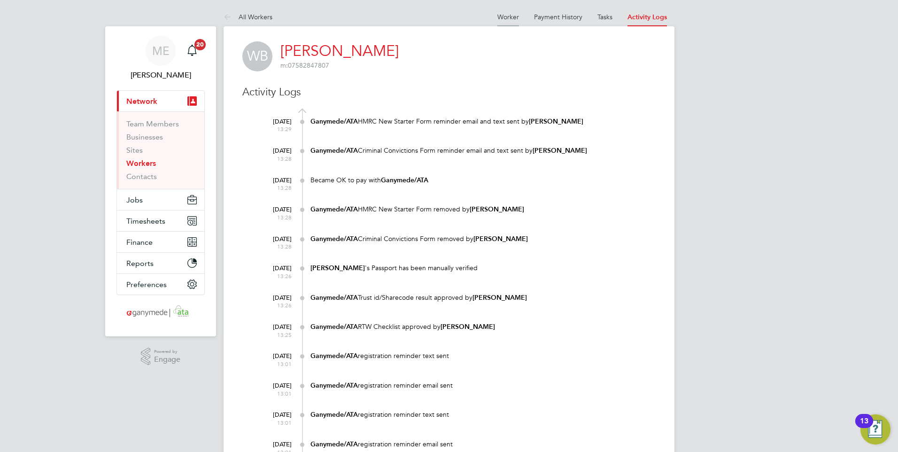
click at [500, 16] on link "Worker" at bounding box center [509, 17] width 22 height 8
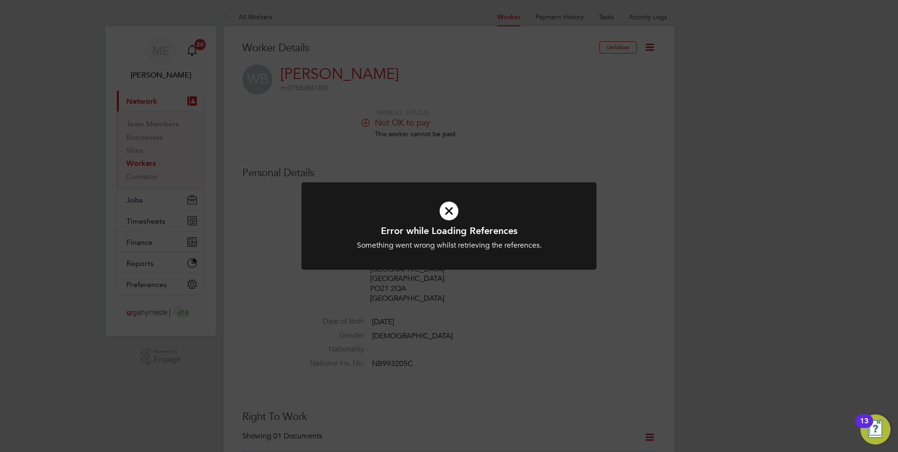
click at [443, 210] on icon at bounding box center [449, 211] width 244 height 37
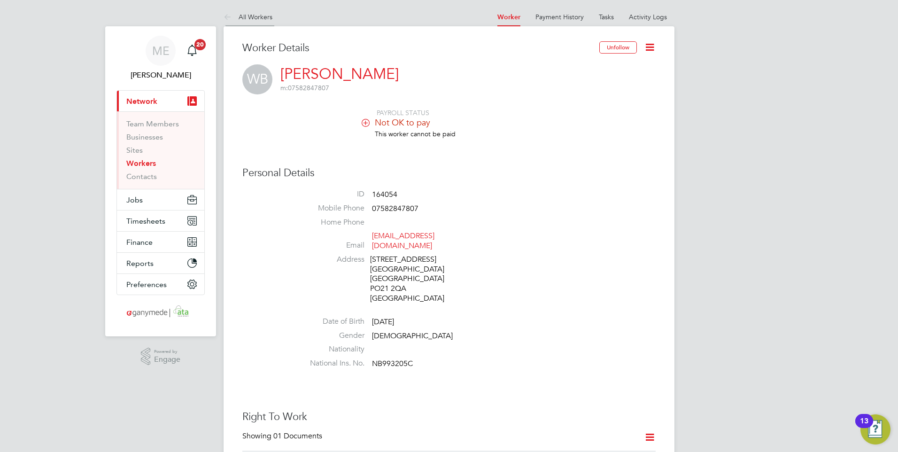
click at [230, 16] on icon at bounding box center [230, 18] width 12 height 12
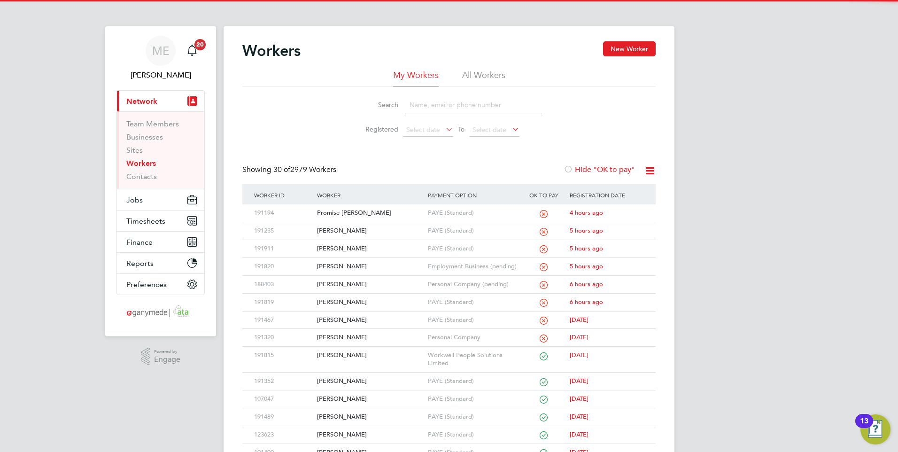
click at [446, 111] on input at bounding box center [473, 105] width 137 height 18
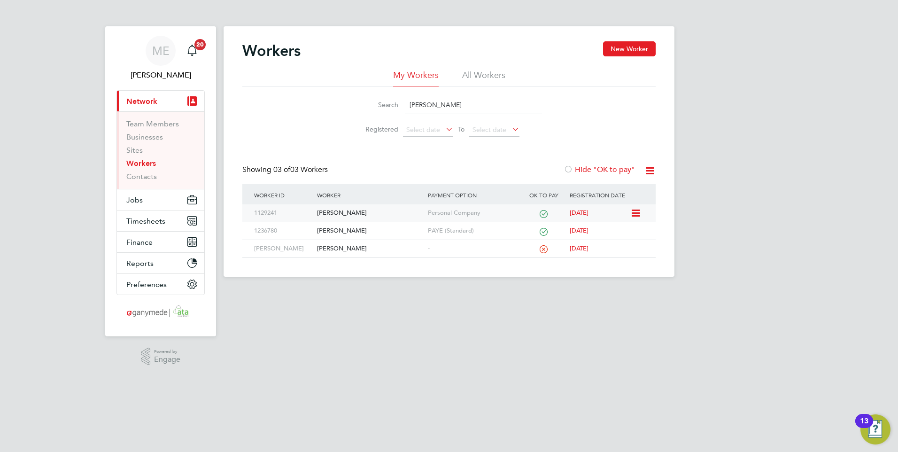
type input "[PERSON_NAME]"
click at [372, 211] on div "[PERSON_NAME]" at bounding box center [370, 212] width 110 height 17
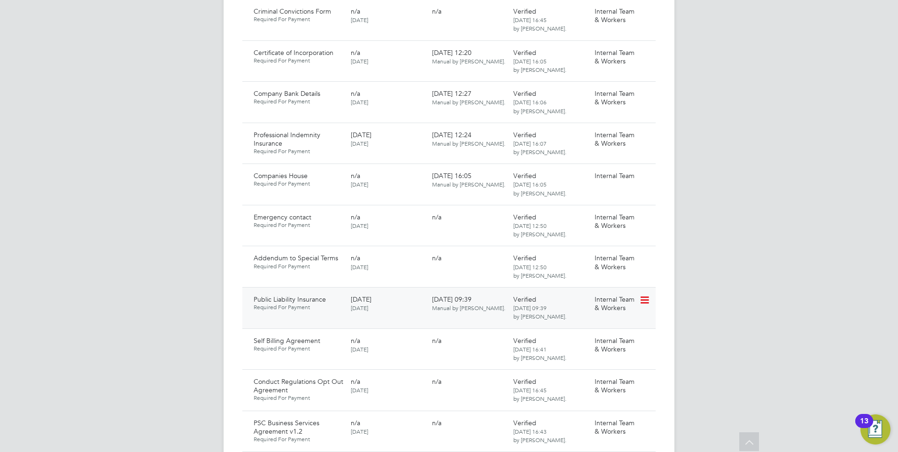
scroll to position [799, 0]
click at [645, 294] on icon at bounding box center [643, 299] width 9 height 11
click at [601, 322] on li "Download Document" at bounding box center [611, 325] width 75 height 13
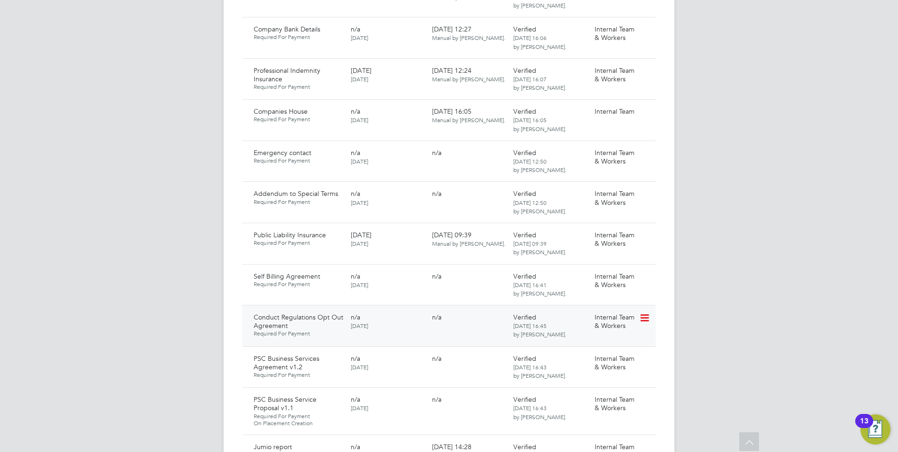
scroll to position [846, 0]
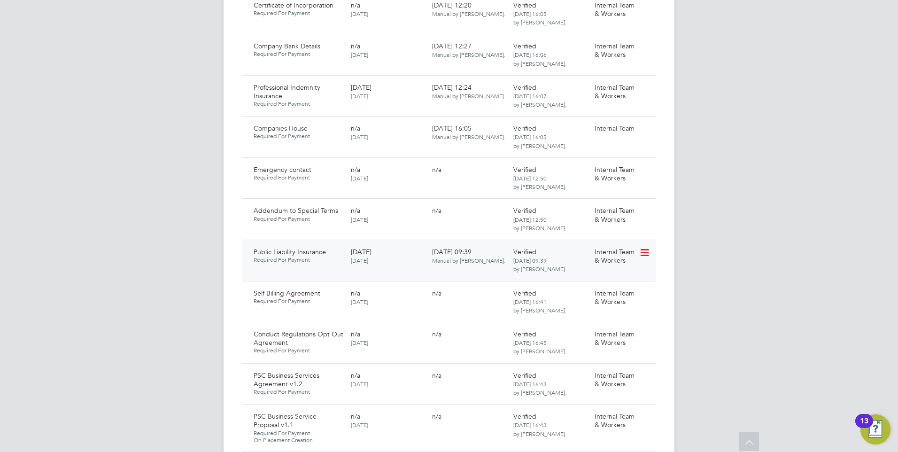
click at [642, 247] on icon at bounding box center [643, 252] width 9 height 11
click at [605, 276] on li "Download Document" at bounding box center [611, 278] width 75 height 13
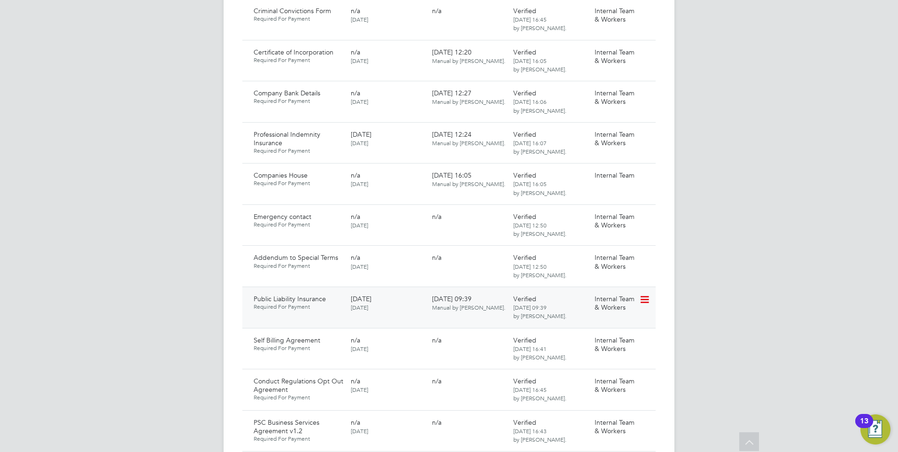
click at [647, 294] on icon at bounding box center [643, 299] width 9 height 11
click at [595, 322] on li "Download Document" at bounding box center [611, 325] width 75 height 13
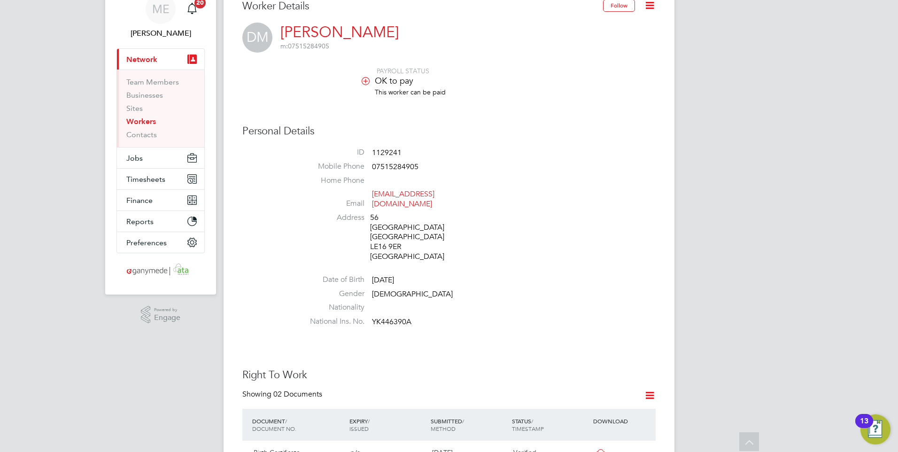
scroll to position [0, 0]
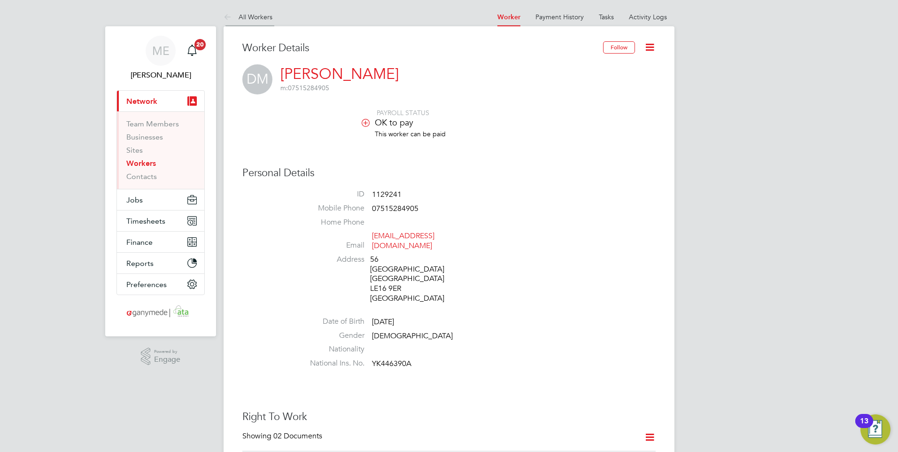
click at [224, 17] on icon at bounding box center [230, 18] width 12 height 12
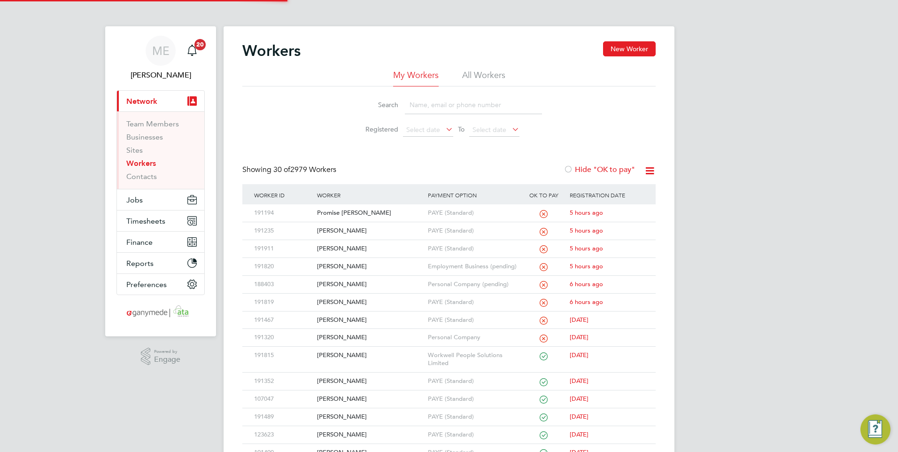
click at [425, 107] on input at bounding box center [473, 105] width 137 height 18
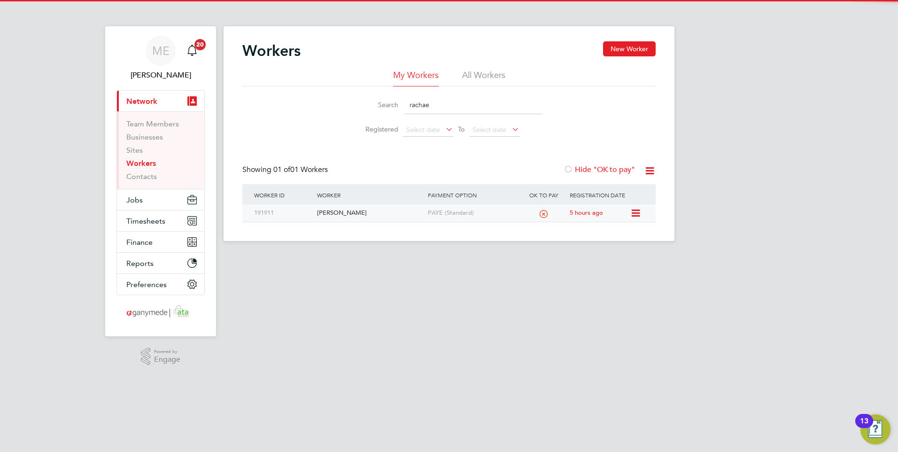
type input "rachae"
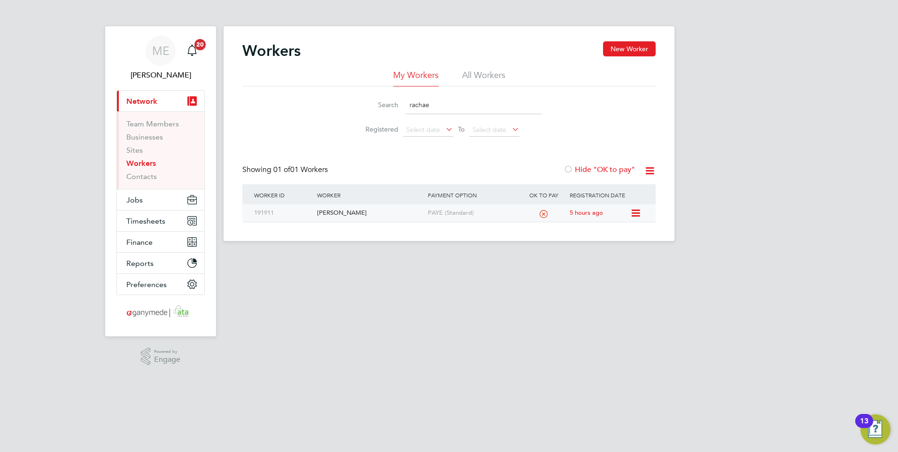
click at [366, 205] on div "Rachael Wood" at bounding box center [370, 212] width 110 height 17
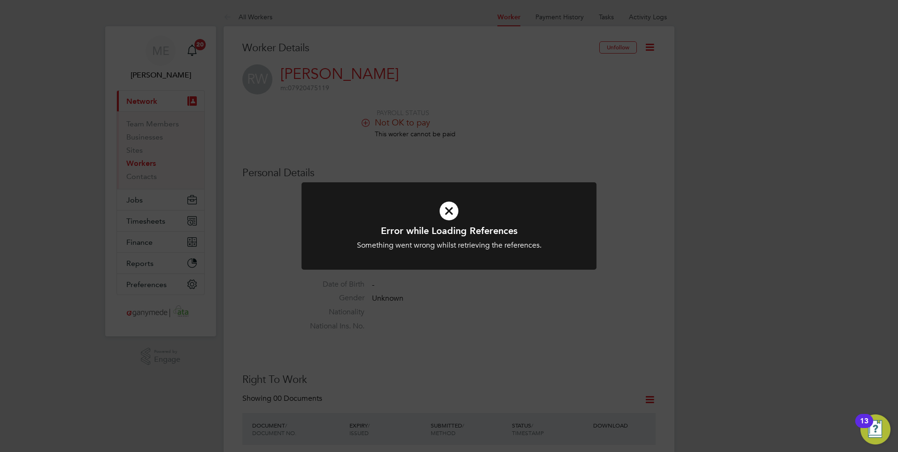
click at [447, 213] on icon at bounding box center [449, 211] width 244 height 37
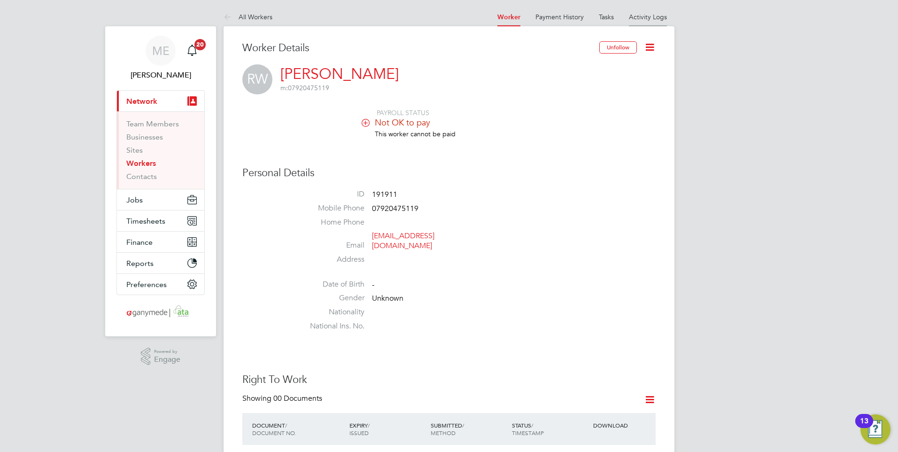
click at [641, 21] on li "Activity Logs" at bounding box center [648, 17] width 38 height 19
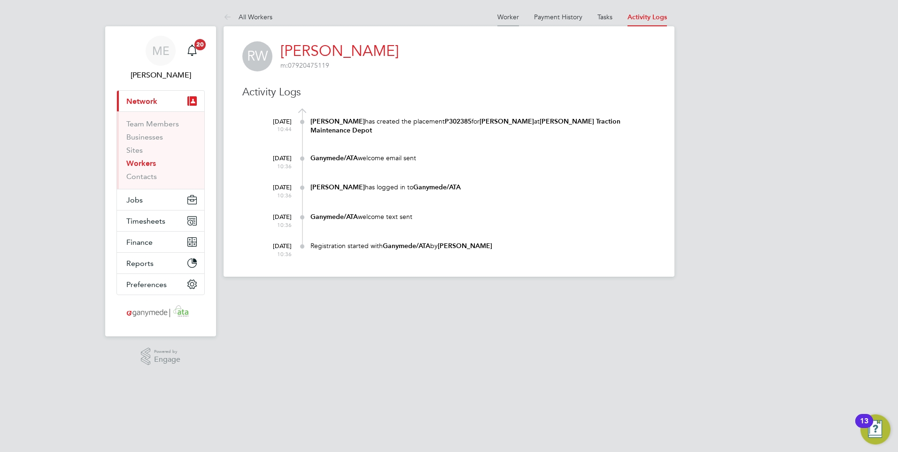
click at [508, 19] on link "Worker" at bounding box center [509, 17] width 22 height 8
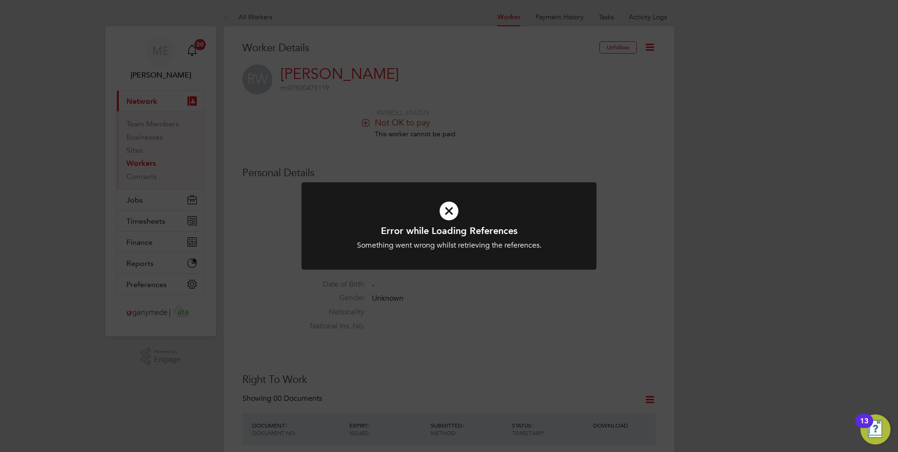
click at [440, 212] on icon at bounding box center [449, 211] width 244 height 37
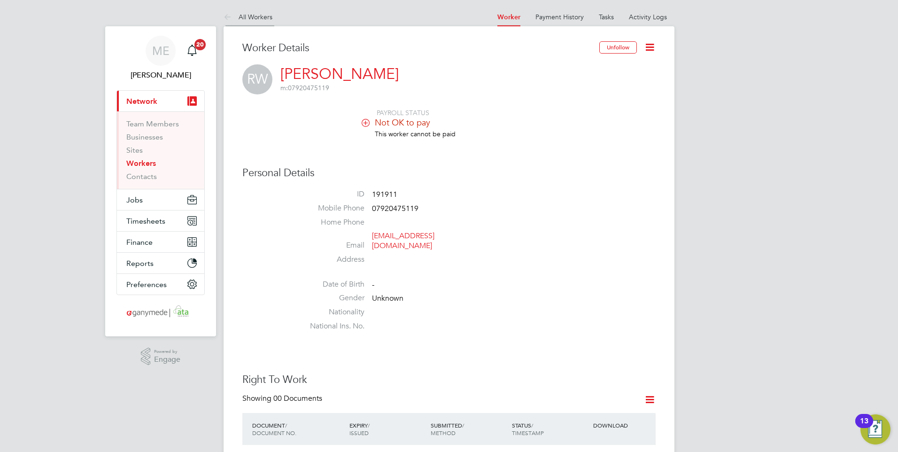
click at [224, 17] on icon at bounding box center [230, 18] width 12 height 12
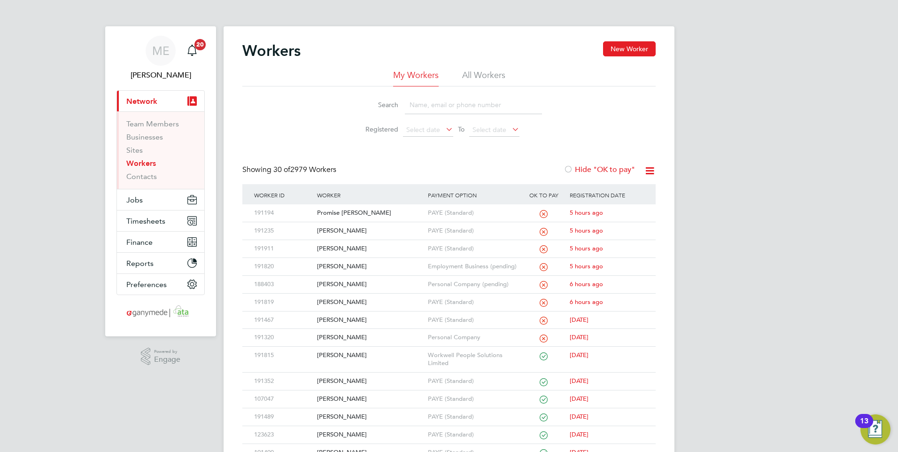
click at [438, 108] on input at bounding box center [473, 105] width 137 height 18
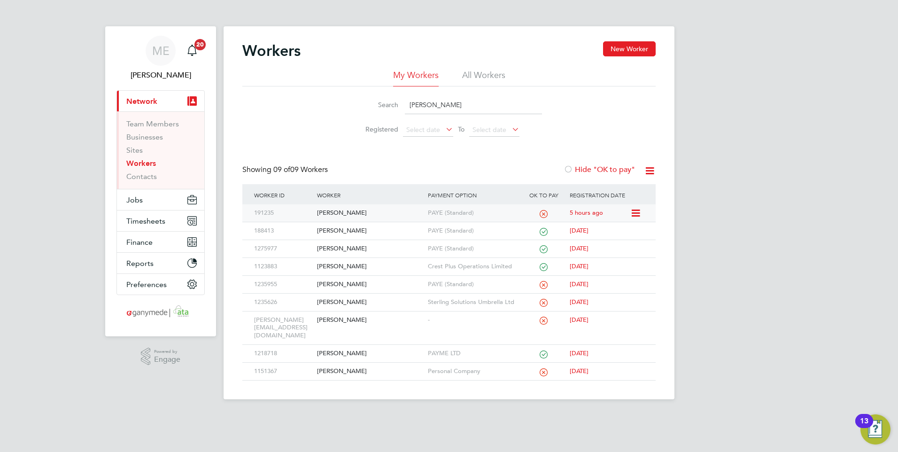
type input "shaun"
click at [357, 213] on div "[PERSON_NAME]" at bounding box center [370, 212] width 110 height 17
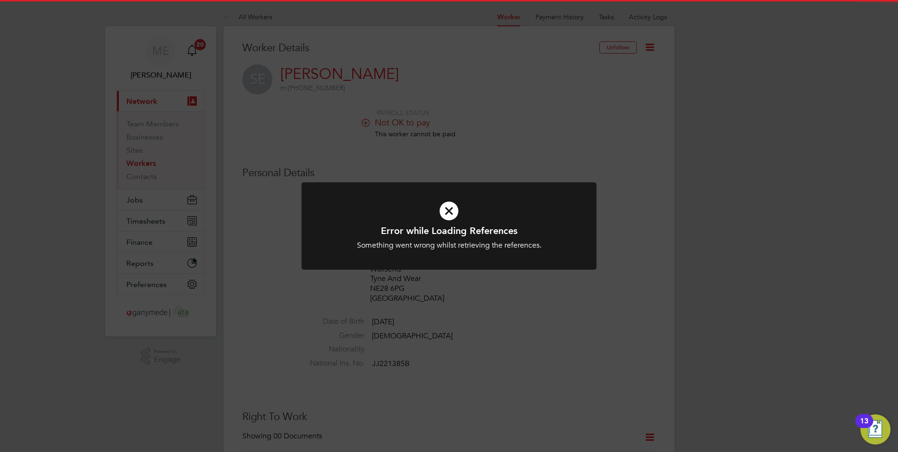
click at [435, 207] on icon at bounding box center [449, 211] width 244 height 37
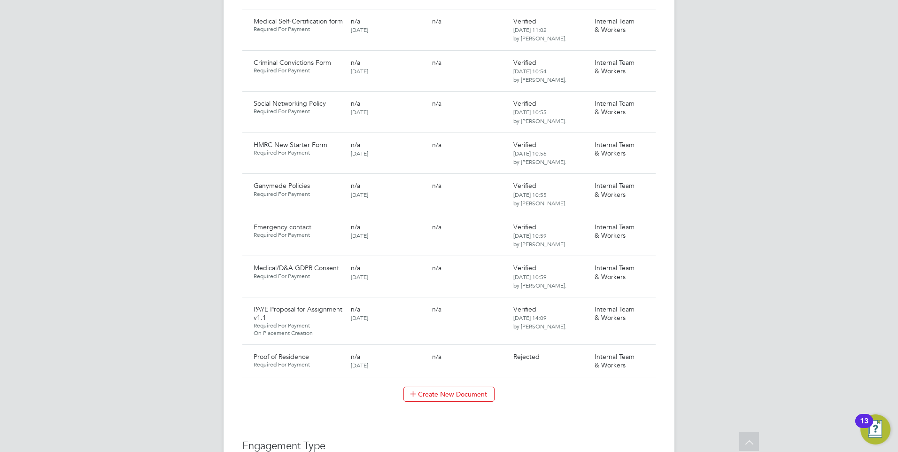
scroll to position [799, 0]
click at [645, 351] on icon at bounding box center [643, 356] width 9 height 11
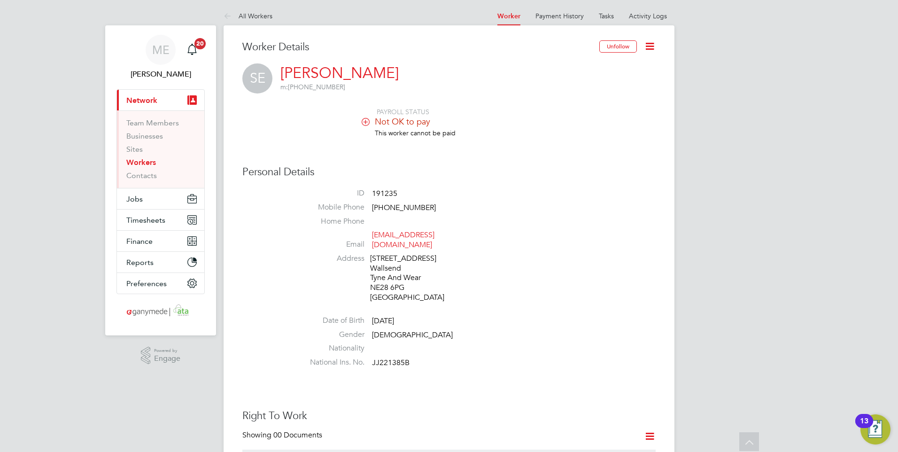
scroll to position [0, 0]
click at [644, 9] on li "Activity Logs" at bounding box center [648, 17] width 38 height 19
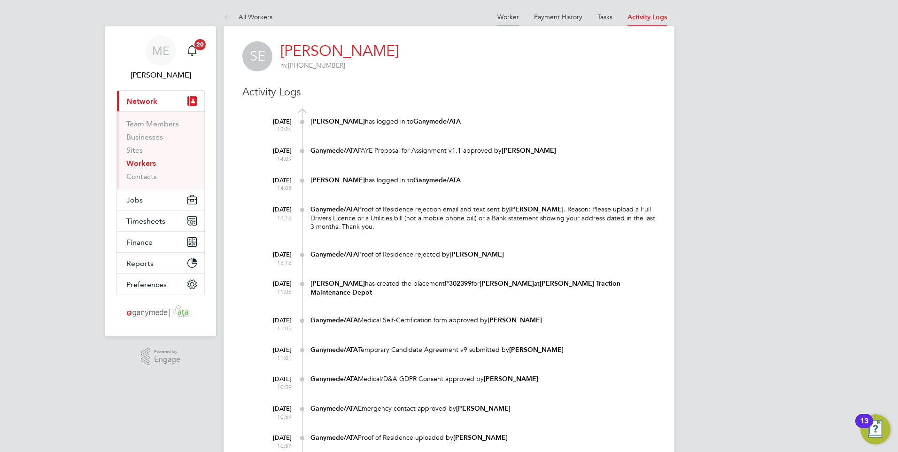
click at [499, 20] on link "Worker" at bounding box center [509, 17] width 22 height 8
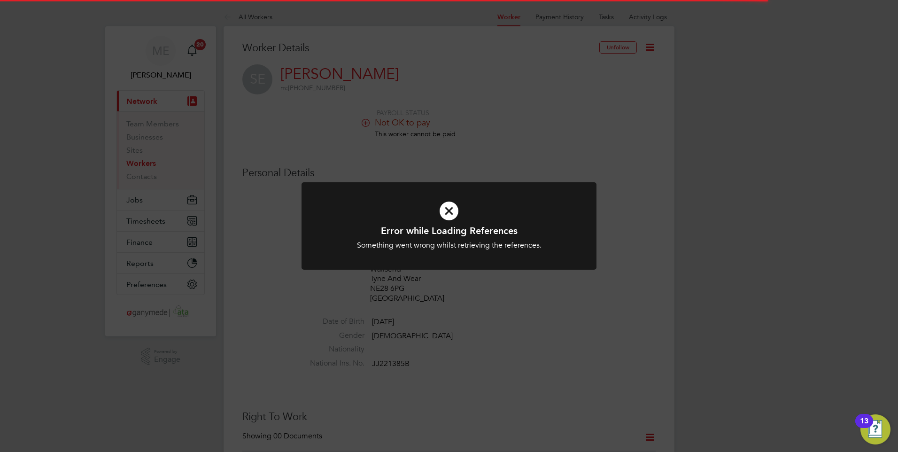
click at [466, 199] on icon at bounding box center [449, 211] width 244 height 37
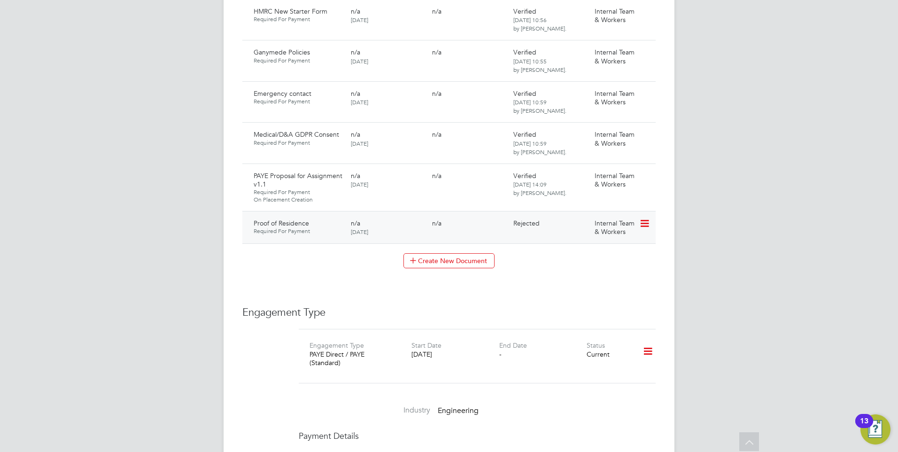
scroll to position [940, 0]
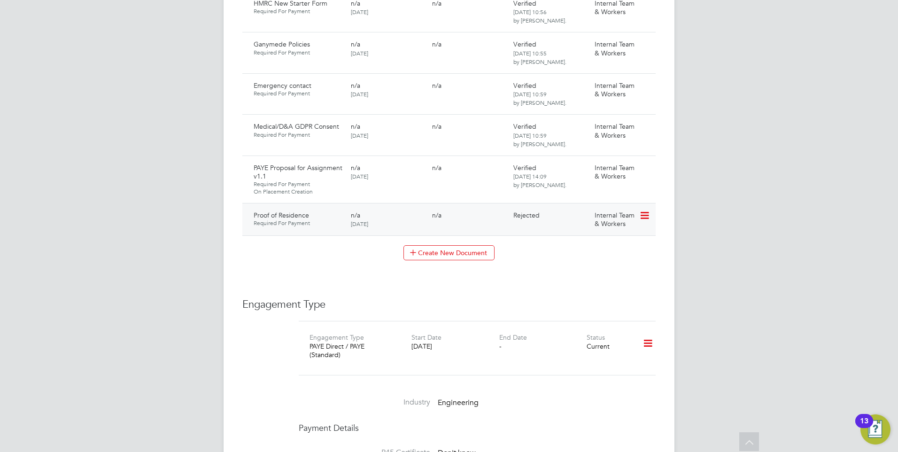
click at [643, 210] on icon at bounding box center [643, 215] width 9 height 11
click at [600, 249] on li "Request Document" at bounding box center [615, 255] width 70 height 13
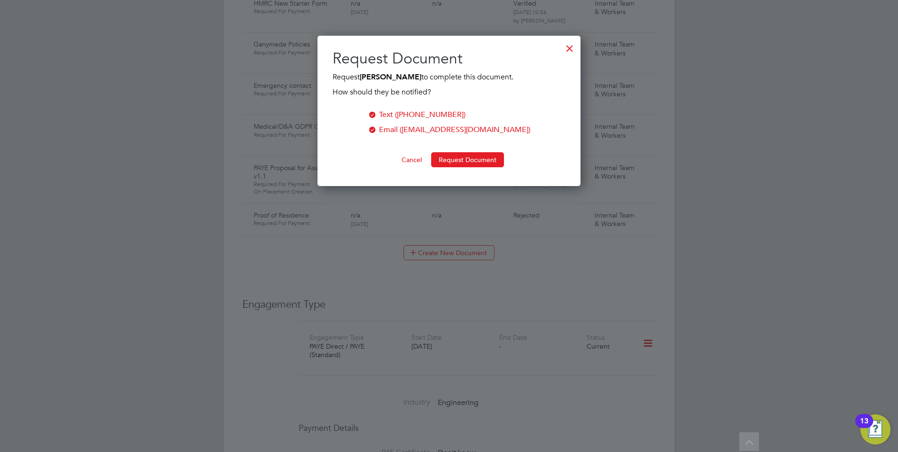
scroll to position [151, 264]
click at [444, 159] on button "Request Document" at bounding box center [467, 159] width 73 height 15
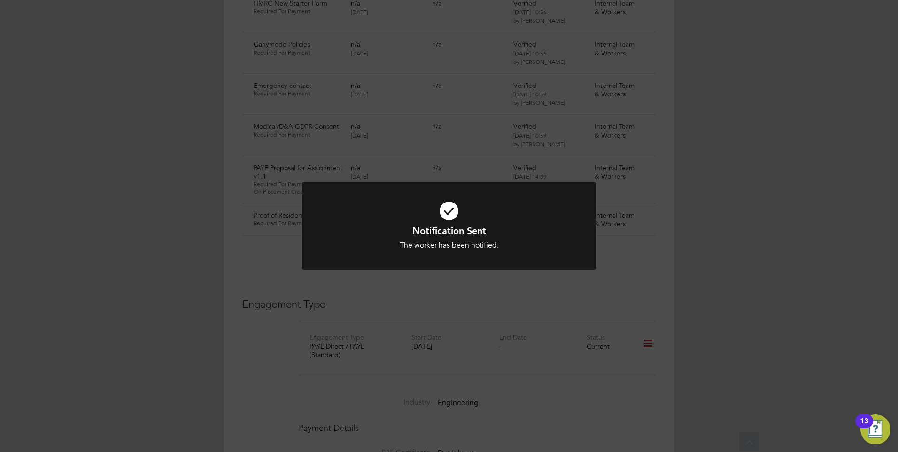
click at [450, 215] on icon at bounding box center [449, 211] width 244 height 37
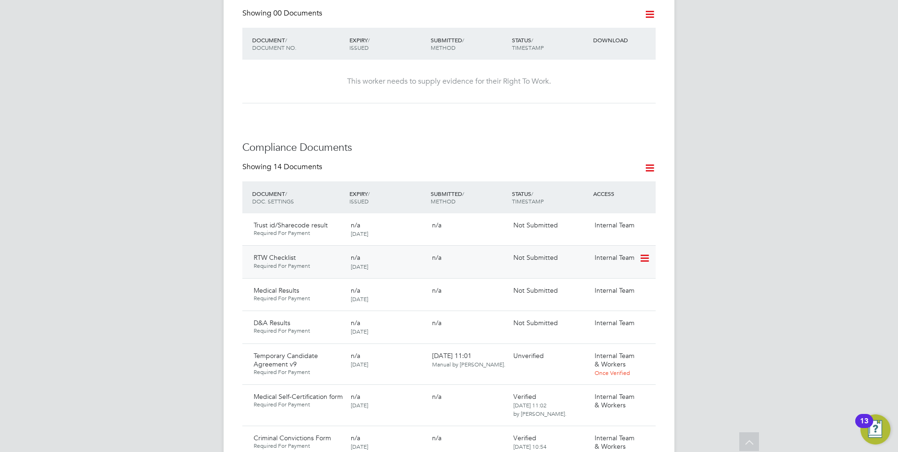
scroll to position [611, 0]
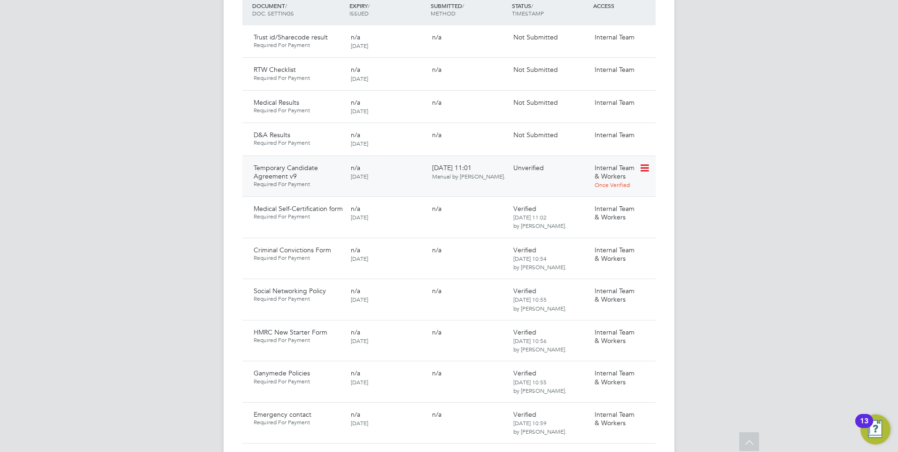
click at [642, 163] on icon at bounding box center [643, 168] width 9 height 11
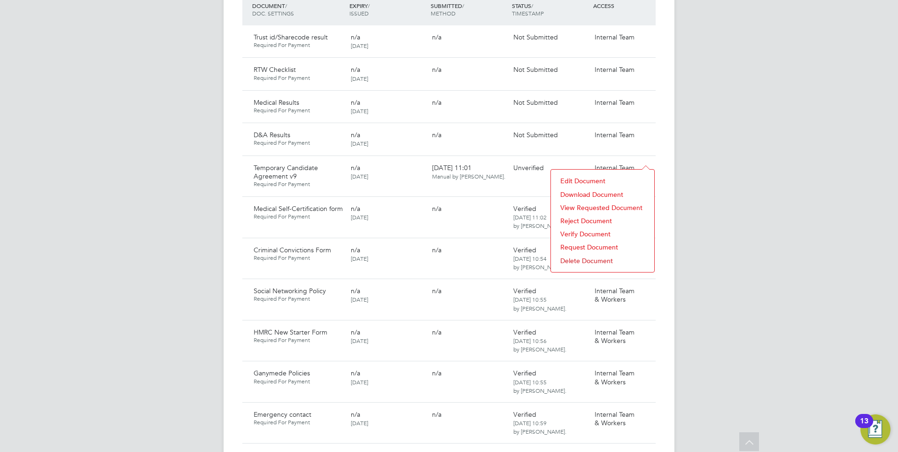
click at [601, 191] on li "Download Document" at bounding box center [603, 194] width 94 height 13
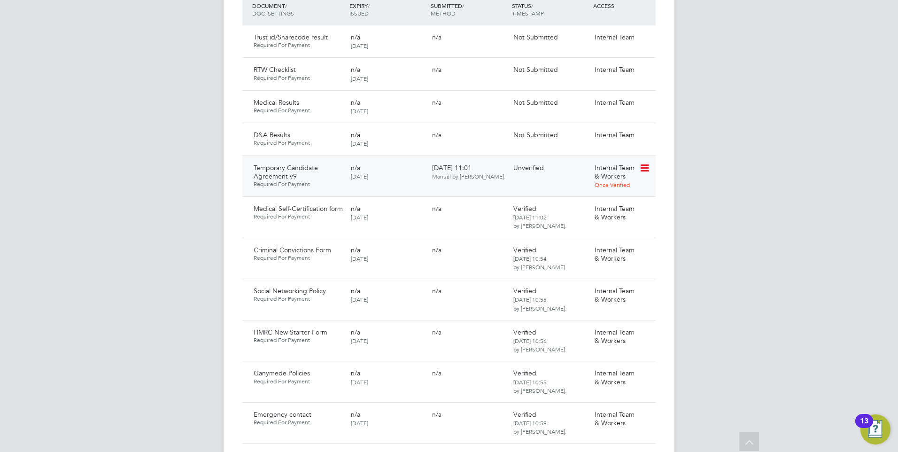
click at [644, 163] on icon at bounding box center [643, 168] width 9 height 11
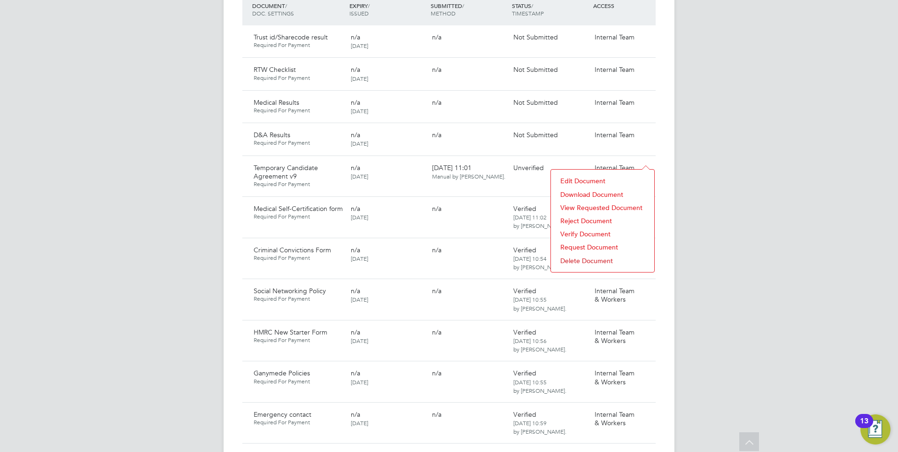
click at [589, 191] on li "Download Document" at bounding box center [603, 194] width 94 height 13
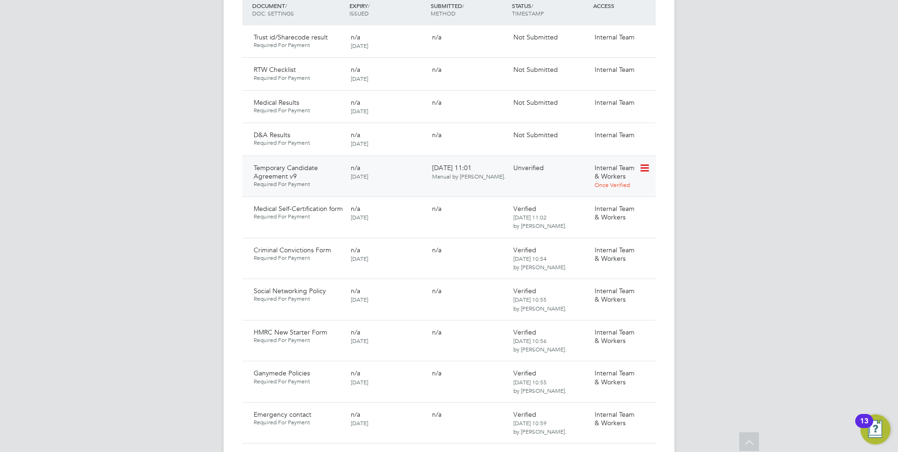
click at [646, 163] on icon at bounding box center [643, 168] width 9 height 11
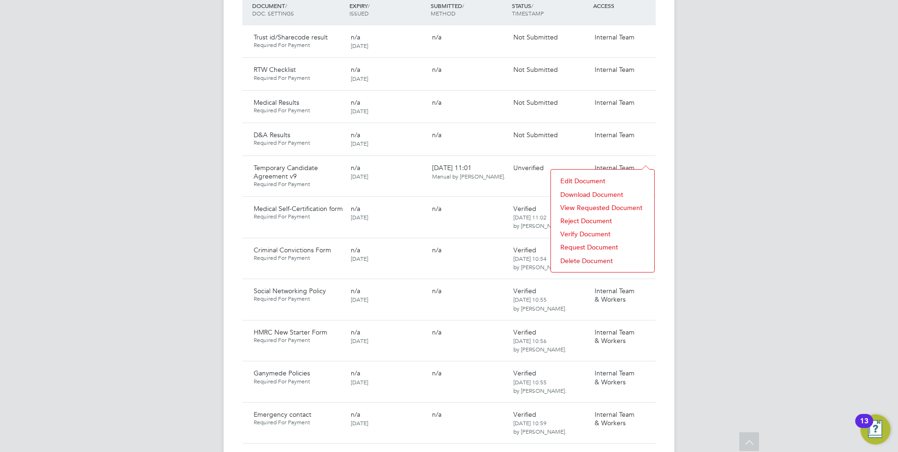
click at [571, 216] on li "Reject Document" at bounding box center [603, 220] width 94 height 13
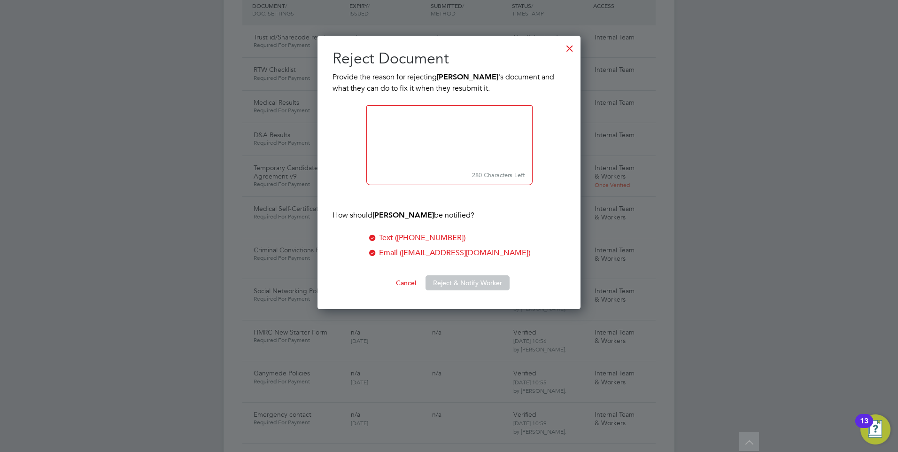
scroll to position [274, 264]
paste textarea "Please confirm If you are not prepared to work overtime above 48 hours answer N…"
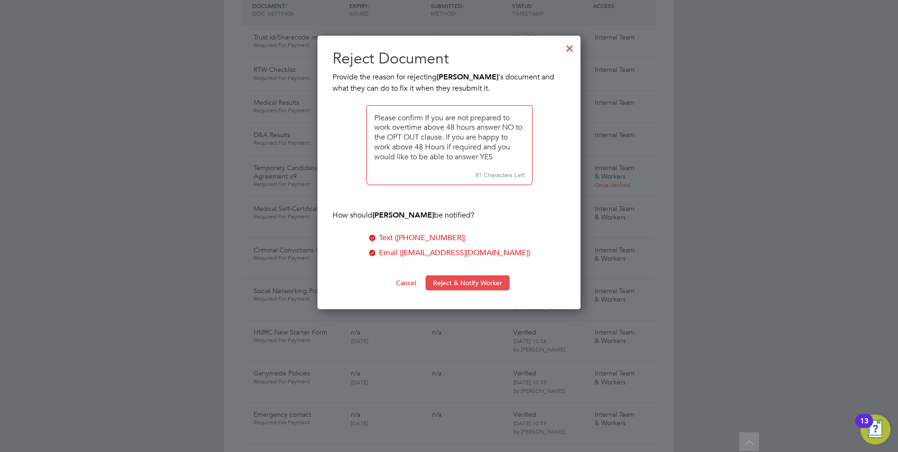
type textarea "Please confirm If you are not prepared to work overtime above 48 hours answer N…"
click at [451, 282] on button "Reject & Notify Worker" at bounding box center [468, 282] width 84 height 15
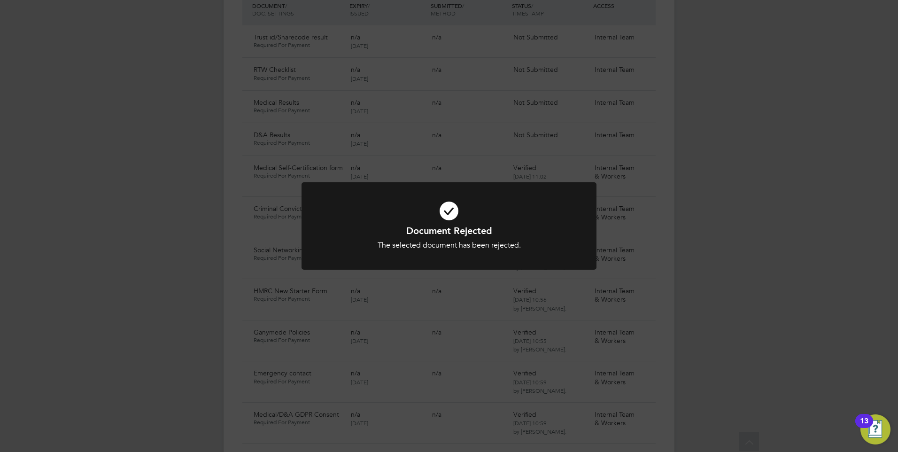
click at [412, 222] on icon at bounding box center [449, 211] width 244 height 37
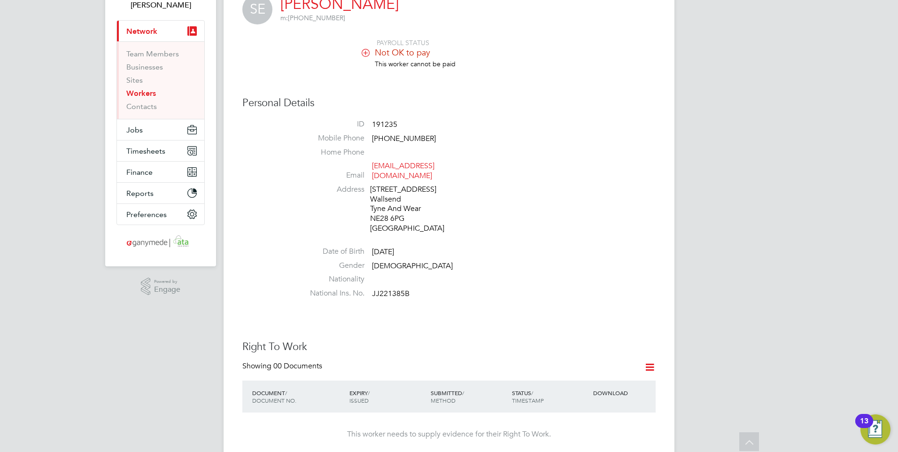
scroll to position [0, 0]
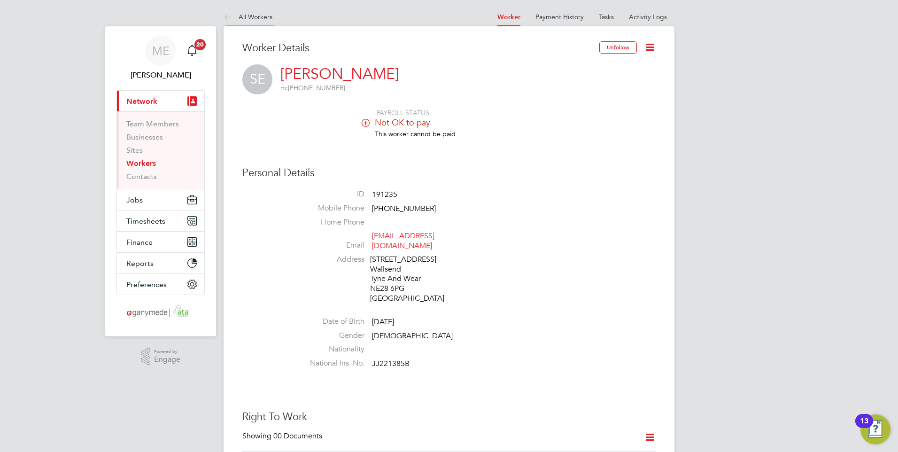
click at [228, 12] on icon at bounding box center [230, 18] width 12 height 12
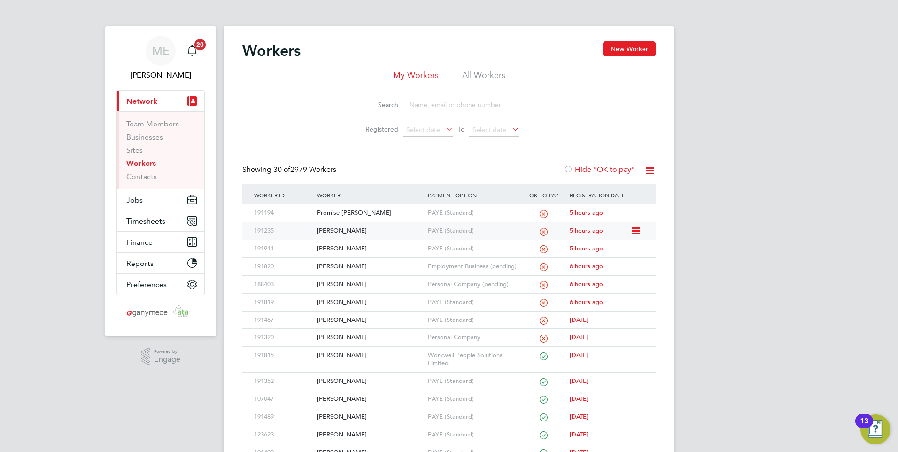
click at [370, 231] on div "[PERSON_NAME]" at bounding box center [370, 230] width 110 height 17
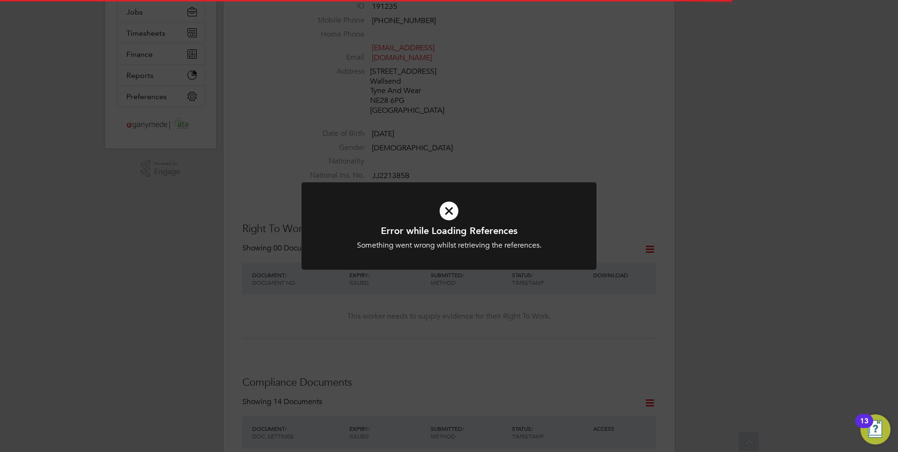
click at [453, 251] on div at bounding box center [449, 226] width 295 height 88
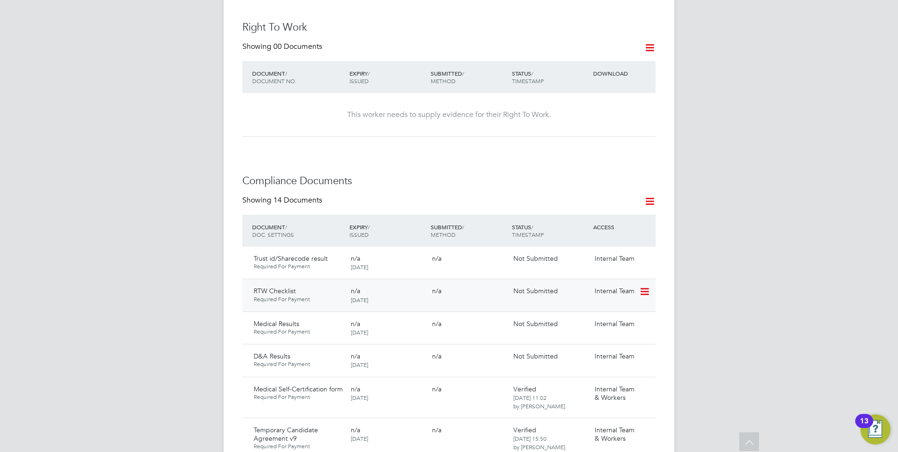
scroll to position [376, 0]
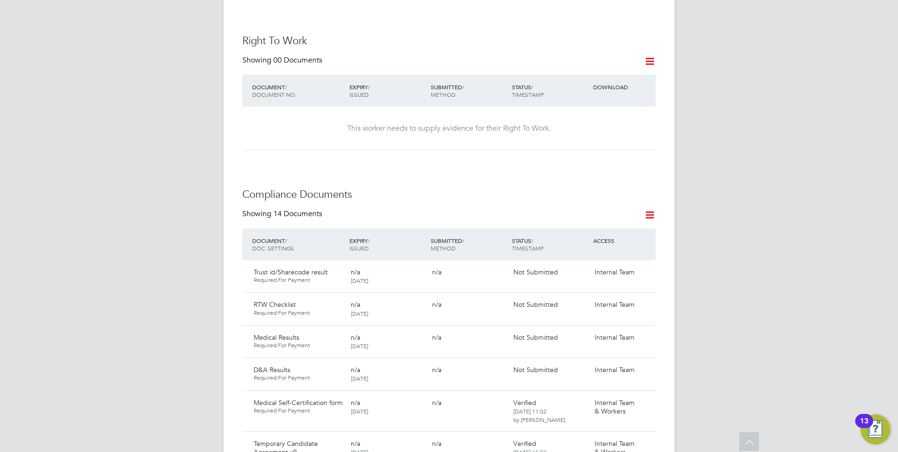
click at [651, 55] on icon at bounding box center [650, 61] width 12 height 12
click at [576, 84] on li "Request Right To Work Document" at bounding box center [597, 87] width 113 height 13
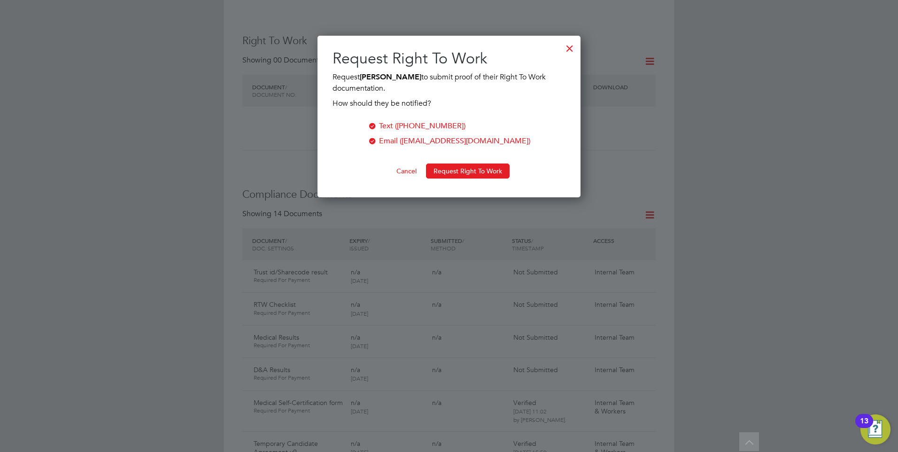
scroll to position [162, 264]
click at [454, 171] on button "Request Right To Work" at bounding box center [468, 170] width 84 height 15
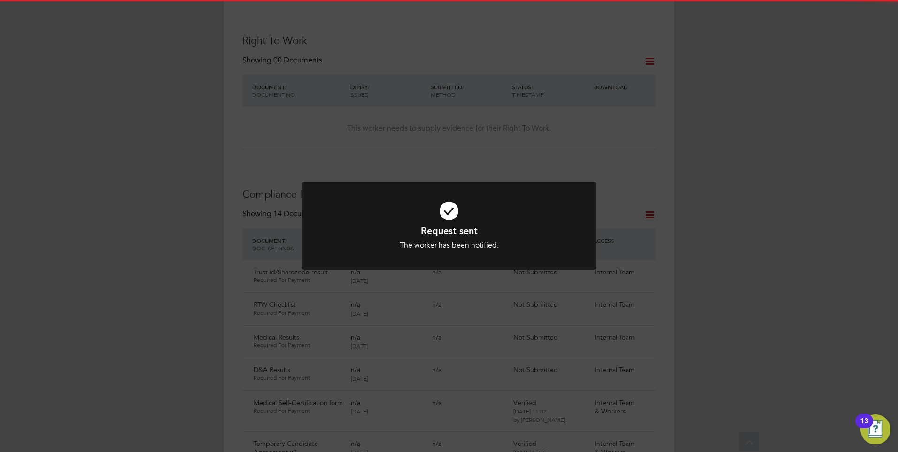
click at [451, 159] on div "Request sent The worker has been notified. Cancel Okay" at bounding box center [449, 226] width 898 height 452
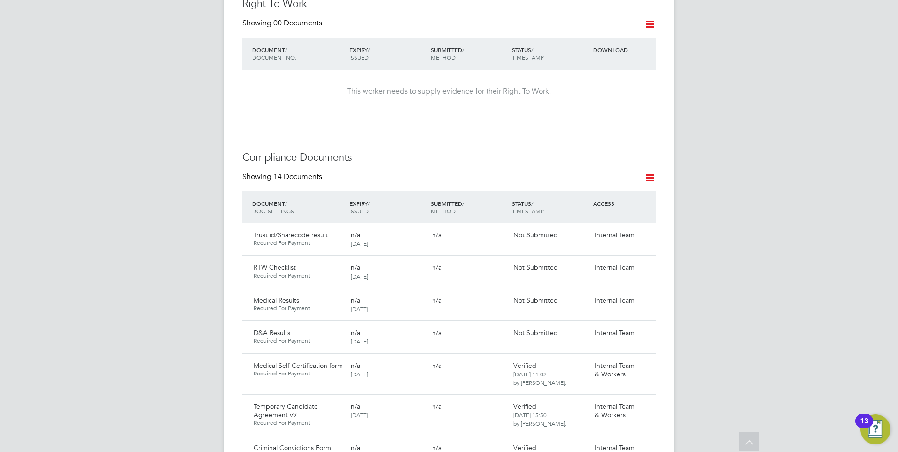
scroll to position [470, 0]
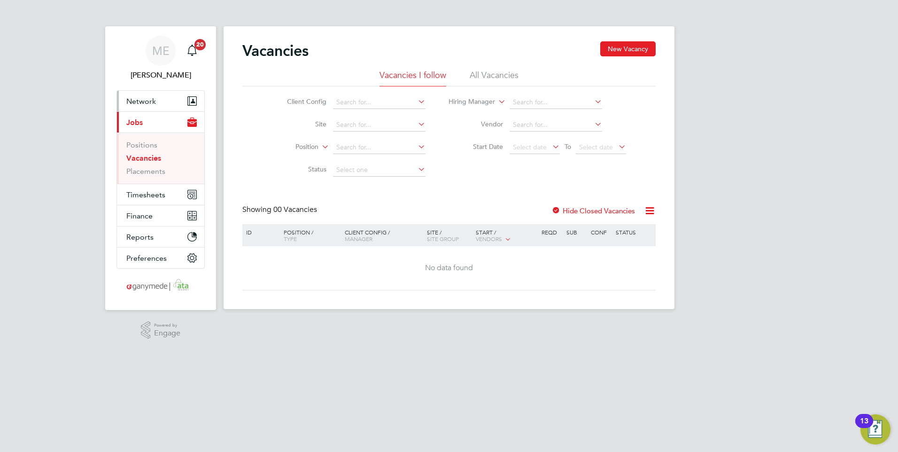
click at [165, 97] on button "Network" at bounding box center [160, 101] width 87 height 21
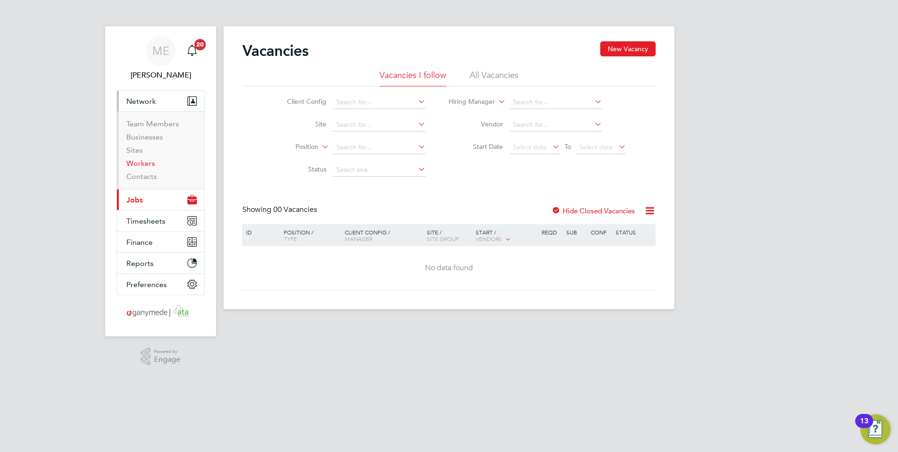
click at [142, 163] on link "Workers" at bounding box center [140, 163] width 29 height 9
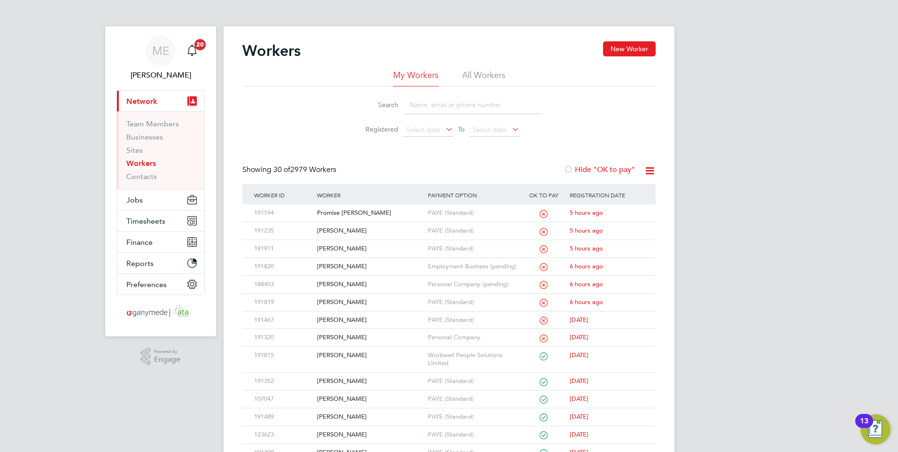
click at [437, 105] on input at bounding box center [473, 105] width 137 height 18
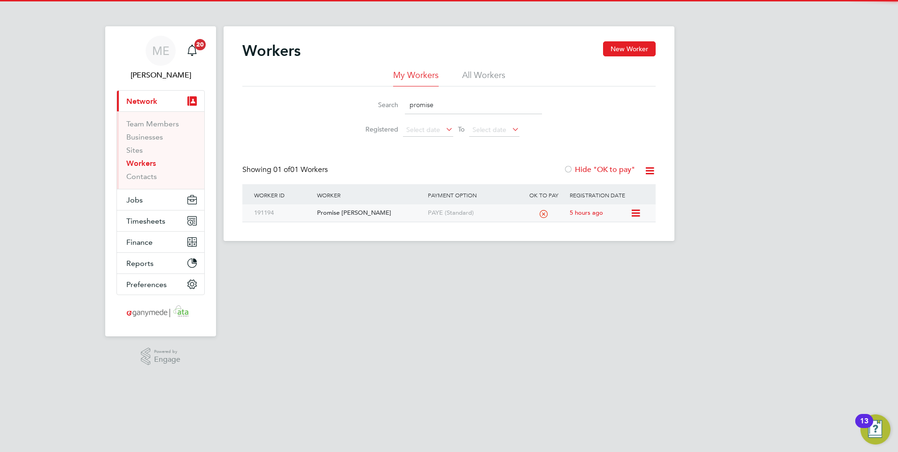
type input "promise"
click at [368, 205] on div "Promise [PERSON_NAME]" at bounding box center [370, 212] width 110 height 17
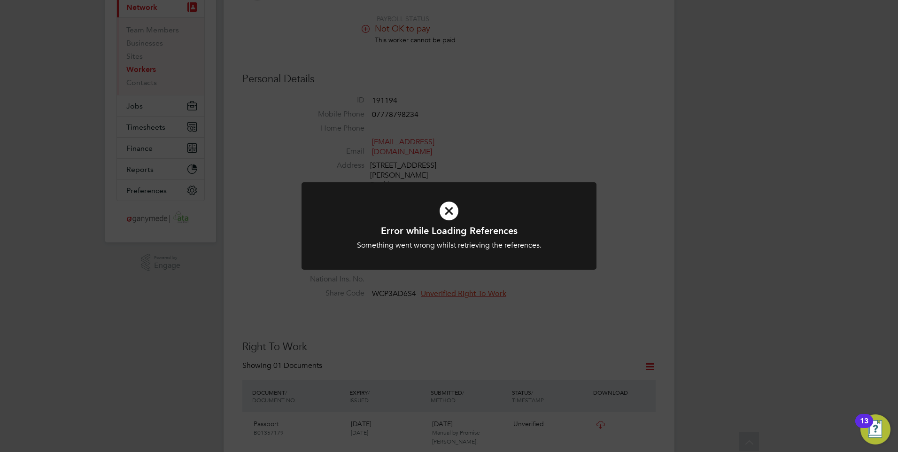
click at [473, 219] on icon at bounding box center [449, 211] width 244 height 37
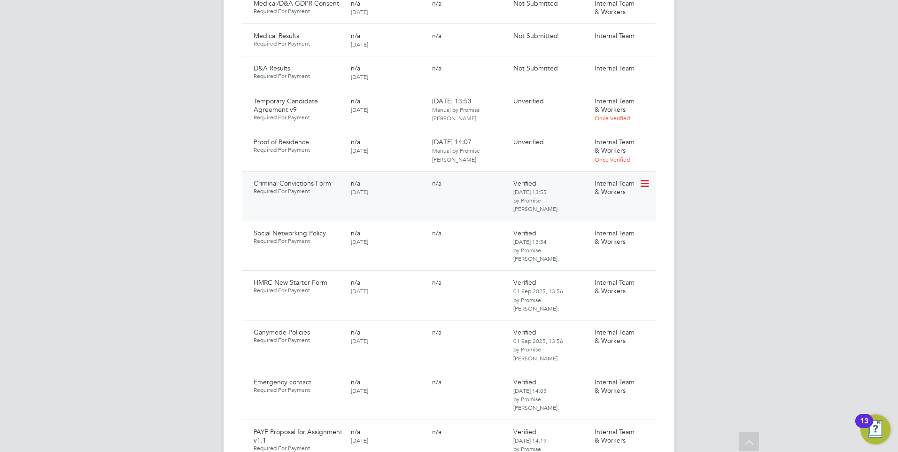
scroll to position [762, 0]
click at [646, 139] on icon at bounding box center [643, 144] width 9 height 11
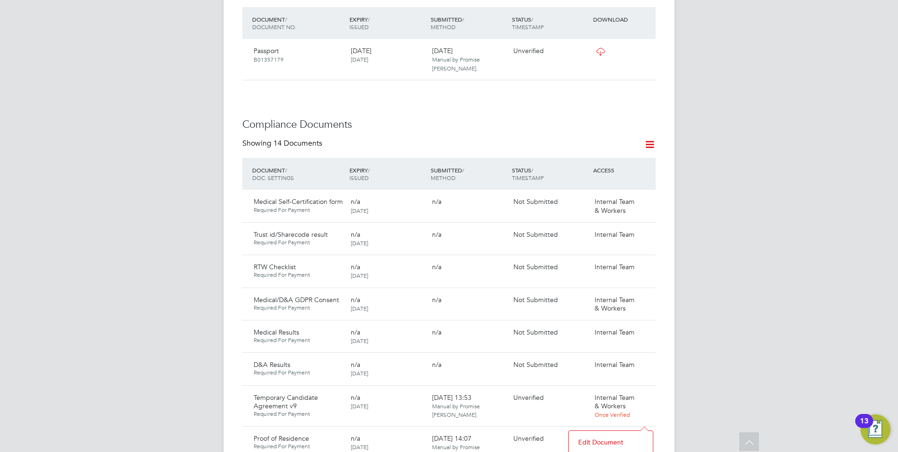
scroll to position [574, 0]
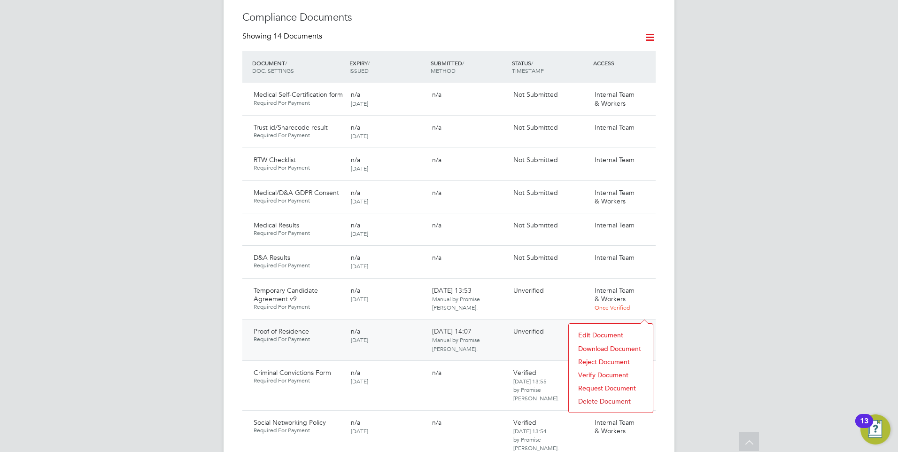
click at [505, 323] on div "01 Sep 2025, 14:07 Manual by Promise Okechukwu Obi." at bounding box center [468, 339] width 81 height 33
click at [643, 327] on icon at bounding box center [643, 332] width 9 height 11
click at [602, 346] on li "Download Document" at bounding box center [611, 348] width 75 height 13
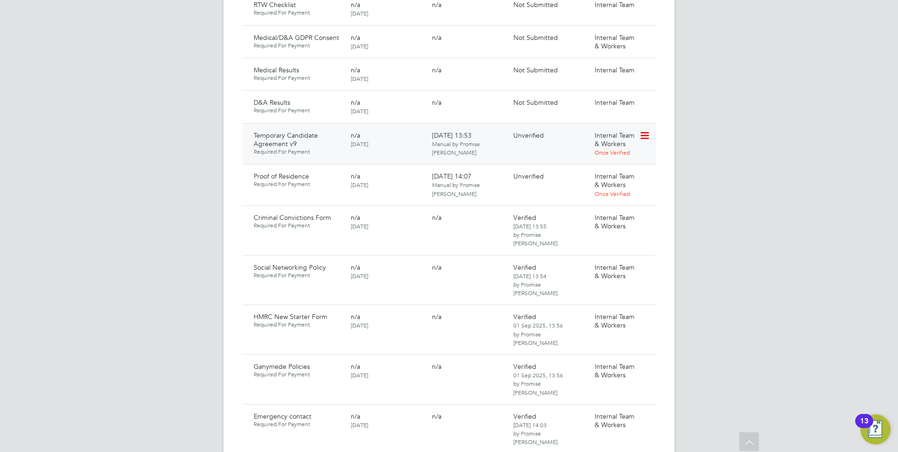
scroll to position [762, 0]
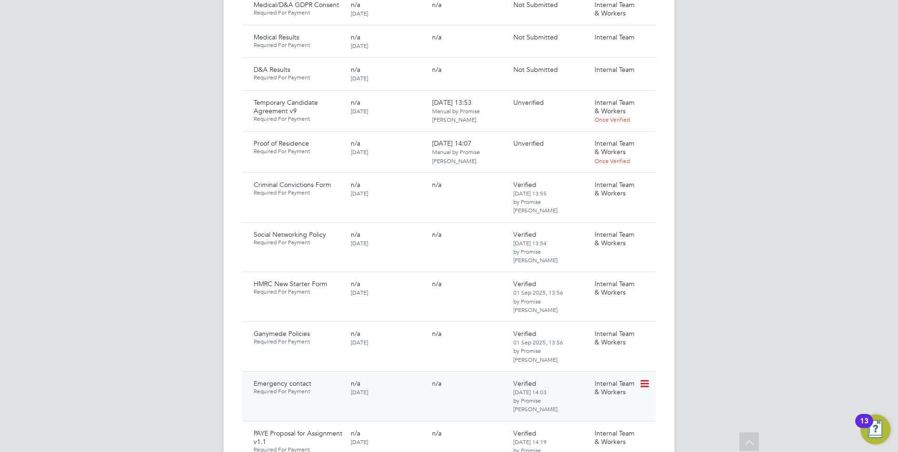
click at [641, 378] on icon at bounding box center [643, 383] width 9 height 11
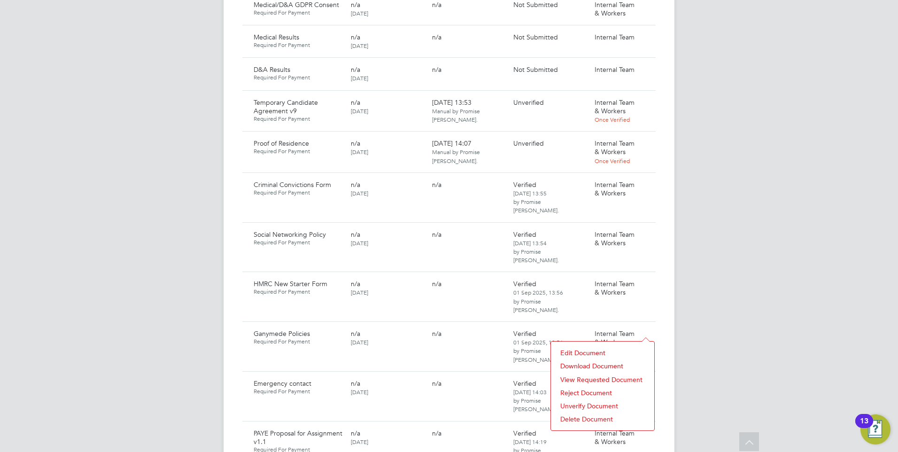
click at [582, 363] on li "Download Document" at bounding box center [603, 365] width 94 height 13
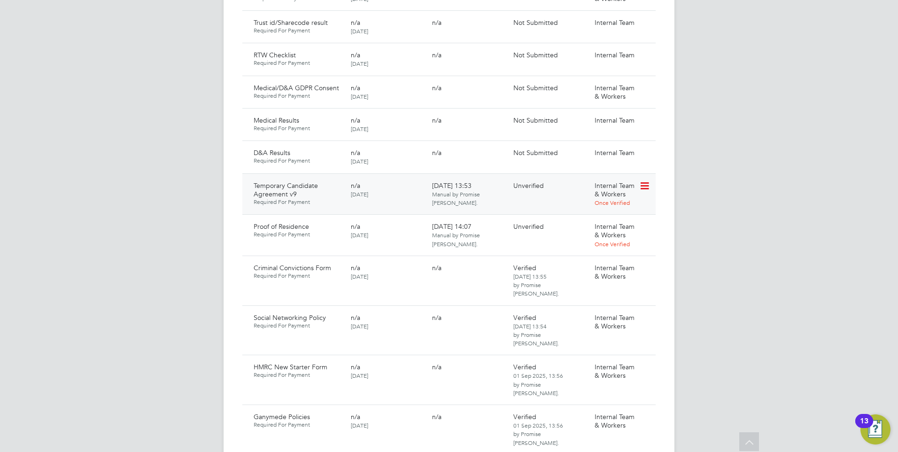
scroll to position [668, 0]
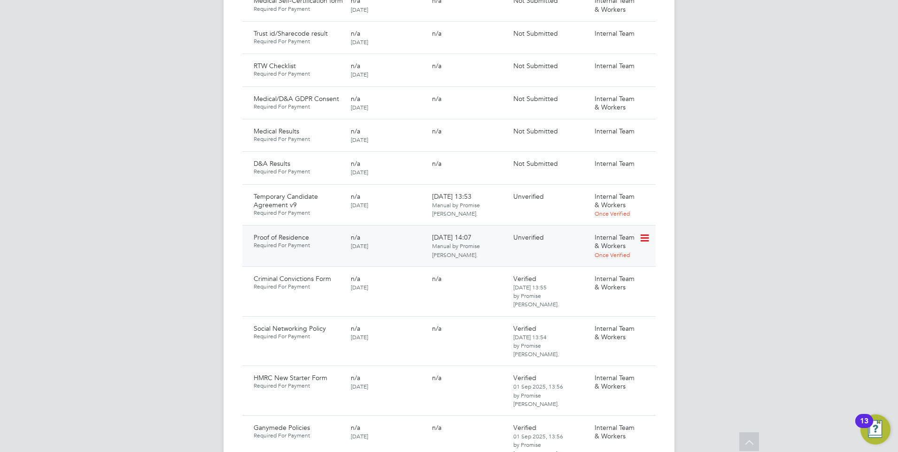
click at [645, 233] on icon at bounding box center [643, 238] width 9 height 11
click at [596, 280] on li "Verify Document" at bounding box center [611, 280] width 75 height 13
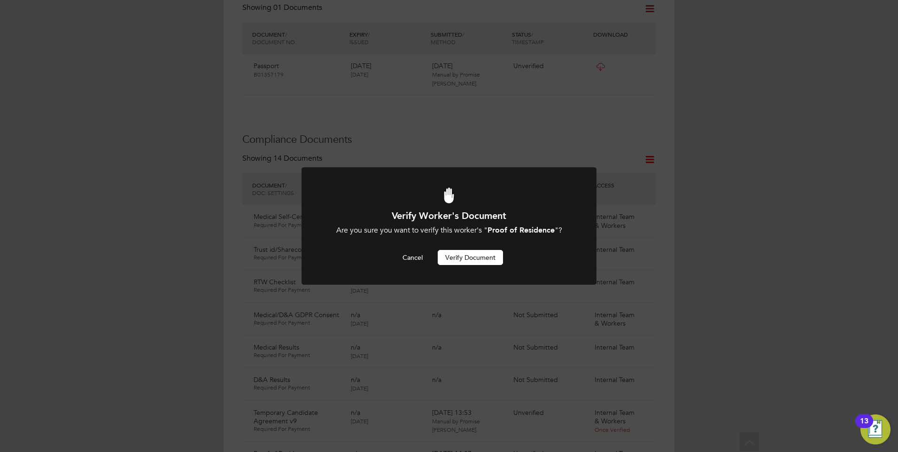
scroll to position [0, 0]
click at [464, 255] on button "Verify Document" at bounding box center [470, 257] width 65 height 15
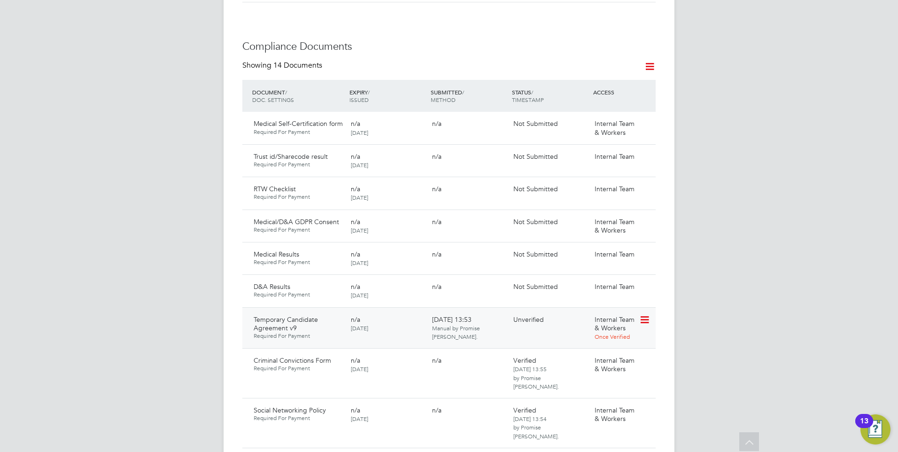
scroll to position [546, 0]
click at [645, 313] on icon at bounding box center [643, 318] width 9 height 11
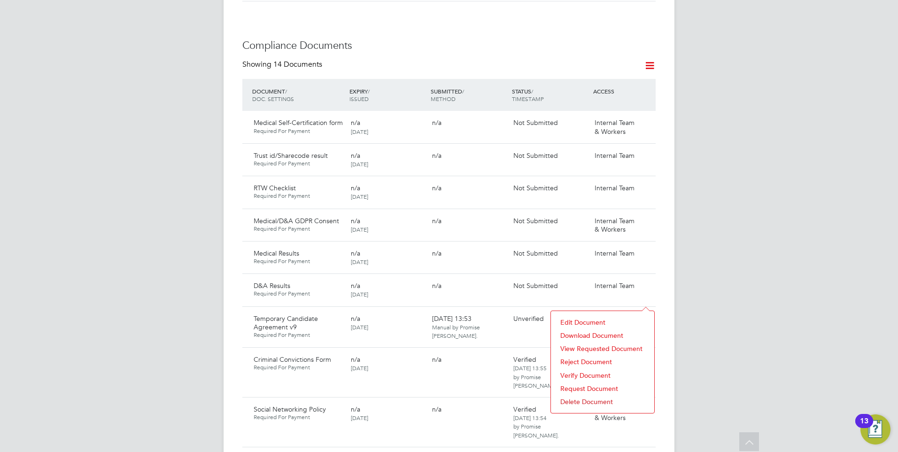
click at [581, 358] on li "Reject Document" at bounding box center [603, 361] width 94 height 13
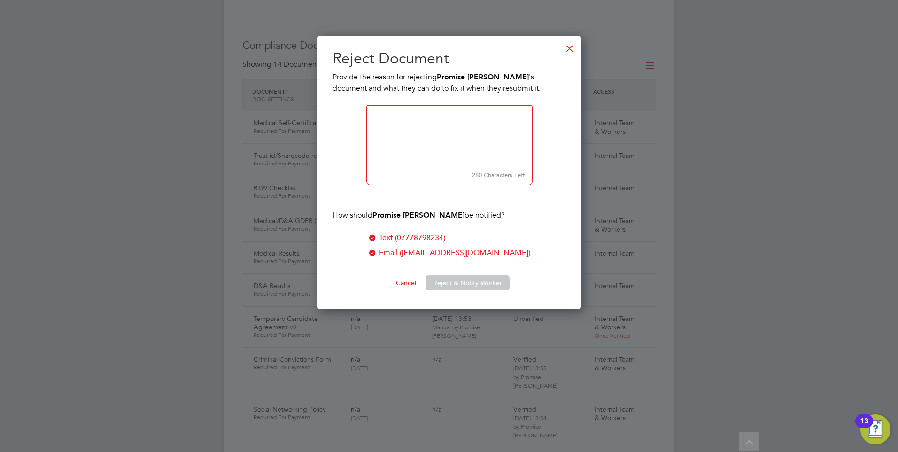
scroll to position [274, 264]
paste textarea "Please confirm If you are not prepared to work overtime above 48 hours answer N…"
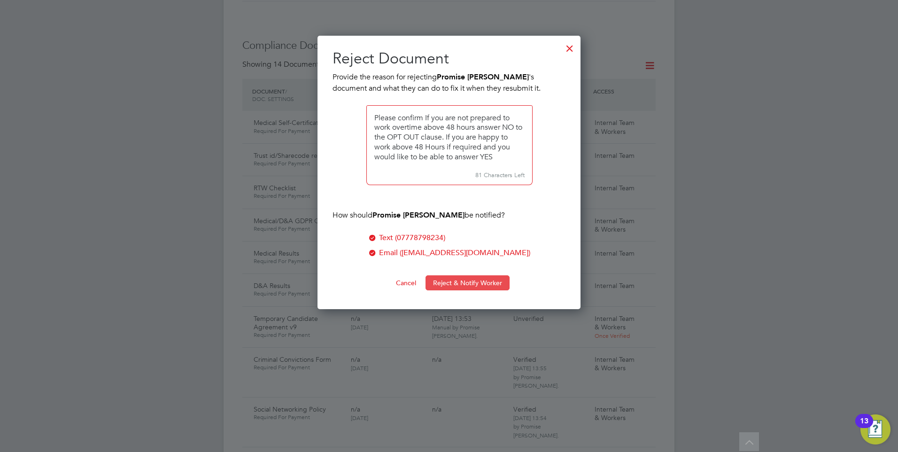
type textarea "Please confirm If you are not prepared to work overtime above 48 hours answer N…"
click at [449, 278] on button "Reject & Notify Worker" at bounding box center [468, 282] width 84 height 15
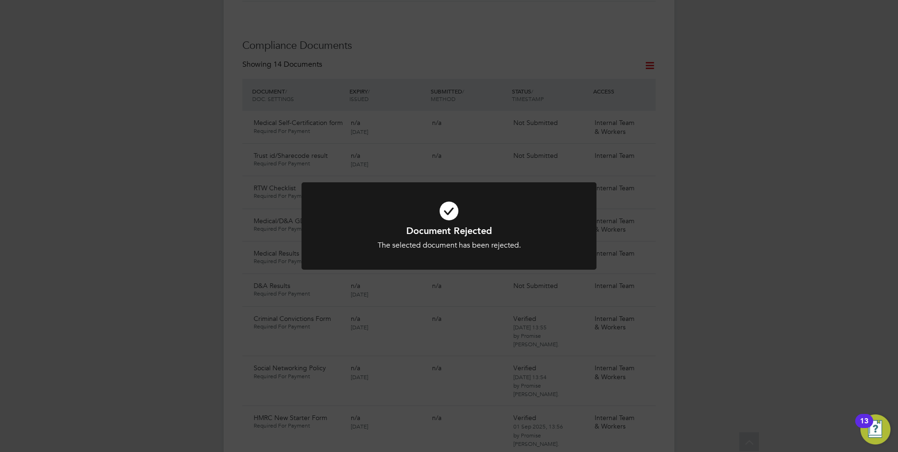
click at [425, 237] on div "Document Rejected The selected document has been rejected. Cancel Okay" at bounding box center [449, 238] width 244 height 26
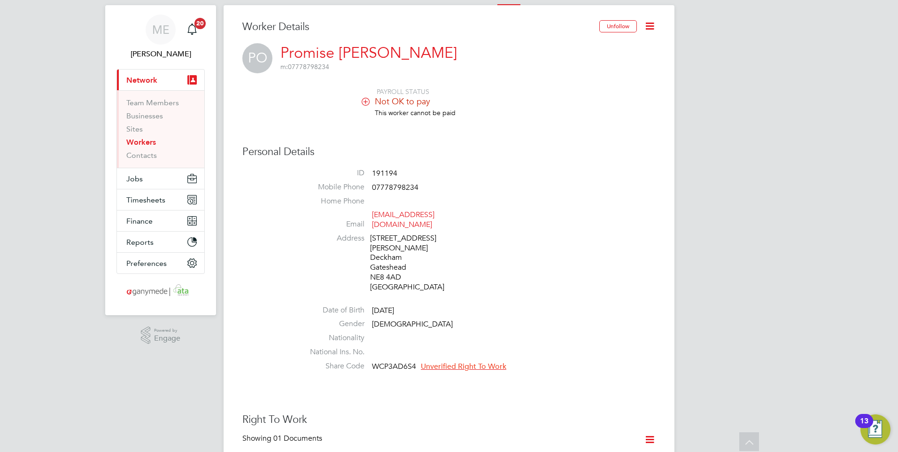
scroll to position [0, 0]
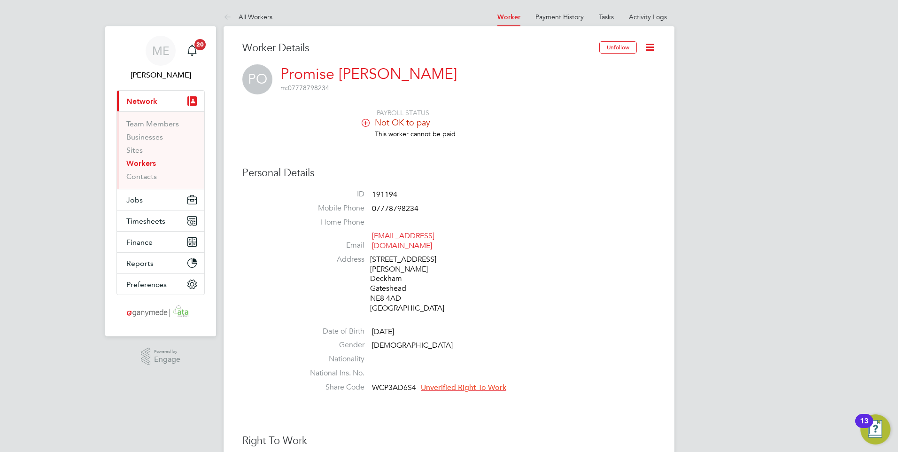
click at [226, 15] on icon at bounding box center [230, 18] width 12 height 12
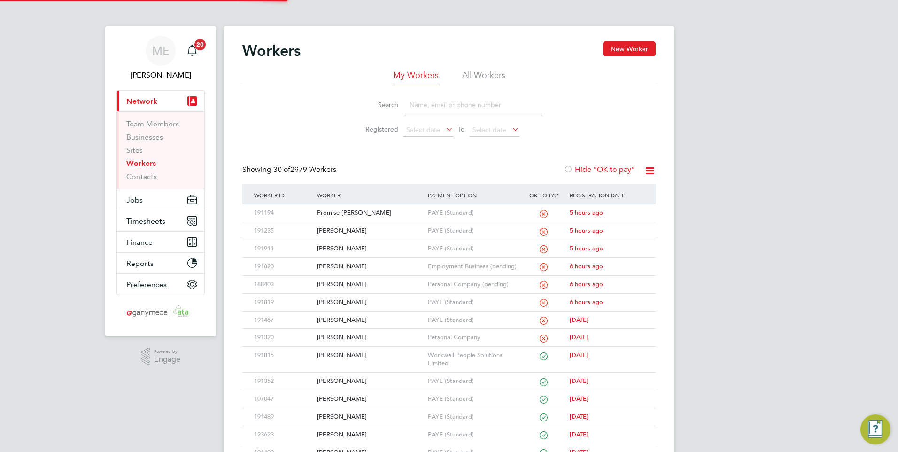
click at [424, 109] on input at bounding box center [473, 105] width 137 height 18
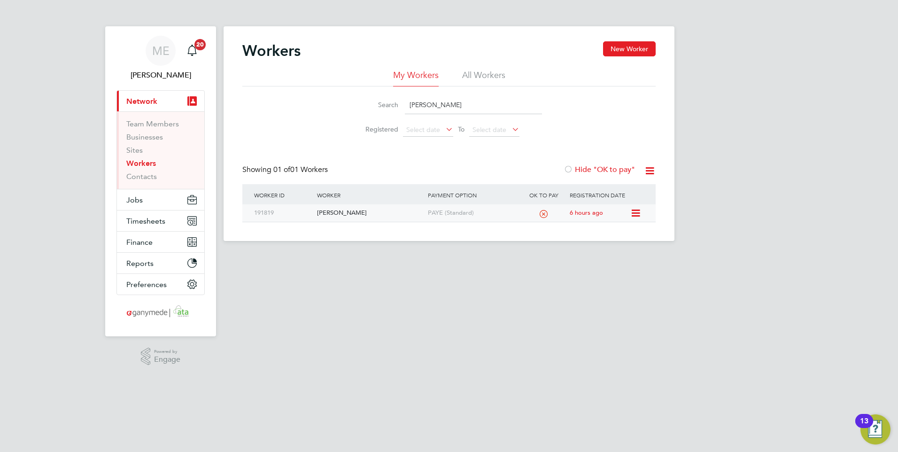
type input "clare kelly"
click at [396, 207] on div "[PERSON_NAME]" at bounding box center [370, 212] width 110 height 17
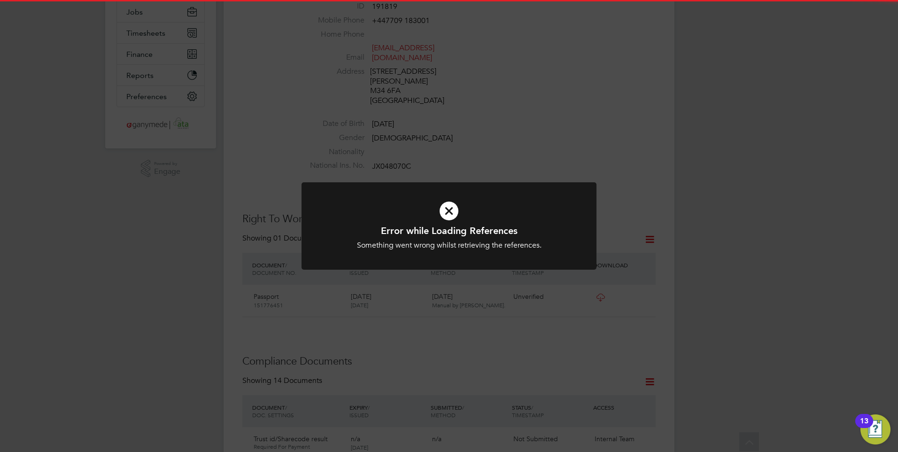
click at [438, 210] on icon at bounding box center [449, 211] width 244 height 37
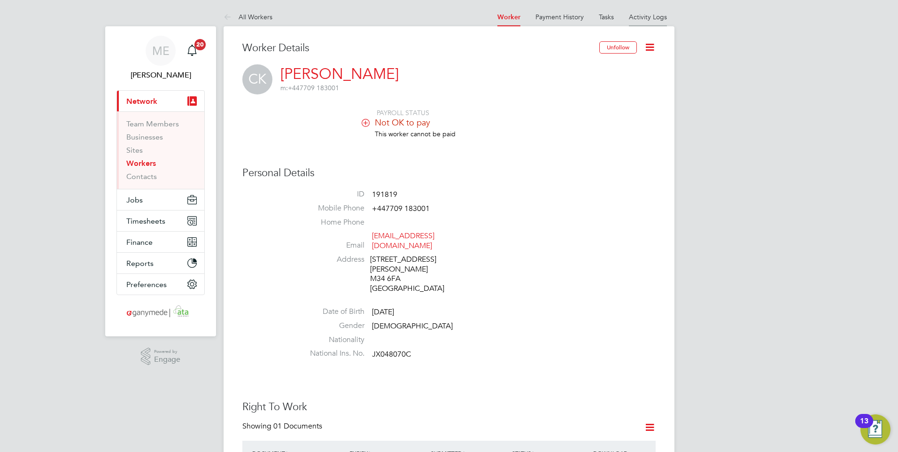
click at [634, 11] on li "Activity Logs" at bounding box center [648, 17] width 38 height 19
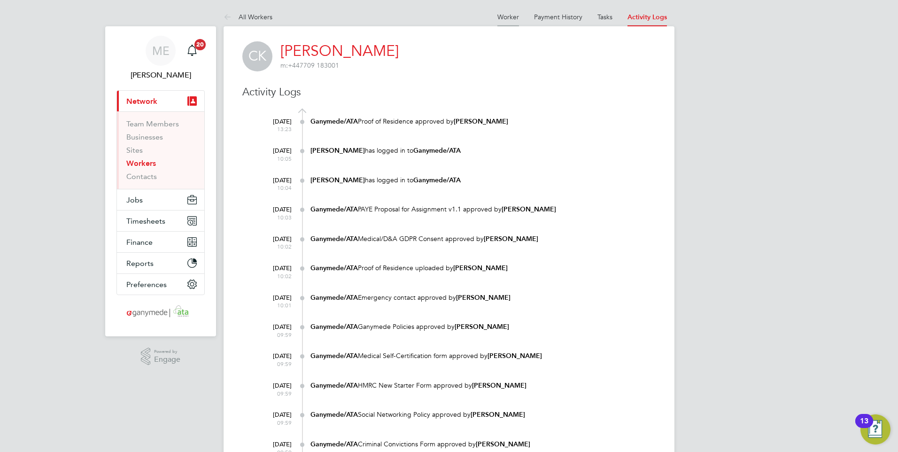
click at [505, 16] on link "Worker" at bounding box center [509, 17] width 22 height 8
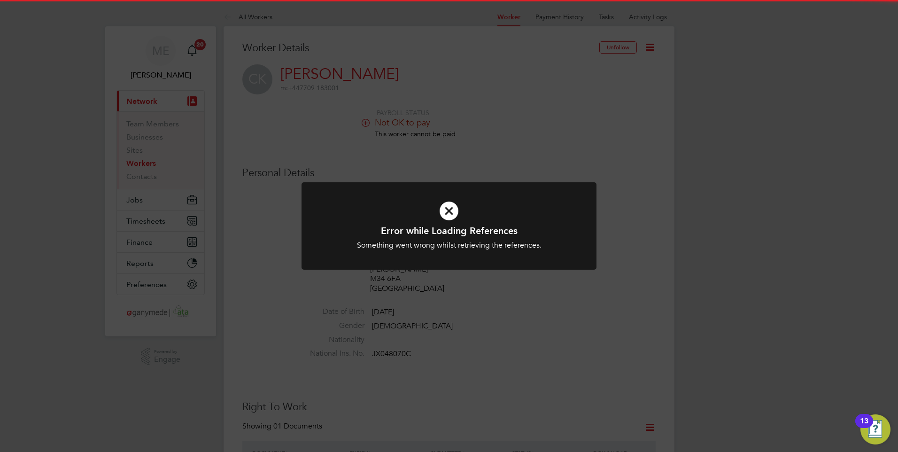
click at [431, 226] on h1 "Error while Loading References" at bounding box center [449, 231] width 244 height 12
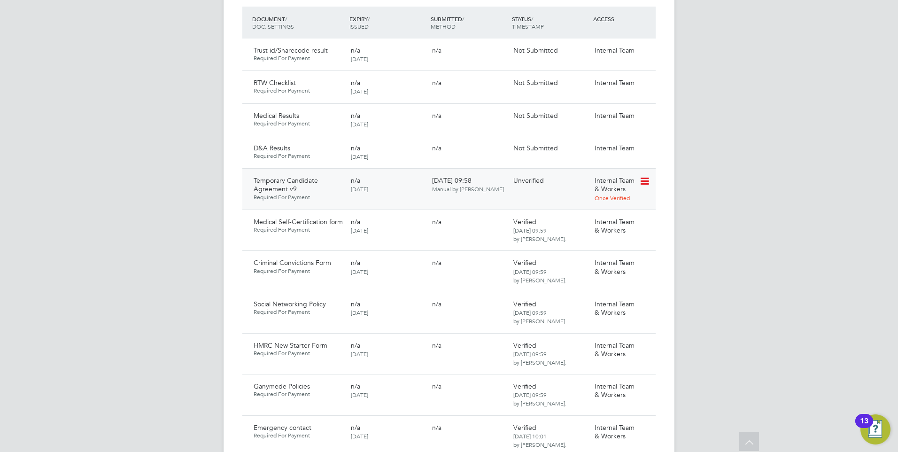
scroll to position [564, 0]
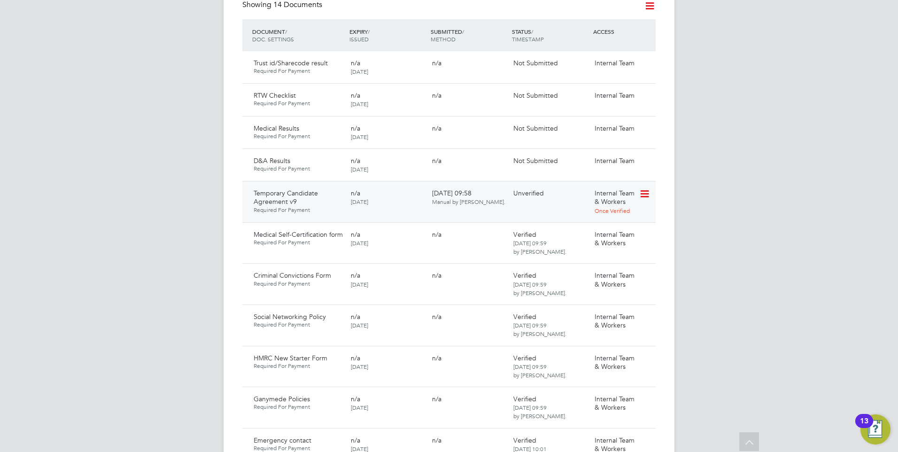
click at [645, 188] on icon at bounding box center [643, 193] width 9 height 11
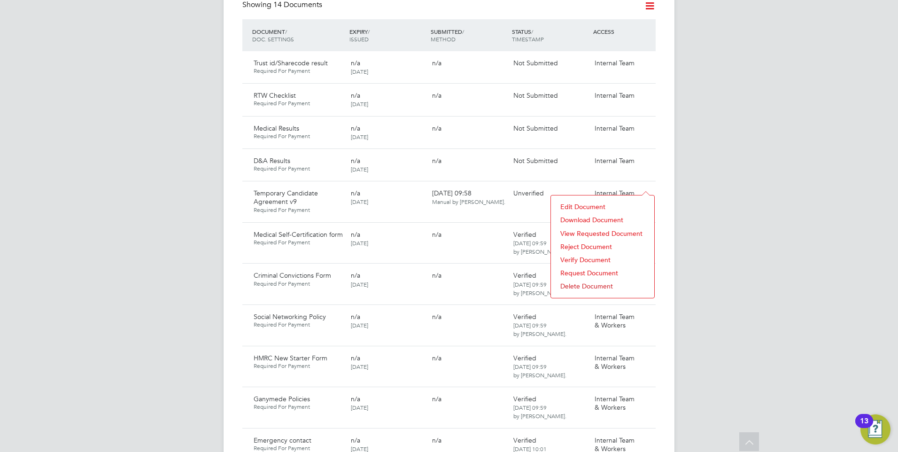
click at [578, 242] on li "Reject Document" at bounding box center [603, 246] width 94 height 13
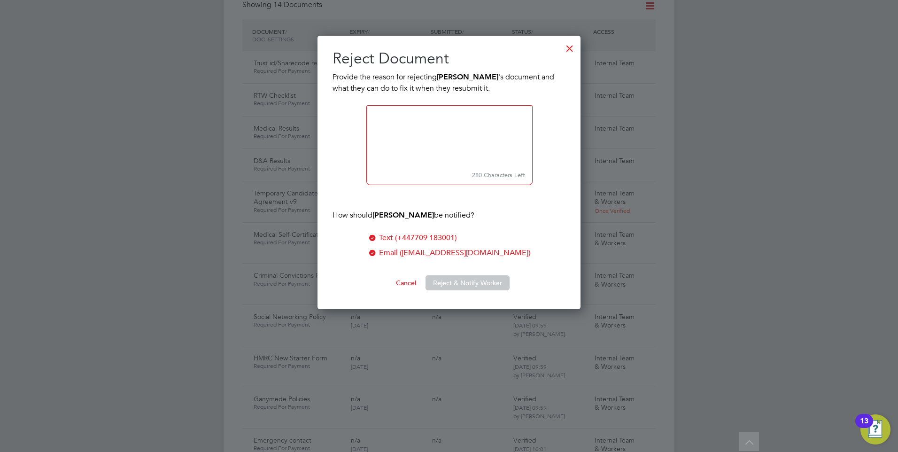
scroll to position [274, 264]
paste textarea "Please confirm If you are not prepared to work overtime above 48 hours answer N…"
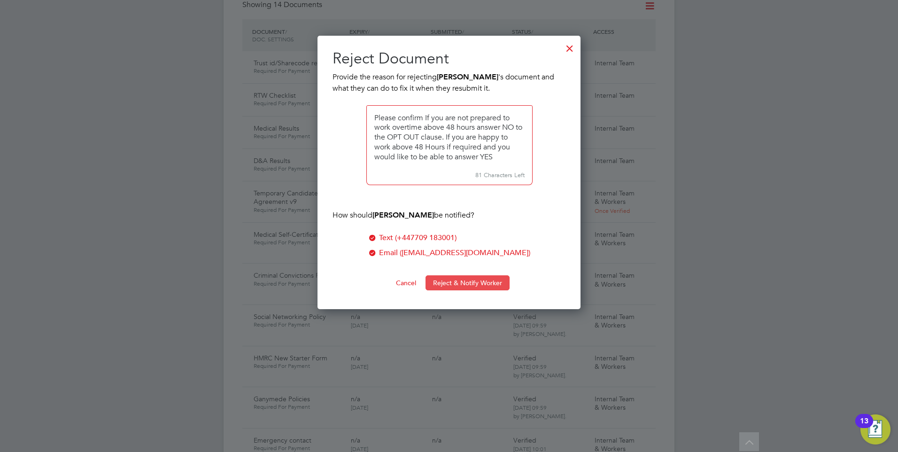
type textarea "Please confirm If you are not prepared to work overtime above 48 hours answer N…"
click at [462, 282] on button "Reject & Notify Worker" at bounding box center [468, 282] width 84 height 15
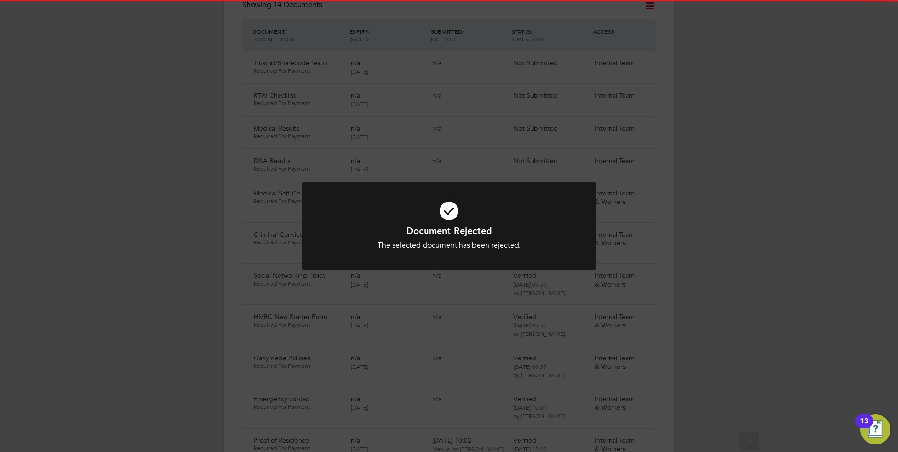
click at [441, 220] on icon at bounding box center [449, 211] width 244 height 37
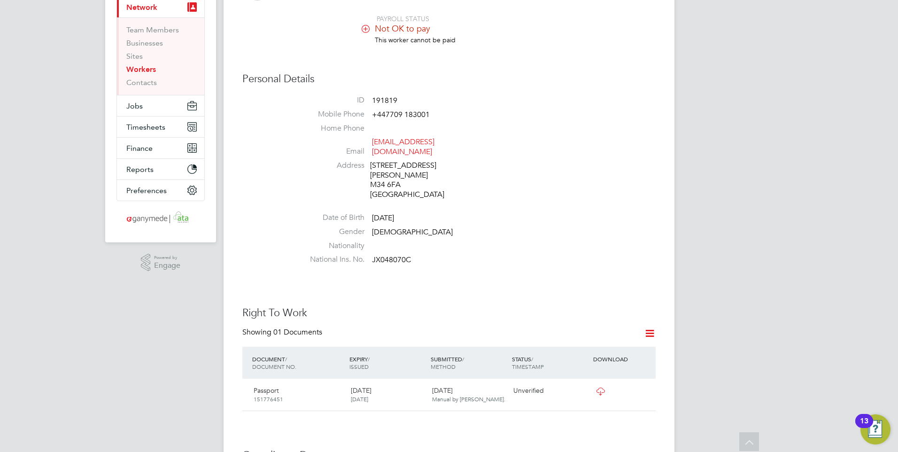
scroll to position [0, 0]
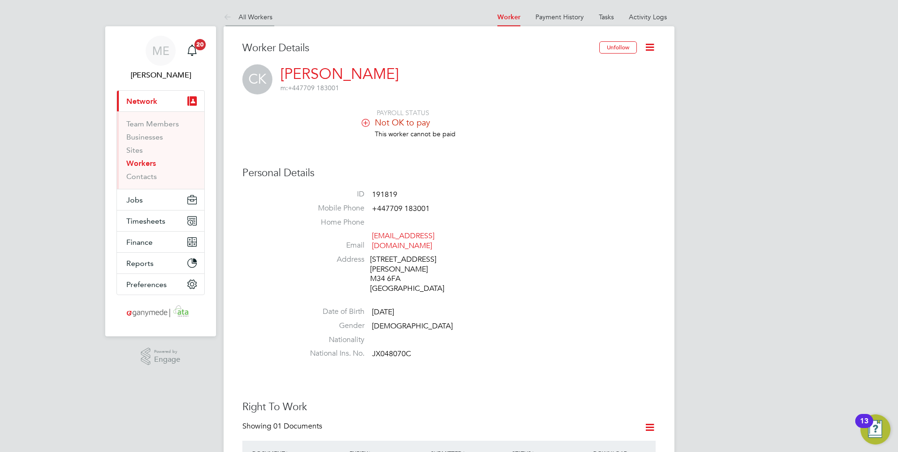
click at [229, 21] on icon at bounding box center [230, 18] width 12 height 12
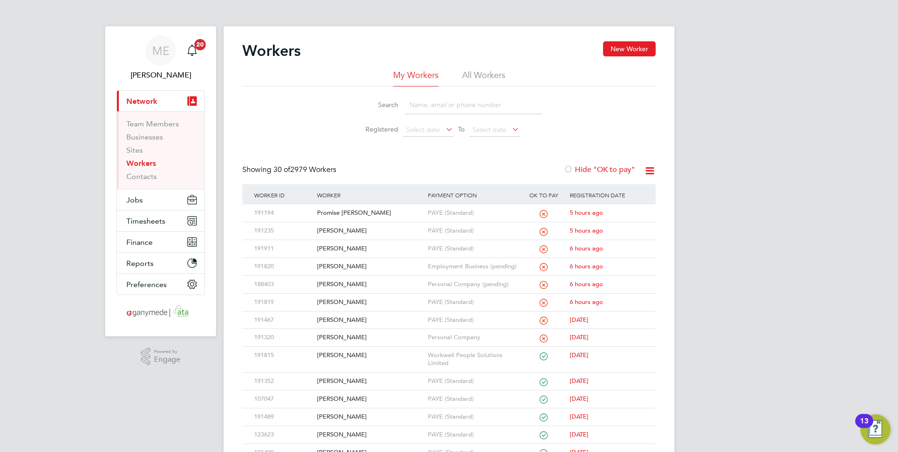
click at [143, 164] on link "Workers" at bounding box center [141, 163] width 30 height 9
click at [418, 103] on input at bounding box center [473, 105] width 137 height 18
type input "m"
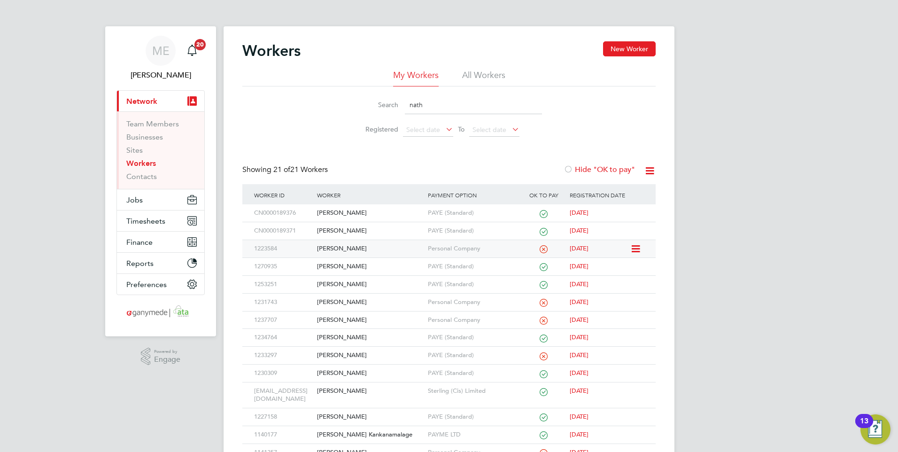
type input "nath"
click at [361, 245] on div "[PERSON_NAME]" at bounding box center [370, 248] width 110 height 17
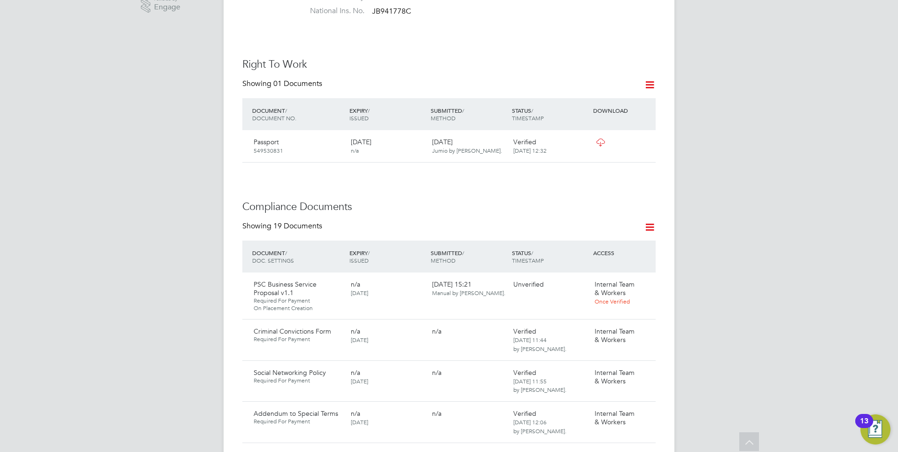
scroll to position [376, 0]
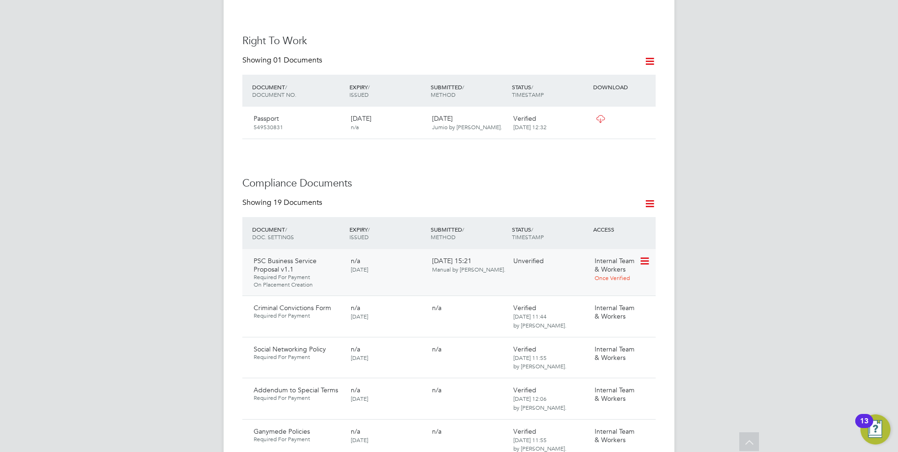
click at [645, 256] on icon at bounding box center [643, 261] width 9 height 11
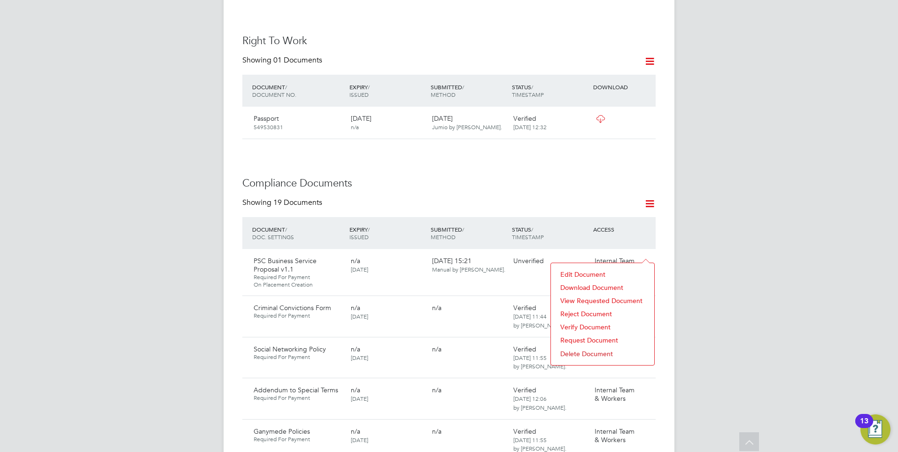
click at [592, 286] on li "Download Document" at bounding box center [603, 287] width 94 height 13
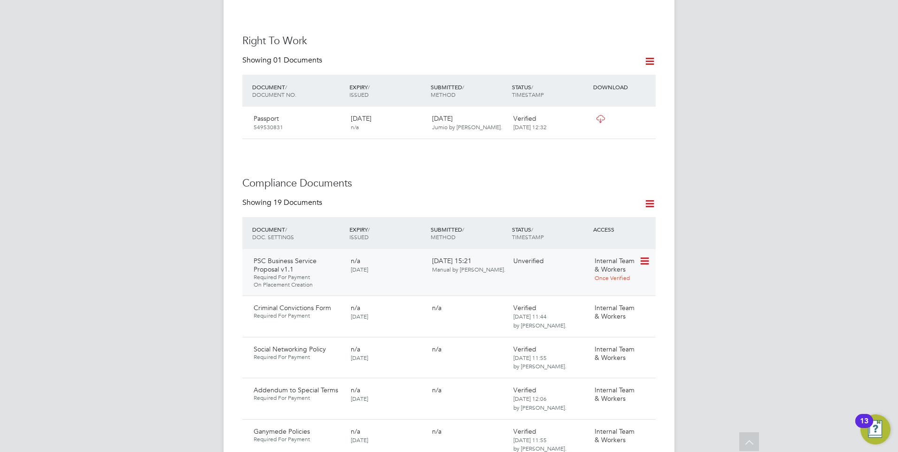
click at [642, 256] on icon at bounding box center [643, 261] width 9 height 11
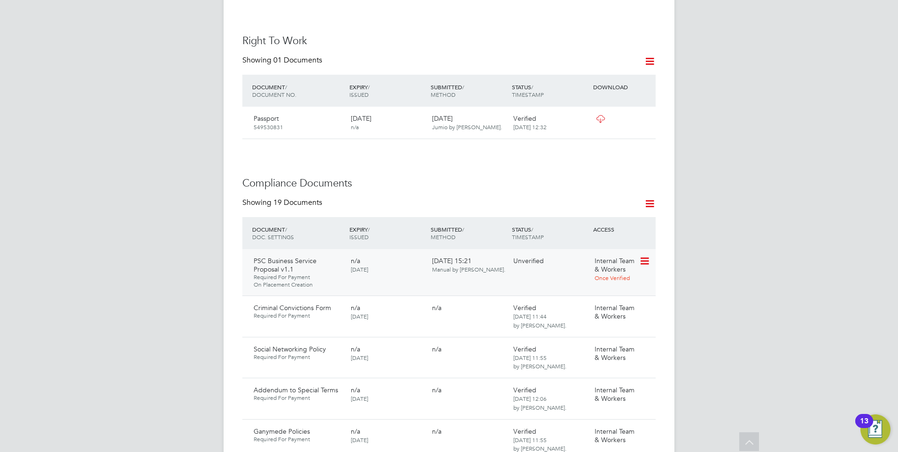
click at [644, 256] on icon at bounding box center [643, 261] width 9 height 11
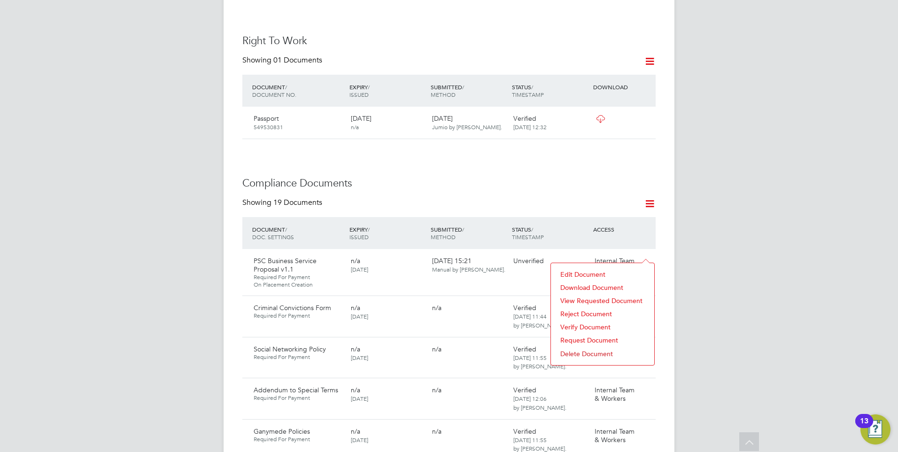
click at [576, 284] on li "Download Document" at bounding box center [603, 287] width 94 height 13
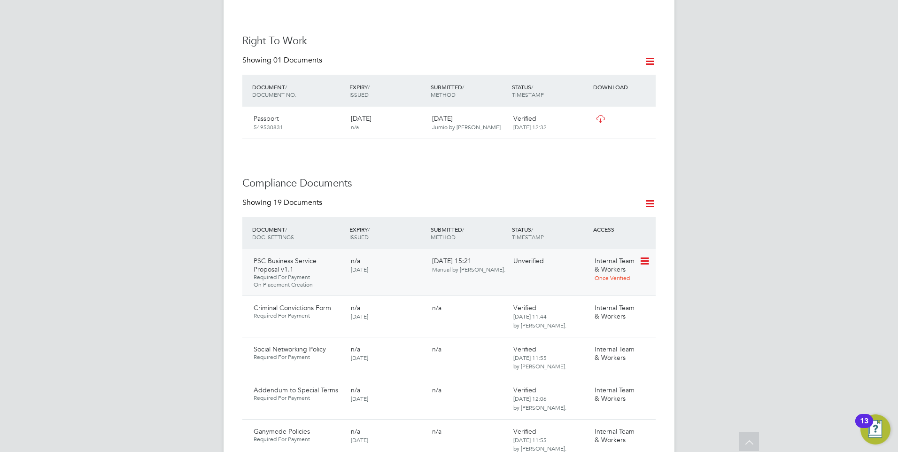
click at [640, 256] on icon at bounding box center [643, 261] width 9 height 11
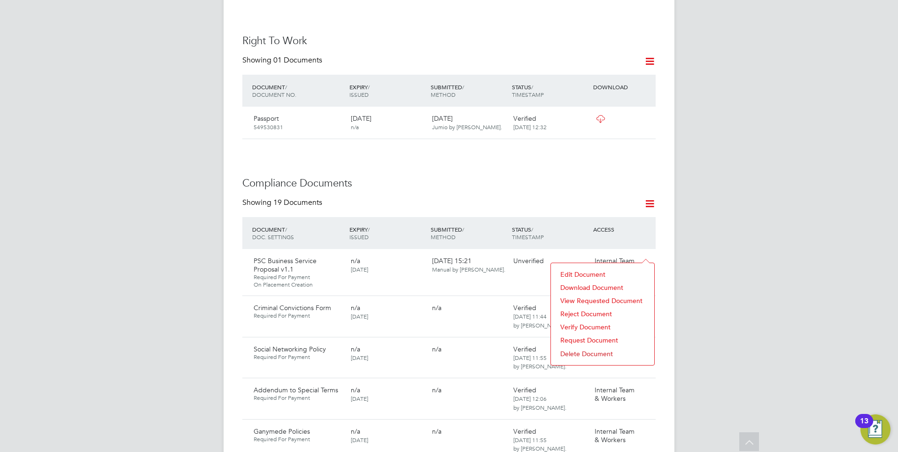
click at [582, 310] on li "Reject Document" at bounding box center [603, 313] width 94 height 13
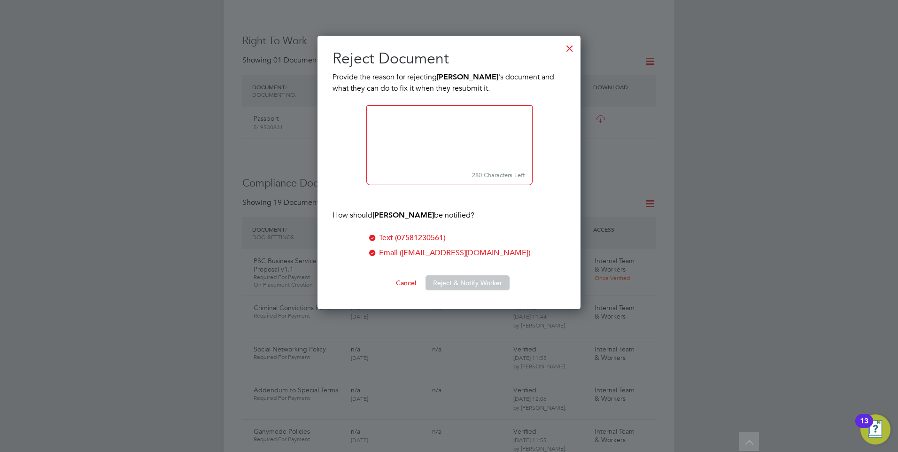
scroll to position [274, 264]
type textarea "Please accept"
drag, startPoint x: 454, startPoint y: 126, endPoint x: 365, endPoint y: 117, distance: 90.2
click at [365, 117] on ul "Provide the reason for rejecting Nathan Smith 's document and what they can do …" at bounding box center [449, 169] width 233 height 196
type textarea "Y"
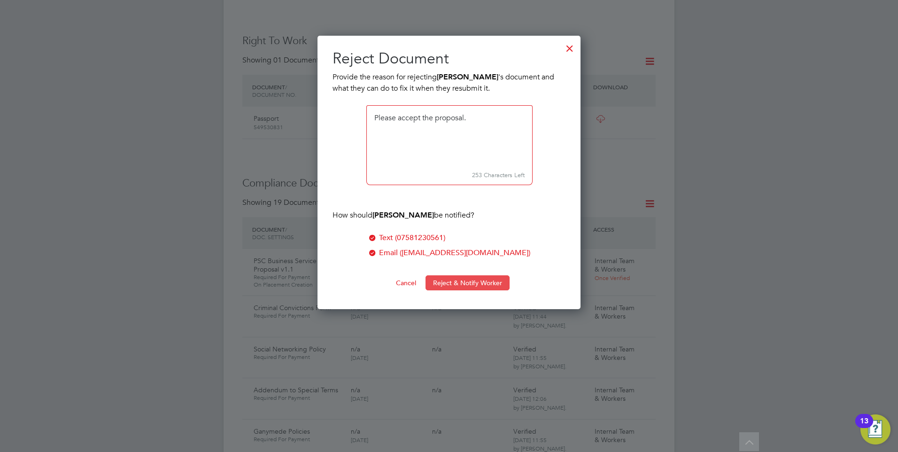
type textarea "Please accept the proposal."
click at [451, 286] on button "Reject & Notify Worker" at bounding box center [468, 282] width 84 height 15
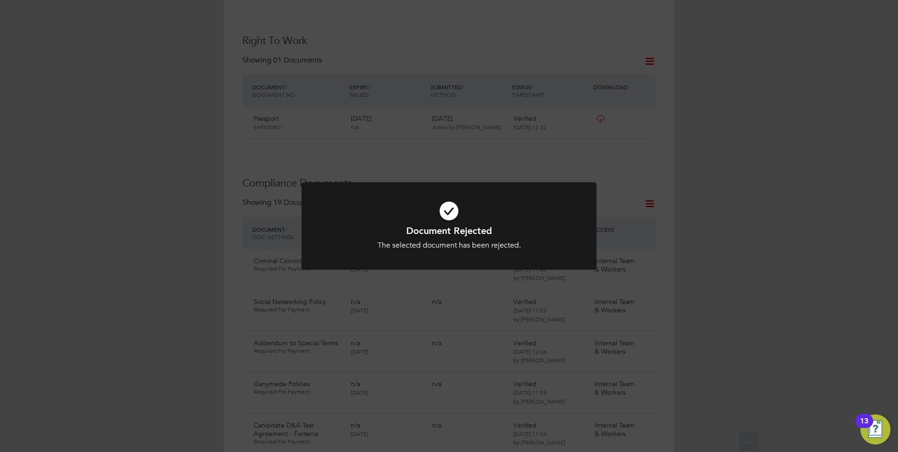
click at [420, 243] on div "The selected document has been rejected." at bounding box center [449, 246] width 244 height 10
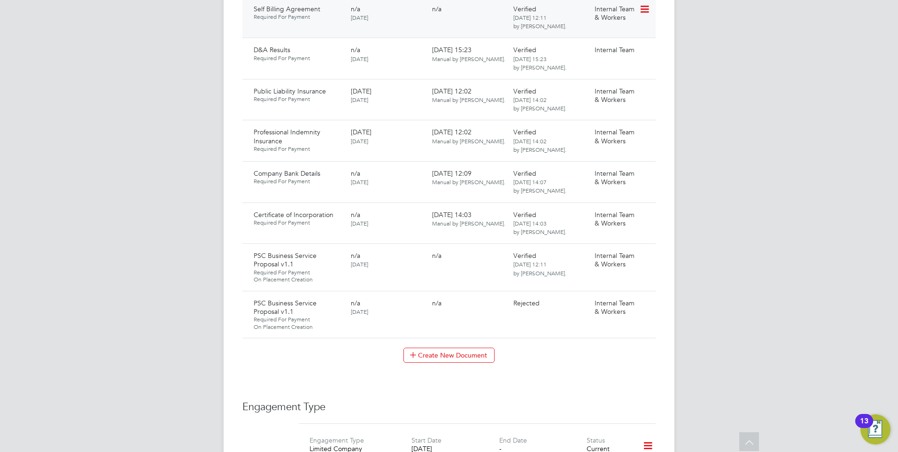
scroll to position [1081, 0]
click at [648, 297] on icon at bounding box center [643, 302] width 9 height 11
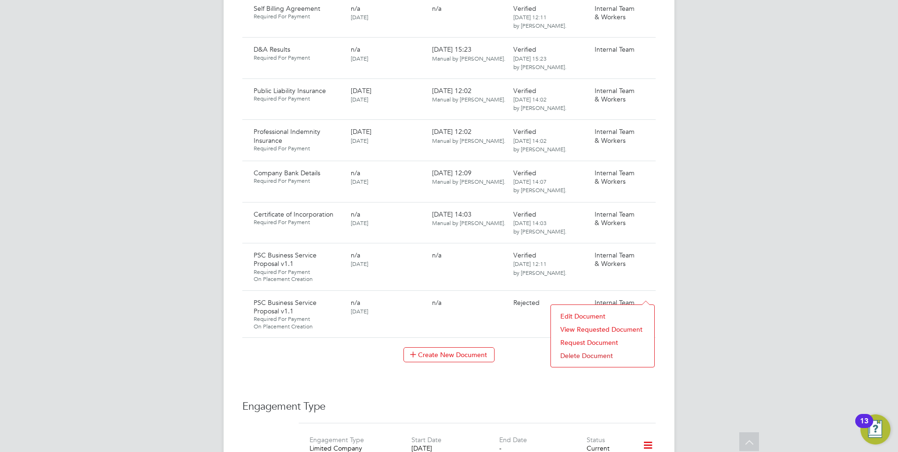
click at [592, 341] on li "Request Document" at bounding box center [603, 342] width 94 height 13
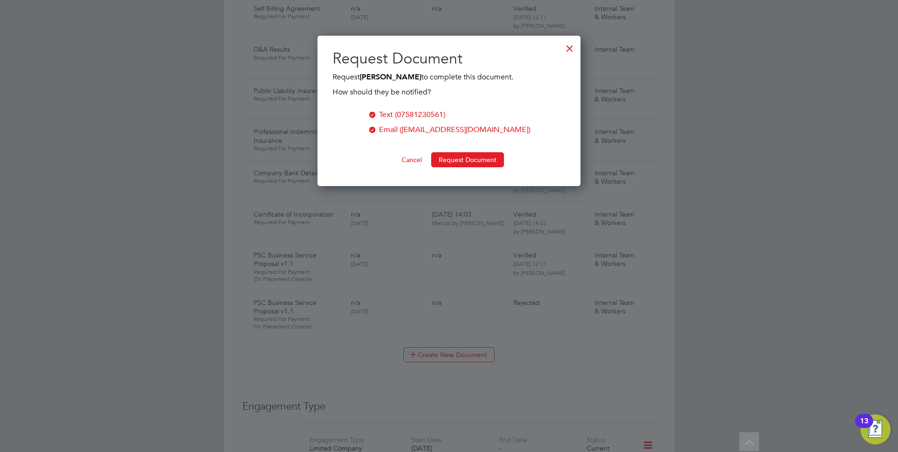
scroll to position [151, 264]
click at [463, 152] on button "Request Document" at bounding box center [467, 159] width 73 height 15
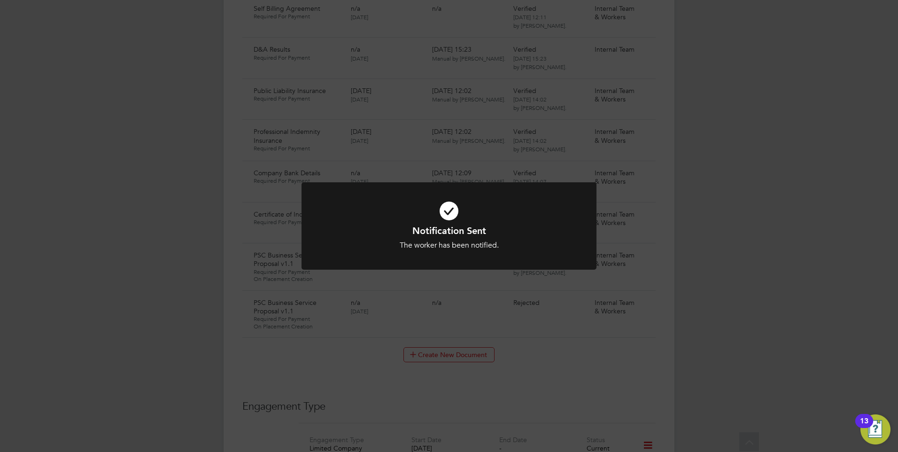
click at [300, 127] on div "Notification Sent The worker has been notified. Cancel Okay" at bounding box center [449, 226] width 898 height 452
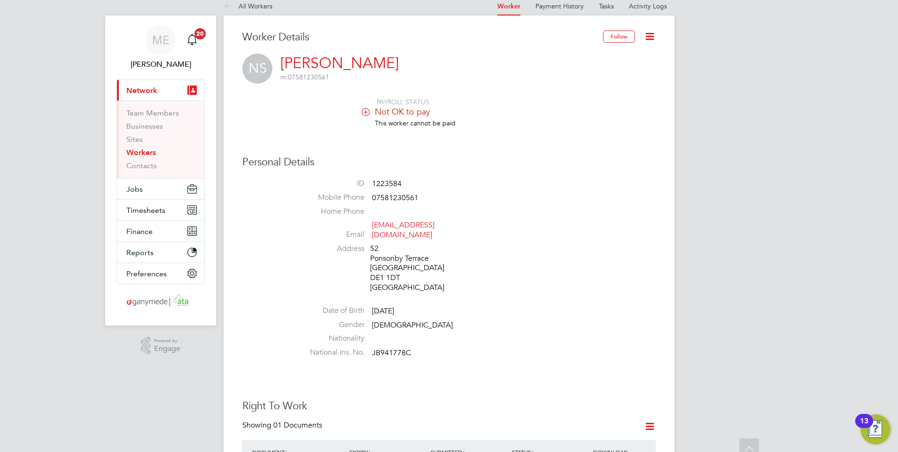
scroll to position [0, 0]
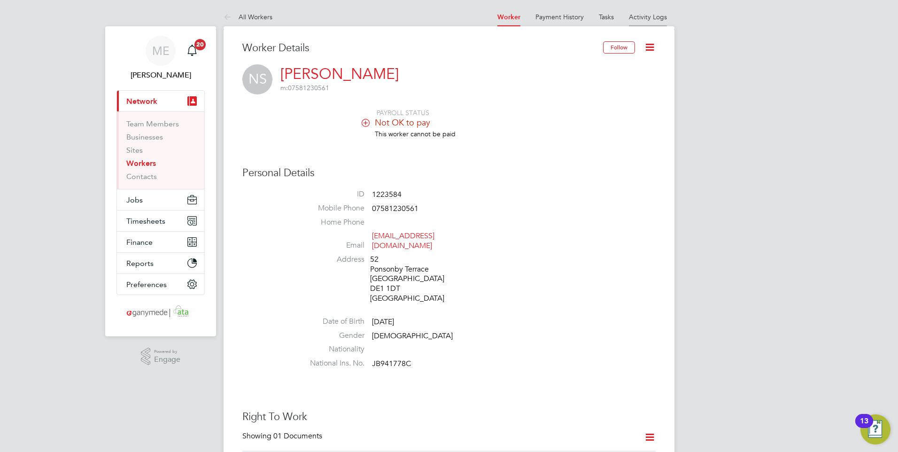
click at [653, 15] on link "Activity Logs" at bounding box center [648, 17] width 38 height 8
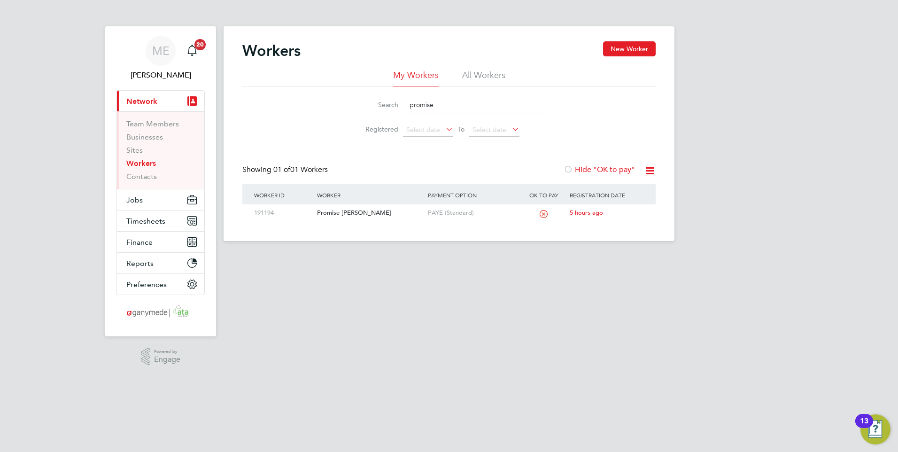
drag, startPoint x: 439, startPoint y: 108, endPoint x: 362, endPoint y: 106, distance: 77.1
click at [362, 106] on div "Search promise" at bounding box center [449, 105] width 186 height 18
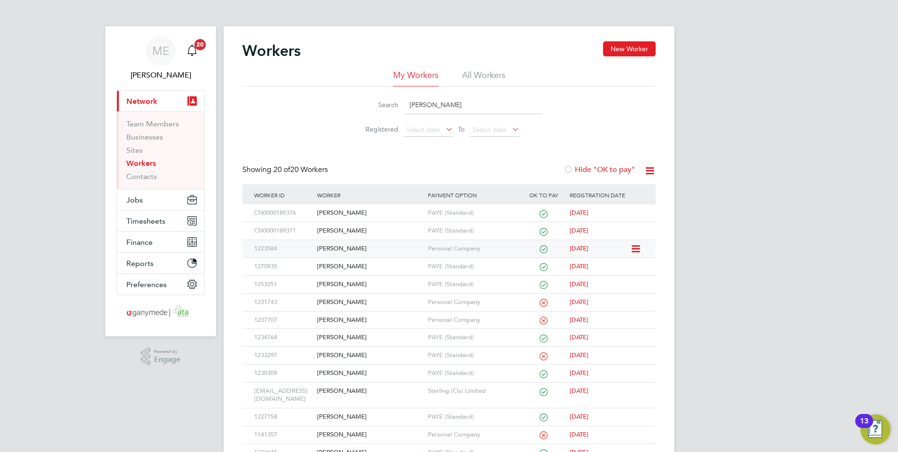
type input "[PERSON_NAME]"
click at [396, 243] on div "[PERSON_NAME]" at bounding box center [370, 248] width 110 height 17
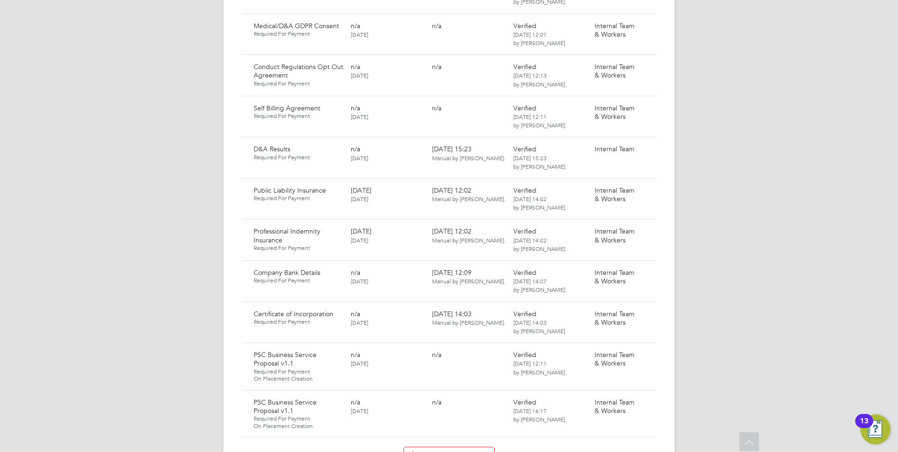
scroll to position [1034, 0]
